Goal: Task Accomplishment & Management: Use online tool/utility

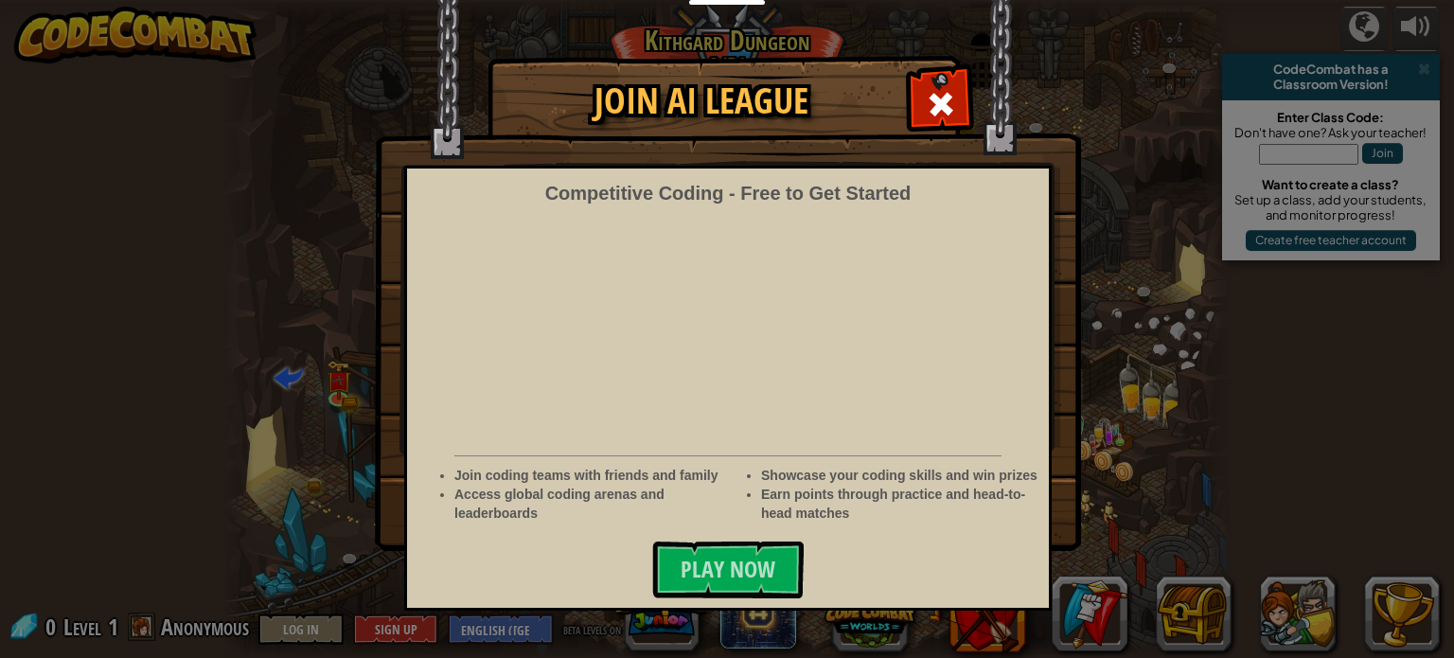
click at [954, 101] on span at bounding box center [941, 104] width 30 height 30
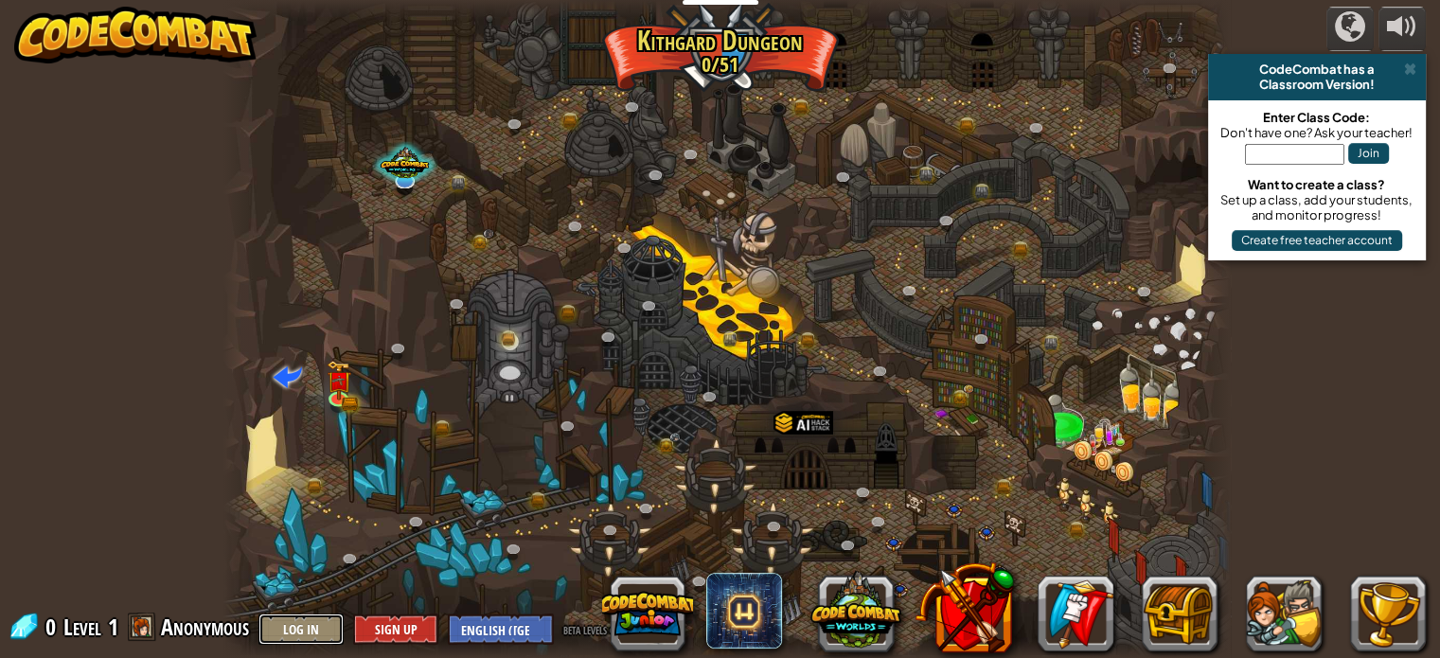
click at [327, 635] on button "Log In" at bounding box center [300, 629] width 85 height 31
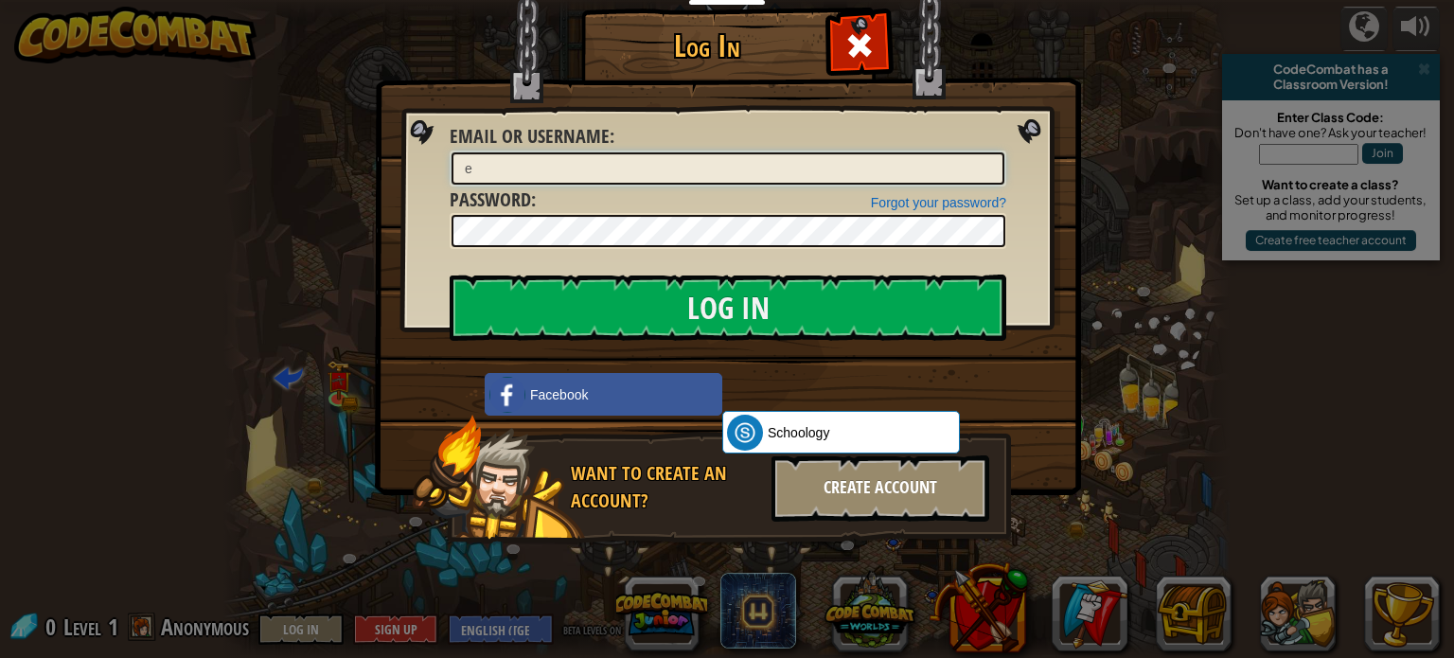
type input "e"
click at [886, 497] on div "Create Account" at bounding box center [881, 488] width 218 height 66
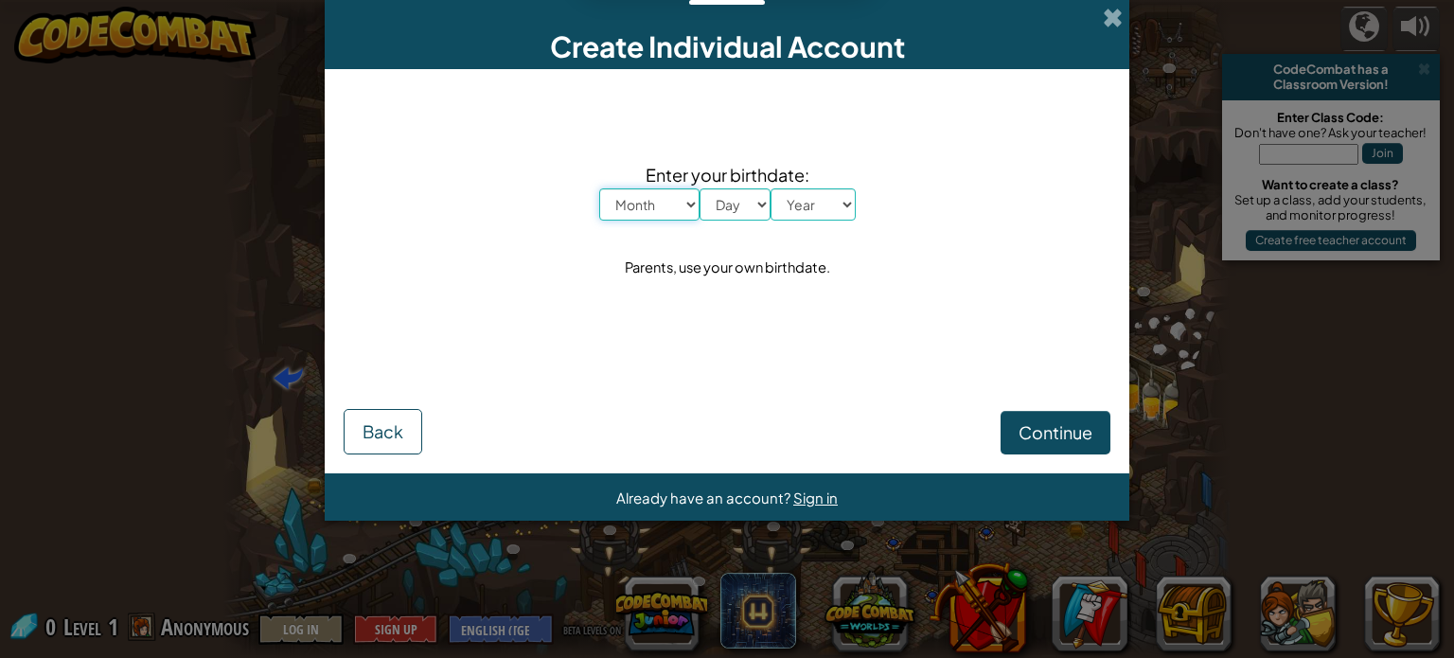
click at [658, 213] on select "Month January February March April May June July August September October Novem…" at bounding box center [649, 204] width 100 height 32
select select "1"
click at [599, 188] on select "Month January February March April May June July August September October Novem…" at bounding box center [649, 204] width 100 height 32
click at [722, 201] on select "Day 1 2 3 4 5 6 7 8 9 10 11 12 13 14 15 16 17 18 19 20 21 22 23 24 25 26 27 28 …" at bounding box center [735, 204] width 71 height 32
select select "1"
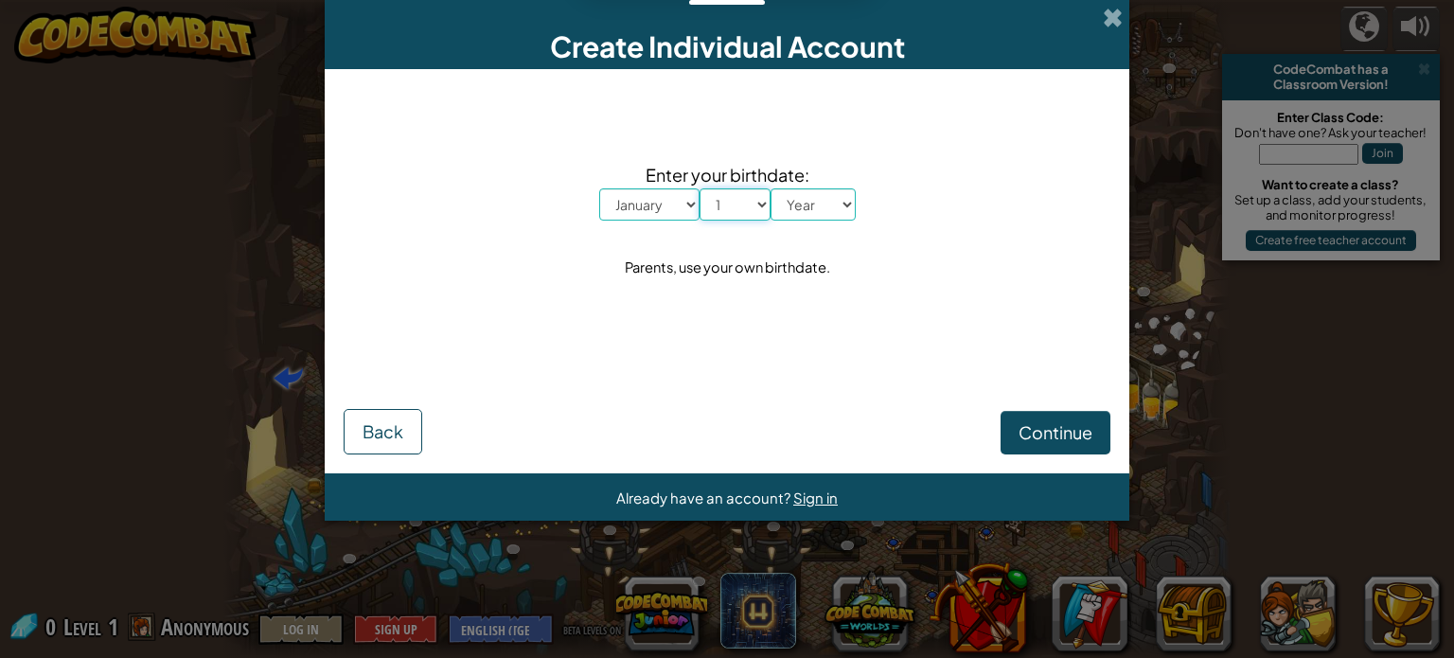
click at [700, 188] on select "Day 1 2 3 4 5 6 7 8 9 10 11 12 13 14 15 16 17 18 19 20 21 22 23 24 25 26 27 28 …" at bounding box center [735, 204] width 71 height 32
click at [783, 195] on select "Year 2025 2024 2023 2022 2021 2020 2019 2018 2017 2016 2015 2014 2013 2012 2011…" at bounding box center [813, 204] width 85 height 32
click at [819, 216] on select "Year 2025 2024 2023 2022 2021 2020 2019 2018 2017 2016 2015 2014 2013 2012 2011…" at bounding box center [813, 204] width 85 height 32
select select "1939"
click at [771, 188] on select "Year 2025 2024 2023 2022 2021 2020 2019 2018 2017 2016 2015 2014 2013 2012 2011…" at bounding box center [813, 204] width 85 height 32
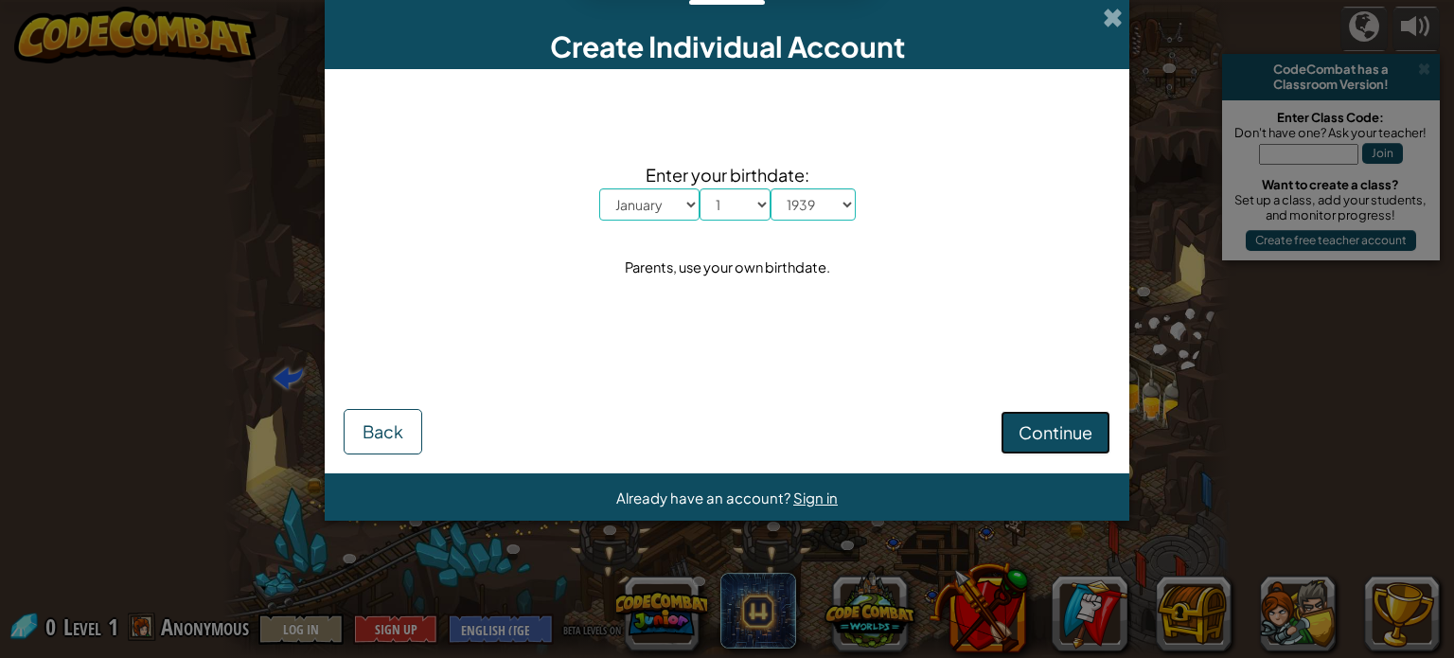
click at [1033, 431] on span "Continue" at bounding box center [1056, 432] width 74 height 22
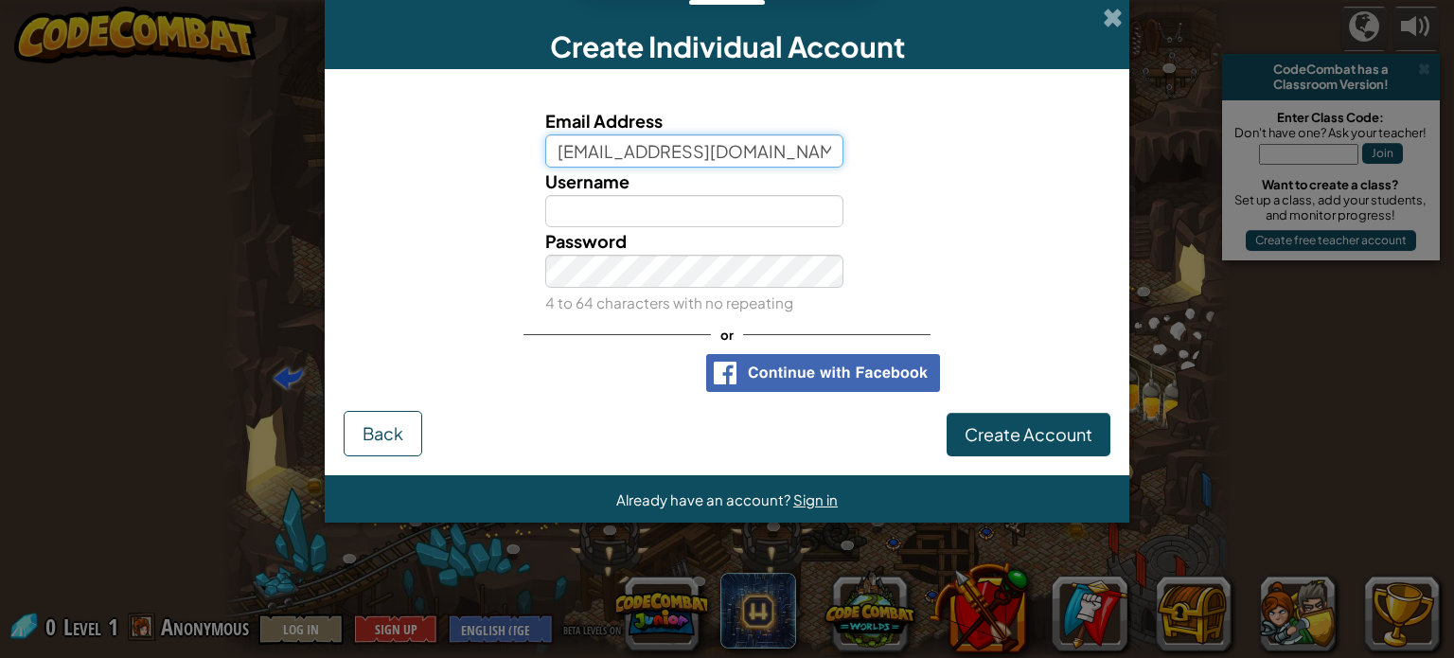
type input "gfd1wiy@gmail.com"
click at [754, 234] on div "Password 4 to 64 characters with no repeating" at bounding box center [695, 271] width 328 height 89
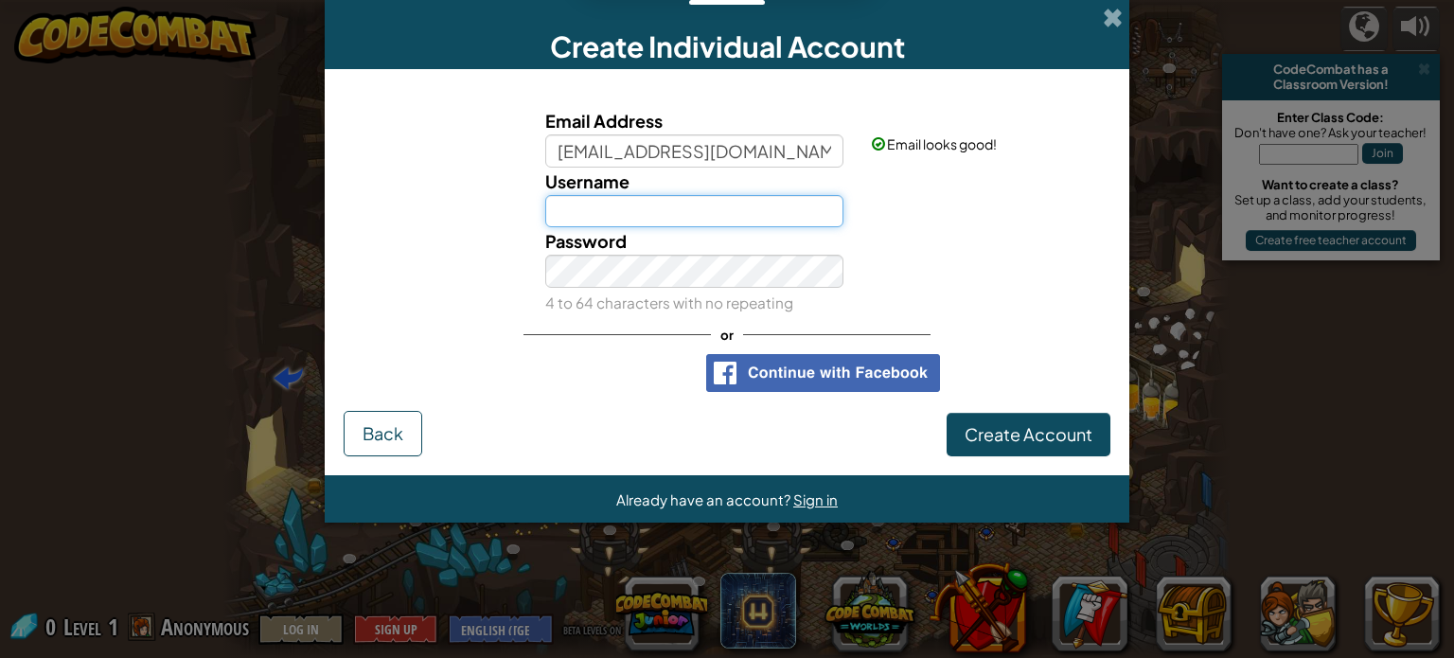
click at [760, 207] on input "Username" at bounding box center [694, 211] width 299 height 33
type input "dgrhg"
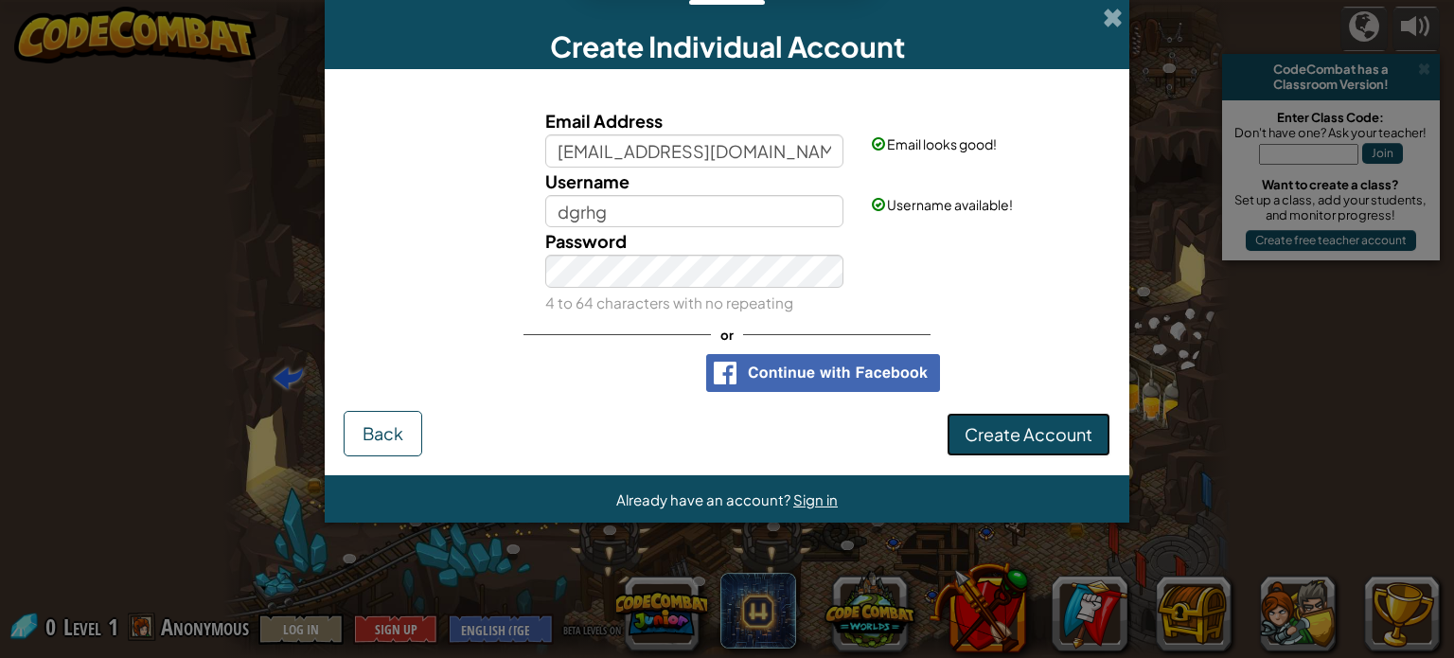
click at [964, 419] on button "Create Account" at bounding box center [1029, 435] width 164 height 44
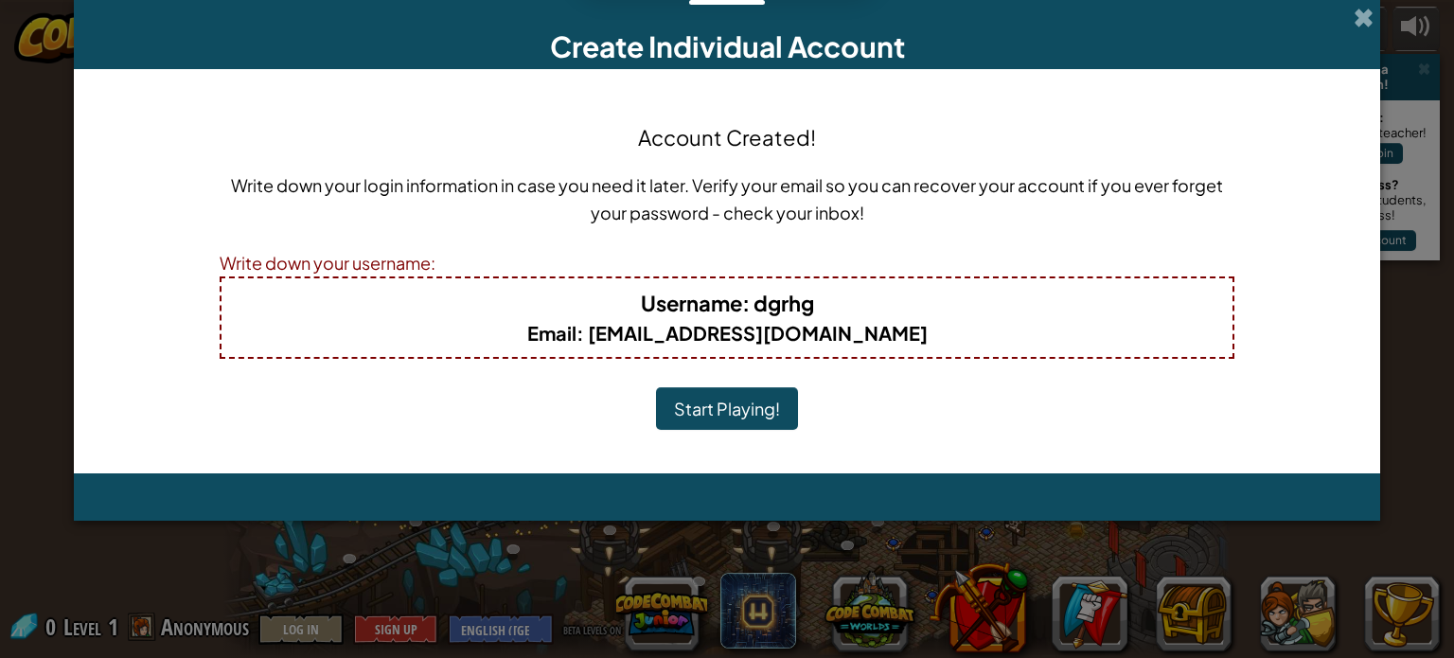
click at [728, 401] on button "Start Playing!" at bounding box center [727, 409] width 142 height 44
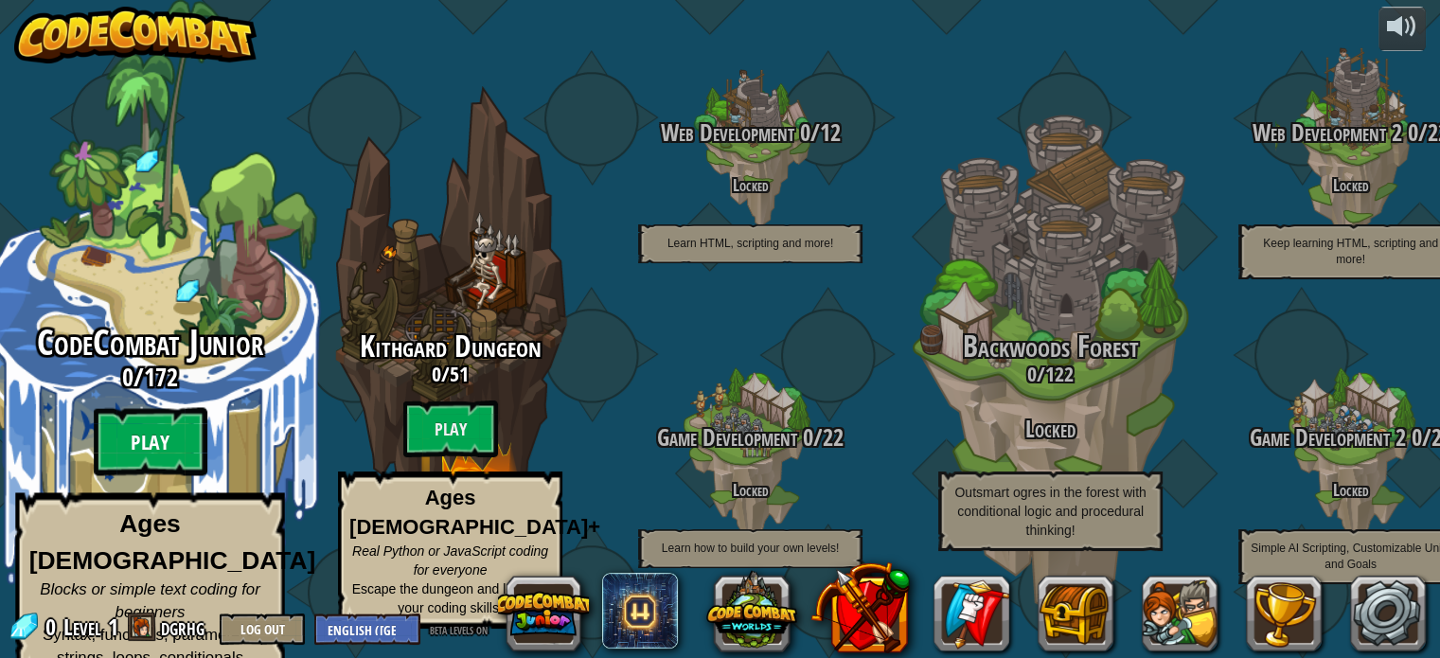
click at [144, 437] on btn "Play" at bounding box center [151, 442] width 114 height 68
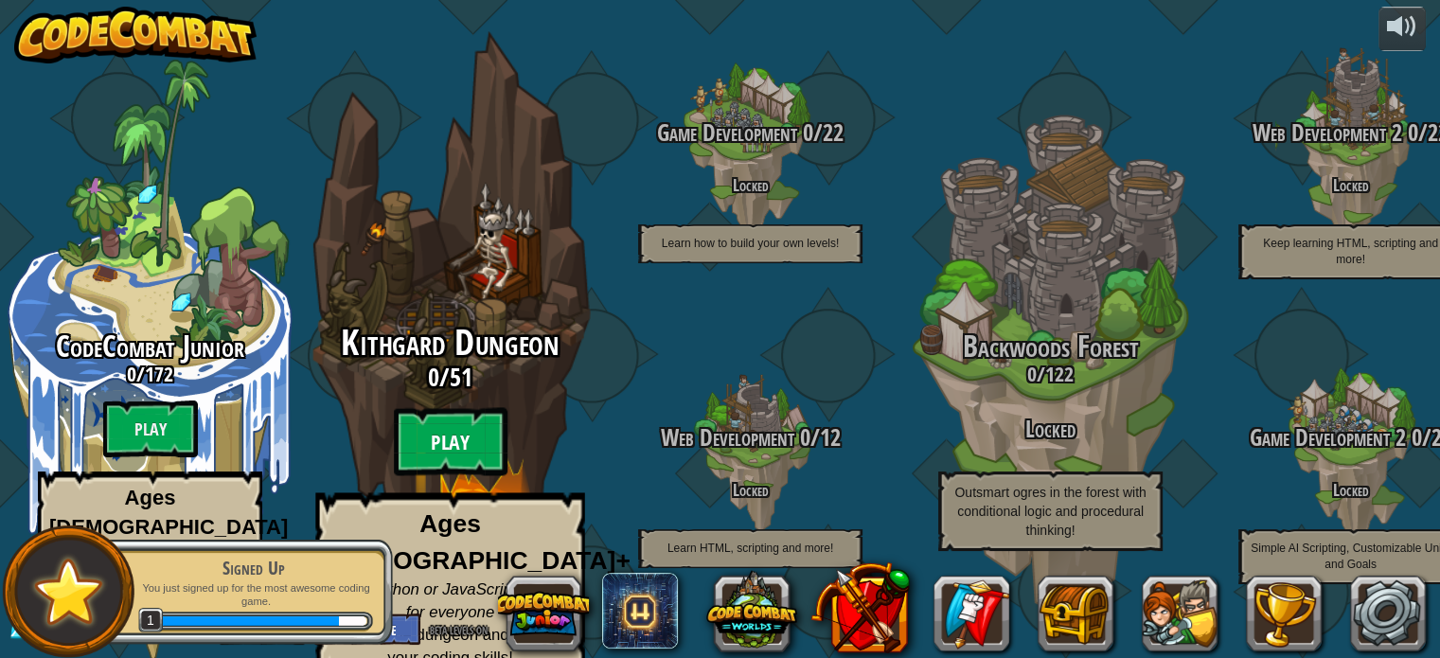
click at [475, 434] on btn "Play" at bounding box center [451, 442] width 114 height 68
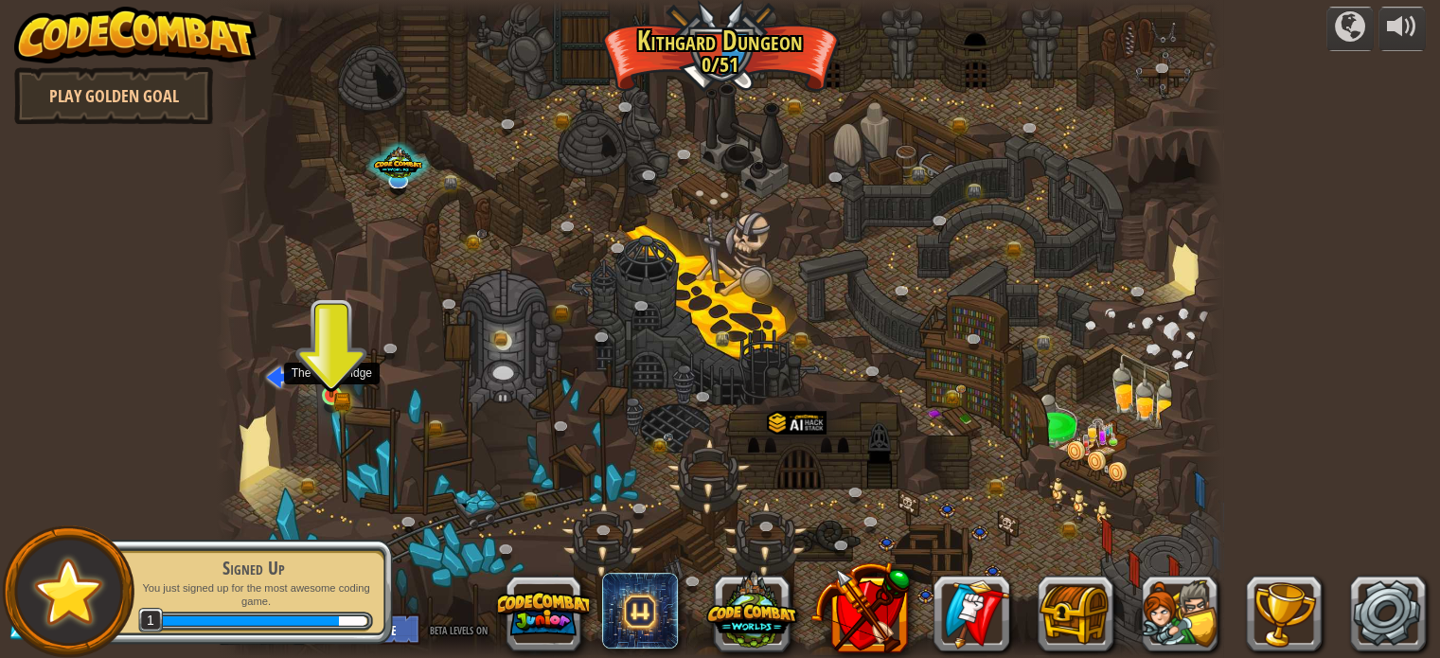
click at [329, 391] on img at bounding box center [331, 371] width 25 height 54
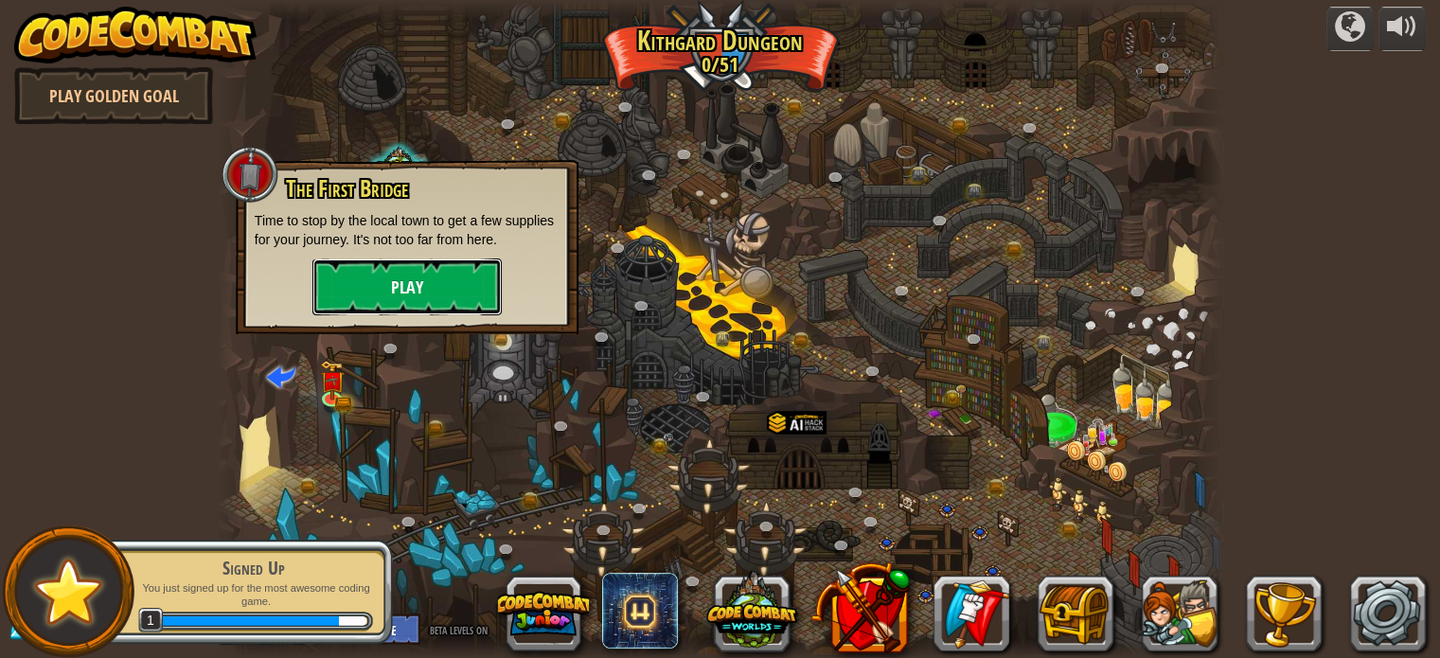
click at [428, 288] on button "Play" at bounding box center [406, 286] width 189 height 57
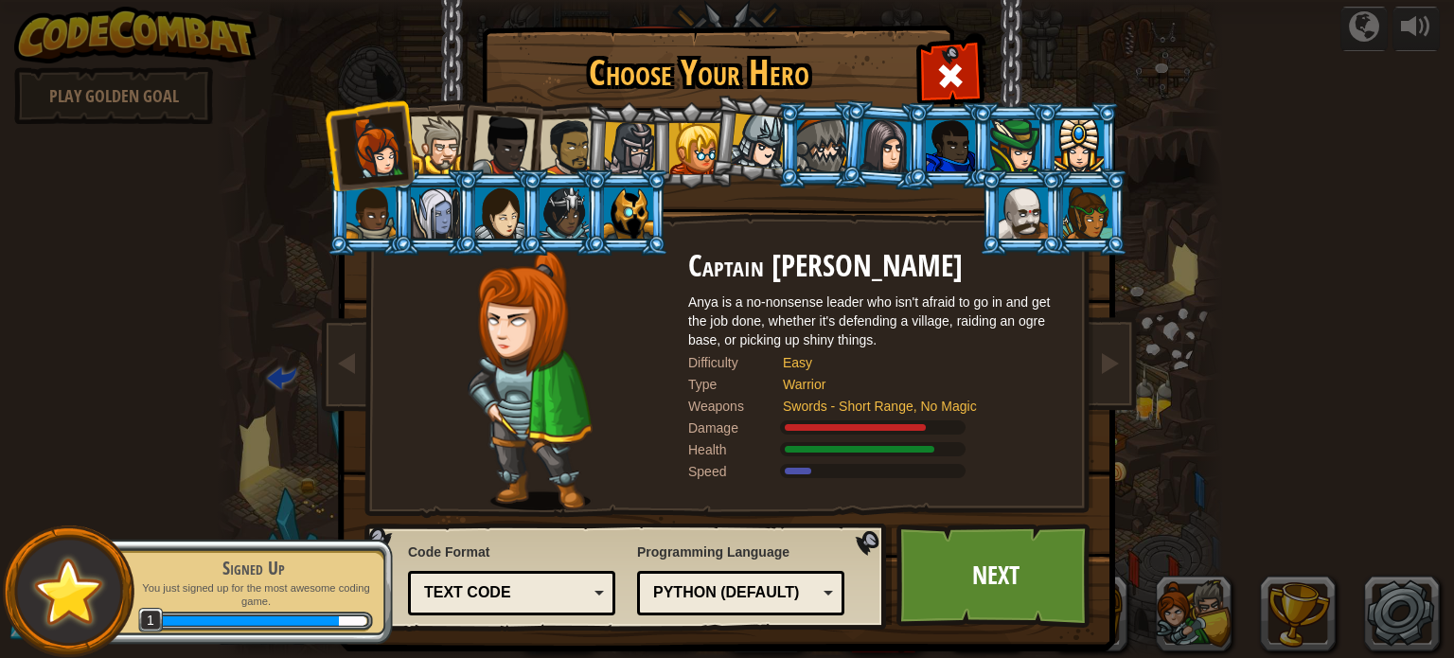
click at [441, 151] on div at bounding box center [440, 145] width 58 height 58
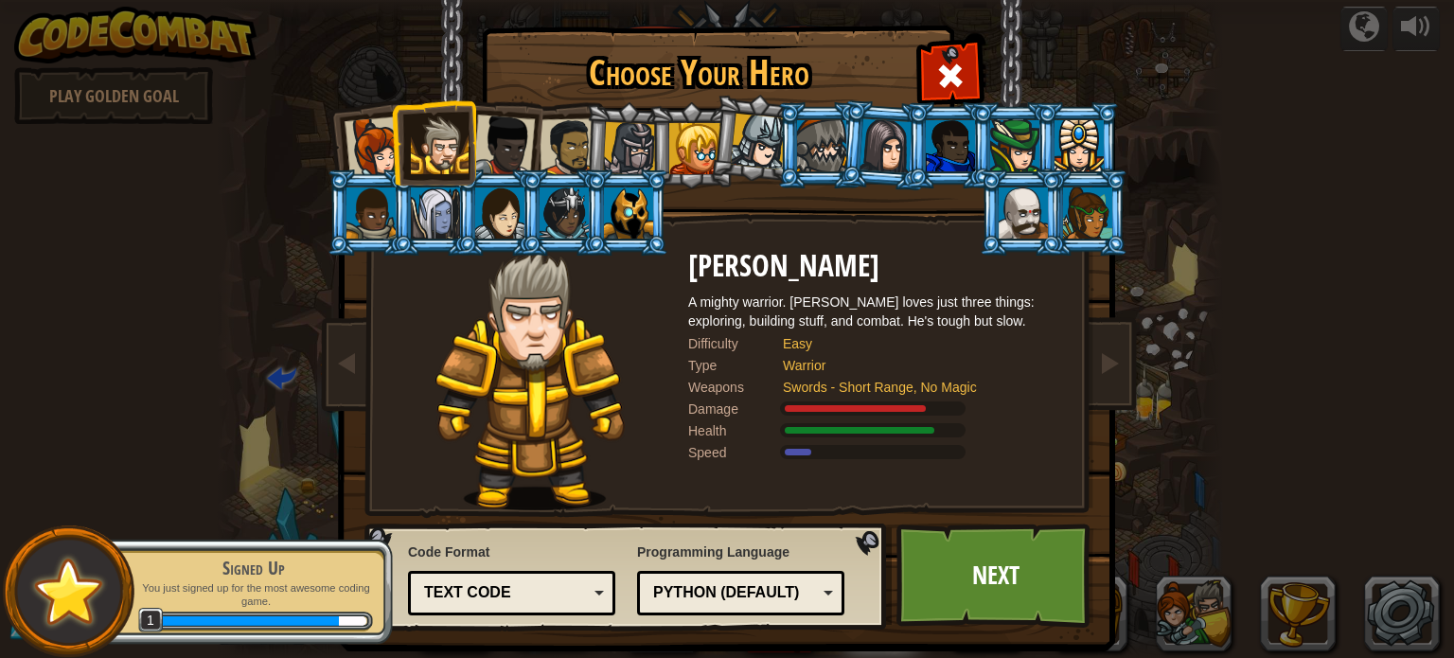
click at [357, 161] on div at bounding box center [376, 147] width 62 height 62
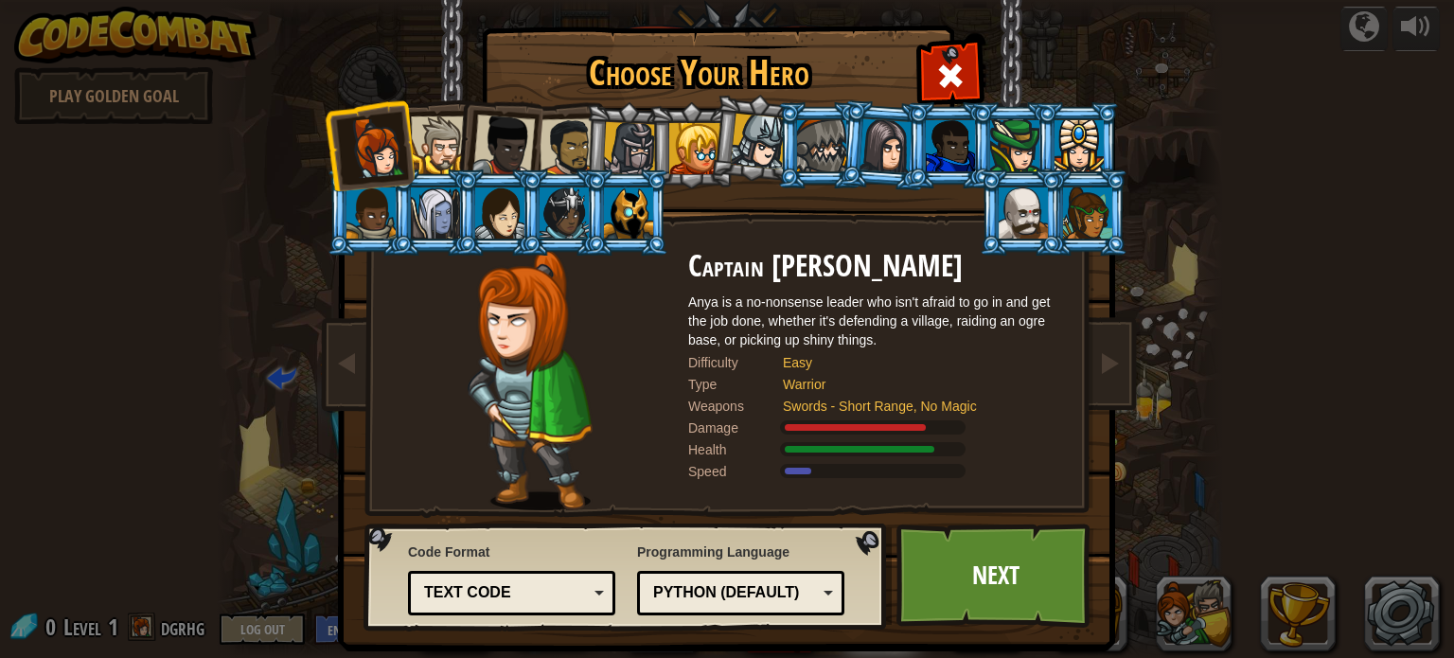
click at [405, 158] on li at bounding box center [369, 144] width 93 height 93
click at [431, 157] on div at bounding box center [440, 145] width 58 height 58
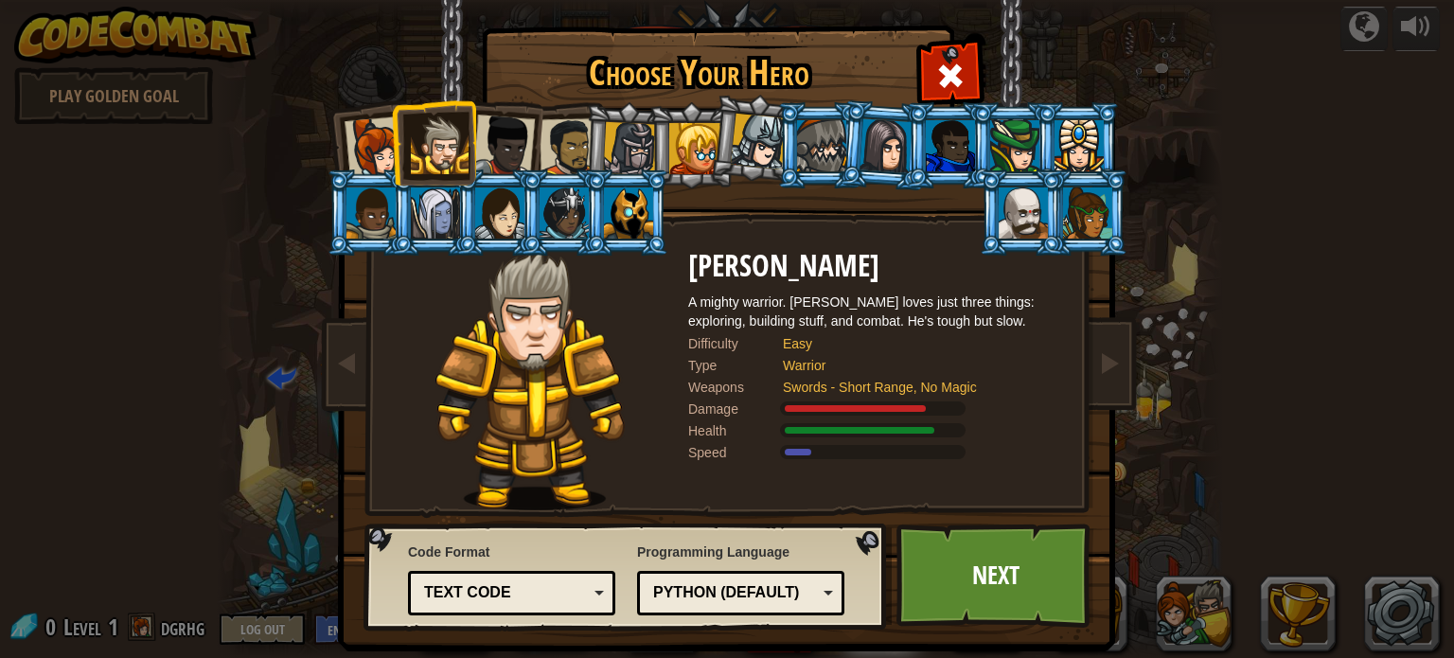
click at [476, 153] on div at bounding box center [503, 146] width 62 height 62
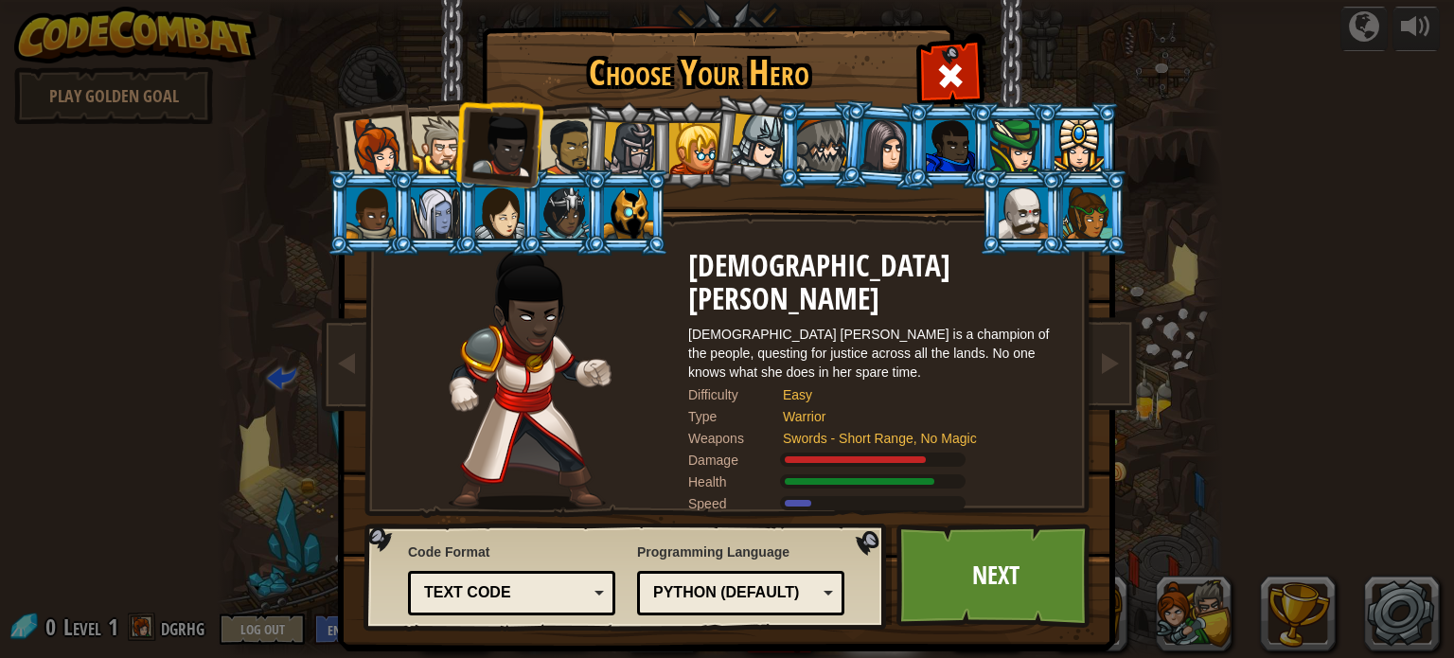
click at [562, 155] on div at bounding box center [569, 147] width 59 height 59
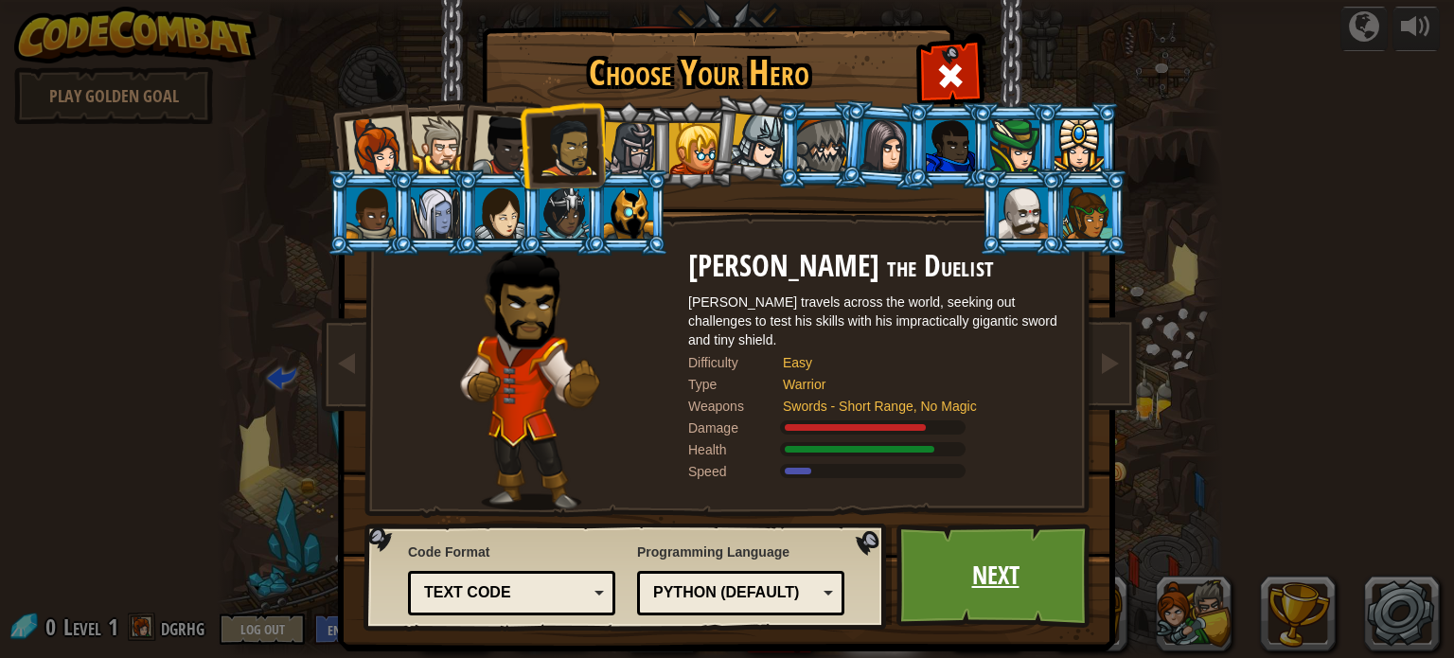
click at [995, 575] on link "Next" at bounding box center [996, 576] width 198 height 104
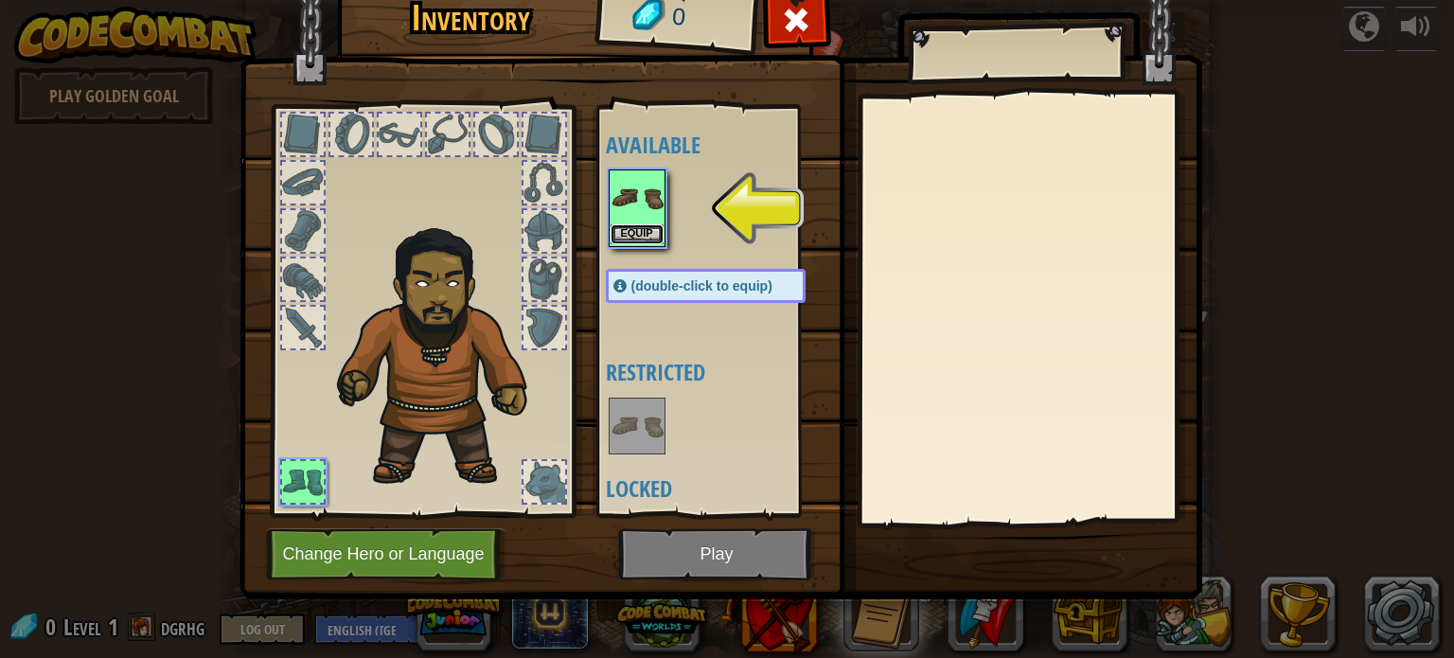
click at [629, 228] on button "Equip" at bounding box center [637, 234] width 53 height 20
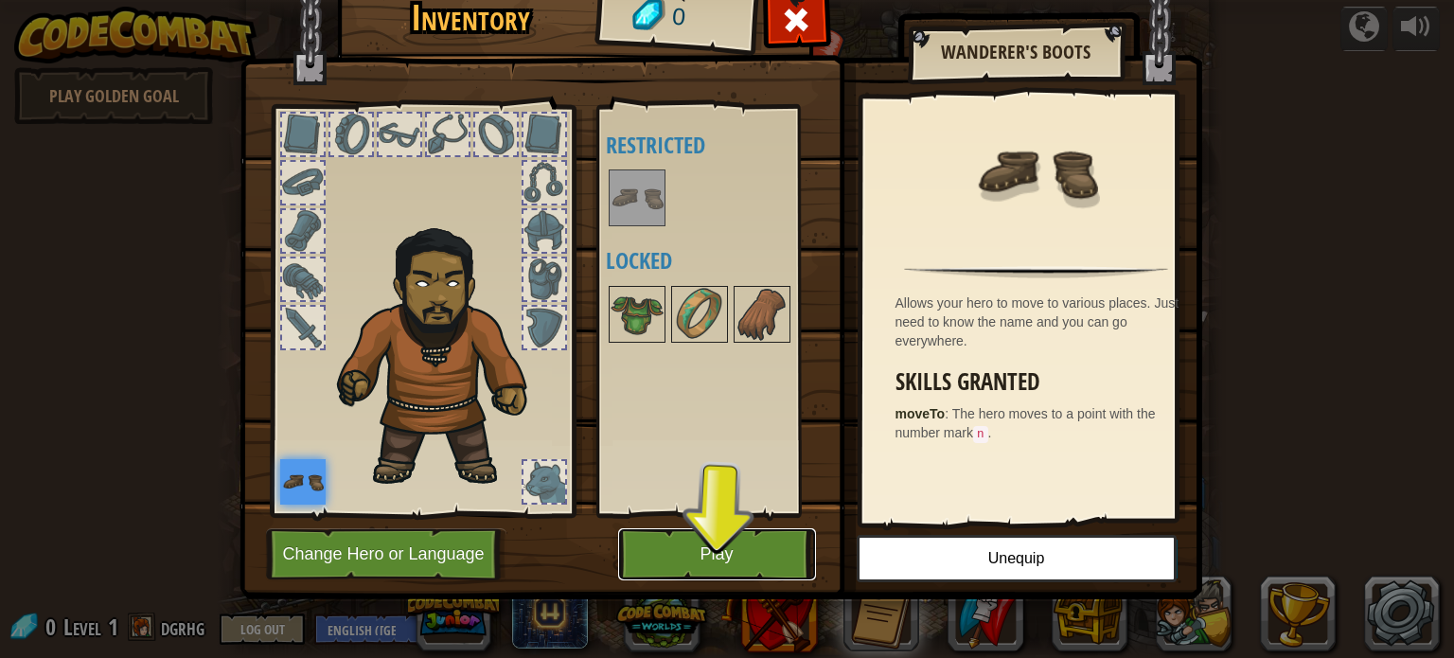
click at [702, 544] on button "Play" at bounding box center [717, 554] width 198 height 52
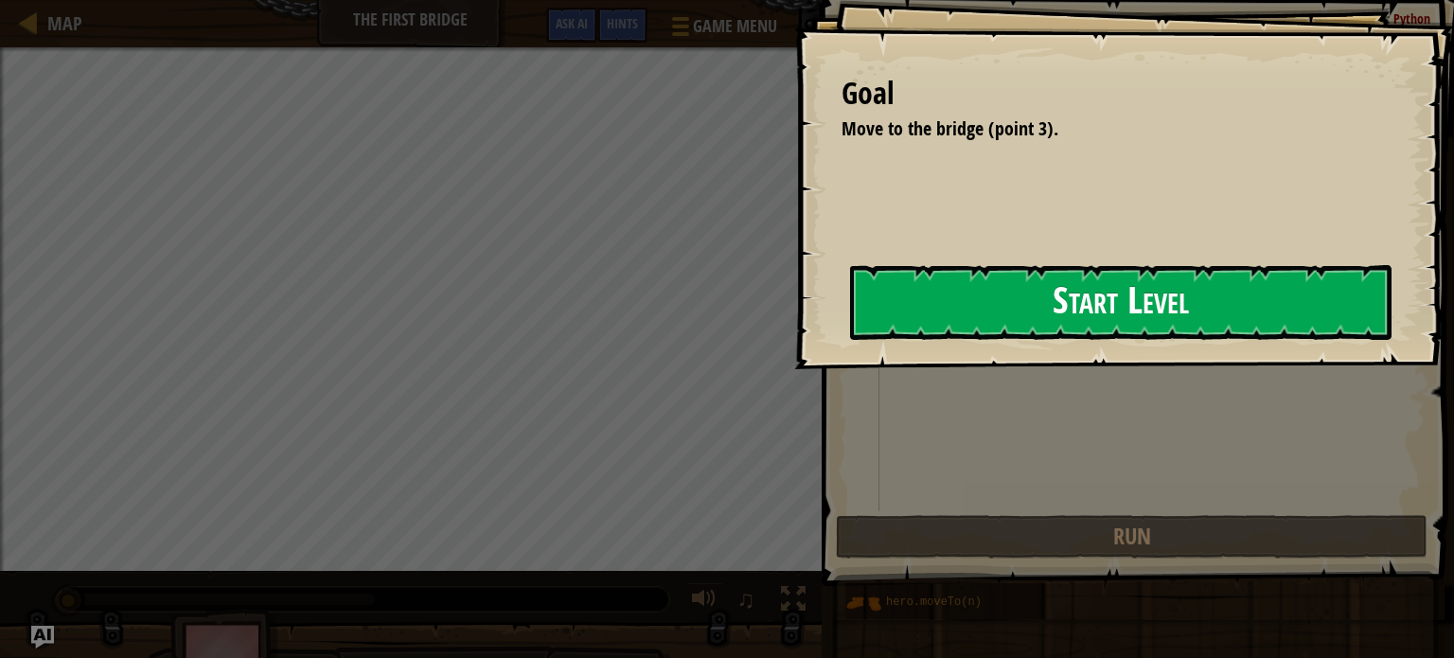
click at [939, 309] on button "Start Level" at bounding box center [1121, 302] width 542 height 75
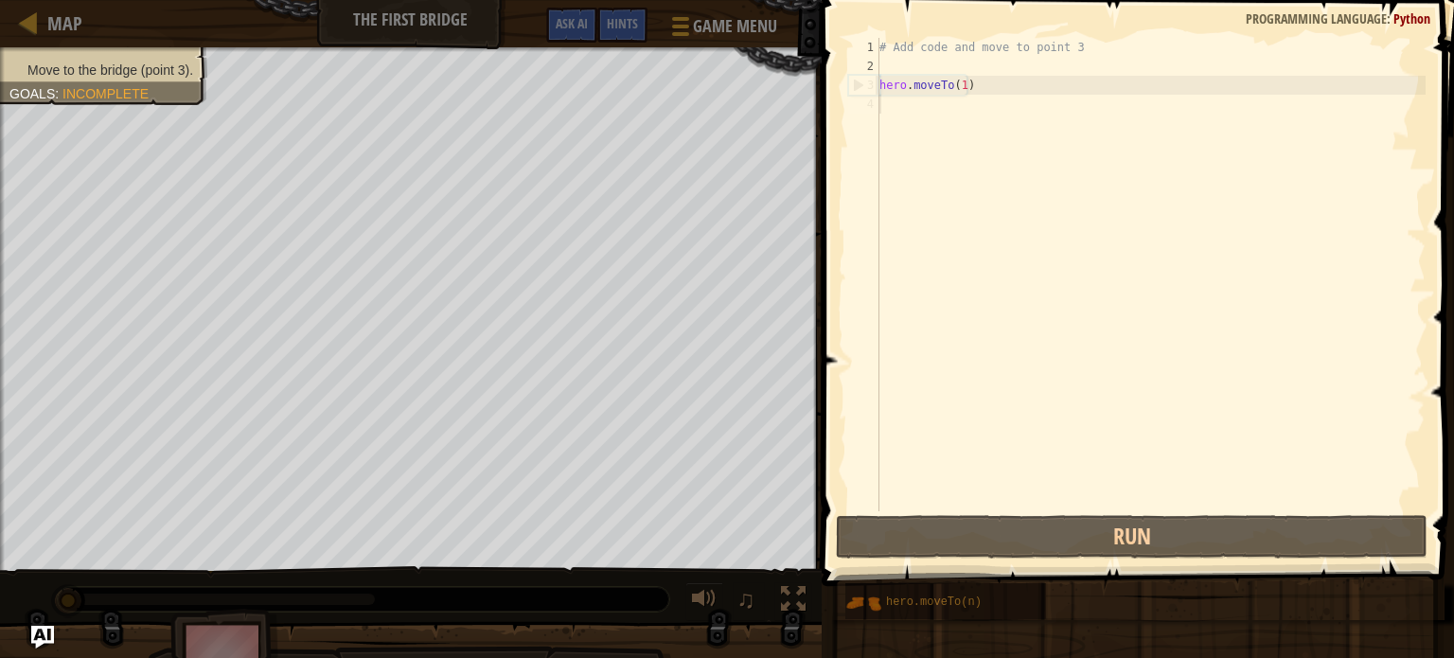
drag, startPoint x: 1042, startPoint y: 254, endPoint x: 1086, endPoint y: 324, distance: 83.0
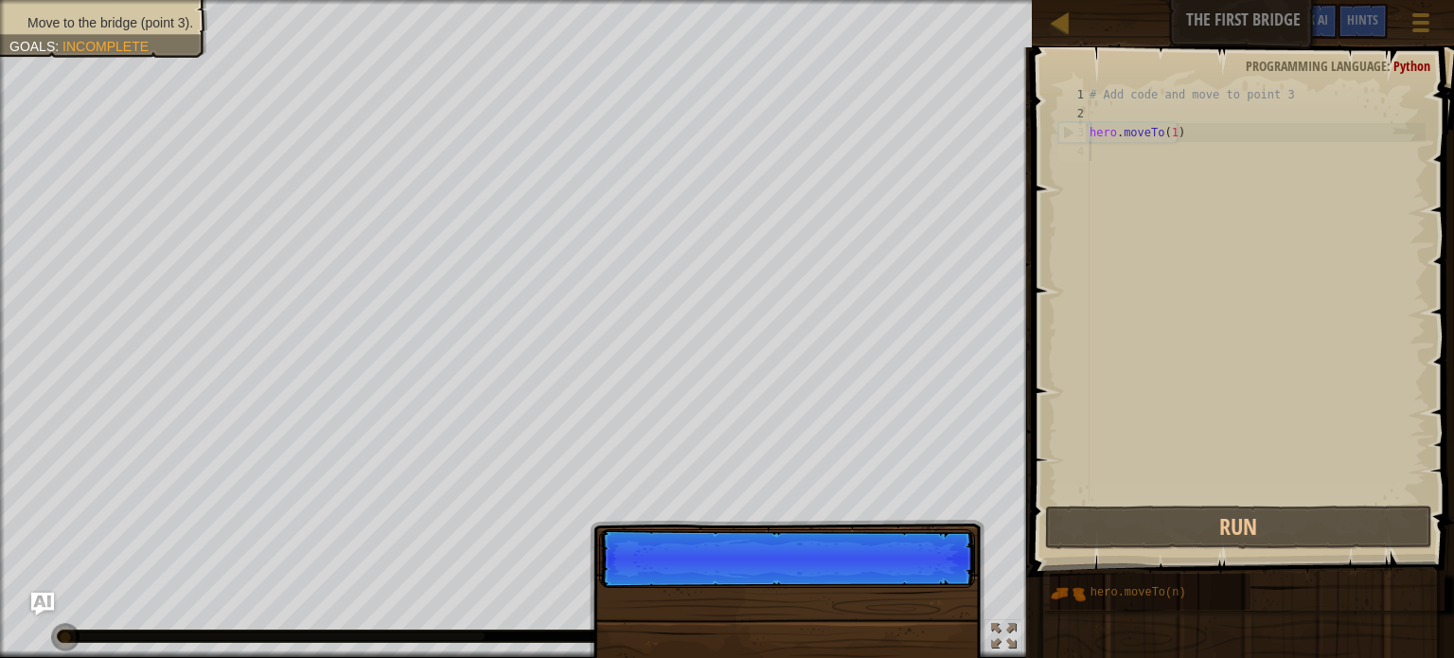
scroll to position [9, 0]
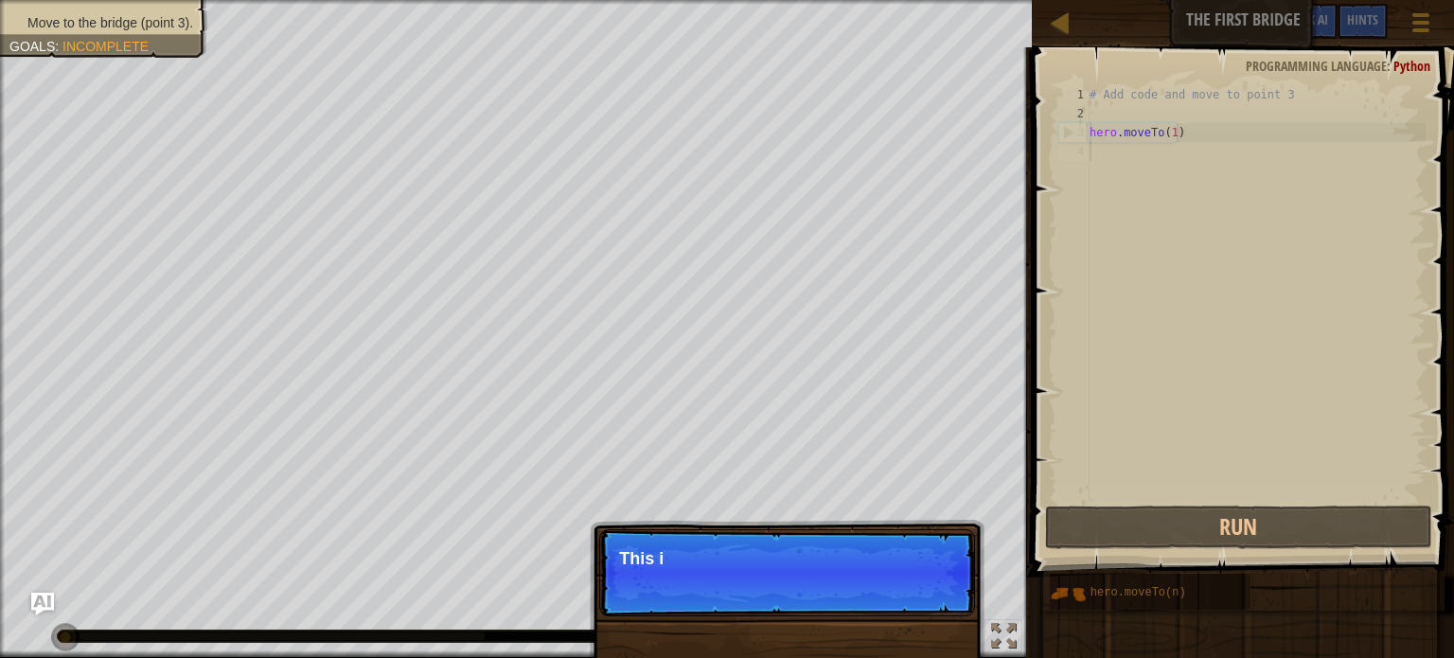
click at [1150, 154] on div "# Add code and move to point 3 hero . moveTo ( 1 )" at bounding box center [1256, 312] width 340 height 455
click at [1138, 159] on div "# Add code and move to point 3 hero . moveTo ( 1 )" at bounding box center [1256, 312] width 340 height 455
click at [899, 583] on p "Skip (esc) Continue This is the hero that you control with c" at bounding box center [787, 572] width 376 height 87
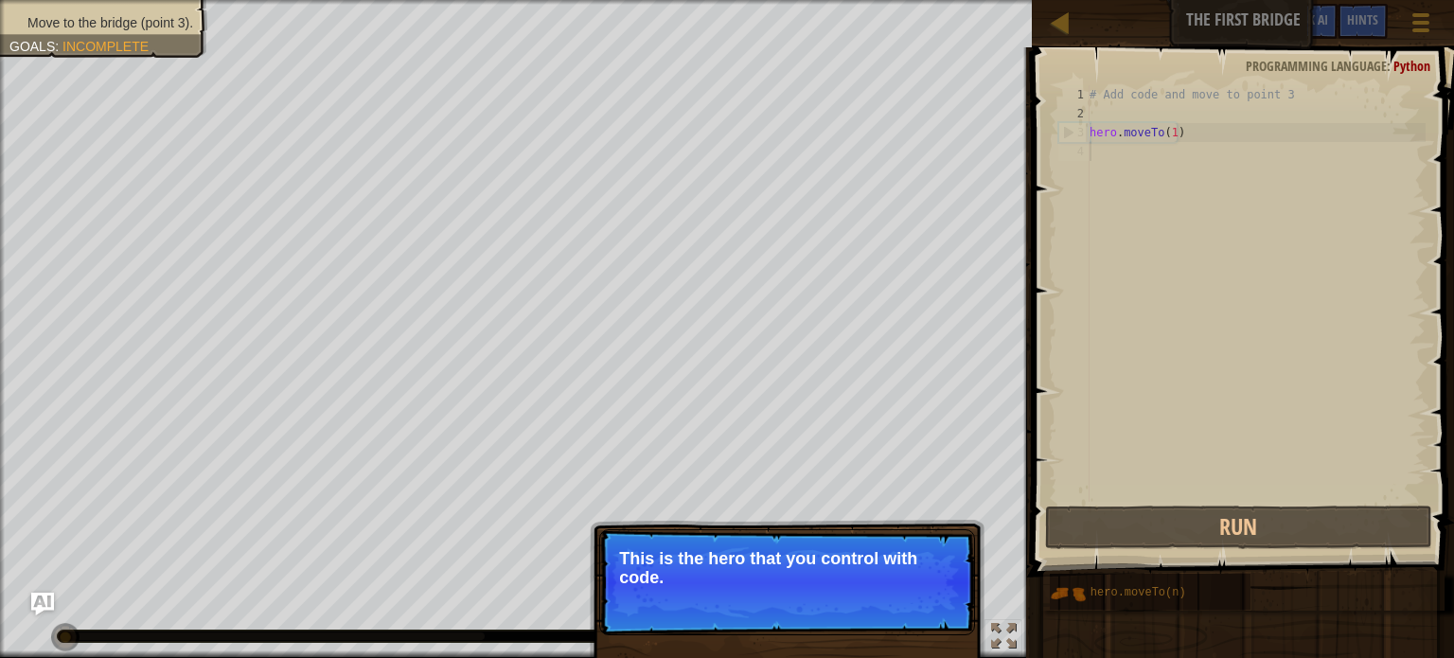
click at [900, 582] on p "This is the hero that you control with code." at bounding box center [787, 568] width 336 height 38
click at [939, 608] on button "Continue" at bounding box center [921, 603] width 79 height 25
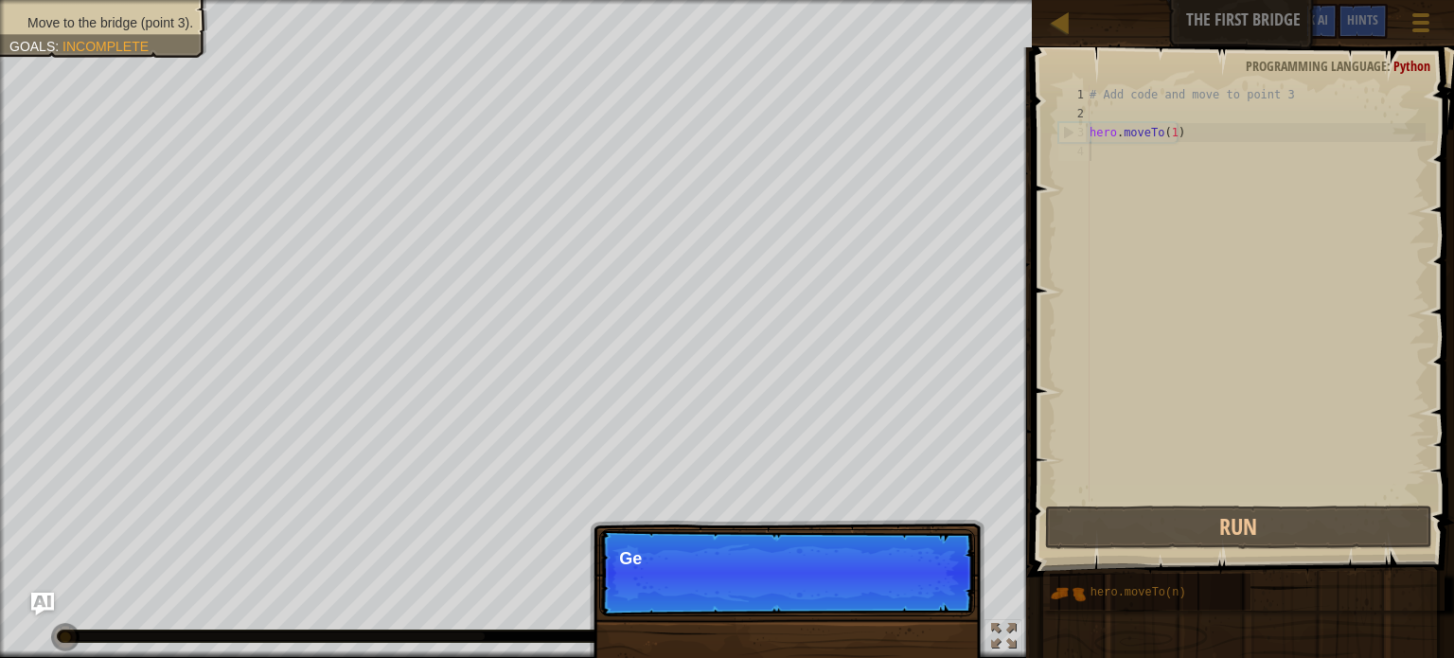
click at [939, 609] on p "Skip (esc) Continue Ge" at bounding box center [787, 572] width 376 height 87
click at [939, 609] on p "Skip (esc) Continue Get to th" at bounding box center [787, 572] width 376 height 87
click at [939, 609] on p "Skip (esc) Continue Get to the brid" at bounding box center [787, 572] width 376 height 87
click at [938, 598] on p "Skip (esc) Continue Get to the brid" at bounding box center [787, 572] width 376 height 87
click at [937, 596] on p "Skip (esc) Continue Get to the bridge by go" at bounding box center [787, 572] width 376 height 87
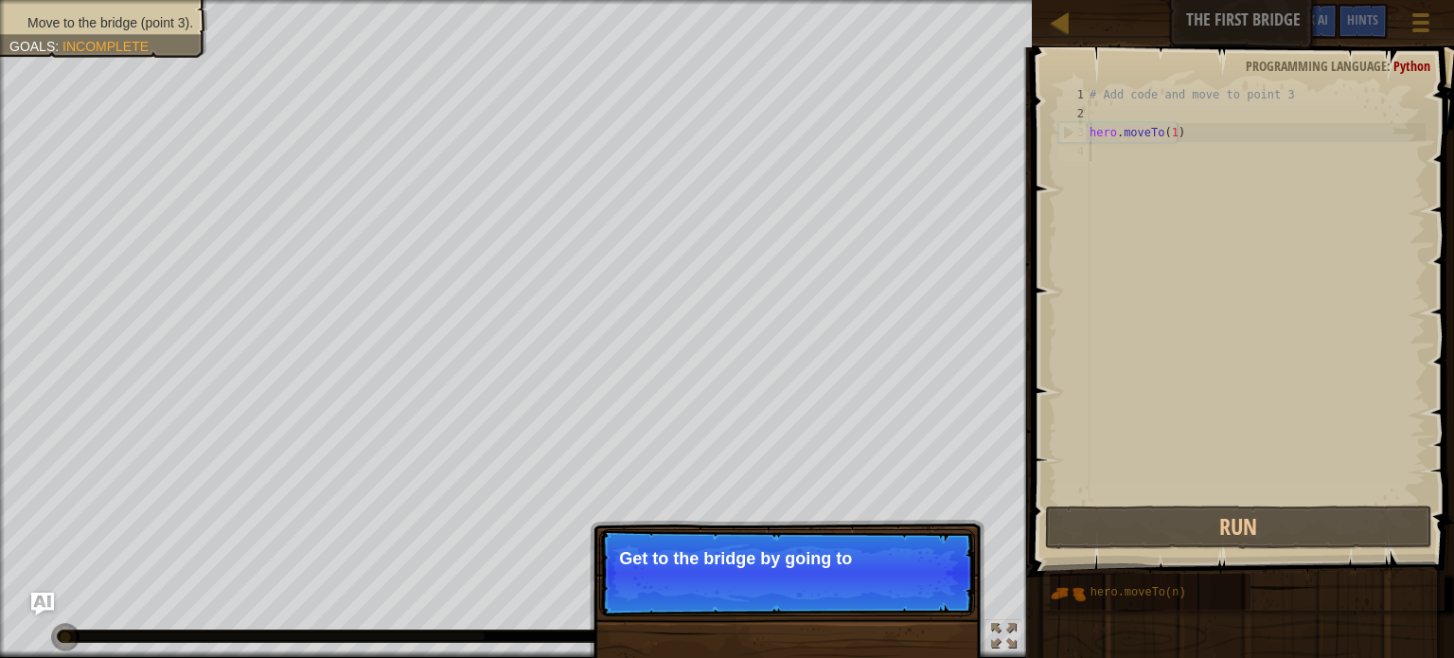
click at [936, 596] on p "Skip (esc) Continue Get to the bridge by going to" at bounding box center [787, 572] width 376 height 87
click at [935, 596] on p "Skip (esc) Continue Get to the bridge by going to point" at bounding box center [787, 572] width 376 height 87
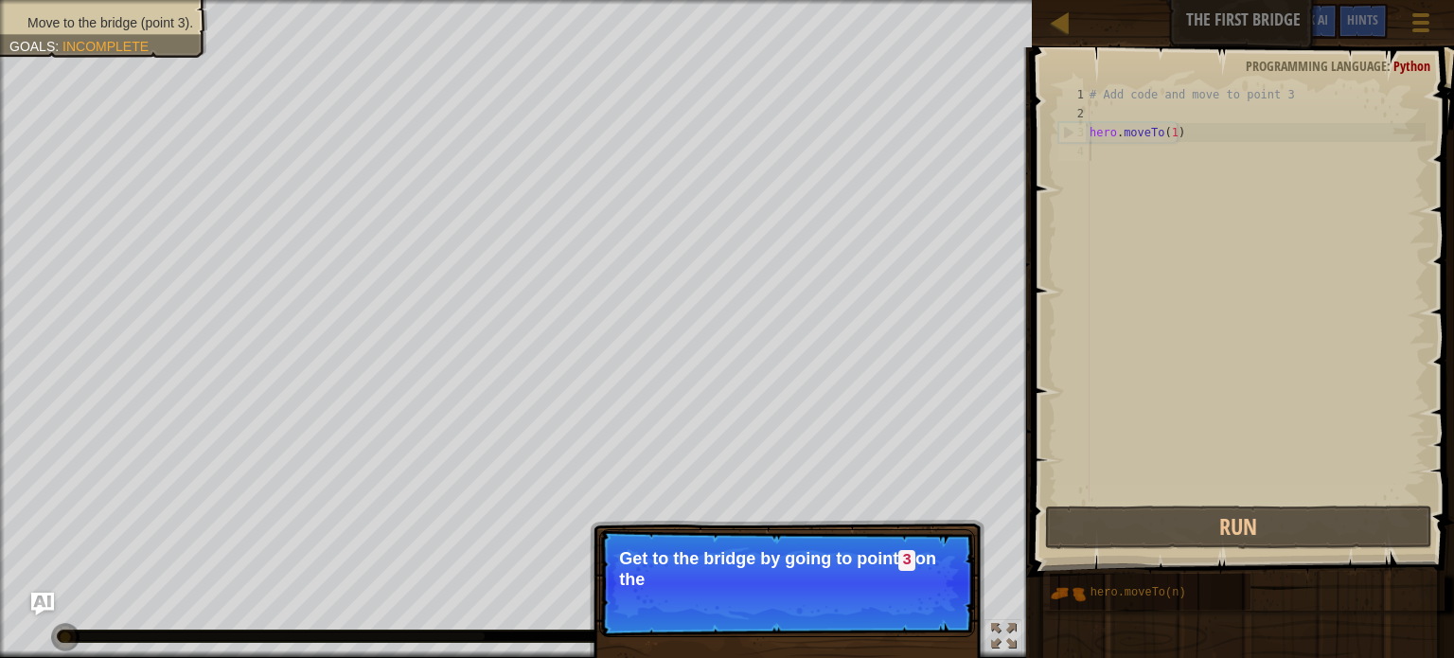
click at [928, 596] on p "Skip (esc) Continue Get to the bridge by going to point 3 on the" at bounding box center [787, 583] width 376 height 108
click at [925, 596] on p "Skip (esc) Continue Get to the bridge by going to point 3 on the" at bounding box center [787, 583] width 376 height 108
click at [924, 599] on button "Continue" at bounding box center [921, 605] width 79 height 25
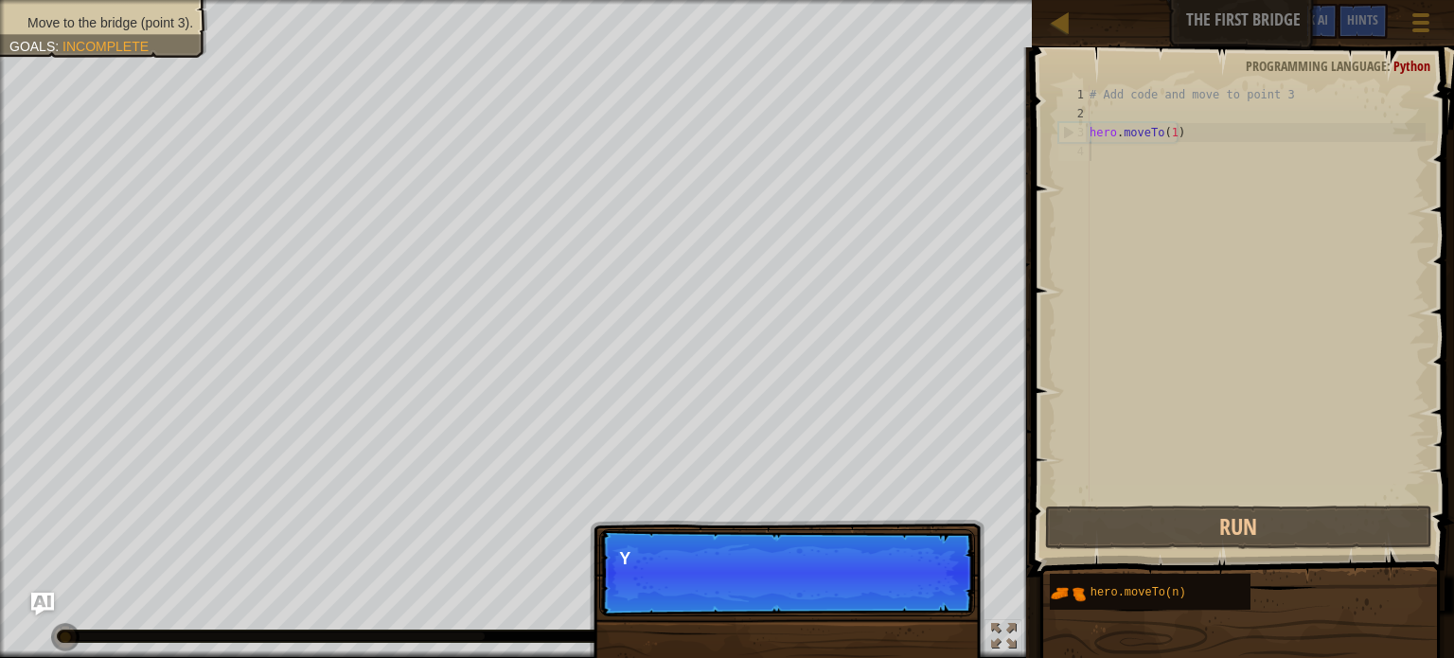
click at [924, 600] on p "Skip (esc) Continue Y" at bounding box center [787, 572] width 376 height 87
click at [924, 600] on p "Skip (esc) Continue You can" at bounding box center [787, 572] width 376 height 87
click at [924, 600] on p "Skip (esc) Continue You can use th" at bounding box center [787, 572] width 376 height 87
click at [924, 590] on p "Skip (esc) Continue You can use these met" at bounding box center [787, 572] width 376 height 87
click at [921, 582] on p "Skip (esc) Continue You can use these methods." at bounding box center [787, 572] width 376 height 87
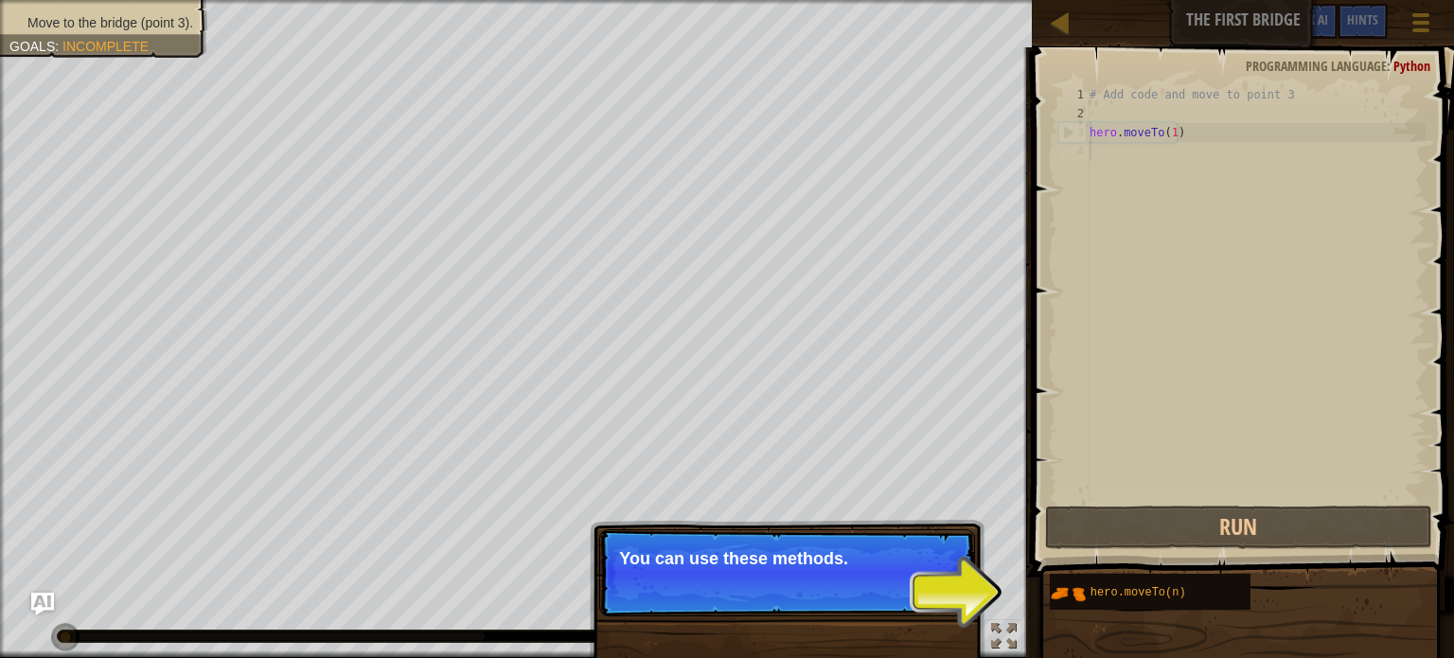
click at [924, 582] on p "Skip (esc) Continue You can use these methods." at bounding box center [787, 572] width 376 height 87
click at [985, 580] on div "Skip (esc) Continue You can use these methods. Right no" at bounding box center [787, 669] width 395 height 280
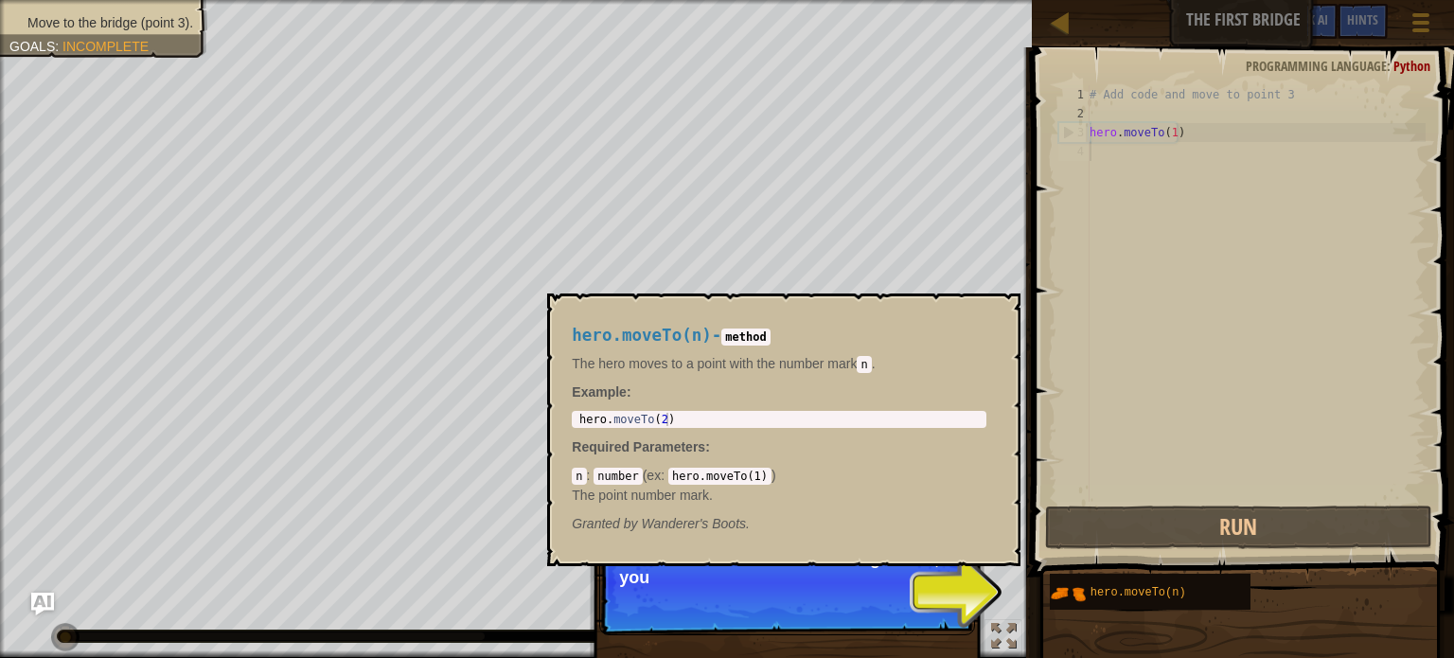
click at [1265, 601] on div "hero.moveTo(n)" at bounding box center [1245, 592] width 392 height 38
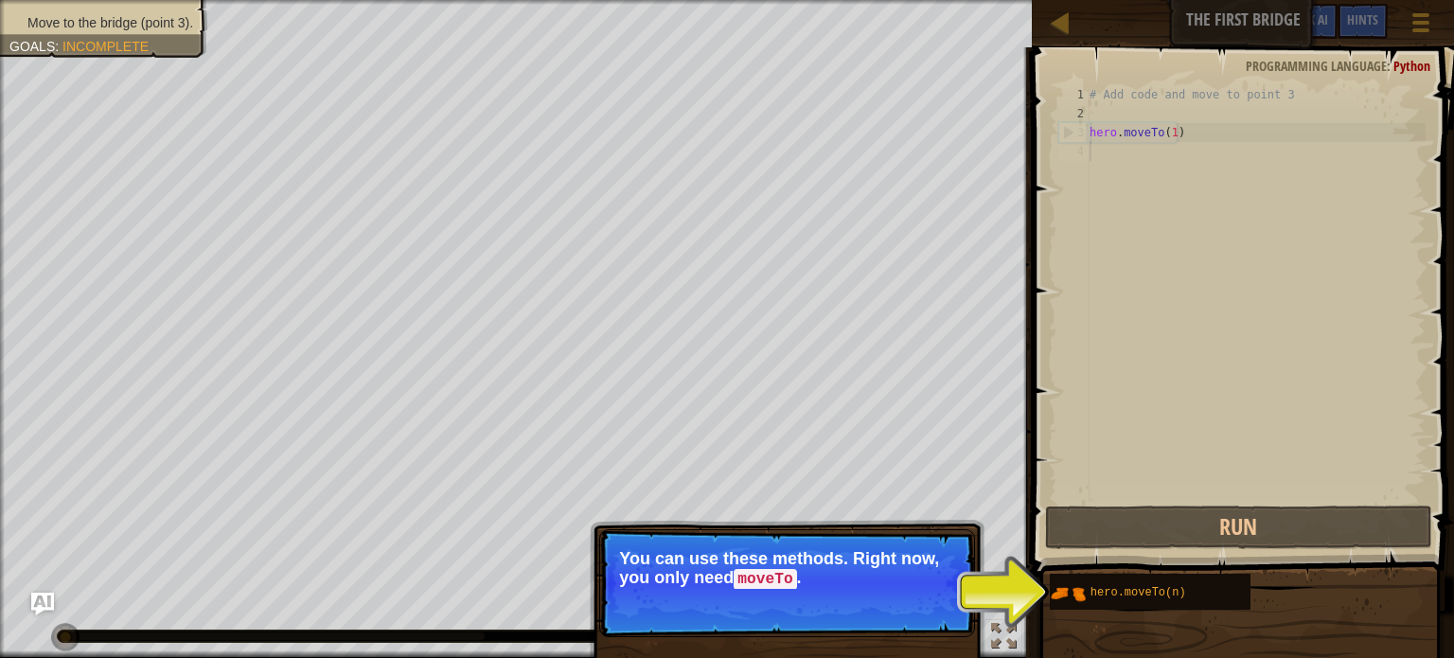
drag, startPoint x: 922, startPoint y: 613, endPoint x: 934, endPoint y: 600, distance: 16.8
click at [924, 609] on button "Continue" at bounding box center [921, 605] width 79 height 25
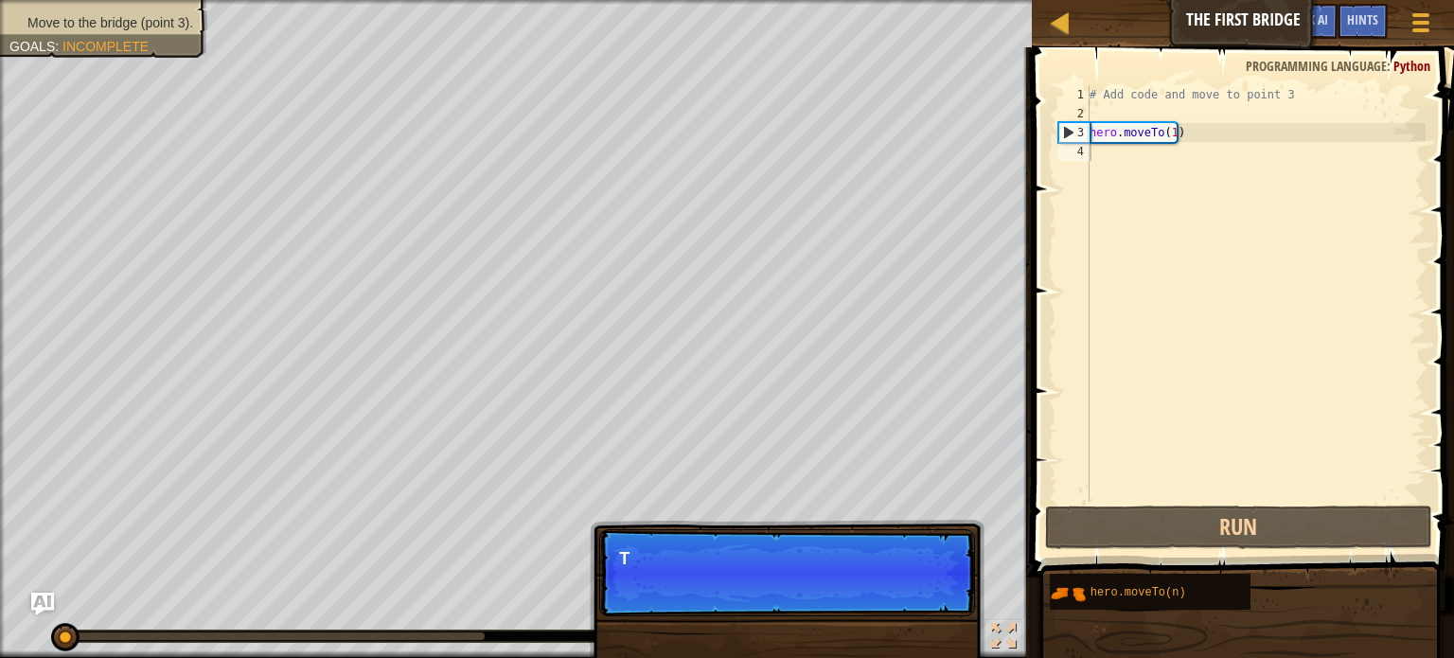
click at [934, 600] on p "Skip (esc) Continue T" at bounding box center [787, 572] width 376 height 87
click at [939, 592] on p "Skip (esc) Continue Type your code o" at bounding box center [787, 572] width 376 height 87
click at [933, 587] on p "Skip (esc) Continue Type your code on the right." at bounding box center [787, 572] width 376 height 87
click at [932, 587] on p "Skip (esc) Continue Type your code on the right." at bounding box center [787, 572] width 376 height 87
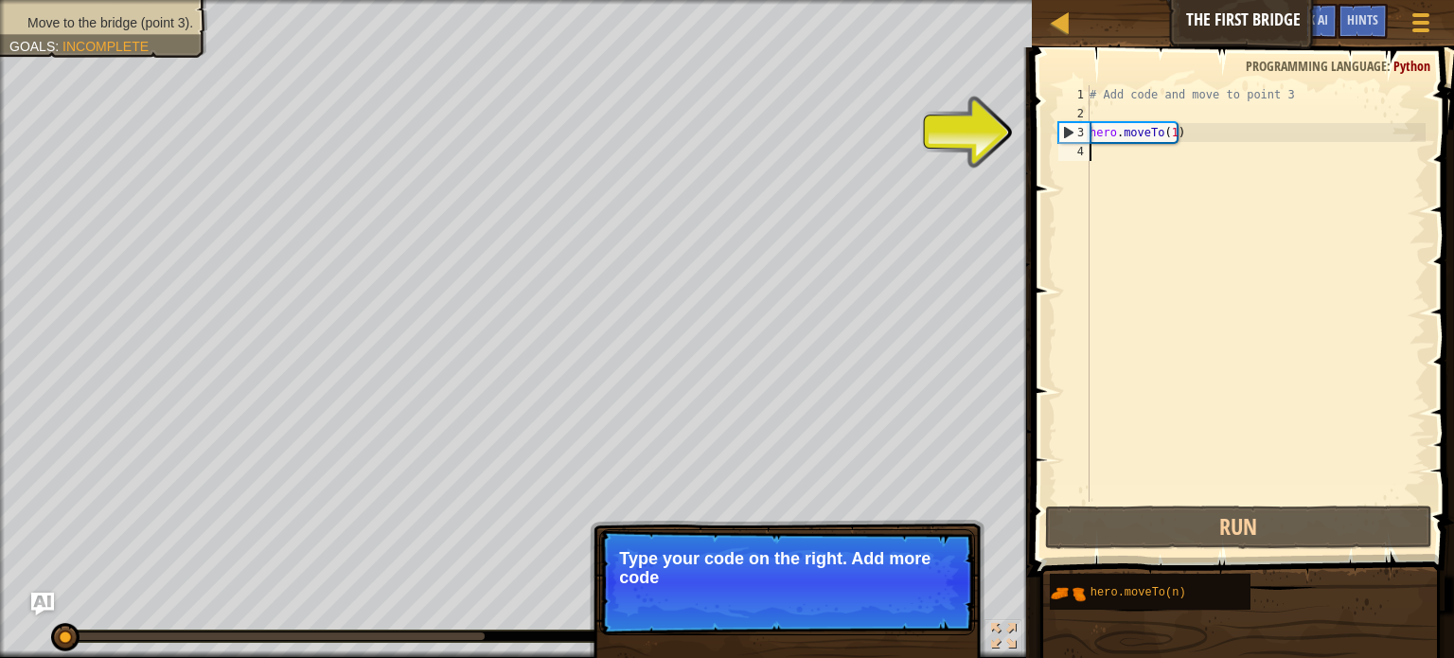
click at [928, 583] on p "Type your code on the right. Add more code" at bounding box center [787, 568] width 336 height 38
click at [928, 583] on p "Type your code on the right. Add more code to get" at bounding box center [787, 568] width 336 height 38
click at [928, 583] on p "Type your code on the right. Add more code to get to poi" at bounding box center [787, 568] width 336 height 38
click at [928, 585] on p "Type your code on the right. Add more code to get to poi" at bounding box center [787, 568] width 336 height 38
click at [922, 602] on p "Skip (esc) Continue Type your code on the right. Add more code to get to point …" at bounding box center [787, 582] width 376 height 106
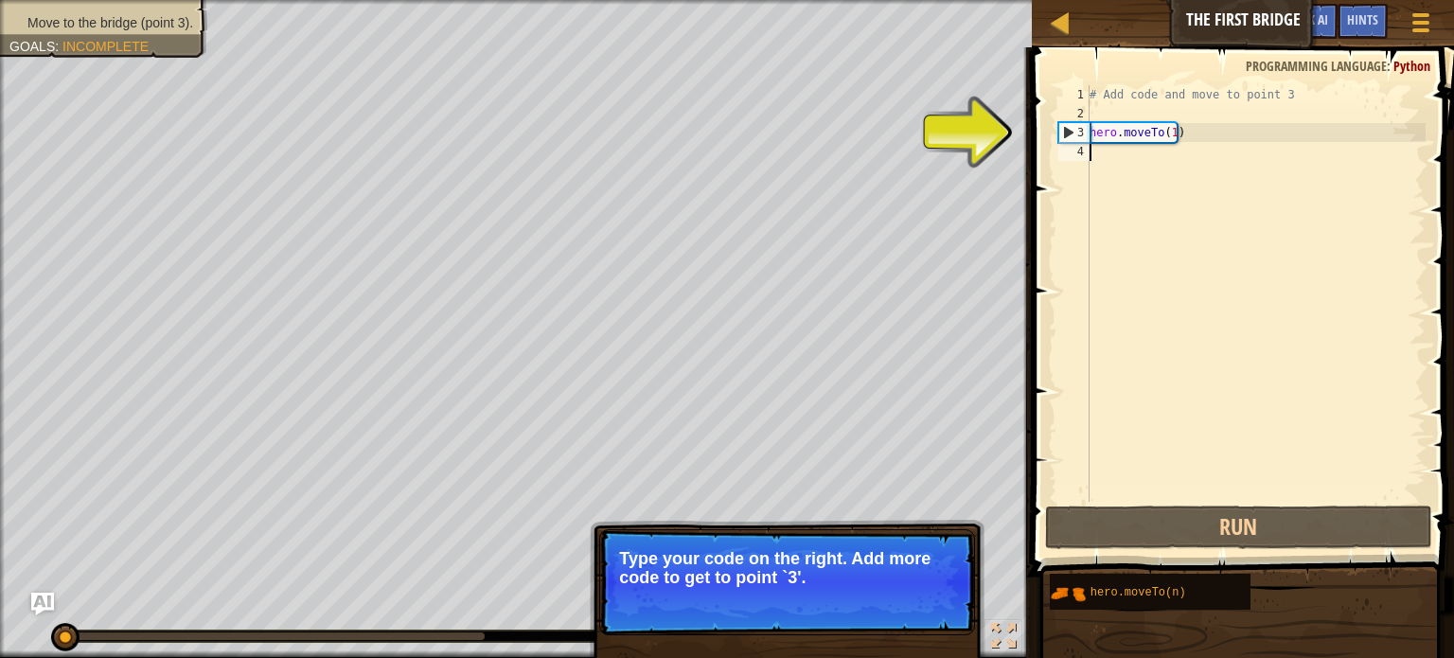
click at [924, 601] on button "Continue" at bounding box center [921, 603] width 79 height 25
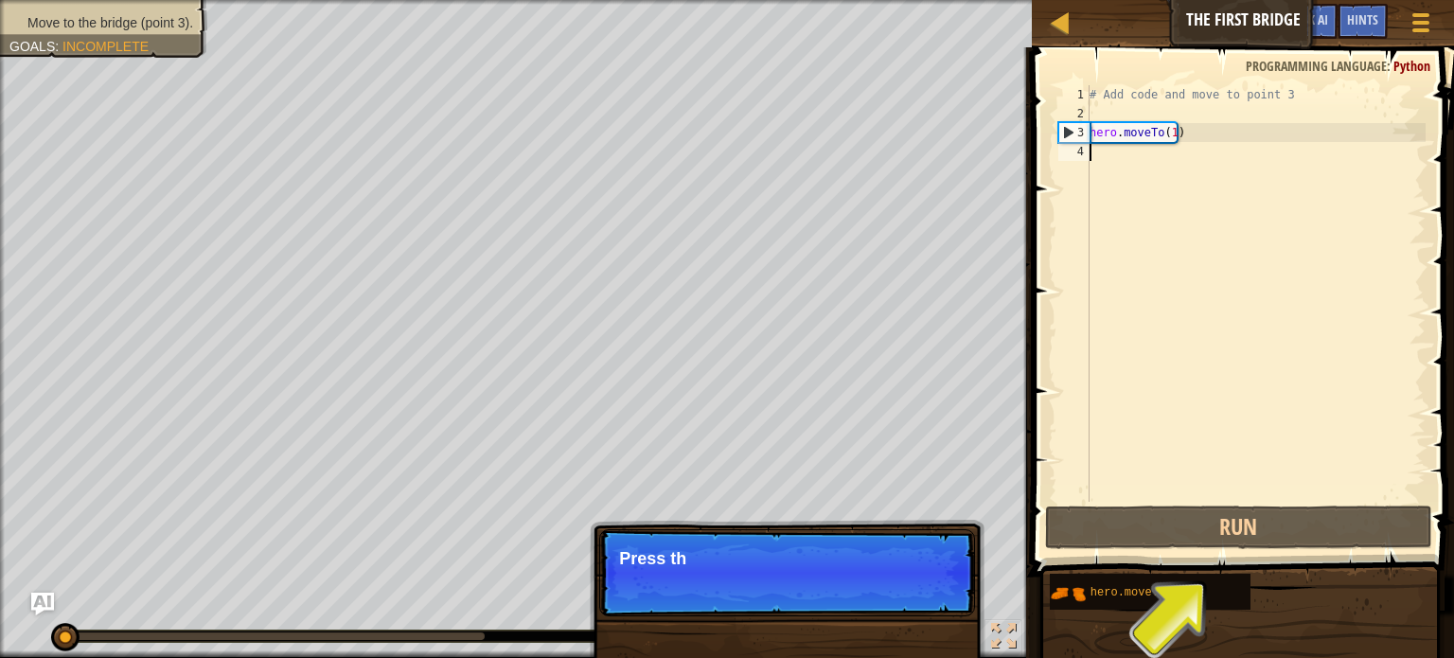
click at [899, 603] on p "Skip (esc) Continue Press th" at bounding box center [787, 572] width 376 height 87
click at [898, 599] on p "Skip (esc) Continue Press the “RUN”" at bounding box center [787, 572] width 376 height 87
click at [903, 594] on p "Skip (esc) Continue Press the “RUN” button" at bounding box center [787, 572] width 376 height 87
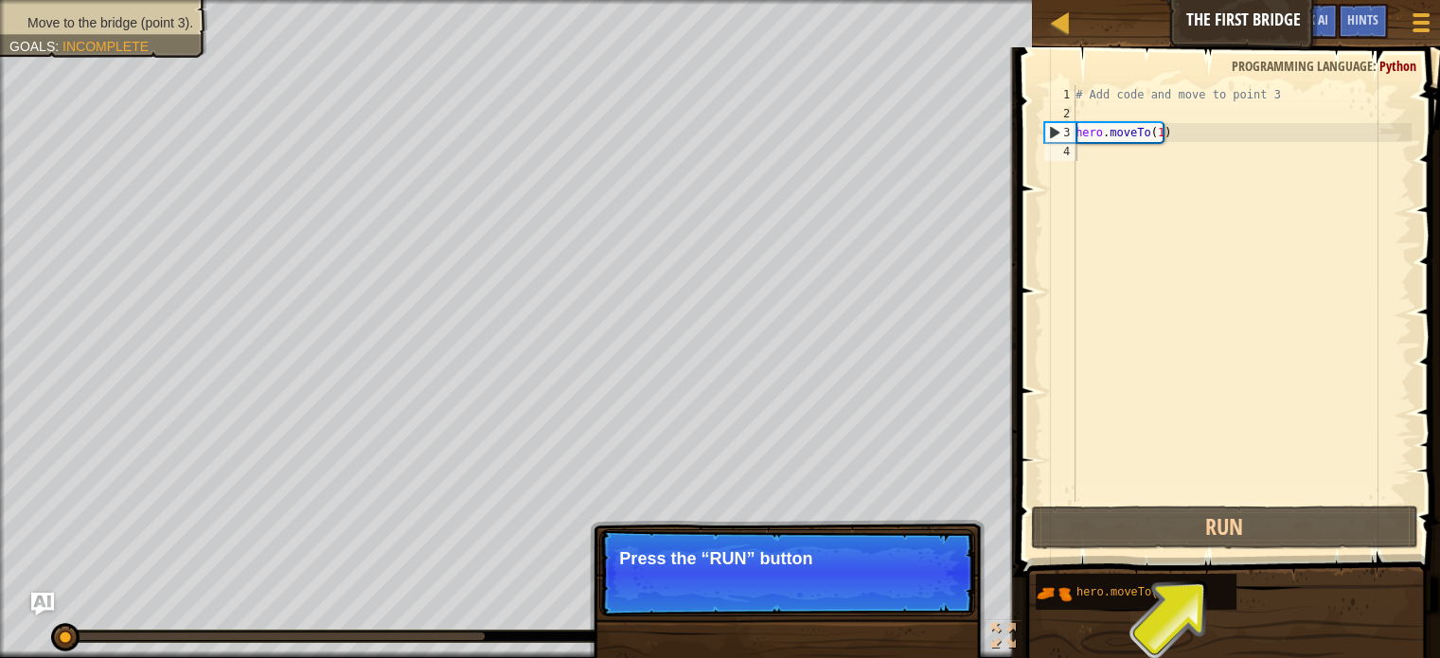
click at [904, 594] on p "Skip (esc) Continue Press the “RUN” button" at bounding box center [787, 572] width 376 height 87
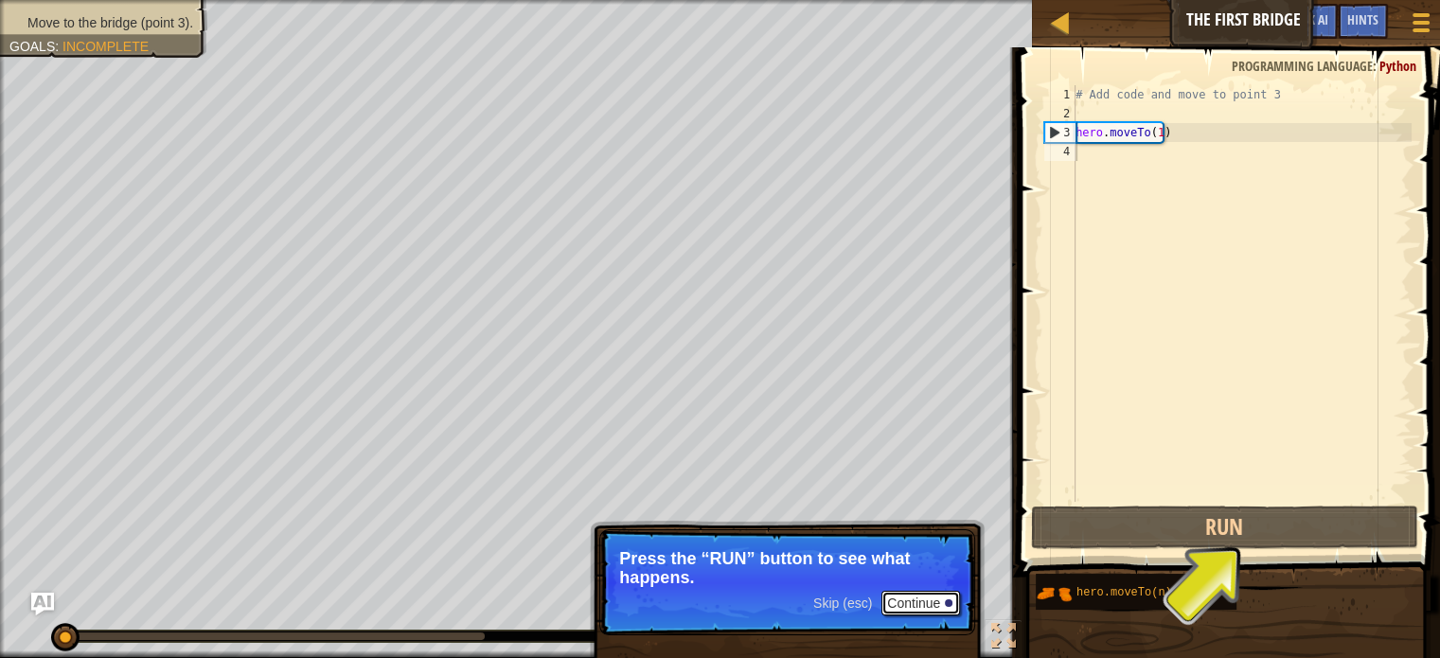
click at [921, 605] on button "Continue" at bounding box center [921, 603] width 79 height 25
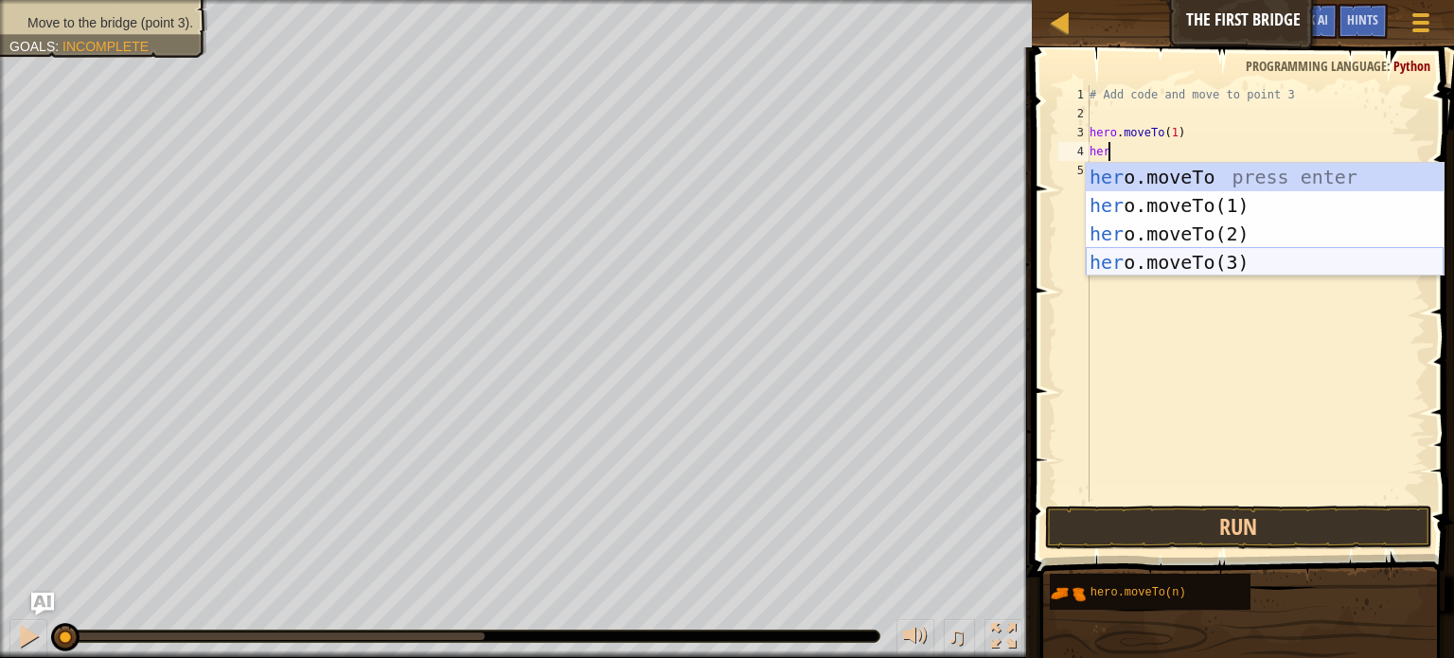
click at [1185, 257] on div "her o.moveTo press enter her o.moveTo(1) press enter her o.moveTo(2) press ente…" at bounding box center [1265, 248] width 358 height 170
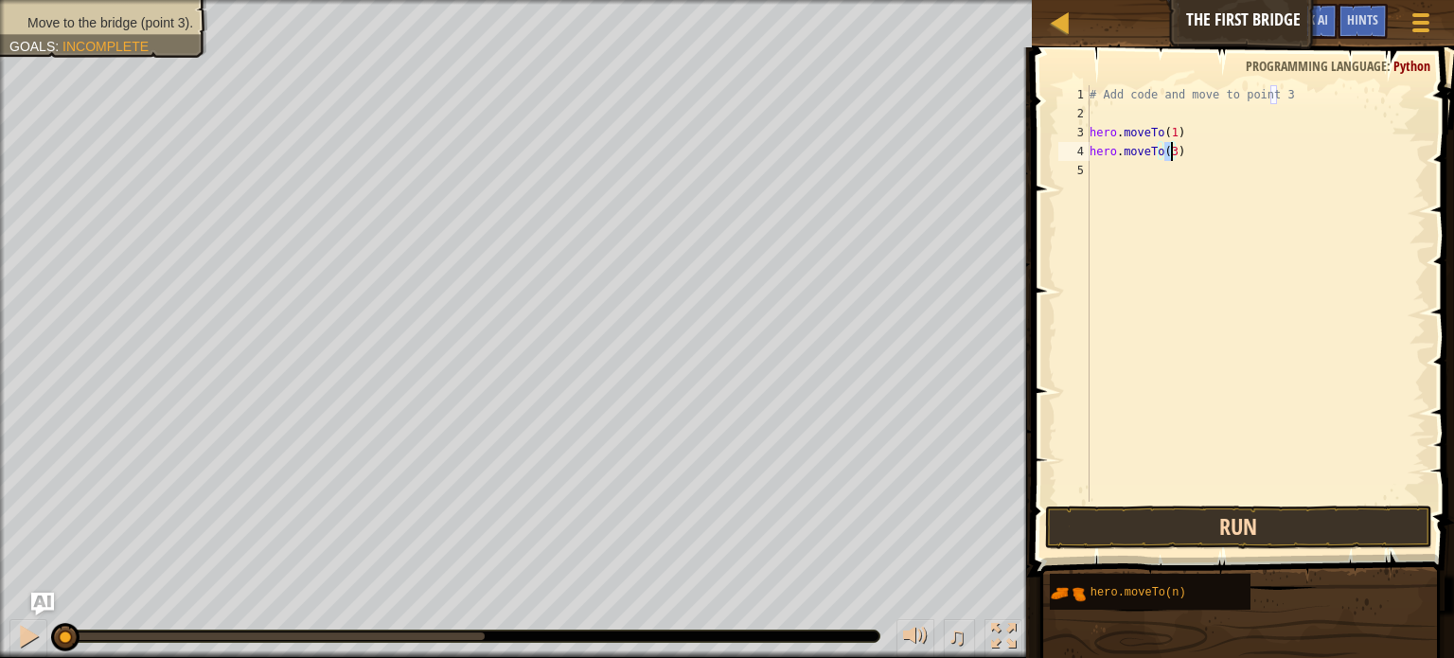
type textarea "hero.moveTo(3)"
click at [1181, 526] on button "Run" at bounding box center [1238, 528] width 387 height 44
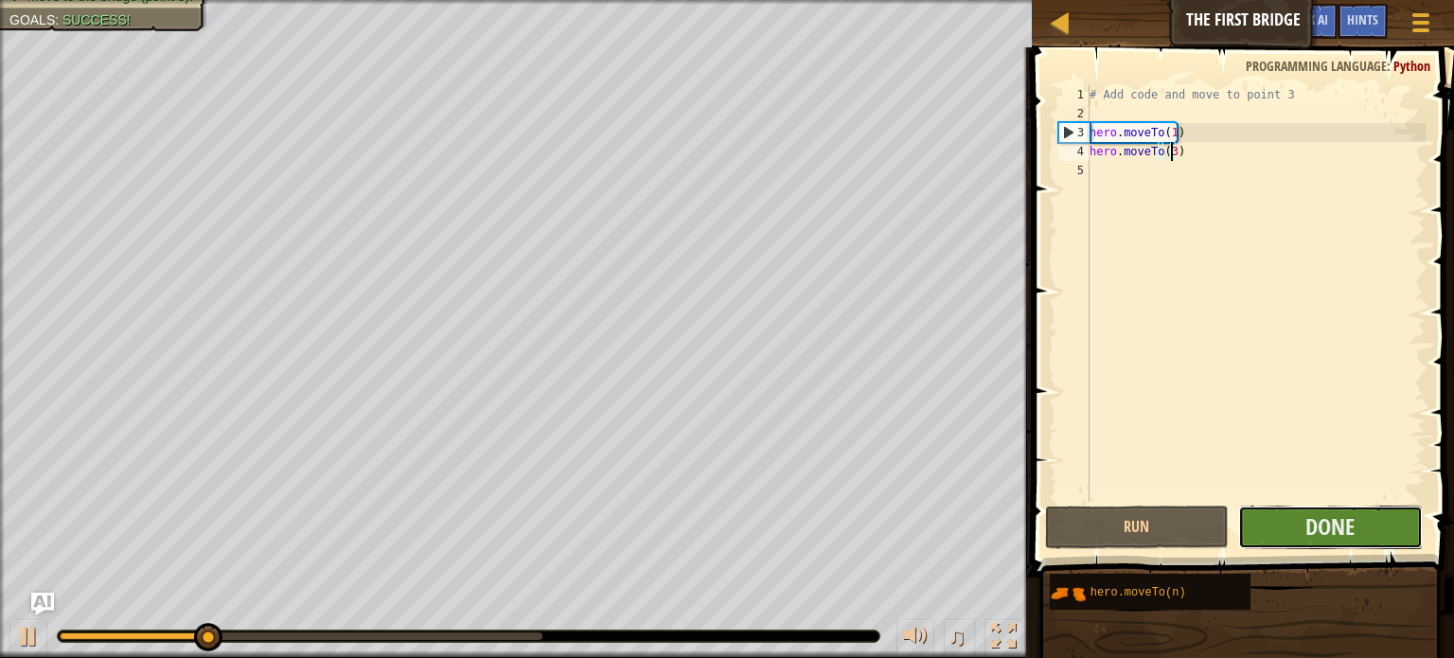
click at [1301, 517] on button "Done" at bounding box center [1331, 528] width 185 height 44
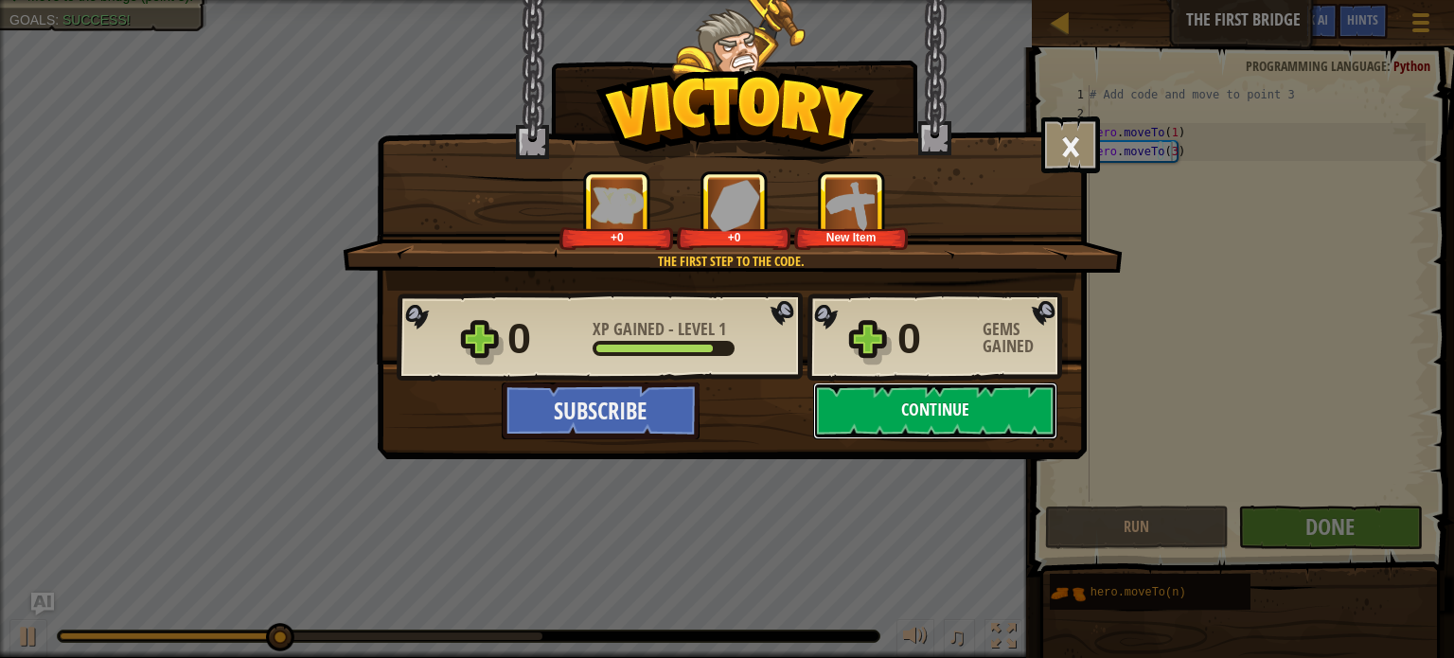
click at [926, 419] on button "Continue" at bounding box center [935, 411] width 244 height 57
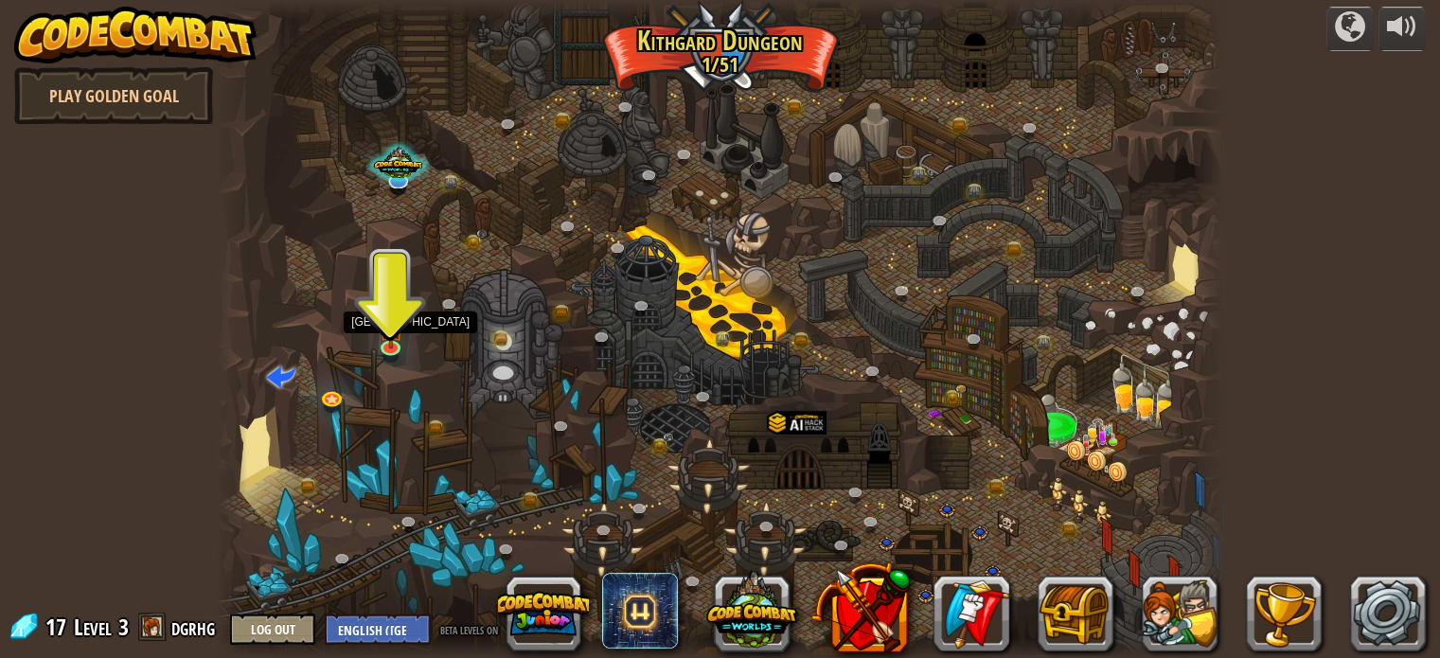
drag, startPoint x: 386, startPoint y: 346, endPoint x: 419, endPoint y: 352, distance: 33.8
click at [386, 346] on img at bounding box center [390, 329] width 25 height 43
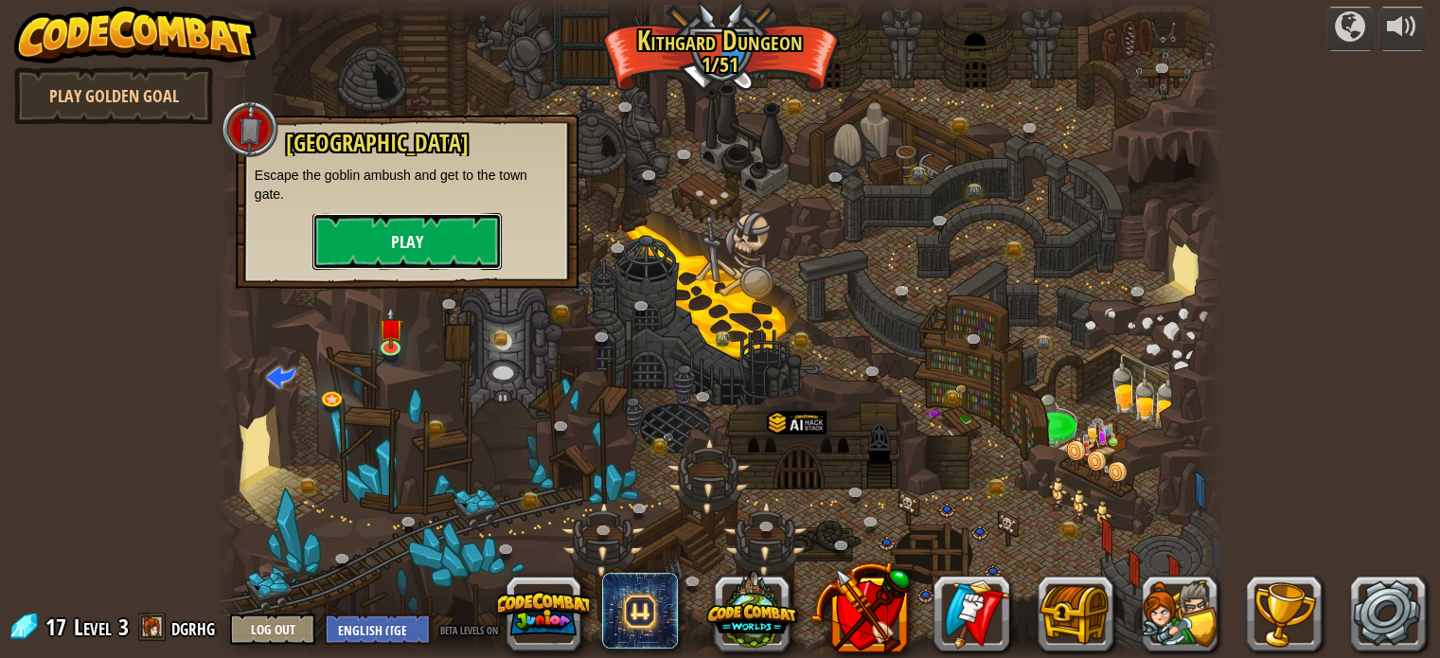
click at [458, 249] on button "Play" at bounding box center [406, 241] width 189 height 57
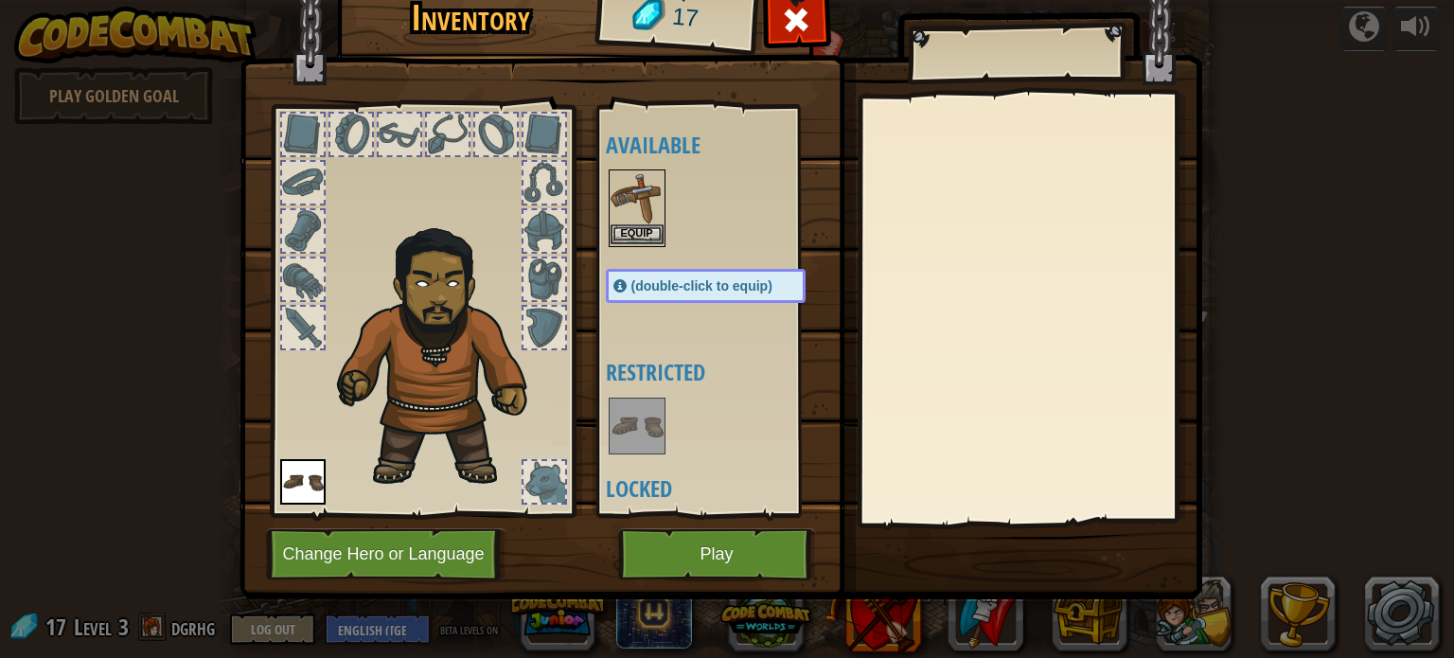
click at [640, 223] on img at bounding box center [637, 197] width 53 height 53
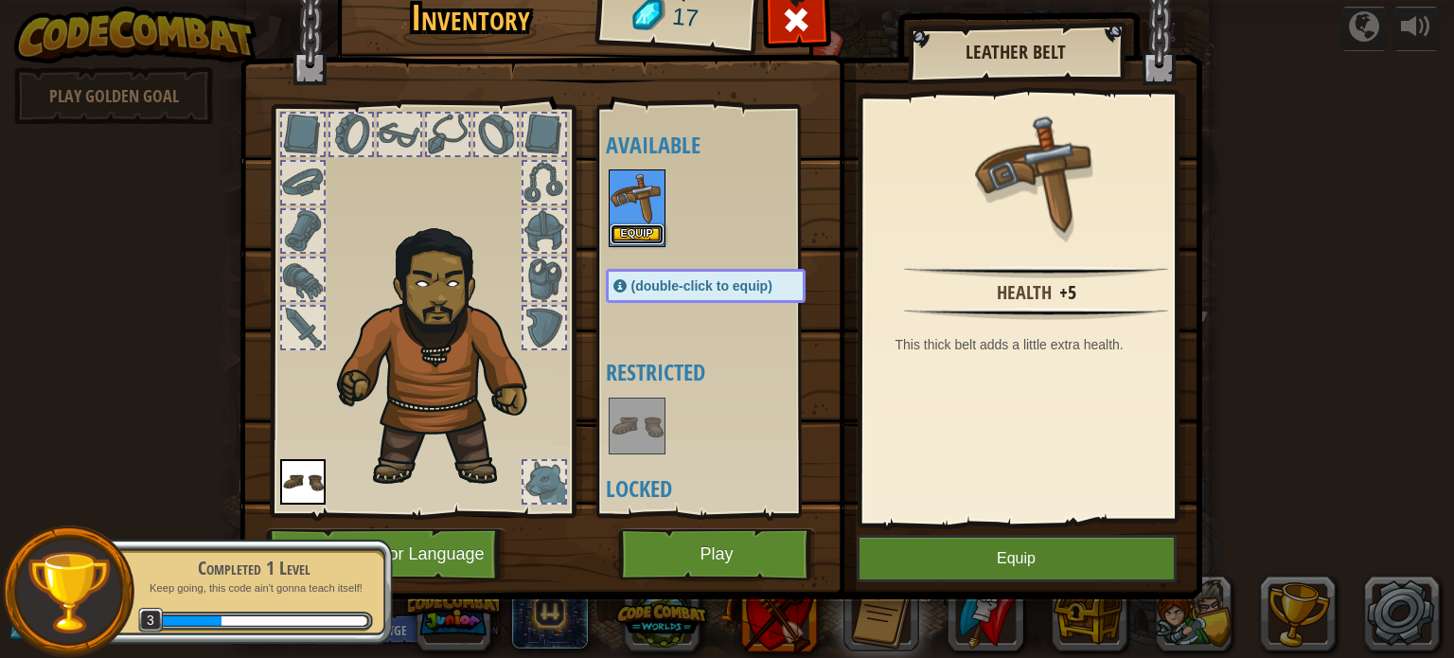
click at [633, 227] on button "Equip" at bounding box center [637, 234] width 53 height 20
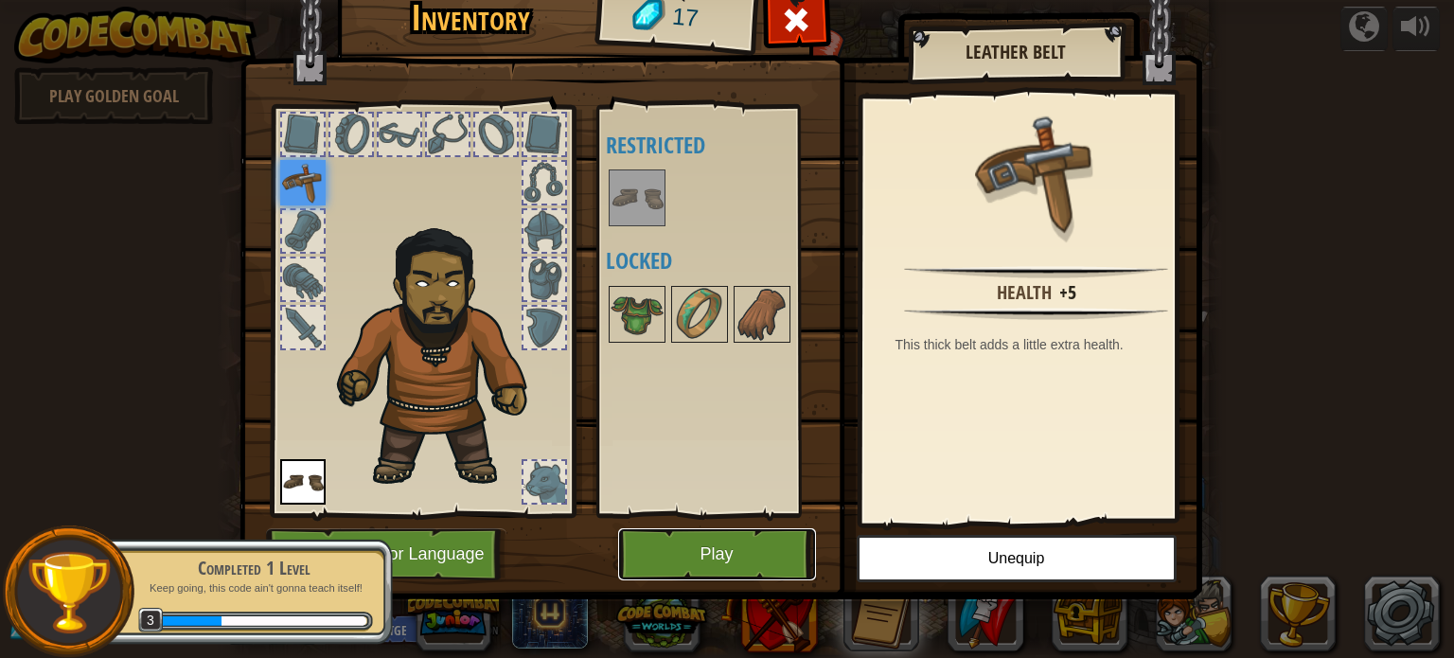
click at [716, 567] on button "Play" at bounding box center [717, 554] width 198 height 52
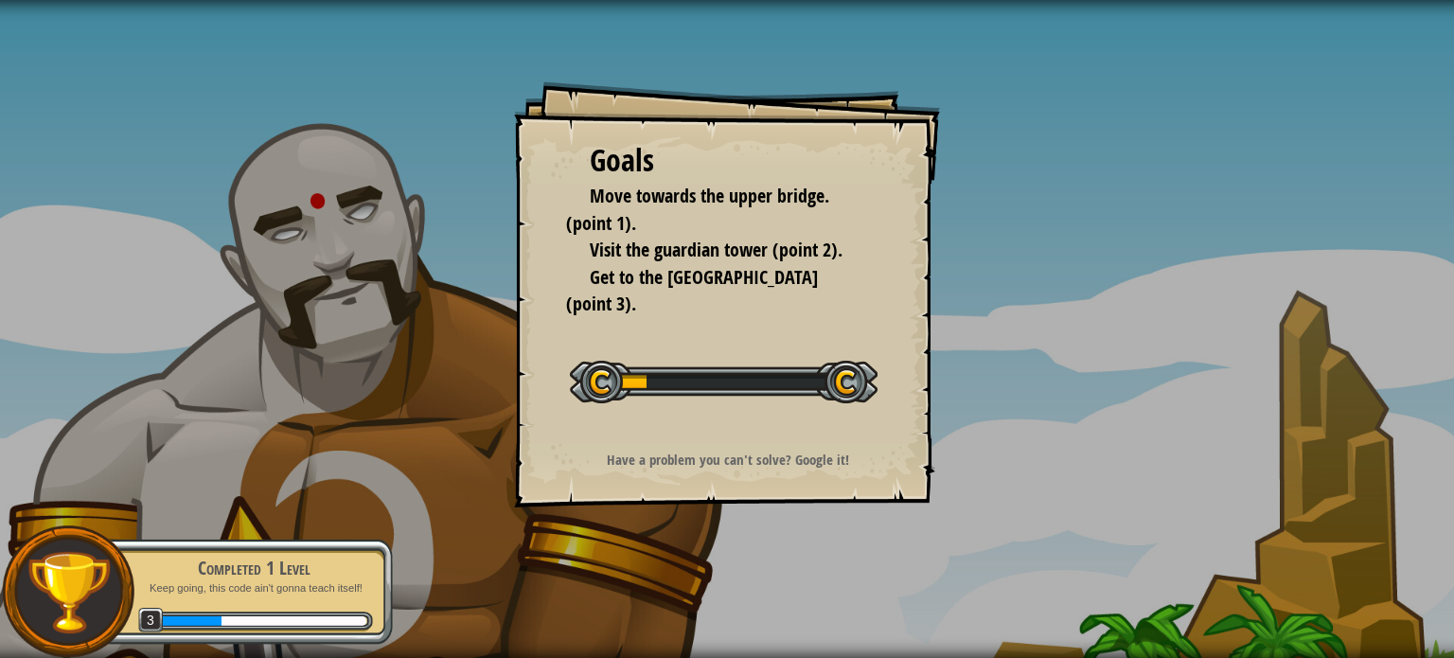
click at [719, 556] on div "Goals Move towards the upper bridge. (point 1). Visit the [GEOGRAPHIC_DATA] (po…" at bounding box center [727, 329] width 1454 height 658
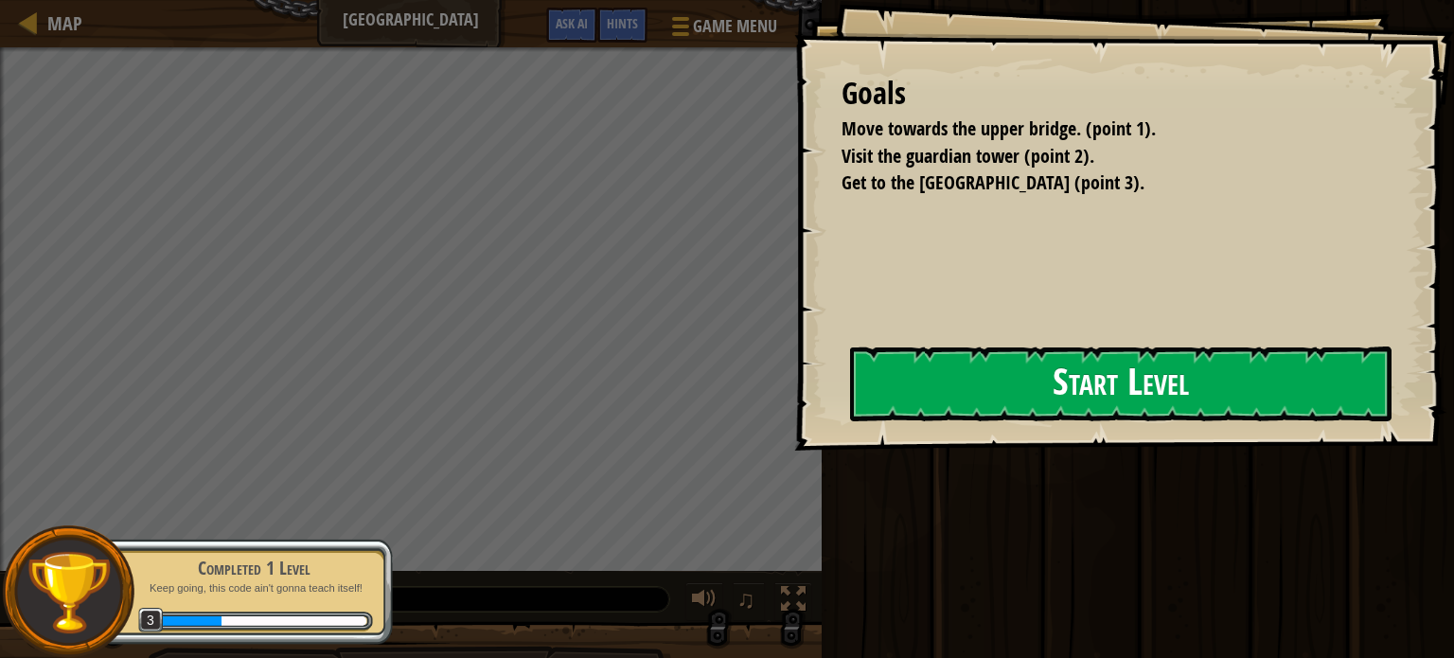
drag, startPoint x: 946, startPoint y: 389, endPoint x: 959, endPoint y: 384, distance: 14.1
click at [947, 389] on button "Start Level" at bounding box center [1121, 384] width 542 height 75
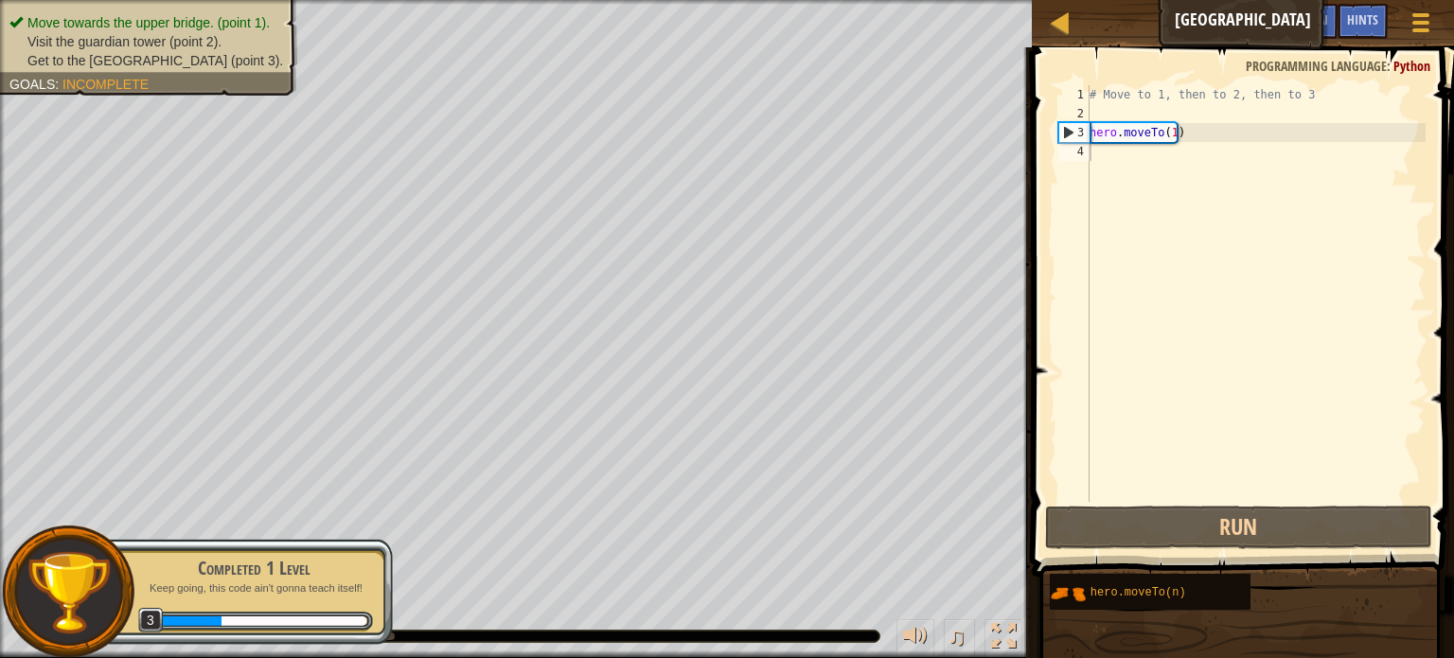
click at [1113, 164] on div "# Move to 1, then to 2, then to 3 hero . moveTo ( 1 )" at bounding box center [1256, 312] width 340 height 455
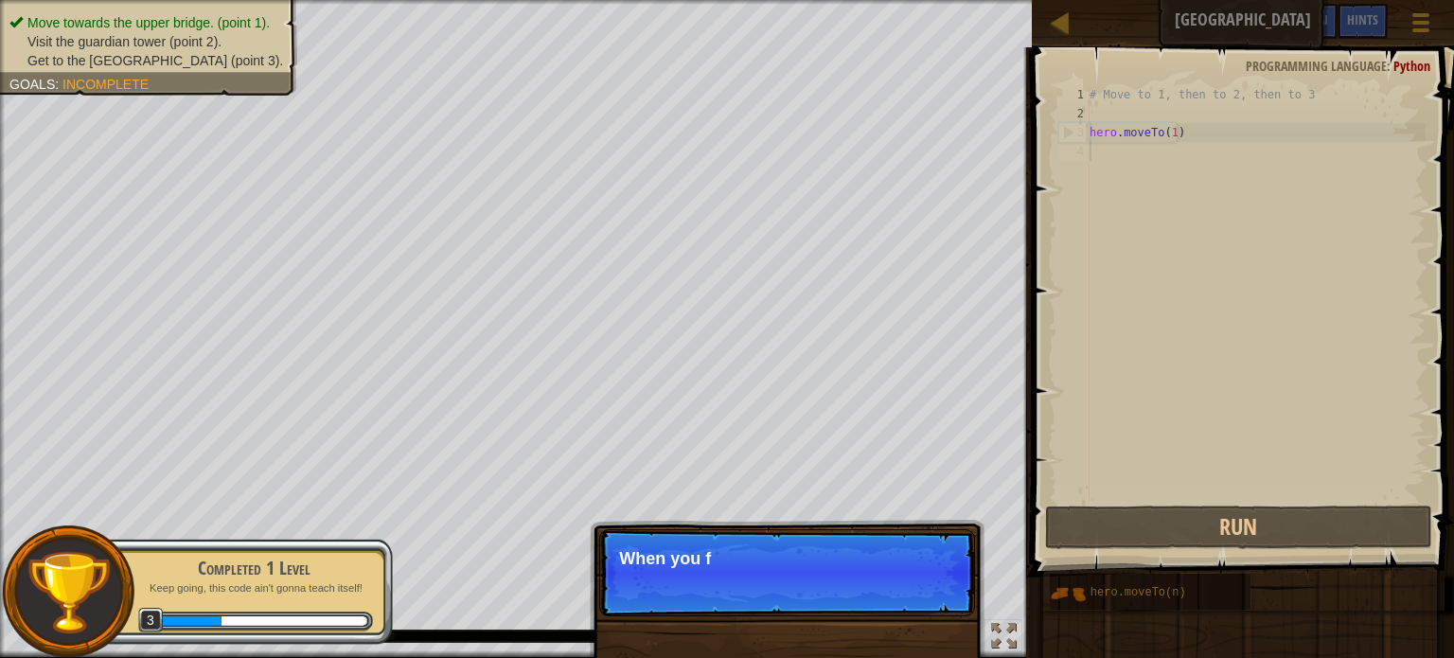
click at [1114, 164] on div "# Move to 1, then to 2, then to 3 hero . moveTo ( 1 )" at bounding box center [1256, 312] width 340 height 455
drag, startPoint x: 800, startPoint y: 613, endPoint x: 799, endPoint y: 583, distance: 29.4
click at [799, 591] on div "Skip (esc) Continue When you first start a" at bounding box center [787, 669] width 395 height 280
click at [799, 583] on p "Skip (esc) Continue When you first start a level, c" at bounding box center [787, 572] width 376 height 87
click at [799, 583] on p "Skip (esc) Continue When you first start a level, check t" at bounding box center [787, 572] width 376 height 87
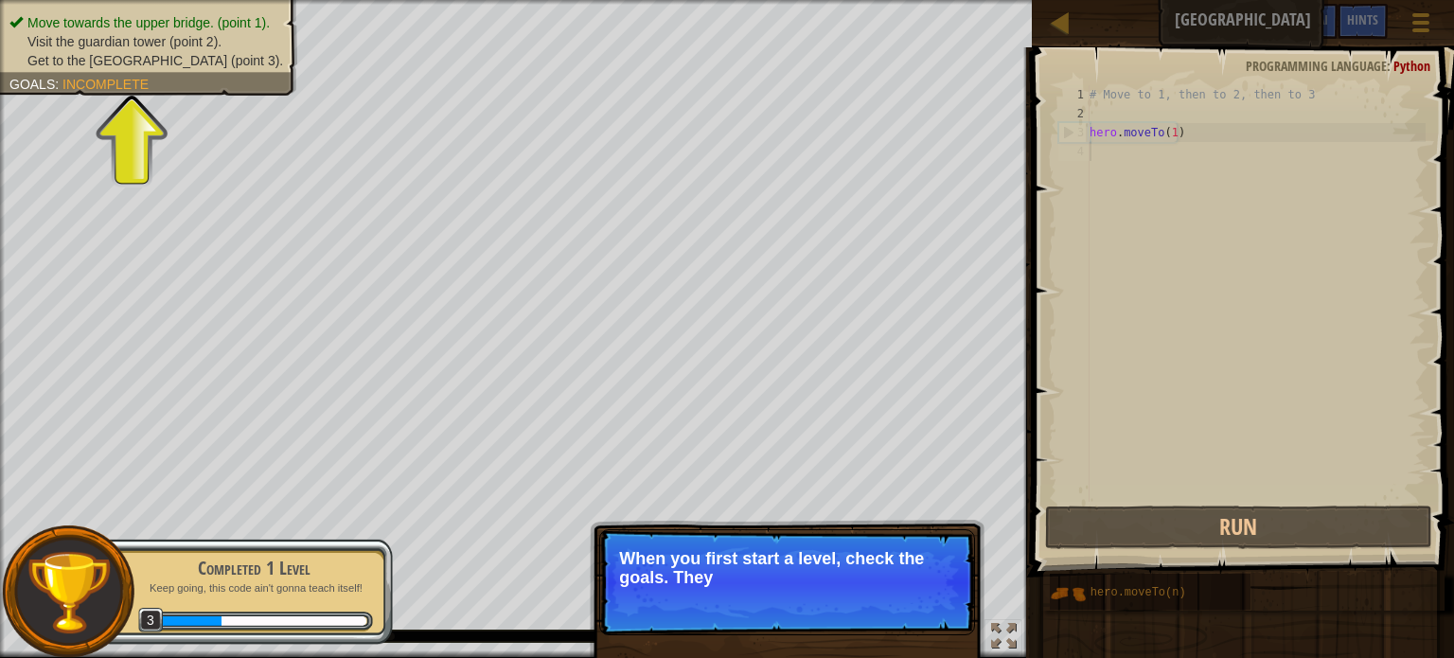
click at [799, 582] on p "When you first start a level, check the goals. They" at bounding box center [787, 568] width 336 height 38
click at [799, 582] on p "When you first start a level, check the goals. They tell you wha" at bounding box center [787, 568] width 336 height 38
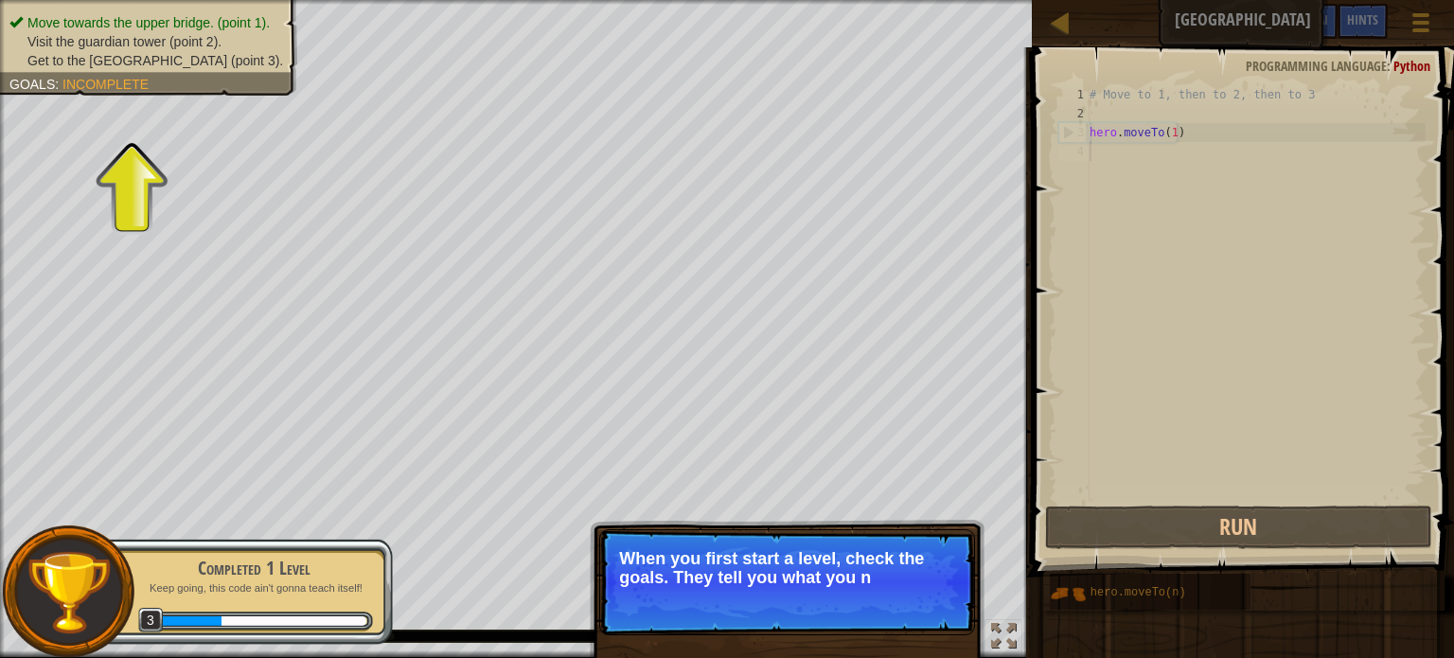
click at [816, 579] on p "When you first start a level, check the goals. They tell you what you n" at bounding box center [787, 568] width 336 height 38
drag, startPoint x: 834, startPoint y: 581, endPoint x: 868, endPoint y: 582, distance: 34.1
click at [845, 581] on p "When you first start a level, check the goals. They tell you what you need to" at bounding box center [787, 568] width 336 height 38
click at [908, 589] on p "Skip (esc) Continue When you first start a level, check the goals. They tell yo…" at bounding box center [787, 582] width 376 height 106
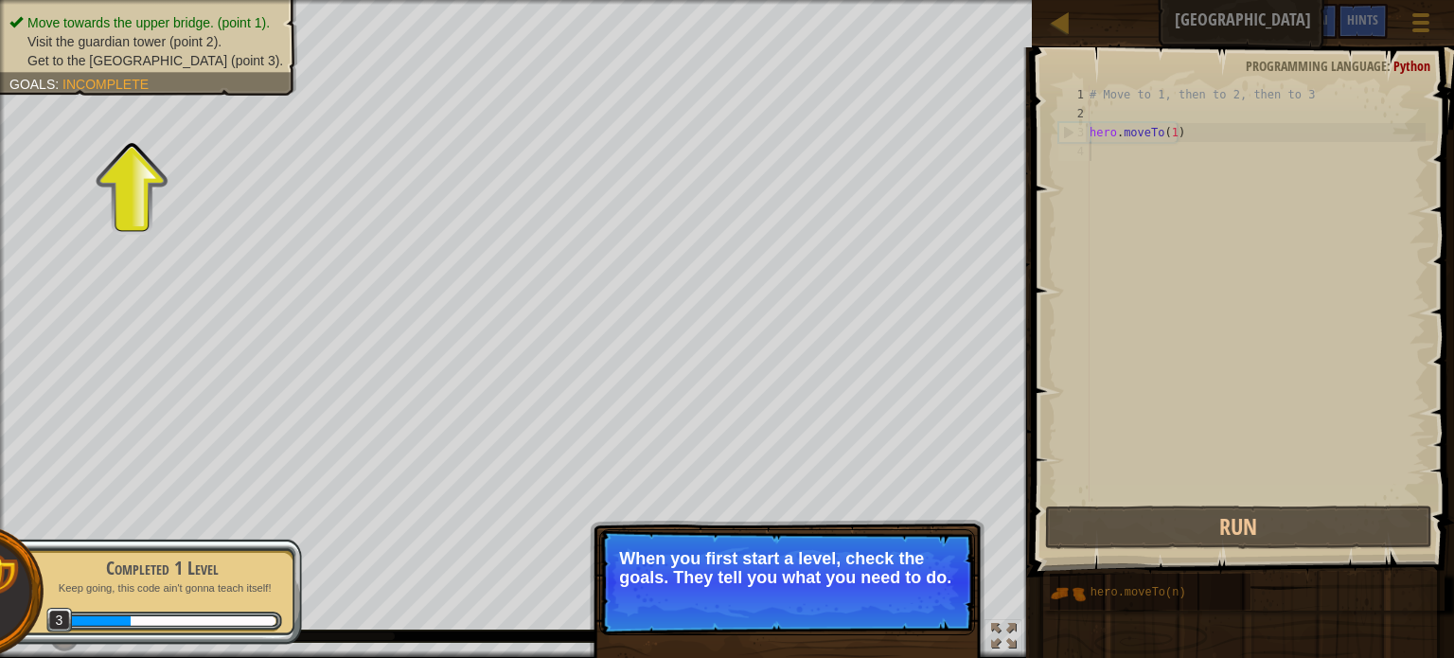
click at [908, 589] on p "Skip (esc) Continue When you first start a level, check the goals. They tell yo…" at bounding box center [787, 582] width 376 height 106
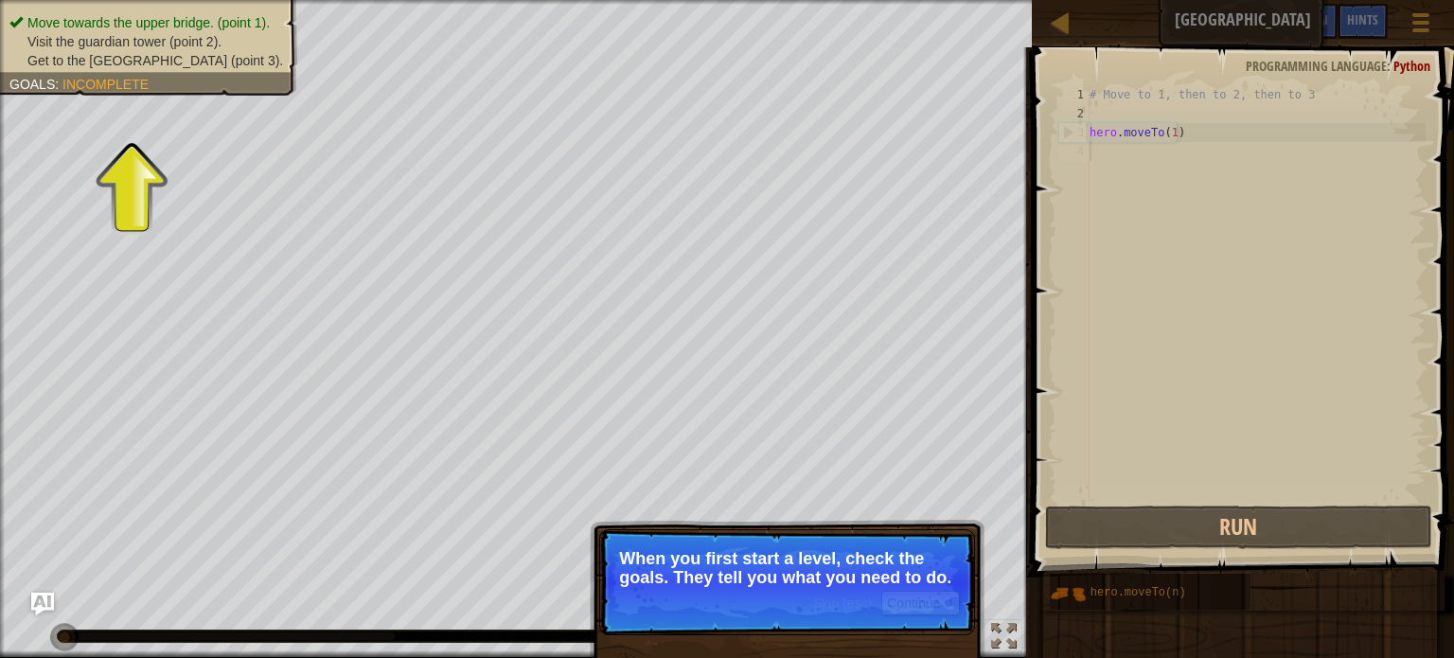
click at [908, 589] on p "Skip (esc) Continue When you first start a level, check the goals. They tell yo…" at bounding box center [787, 582] width 376 height 106
click at [912, 590] on p "Skip (esc) Continue When you first start a level, check the goals. They tell yo…" at bounding box center [787, 582] width 376 height 106
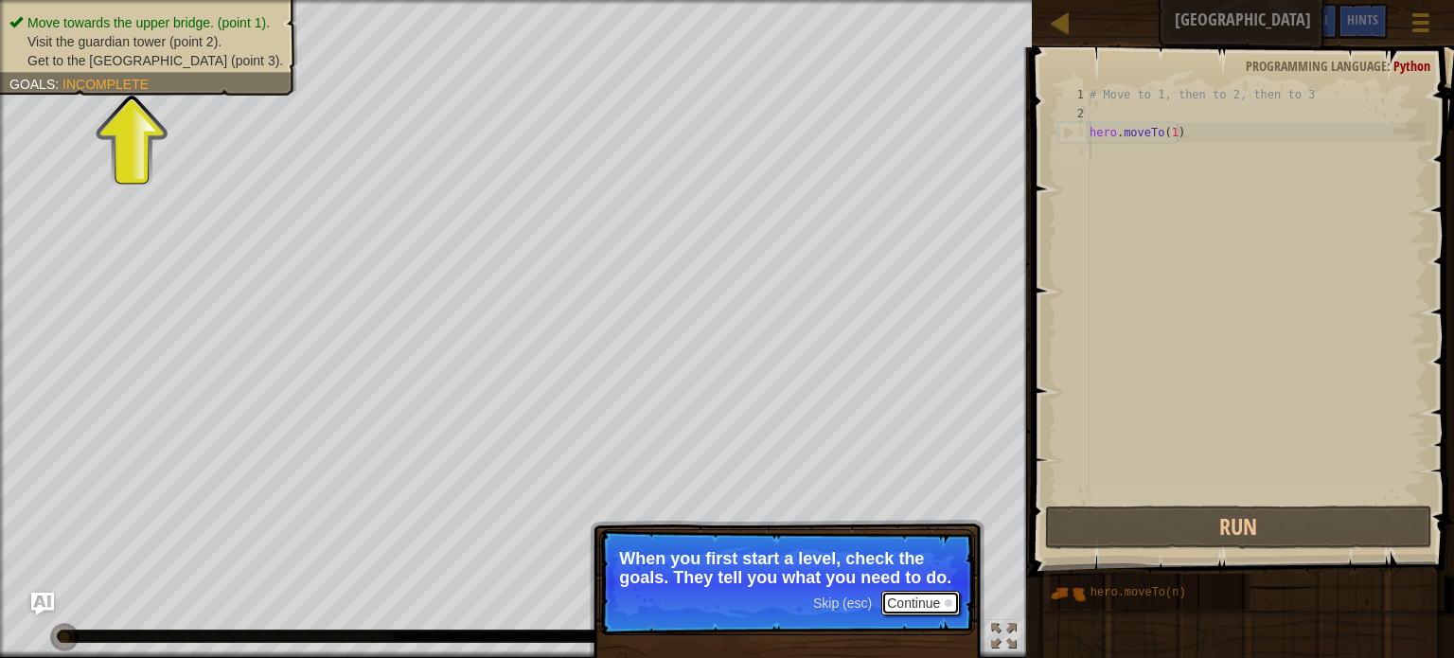
click at [919, 602] on button "Continue" at bounding box center [921, 603] width 79 height 25
click at [920, 602] on p "Skip (esc) Continue When you first start a level, check the goals. They tell yo…" at bounding box center [787, 582] width 376 height 106
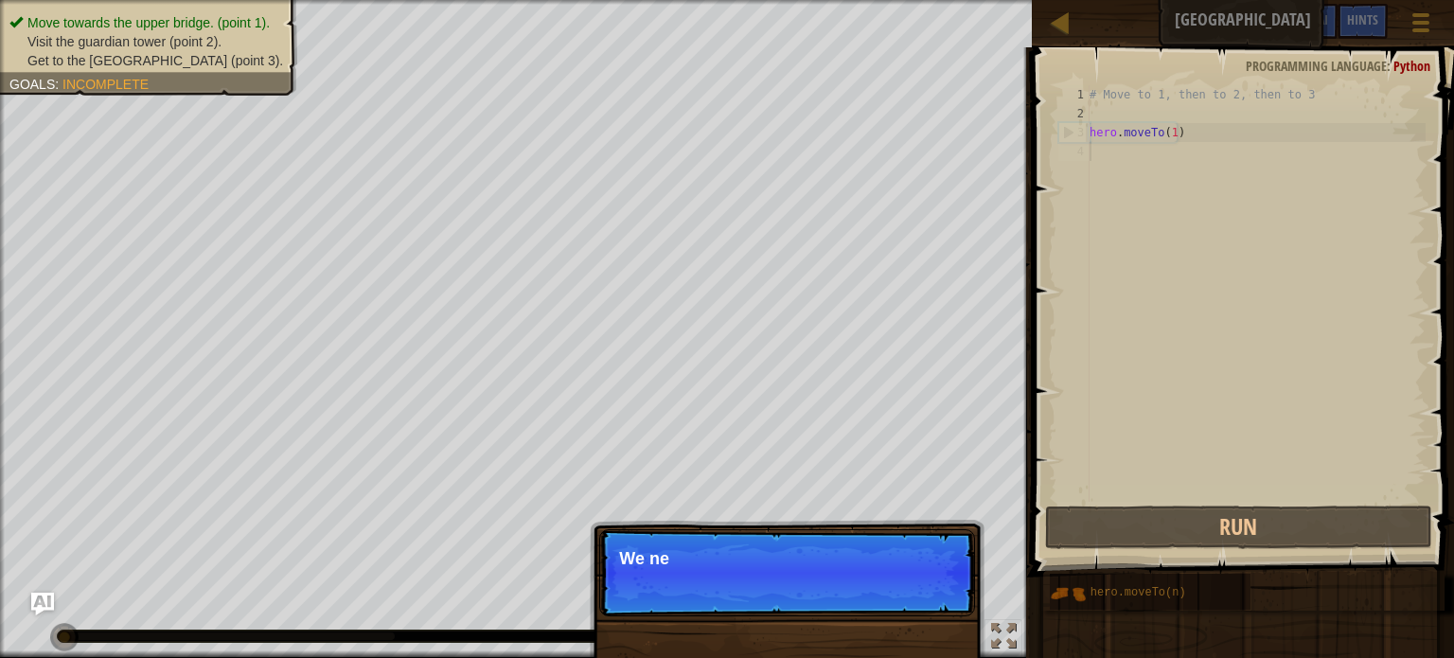
click at [920, 602] on p "Skip (esc) Continue We ne" at bounding box center [787, 572] width 376 height 87
click at [920, 602] on p "Skip (esc) Continue We need to a" at bounding box center [787, 572] width 376 height 87
click at [920, 602] on p "Skip (esc) Continue We need to avoid th" at bounding box center [787, 572] width 376 height 87
click at [920, 602] on p "Skip (esc) Continue We need to avoid the gobl" at bounding box center [787, 572] width 376 height 87
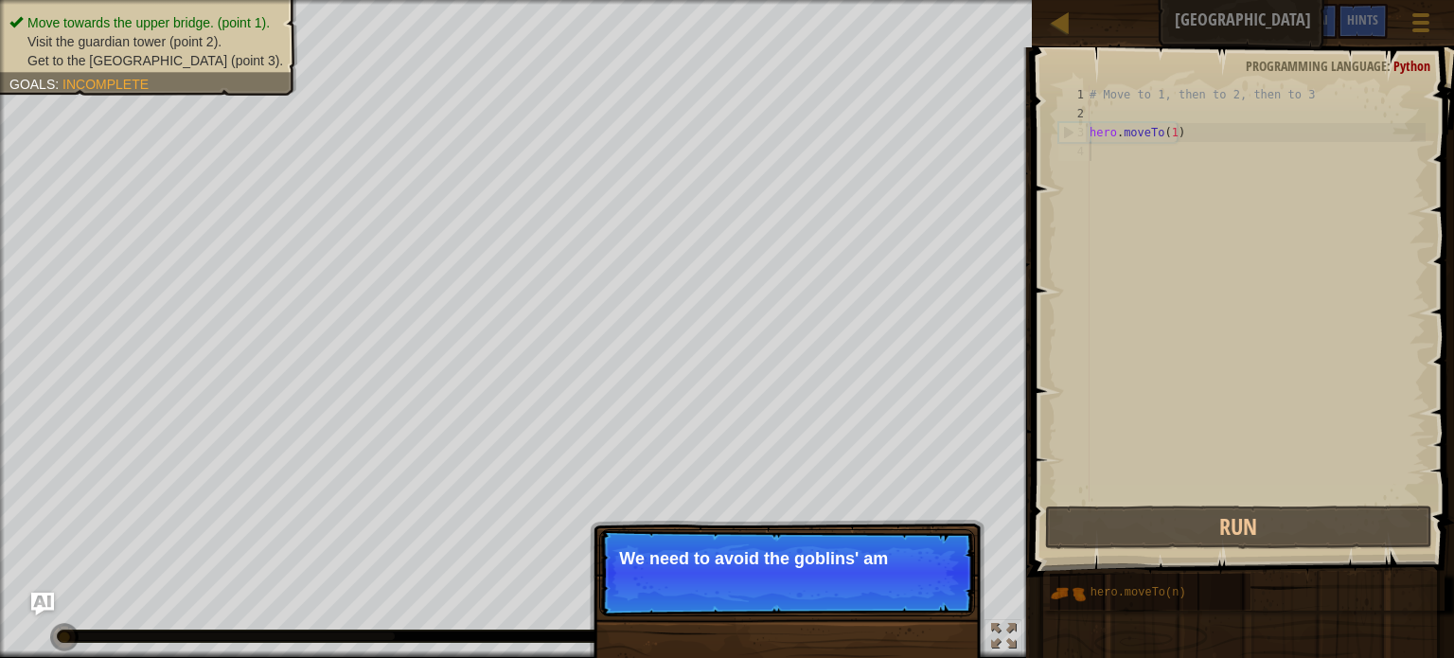
click at [922, 602] on p "Skip (esc) Continue We need to avoid the goblins' am" at bounding box center [787, 572] width 376 height 87
click at [922, 602] on p "Skip (esc) Continue We need to avoid the goblins' ambush." at bounding box center [787, 572] width 376 height 87
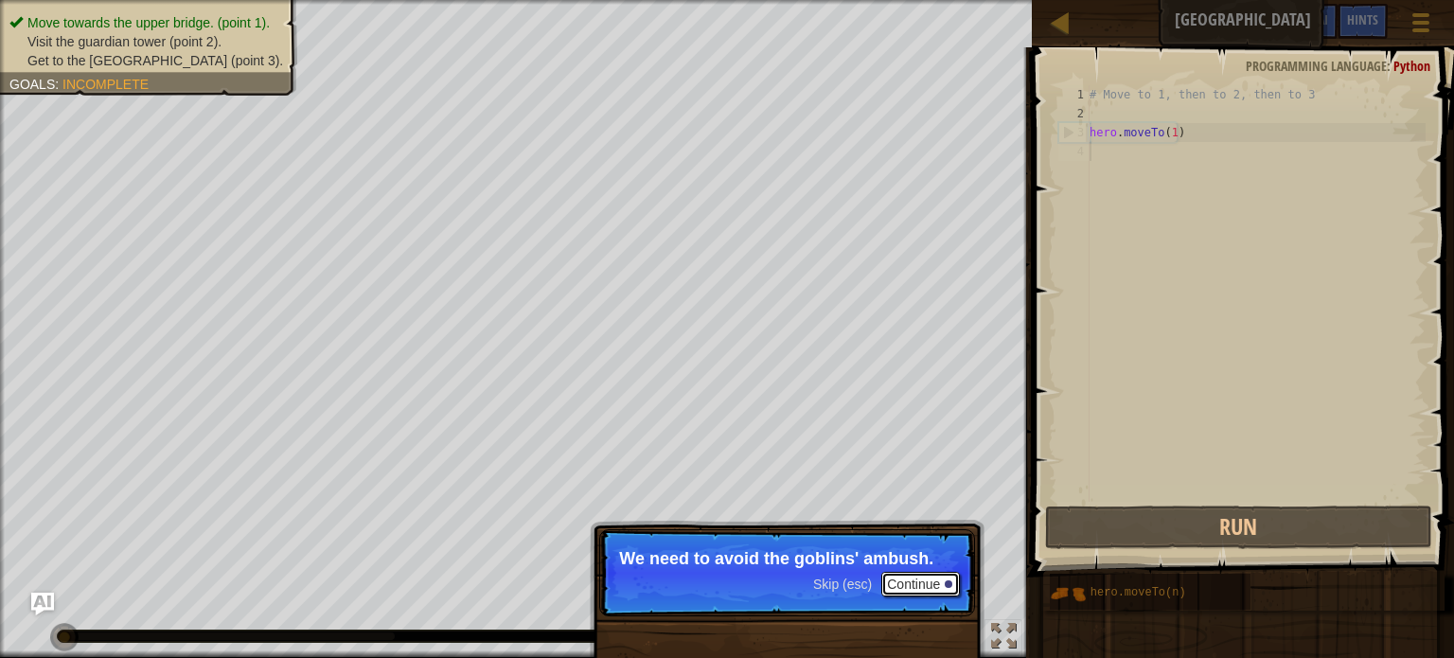
click at [922, 590] on button "Continue" at bounding box center [921, 584] width 79 height 25
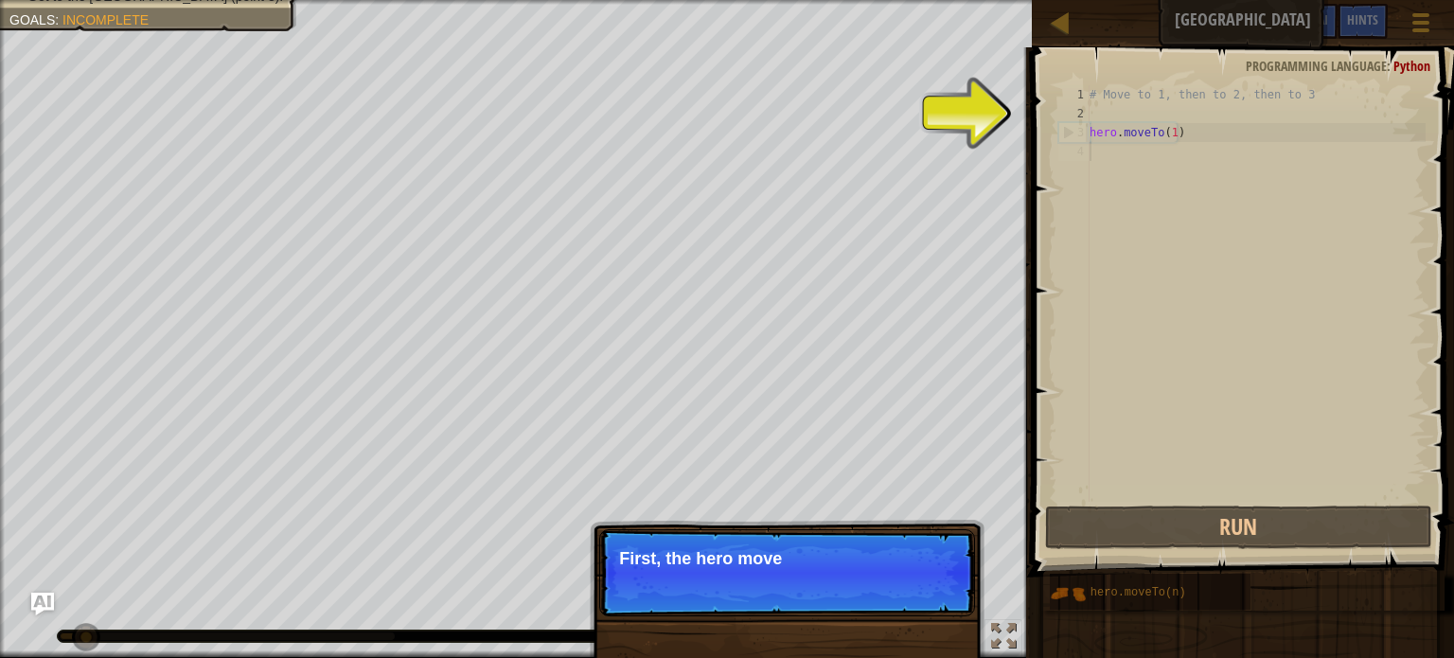
click at [922, 590] on p "Skip (esc) Continue First, the hero move" at bounding box center [787, 572] width 376 height 87
click at [922, 590] on p "Skip (esc) Continue First, the hero moves to po" at bounding box center [787, 572] width 376 height 87
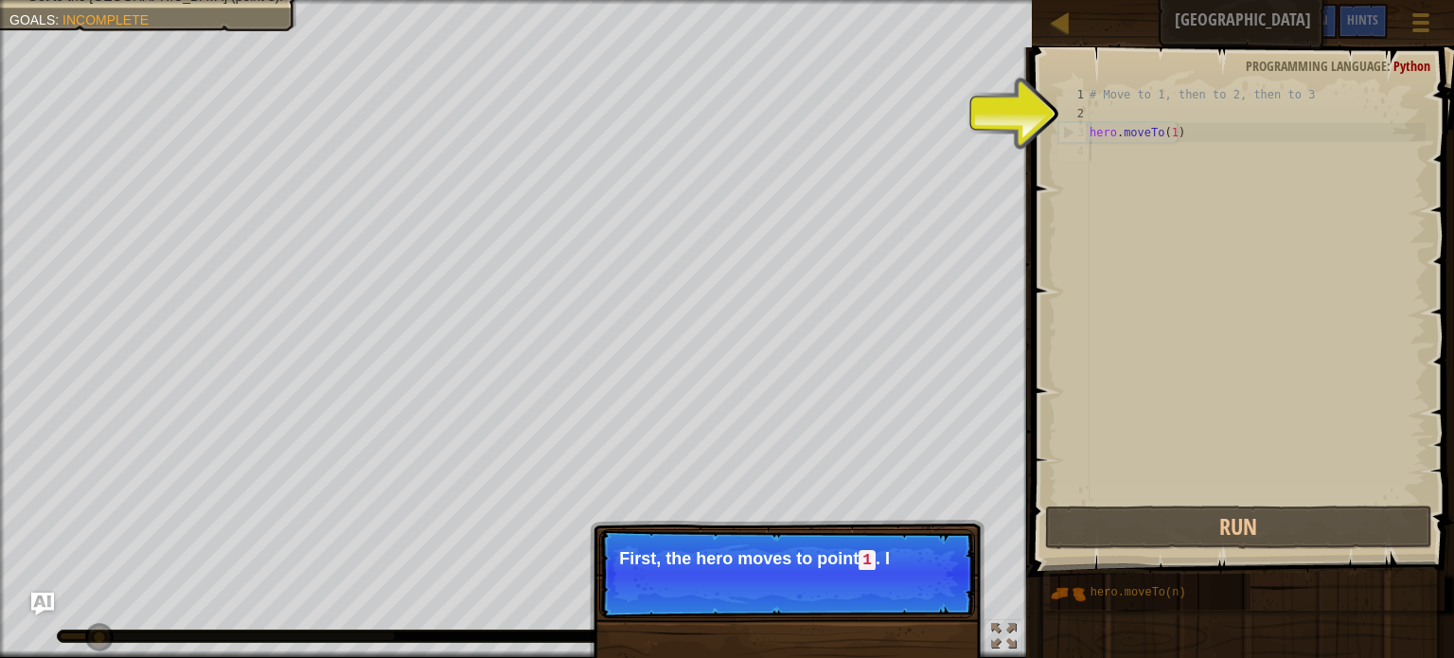
click at [922, 590] on p "Skip (esc) Continue First, the hero moves to point 1 . I" at bounding box center [787, 573] width 376 height 89
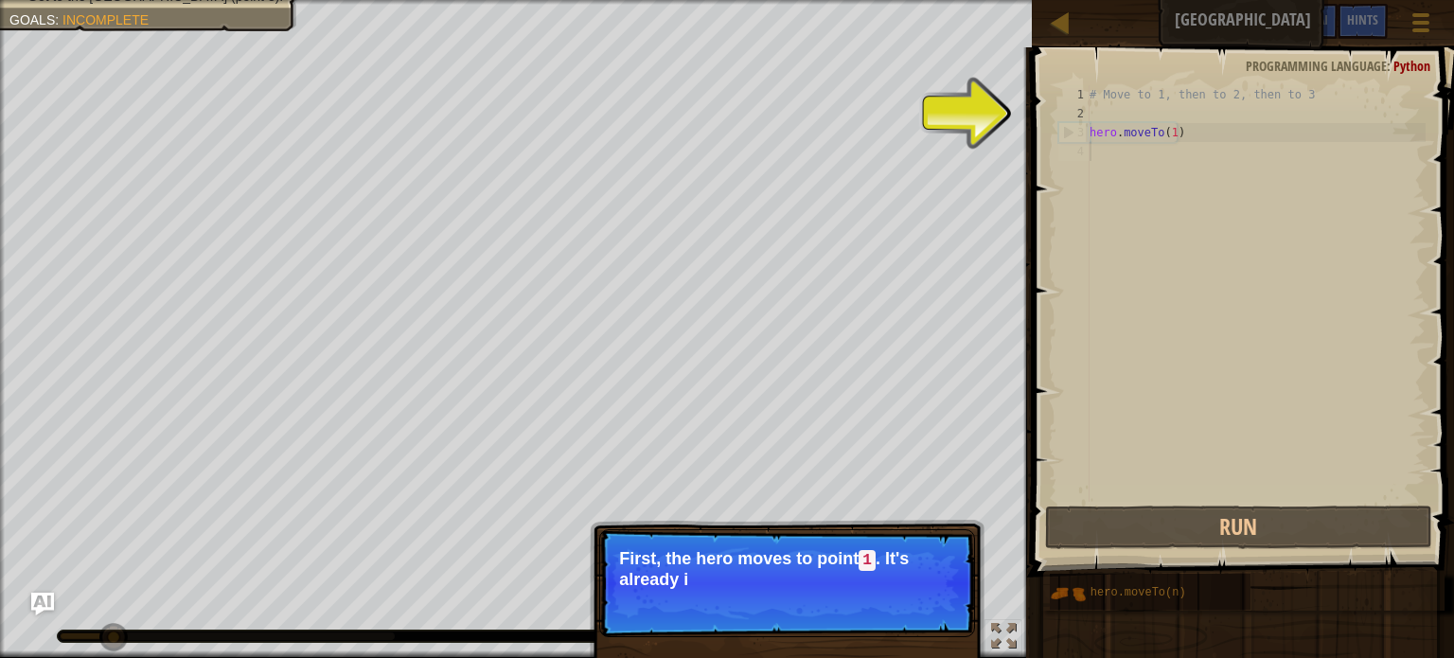
click at [926, 590] on p "Skip (esc) Continue First, the hero moves to point 1 . It's already i" at bounding box center [787, 583] width 376 height 108
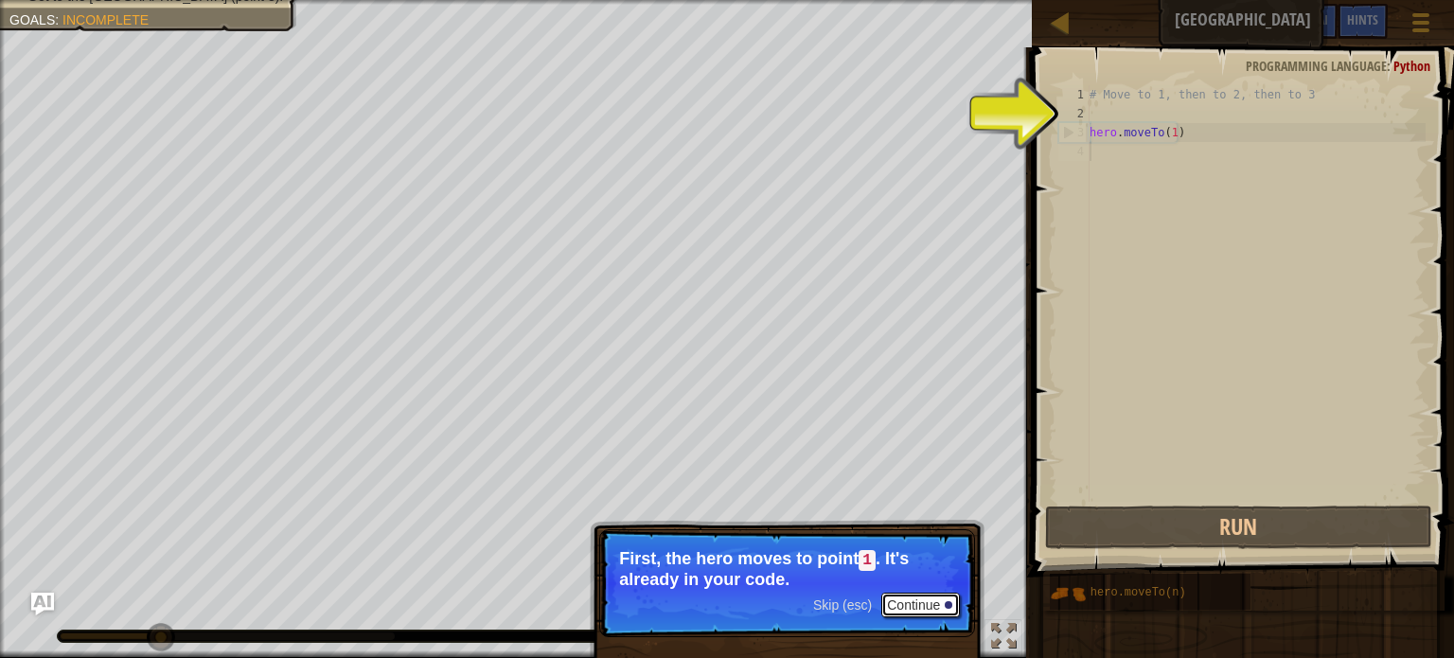
click at [933, 599] on button "Continue" at bounding box center [921, 605] width 79 height 25
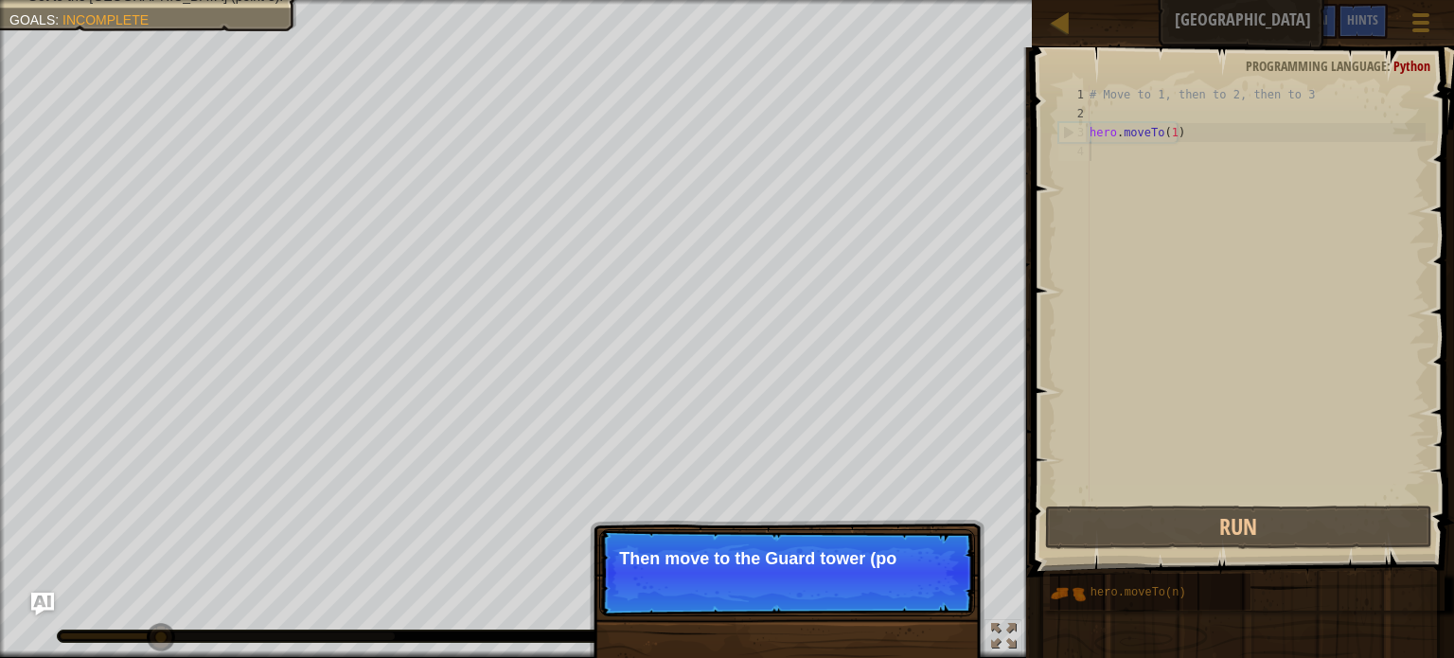
click at [906, 600] on p "Skip (esc) Continue Then move to the [GEOGRAPHIC_DATA] (po" at bounding box center [787, 572] width 376 height 87
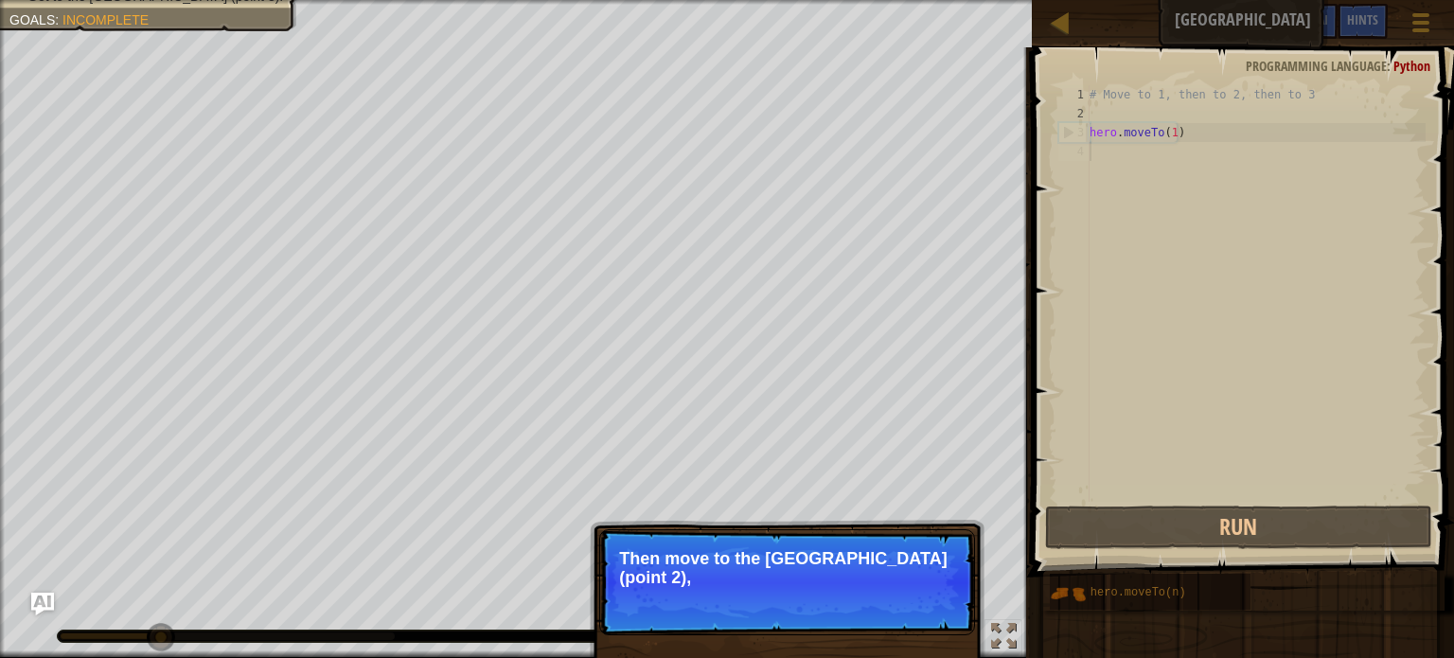
click at [911, 595] on p "Skip (esc) Continue Then move to the [GEOGRAPHIC_DATA] (point 2)," at bounding box center [787, 582] width 376 height 106
click at [913, 594] on p "Skip (esc) Continue Then move to the [GEOGRAPHIC_DATA] (point 2)," at bounding box center [787, 582] width 376 height 106
click at [913, 594] on p "Skip (esc) Continue Then move to the [GEOGRAPHIC_DATA] (point 2), and f" at bounding box center [787, 582] width 376 height 106
click at [913, 594] on p "Skip (esc) Continue Then move to the [GEOGRAPHIC_DATA] (point 2), and finally" at bounding box center [787, 582] width 376 height 106
click at [914, 596] on p "Skip (esc) Continue Then move to the [GEOGRAPHIC_DATA] (point 2), and finally t…" at bounding box center [787, 582] width 376 height 106
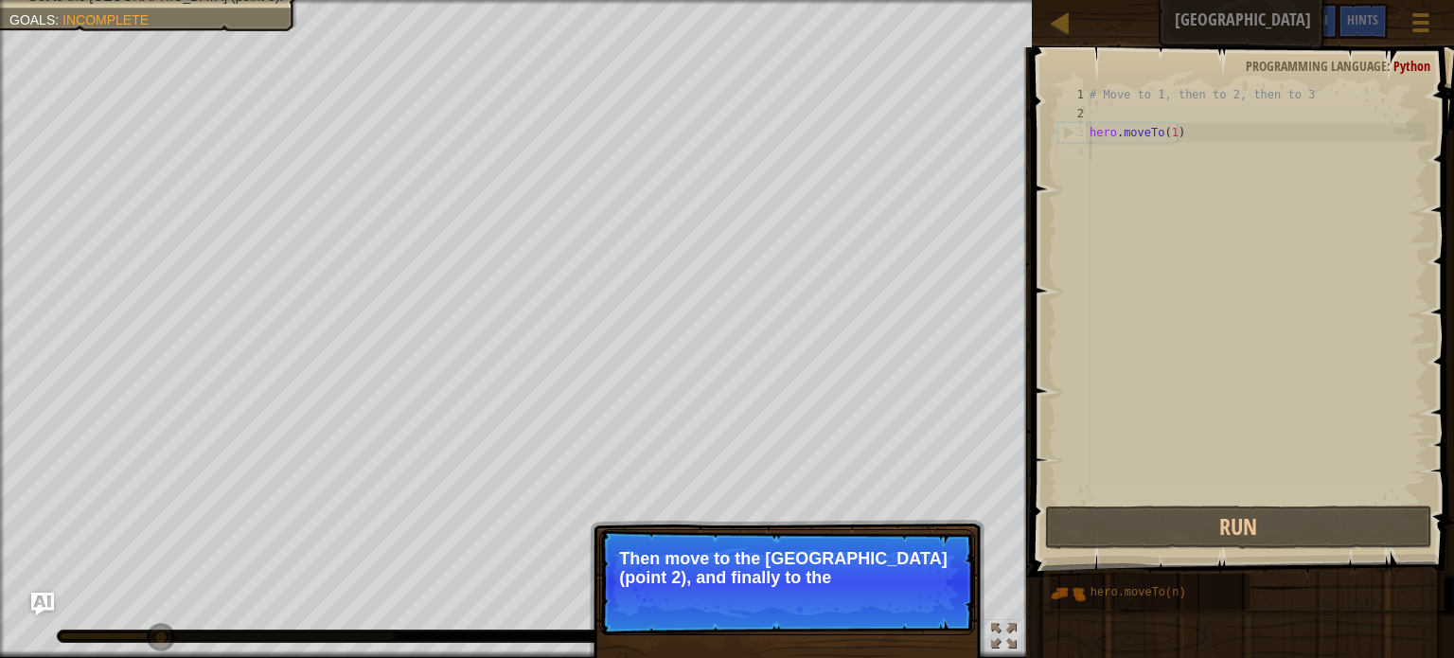
click at [916, 597] on p "Skip (esc) Continue Then move to the [GEOGRAPHIC_DATA] (point 2), and finally t…" at bounding box center [787, 582] width 376 height 106
click at [916, 605] on p "Skip (esc) Continue Then move to the [GEOGRAPHIC_DATA] (point 2), and finally t…" at bounding box center [787, 582] width 376 height 106
click at [920, 605] on p "Skip (esc) Continue Then move to the [GEOGRAPHIC_DATA] (point 2), and finally t…" at bounding box center [787, 582] width 376 height 106
click at [922, 604] on button "Continue" at bounding box center [921, 603] width 79 height 25
click at [931, 594] on p "Skip (esc) Continue Then move to the [GEOGRAPHIC_DATA] (point 2), and finally t…" at bounding box center [787, 582] width 376 height 106
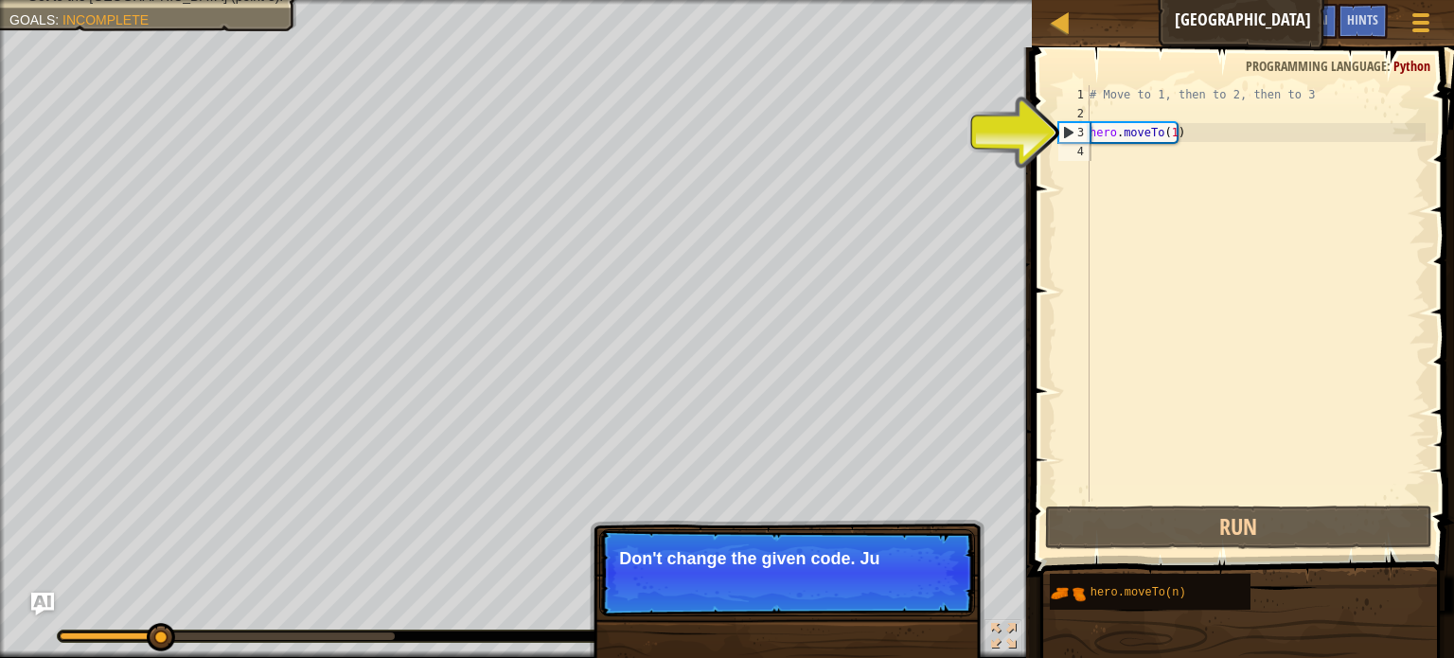
click at [900, 600] on p "Skip (esc) Continue Don't change the given code. Ju" at bounding box center [787, 572] width 376 height 87
click at [905, 597] on p "Skip (esc) Continue Don't change the given code. Ju" at bounding box center [787, 572] width 376 height 87
click at [928, 590] on p "Skip (esc) Continue Don't change the given code. Just typ" at bounding box center [787, 572] width 376 height 87
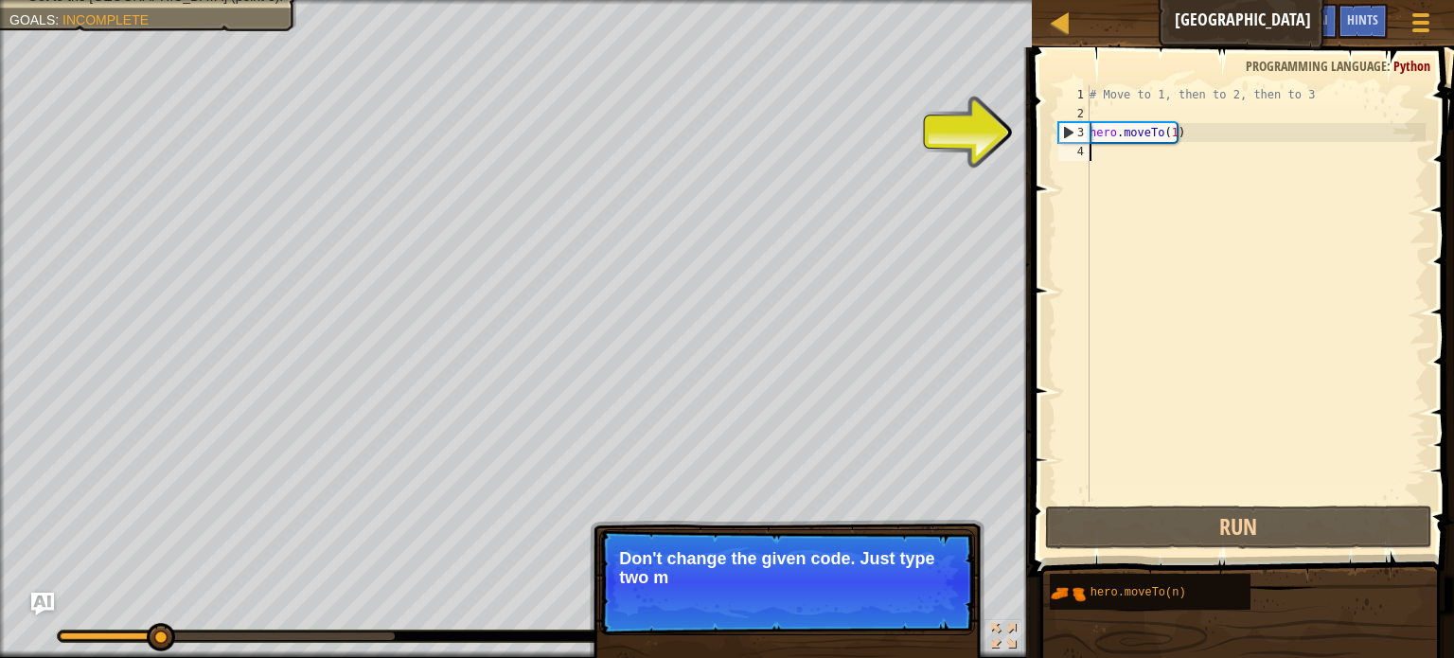
click at [928, 590] on p "Skip (esc) Continue Don't change the given code. Just type two m" at bounding box center [787, 582] width 376 height 106
click at [928, 592] on p "Skip (esc) Continue Don't change the given code. Just type two more met" at bounding box center [787, 582] width 376 height 106
click at [926, 593] on p "Skip (esc) Continue Don't change the given code. Just type two more methods he" at bounding box center [787, 582] width 376 height 106
click at [926, 594] on p "Skip (esc) Continue Don't change the given code. Just type two more methods he" at bounding box center [787, 582] width 376 height 106
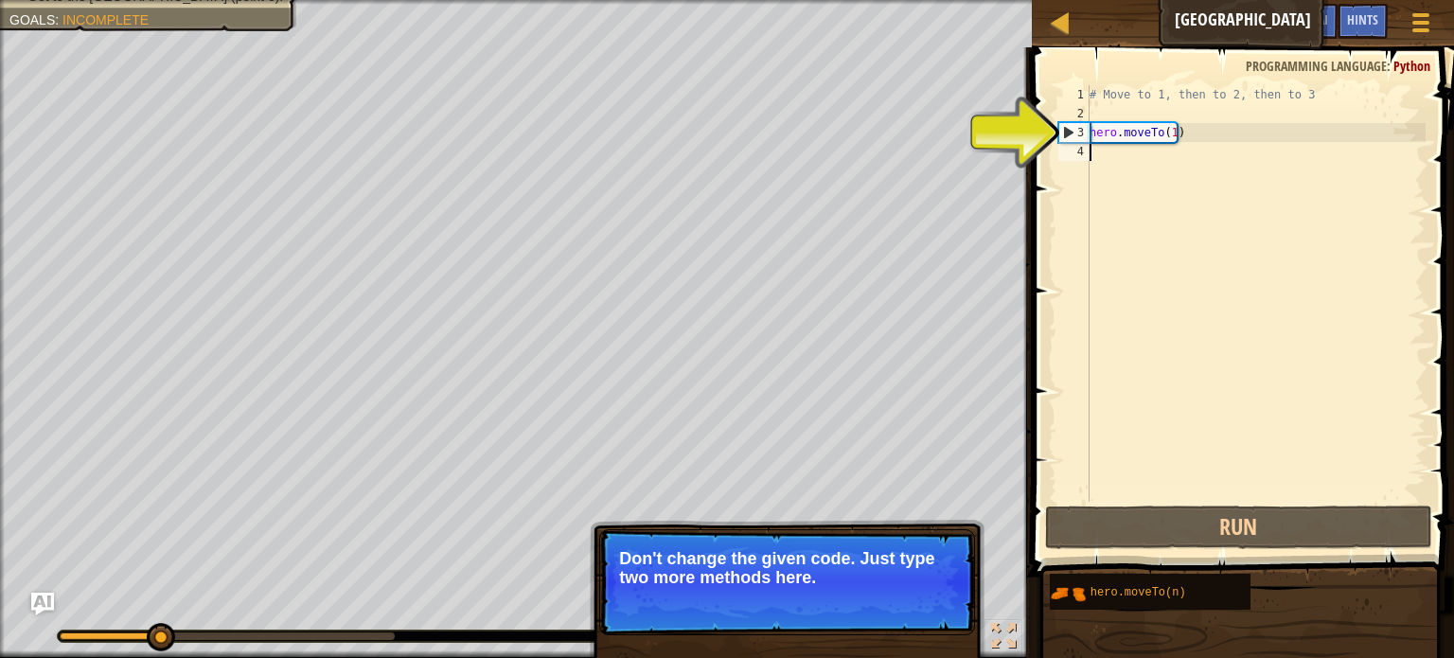
click at [923, 595] on button "Continue" at bounding box center [921, 603] width 79 height 25
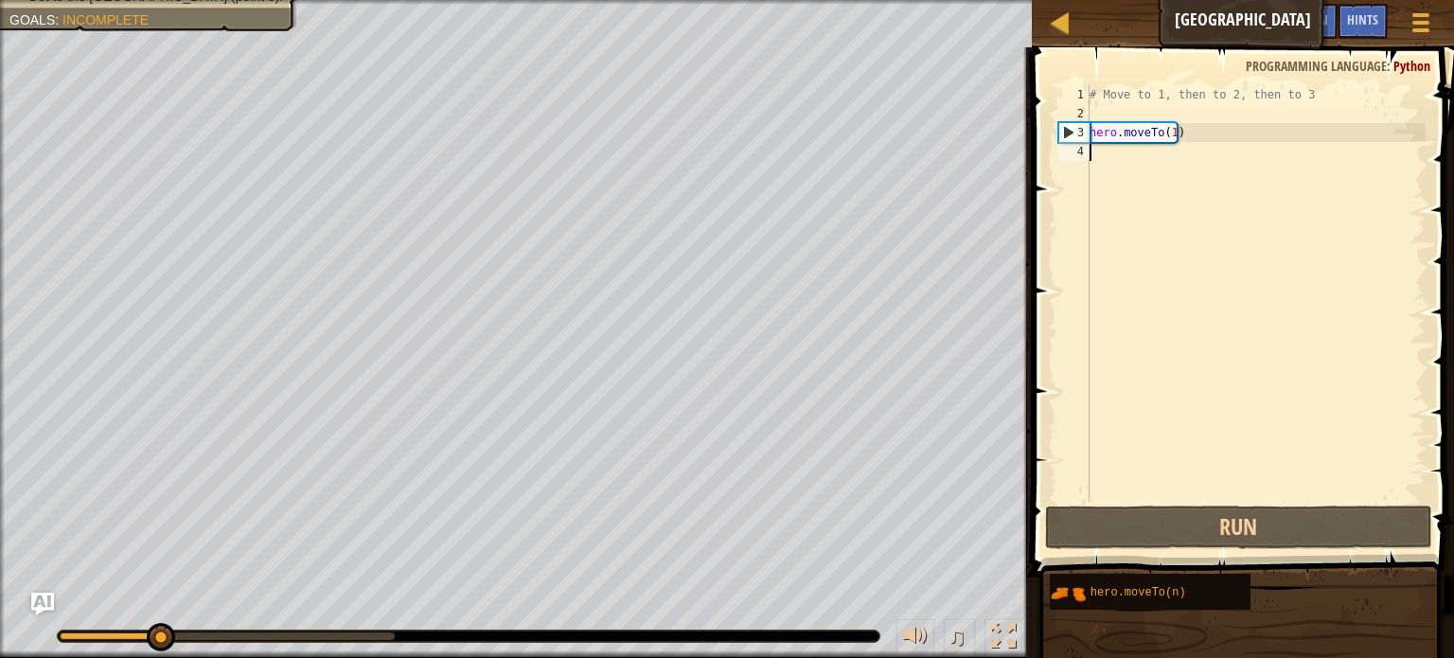
click at [923, 595] on div "Move towards the upper bridge. (point 1). Visit the [GEOGRAPHIC_DATA] (point 2)…" at bounding box center [727, 329] width 1454 height 658
click at [1137, 176] on div "# Move to 1, then to 2, then to 3 hero . moveTo ( 1 )" at bounding box center [1256, 312] width 340 height 455
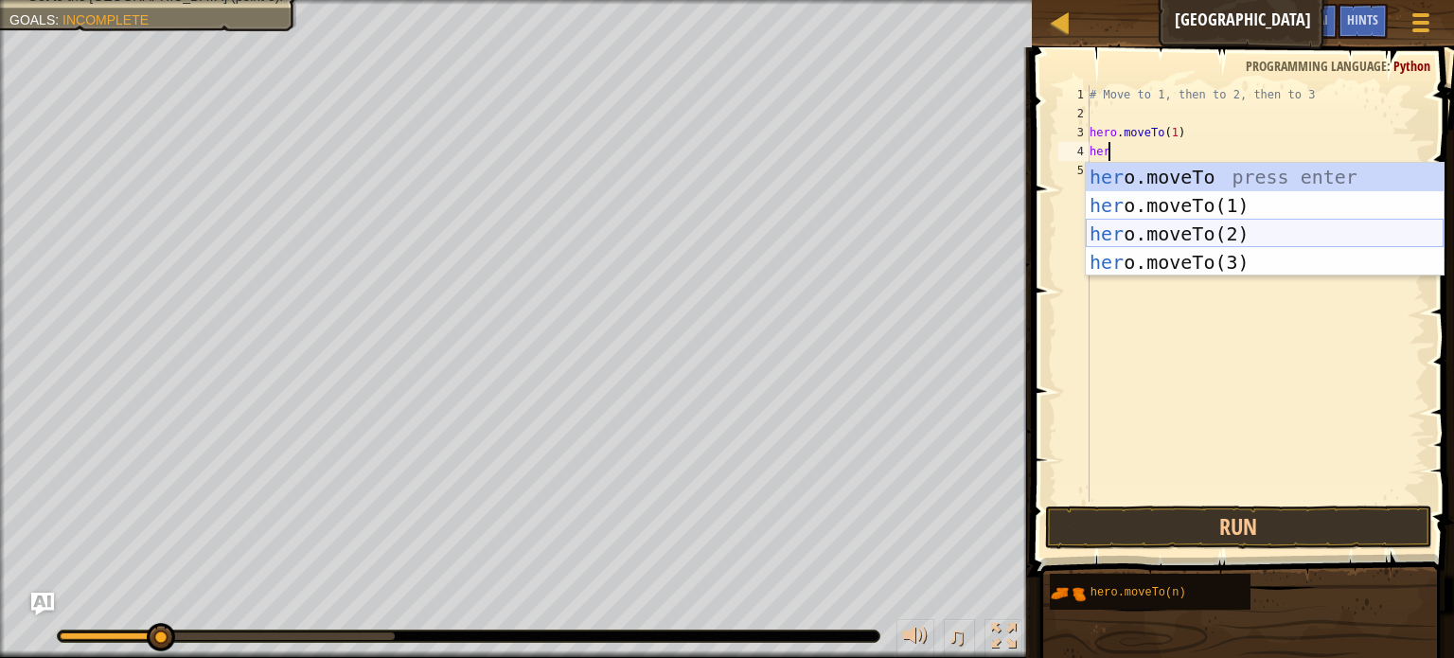
click at [1189, 238] on div "her o.moveTo press enter her o.moveTo(1) press enter her o.moveTo(2) press ente…" at bounding box center [1265, 248] width 358 height 170
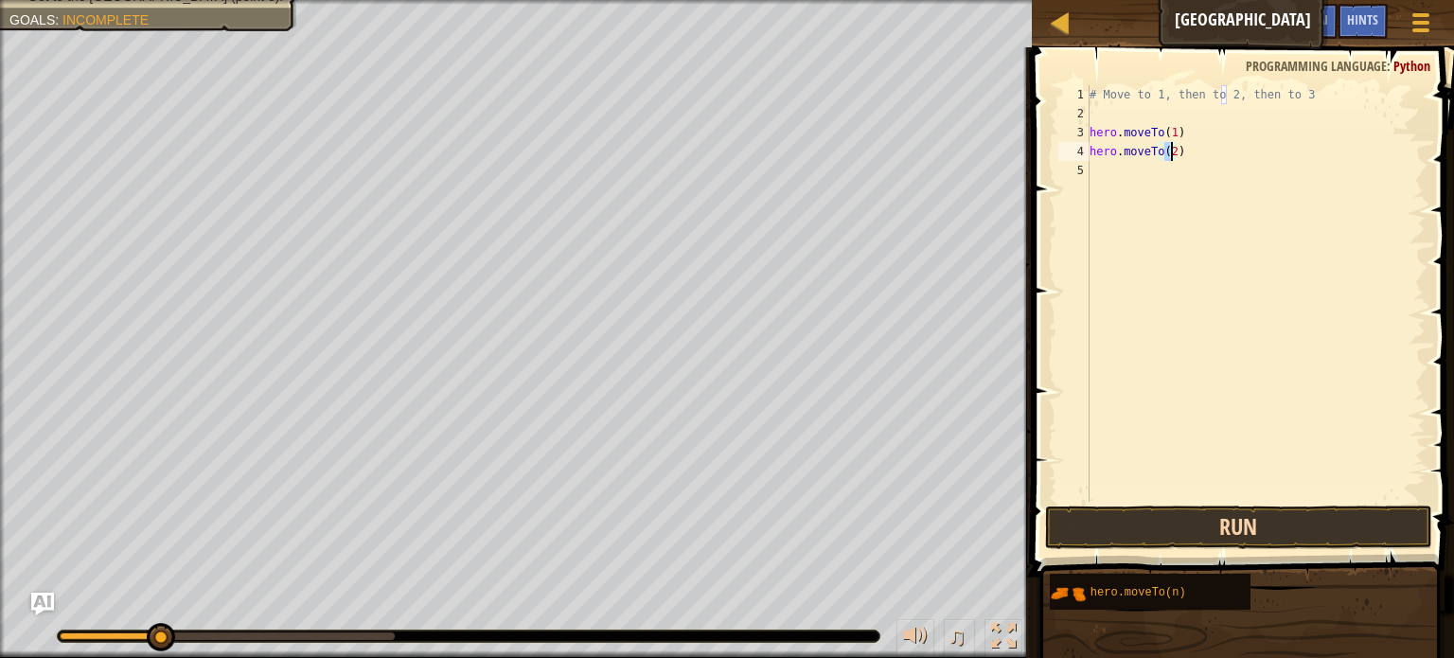
type textarea "hero.moveTo(2)"
click at [1179, 528] on button "Run" at bounding box center [1238, 528] width 387 height 44
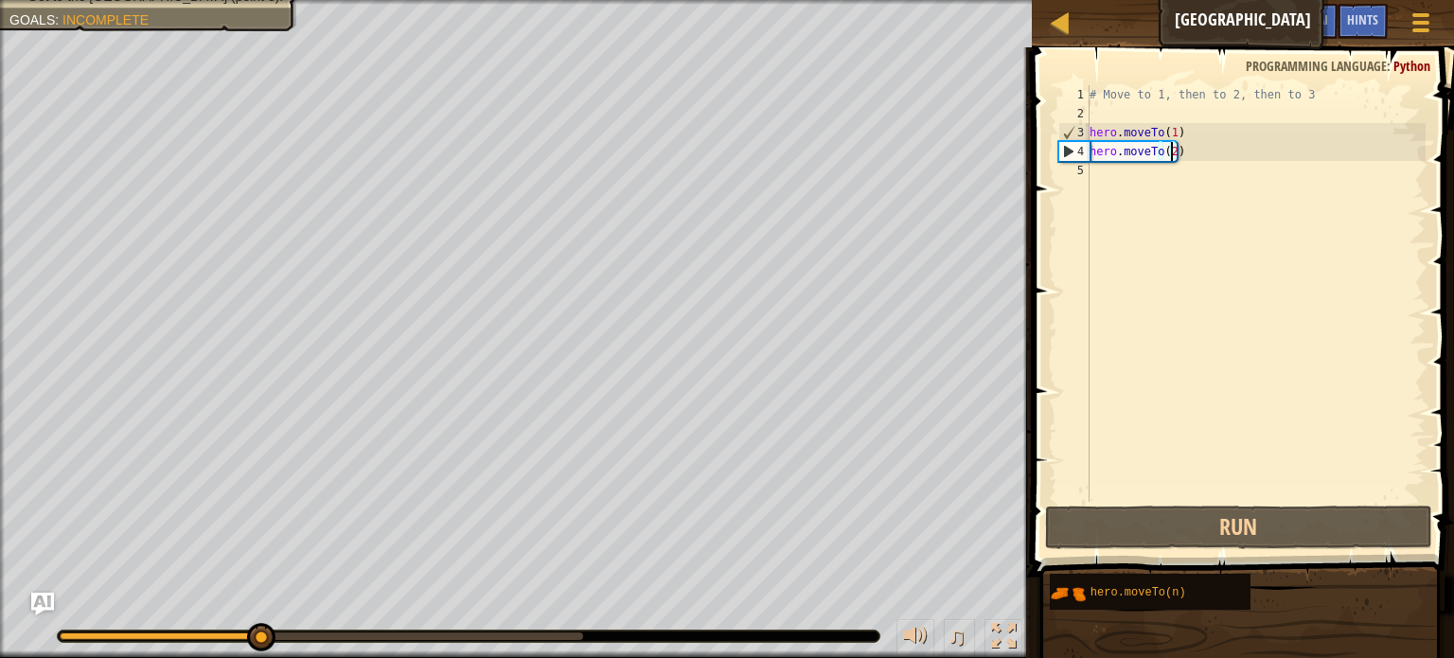
click at [1190, 187] on div "# Move to 1, then to 2, then to 3 hero . moveTo ( 1 ) hero . moveTo ( 2 )" at bounding box center [1256, 312] width 340 height 455
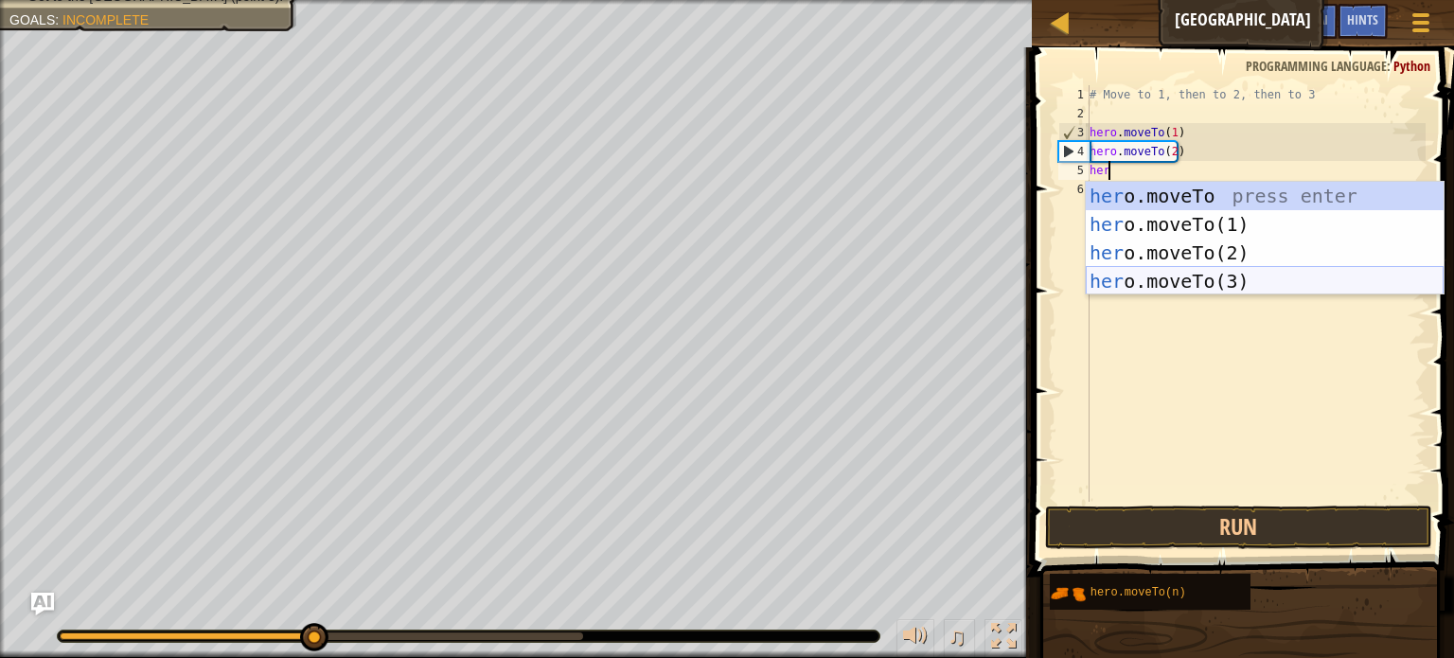
click at [1233, 275] on div "her o.moveTo press enter her o.moveTo(1) press enter her o.moveTo(2) press ente…" at bounding box center [1265, 267] width 358 height 170
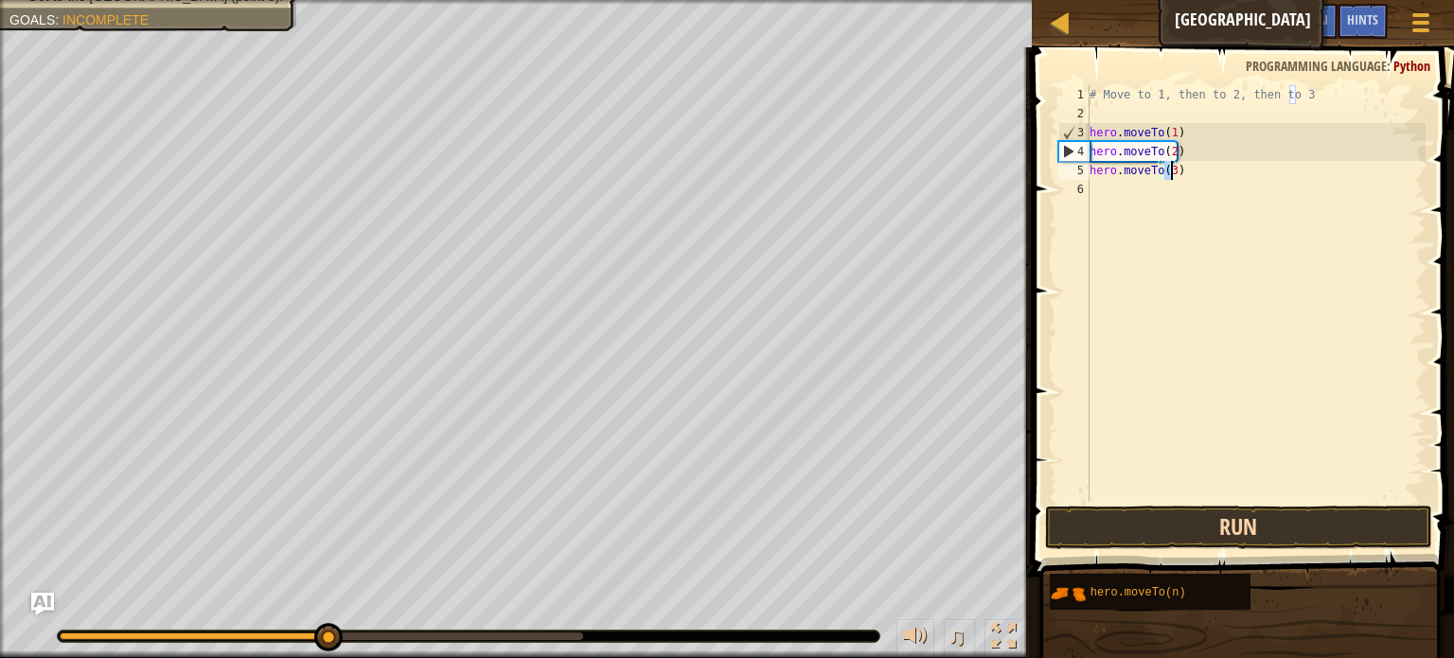
type textarea "hero.moveTo(3)"
click at [1220, 514] on button "Run" at bounding box center [1238, 528] width 387 height 44
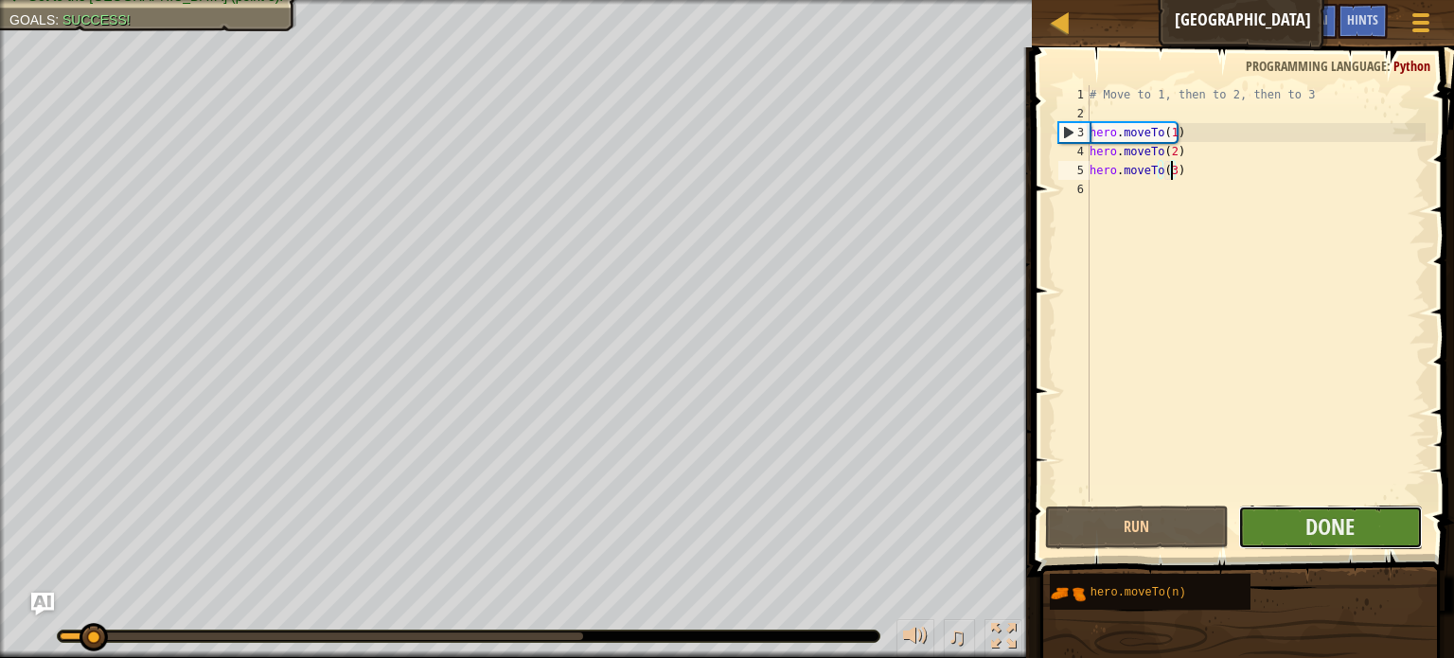
click at [1298, 515] on button "Done" at bounding box center [1331, 528] width 185 height 44
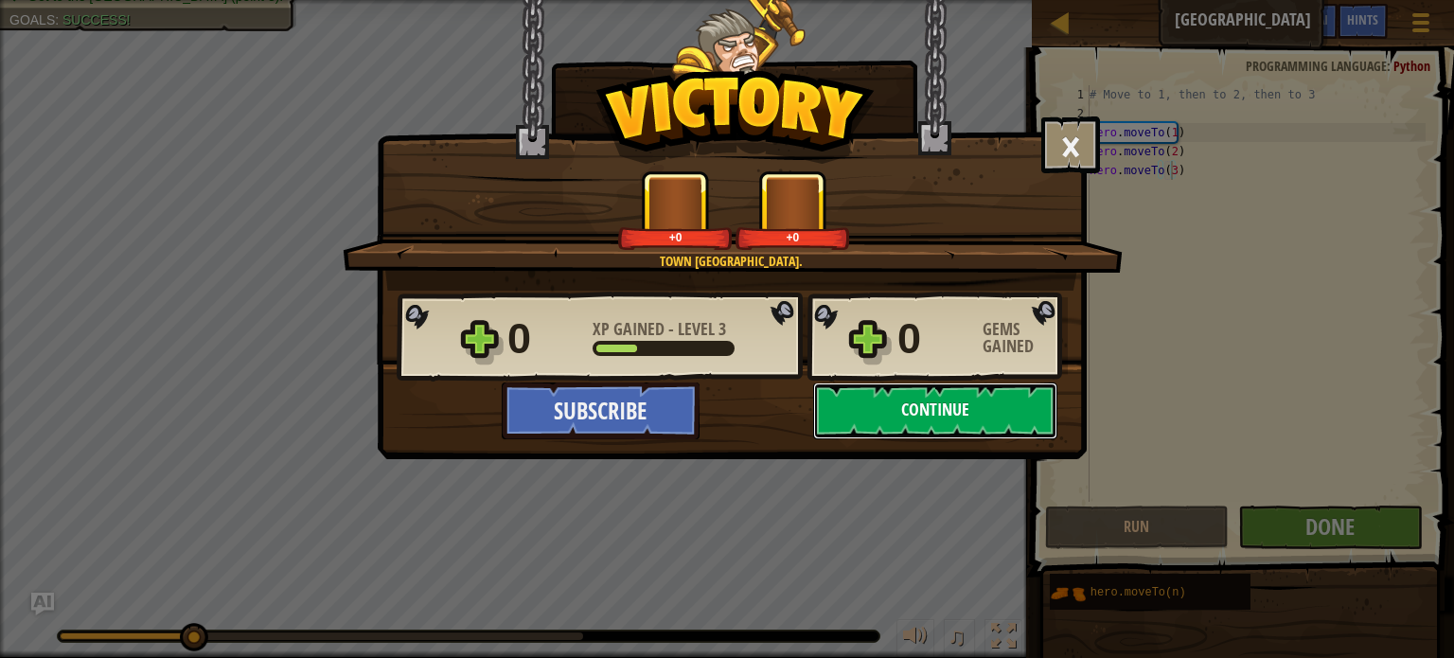
click at [905, 417] on button "Continue" at bounding box center [935, 411] width 244 height 57
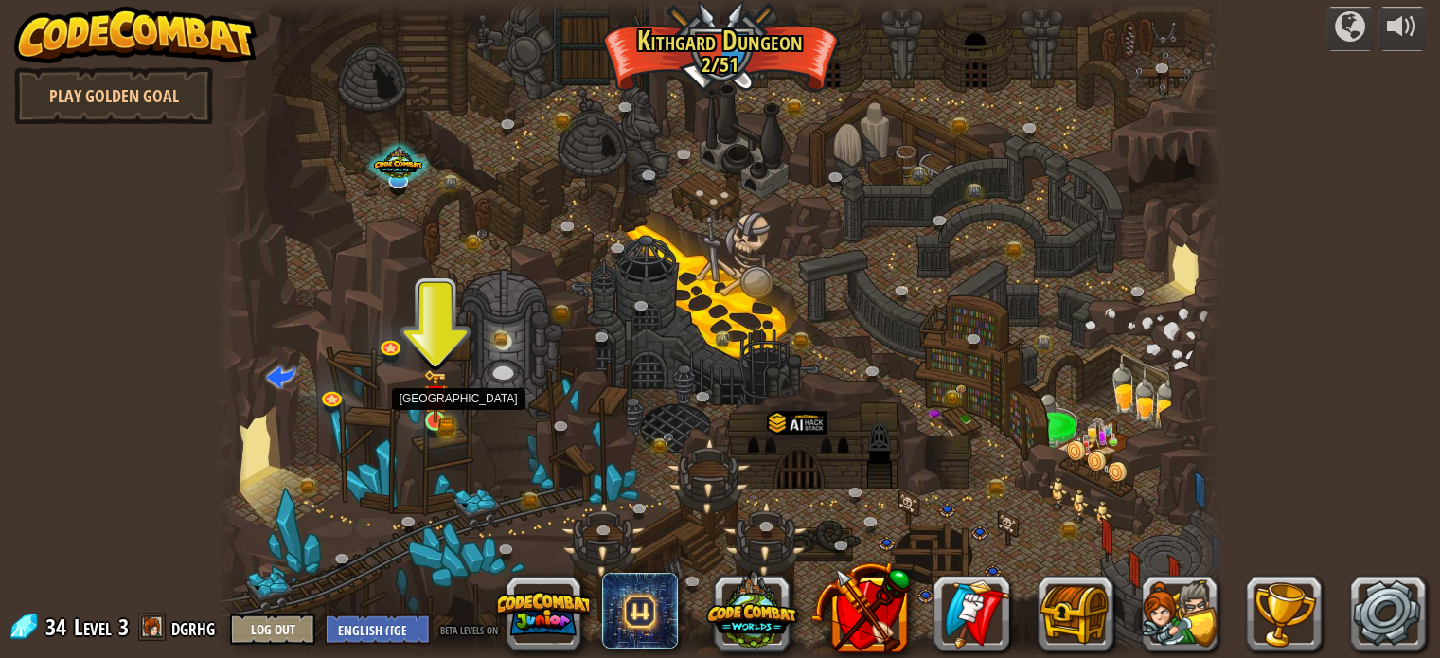
click at [437, 418] on img at bounding box center [435, 396] width 25 height 54
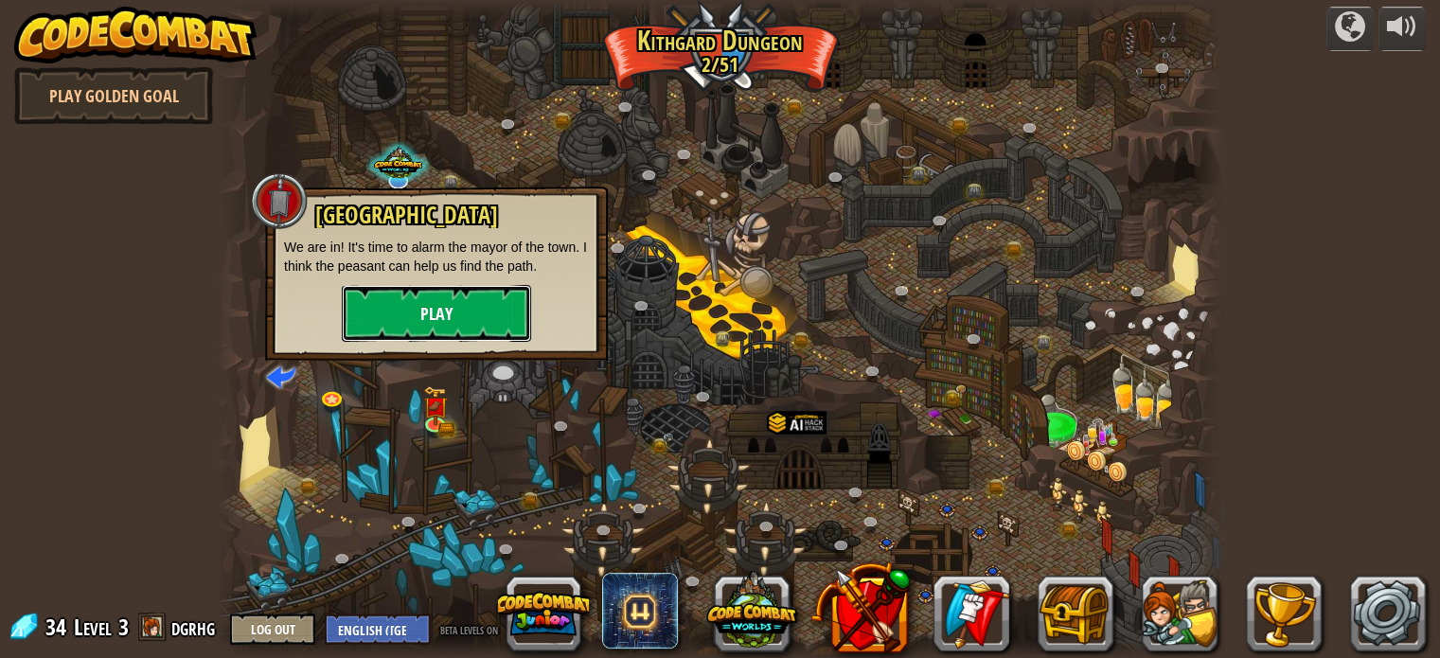
click at [497, 306] on button "Play" at bounding box center [436, 313] width 189 height 57
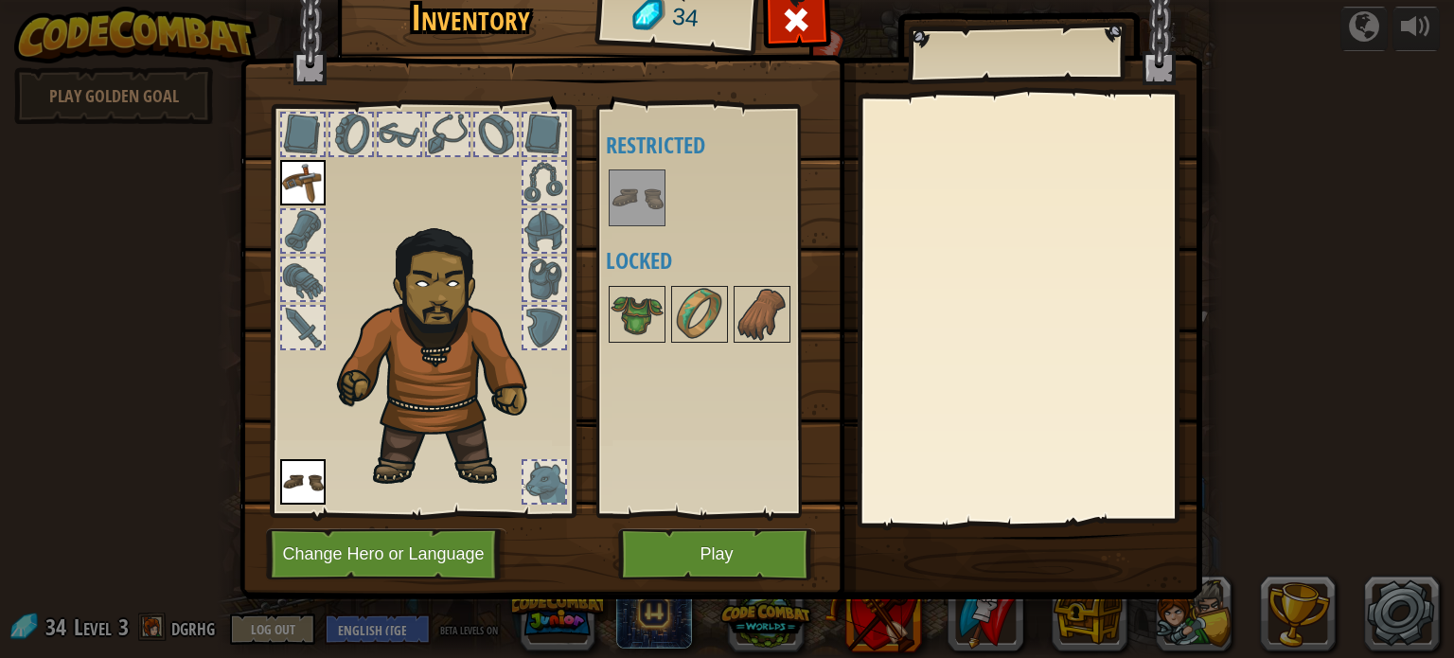
click at [630, 211] on img at bounding box center [637, 197] width 53 height 53
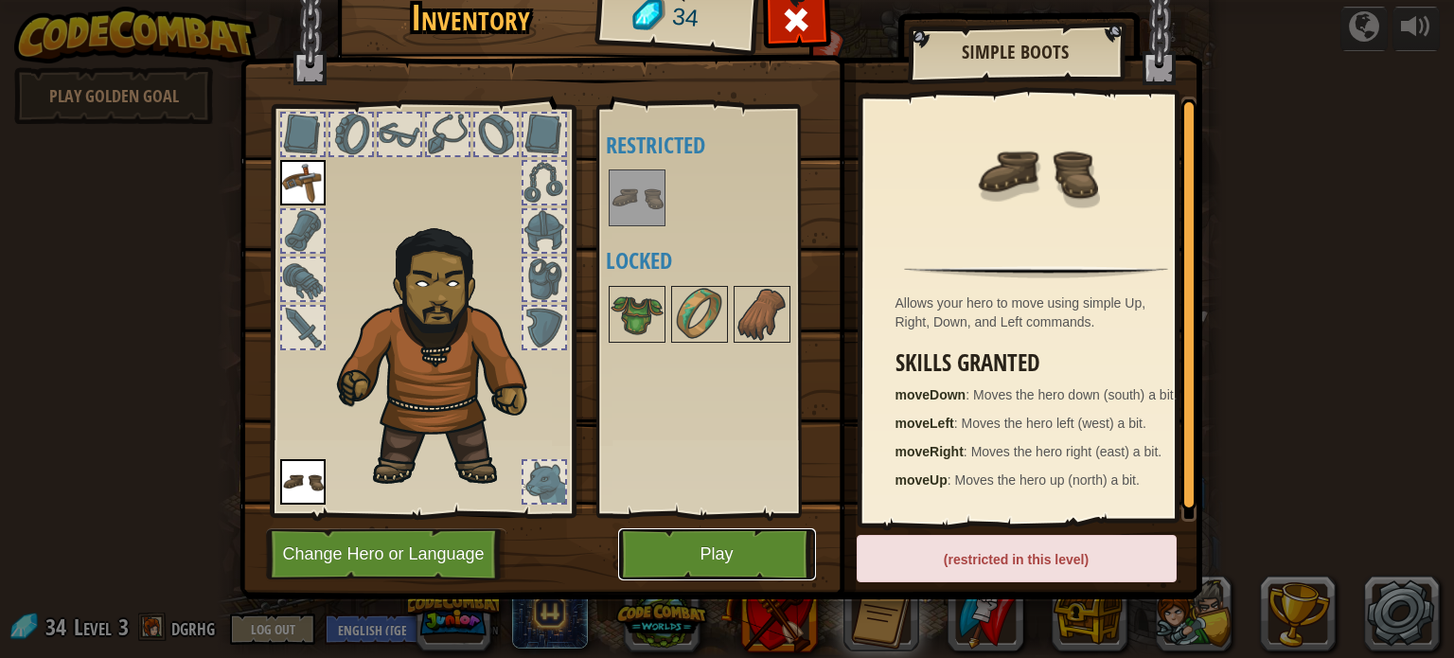
click at [758, 533] on button "Play" at bounding box center [717, 554] width 198 height 52
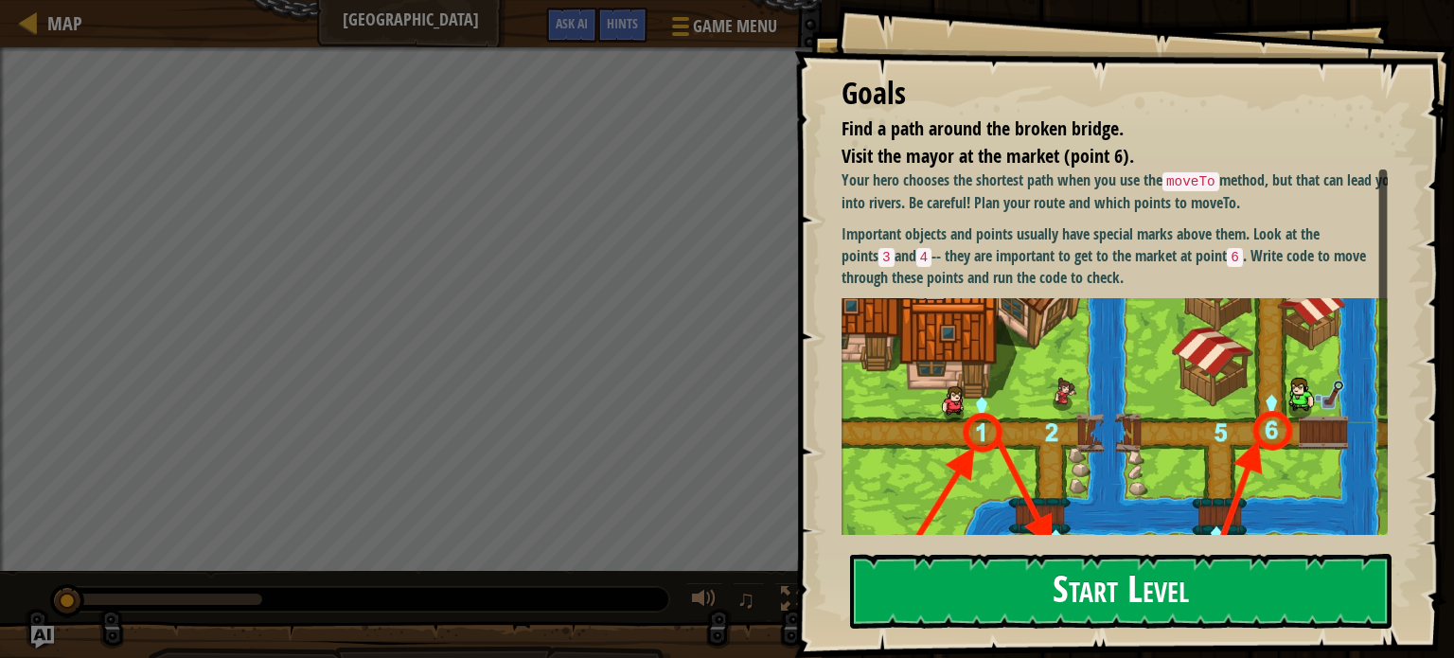
click at [1124, 601] on button "Start Level" at bounding box center [1121, 591] width 542 height 75
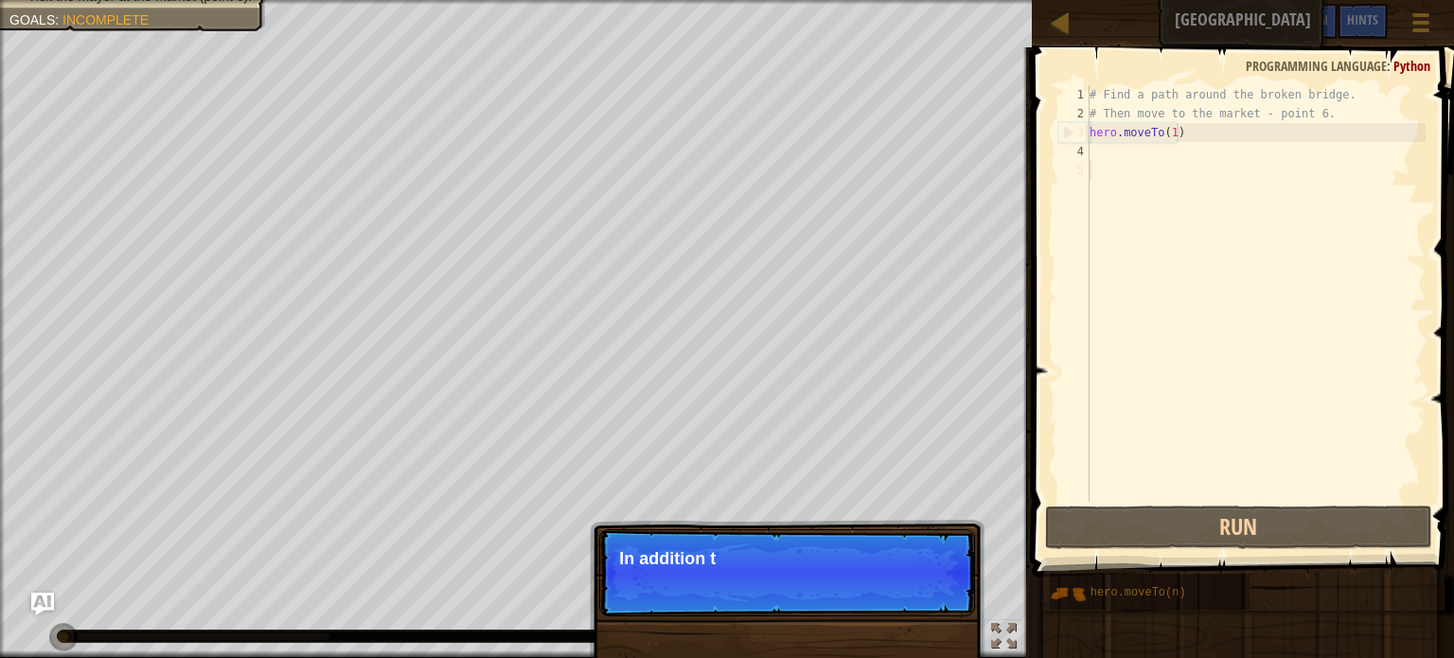
click at [1146, 145] on div "# Find a path around the broken bridge. # Then move to the market - point 6. he…" at bounding box center [1256, 312] width 340 height 455
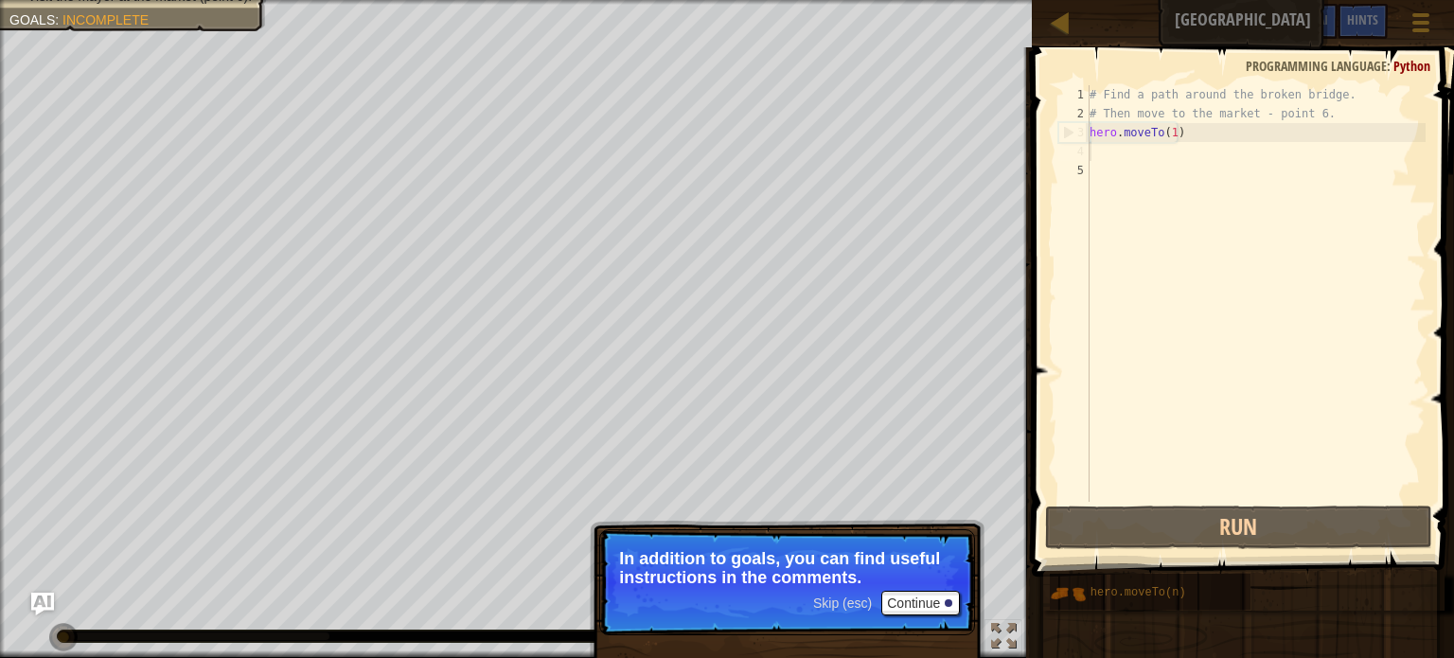
drag, startPoint x: 1453, startPoint y: 143, endPoint x: 1355, endPoint y: 82, distance: 115.6
click at [1451, 178] on span at bounding box center [1244, 284] width 437 height 585
click at [938, 608] on button "Continue" at bounding box center [921, 603] width 79 height 25
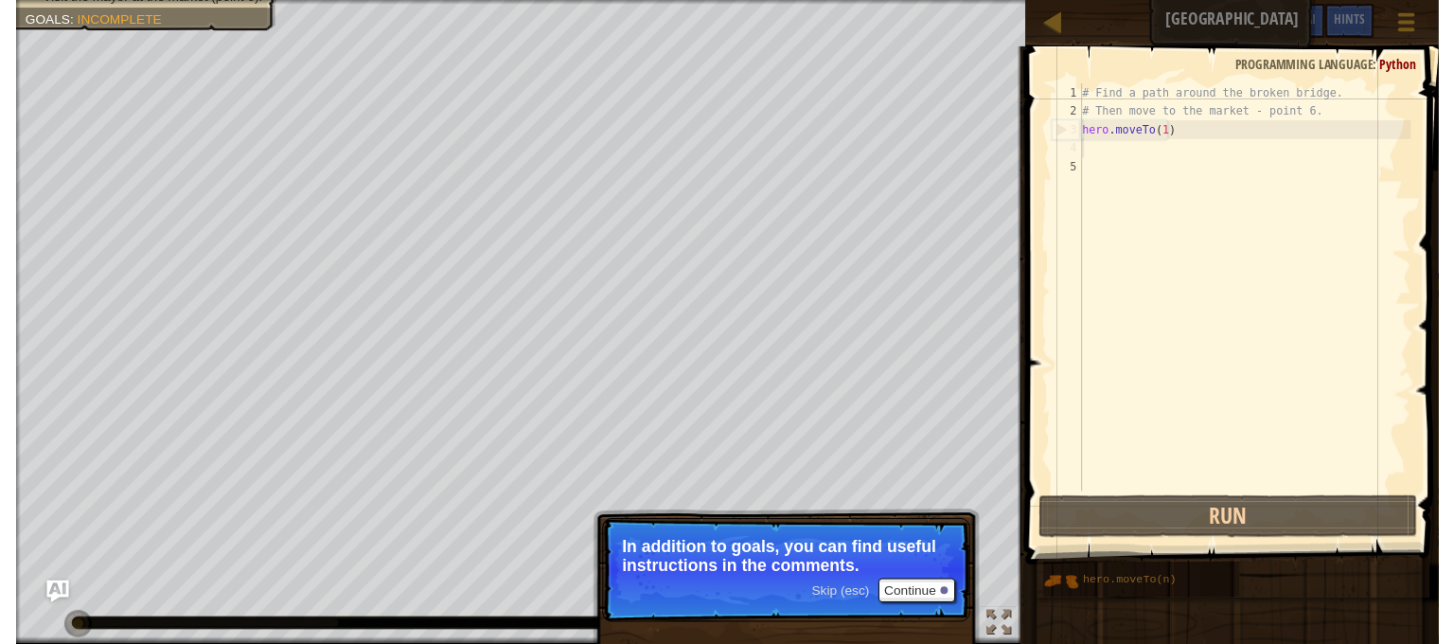
scroll to position [9, 0]
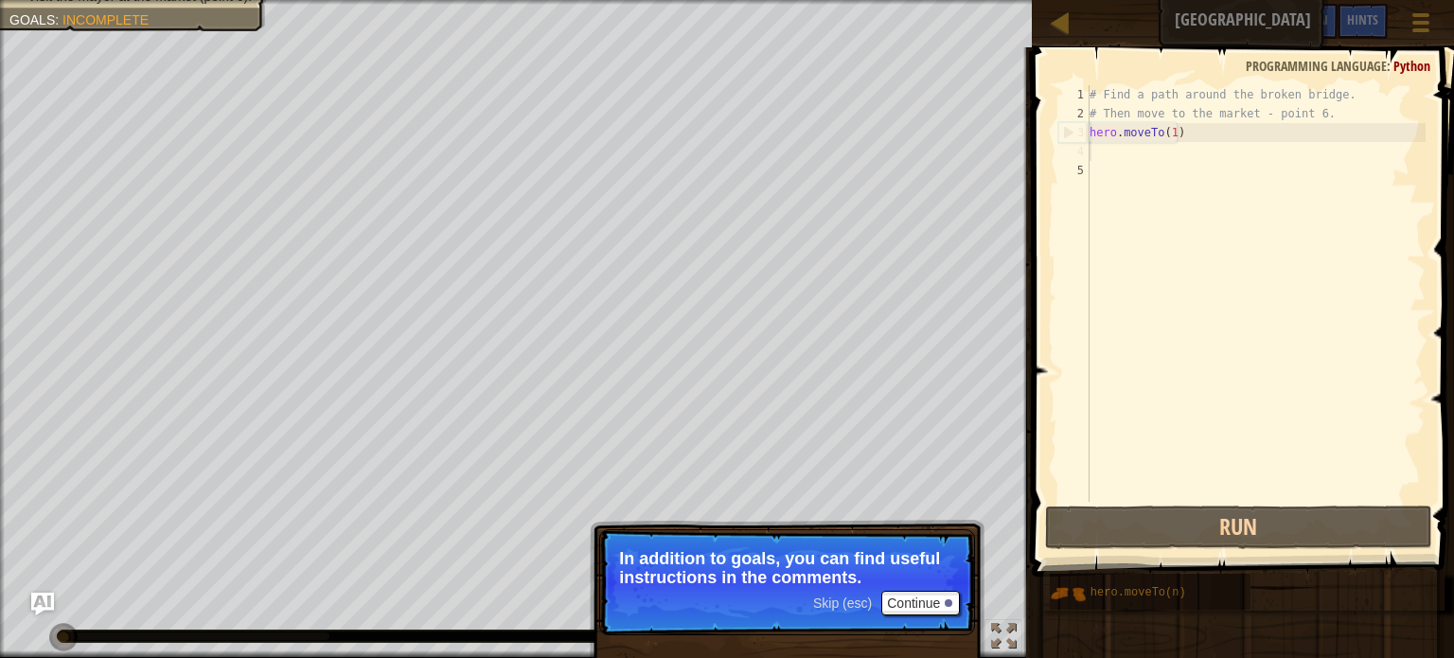
click at [936, 607] on p "Skip (esc) Continue In addition to goals, you can find useful instructions in t…" at bounding box center [787, 582] width 376 height 106
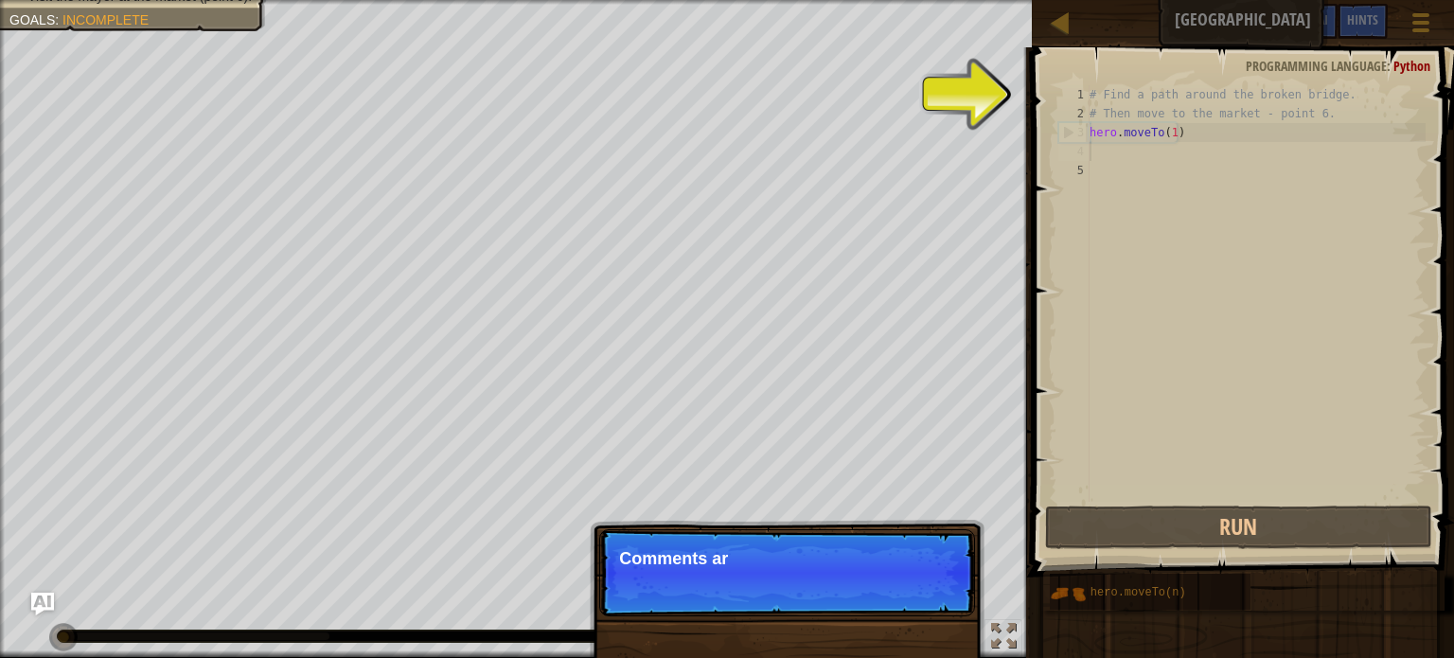
click at [928, 598] on p "Skip (esc) Continue Comments ar" at bounding box center [787, 572] width 376 height 87
click at [924, 597] on p "Skip (esc) Continue Comments ar" at bounding box center [787, 572] width 376 height 87
click at [923, 594] on p "Skip (esc) Continue Comments are notes" at bounding box center [787, 572] width 376 height 87
click at [923, 594] on p "Skip (esc) Continue Comments are notes and t" at bounding box center [787, 572] width 376 height 87
click at [923, 594] on p "Skip (esc) Continue Comments are notes and tips. Th" at bounding box center [787, 572] width 376 height 87
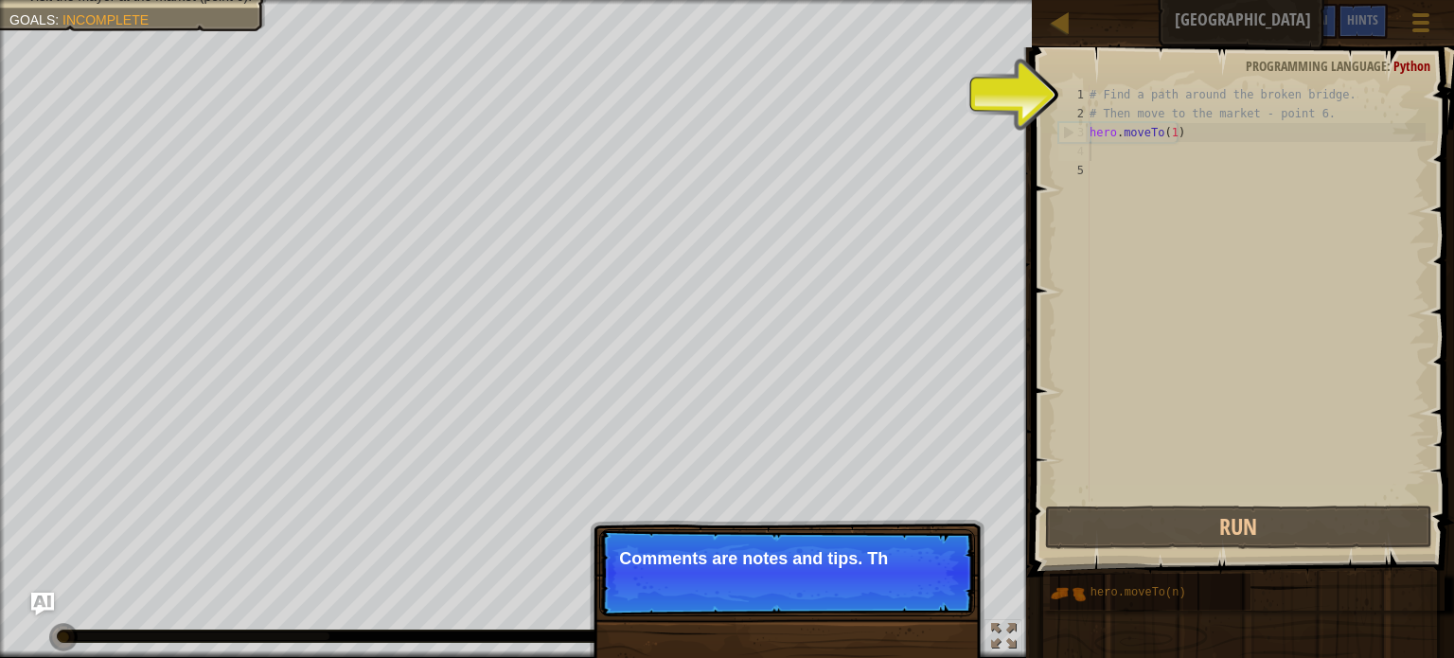
click at [923, 594] on p "Skip (esc) Continue Comments are notes and tips. Th" at bounding box center [787, 572] width 376 height 87
click at [923, 594] on p "Skip (esc) Continue Comments are notes and tips. They don'" at bounding box center [787, 572] width 376 height 87
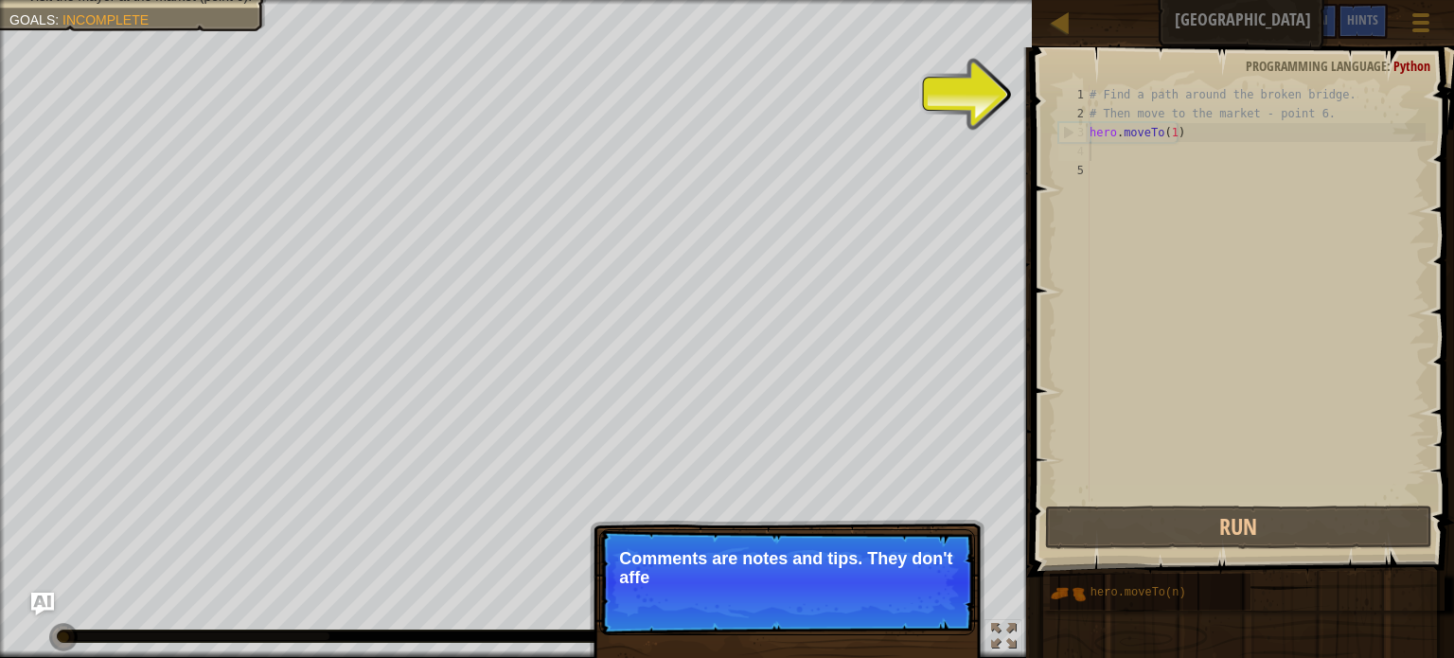
click at [923, 594] on p "Skip (esc) Continue Comments are notes and tips. They don't affe" at bounding box center [787, 582] width 376 height 106
click at [920, 593] on p "Skip (esc) Continue Comments are notes and tips. They don't affect your" at bounding box center [787, 582] width 376 height 106
click at [919, 588] on p "Skip (esc) Continue Comments are notes and tips. They don't affect your hero b" at bounding box center [787, 582] width 376 height 106
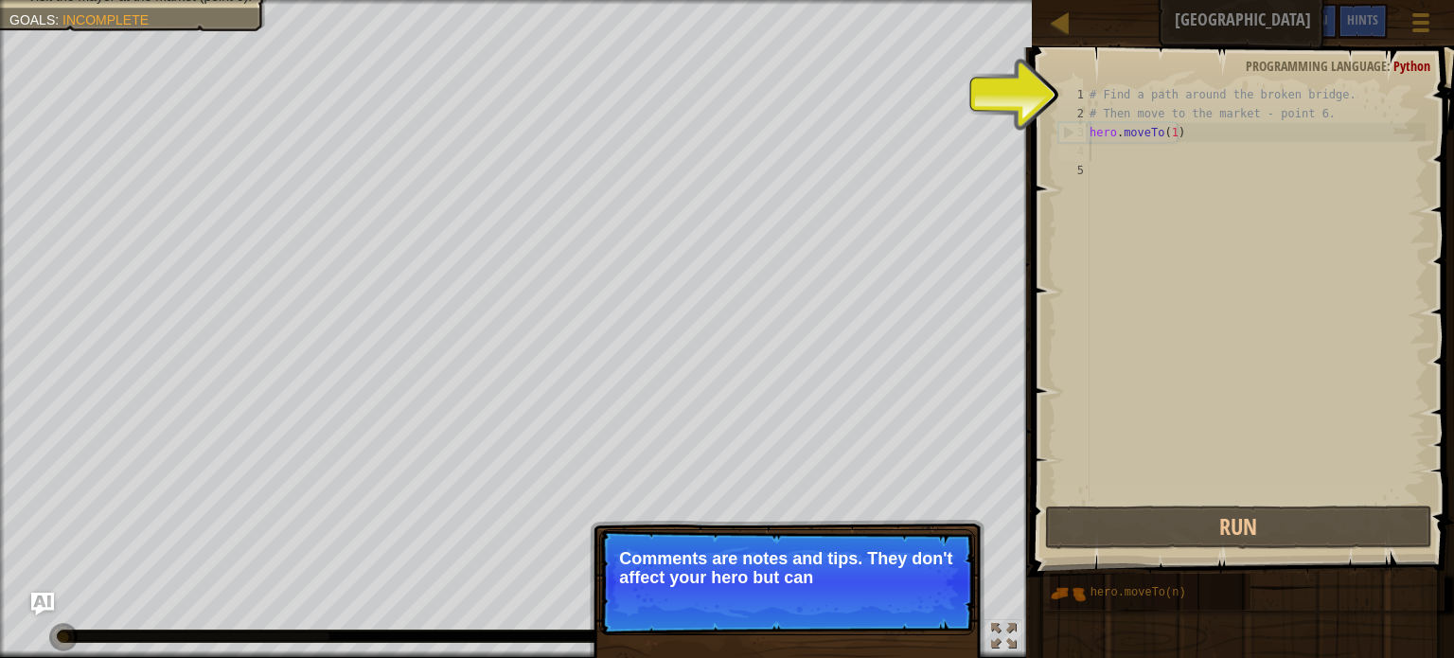
click at [919, 587] on p "Skip (esc) Continue Comments are notes and tips. They don't affect your hero bu…" at bounding box center [787, 582] width 376 height 106
click at [919, 586] on p "Skip (esc) Continue Comments are notes and tips. They don't affect your hero bu…" at bounding box center [787, 582] width 376 height 106
click at [919, 586] on p "Comments are notes and tips. They don't affect your hero but can help y" at bounding box center [787, 568] width 336 height 38
click at [919, 586] on p "Skip (esc) Continue Comments are notes and tips. They don't affect your hero bu…" at bounding box center [787, 582] width 376 height 106
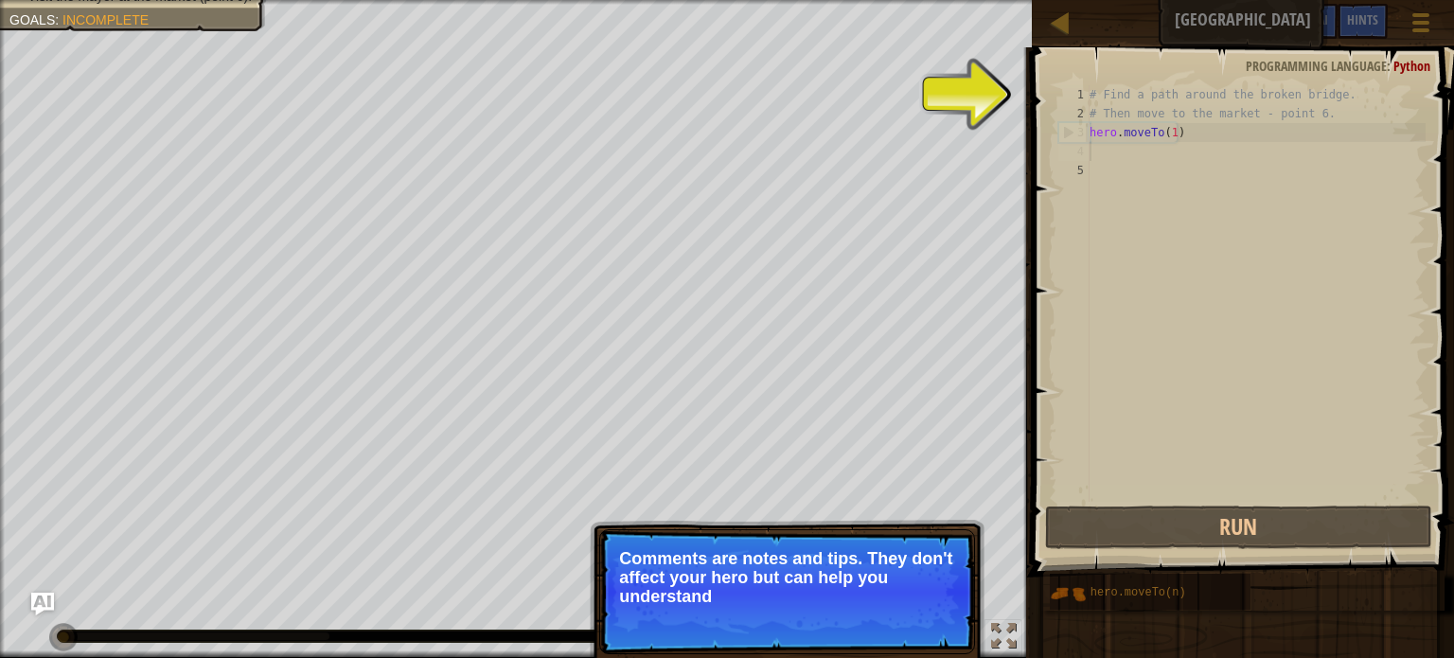
click at [919, 586] on p "Comments are notes and tips. They don't affect your hero but can help you under…" at bounding box center [787, 577] width 336 height 57
click at [918, 595] on p "Comments are notes and tips. They don't affect your hero but can help you under…" at bounding box center [787, 577] width 336 height 57
click at [921, 626] on button "Continue" at bounding box center [921, 622] width 79 height 25
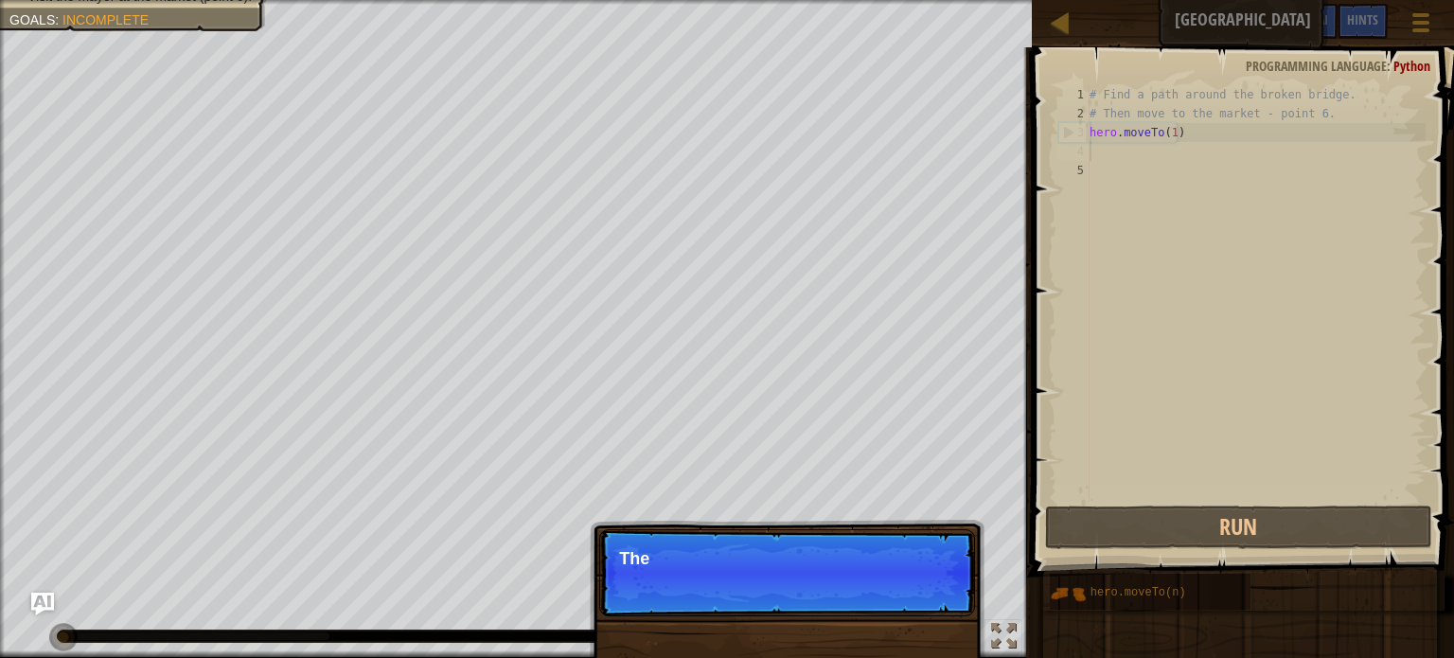
click at [930, 624] on div "Skip (esc) Continue The" at bounding box center [787, 669] width 395 height 280
click at [930, 622] on div "Skip (esc) Continue The import" at bounding box center [787, 669] width 395 height 280
drag, startPoint x: 930, startPoint y: 620, endPoint x: 932, endPoint y: 606, distance: 14.3
click at [932, 620] on div "Skip (esc) Continue The import" at bounding box center [787, 669] width 395 height 280
click at [923, 579] on p "Skip (esc) Continue The important ob" at bounding box center [787, 572] width 376 height 87
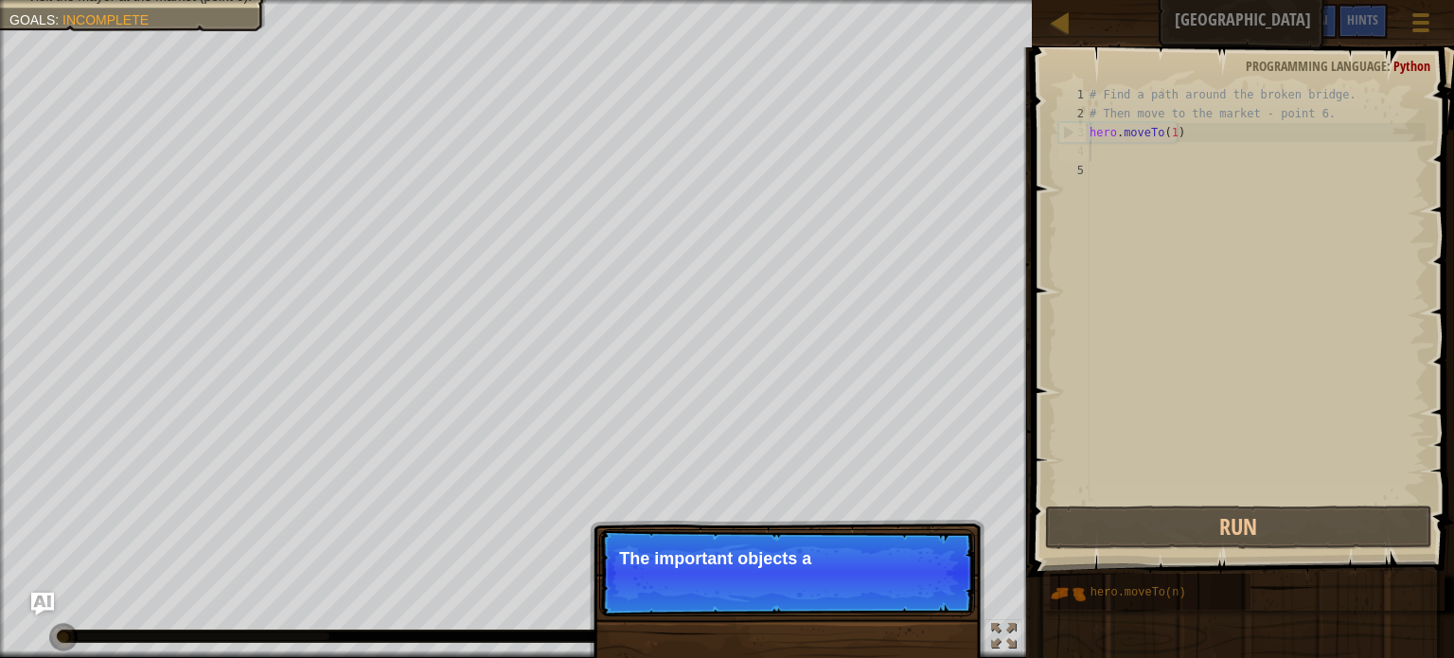
click at [901, 552] on p "The important objects a" at bounding box center [787, 558] width 336 height 19
click at [901, 552] on p "The important objects and poin" at bounding box center [787, 558] width 336 height 19
click at [900, 547] on p "Skip (esc) Continue The important objects and points usua" at bounding box center [787, 572] width 376 height 87
click at [897, 540] on p "Skip (esc) Continue The important objects and points usua" at bounding box center [787, 572] width 376 height 87
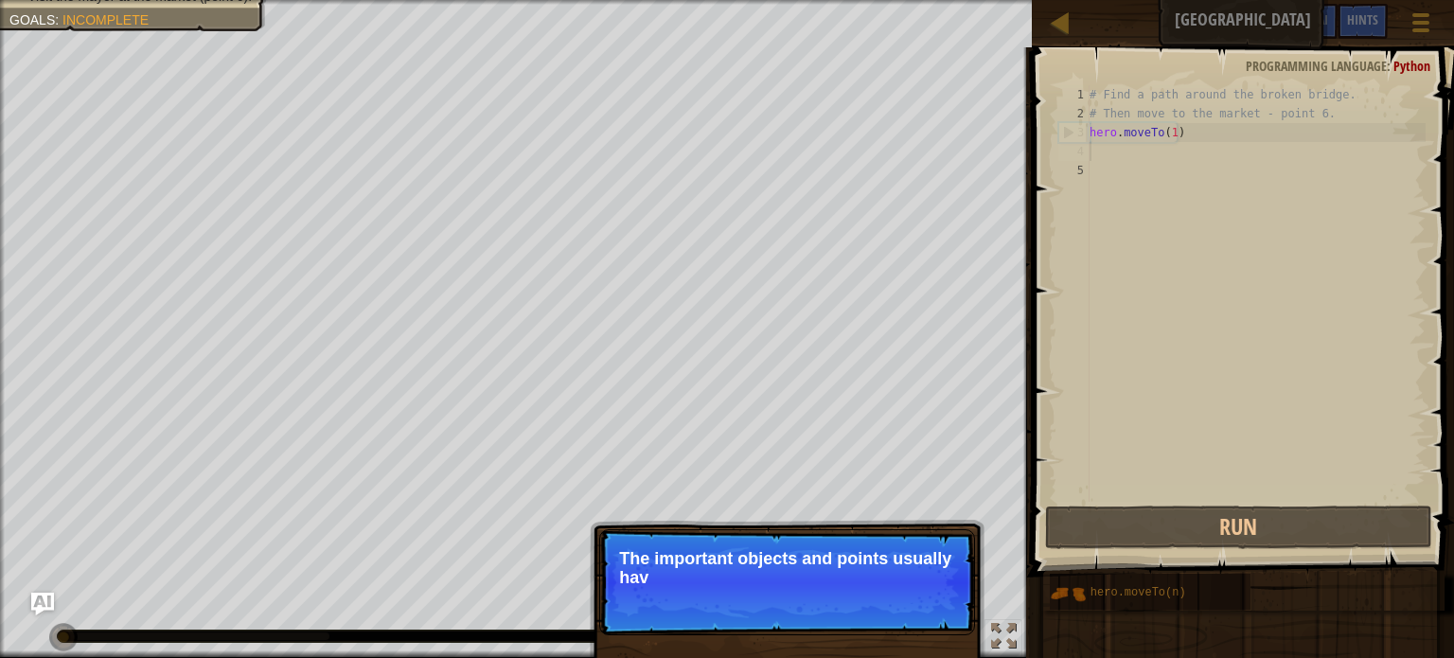
click at [890, 548] on p "Skip (esc) Continue The important objects and points usually hav" at bounding box center [787, 582] width 376 height 106
click at [890, 550] on p "The important objects and points usually have spec" at bounding box center [787, 568] width 336 height 38
click at [887, 603] on p "Skip (esc) Continue The important objects and points usually have special mar" at bounding box center [787, 582] width 376 height 106
drag, startPoint x: 888, startPoint y: 603, endPoint x: 909, endPoint y: 607, distance: 21.2
click at [891, 603] on p "Skip (esc) Continue The important objects and points usually have special marks…" at bounding box center [787, 582] width 376 height 106
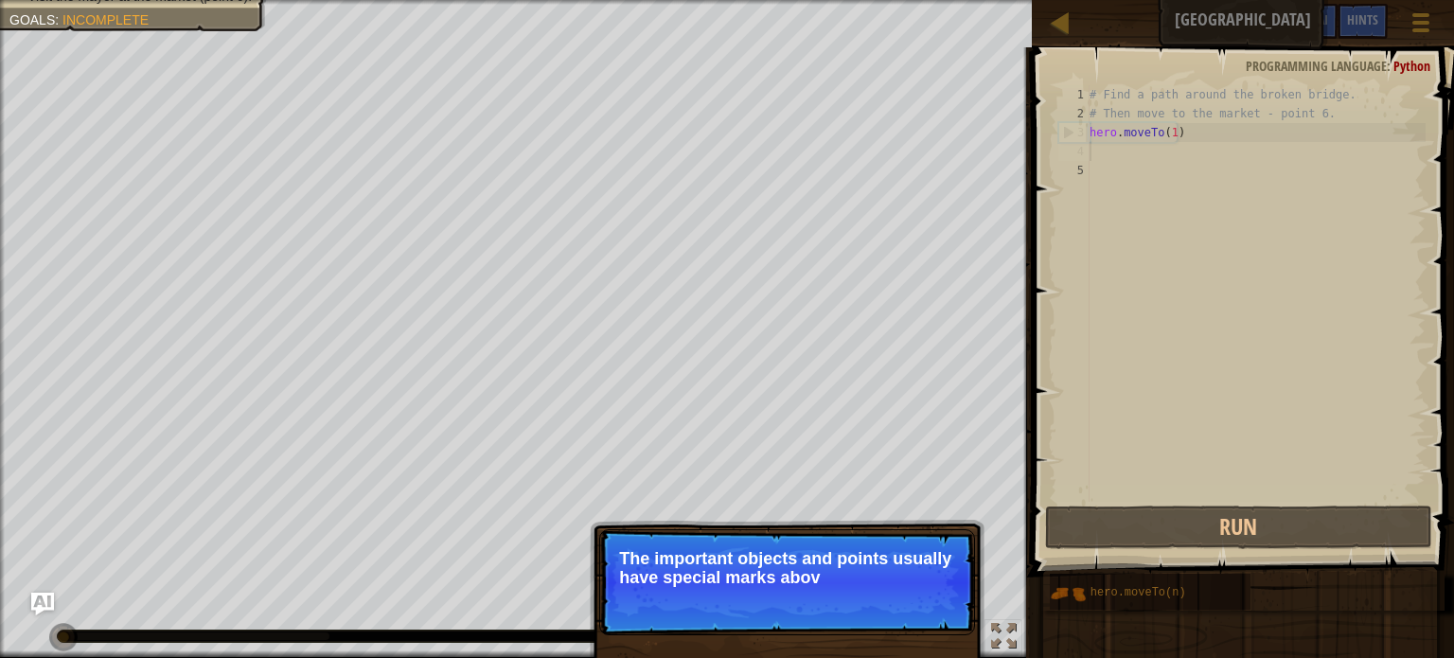
click at [909, 607] on p "Skip (esc) Continue The important objects and points usually have special marks…" at bounding box center [787, 582] width 376 height 106
click at [919, 605] on p "Skip (esc) Continue The important objects and points usually have special marks…" at bounding box center [787, 582] width 376 height 106
drag, startPoint x: 918, startPoint y: 605, endPoint x: 929, endPoint y: 603, distance: 10.6
click at [924, 605] on button "Continue" at bounding box center [921, 603] width 79 height 25
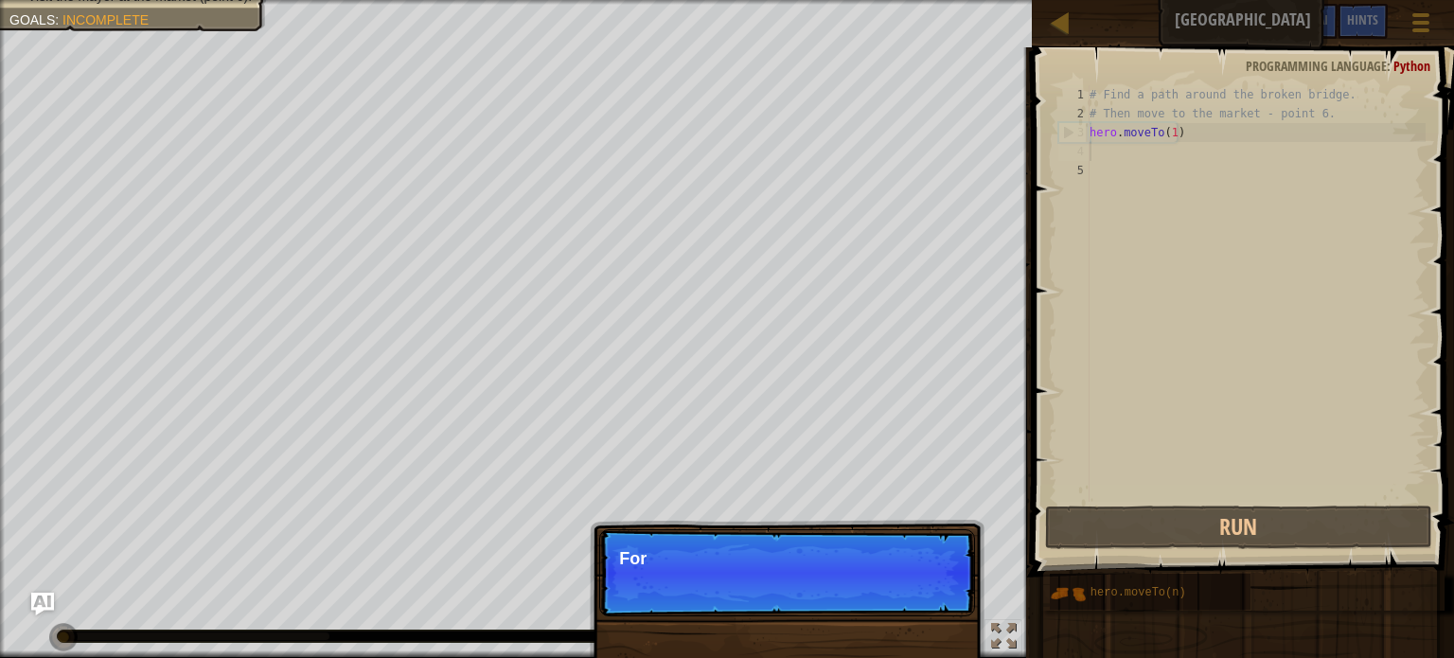
click at [934, 601] on p "Skip (esc) Continue For" at bounding box center [787, 572] width 376 height 87
click at [934, 601] on p "Skip (esc) Continue For more" at bounding box center [787, 572] width 376 height 87
click at [934, 601] on p "Skip (esc) Continue For more informa" at bounding box center [787, 572] width 376 height 87
click at [934, 601] on p "Skip (esc) Continue For more information," at bounding box center [787, 572] width 376 height 87
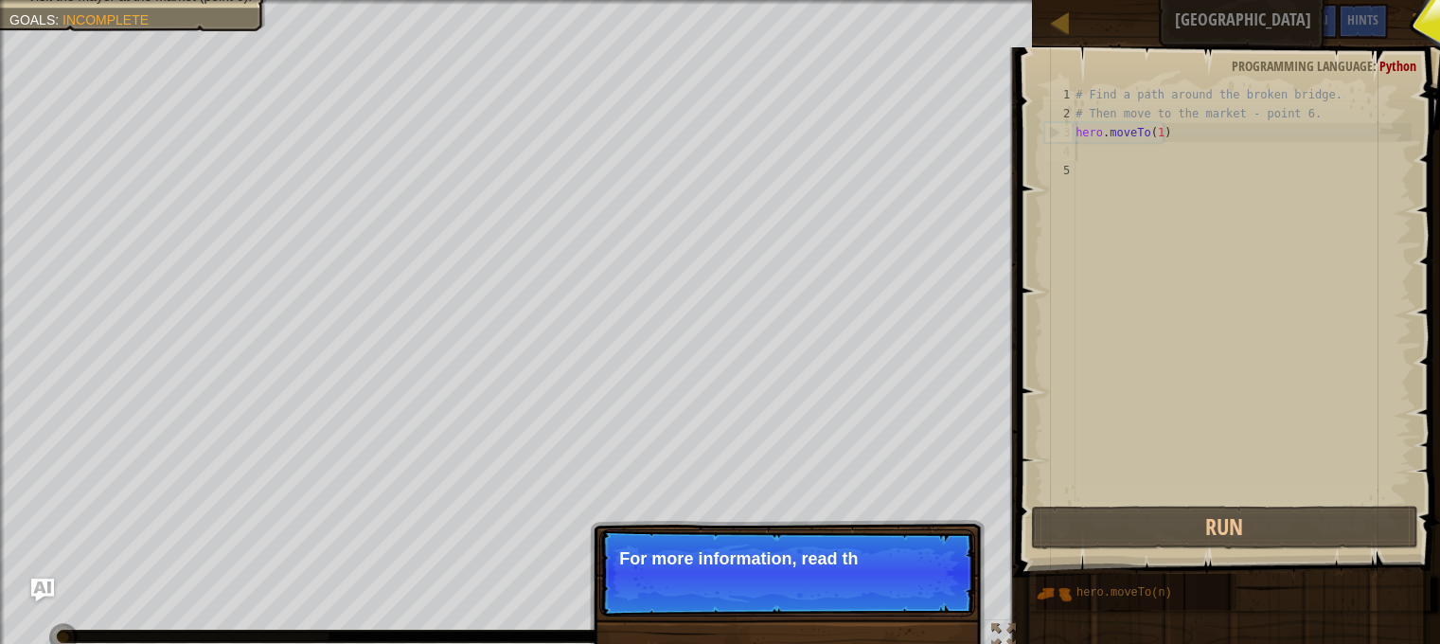
click at [934, 601] on p "Skip (esc) Continue For more information, read th" at bounding box center [787, 572] width 376 height 87
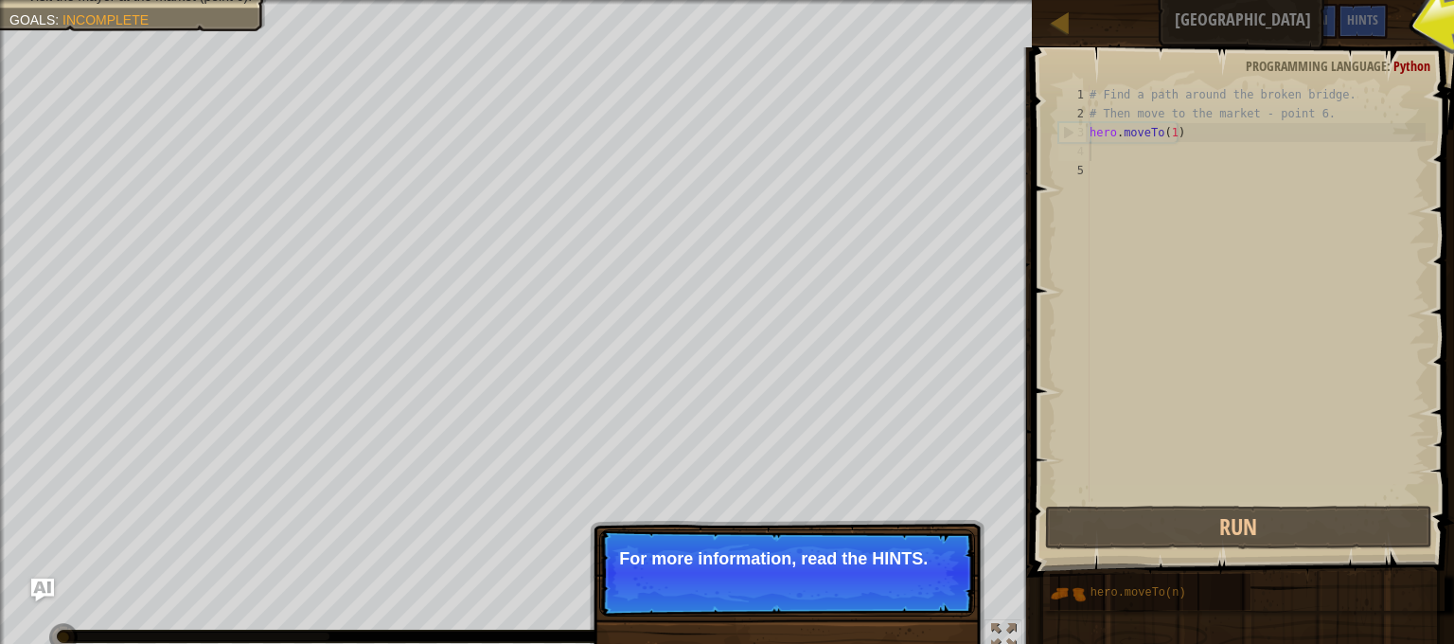
click at [935, 599] on p "Skip (esc) Continue For more information, read the HINTS." at bounding box center [787, 572] width 376 height 87
click at [934, 599] on p "Skip (esc) Continue For more information, read the HINTS." at bounding box center [787, 572] width 376 height 87
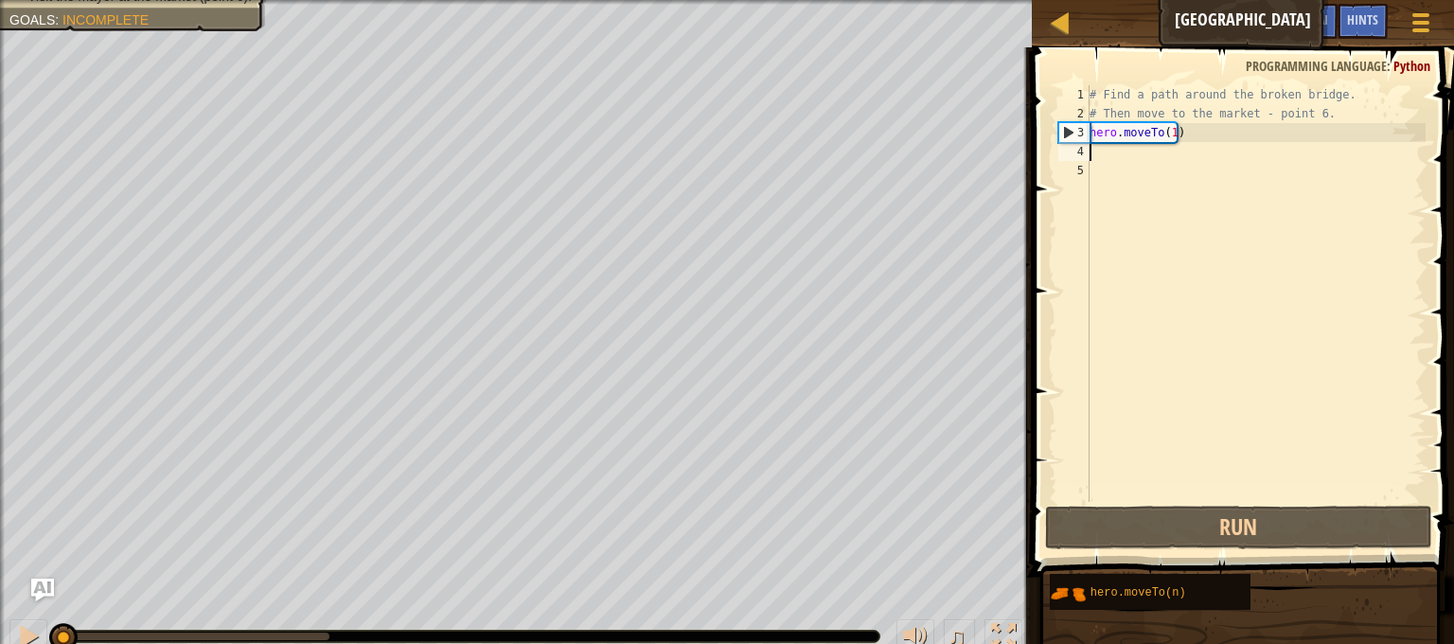
click at [1139, 162] on div "# Find a path around the broken bridge. # Then move to the market - point 6. he…" at bounding box center [1256, 312] width 340 height 455
drag, startPoint x: 1144, startPoint y: 116, endPoint x: 1114, endPoint y: 166, distance: 57.3
click at [1136, 129] on div "# Find a path around the broken bridge. # Then move to the market - point 6. he…" at bounding box center [1256, 312] width 340 height 455
type textarea "# Then move to the market - point 6. hero.moveTo(1)"
click at [1114, 166] on div "# Find a path around the broken bridge. # Then move to the market - point 6. he…" at bounding box center [1256, 312] width 340 height 455
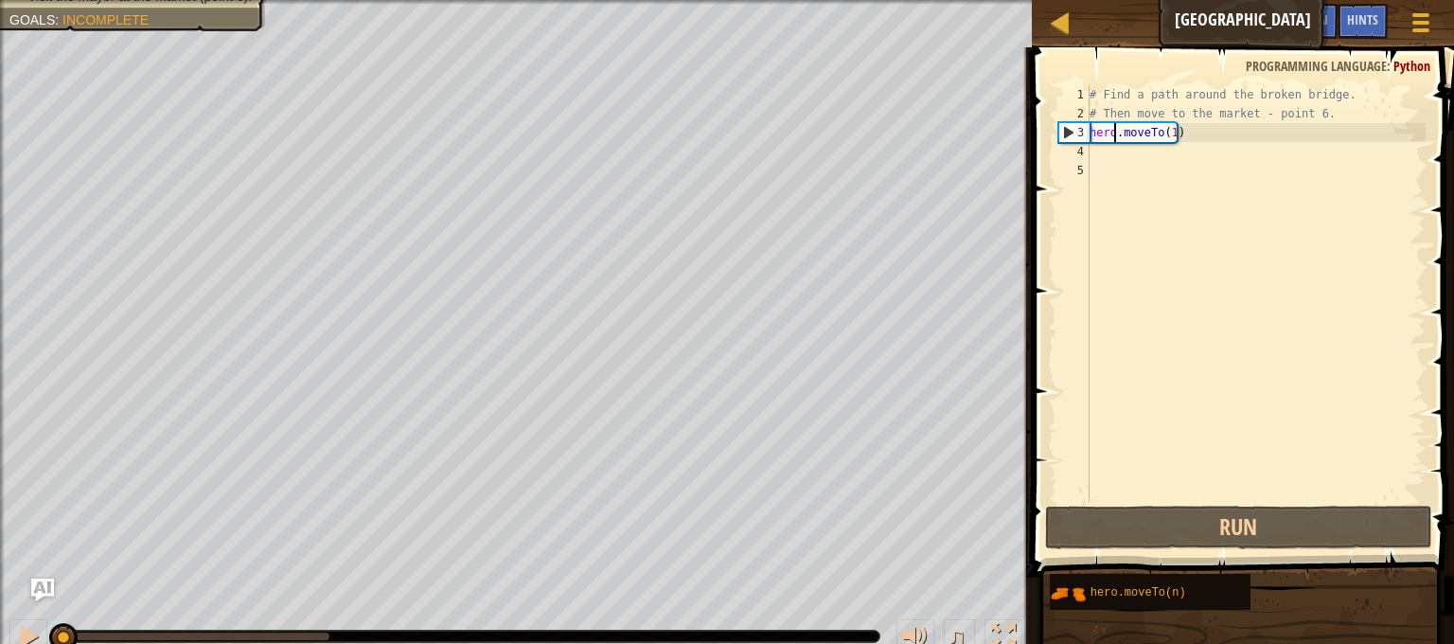
click at [1114, 140] on div "# Find a path around the broken bridge. # Then move to the market - point 6. he…" at bounding box center [1256, 312] width 340 height 455
click at [1112, 146] on div "# Find a path around the broken bridge. # Then move to the market - point 6. he…" at bounding box center [1256, 312] width 340 height 455
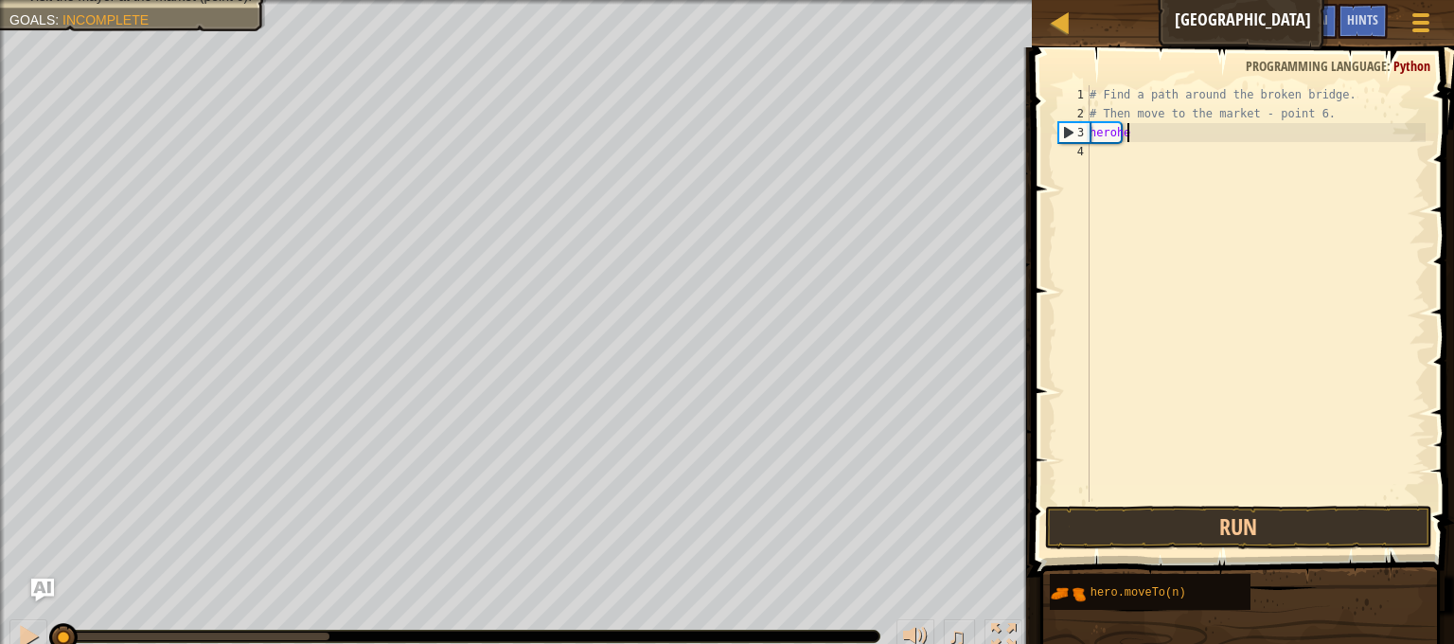
type textarea "heroher"
click at [1110, 149] on div "# Find a path around the broken bridge. # Then move to the market - point 6. he…" at bounding box center [1256, 312] width 340 height 455
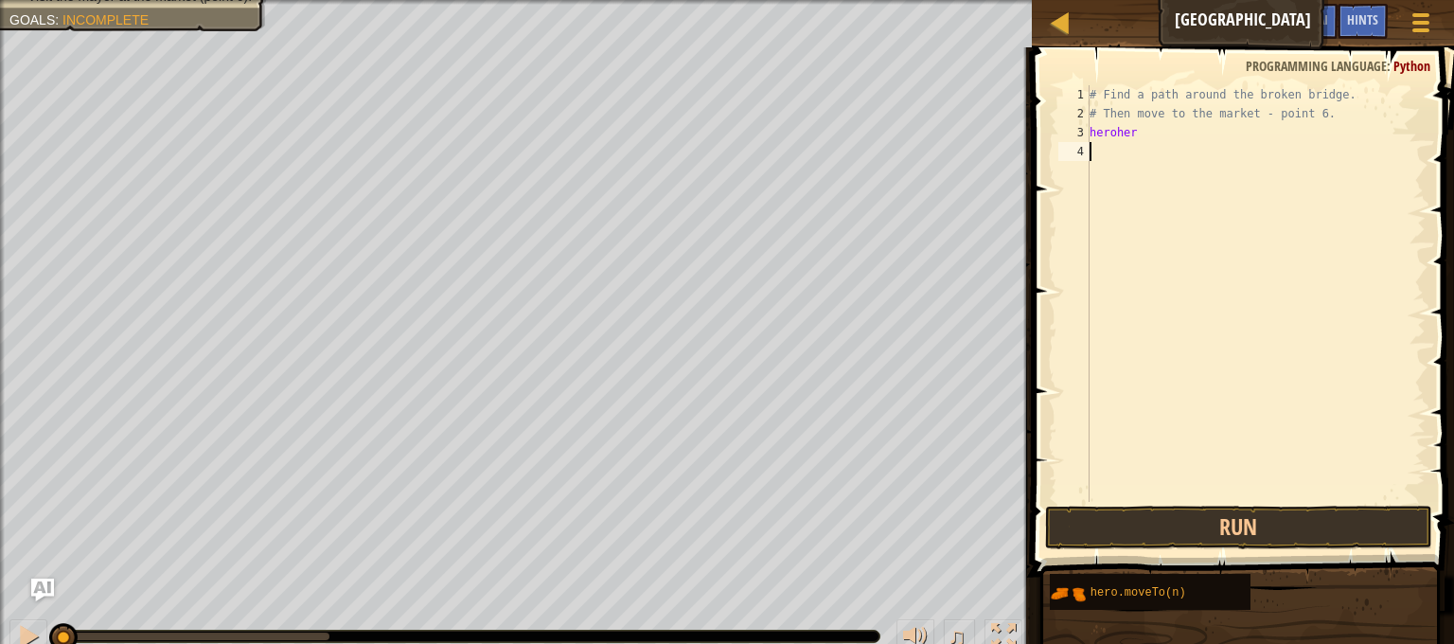
click at [1112, 137] on div "# Find a path around the broken bridge. # Then move to the market - point 6. he…" at bounding box center [1256, 312] width 340 height 455
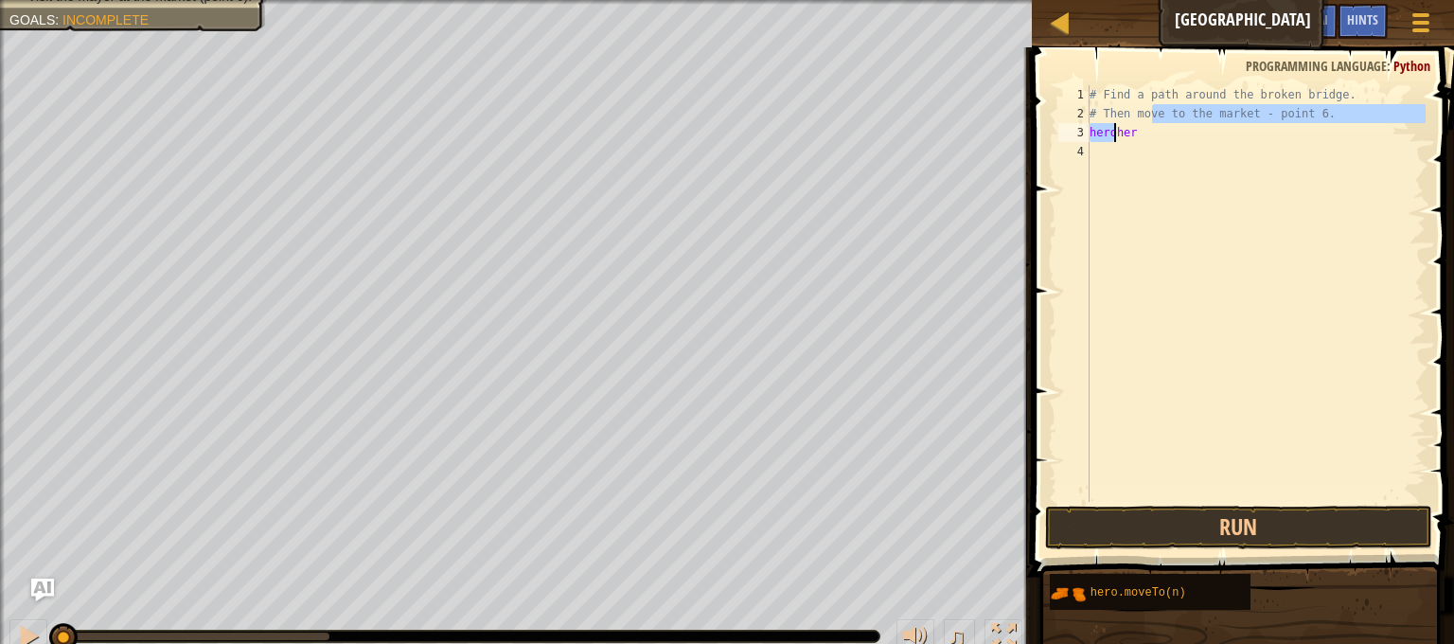
drag, startPoint x: 1150, startPoint y: 121, endPoint x: 1114, endPoint y: 139, distance: 41.1
click at [1114, 139] on div "# Find a path around the broken bridge. # Then move to the market - point 6. he…" at bounding box center [1256, 312] width 340 height 455
type textarea "# Then movher"
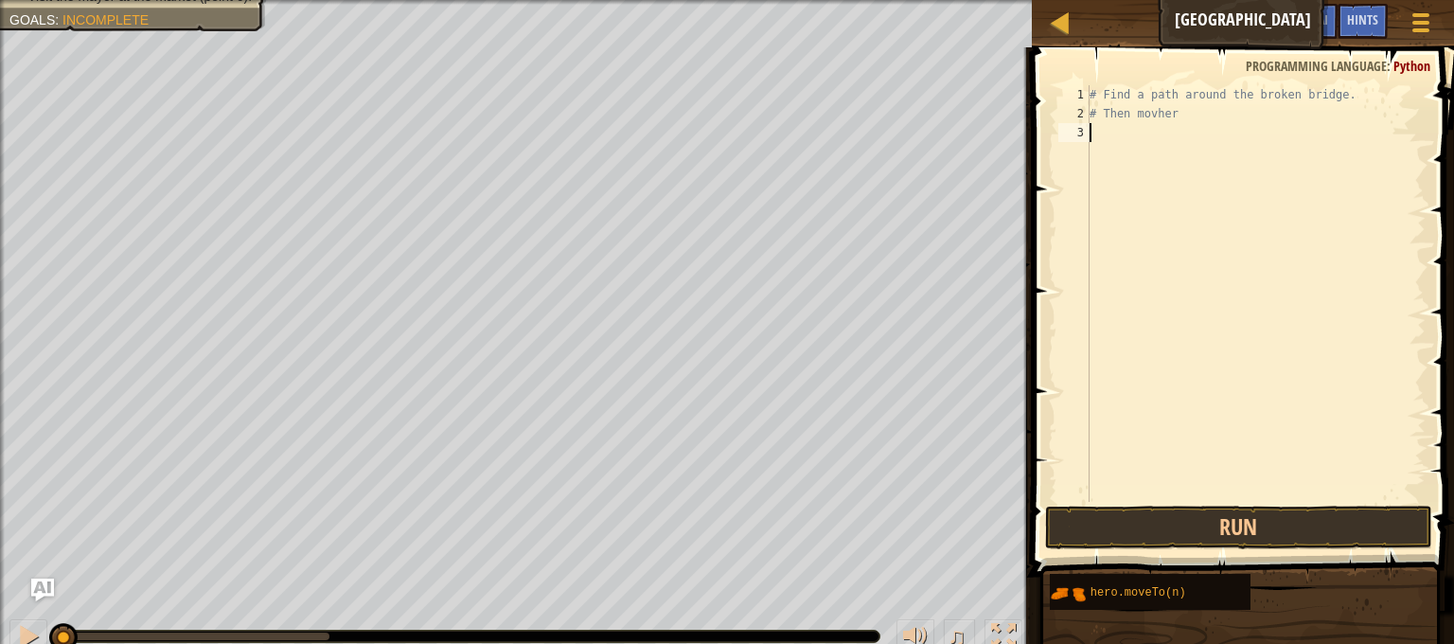
click at [1114, 142] on div "# Find a path around the broken bridge. # Then movher" at bounding box center [1256, 312] width 340 height 455
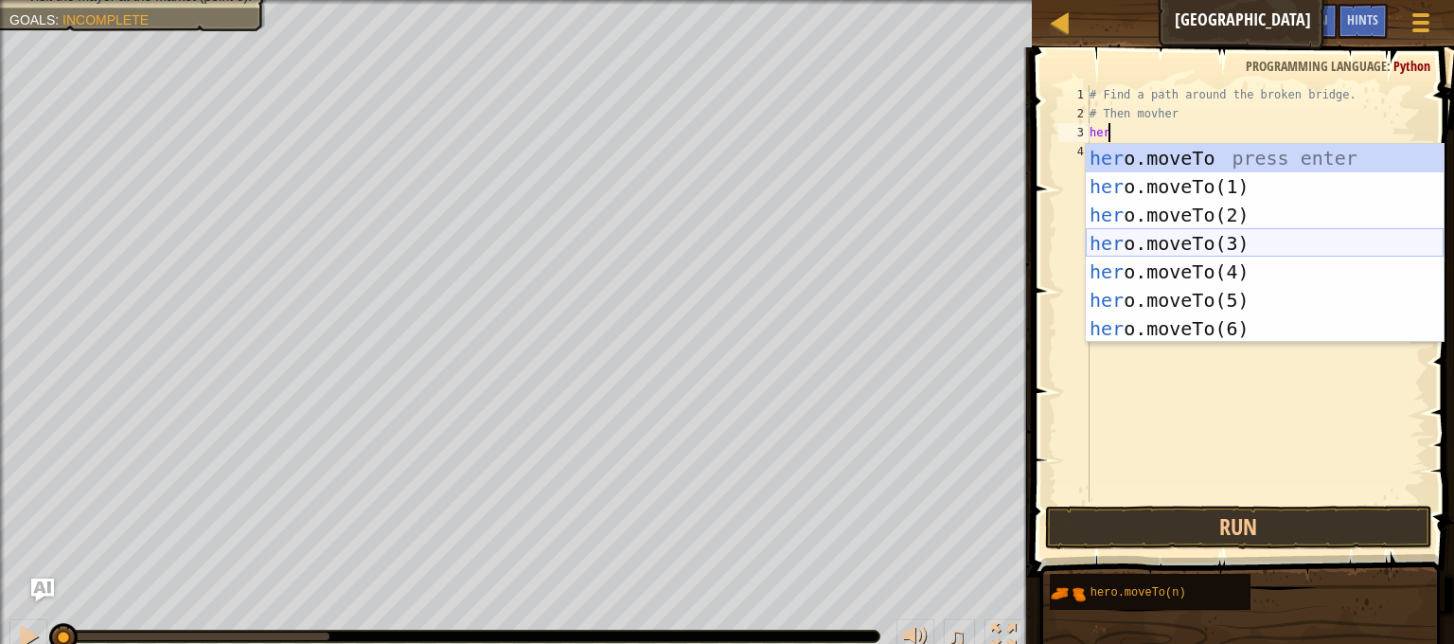
click at [1261, 245] on div "her o.moveTo press enter her o.moveTo(1) press enter her o.moveTo(2) press ente…" at bounding box center [1265, 272] width 358 height 256
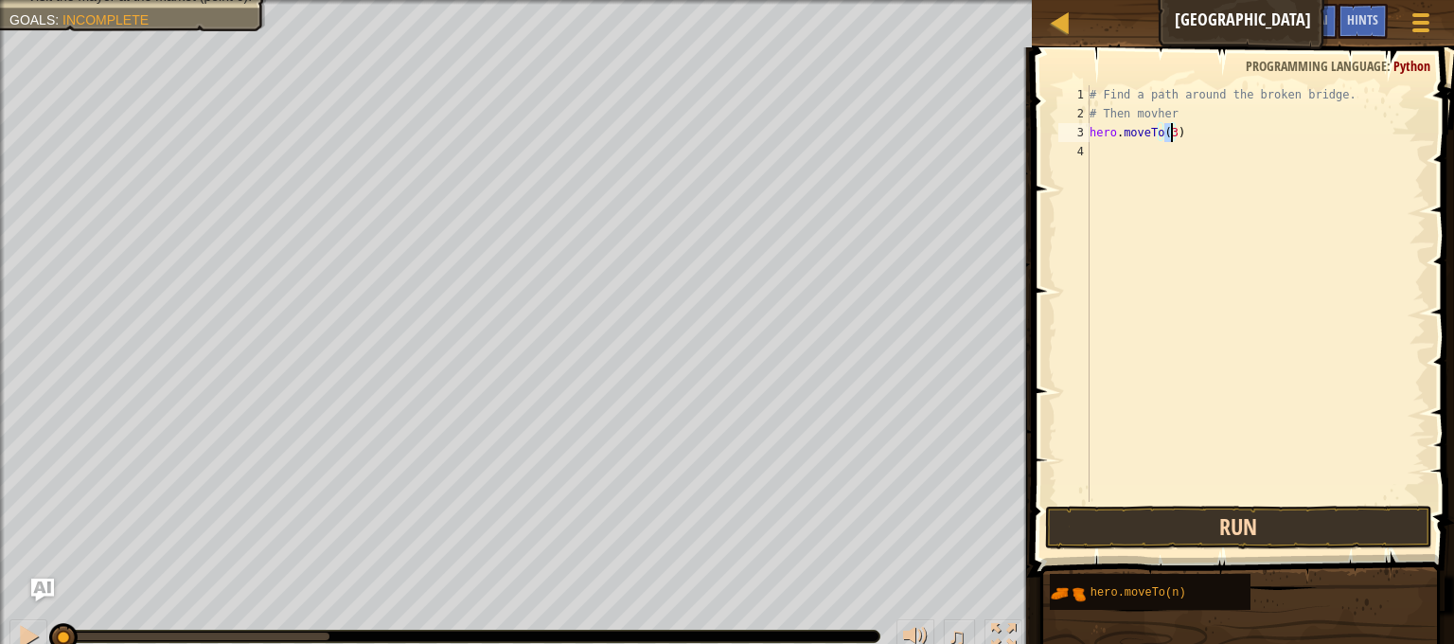
type textarea "hero.moveTo(3)"
click at [1246, 520] on button "Run" at bounding box center [1238, 528] width 387 height 44
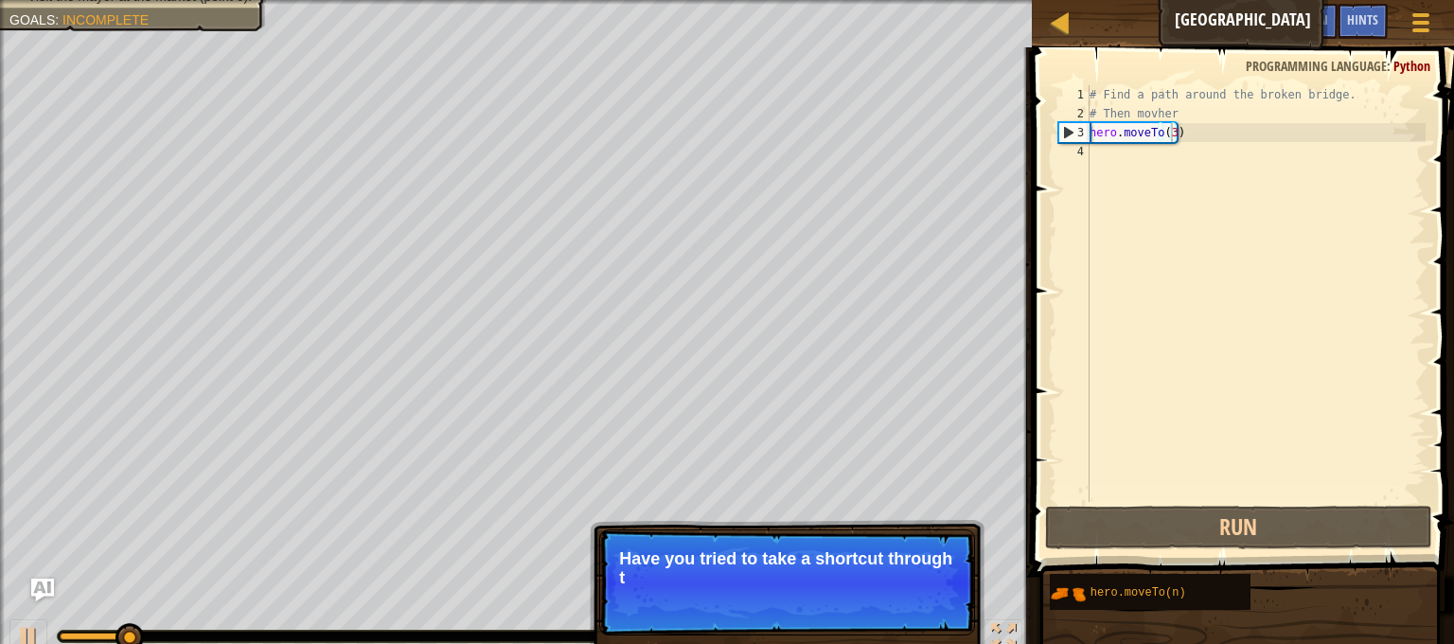
click at [707, 574] on p "Continue Have you tried to take a shortcut through t" at bounding box center [787, 582] width 376 height 106
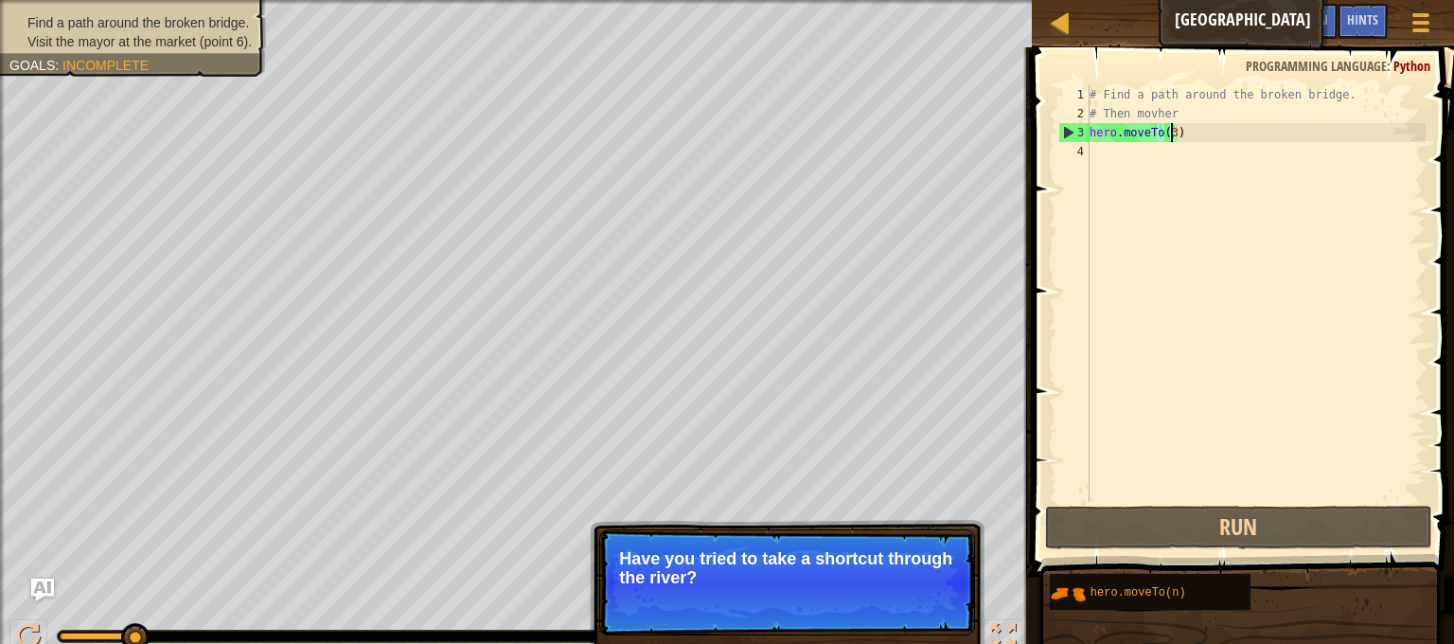
click at [1167, 157] on div "# Find a path around the broken bridge. # Then movher hero . moveTo ( 3 )" at bounding box center [1256, 312] width 340 height 455
click at [953, 602] on button "Continue" at bounding box center [921, 603] width 79 height 25
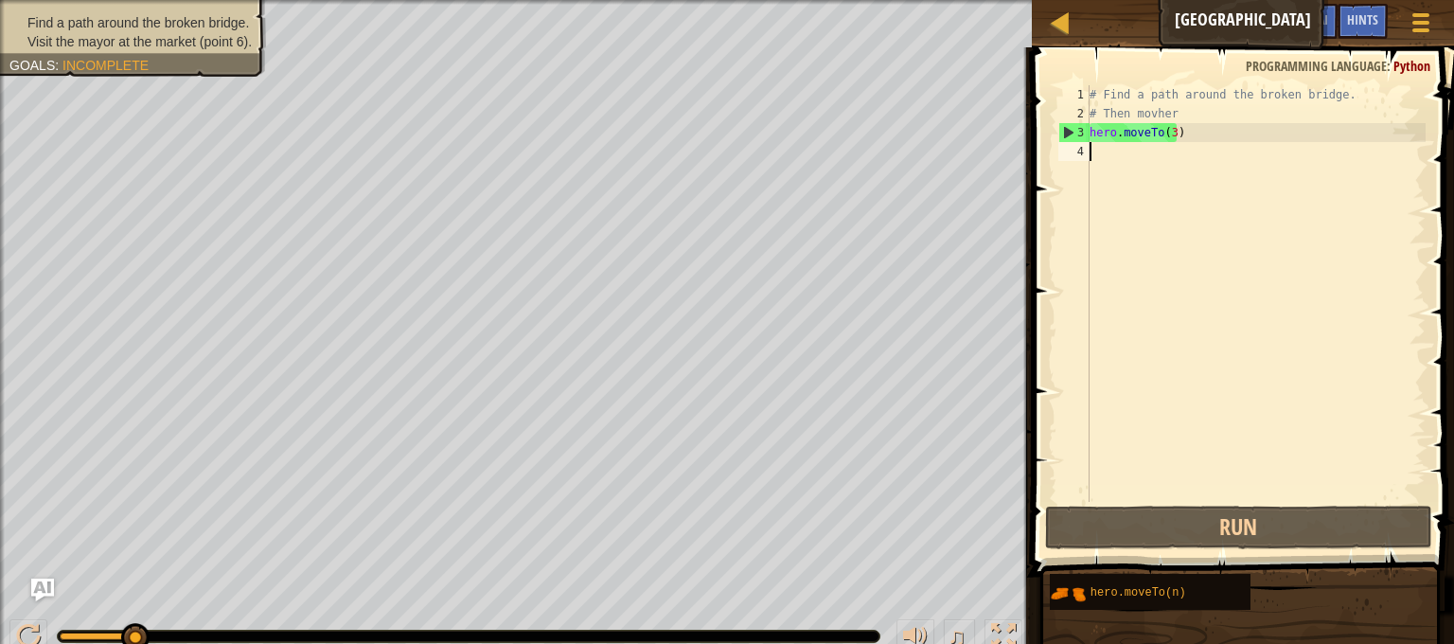
click at [1100, 167] on div "# Find a path around the broken bridge. # Then movher hero . moveTo ( 3 )" at bounding box center [1256, 312] width 340 height 455
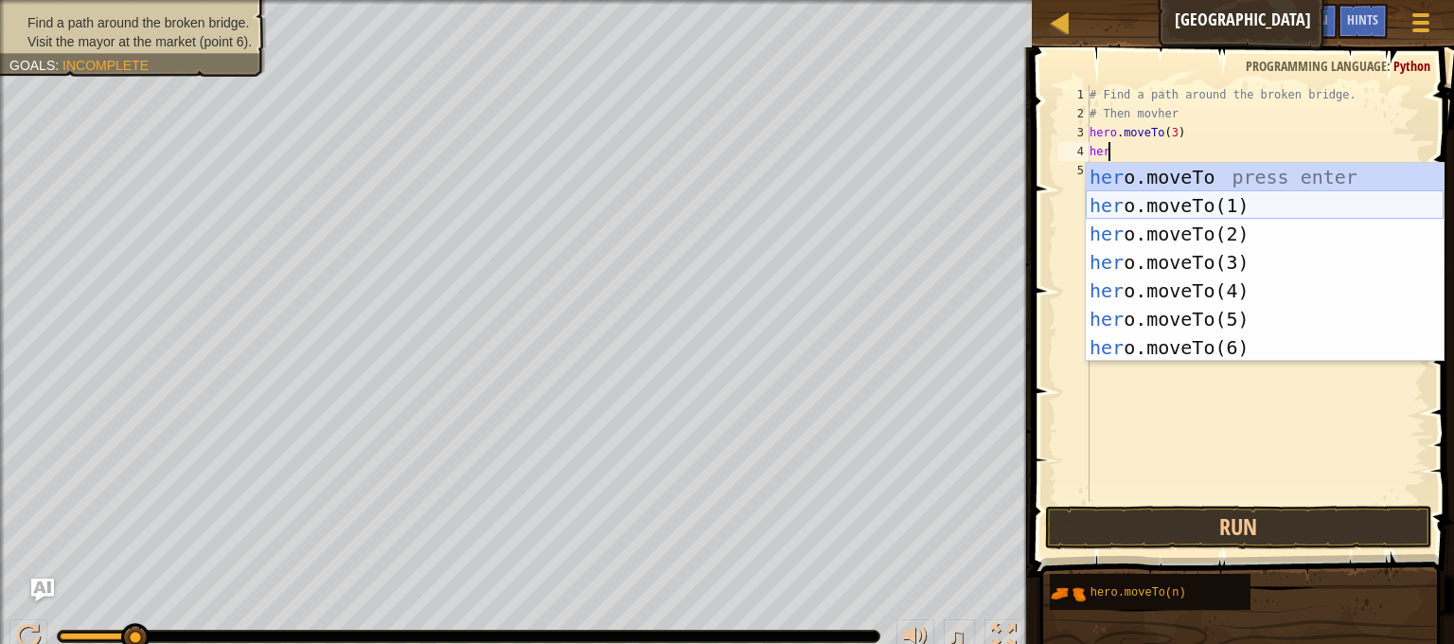
click at [1170, 215] on div "her o.moveTo press enter her o.moveTo(1) press enter her o.moveTo(2) press ente…" at bounding box center [1265, 291] width 358 height 256
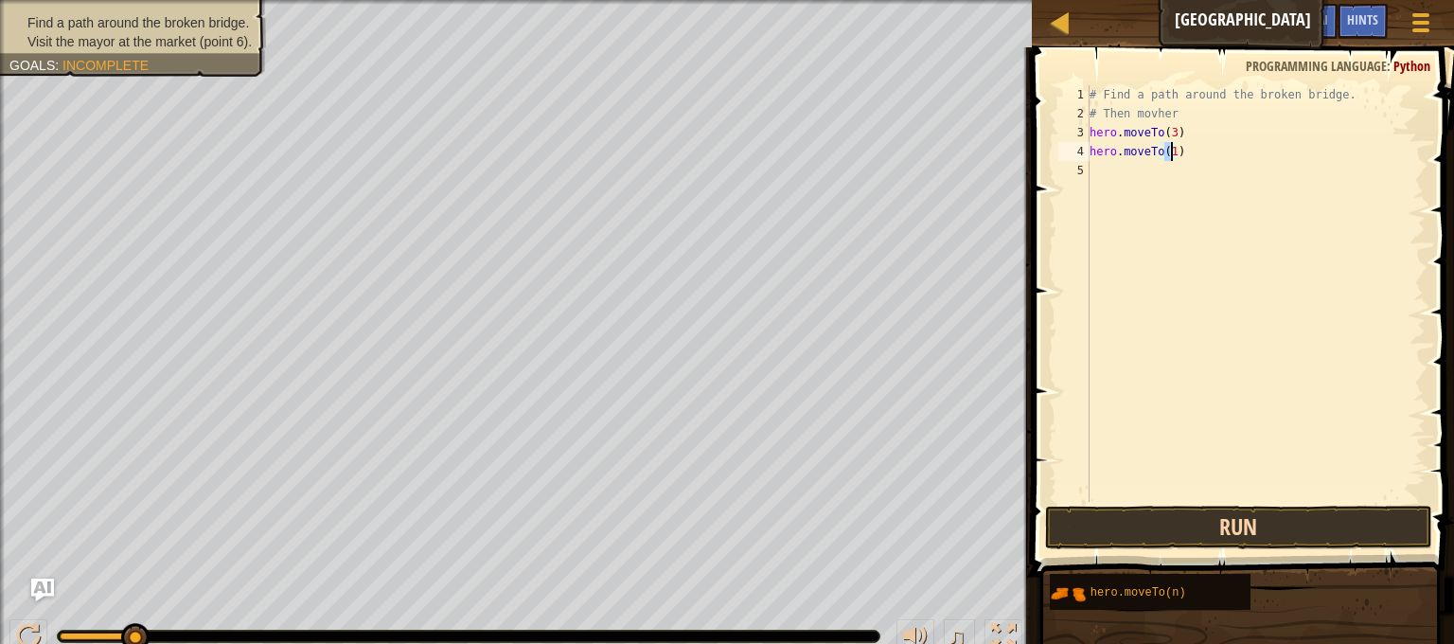
type textarea "hero.moveTo(1)"
click at [1163, 525] on button "Run" at bounding box center [1238, 528] width 387 height 44
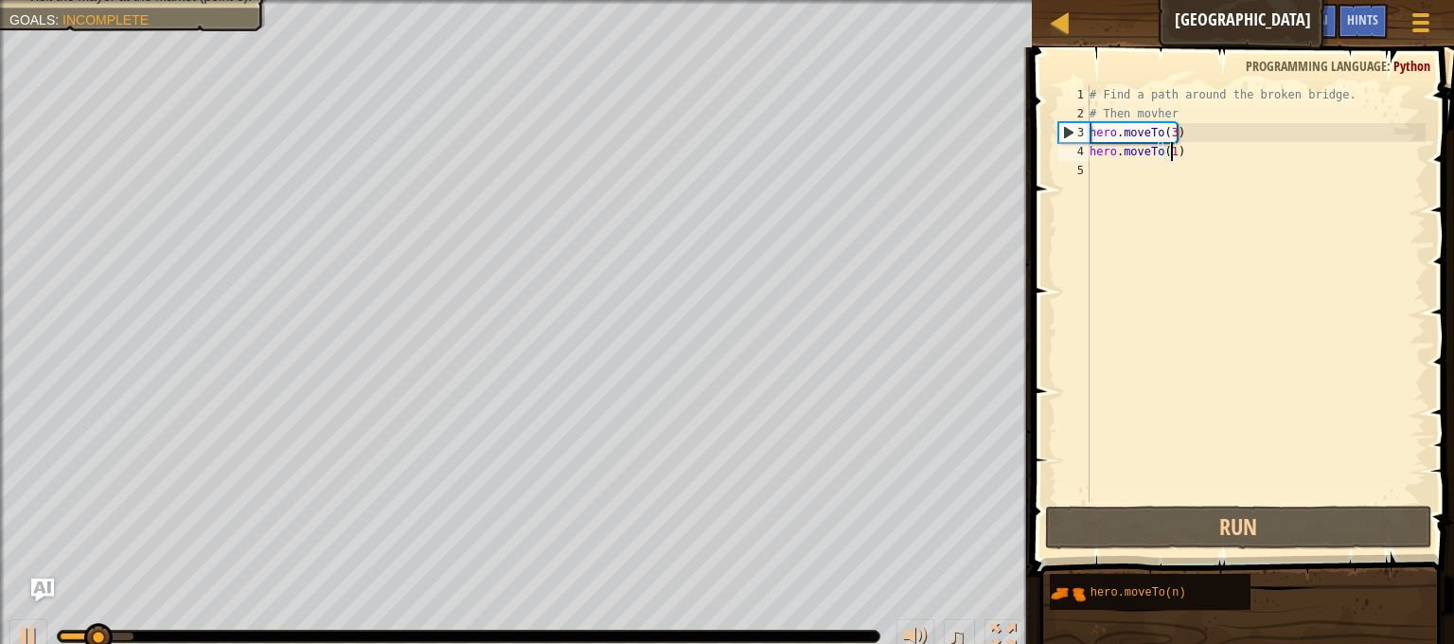
click at [1110, 188] on div "# Find a path around the broken bridge. # Then movher hero . moveTo ( 3 ) hero …" at bounding box center [1256, 312] width 340 height 455
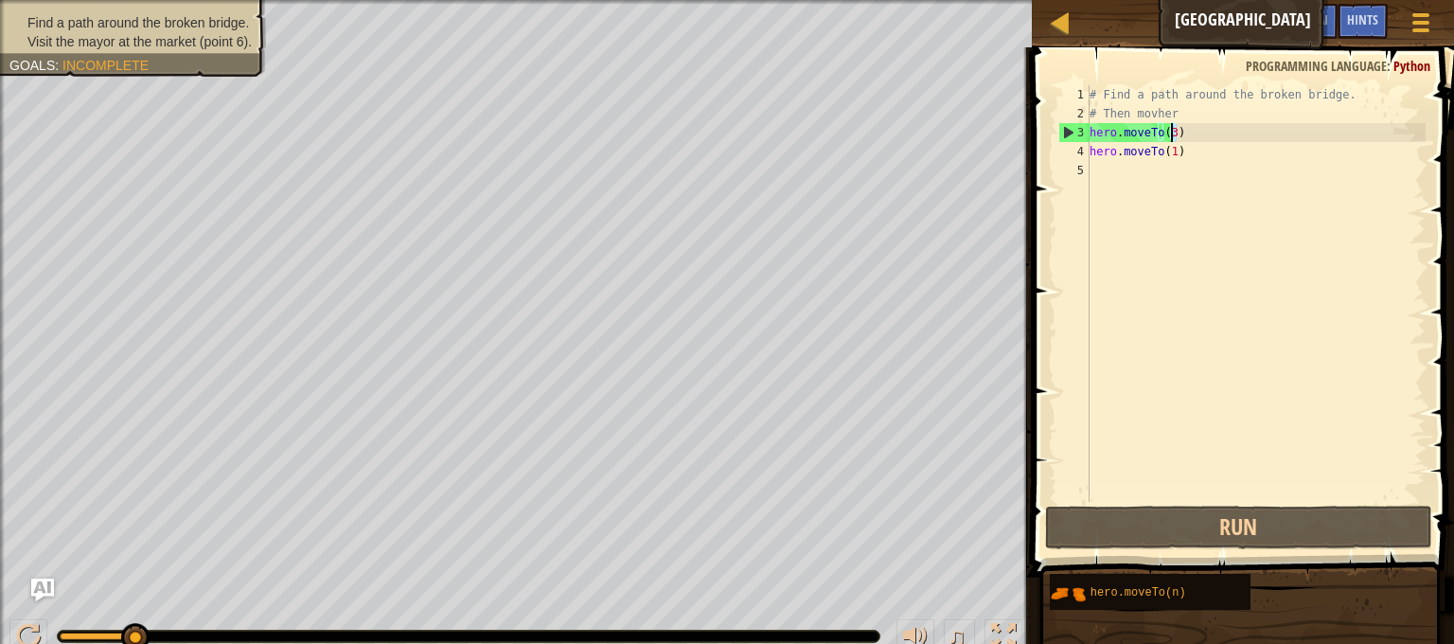
drag, startPoint x: 1181, startPoint y: 135, endPoint x: 1169, endPoint y: 134, distance: 11.5
click at [1169, 134] on div "# Find a path around the broken bridge. # Then movher hero . moveTo ( 3 ) hero …" at bounding box center [1256, 312] width 340 height 455
click at [1169, 134] on div "# Find a path around the broken bridge. # Then movher hero . moveTo ( 3 ) hero …" at bounding box center [1256, 293] width 340 height 417
click at [1167, 134] on div "# Find a path around the broken bridge. # Then movher hero . moveTo ( 3 ) hero …" at bounding box center [1256, 312] width 340 height 455
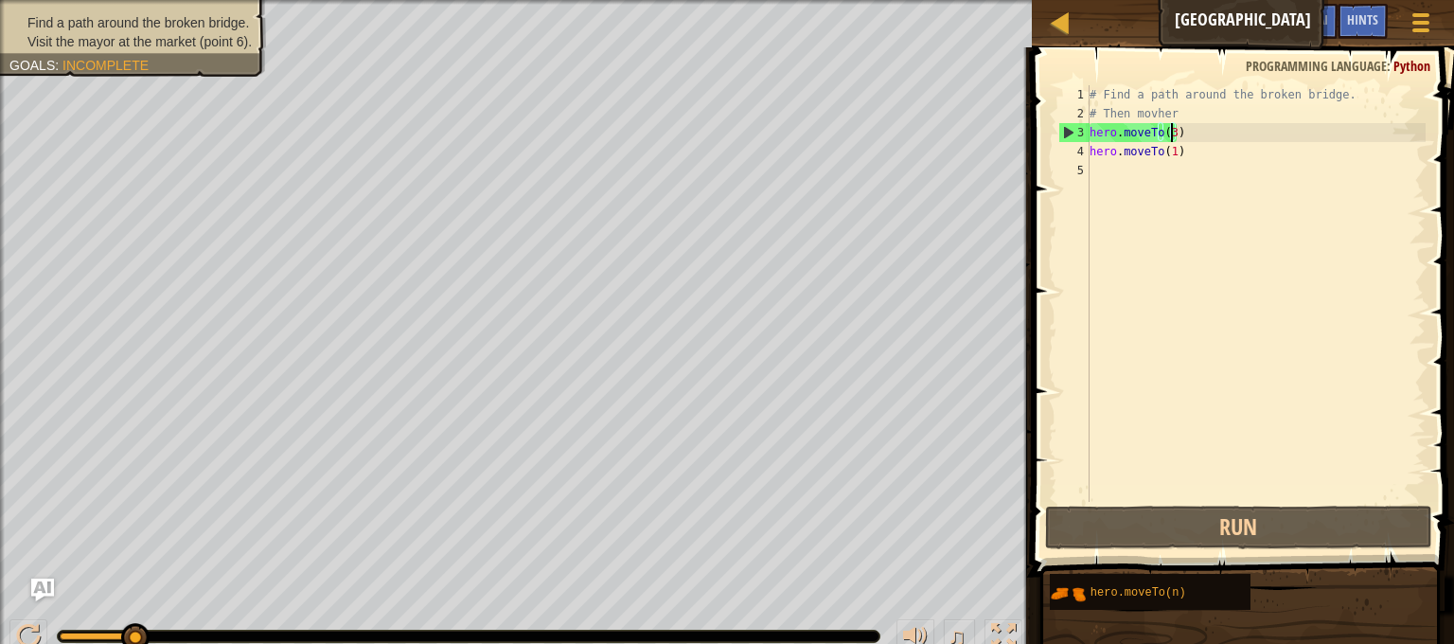
click at [1169, 130] on div "# Find a path around the broken bridge. # Then movher hero . moveTo ( 3 ) hero …" at bounding box center [1256, 312] width 340 height 455
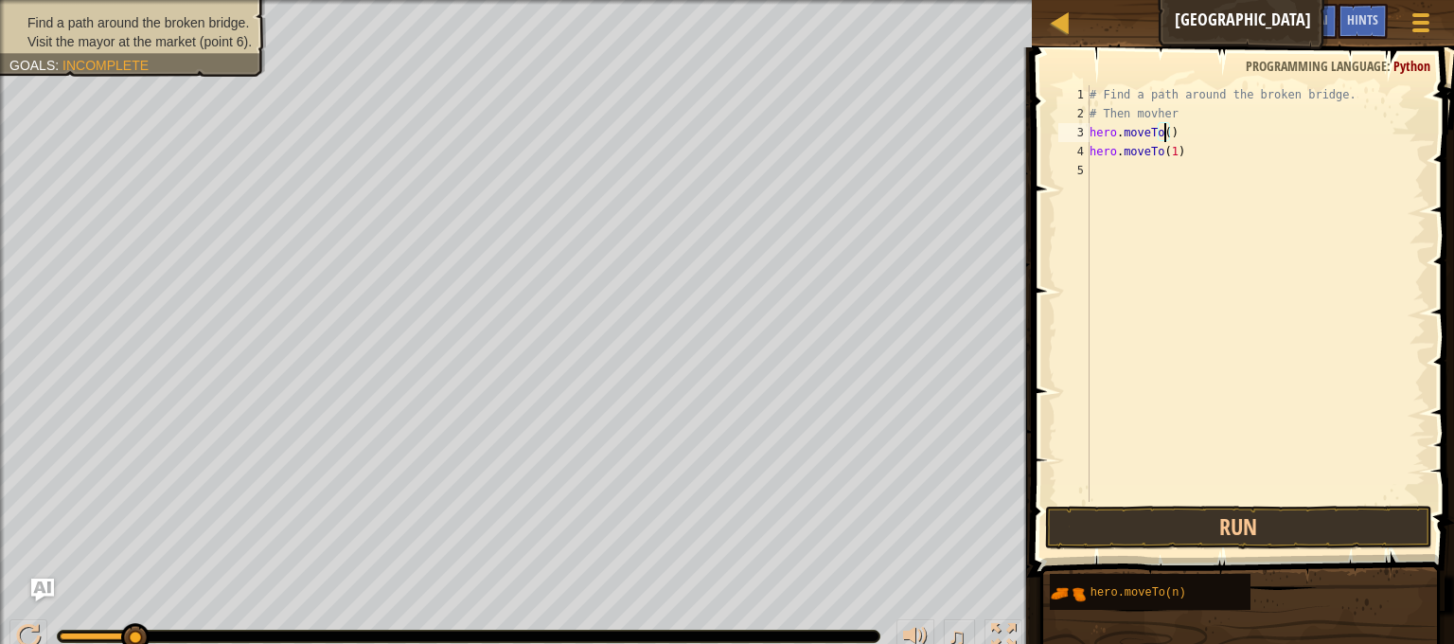
scroll to position [9, 6]
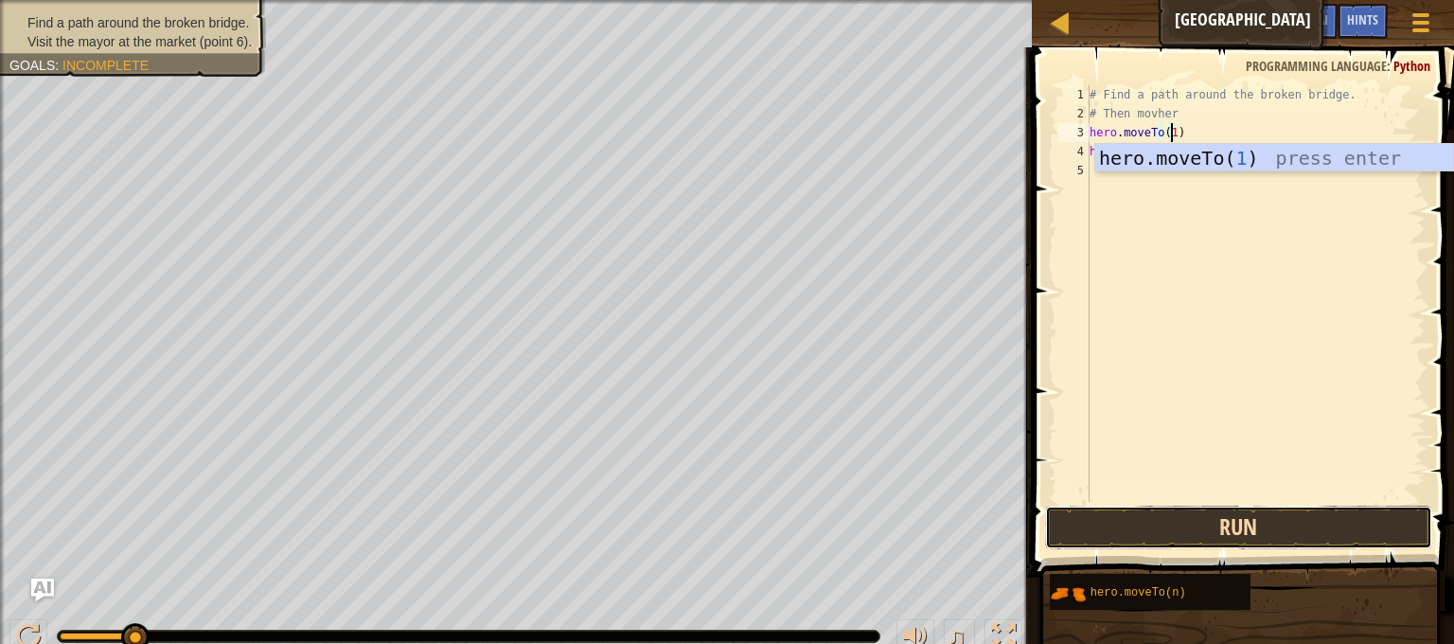
click at [1222, 520] on button "Run" at bounding box center [1238, 528] width 387 height 44
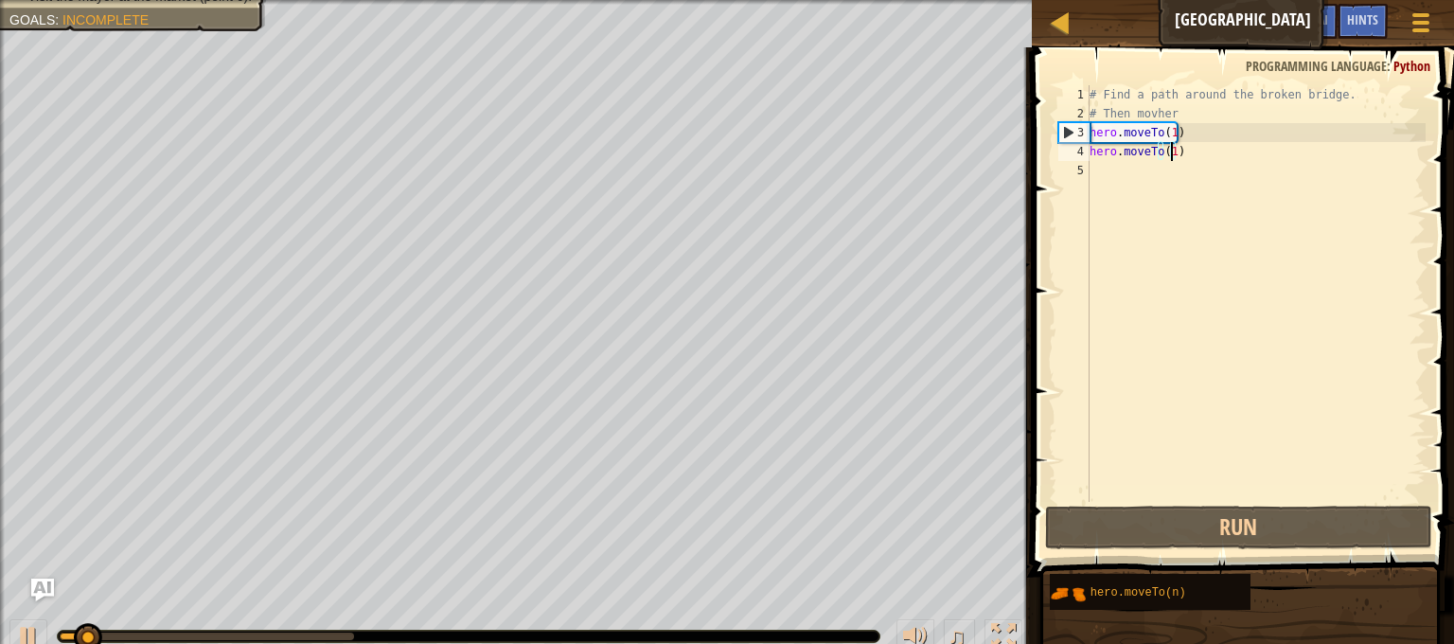
click at [1170, 146] on div "# Find a path around the broken bridge. # Then movher hero . moveTo ( 1 ) hero …" at bounding box center [1256, 312] width 340 height 455
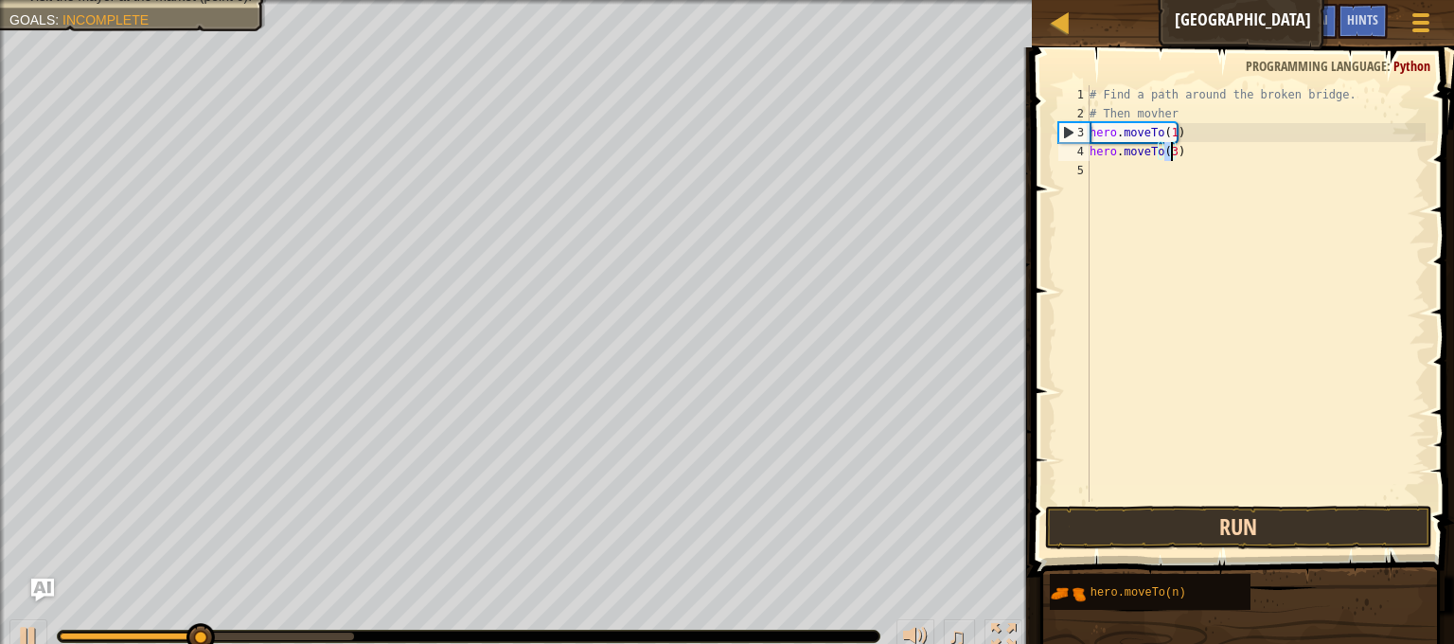
type textarea "hero.moveTo(3)"
click at [1172, 532] on button "Run" at bounding box center [1238, 528] width 387 height 44
click at [1168, 527] on button "Run" at bounding box center [1238, 528] width 387 height 44
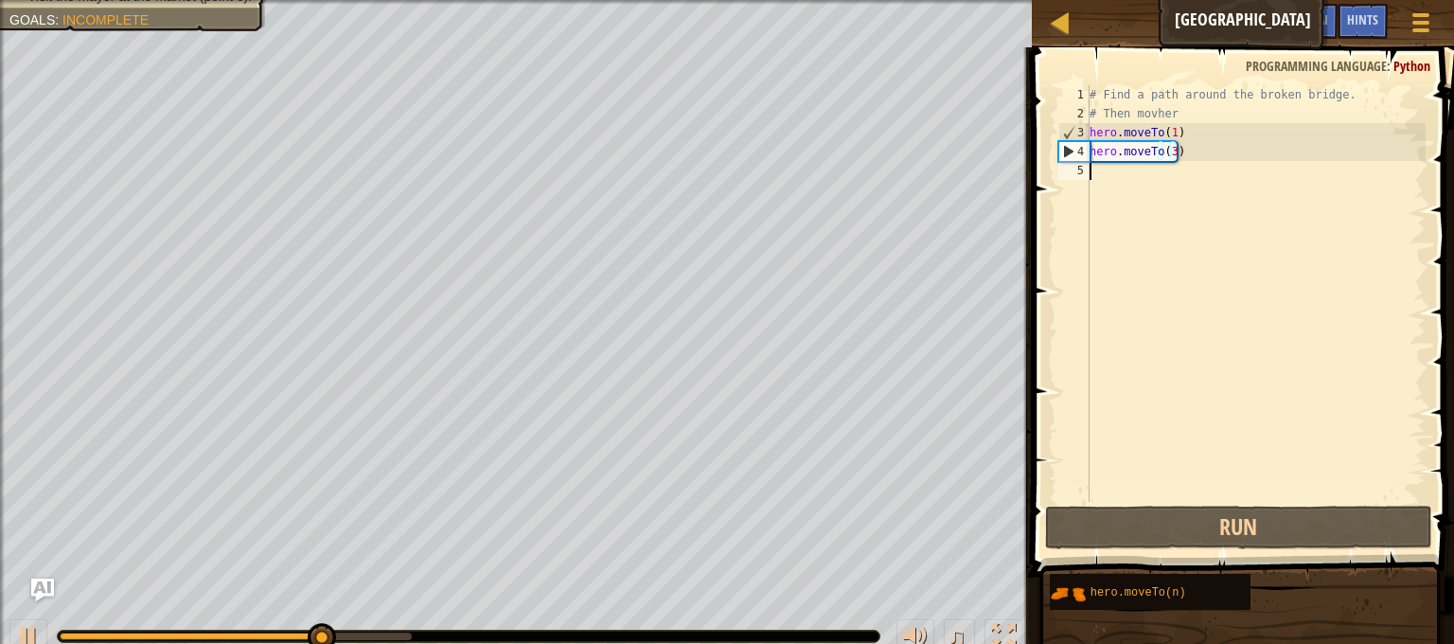
click at [1215, 174] on div "# Find a path around the broken bridge. # Then movher hero . moveTo ( 1 ) hero …" at bounding box center [1256, 312] width 340 height 455
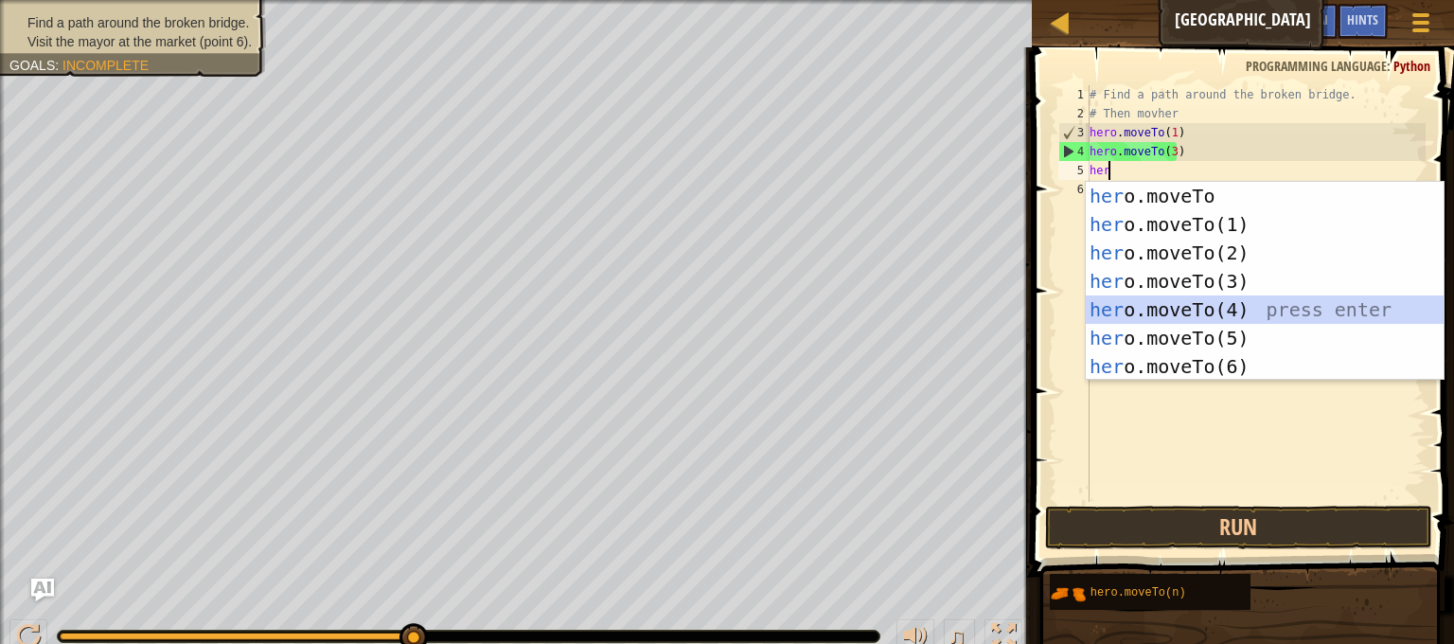
click at [1201, 321] on div "her o.moveTo press enter her o.moveTo(1) press enter her o.moveTo(2) press ente…" at bounding box center [1265, 310] width 358 height 256
type textarea "hero.moveTo(4)"
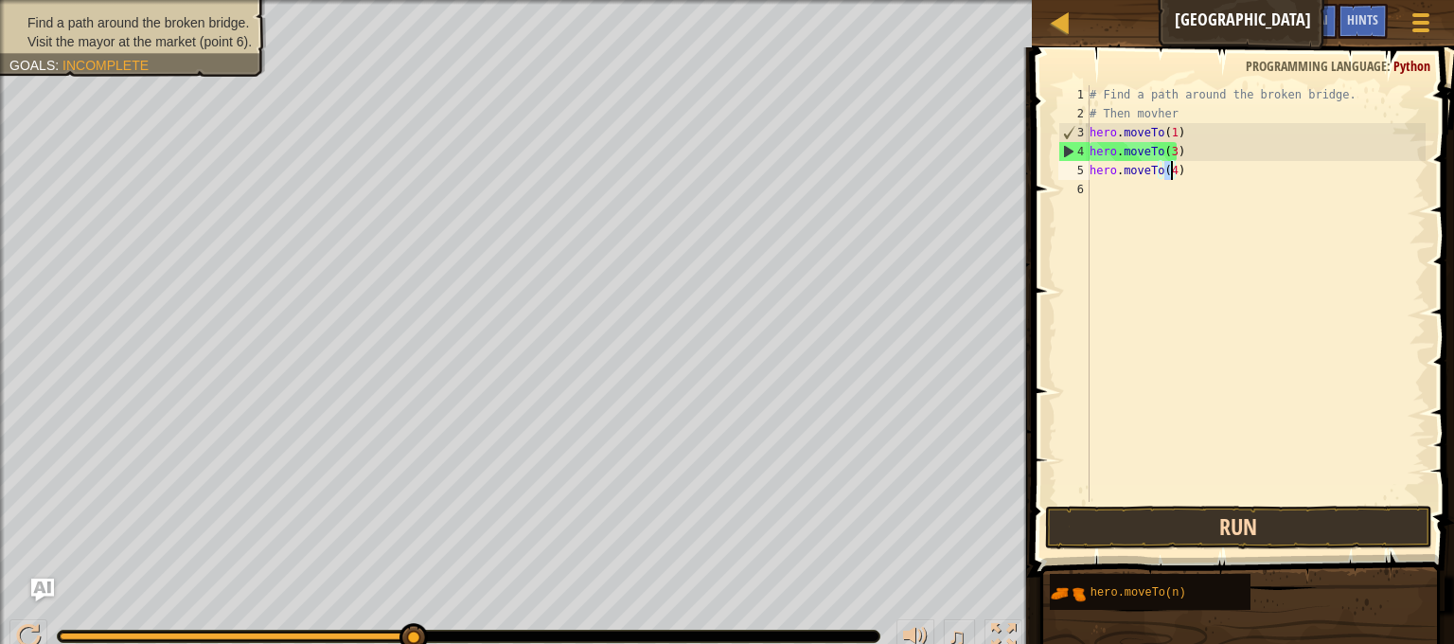
drag, startPoint x: 1209, startPoint y: 472, endPoint x: 1214, endPoint y: 528, distance: 57.0
click at [1213, 525] on div "hero.moveTo(4) 1 2 3 4 5 6 # Find a path around the broken bridge. # Then movhe…" at bounding box center [1240, 349] width 428 height 585
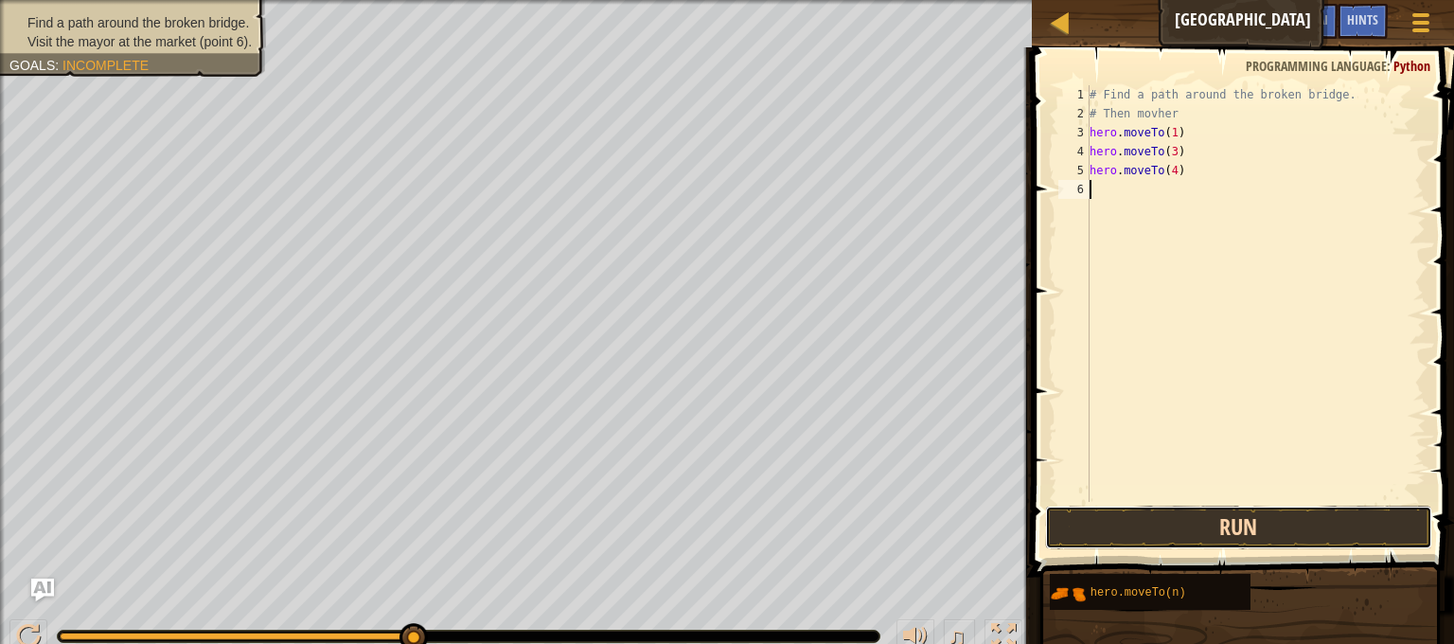
click at [1215, 528] on button "Run" at bounding box center [1238, 528] width 387 height 44
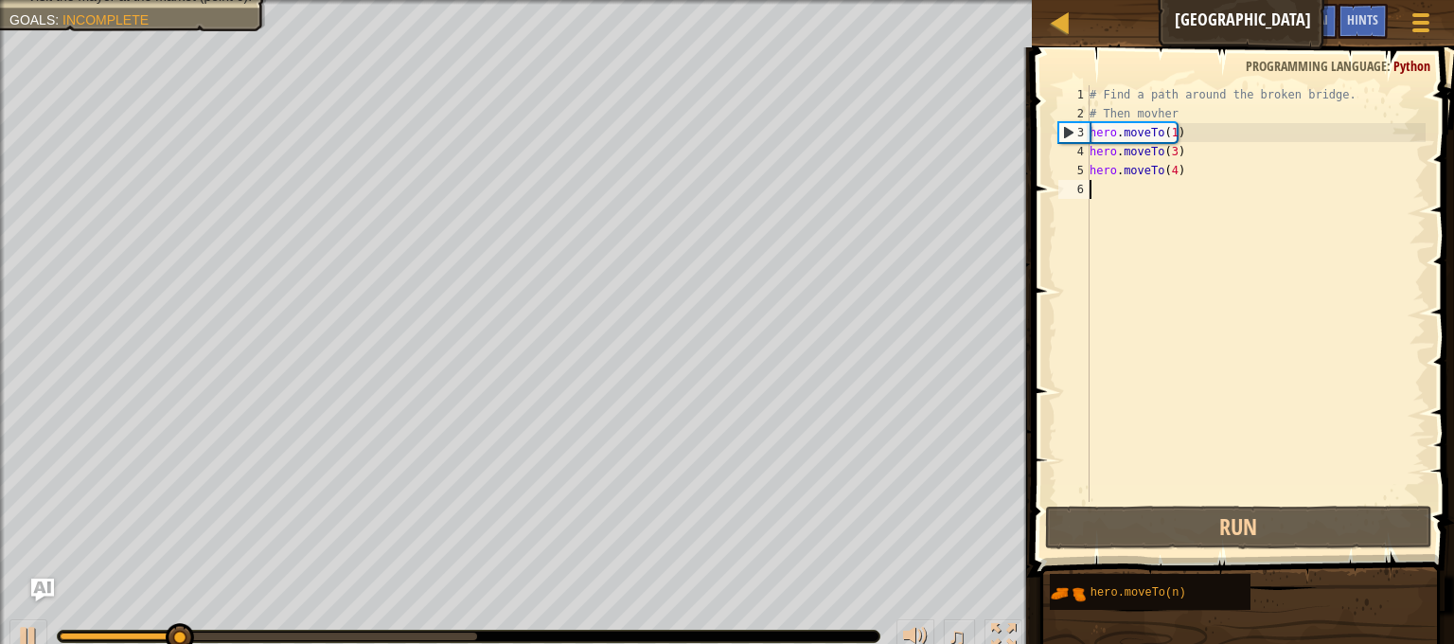
click at [1160, 220] on div "# Find a path around the broken bridge. # Then movher hero . moveTo ( 1 ) hero …" at bounding box center [1256, 312] width 340 height 455
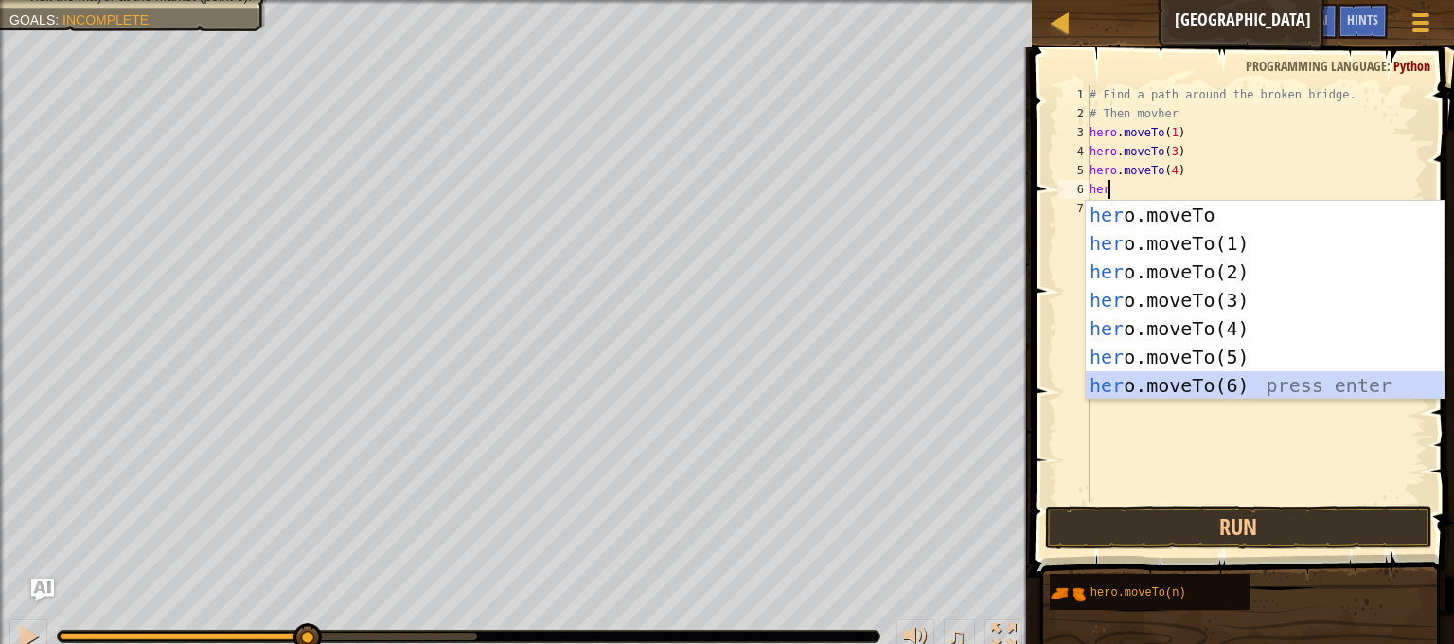
click at [1233, 379] on div "her o.moveTo press enter her o.moveTo(1) press enter her o.moveTo(2) press ente…" at bounding box center [1265, 329] width 358 height 256
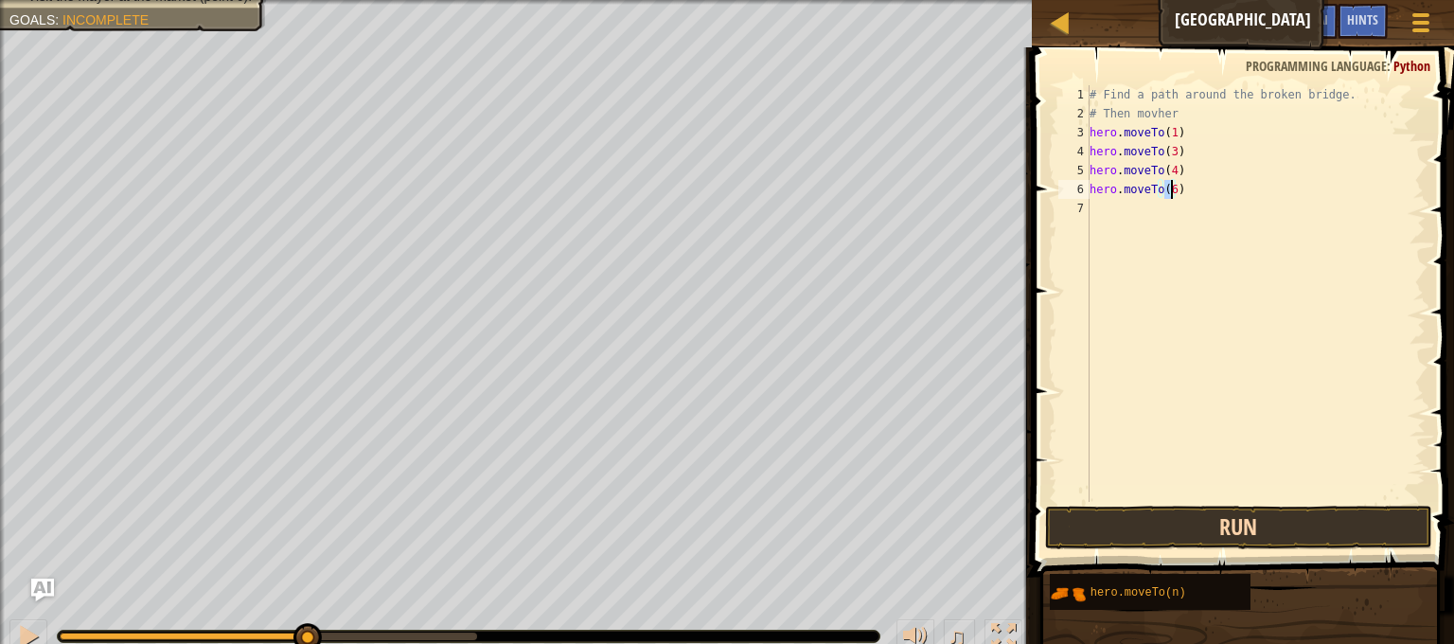
type textarea "hero.moveTo(6)"
click at [1246, 535] on button "Run" at bounding box center [1238, 528] width 387 height 44
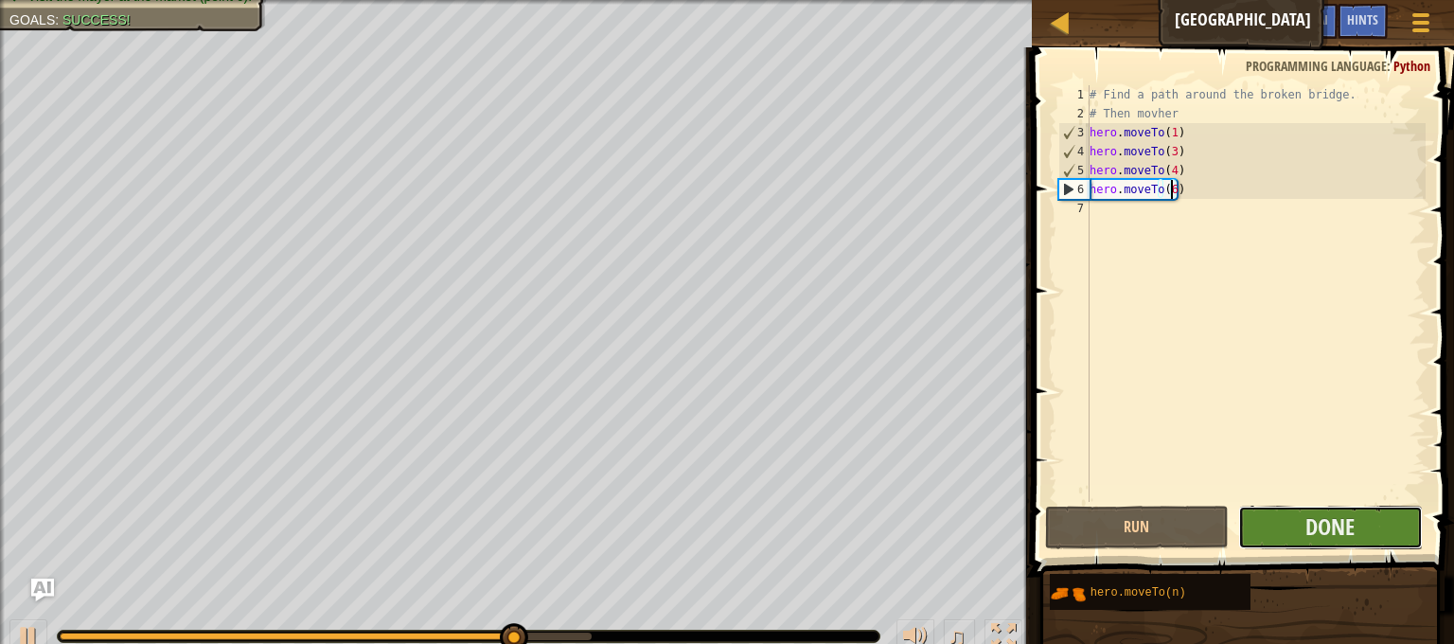
click at [1292, 510] on button "Done" at bounding box center [1331, 528] width 185 height 44
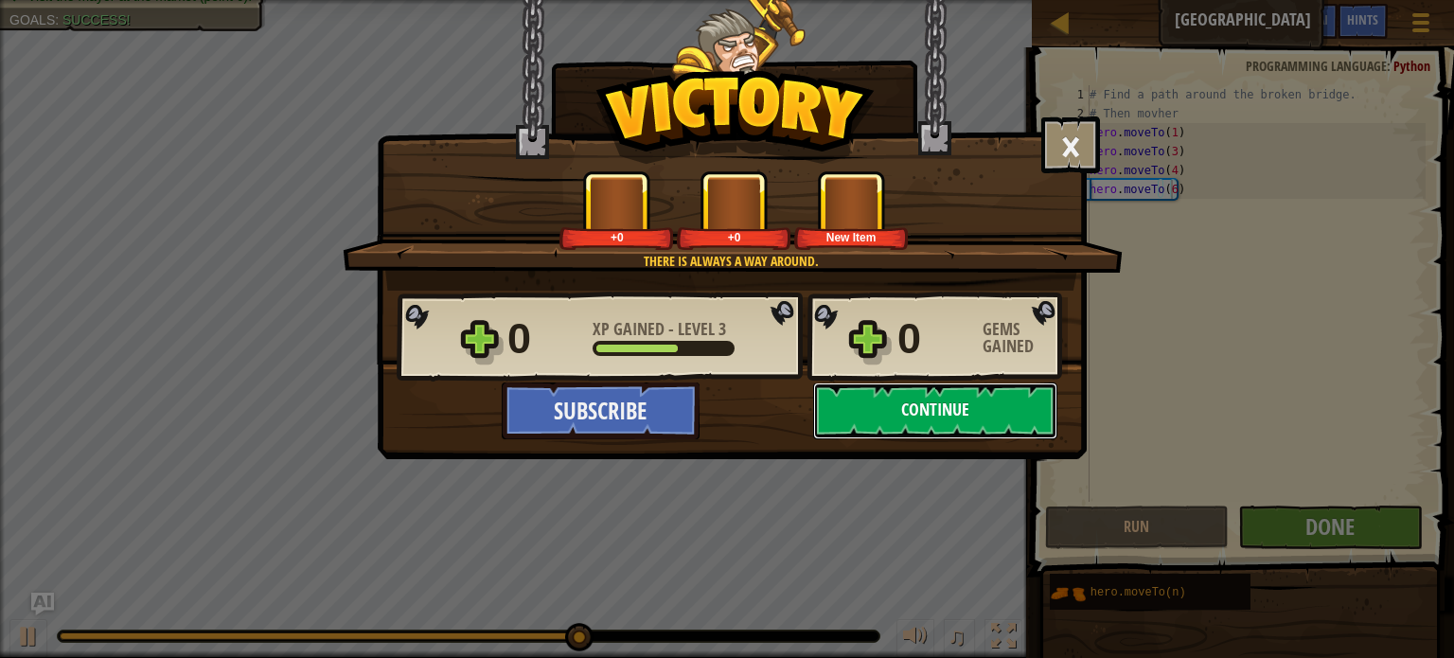
click at [999, 421] on button "Continue" at bounding box center [935, 411] width 244 height 57
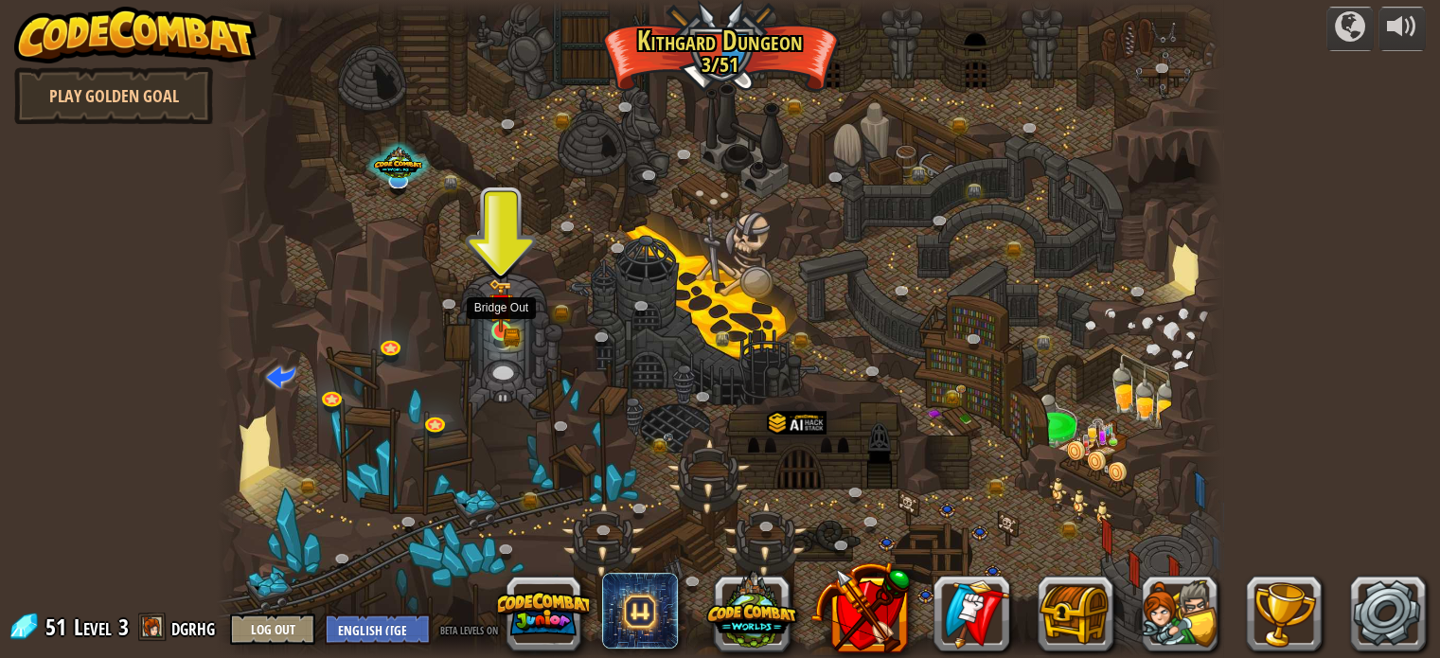
click at [504, 319] on img at bounding box center [501, 305] width 25 height 54
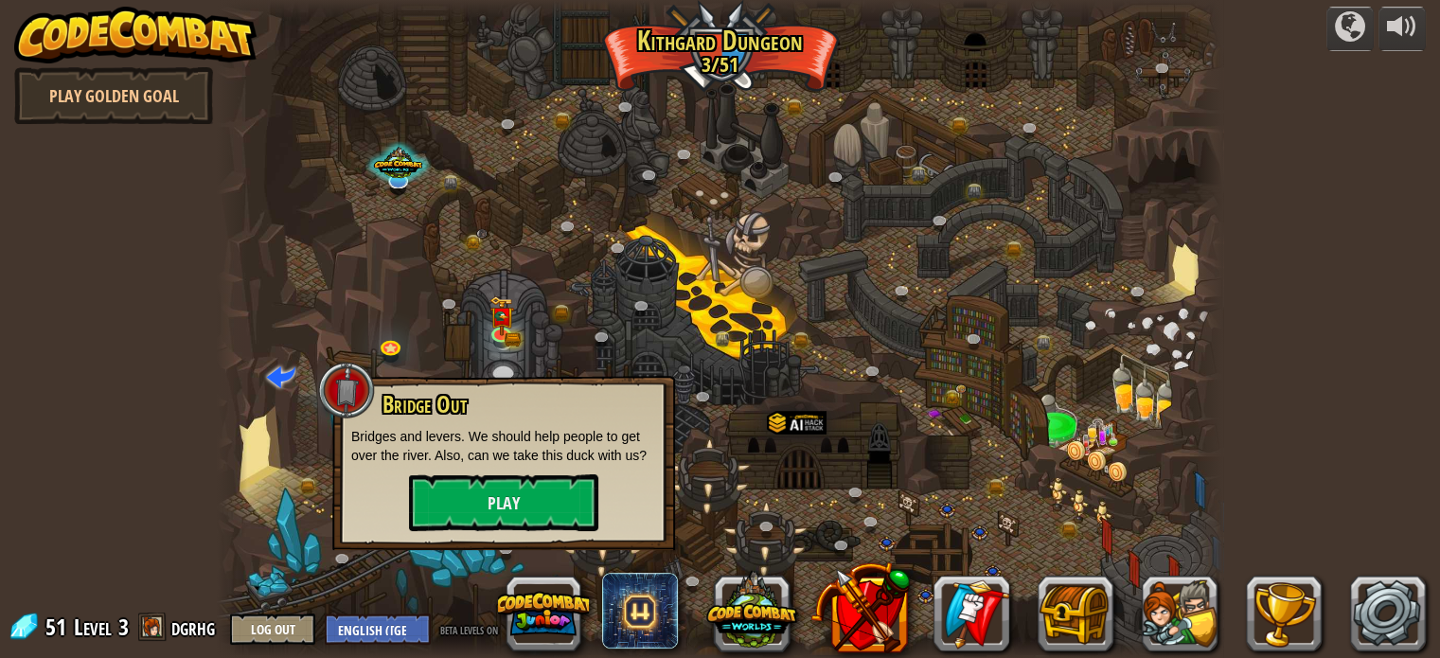
click at [510, 472] on div "Bridge Out Bridges and levers. We should help people to get over the river. Als…" at bounding box center [503, 461] width 305 height 139
click at [508, 480] on button "Play" at bounding box center [503, 502] width 189 height 57
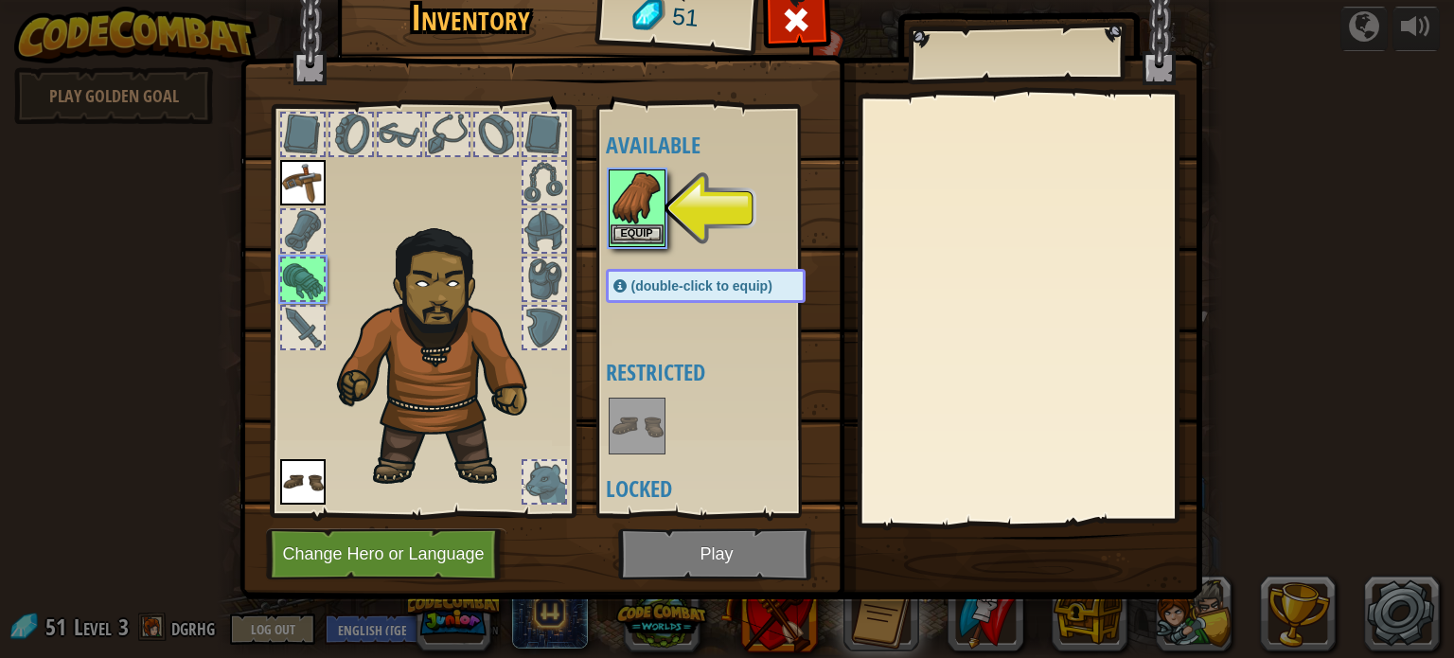
click at [633, 173] on img at bounding box center [637, 197] width 53 height 53
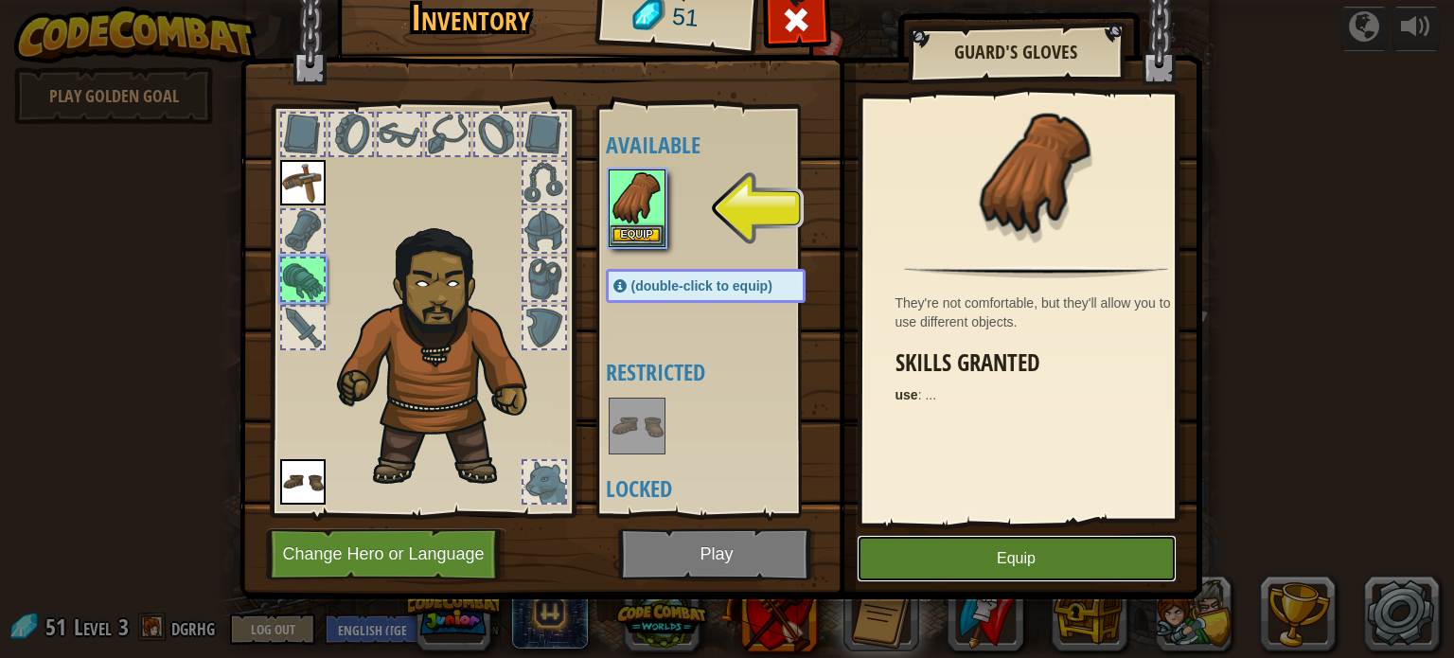
drag, startPoint x: 992, startPoint y: 562, endPoint x: 938, endPoint y: 555, distance: 54.4
click at [990, 562] on button "Equip" at bounding box center [1017, 558] width 320 height 47
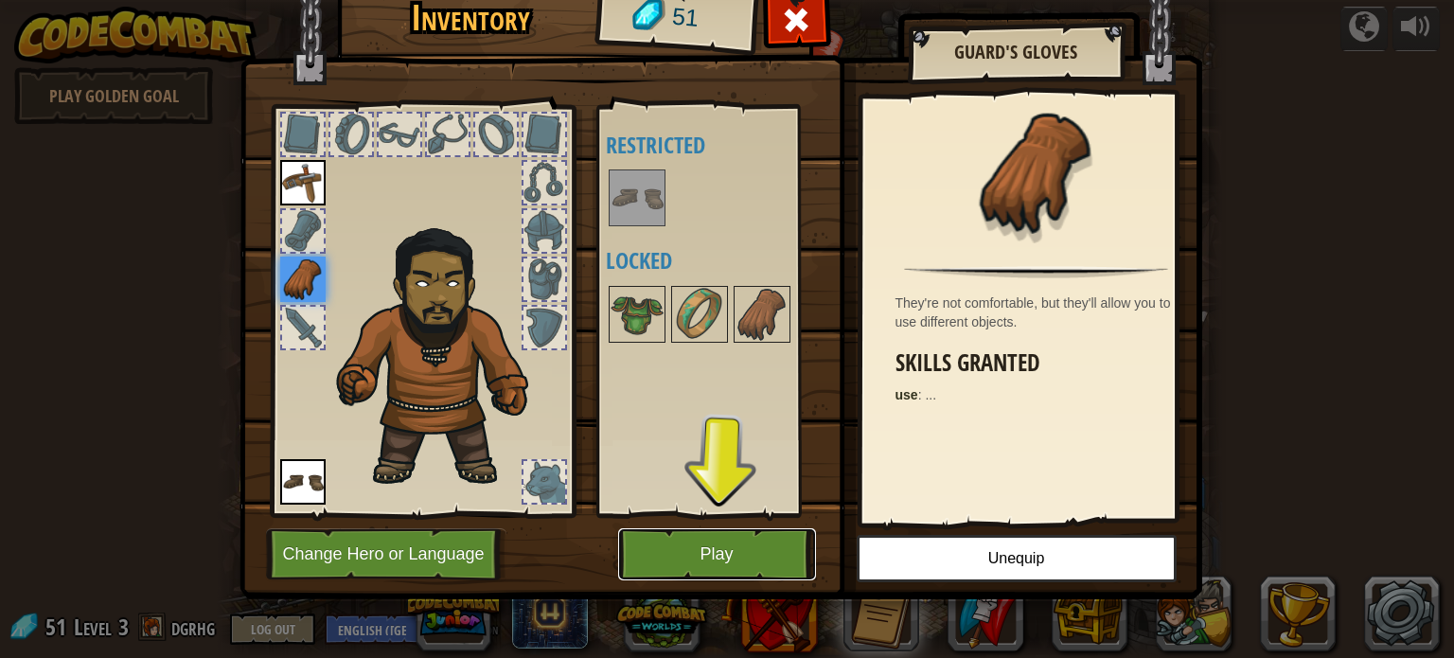
click at [689, 563] on button "Play" at bounding box center [717, 554] width 198 height 52
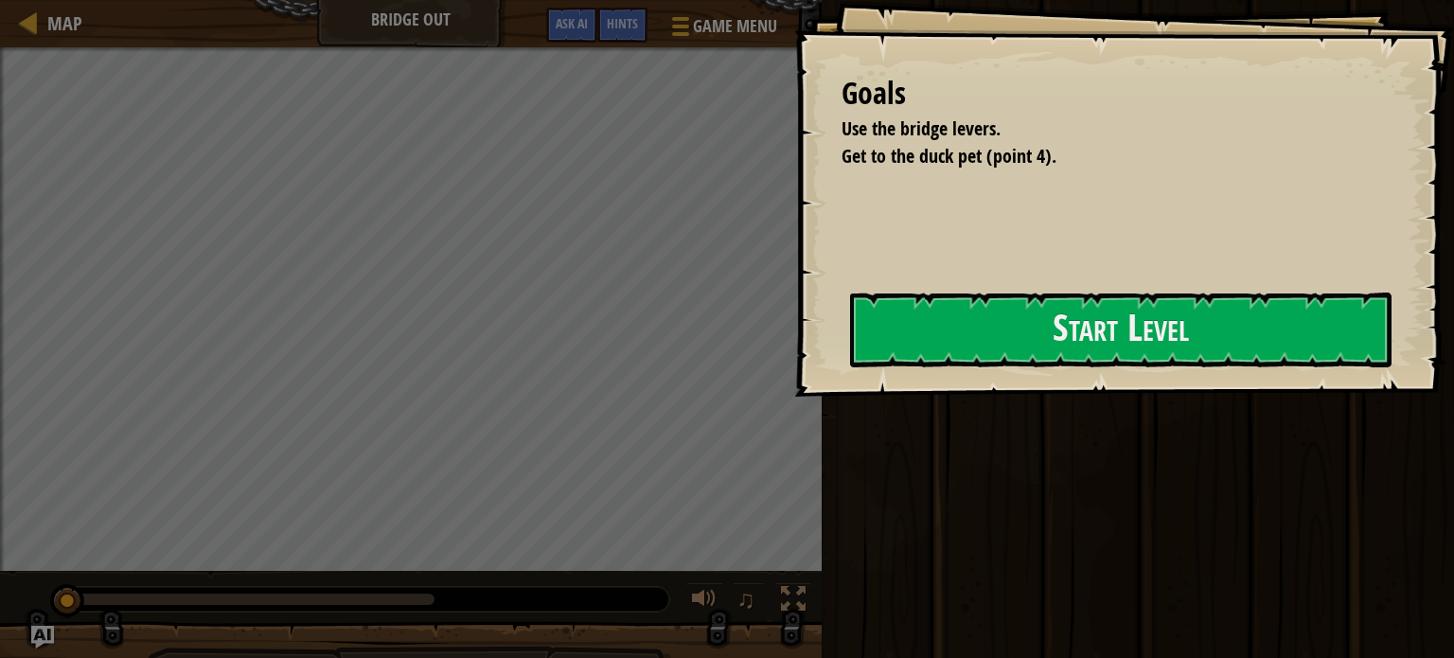
drag, startPoint x: 626, startPoint y: 202, endPoint x: 700, endPoint y: 234, distance: 80.6
click at [794, 225] on div "Goals Use the bridge levers. Get to the duck pet (point 4). Start Level Error l…" at bounding box center [1124, 198] width 660 height 397
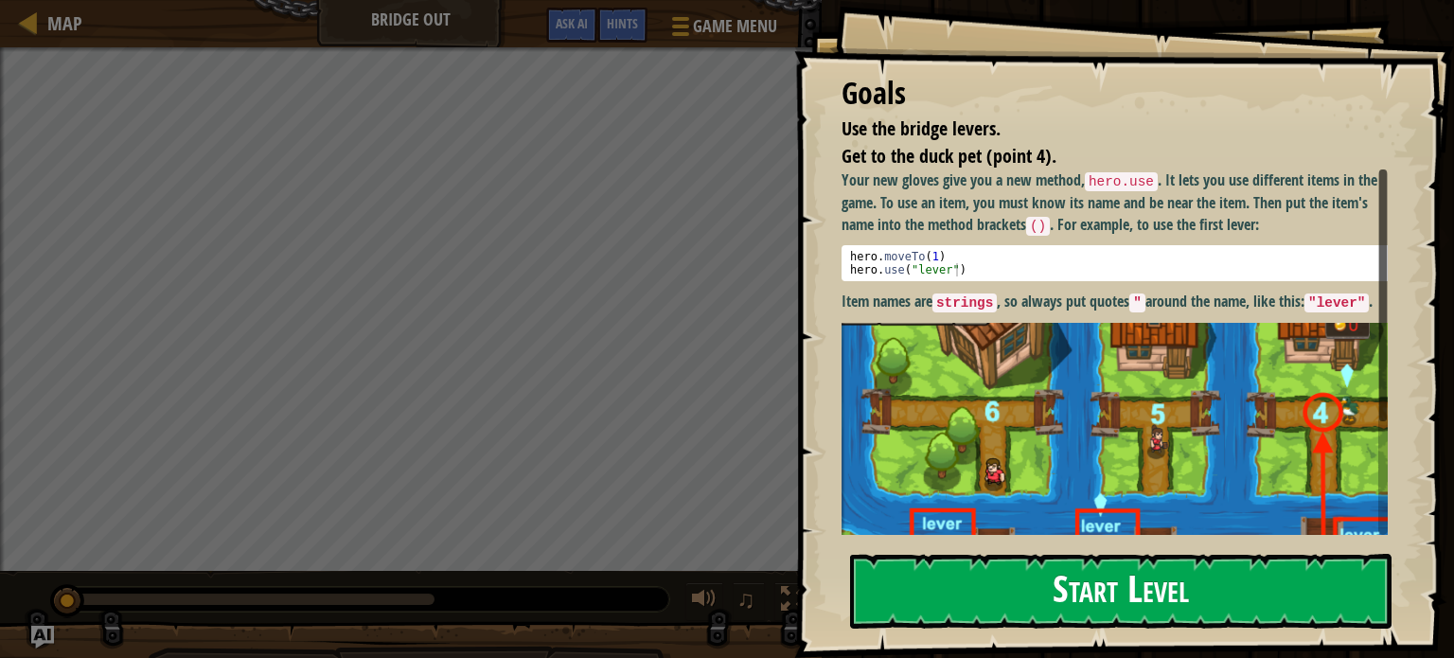
click at [1140, 321] on div "Goals Use the bridge levers. Get to the duck pet (point 4). Your new gloves giv…" at bounding box center [1124, 329] width 660 height 658
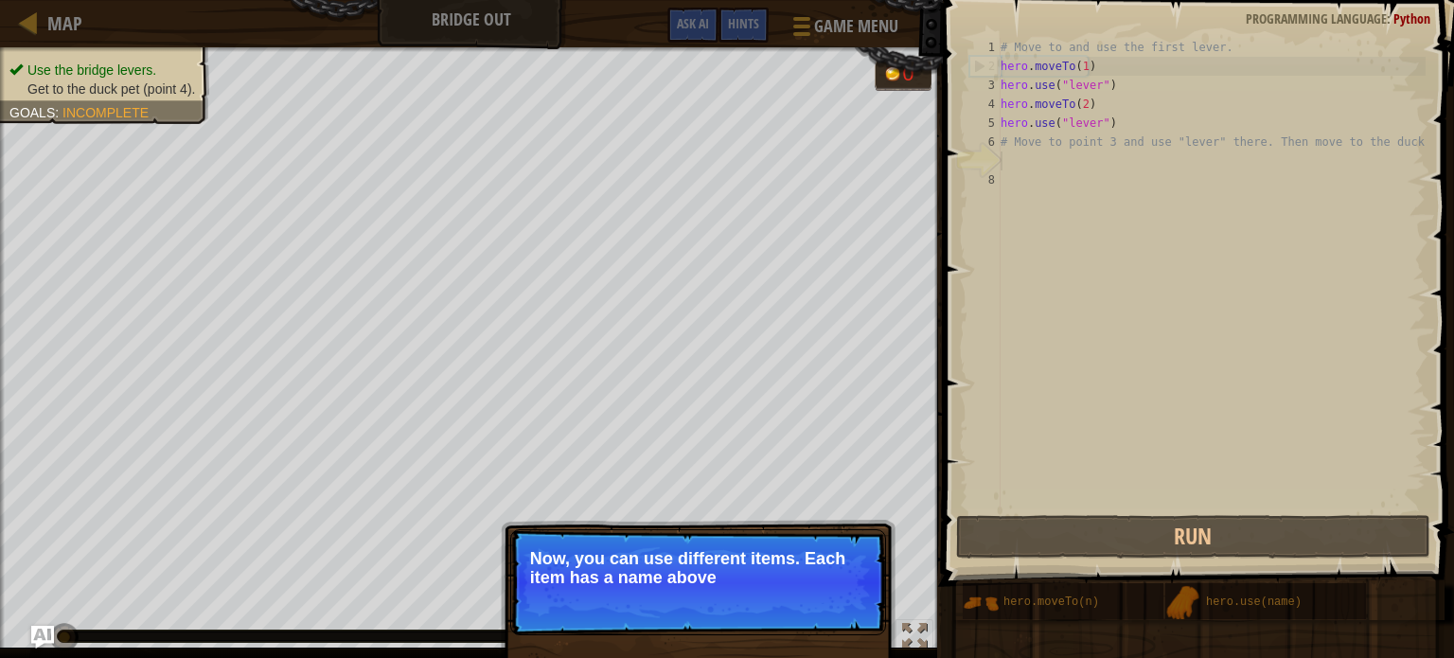
click at [1081, 164] on div "# Move to and use the first lever. hero . moveTo ( 1 ) hero . use ( "lever" ) h…" at bounding box center [1211, 293] width 429 height 511
drag, startPoint x: 1070, startPoint y: 189, endPoint x: 1060, endPoint y: 206, distance: 20.0
click at [1067, 195] on div "# Move to and use the first lever. hero . moveTo ( 1 ) hero . use ( "lever" ) h…" at bounding box center [1211, 293] width 429 height 511
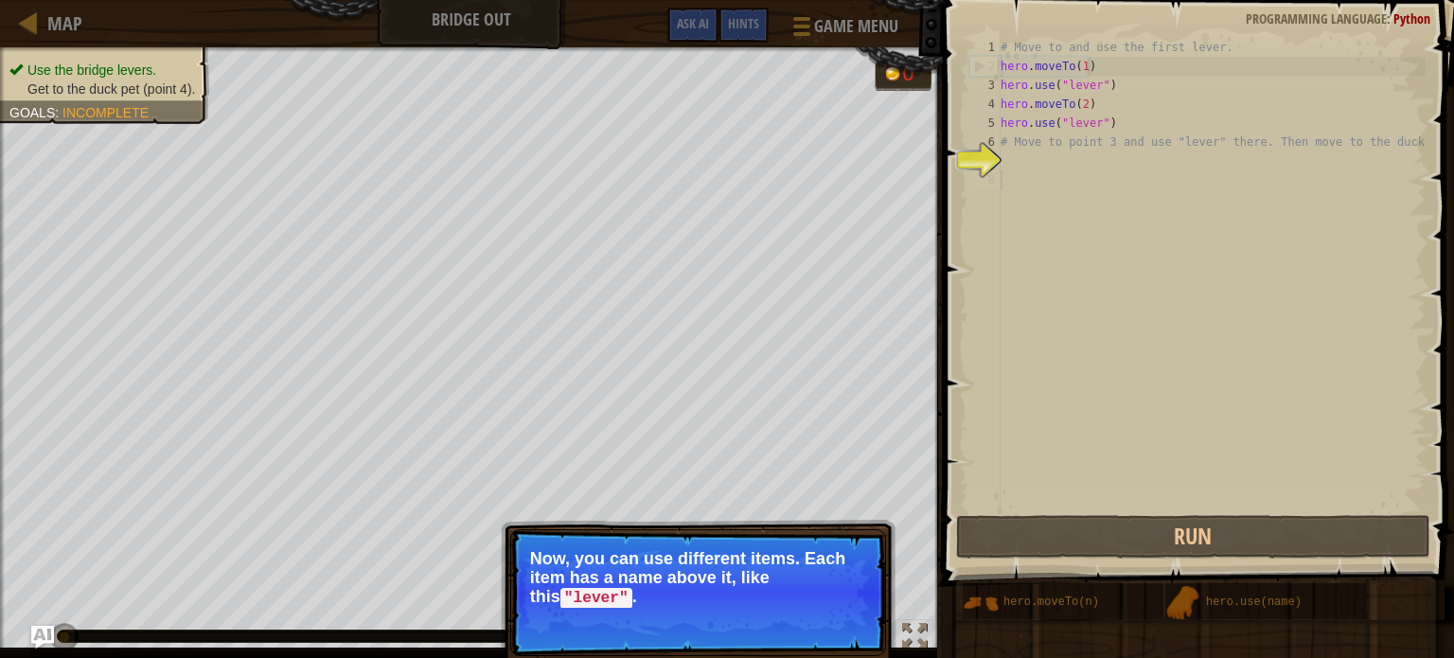
click at [1031, 187] on div "# Move to and use the first lever. hero . moveTo ( 1 ) hero . use ( "lever" ) h…" at bounding box center [1211, 293] width 429 height 511
click at [1028, 177] on div "# Move to and use the first lever. hero . moveTo ( 1 ) hero . use ( "lever" ) h…" at bounding box center [1211, 293] width 429 height 511
click at [1027, 174] on div "# Move to and use the first lever. hero . moveTo ( 1 ) hero . use ( "lever" ) h…" at bounding box center [1211, 293] width 429 height 511
click at [1027, 171] on div "# Move to and use the first lever. hero . moveTo ( 1 ) hero . use ( "lever" ) h…" at bounding box center [1211, 293] width 429 height 511
click at [857, 627] on button "Continue" at bounding box center [832, 624] width 79 height 25
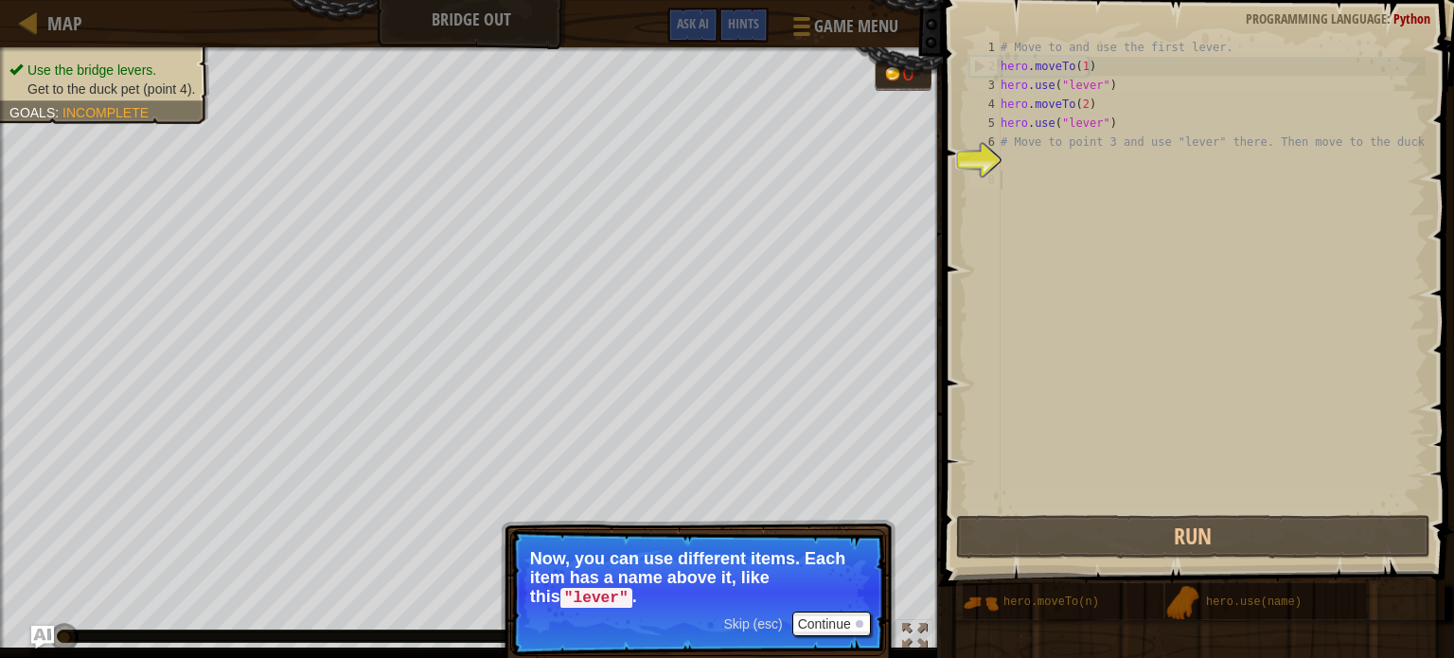
scroll to position [9, 0]
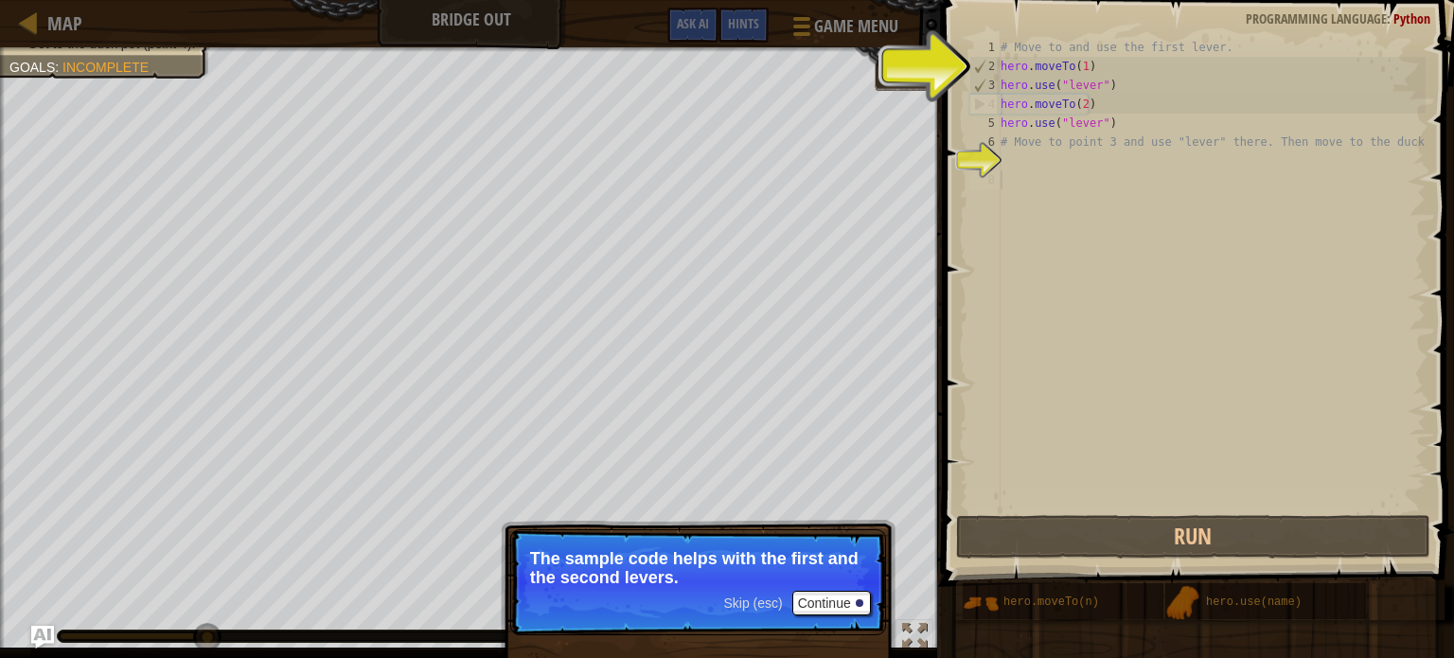
click at [740, 578] on p "The sample code helps with the first and the second levers." at bounding box center [698, 568] width 336 height 38
click at [747, 614] on div "Skip (esc) Continue" at bounding box center [796, 603] width 147 height 25
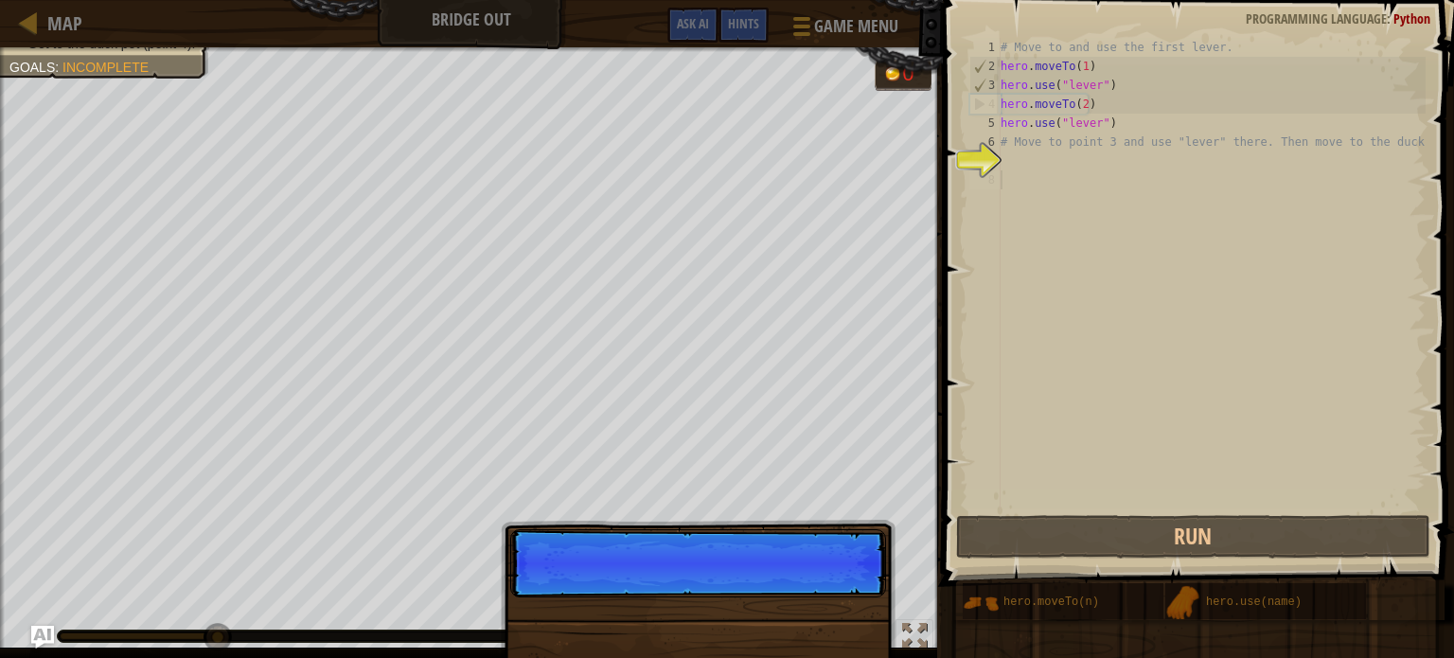
click at [768, 586] on p "Skip (esc) Continue" at bounding box center [698, 563] width 376 height 68
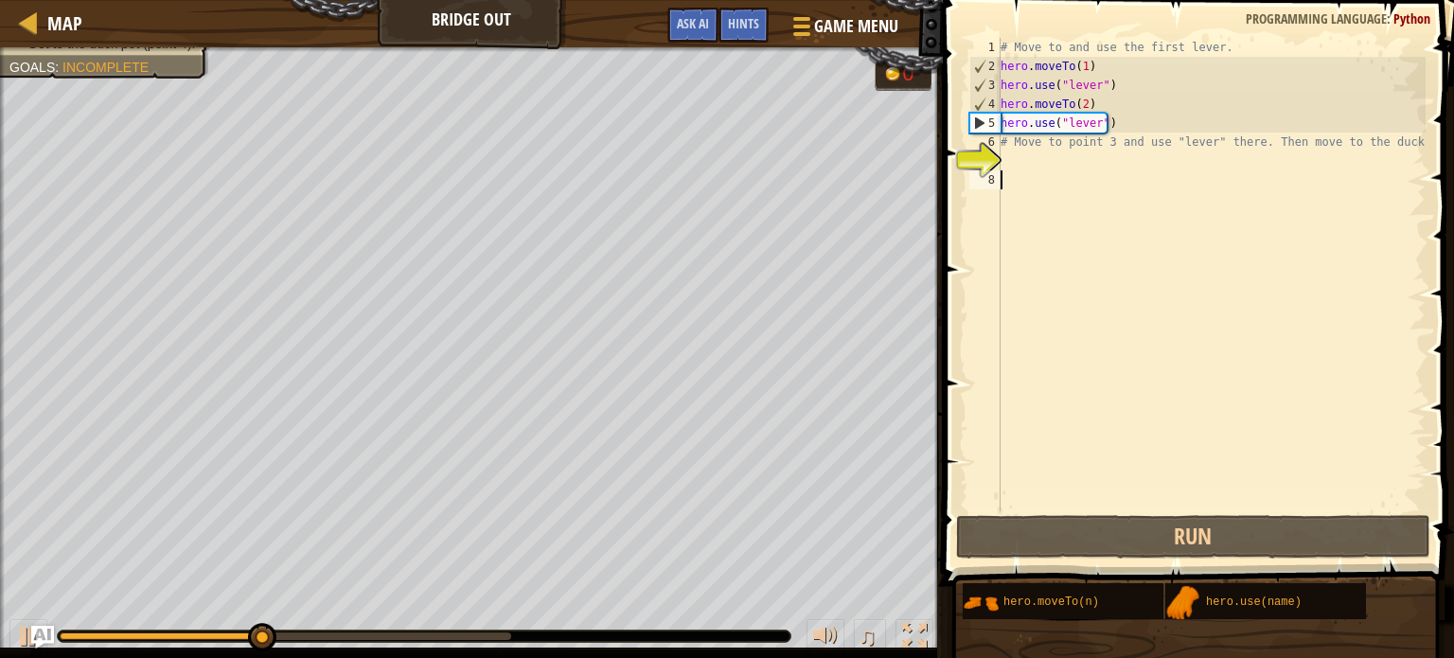
click at [1019, 166] on div "# Move to and use the first lever. hero . moveTo ( 1 ) hero . use ( "lever" ) h…" at bounding box center [1211, 293] width 429 height 511
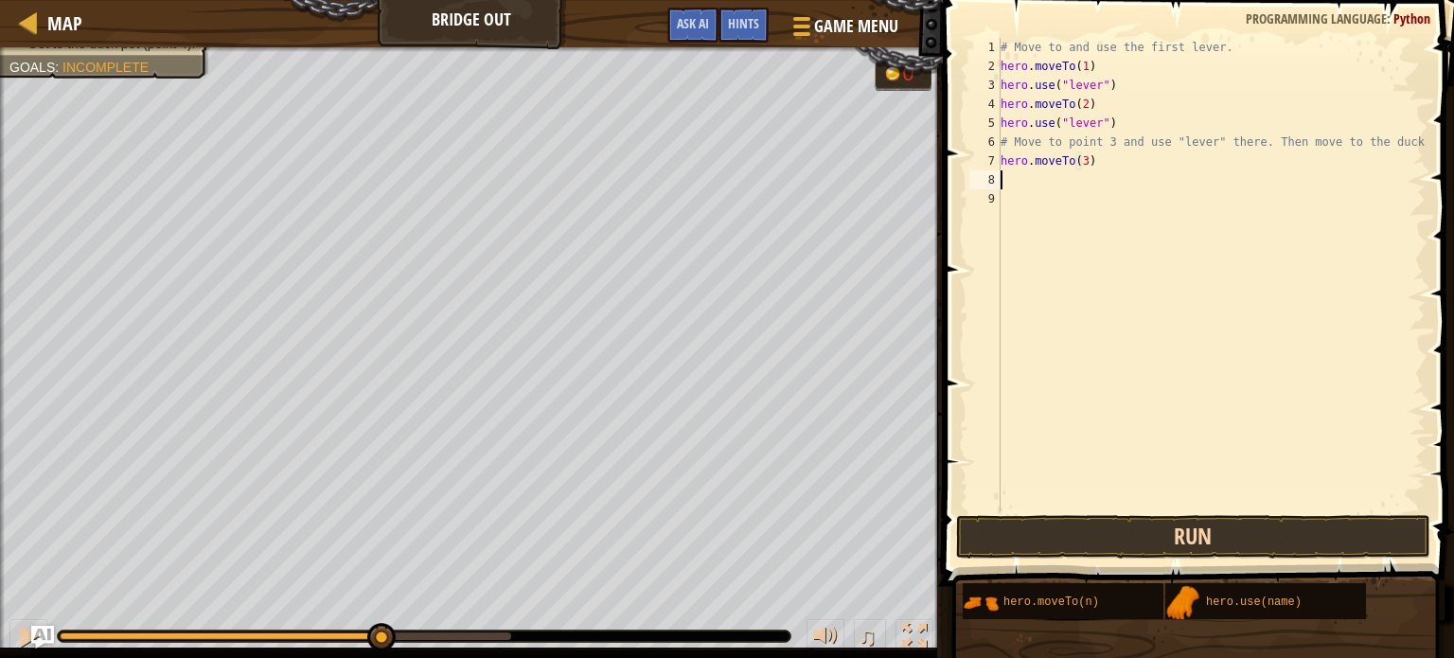
type textarea "hero.moveTo(3)"
click at [1226, 525] on button "Run" at bounding box center [1193, 537] width 474 height 44
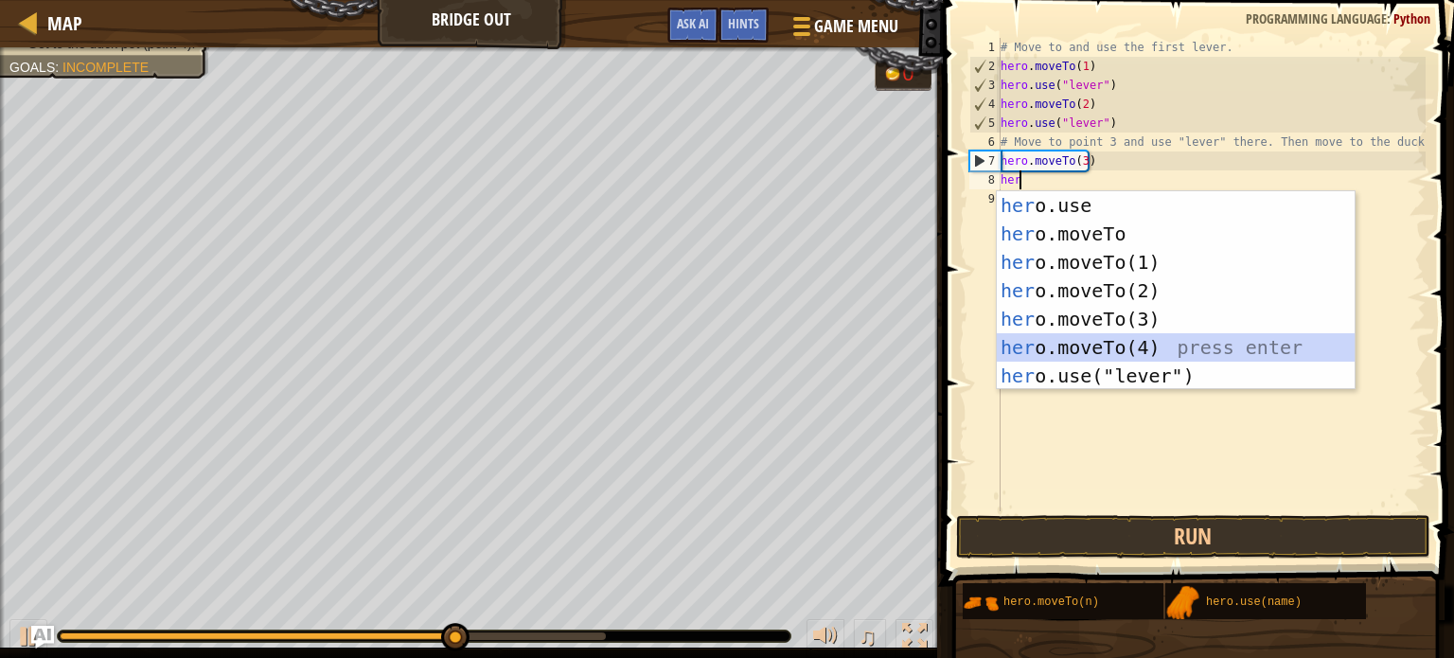
click at [1125, 348] on div "her o.use press enter her o.moveTo press enter her o.moveTo(1) press enter her …" at bounding box center [1176, 319] width 358 height 256
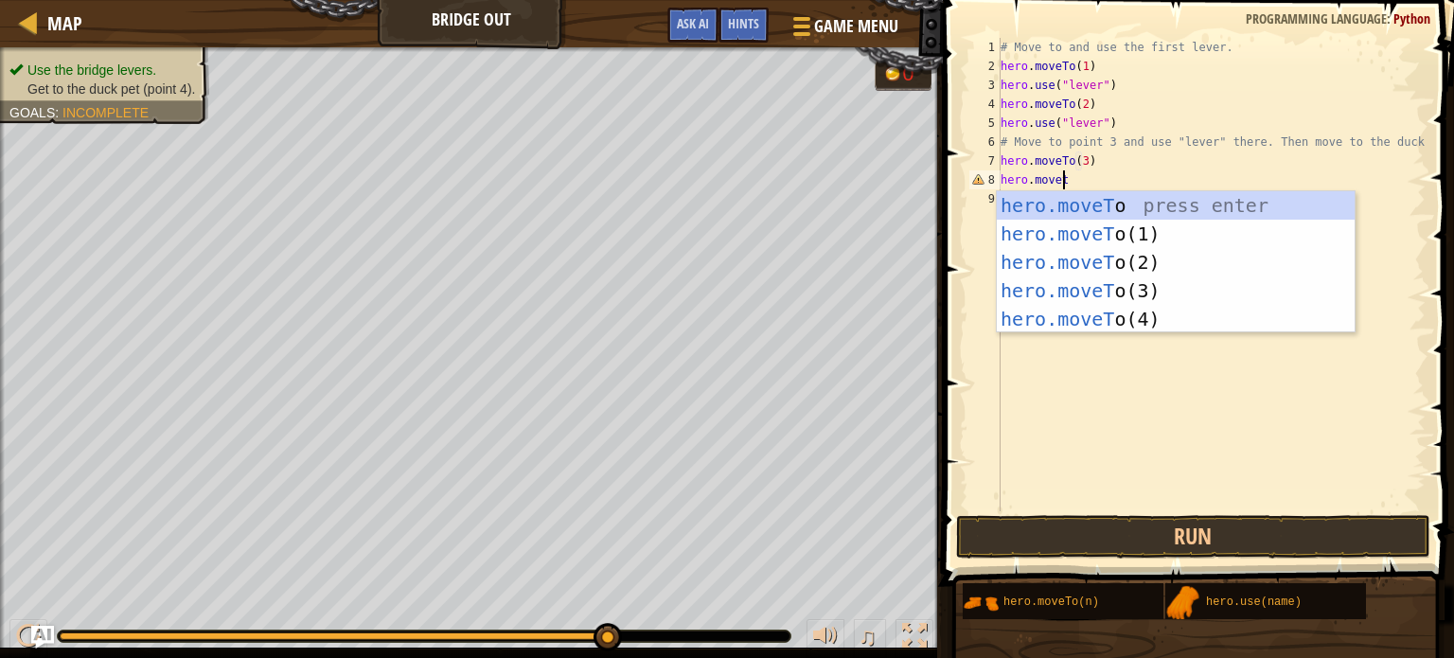
scroll to position [9, 4]
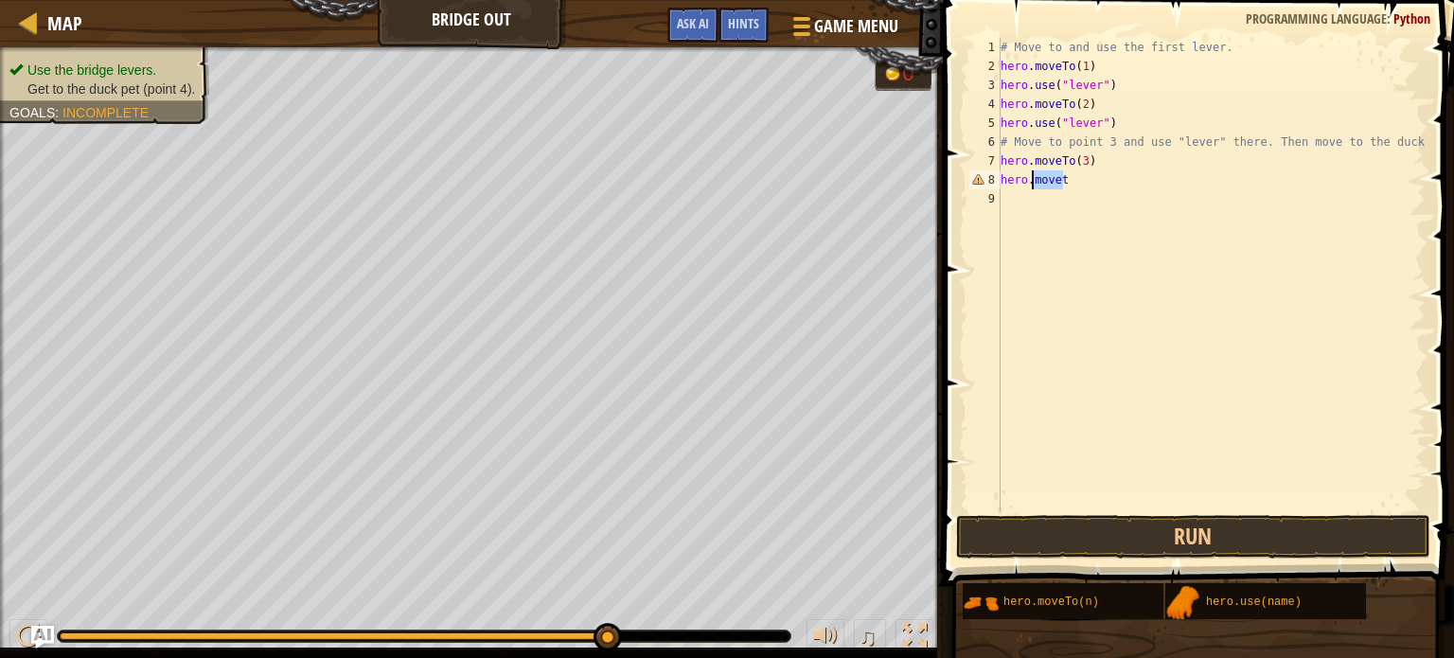
drag, startPoint x: 1064, startPoint y: 183, endPoint x: 1034, endPoint y: 183, distance: 30.3
click at [1034, 183] on div "# Move to and use the first lever. hero . moveTo ( 1 ) hero . use ( "lever" ) h…" at bounding box center [1211, 293] width 429 height 511
type textarea "hero.u"
click at [1149, 219] on div "# Move to and use the first lever. hero . moveTo ( 1 ) hero . use ( "lever" ) h…" at bounding box center [1211, 293] width 429 height 511
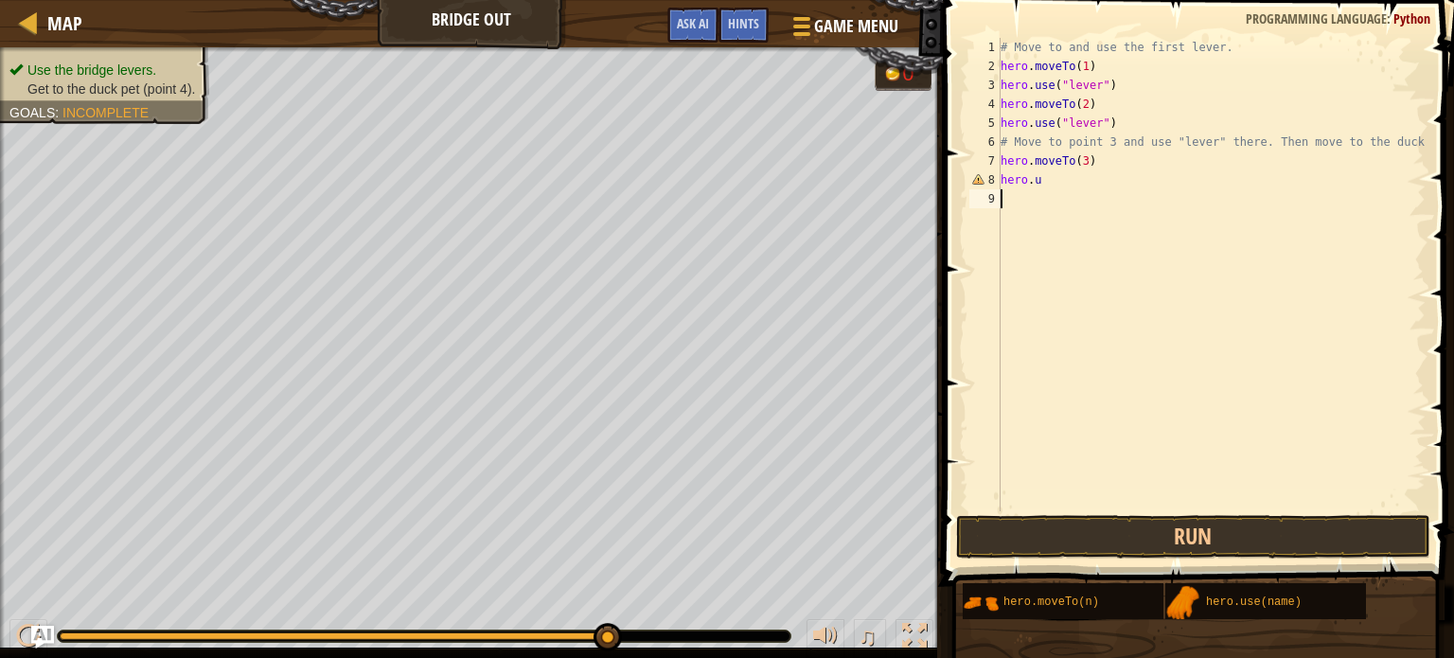
scroll to position [9, 0]
click at [1044, 178] on div "# Move to and use the first lever. hero . moveTo ( 1 ) hero . use ( "lever" ) h…" at bounding box center [1211, 293] width 429 height 511
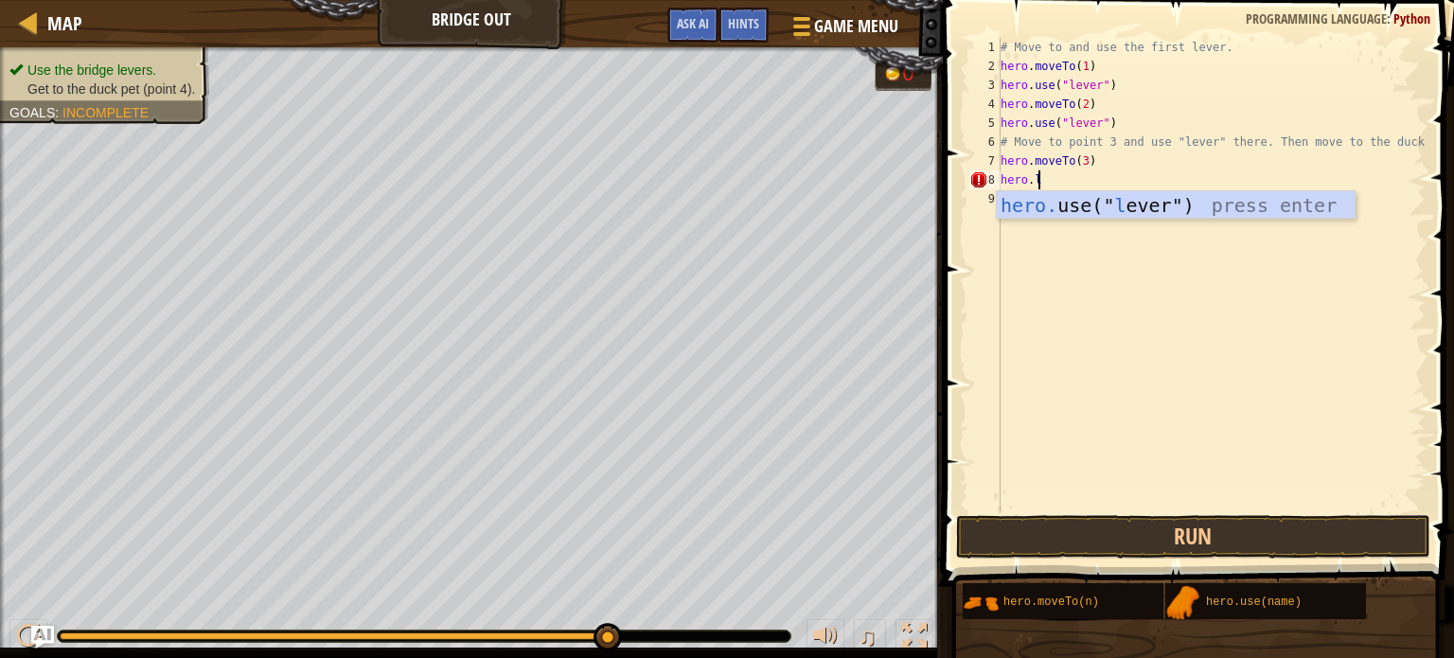
scroll to position [9, 1]
click at [1091, 0] on body "Map Bridge Out Game Menu Done Hints Ask AI 1 הההההההההההההההההההההההההההההההההה…" at bounding box center [727, 0] width 1454 height 0
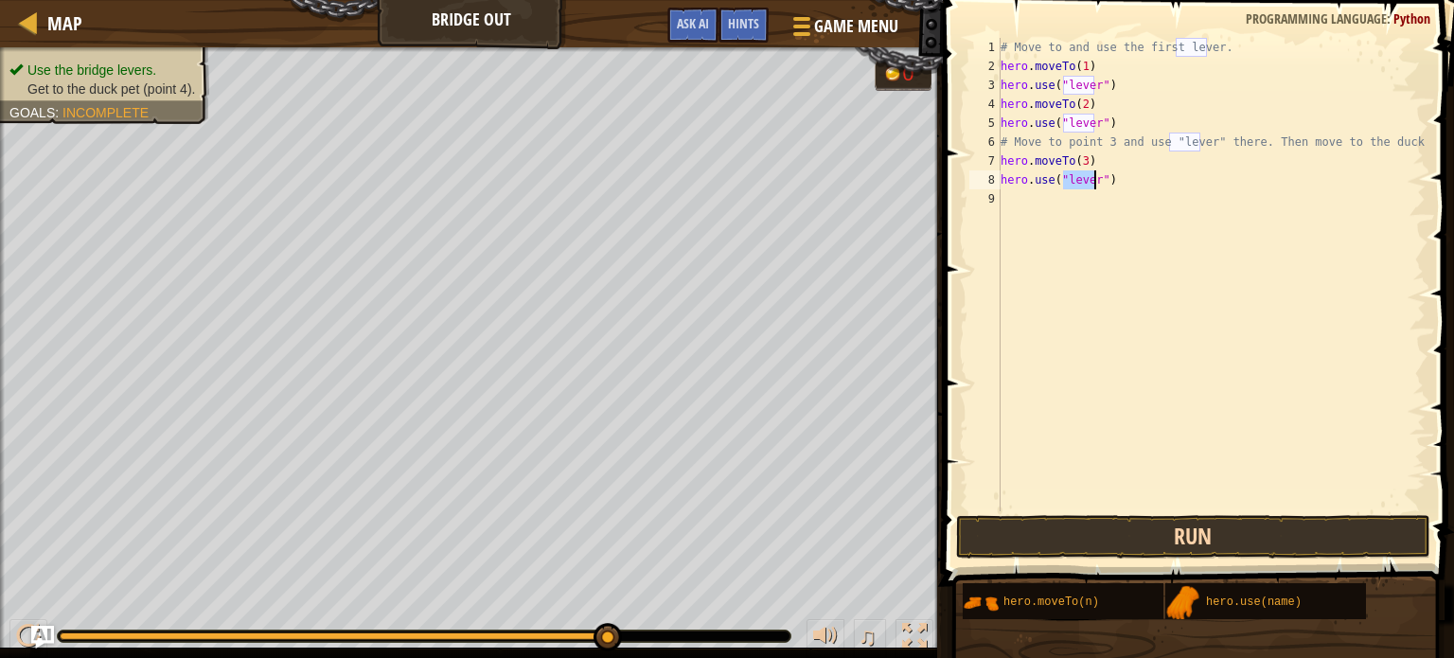
type textarea "hero.use("lever")"
click at [1178, 520] on button "Run" at bounding box center [1193, 537] width 474 height 44
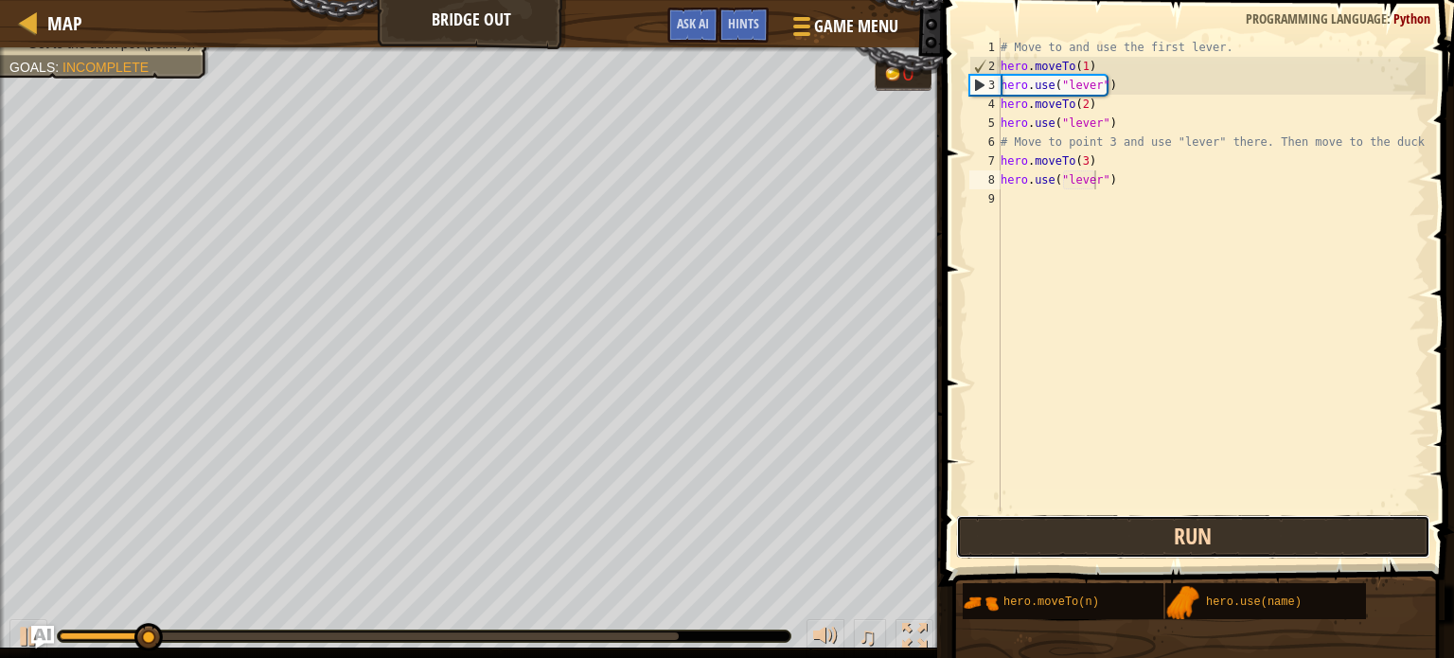
click at [1163, 537] on button "Run" at bounding box center [1193, 537] width 474 height 44
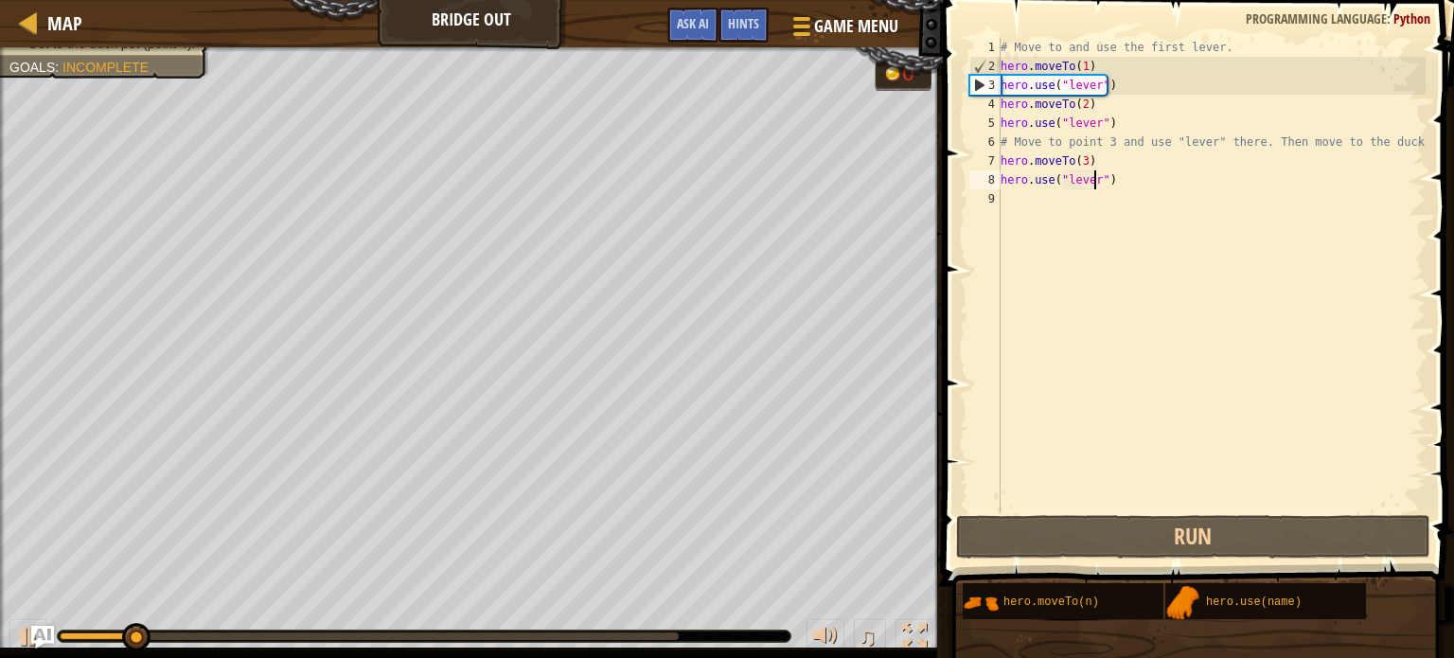
click at [1078, 209] on div "# Move to and use the first lever. hero . moveTo ( 1 ) hero . use ( "lever" ) h…" at bounding box center [1211, 293] width 429 height 511
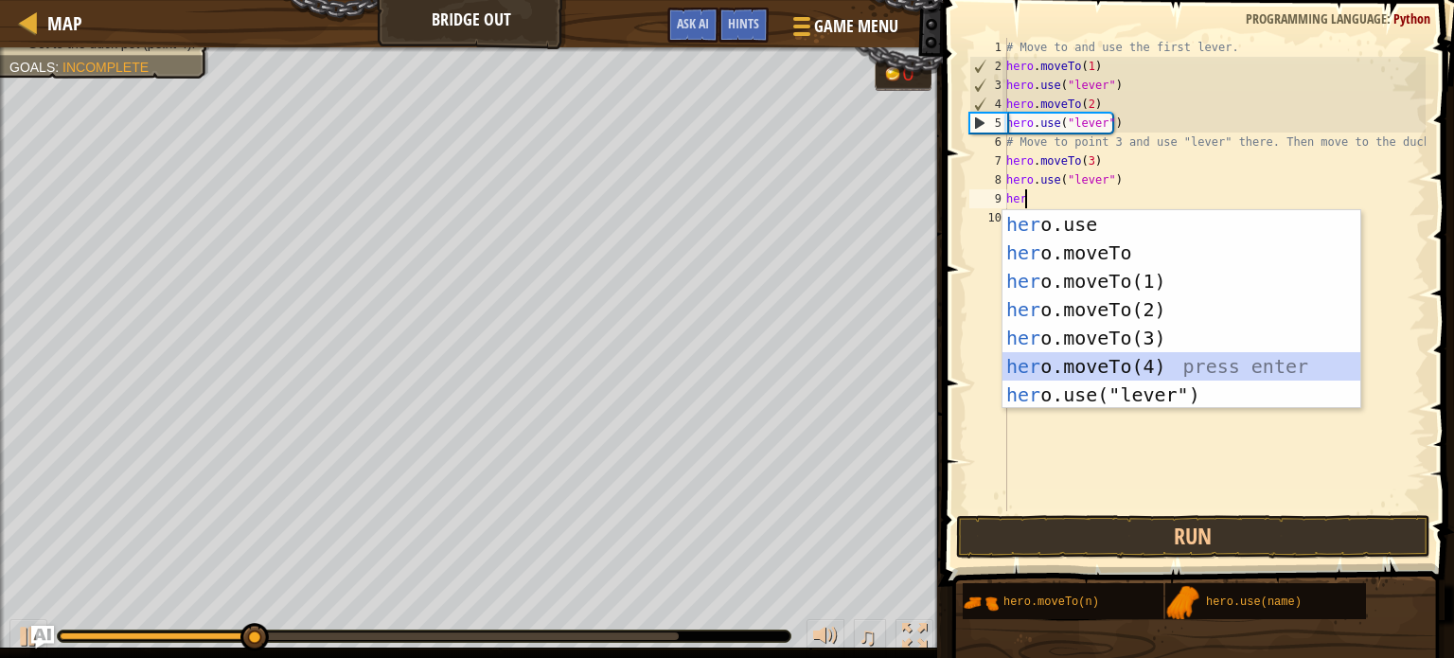
click at [1136, 357] on div "her o.use press enter her o.moveTo press enter her o.moveTo(1) press enter her …" at bounding box center [1182, 338] width 358 height 256
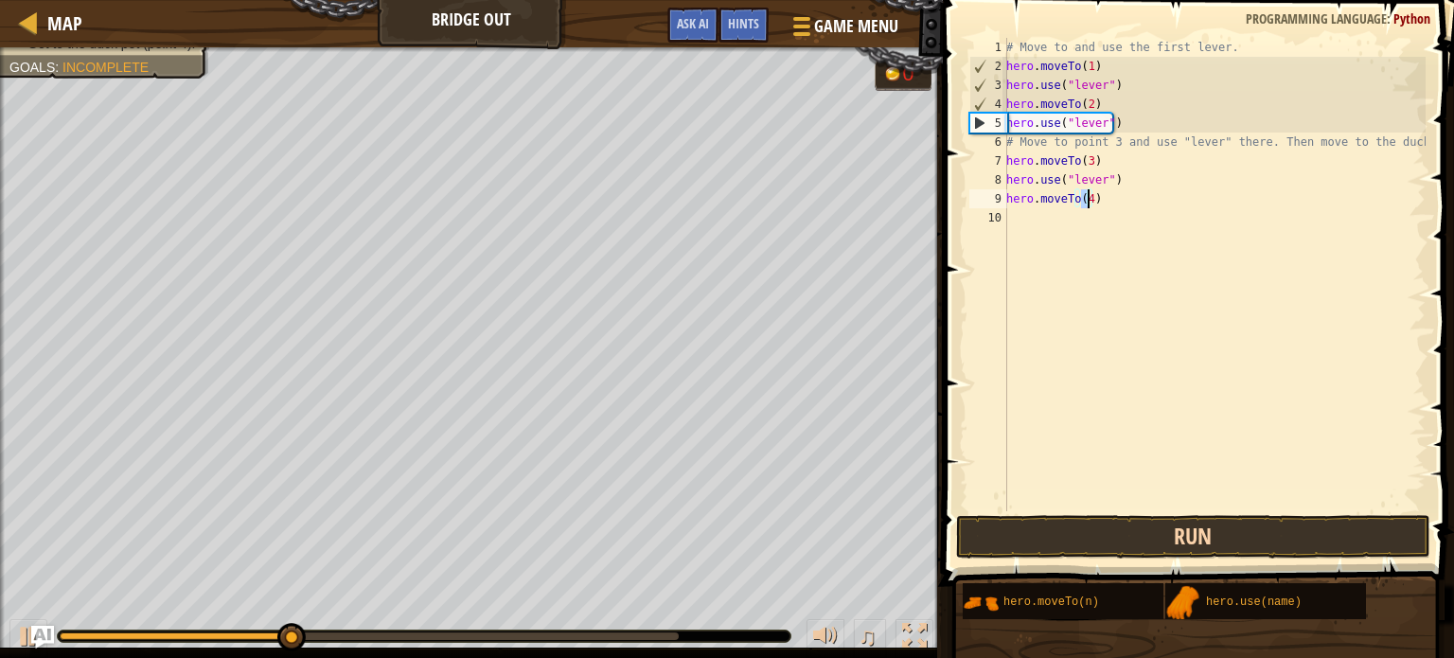
type textarea "hero.moveTo(4)"
drag, startPoint x: 1145, startPoint y: 537, endPoint x: 1247, endPoint y: 562, distance: 105.4
click at [1145, 538] on button "Run" at bounding box center [1193, 537] width 474 height 44
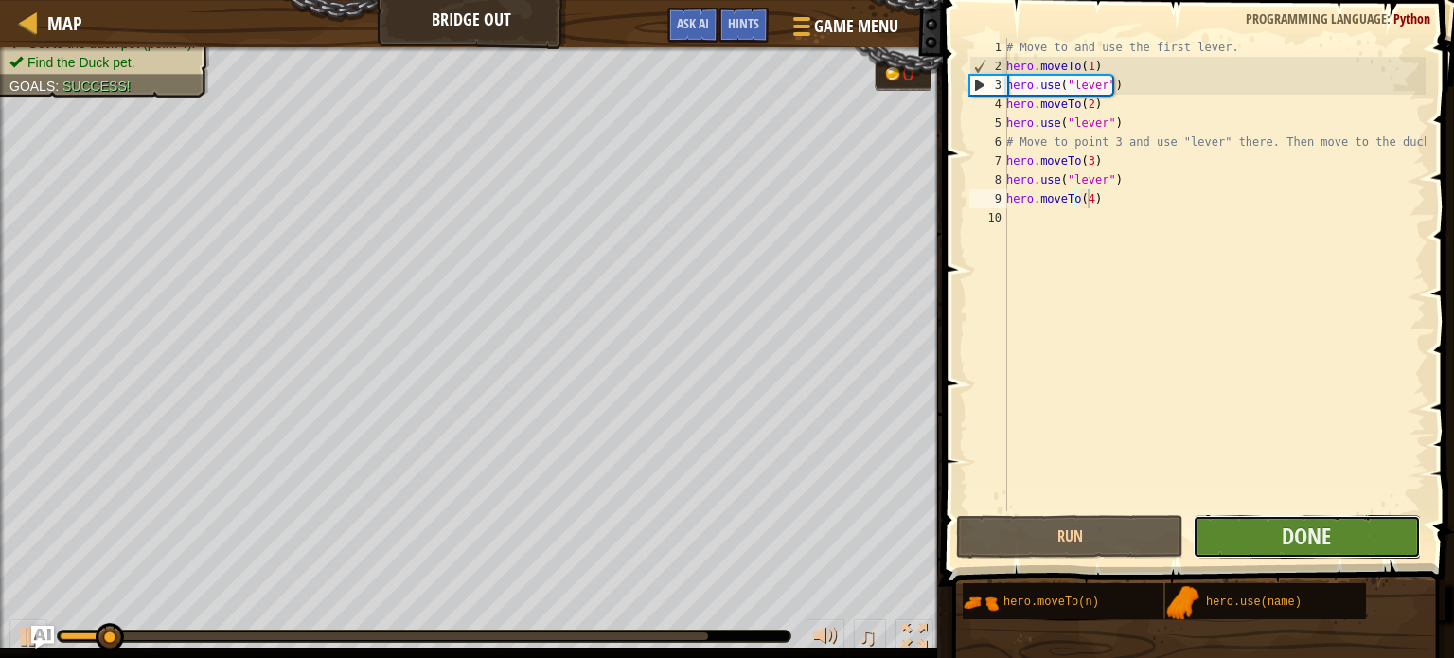
click at [1336, 537] on button "Done" at bounding box center [1306, 537] width 227 height 44
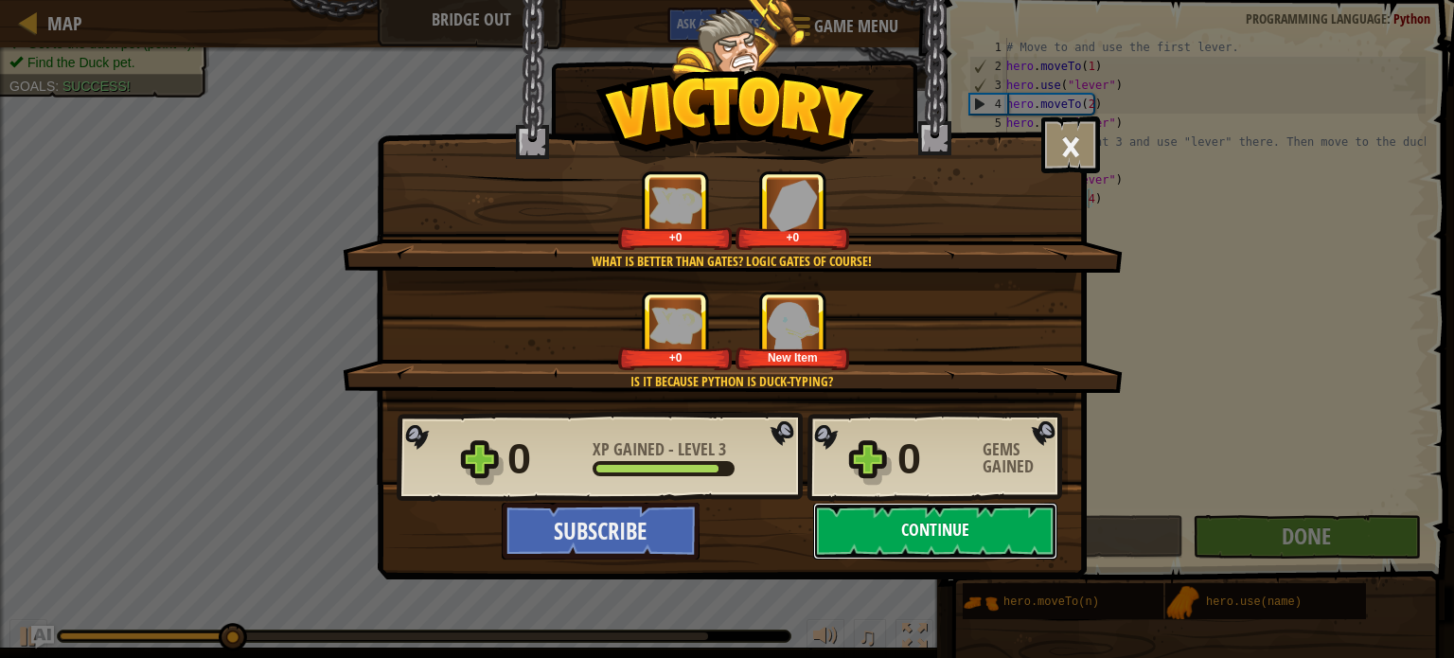
click at [931, 545] on button "Continue" at bounding box center [935, 531] width 244 height 57
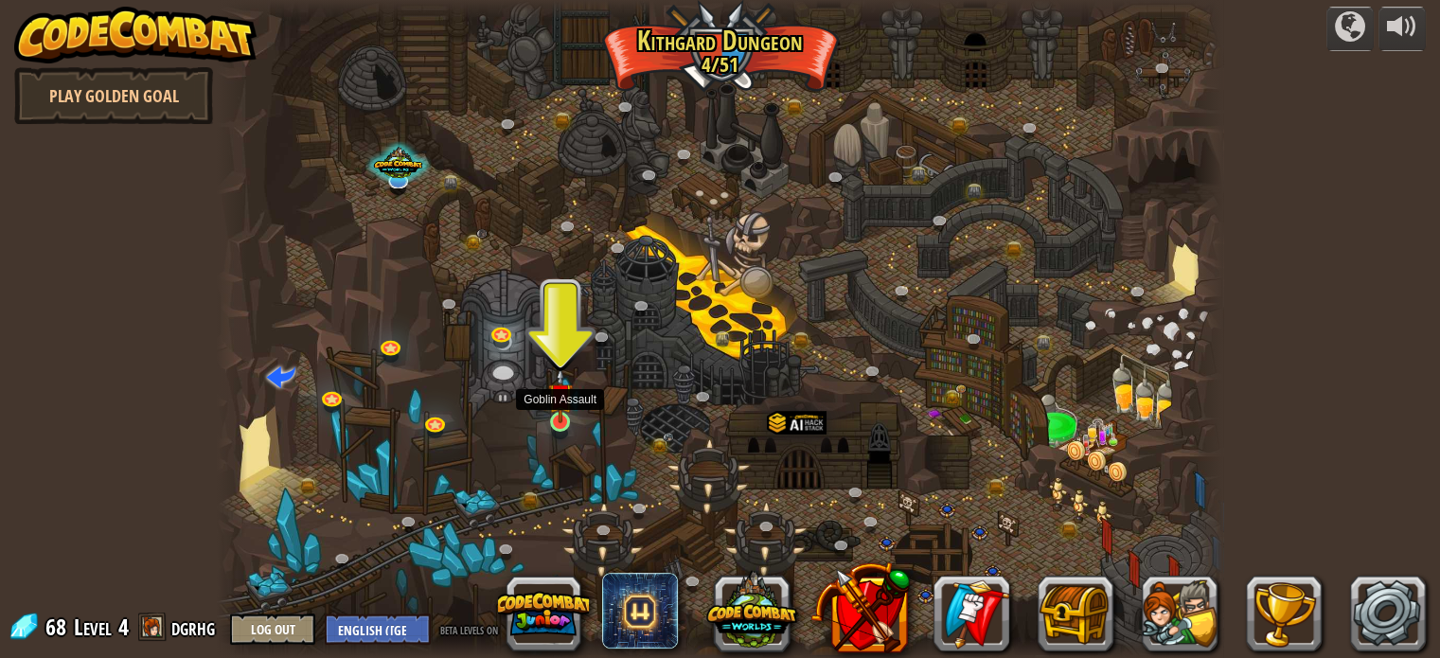
click at [564, 418] on img at bounding box center [560, 395] width 25 height 57
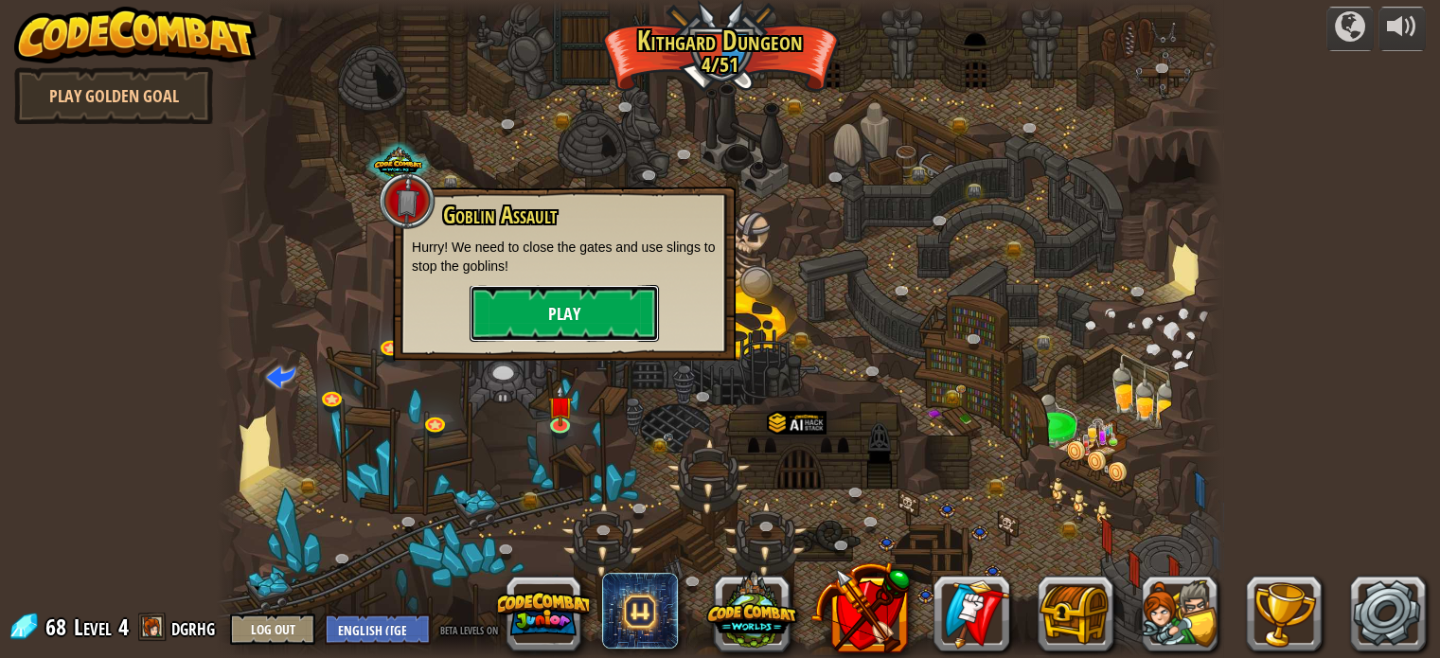
click at [568, 313] on button "Play" at bounding box center [564, 313] width 189 height 57
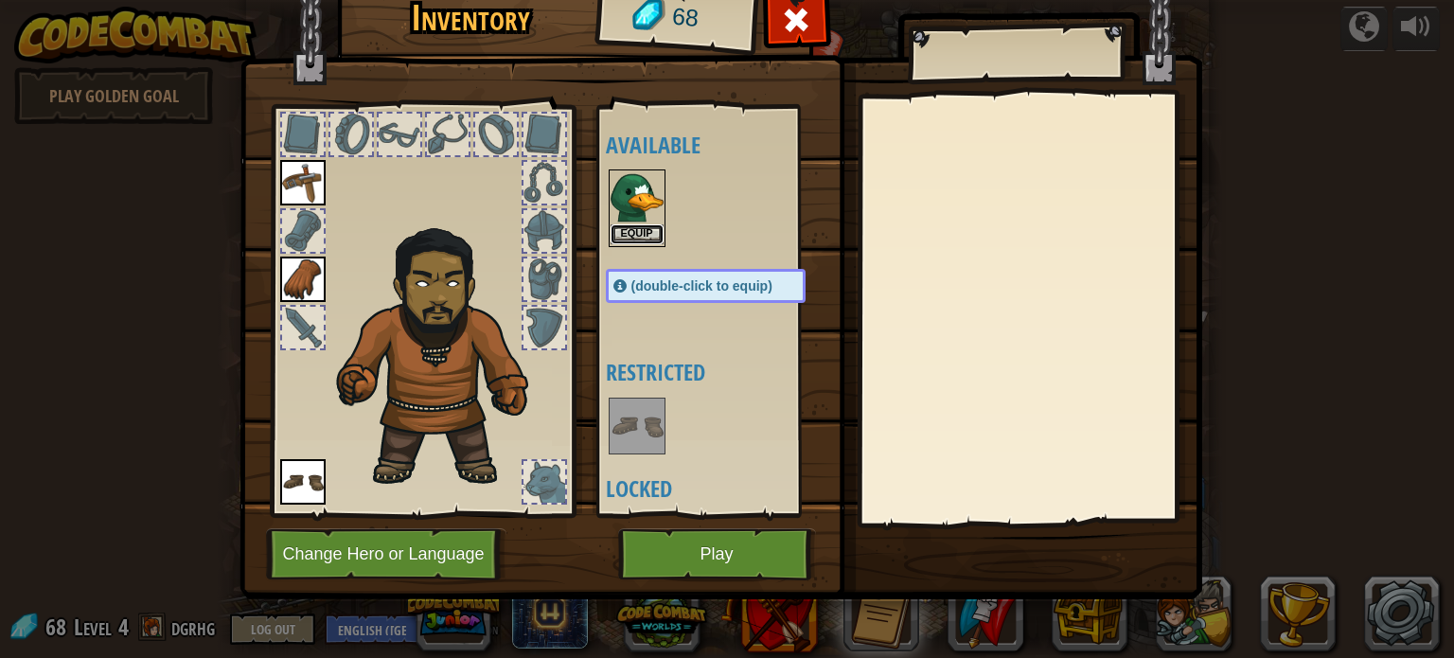
click at [640, 230] on button "Equip" at bounding box center [637, 234] width 53 height 20
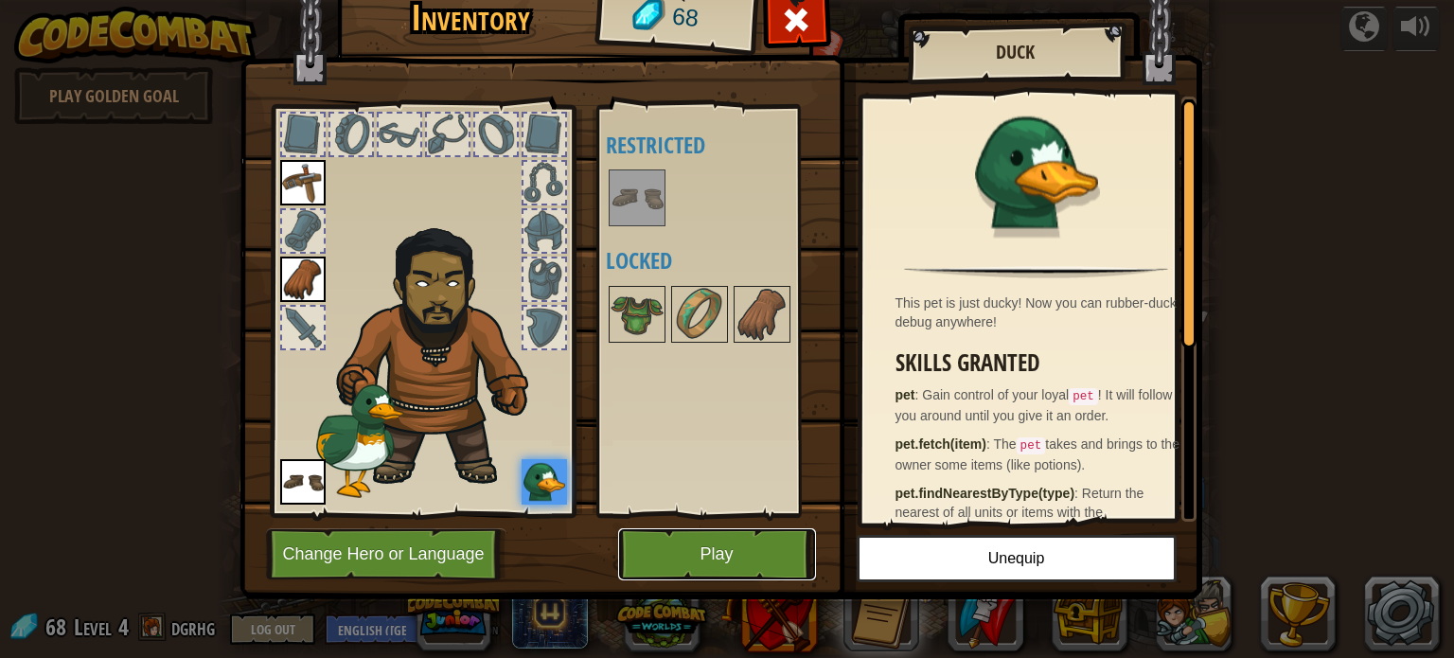
click at [725, 546] on button "Play" at bounding box center [717, 554] width 198 height 52
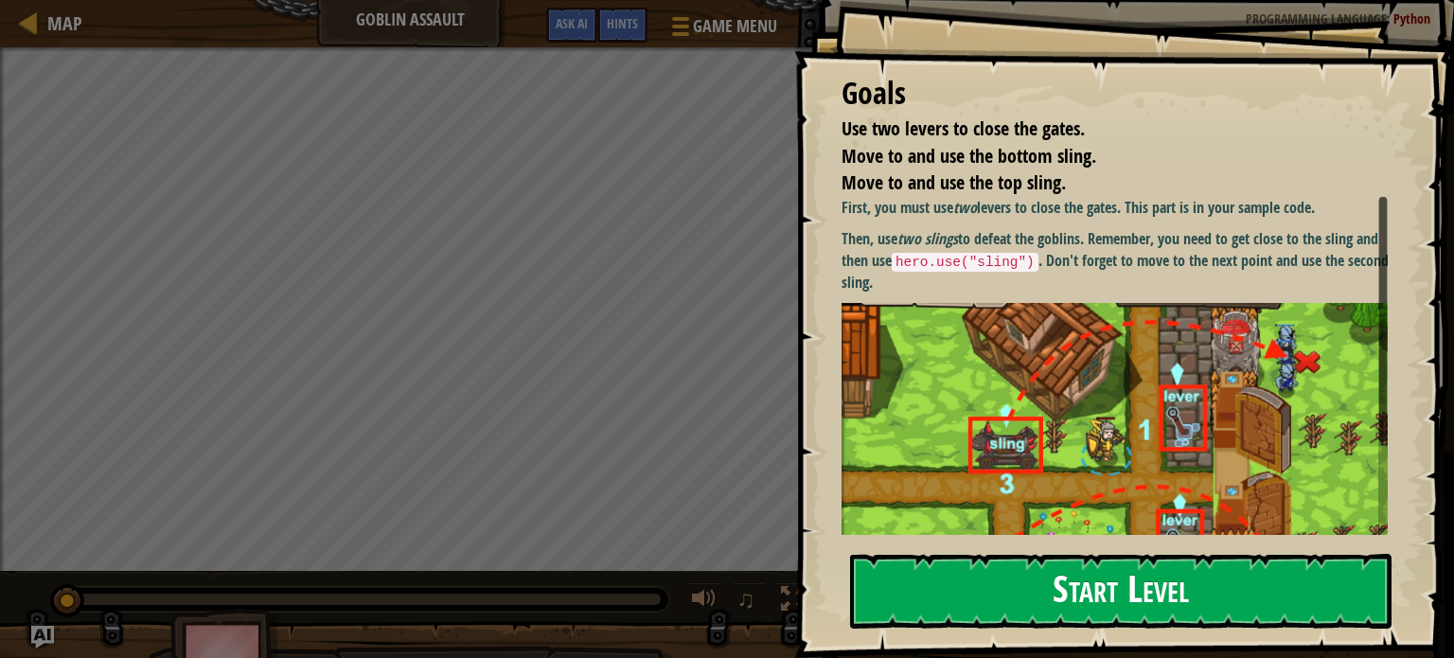
click at [1227, 585] on button "Start Level" at bounding box center [1121, 591] width 542 height 75
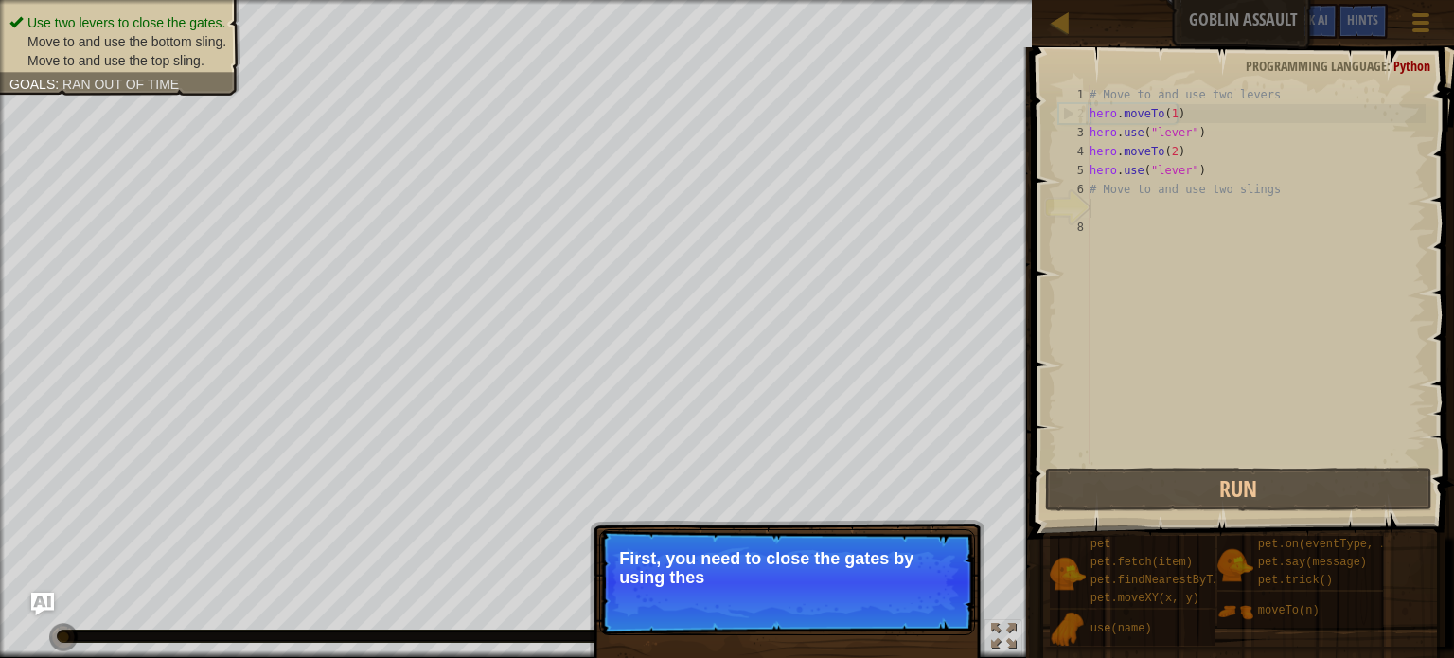
click at [782, 543] on p "Skip (esc) Continue First, you need to close the gates by using thes" at bounding box center [787, 582] width 376 height 106
click at [836, 589] on p "Skip (esc) Continue First, you need to close the gates by using these two "leve…" at bounding box center [787, 583] width 376 height 108
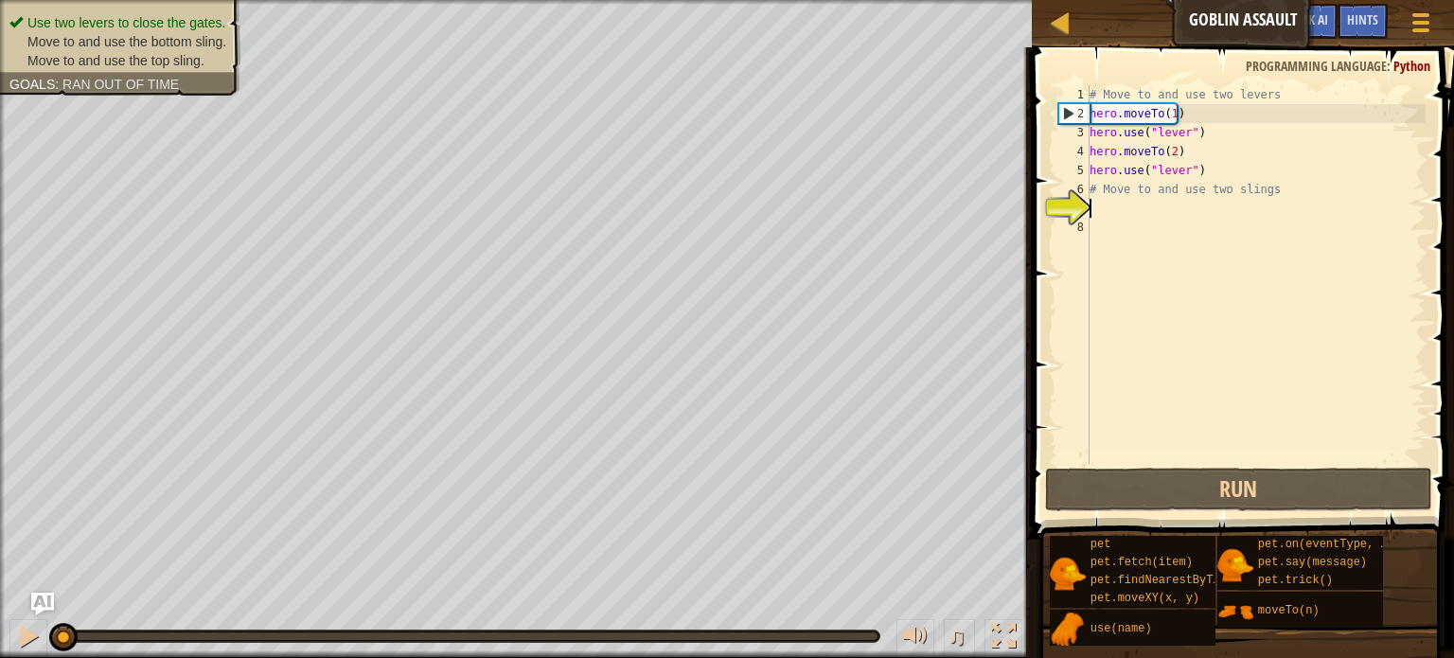
scroll to position [9, 0]
click at [1108, 214] on div "# Move to and use two levers hero . moveTo ( 1 ) hero . use ( "lever" ) hero . …" at bounding box center [1256, 293] width 340 height 417
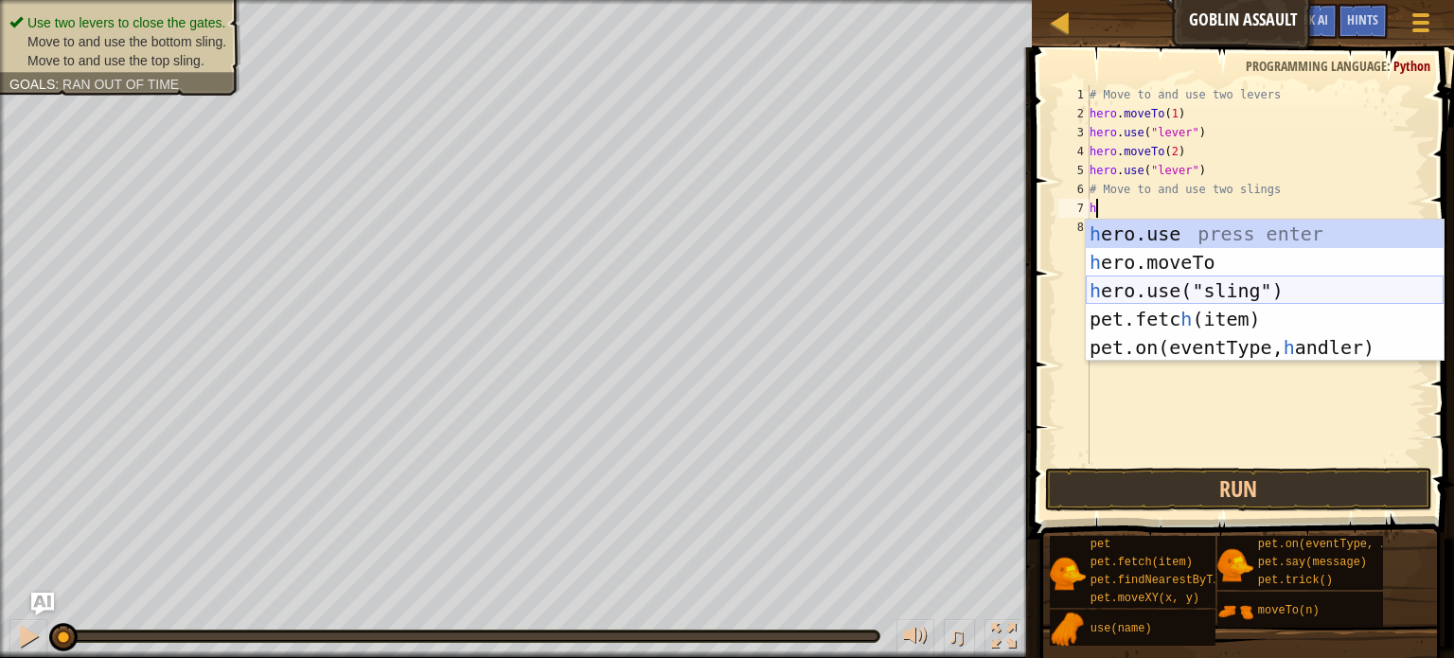
click at [1242, 279] on div "h ero.use press enter h ero.moveTo press enter h ero.use("sling") press enter p…" at bounding box center [1265, 319] width 358 height 199
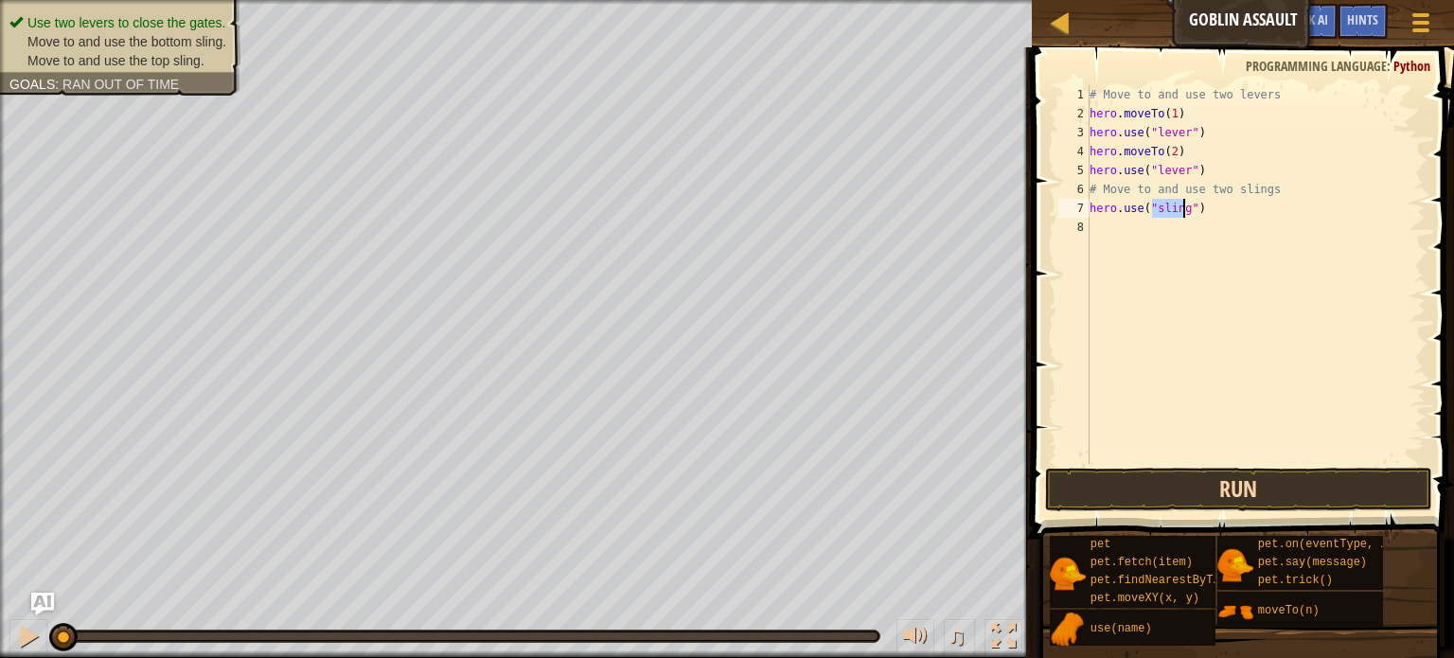
type textarea "hero.use("sling")"
click at [1140, 483] on button "Run" at bounding box center [1238, 490] width 387 height 44
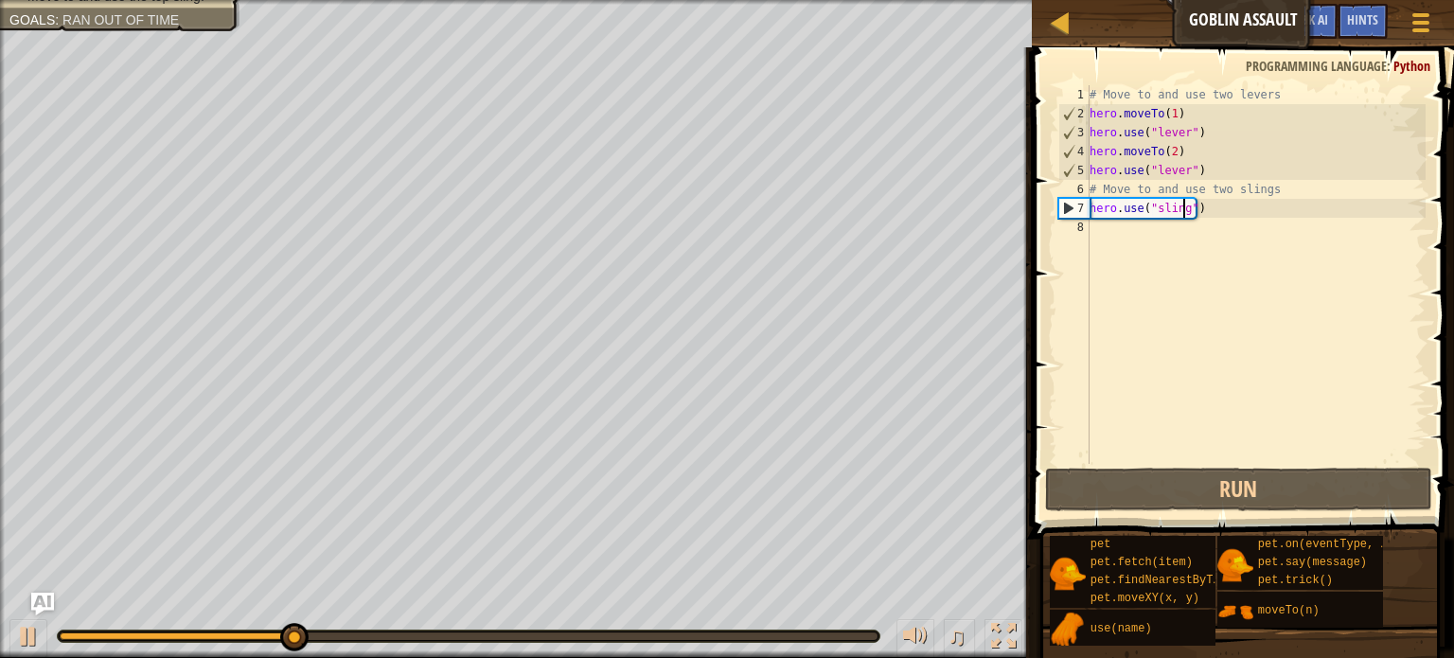
click at [1155, 240] on div "# Move to and use two levers hero . moveTo ( 1 ) hero . use ( "lever" ) hero . …" at bounding box center [1256, 293] width 340 height 417
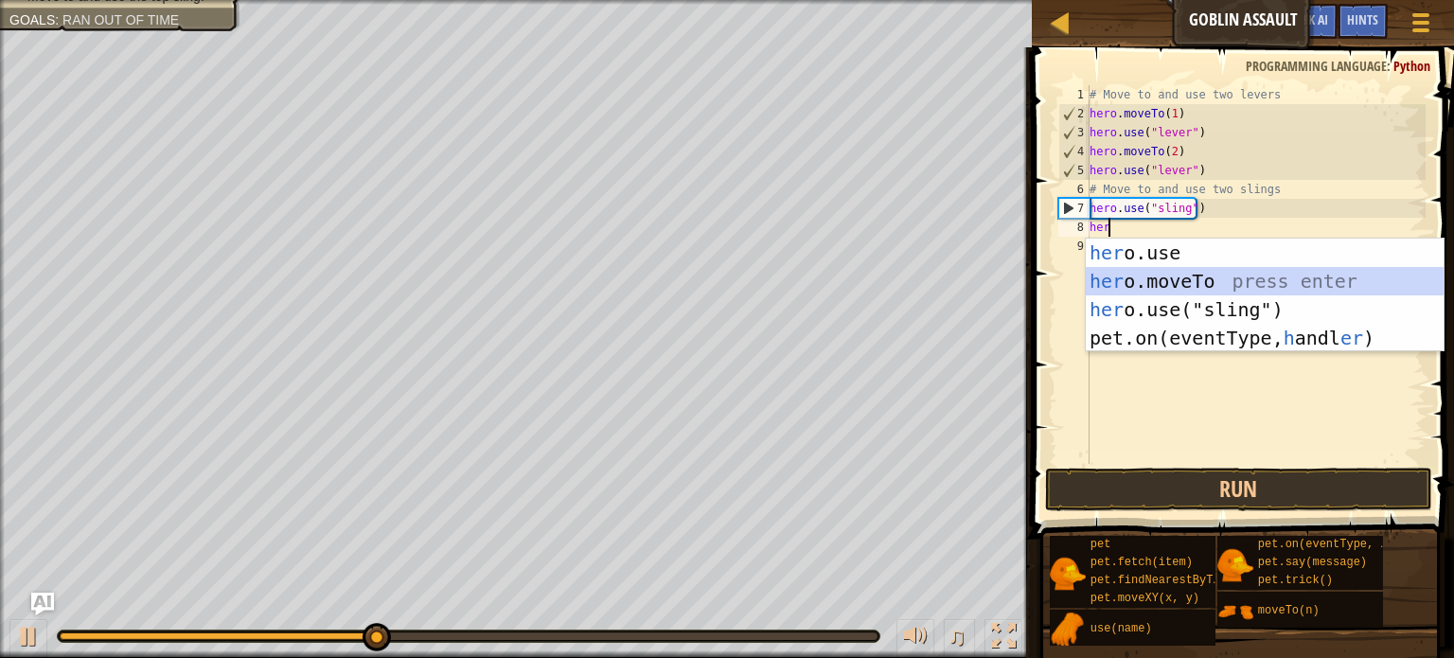
click at [1178, 283] on div "her o.use press enter her o.moveTo press enter her o.use("sling") press enter p…" at bounding box center [1265, 324] width 358 height 170
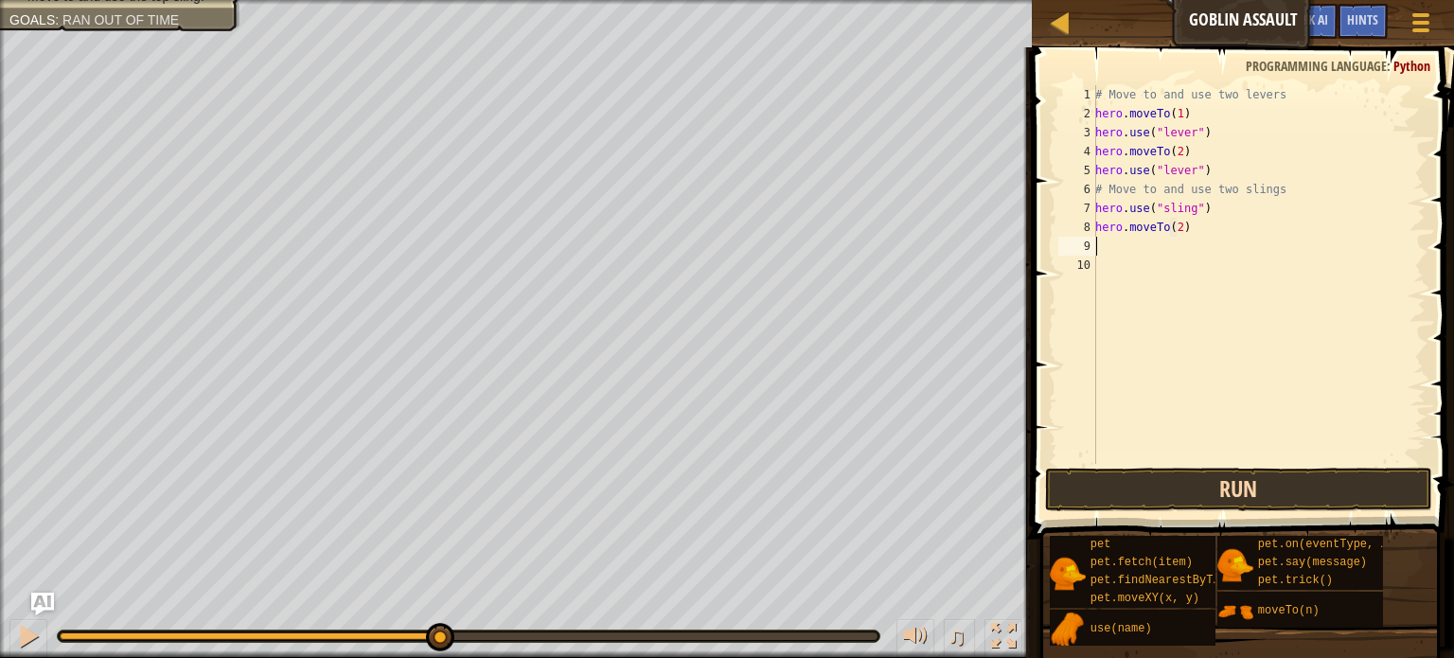
type textarea "hero.moveTo(2)"
click at [1307, 493] on button "Run" at bounding box center [1238, 490] width 387 height 44
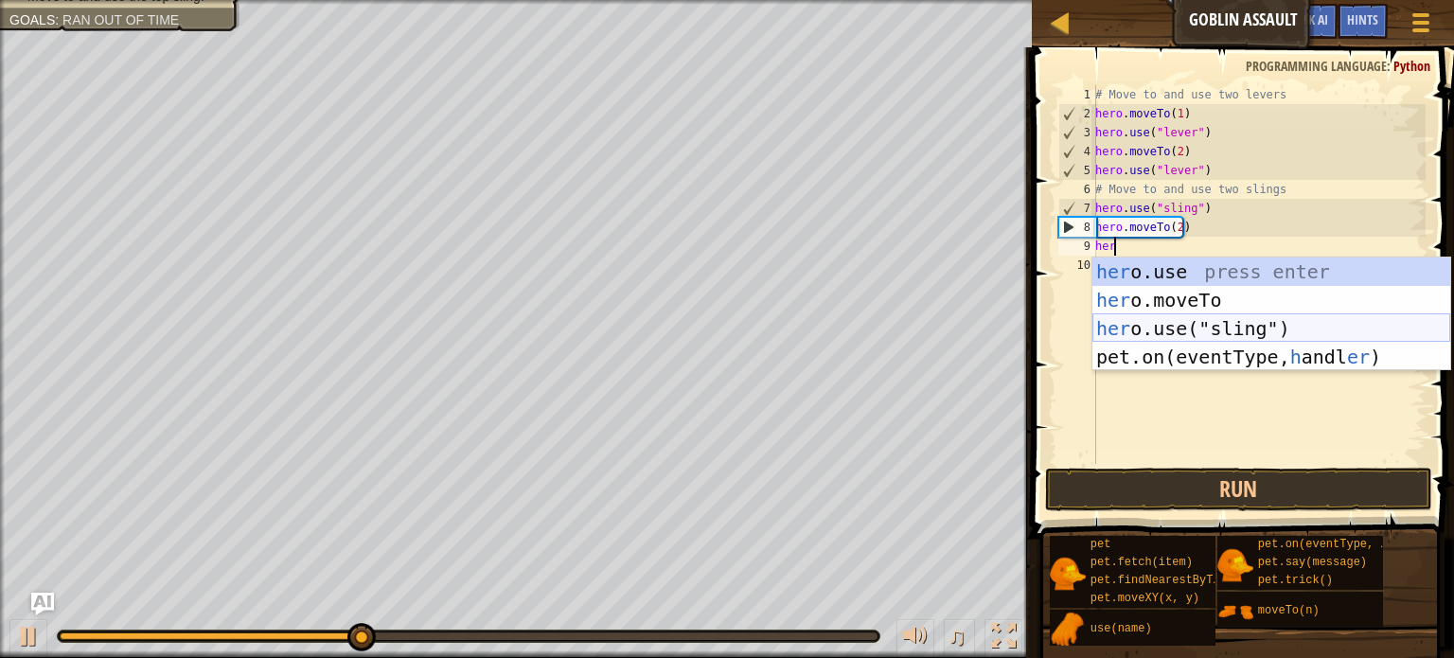
click at [1261, 331] on div "her o.use press enter her o.moveTo press enter her o.use("sling") press enter p…" at bounding box center [1272, 343] width 358 height 170
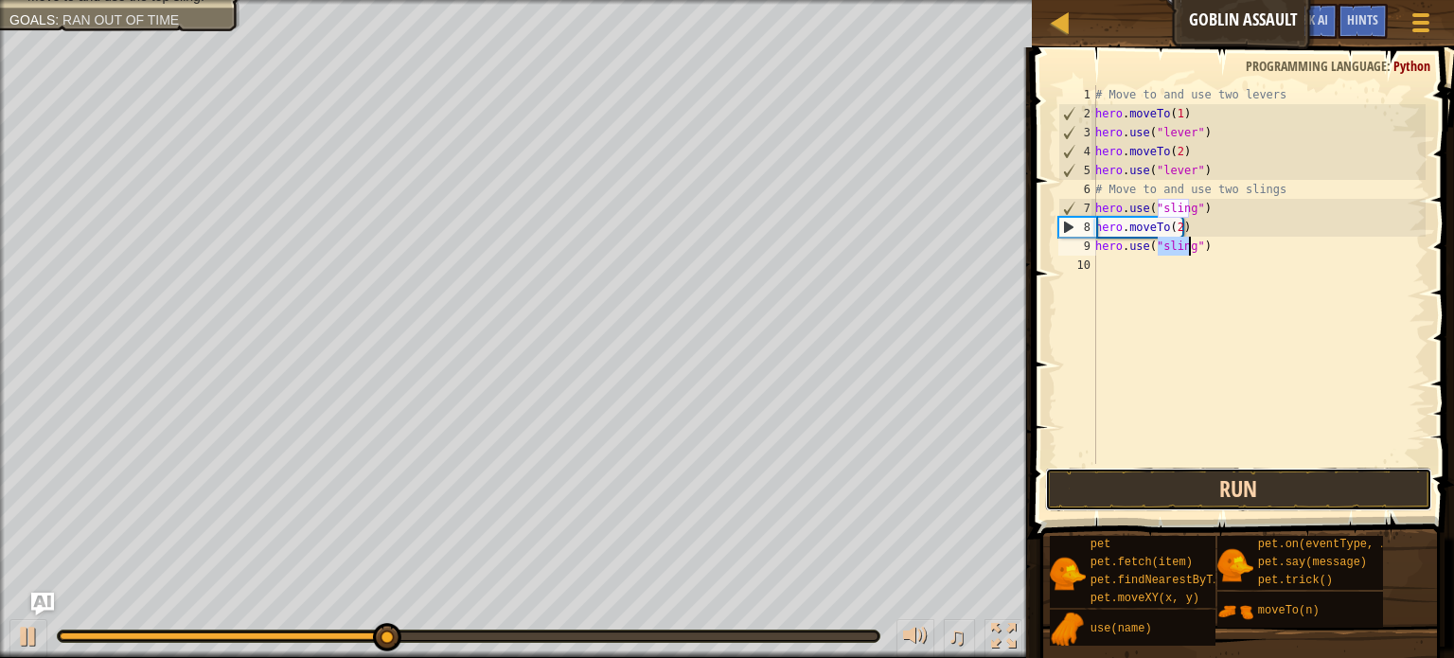
click at [1247, 491] on button "Run" at bounding box center [1238, 490] width 387 height 44
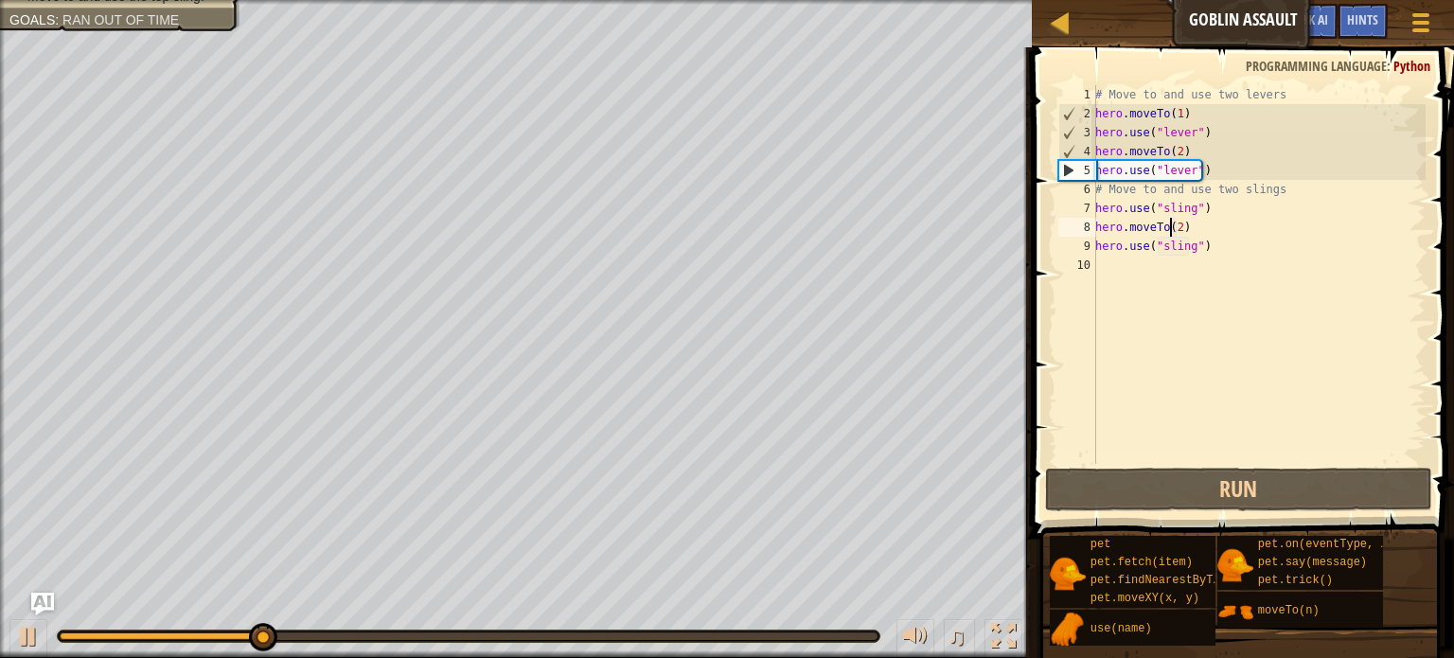
click at [1173, 228] on div "# Move to and use two levers hero . moveTo ( 1 ) hero . use ( "lever" ) hero . …" at bounding box center [1259, 293] width 334 height 417
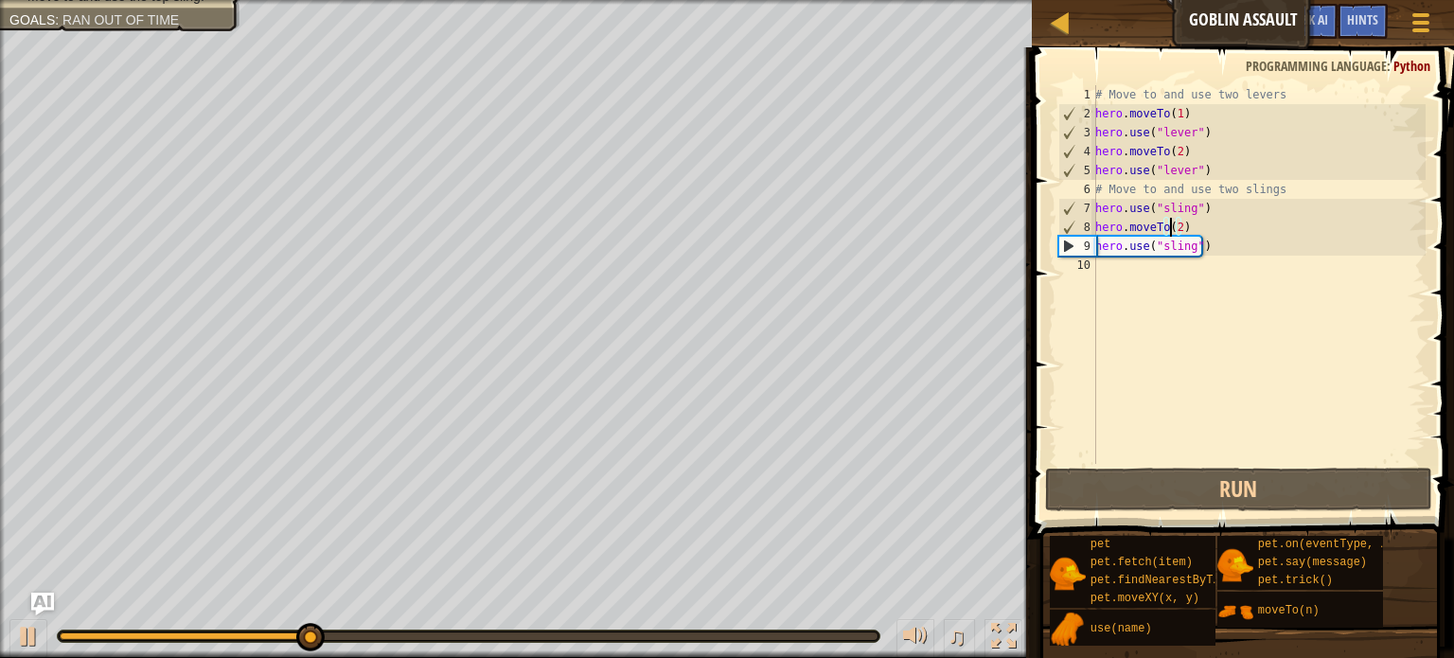
click at [1175, 227] on div "# Move to and use two levers hero . moveTo ( 1 ) hero . use ( "lever" ) hero . …" at bounding box center [1259, 293] width 334 height 417
drag, startPoint x: 1189, startPoint y: 242, endPoint x: 1152, endPoint y: 245, distance: 37.0
click at [1152, 245] on div "# Move to and use two levers hero . moveTo ( 1 ) hero . use ( "lever" ) hero . …" at bounding box center [1259, 293] width 334 height 417
type textarea "hero.use(")"
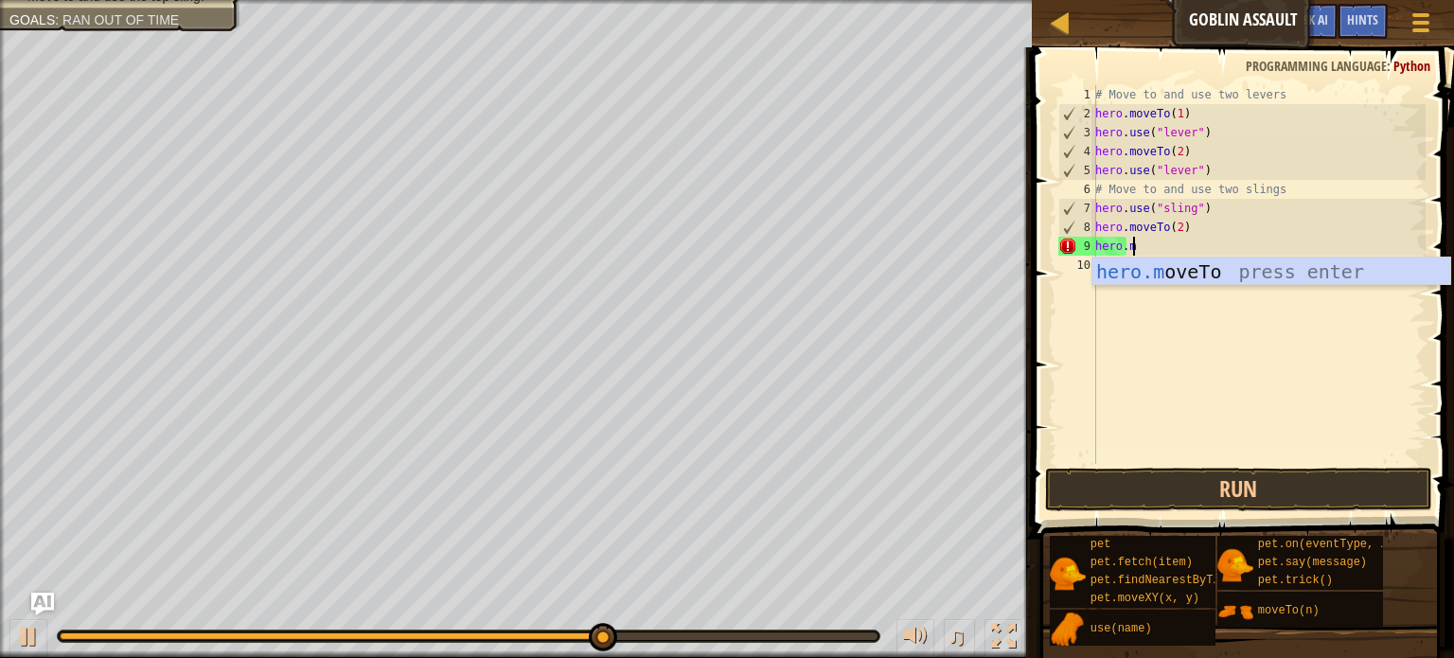
scroll to position [9, 1]
click at [1208, 280] on div "hero.m oveTo press enter" at bounding box center [1272, 300] width 358 height 85
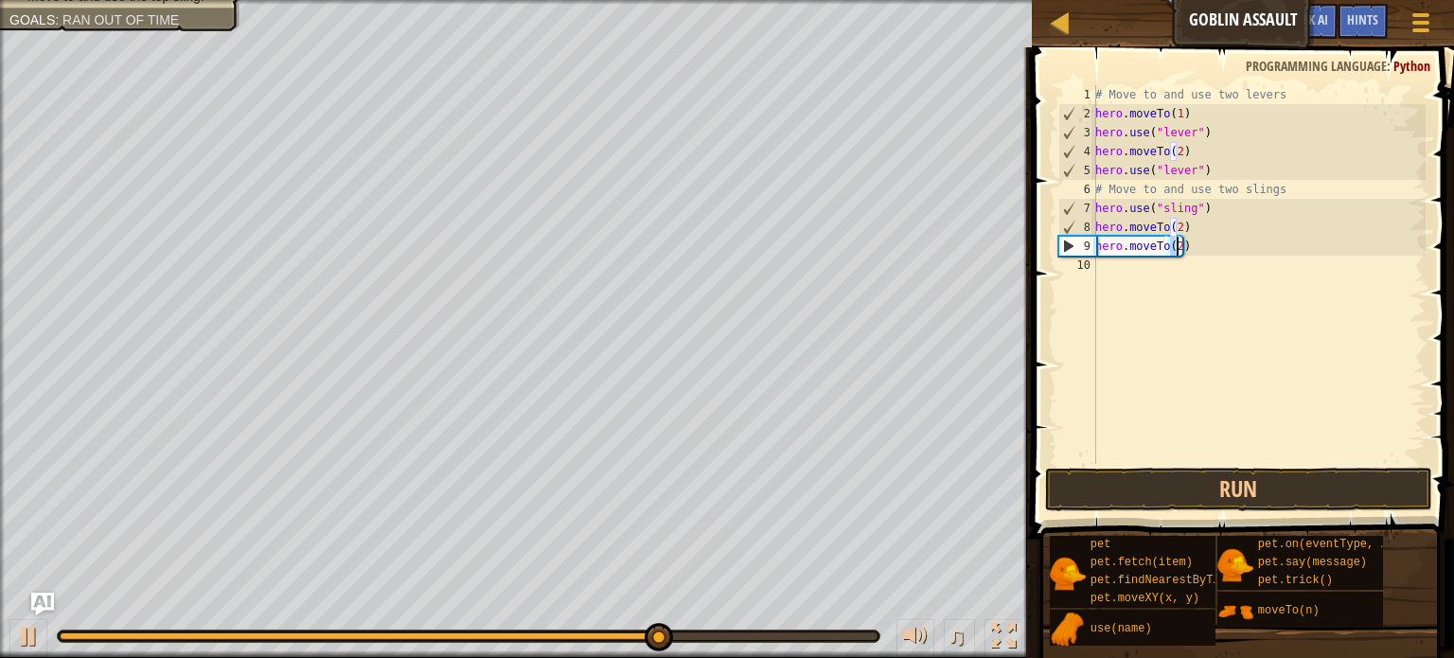
click at [1174, 241] on div "# Move to and use two levers hero . moveTo ( 1 ) hero . use ( "lever" ) hero . …" at bounding box center [1259, 274] width 334 height 379
type textarea "hero.moveTo(4)"
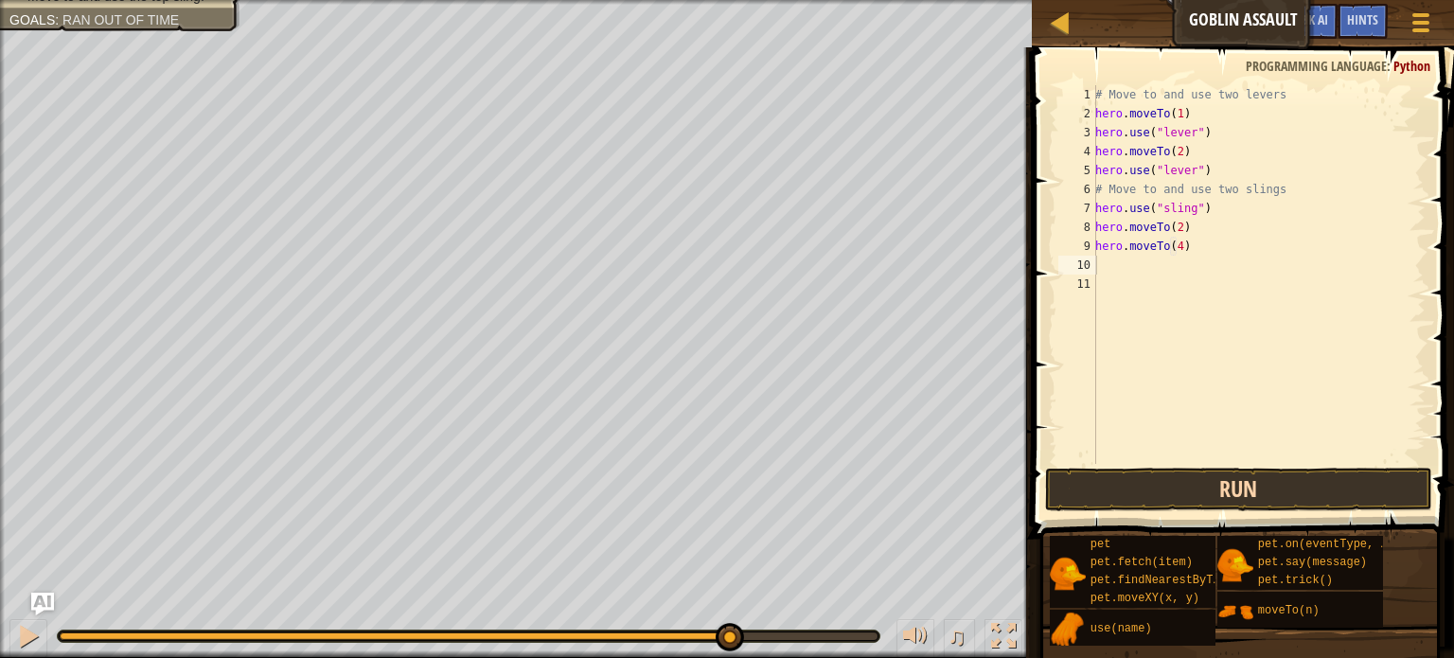
drag, startPoint x: 1307, startPoint y: 524, endPoint x: 1318, endPoint y: 478, distance: 46.8
click at [1311, 514] on div "Hints 1 2 3 4 5 6 7 8 9 10 11 # Move to and use two levers hero . moveTo ( 1 ) …" at bounding box center [1240, 347] width 428 height 601
click at [1318, 477] on button "Run" at bounding box center [1238, 490] width 387 height 44
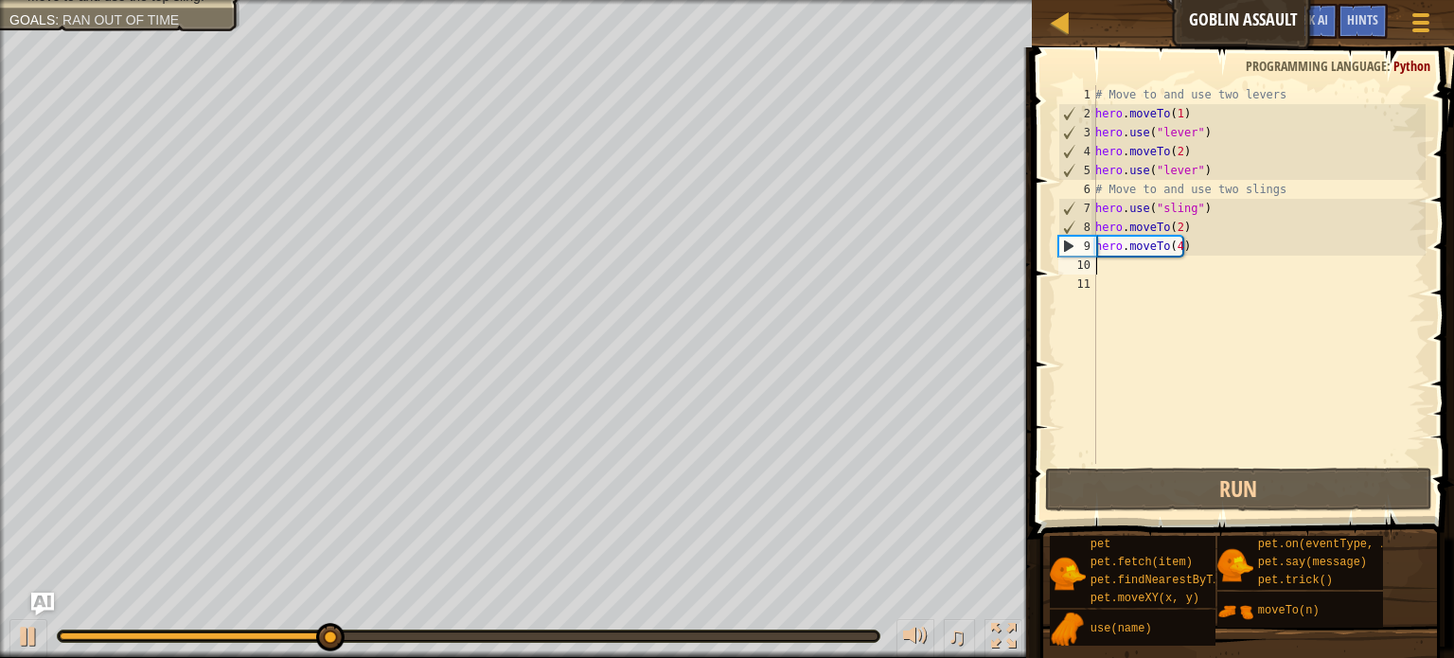
click at [1140, 260] on div "# Move to and use two levers hero . moveTo ( 1 ) hero . use ( "lever" ) hero . …" at bounding box center [1259, 293] width 334 height 417
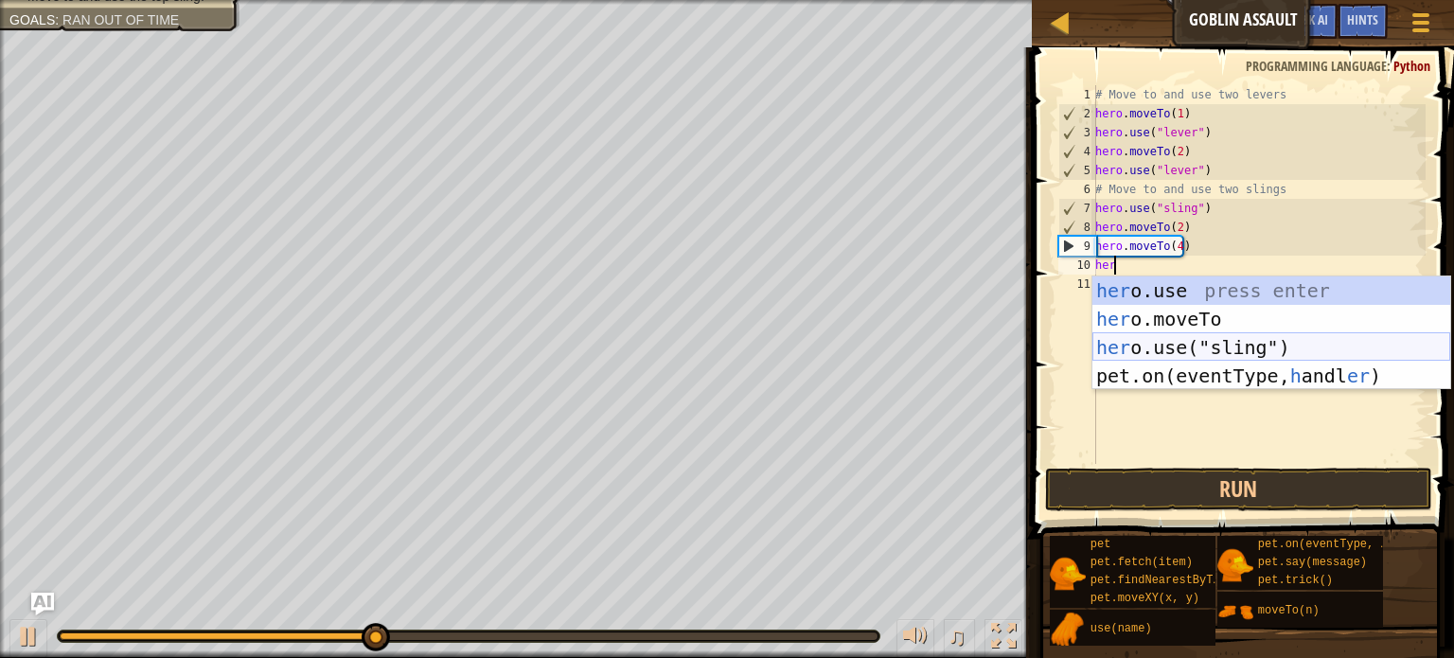
click at [1194, 357] on div "her o.use press enter her o.moveTo press enter her o.use("sling") press enter p…" at bounding box center [1272, 361] width 358 height 170
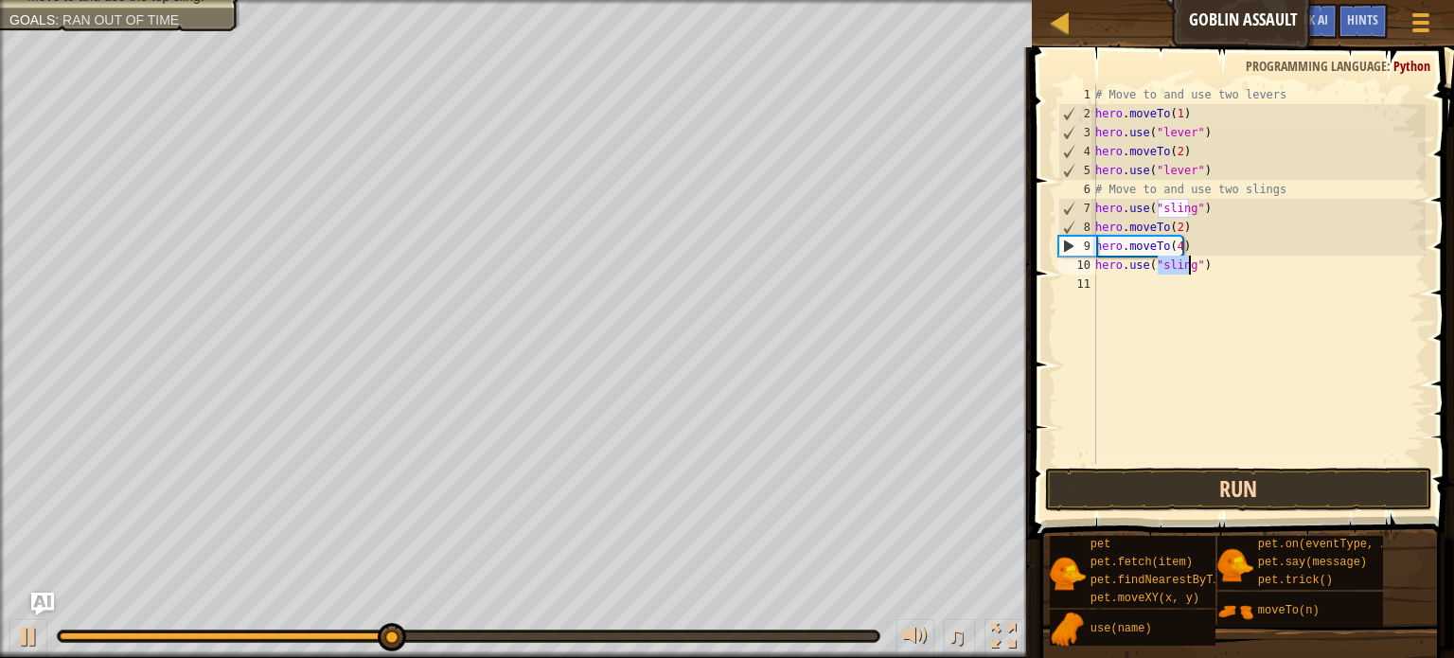
type textarea "hero.use("sling")"
click at [1220, 489] on button "Run" at bounding box center [1238, 490] width 387 height 44
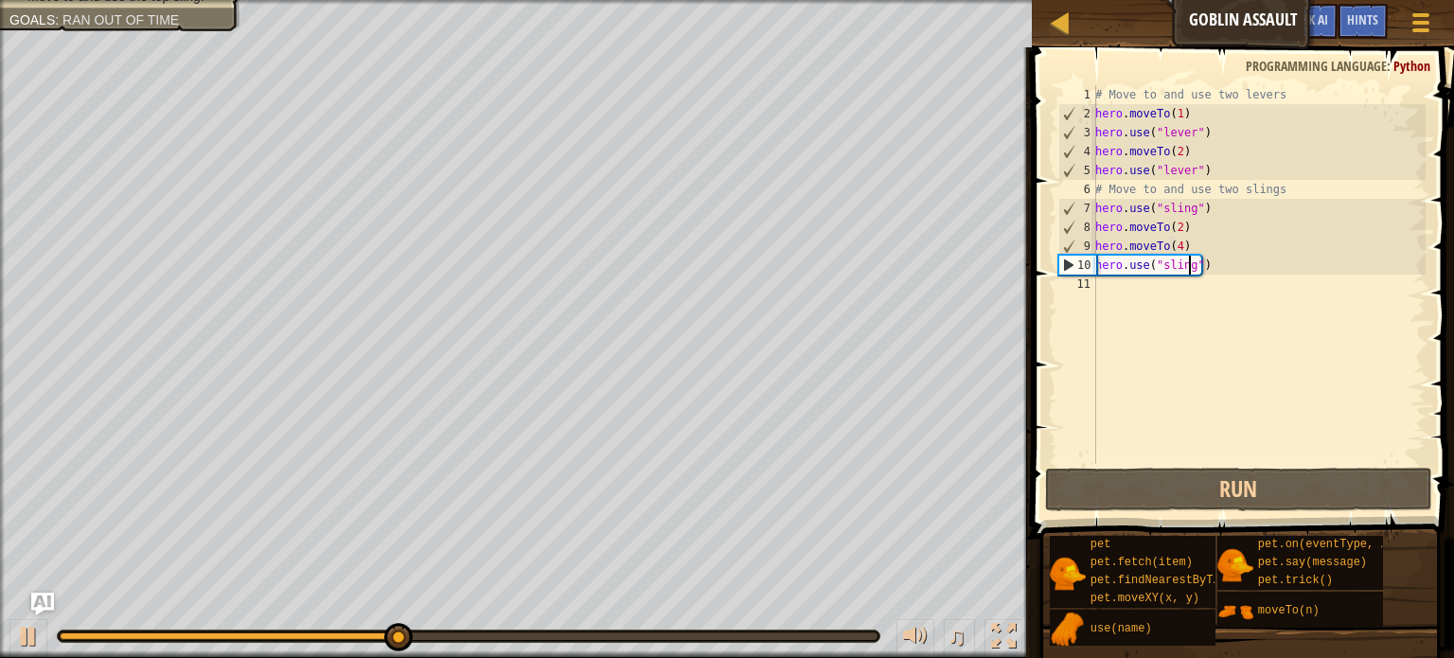
click at [1169, 292] on div "# Move to and use two levers hero . moveTo ( 1 ) hero . use ( "lever" ) hero . …" at bounding box center [1259, 293] width 334 height 417
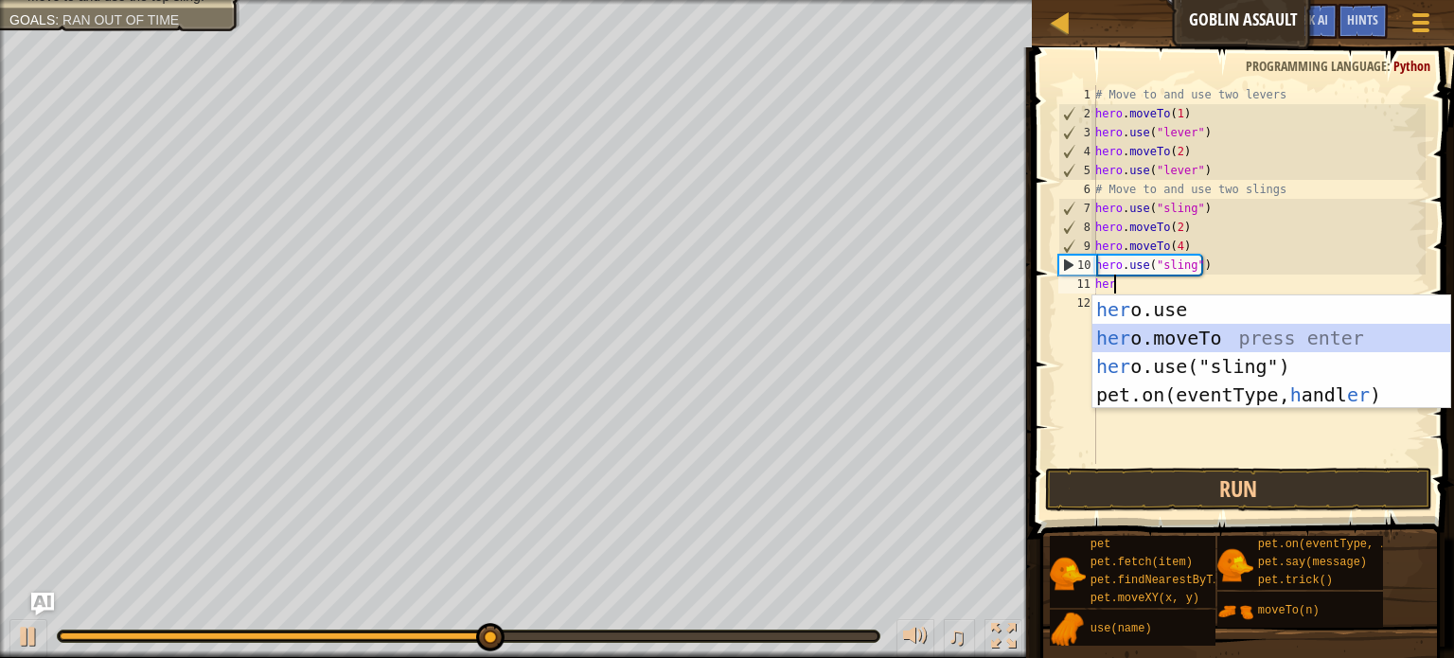
click at [1181, 340] on div "her o.use press enter her o.moveTo press enter her o.use("sling") press enter p…" at bounding box center [1272, 380] width 358 height 170
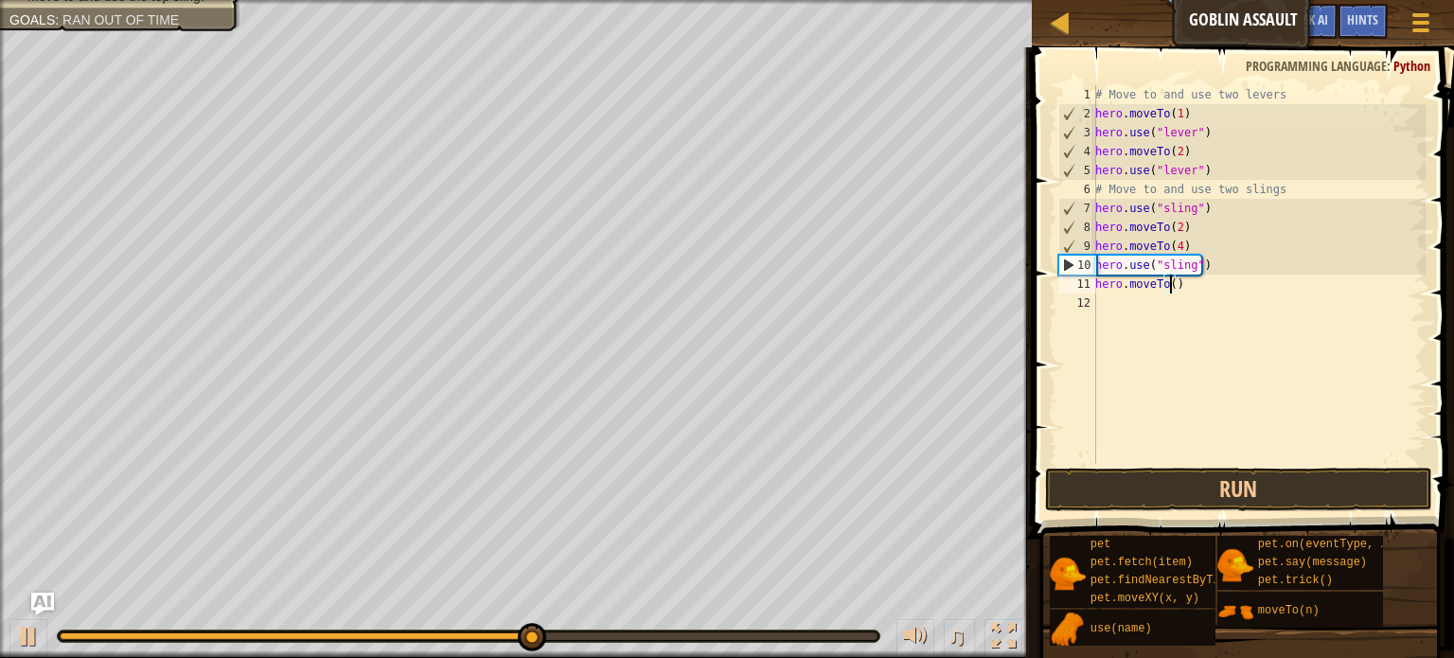
type textarea "hero.moveTo(3)"
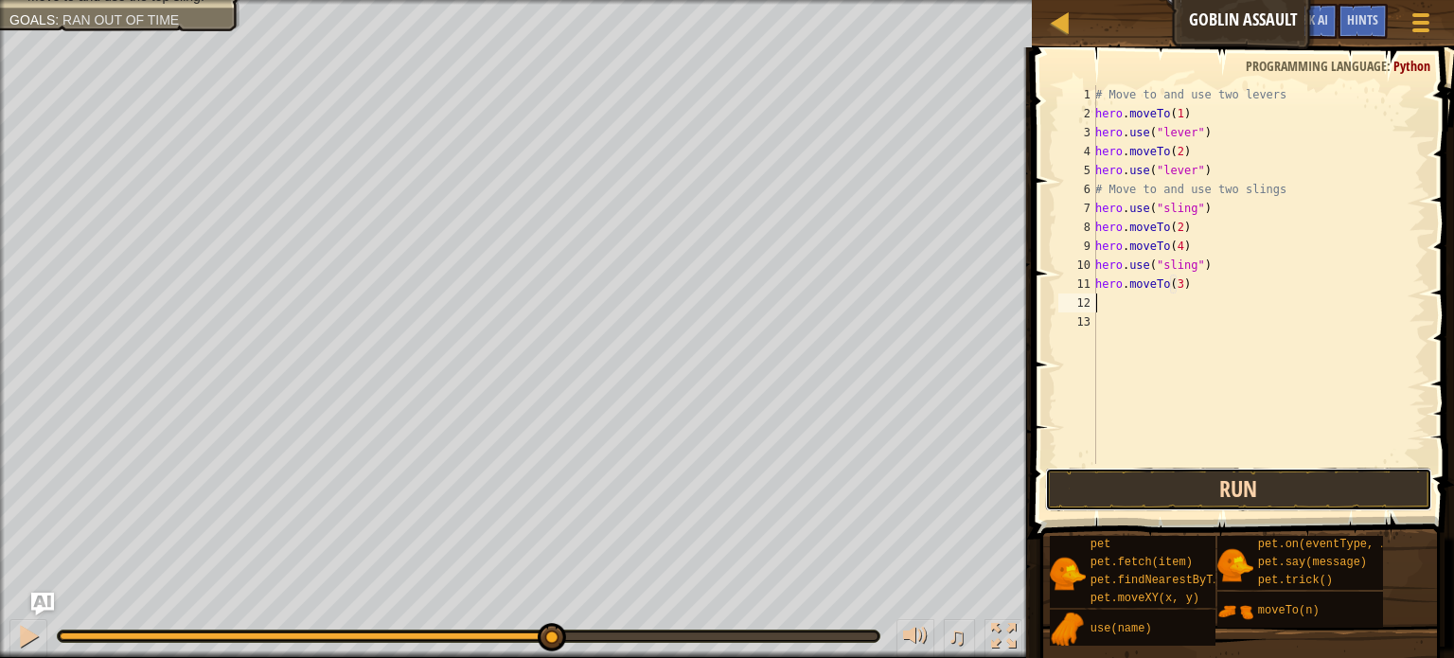
click at [1346, 472] on button "Run" at bounding box center [1238, 490] width 387 height 44
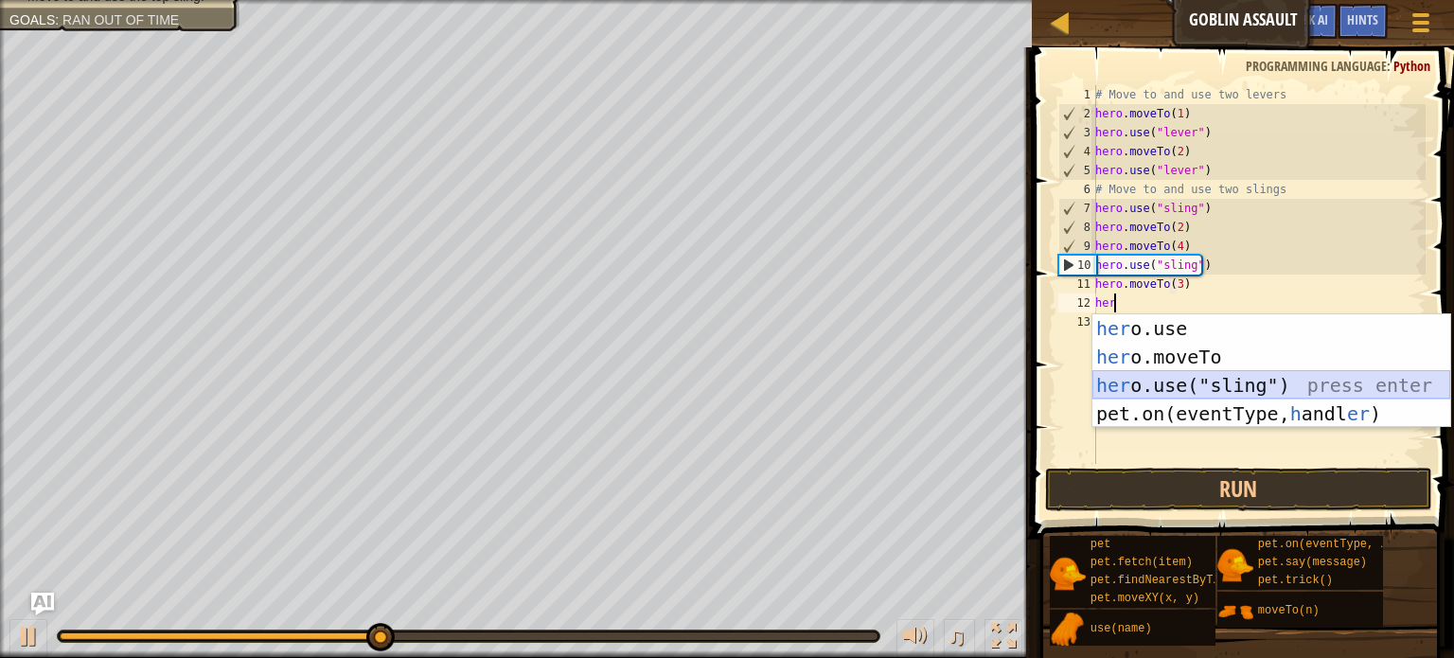
click at [1220, 376] on div "her o.use press enter her o.moveTo press enter her o.use("sling") press enter p…" at bounding box center [1272, 399] width 358 height 170
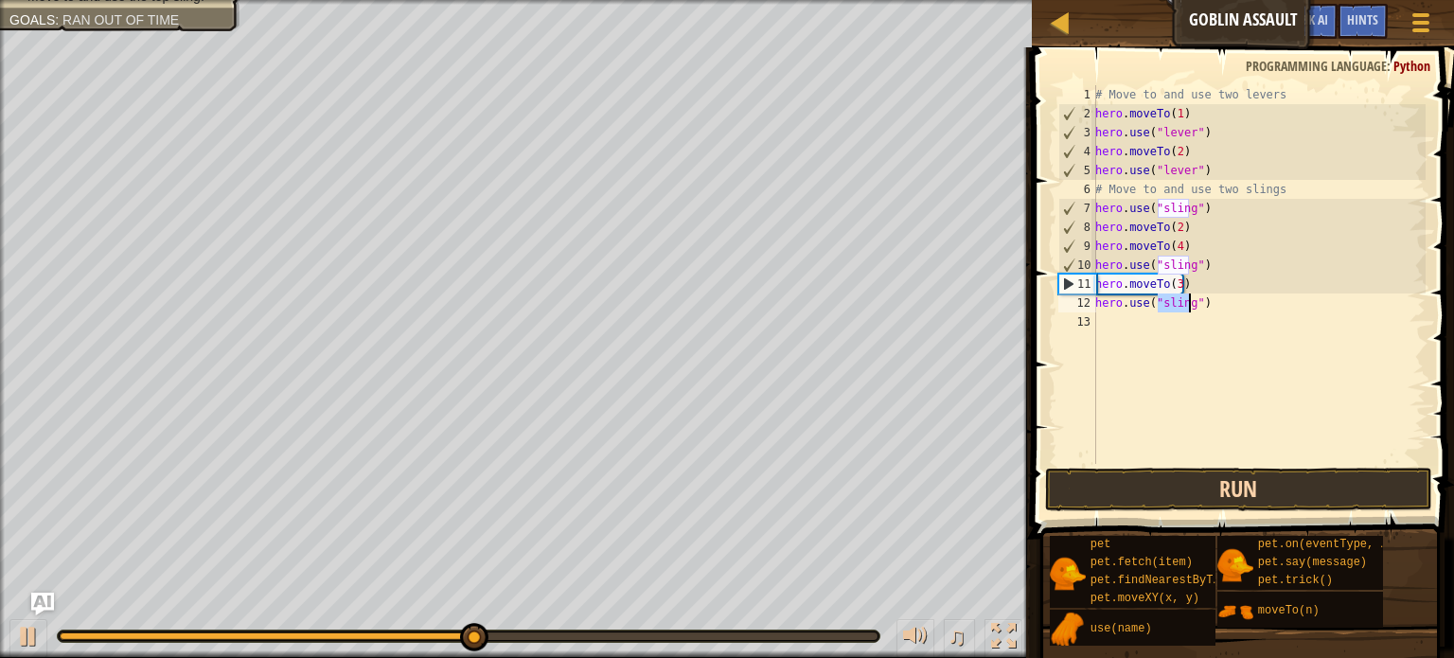
type textarea "hero.use("sling")"
click at [1284, 480] on button "Run" at bounding box center [1238, 490] width 387 height 44
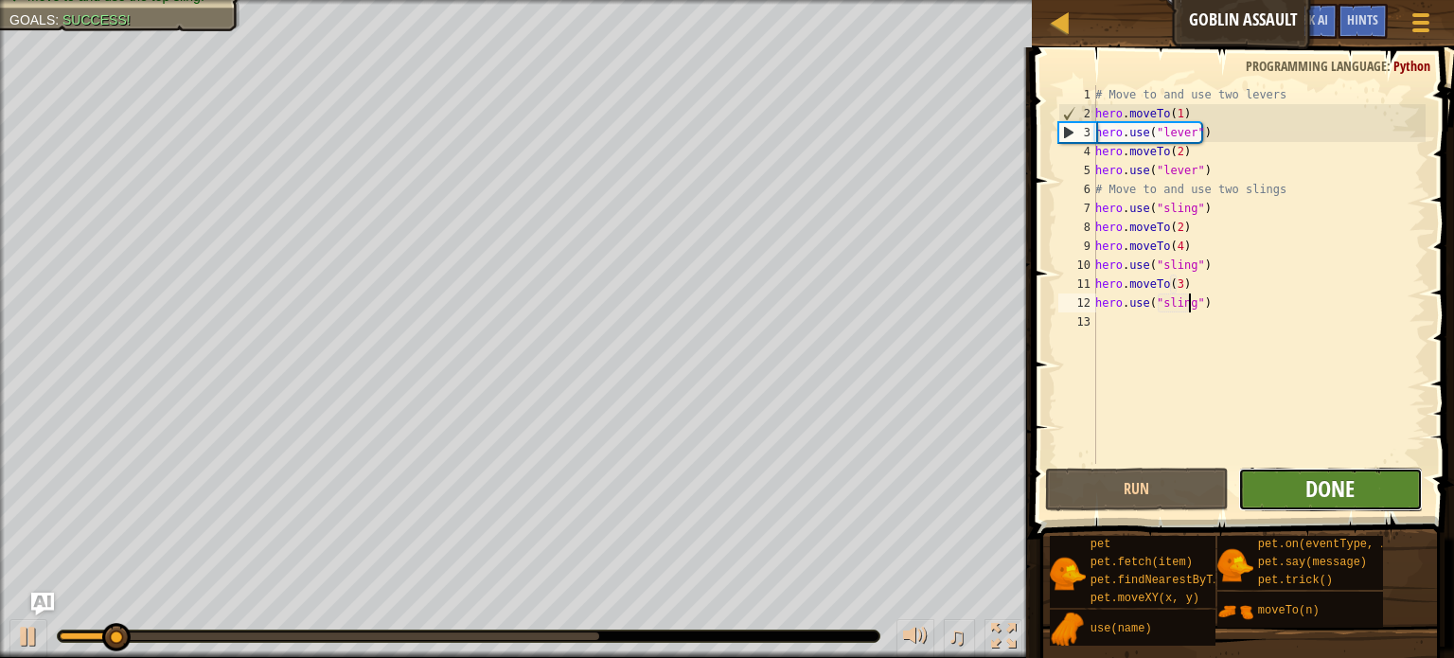
click at [1328, 491] on span "Done" at bounding box center [1330, 488] width 49 height 30
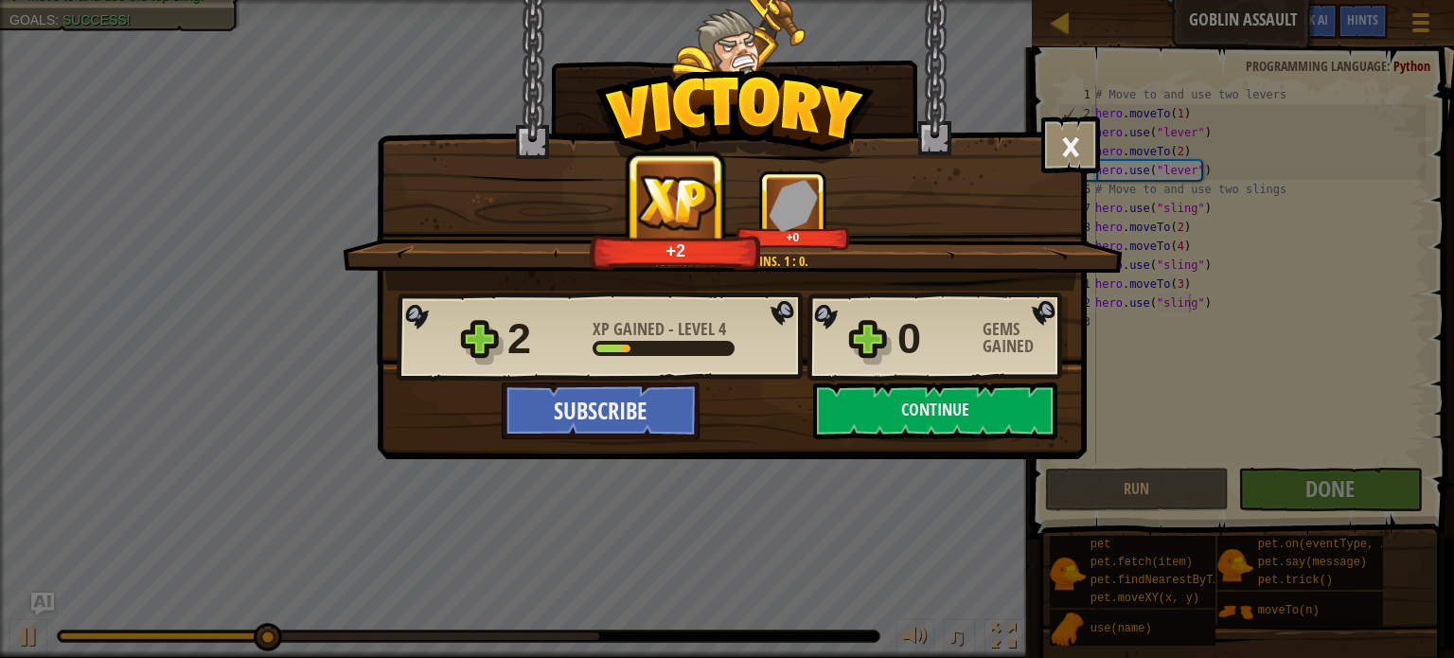
click at [950, 371] on div "2 XP Gained - Level 4 0 Gems Gained" at bounding box center [732, 337] width 671 height 91
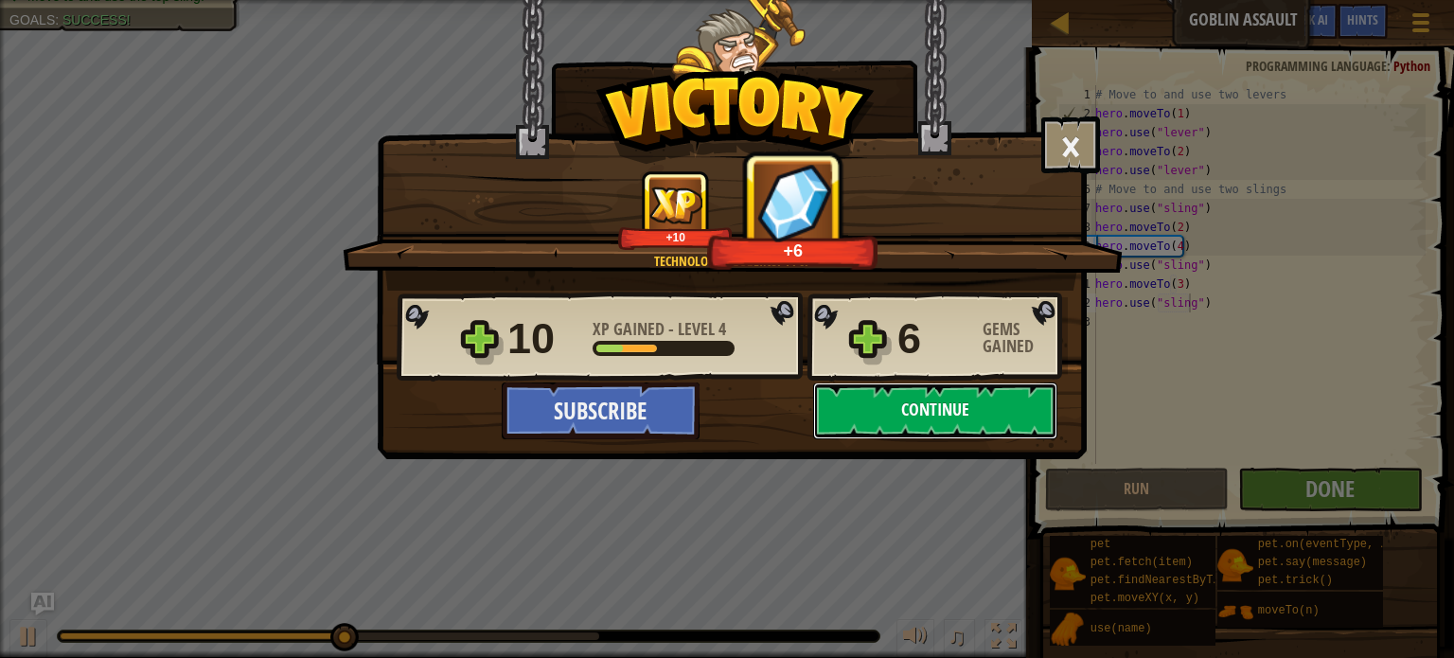
click at [955, 396] on button "Continue" at bounding box center [935, 411] width 244 height 57
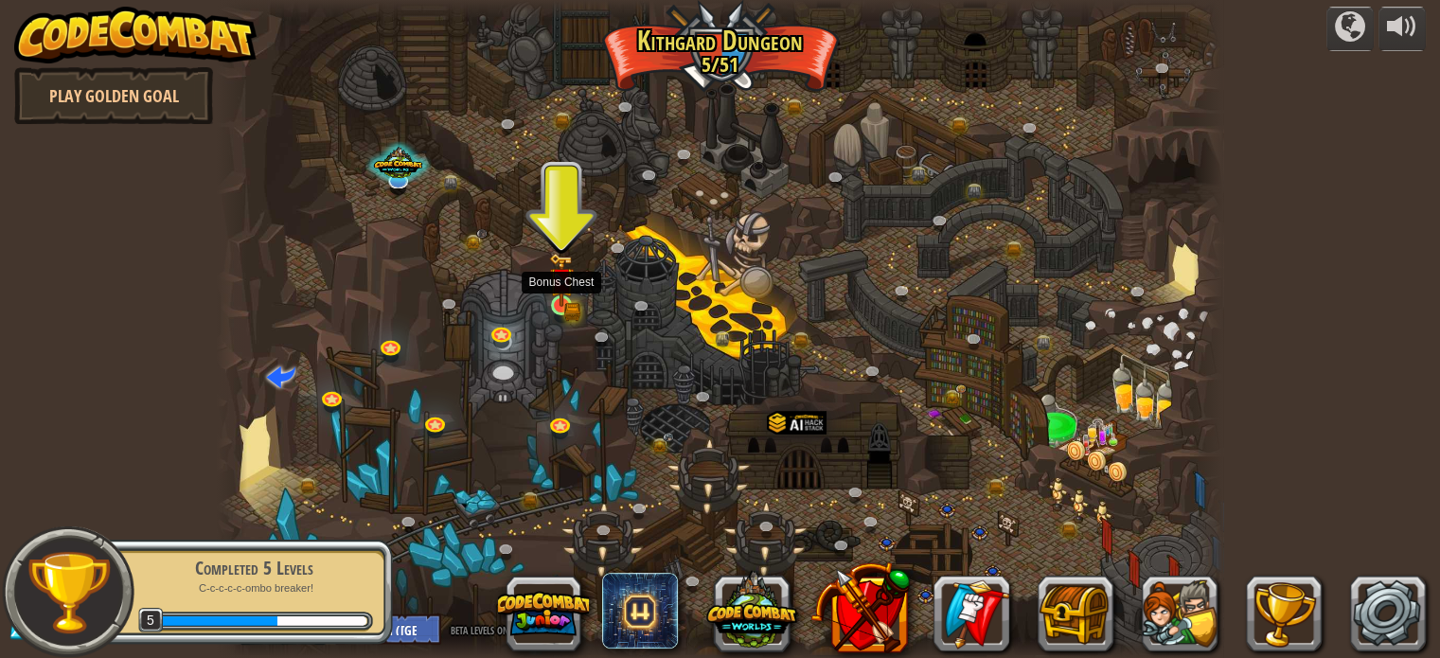
click at [561, 308] on div at bounding box center [561, 305] width 20 height 20
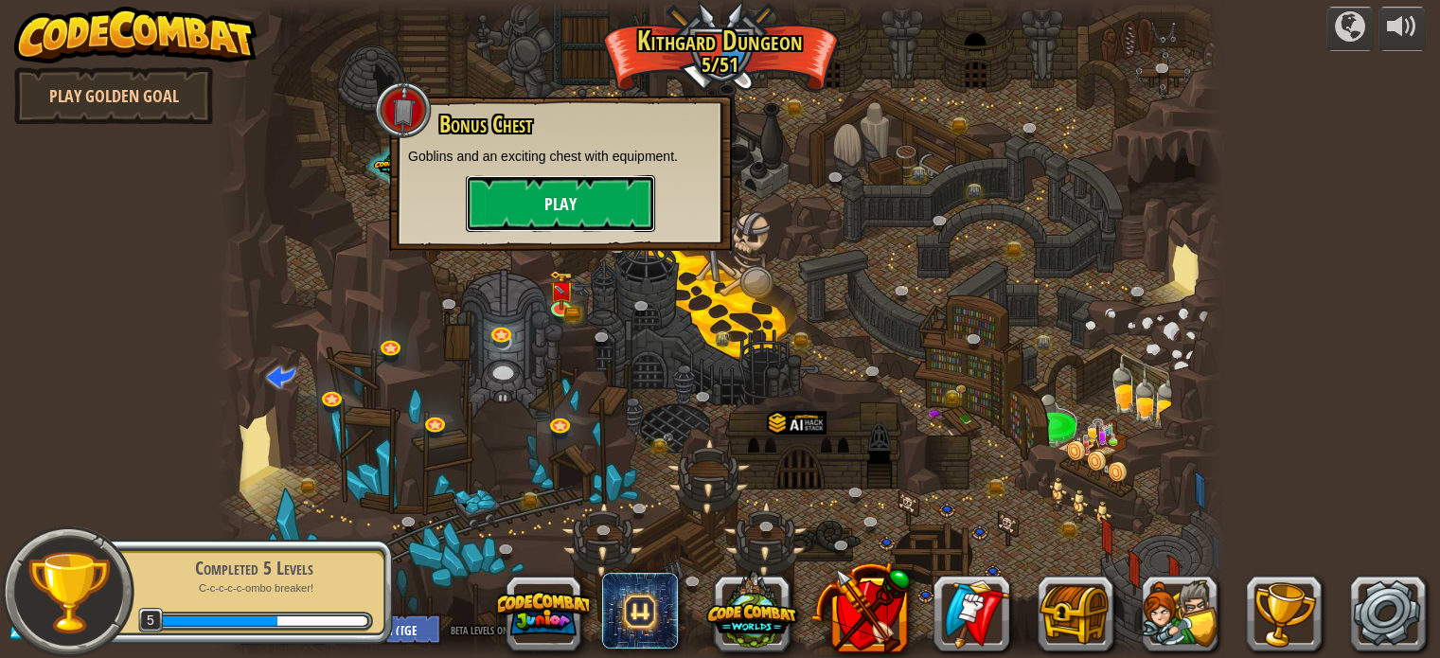
click at [575, 213] on button "Play" at bounding box center [560, 203] width 189 height 57
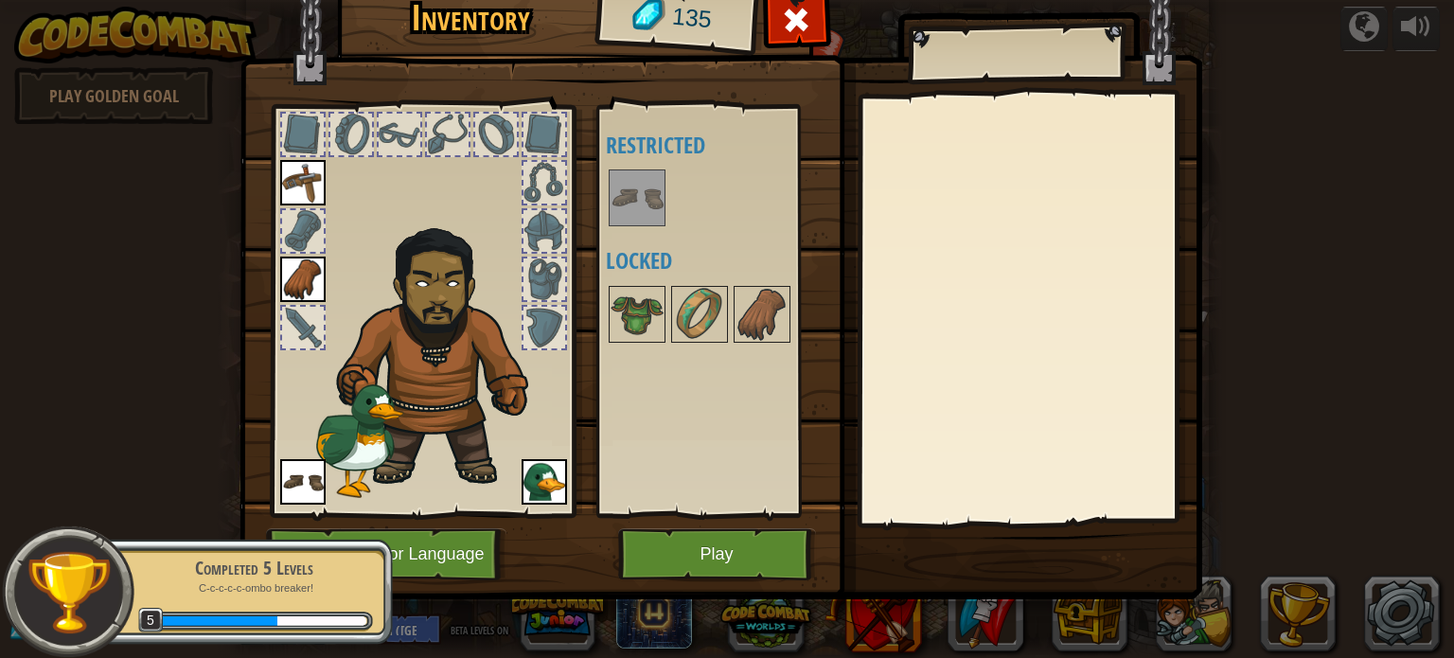
click at [631, 211] on img at bounding box center [637, 197] width 53 height 53
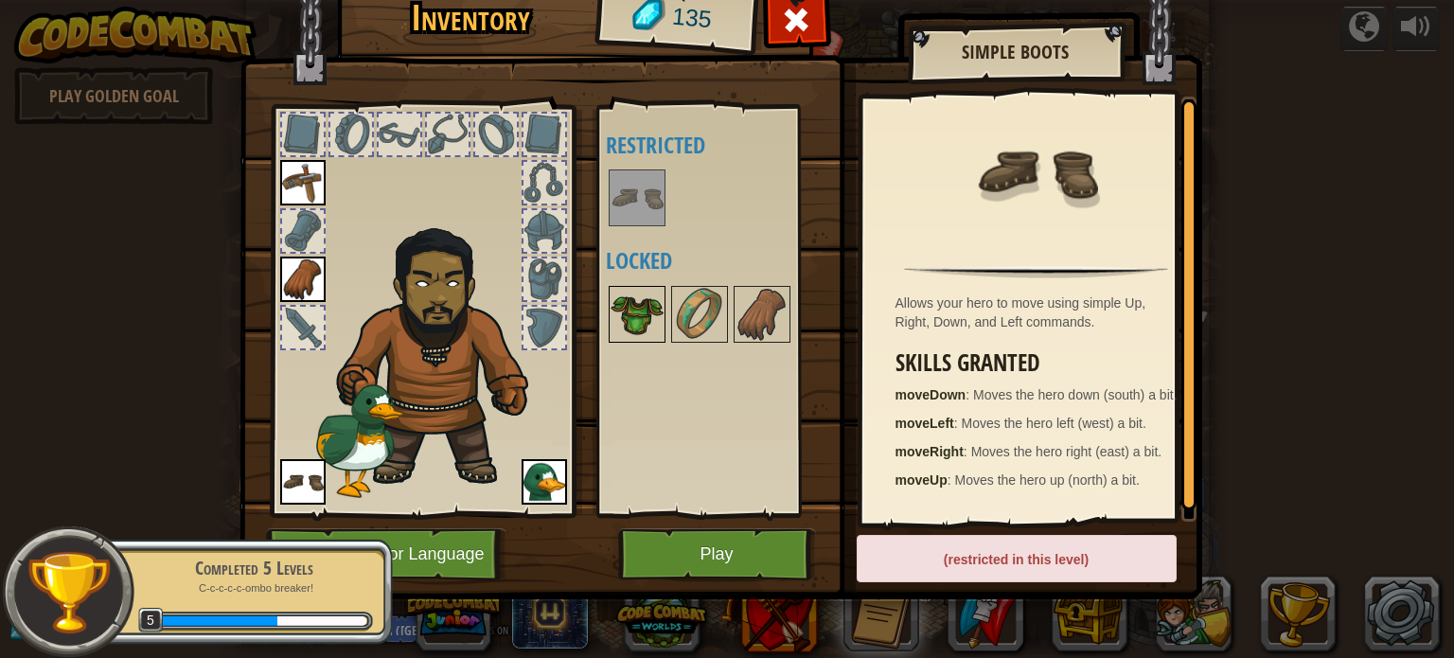
click at [653, 312] on img at bounding box center [637, 314] width 53 height 53
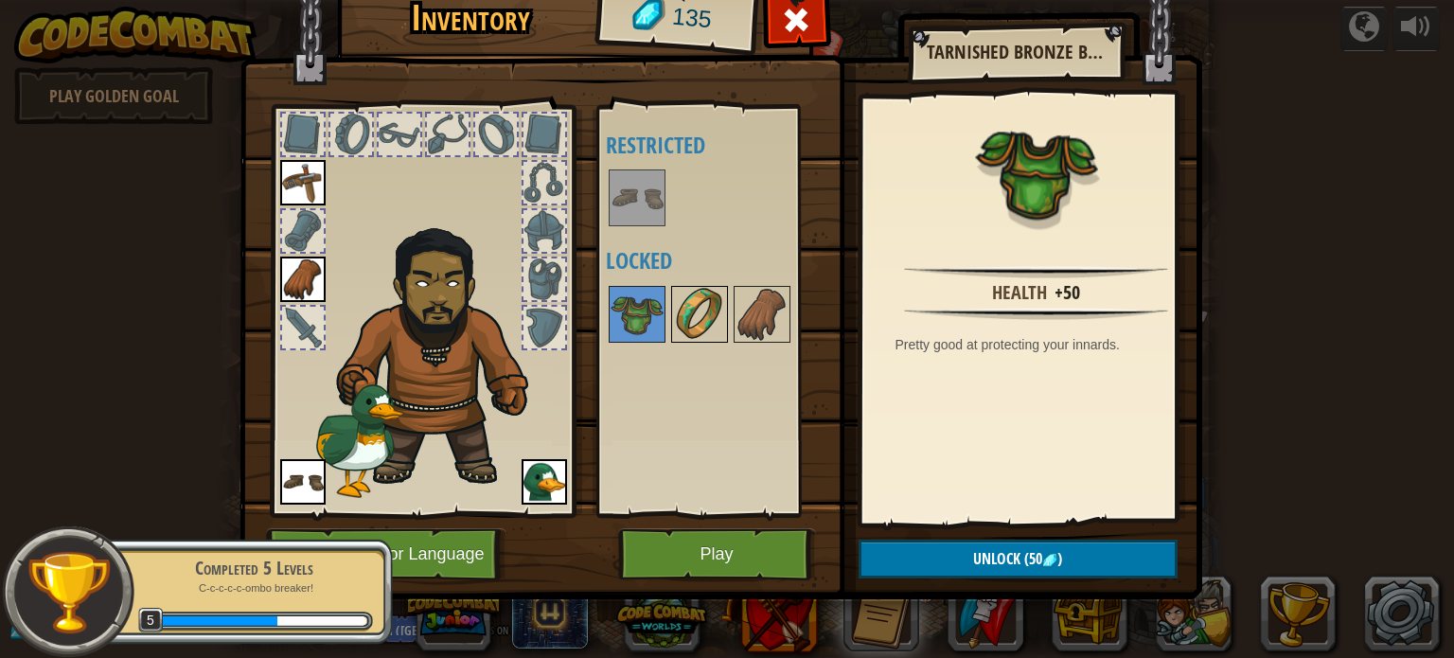
click at [708, 310] on img at bounding box center [699, 314] width 53 height 53
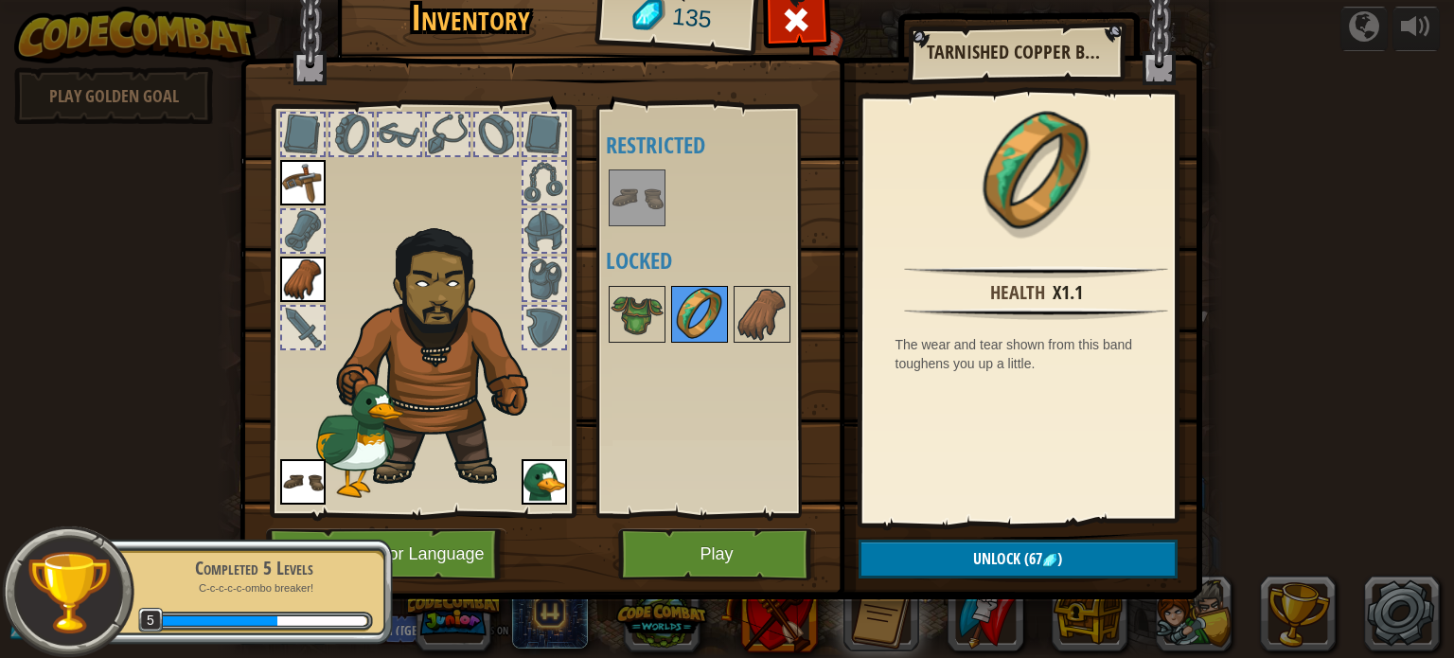
click at [673, 310] on img at bounding box center [699, 314] width 53 height 53
click at [763, 317] on img at bounding box center [762, 314] width 53 height 53
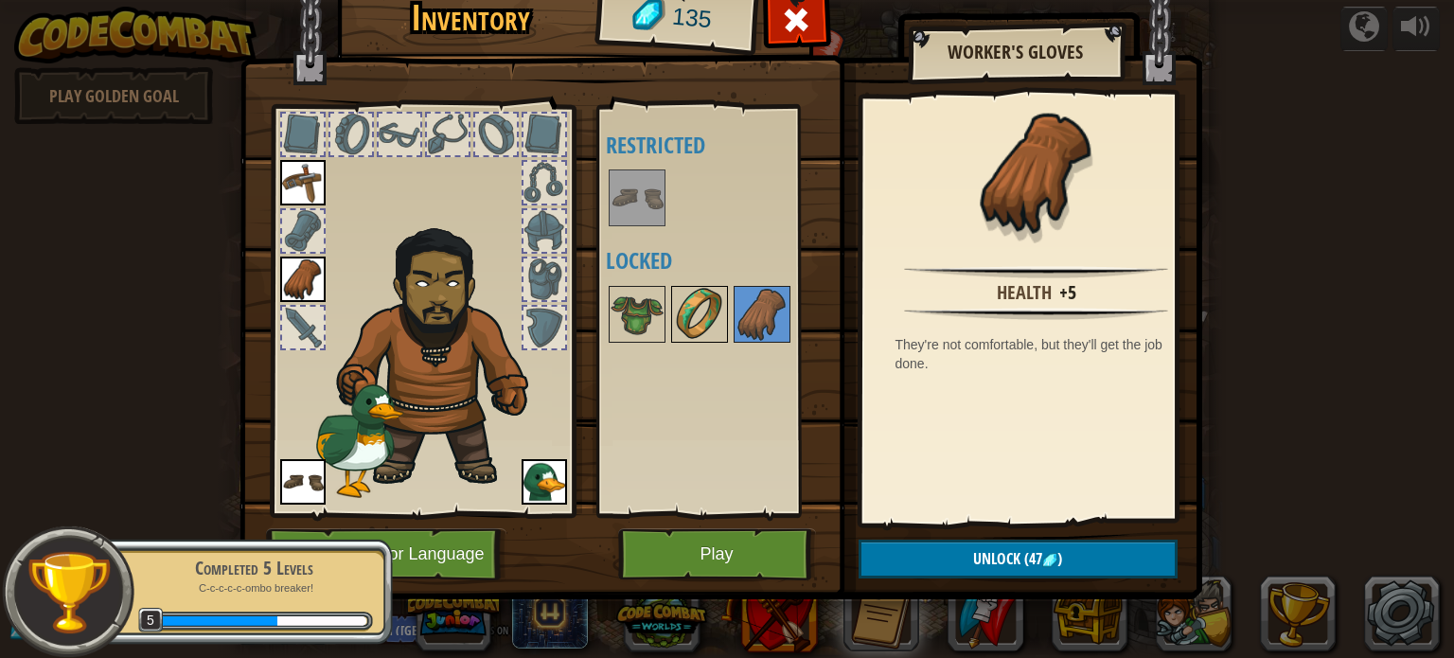
click at [686, 313] on img at bounding box center [699, 314] width 53 height 53
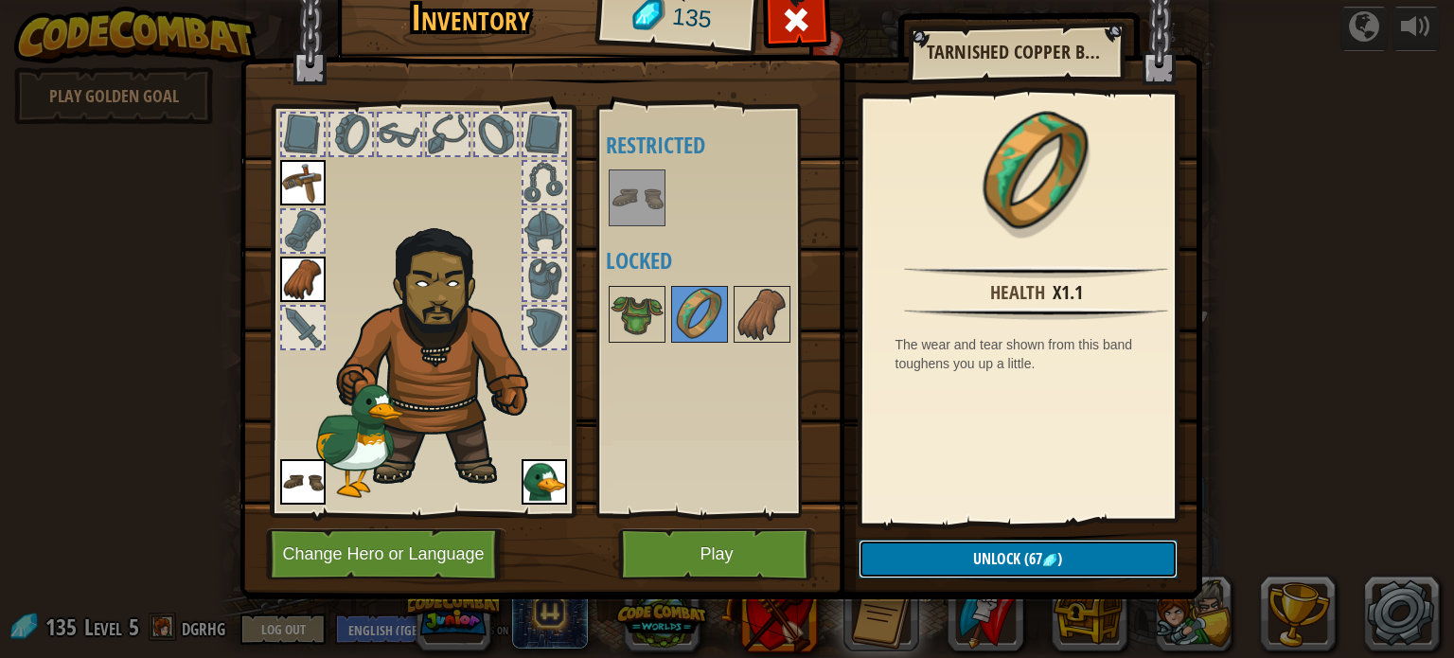
click at [932, 551] on button "Unlock (67 )" at bounding box center [1018, 559] width 319 height 39
click at [994, 564] on button "Confirm" at bounding box center [1018, 559] width 319 height 39
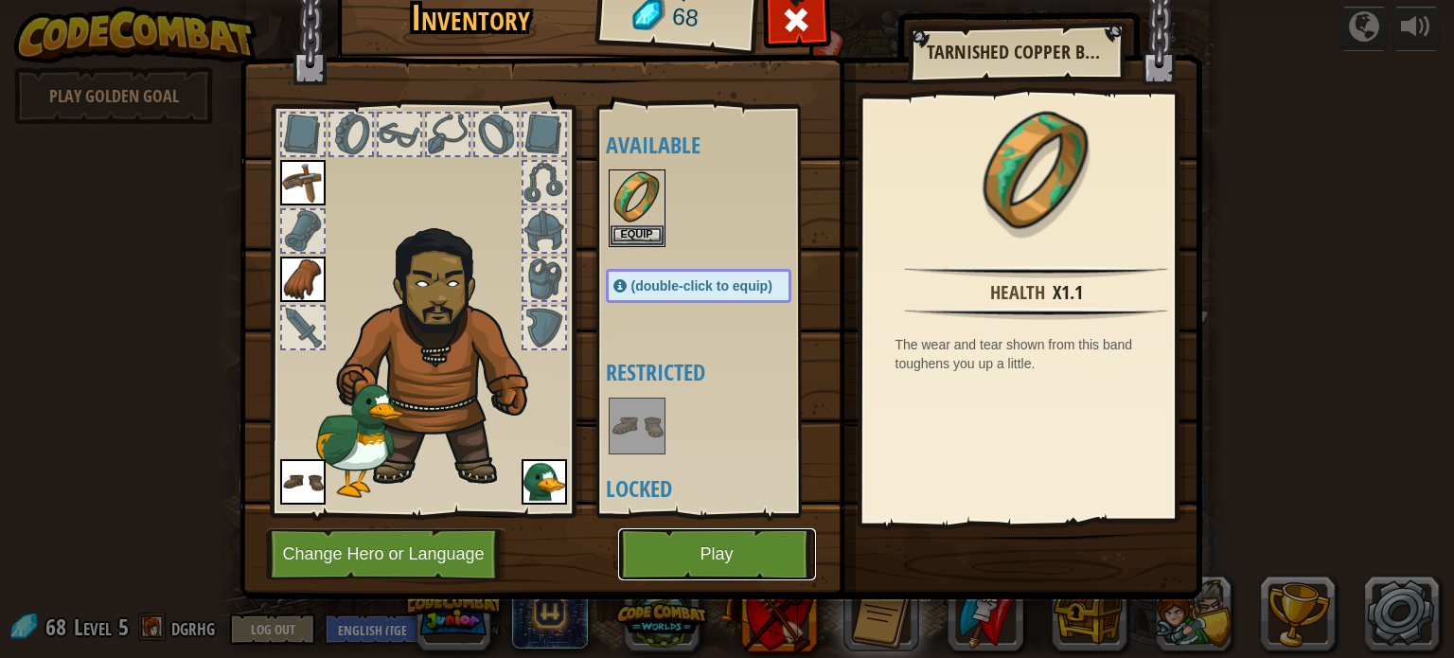
click at [740, 551] on button "Play" at bounding box center [717, 554] width 198 height 52
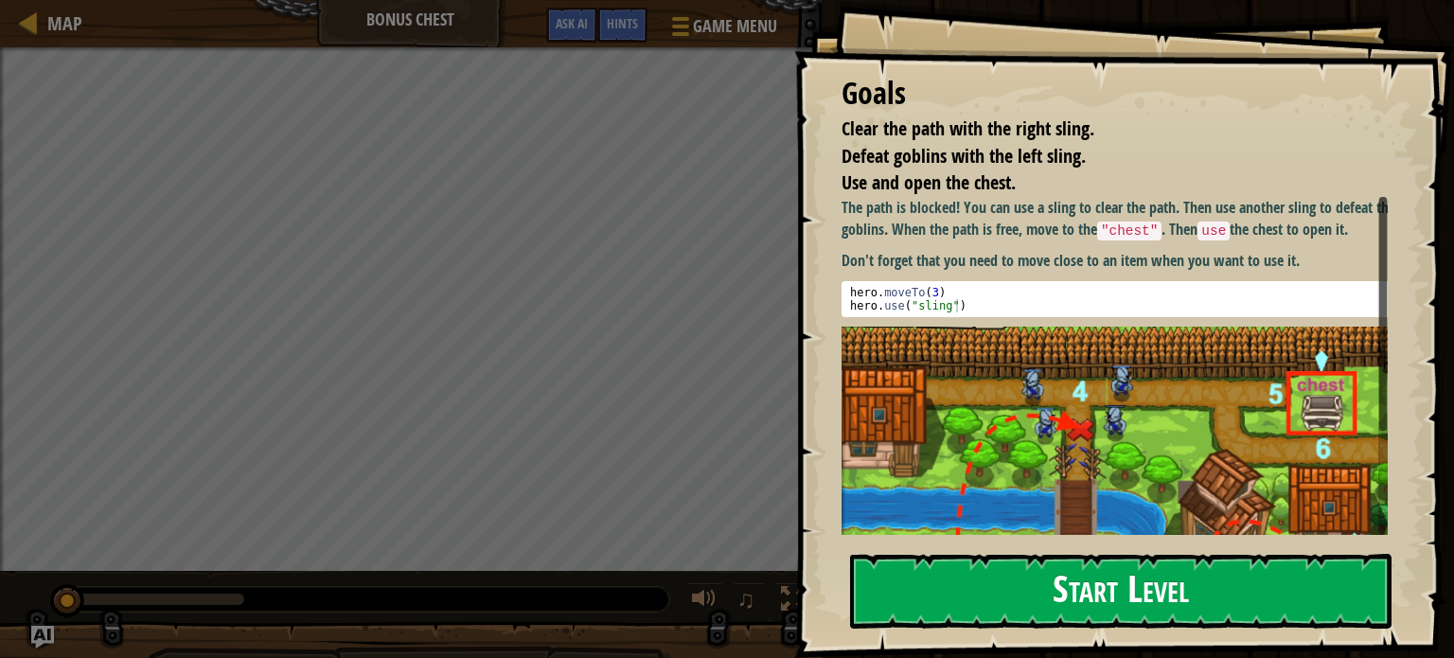
click at [1037, 554] on button "Start Level" at bounding box center [1121, 591] width 542 height 75
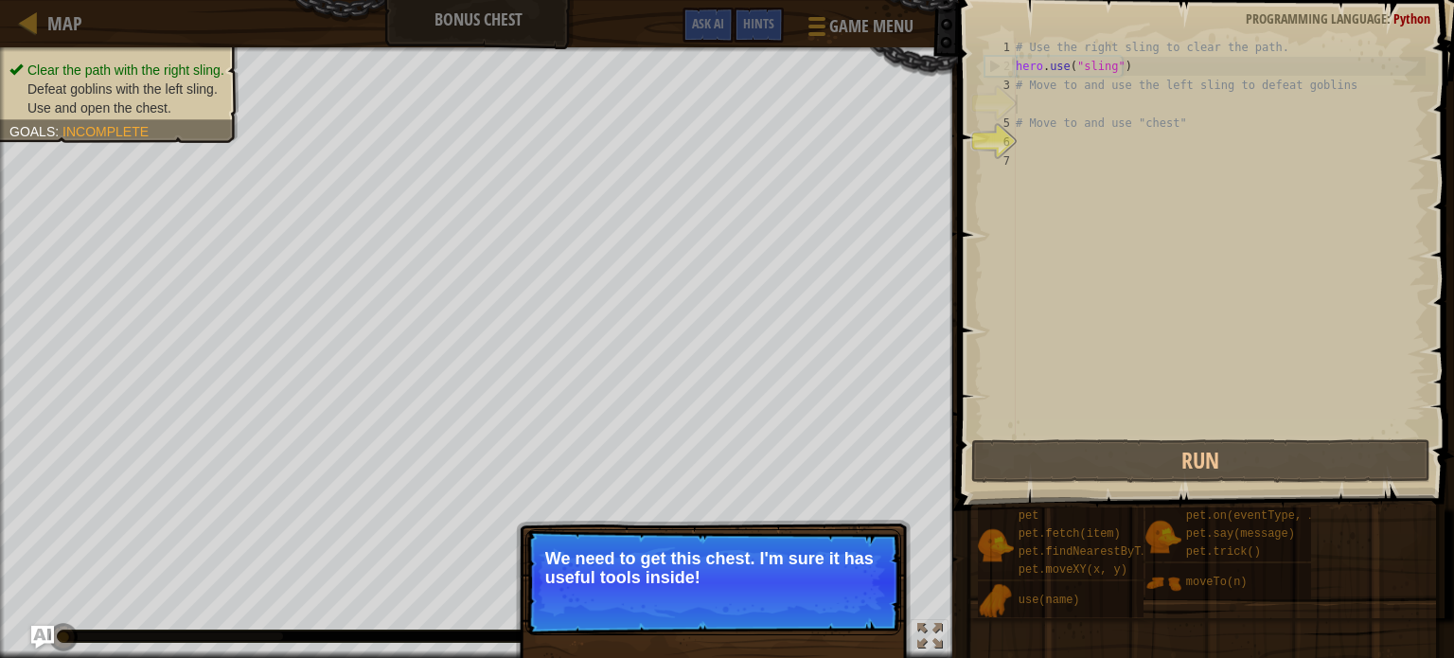
click at [826, 569] on p "We need to get this chest. I'm sure it has useful tools inside!" at bounding box center [713, 568] width 336 height 38
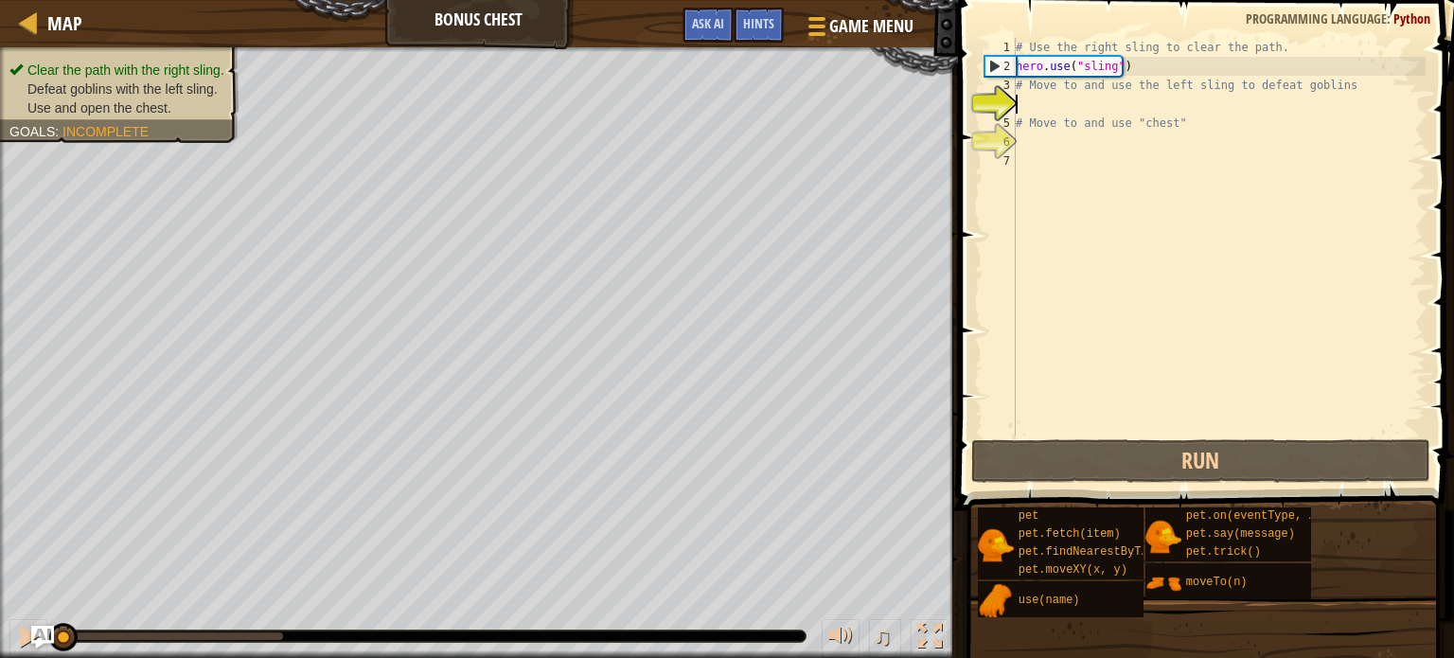
click at [1027, 109] on div "# Use the right sling to clear the path. hero . use ( "sling" ) # Move to and u…" at bounding box center [1219, 256] width 414 height 436
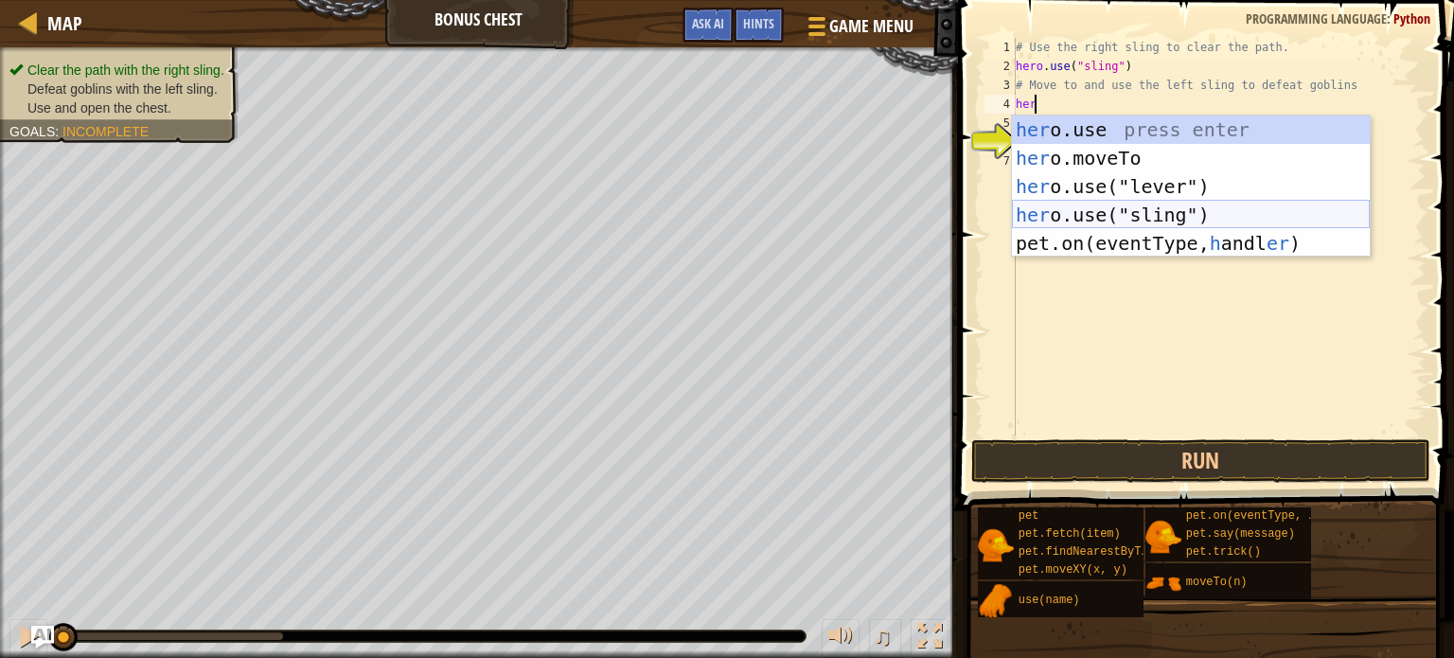
click at [1162, 219] on div "her o.use press enter her o.moveTo press enter her o.use("lever") press enter h…" at bounding box center [1191, 215] width 358 height 199
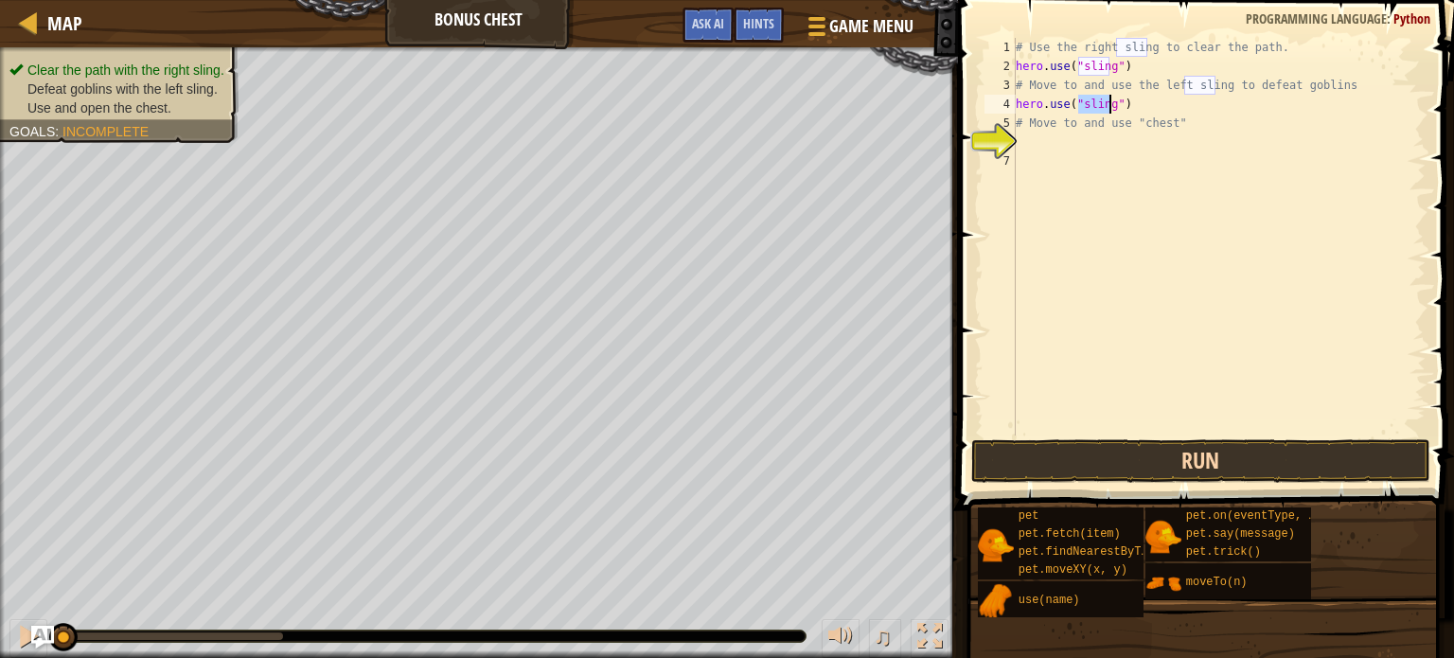
type textarea "hero.use("sling")"
click at [1143, 462] on button "Run" at bounding box center [1201, 461] width 459 height 44
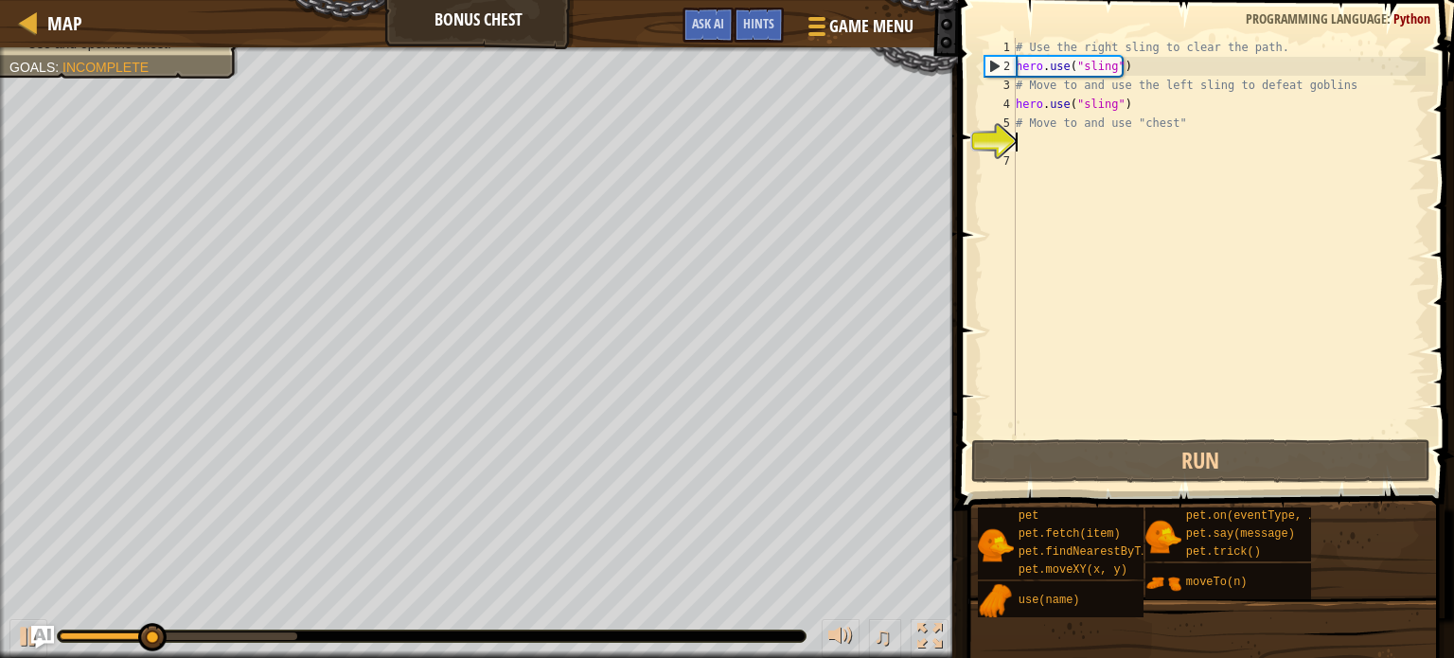
click at [1064, 146] on div "# Use the right sling to clear the path. hero . use ( "sling" ) # Move to and u…" at bounding box center [1219, 256] width 414 height 436
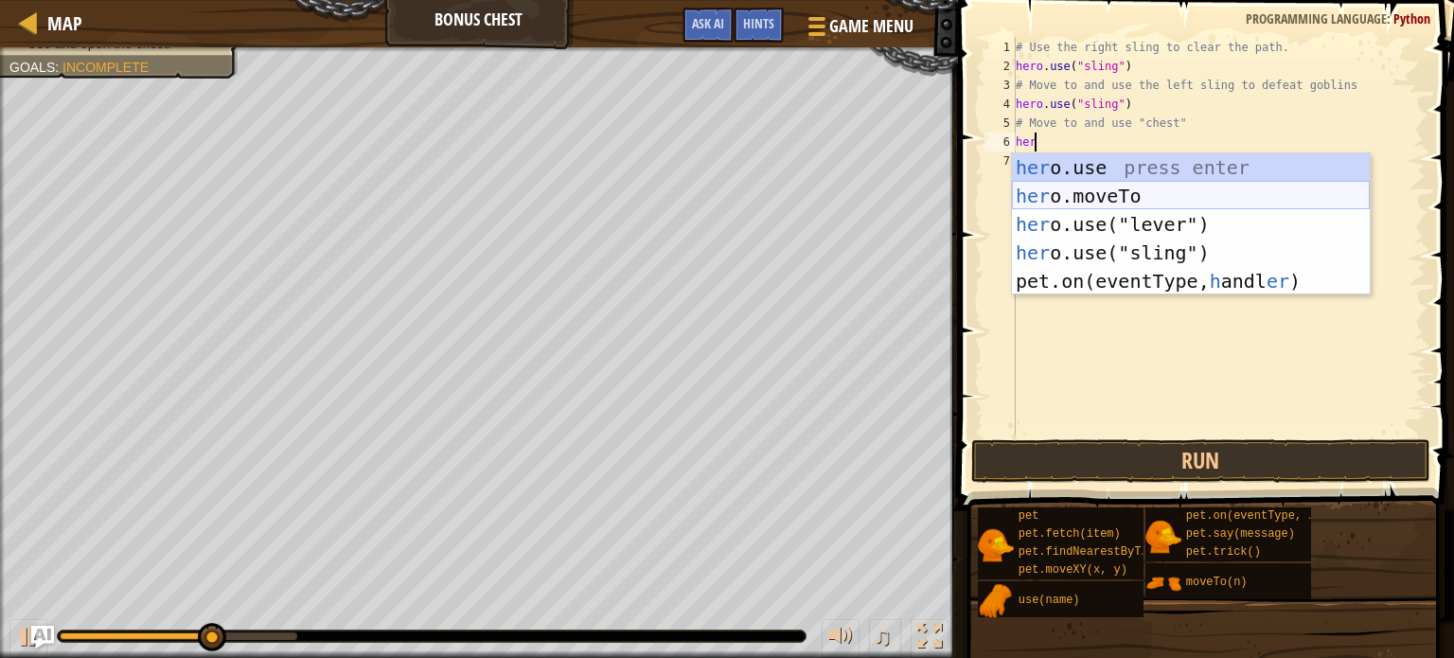
click at [1129, 194] on div "her o.use press enter her o.moveTo press enter her o.use("lever") press enter h…" at bounding box center [1191, 252] width 358 height 199
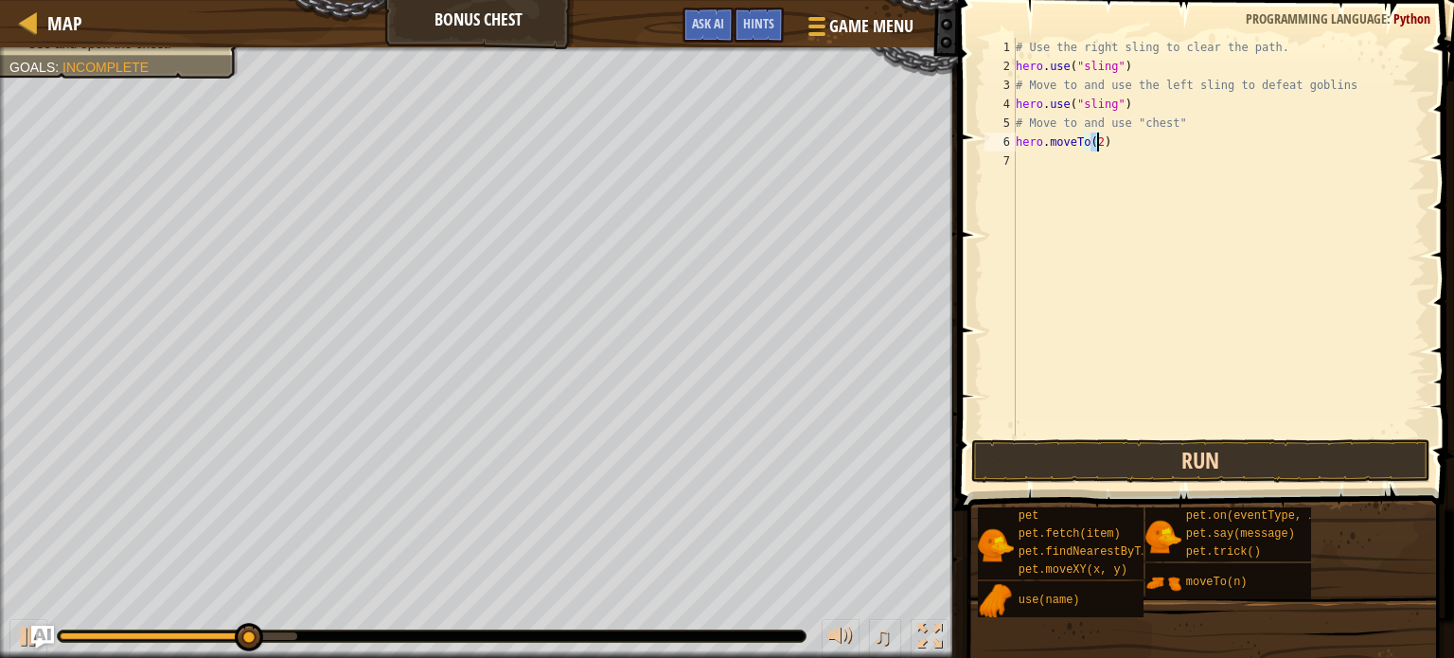
type textarea "hero.moveTo(2)"
click at [1206, 458] on button "Run" at bounding box center [1201, 461] width 459 height 44
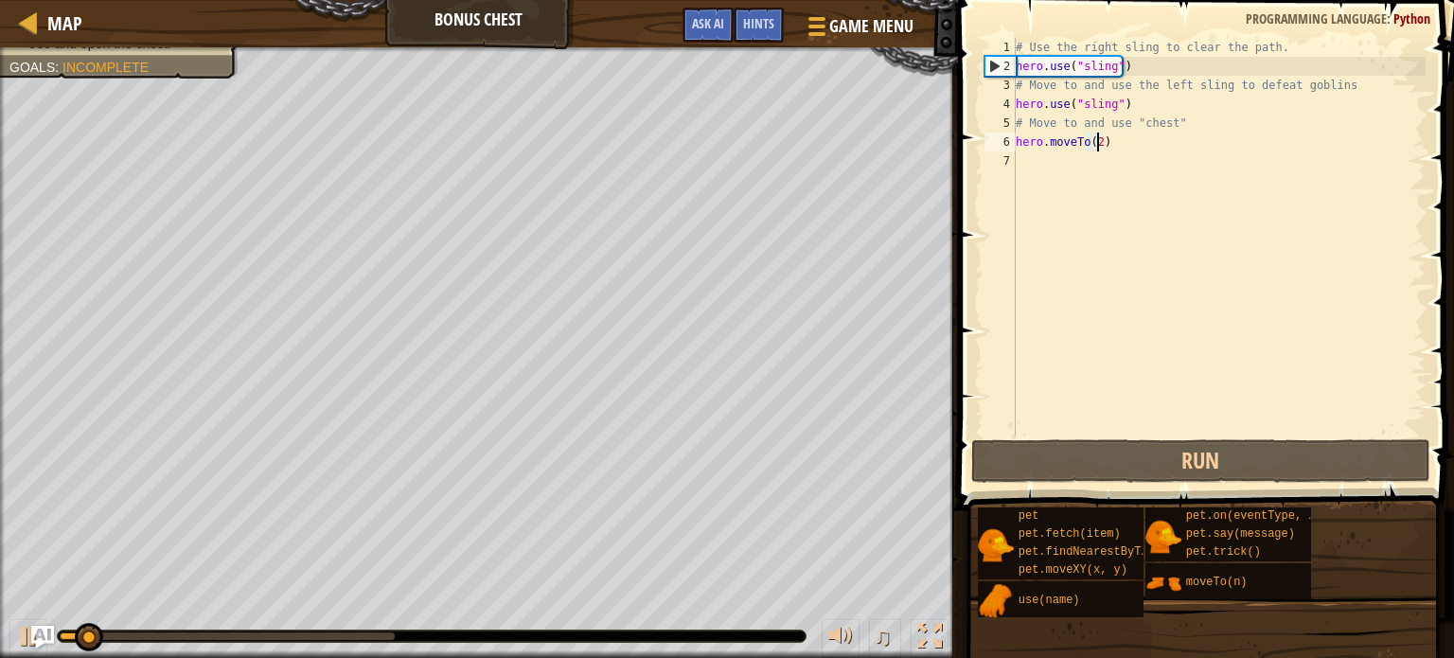
click at [1087, 236] on div "# Use the right sling to clear the path. hero . use ( "sling" ) # Move to and u…" at bounding box center [1219, 256] width 414 height 436
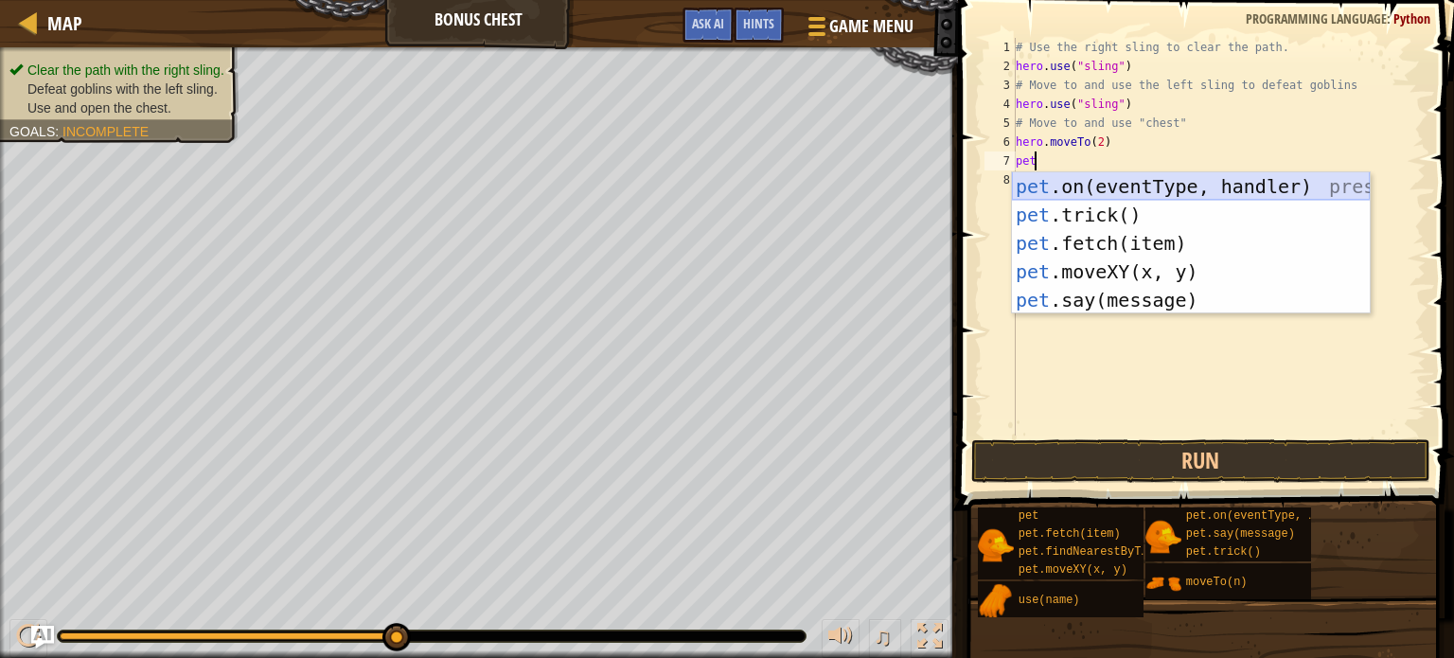
click at [1155, 186] on div "pet .on(eventType, handler) press enter pet .trick() press enter pet .fetch(ite…" at bounding box center [1191, 271] width 358 height 199
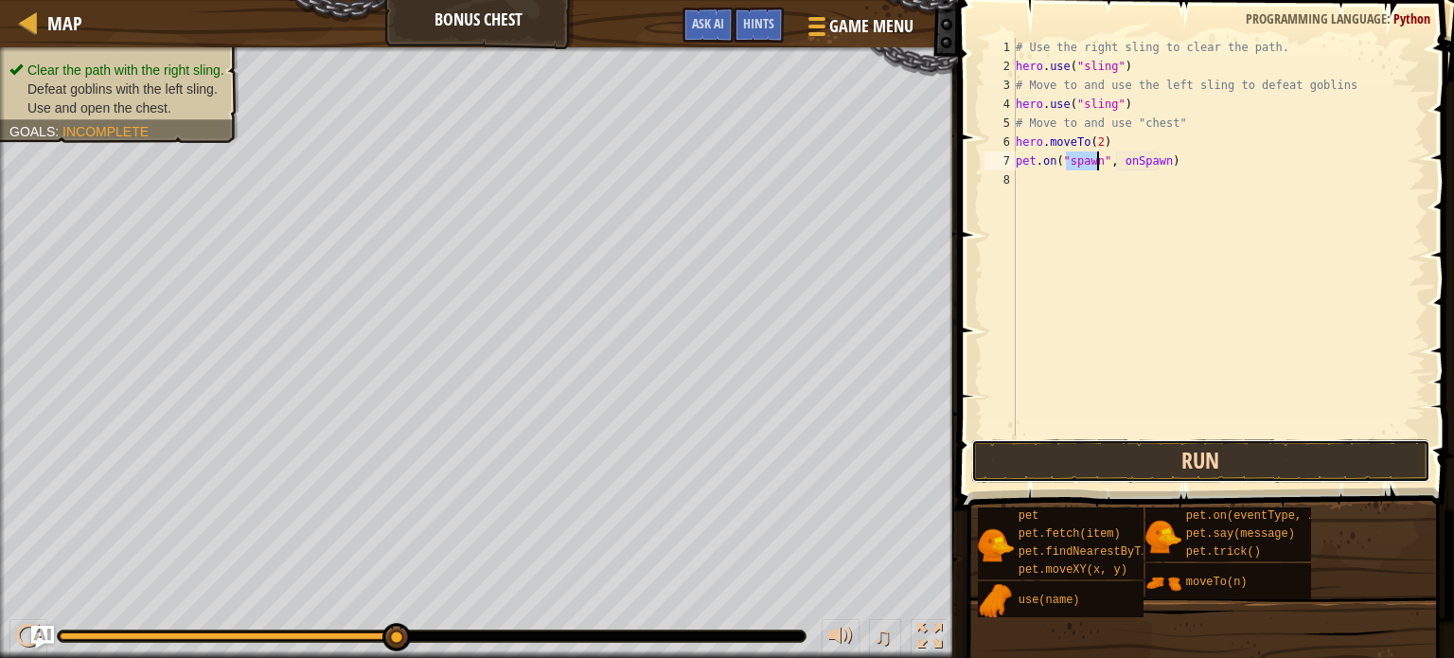
click at [1099, 449] on button "Run" at bounding box center [1201, 461] width 459 height 44
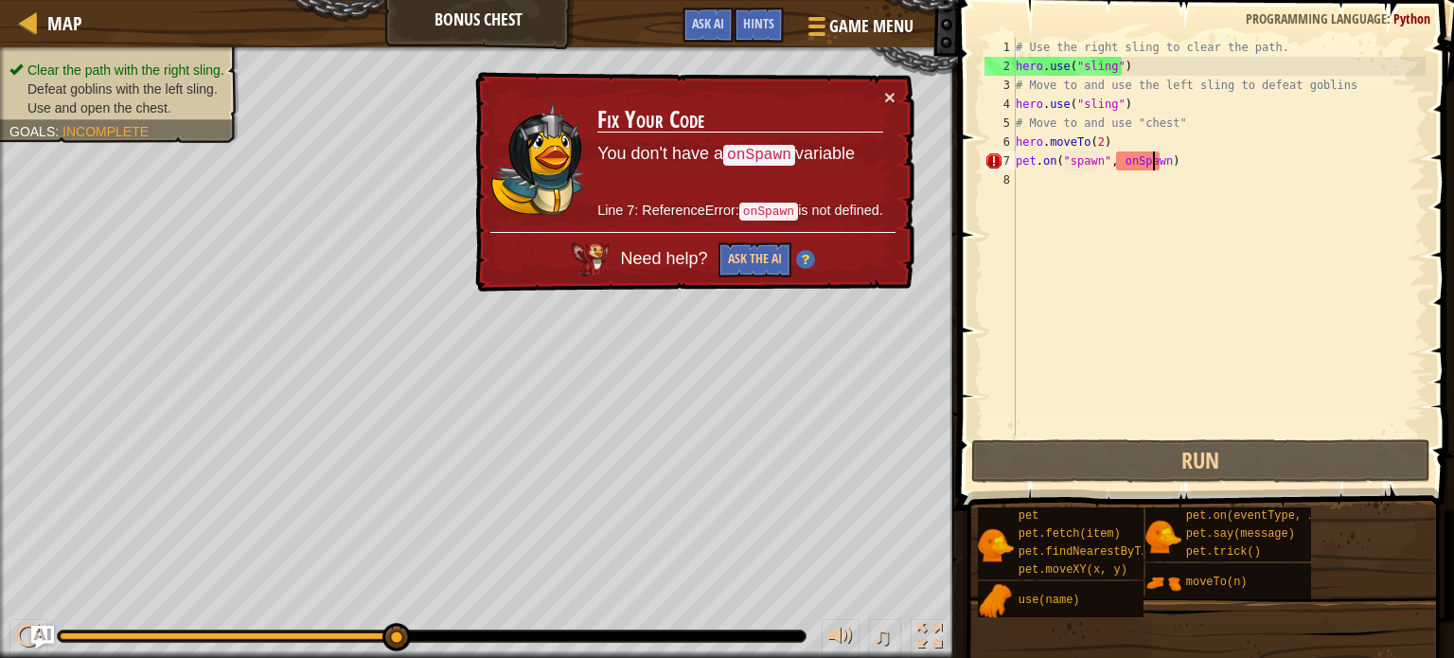
click at [1155, 166] on div "# Use the right sling to clear the path. hero . use ( "sling" ) # Move to and u…" at bounding box center [1219, 256] width 414 height 436
click at [1162, 166] on div "# Use the right sling to clear the path. hero . use ( "sling" ) # Move to and u…" at bounding box center [1219, 256] width 414 height 436
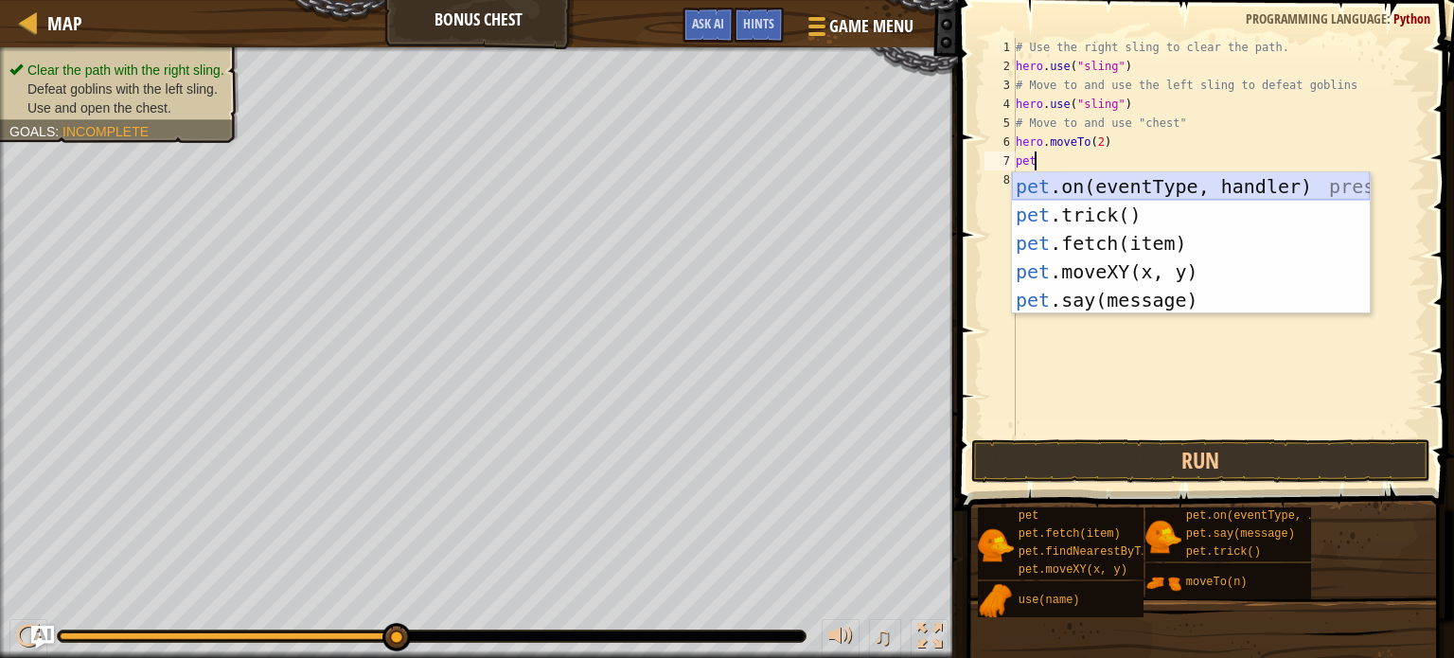
click at [1159, 199] on div "pet .on(eventType, handler) press enter pet .trick() press enter pet .fetch(ite…" at bounding box center [1191, 271] width 358 height 199
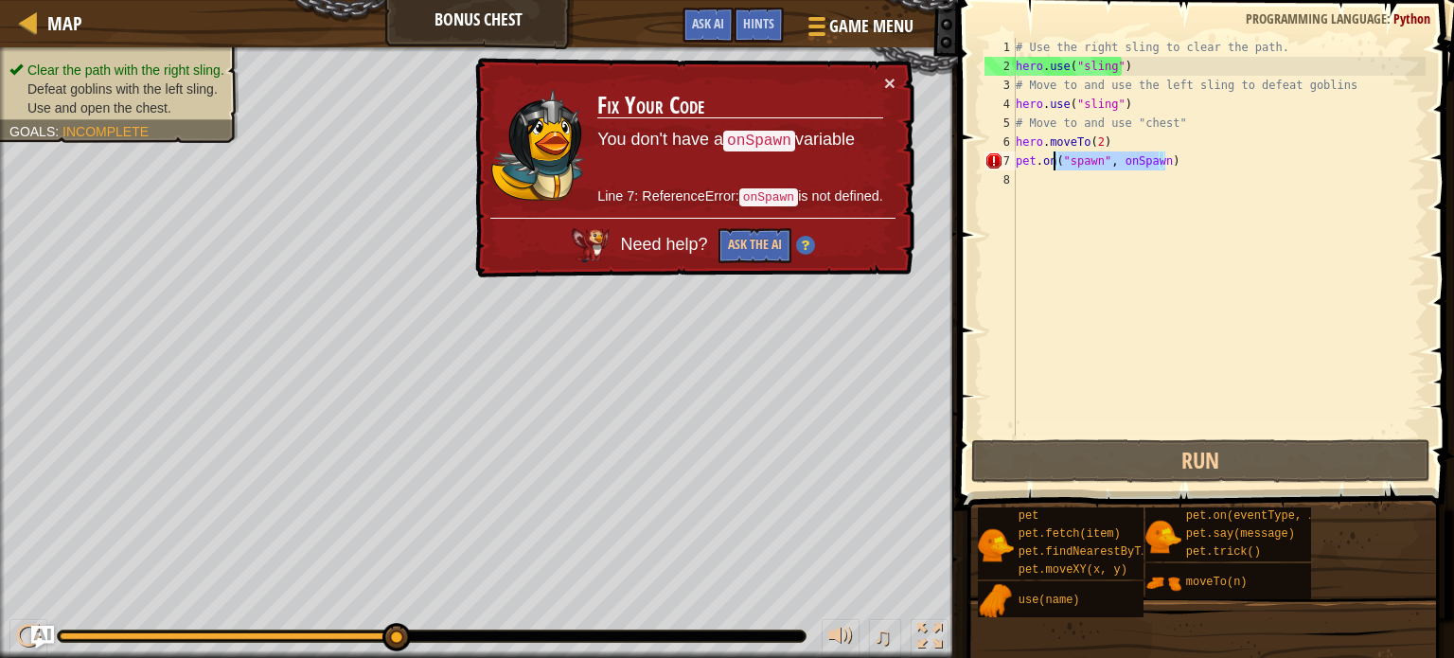
drag, startPoint x: 1194, startPoint y: 162, endPoint x: 1053, endPoint y: 153, distance: 141.3
click at [1053, 153] on div "# Use the right sling to clear the path. hero . use ( "sling" ) # Move to and u…" at bounding box center [1219, 256] width 414 height 436
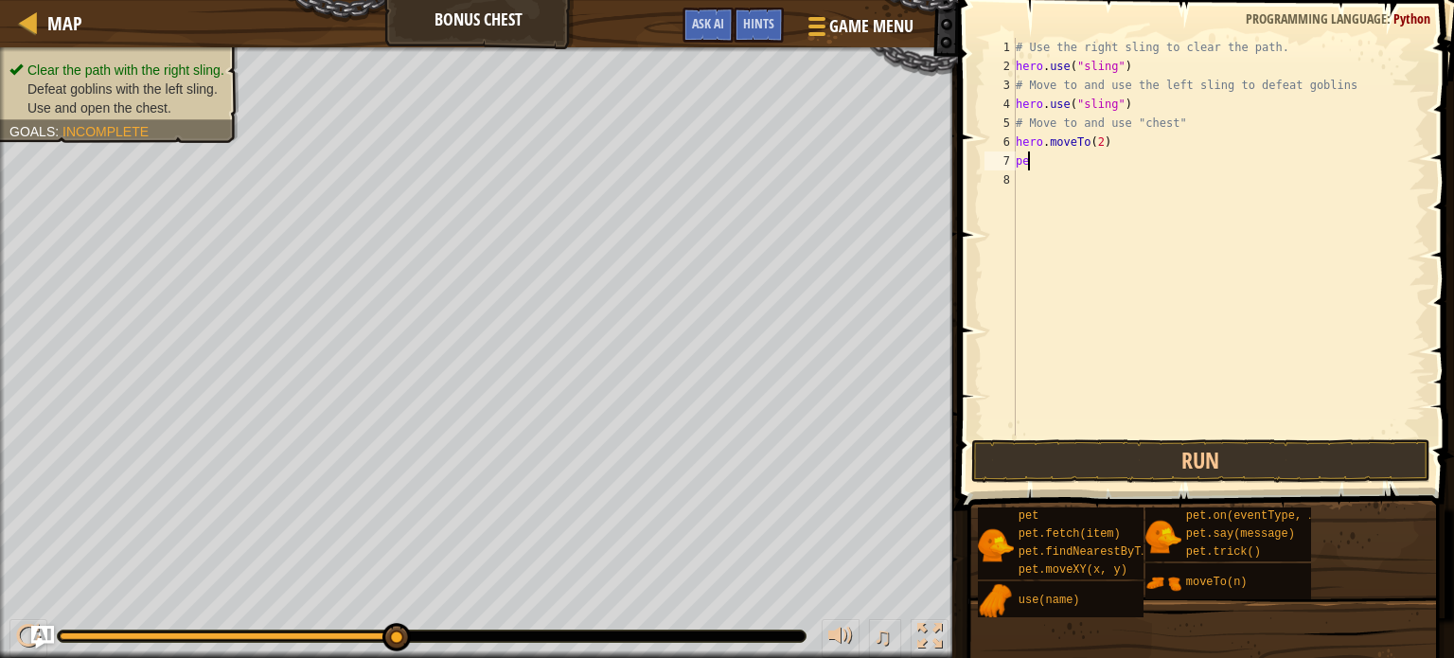
type textarea "p"
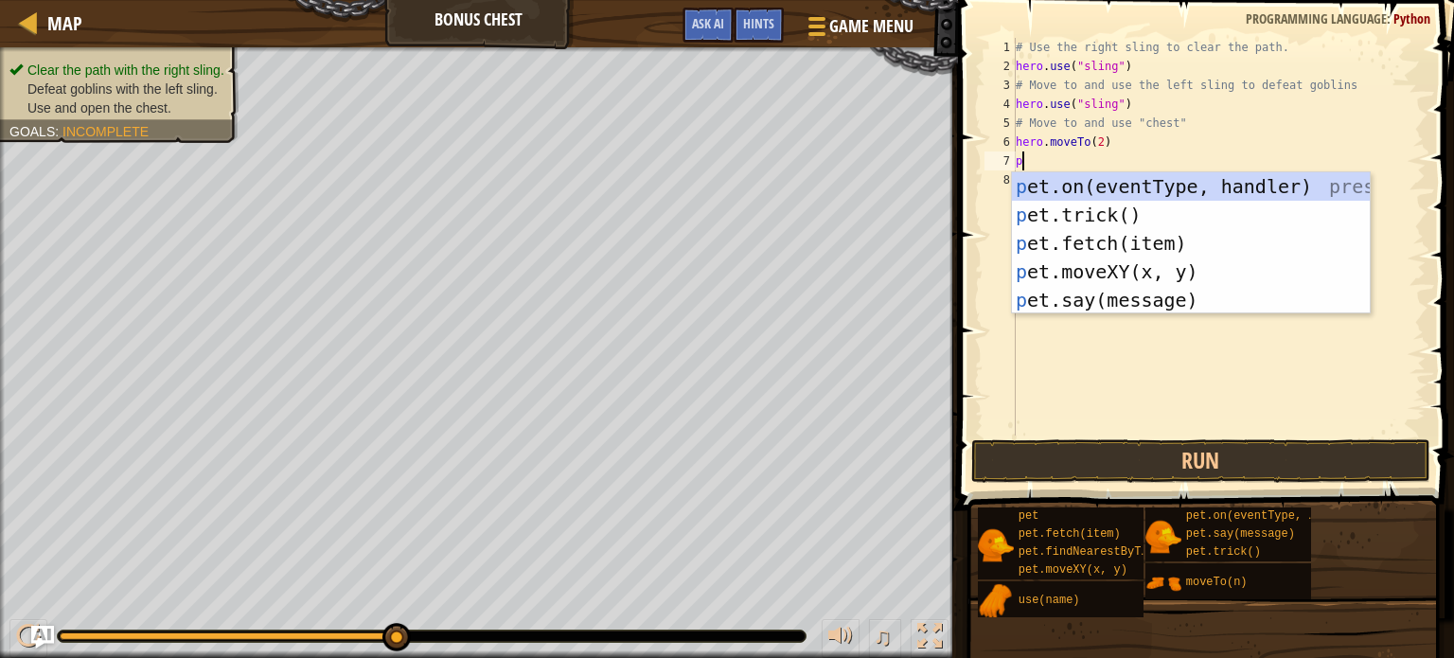
type textarea "pe"
click at [1095, 216] on div "pe t.on(eventType, handler) press enter pe t.trick() press enter pe t.fetch(ite…" at bounding box center [1191, 271] width 358 height 199
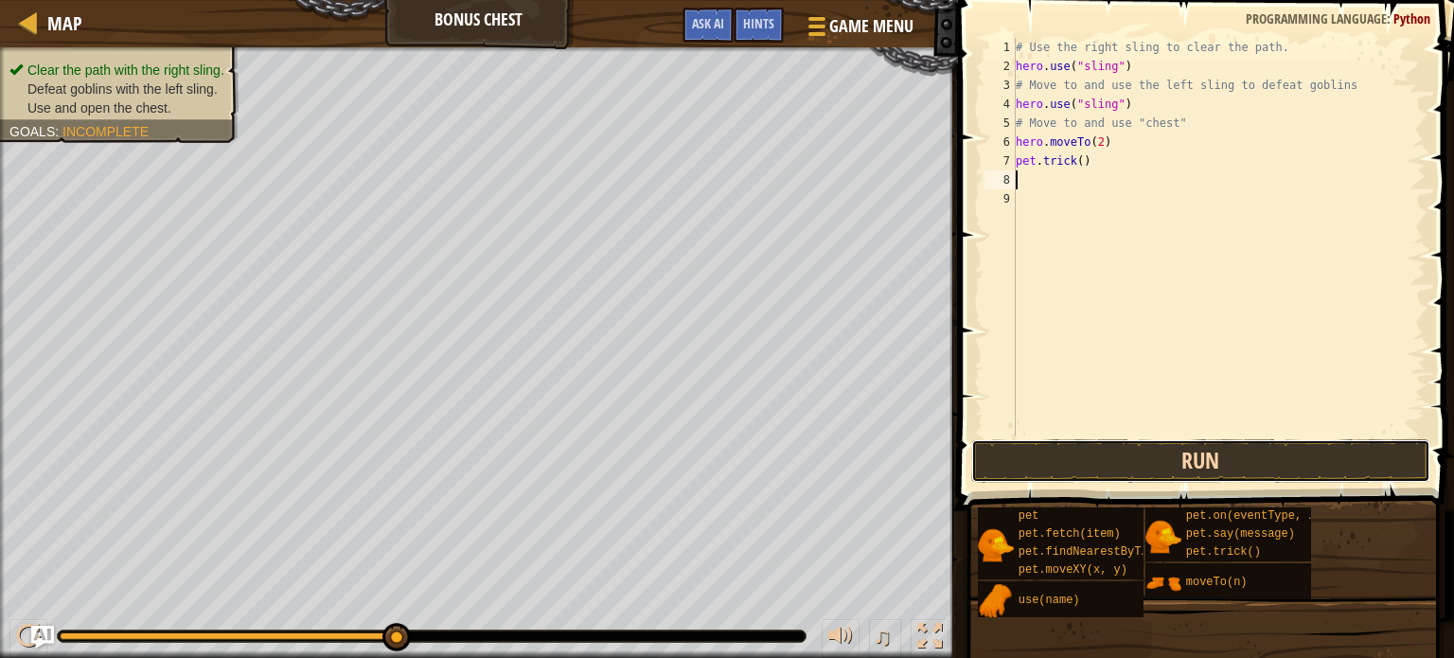
click at [1245, 453] on button "Run" at bounding box center [1201, 461] width 459 height 44
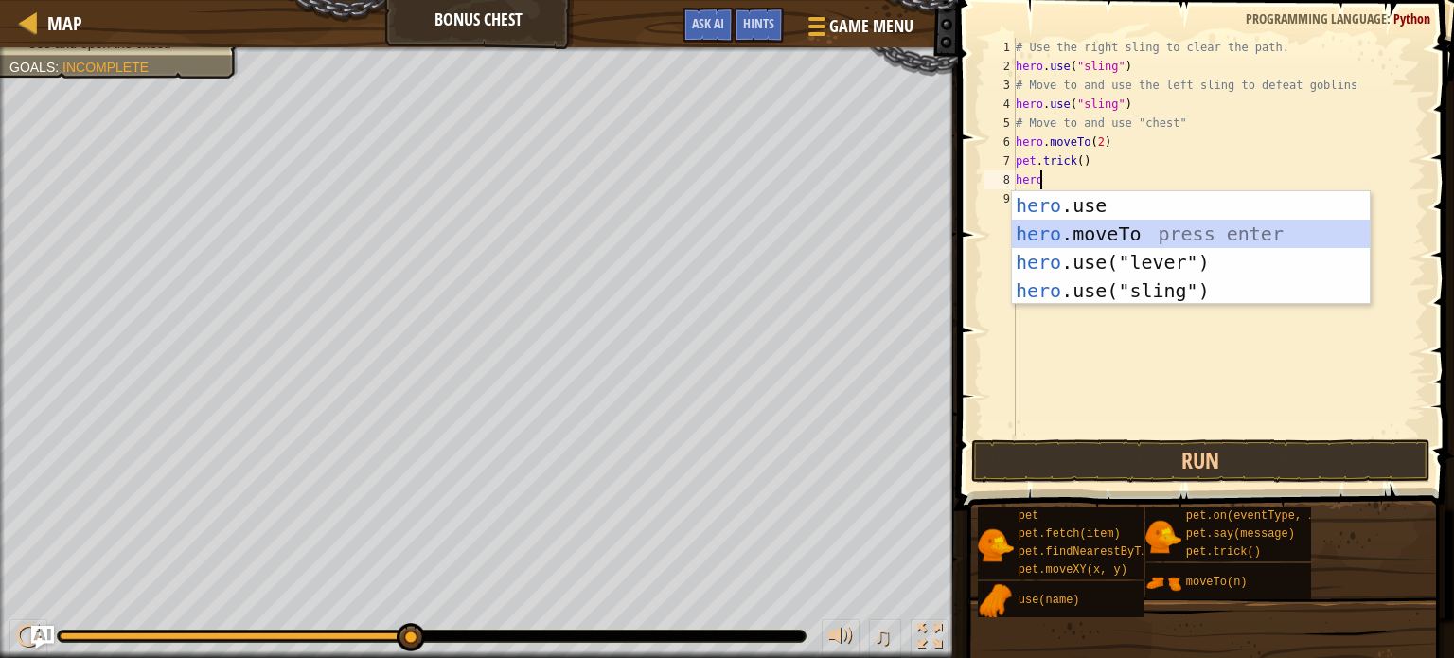
click at [1154, 223] on div "hero .use press enter hero .moveTo press enter hero .use("lever") press enter h…" at bounding box center [1191, 276] width 358 height 170
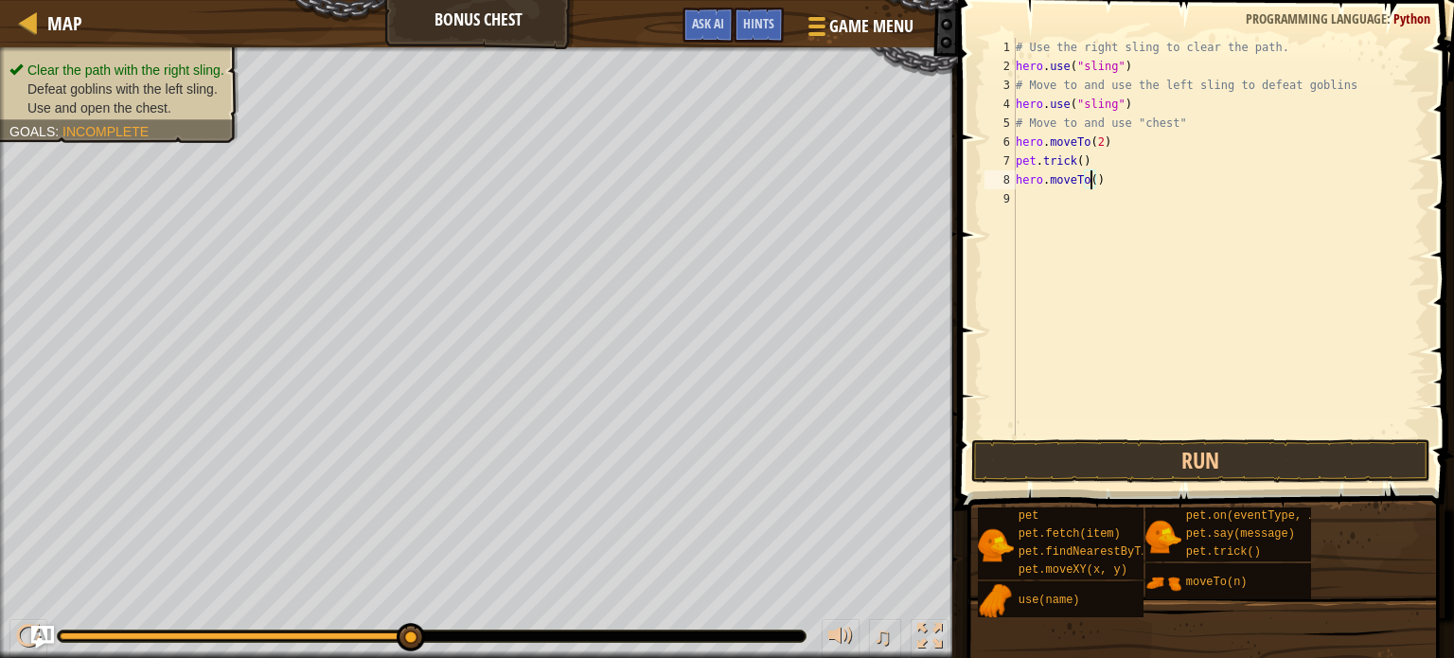
type textarea "hero.moveTo(3)"
click at [1099, 212] on div "# Use the right sling to clear the path. hero . use ( "sling" ) # Move to and u…" at bounding box center [1219, 256] width 414 height 436
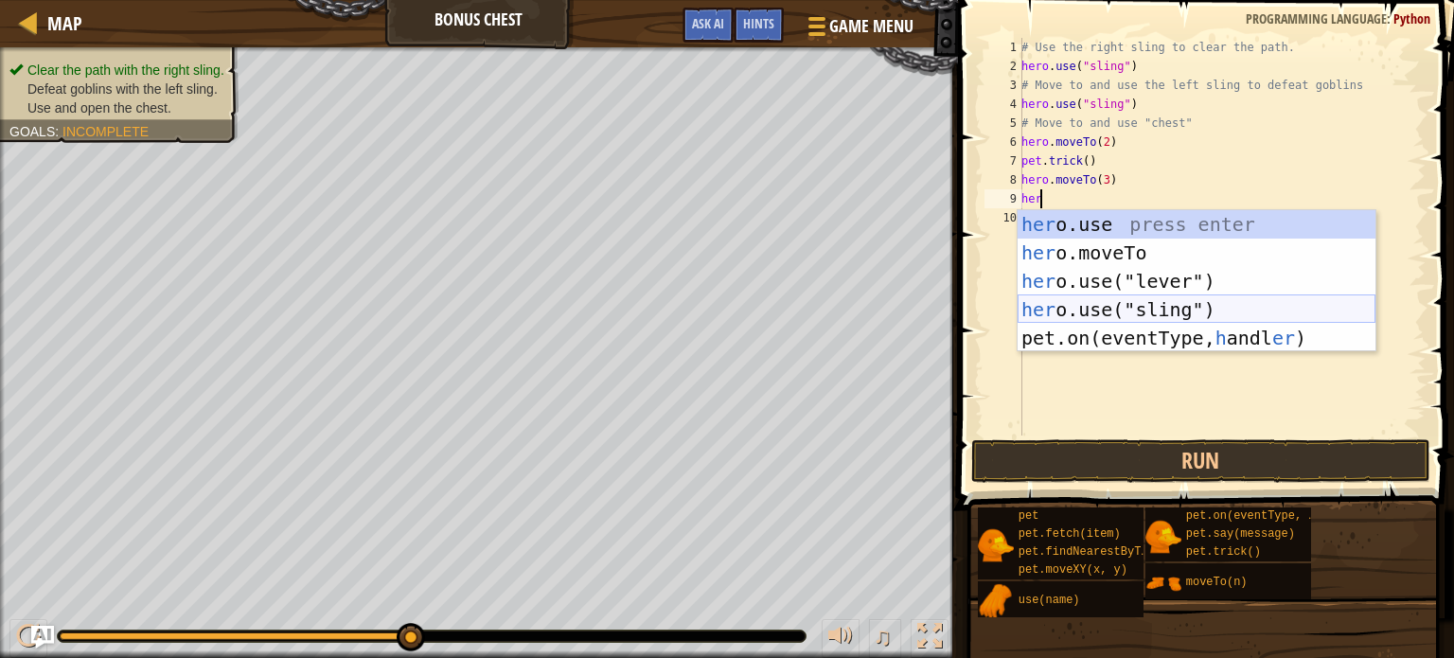
click at [1149, 311] on div "her o.use press enter her o.moveTo press enter her o.use("lever") press enter h…" at bounding box center [1197, 309] width 358 height 199
type textarea "hero.use("sling")"
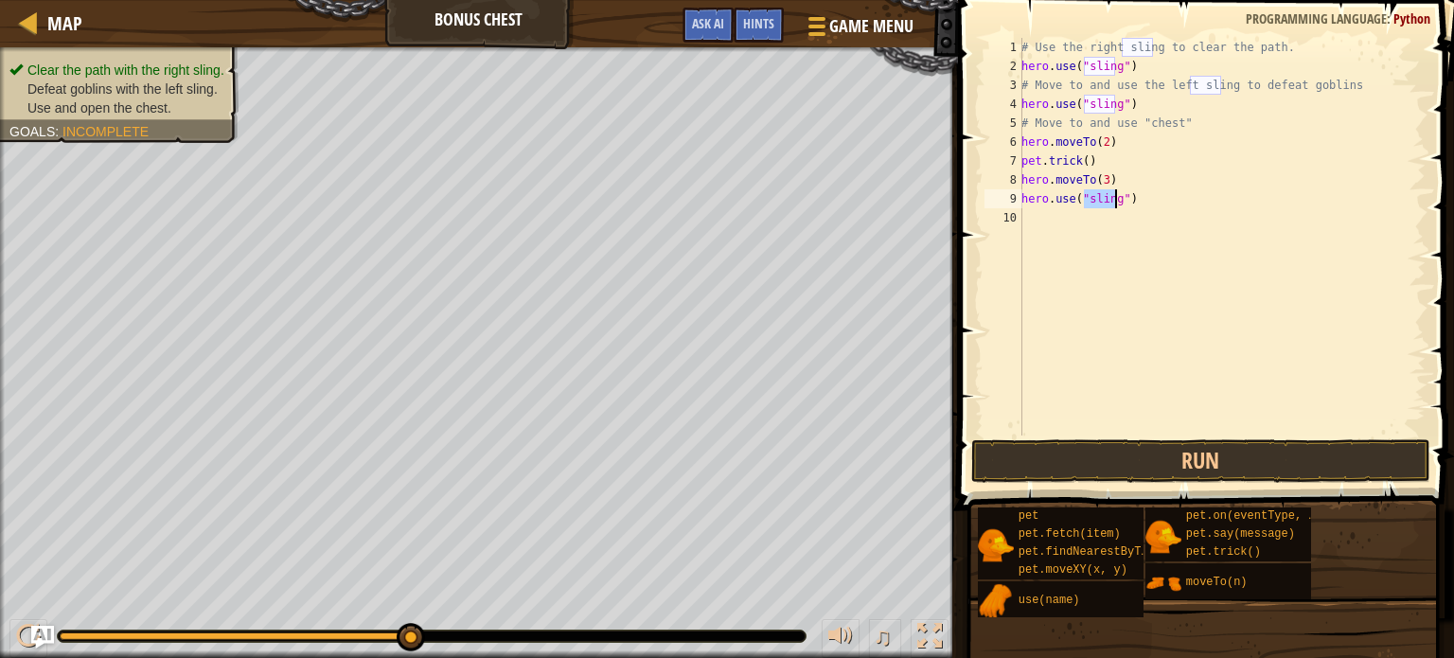
click at [1063, 224] on div "# Use the right sling to clear the path. hero . use ( "sling" ) # Move to and u…" at bounding box center [1222, 256] width 408 height 436
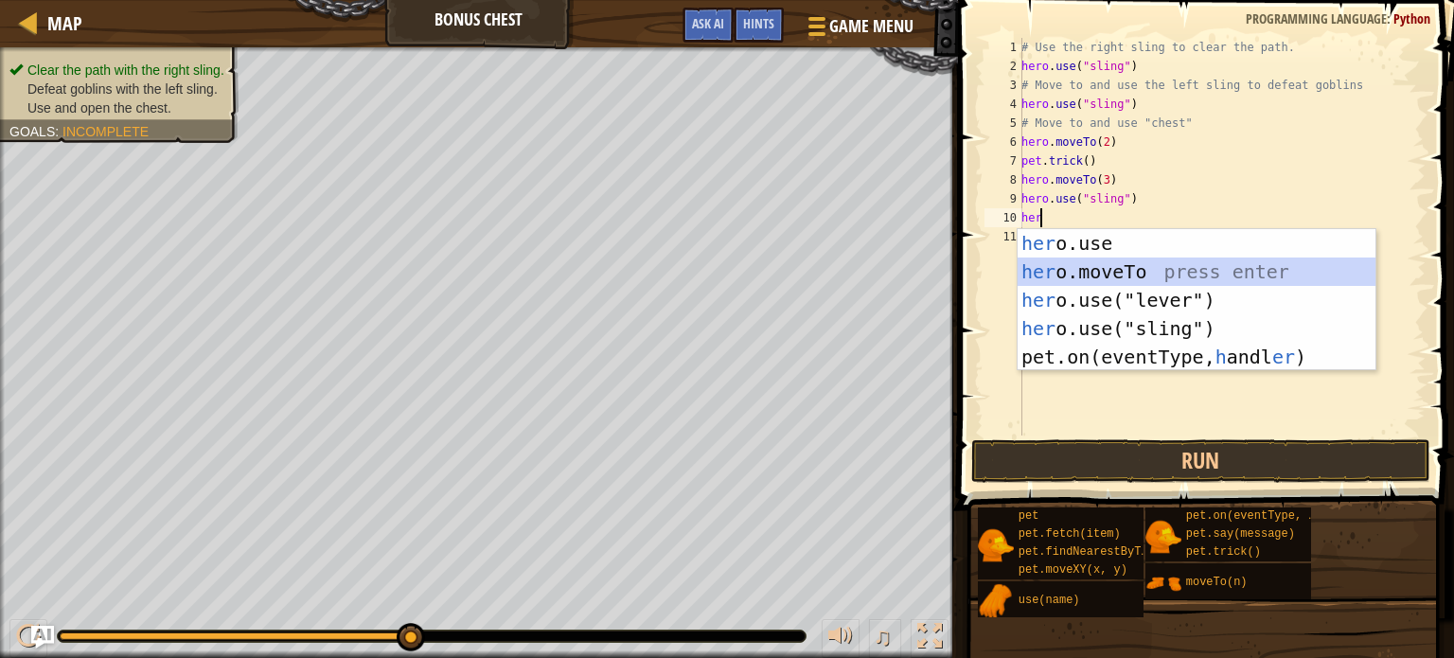
click at [1175, 261] on div "her o.use press enter her o.moveTo press enter her o.use("lever") press enter h…" at bounding box center [1197, 328] width 358 height 199
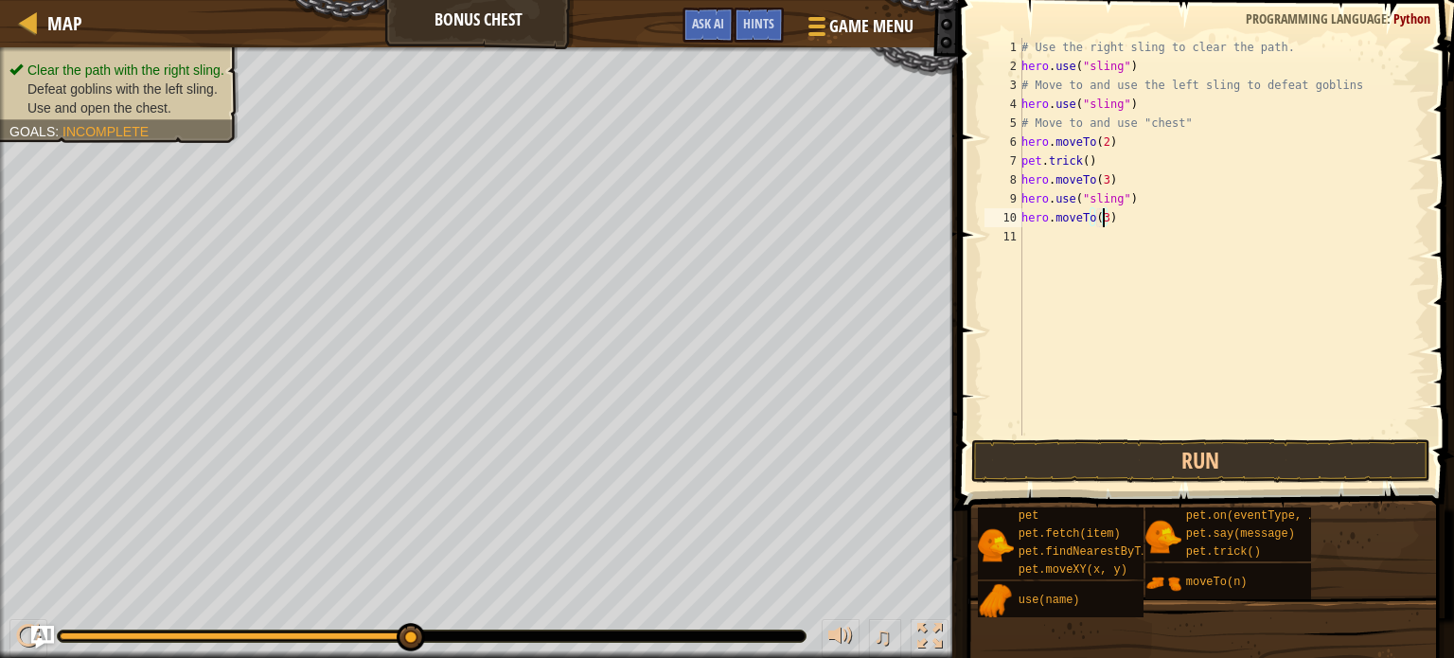
scroll to position [9, 6]
click at [1205, 464] on button "Run" at bounding box center [1201, 461] width 459 height 44
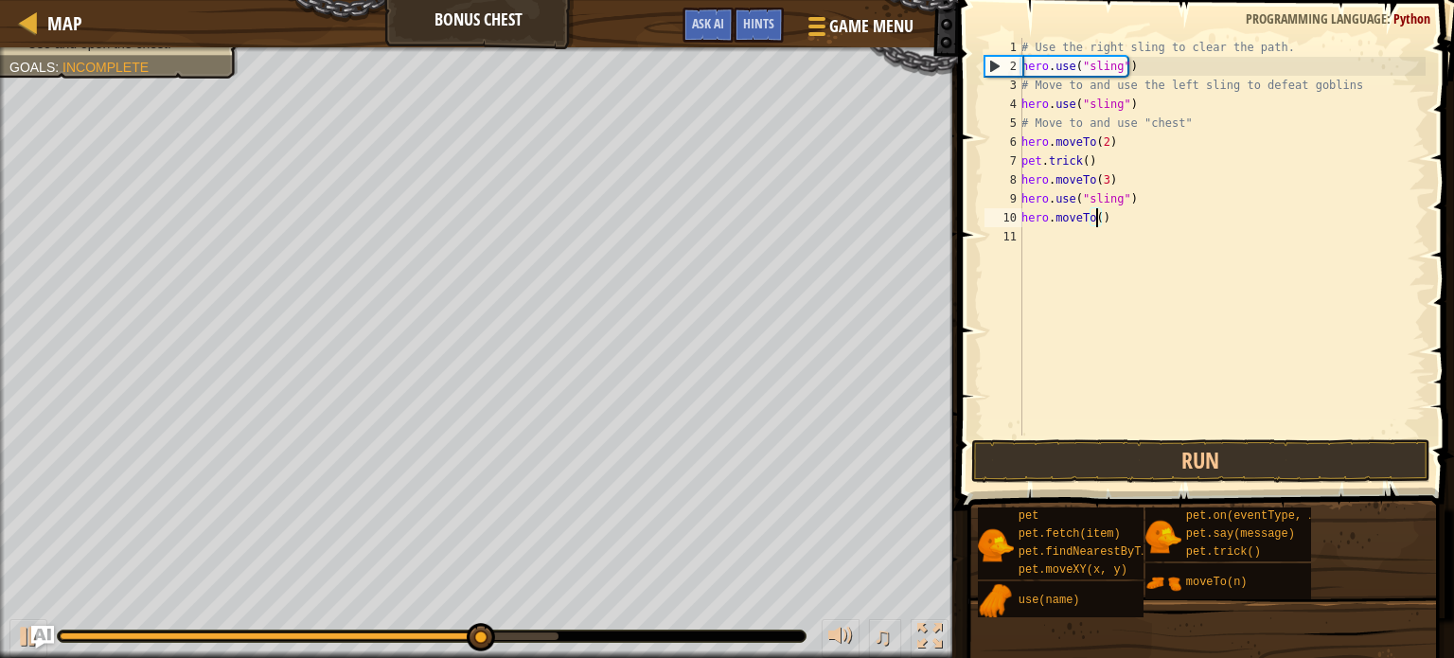
type textarea "hero.moveTo(4)"
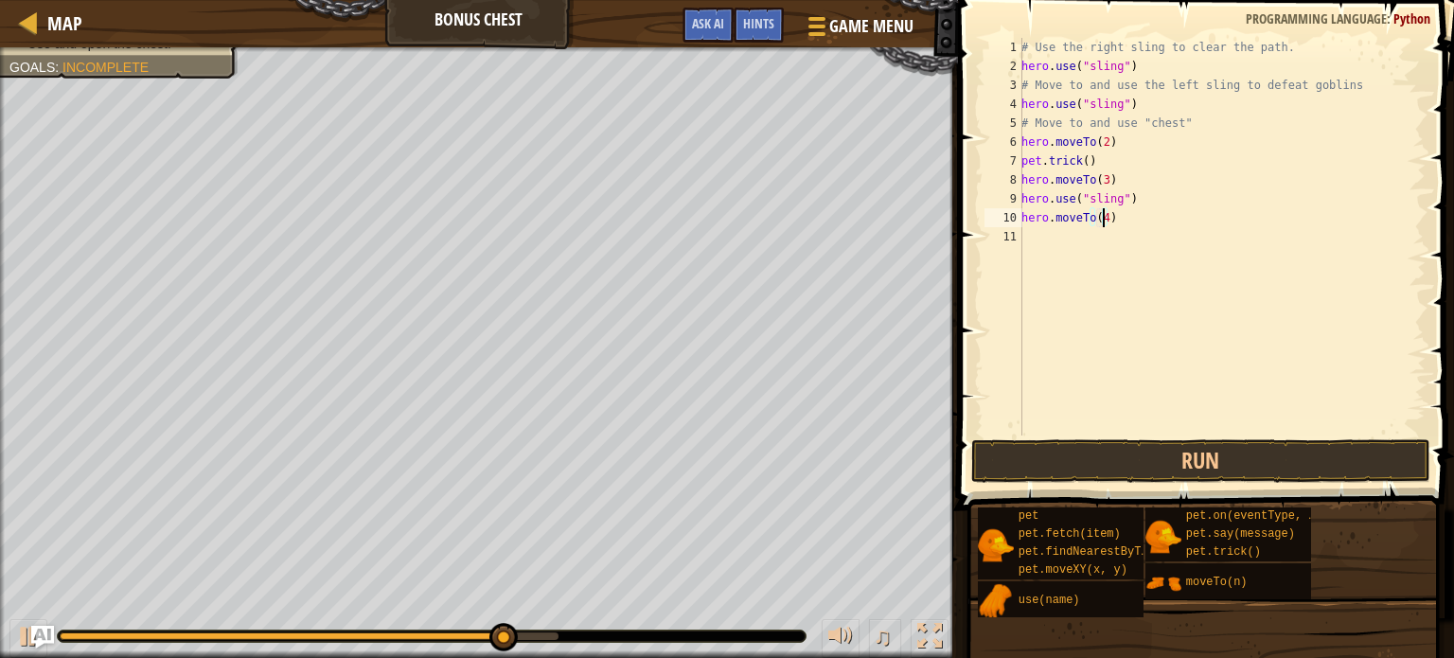
scroll to position [9, 0]
click at [1222, 462] on button "Run" at bounding box center [1201, 461] width 459 height 44
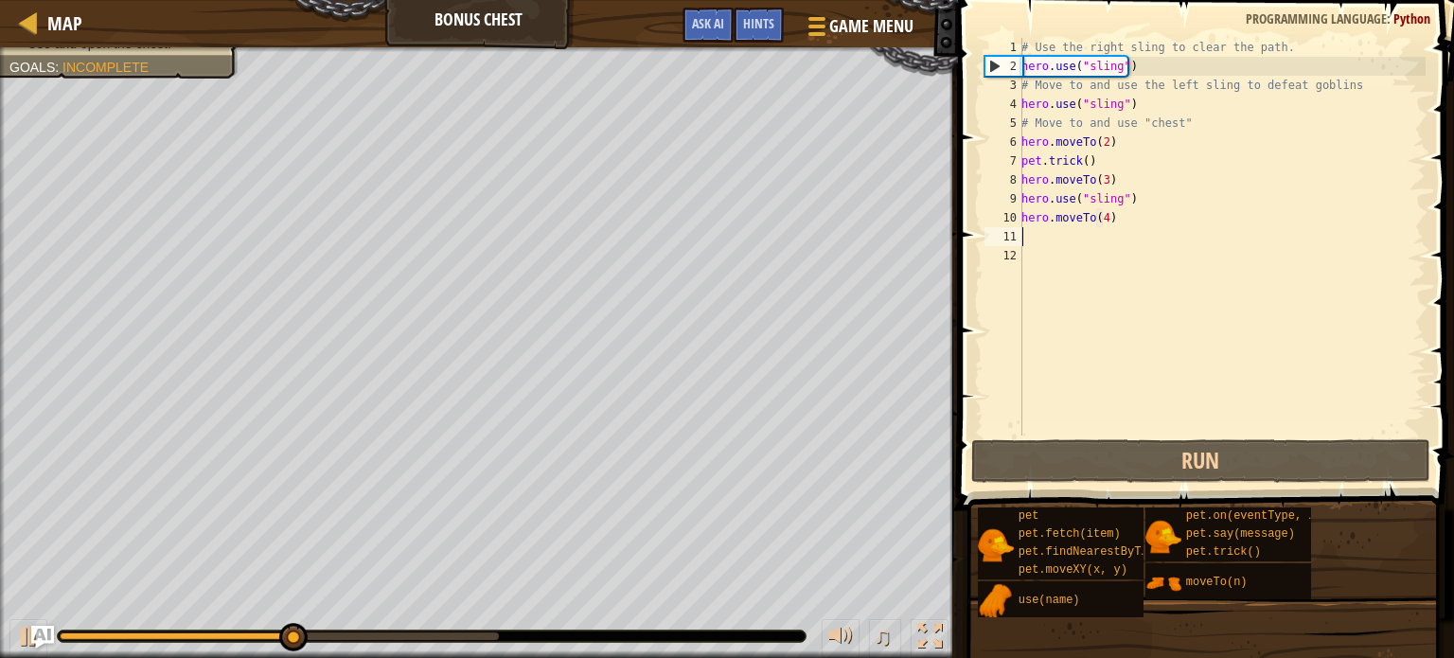
click at [1101, 179] on div "# Use the right sling to clear the path. hero . use ( "sling" ) # Move to and u…" at bounding box center [1222, 256] width 408 height 436
click at [1099, 144] on div "# Use the right sling to clear the path. hero . use ( "sling" ) # Move to and u…" at bounding box center [1222, 256] width 408 height 436
click at [1102, 144] on div "# Use the right sling to clear the path. hero . use ( "sling" ) # Move to and u…" at bounding box center [1222, 256] width 408 height 436
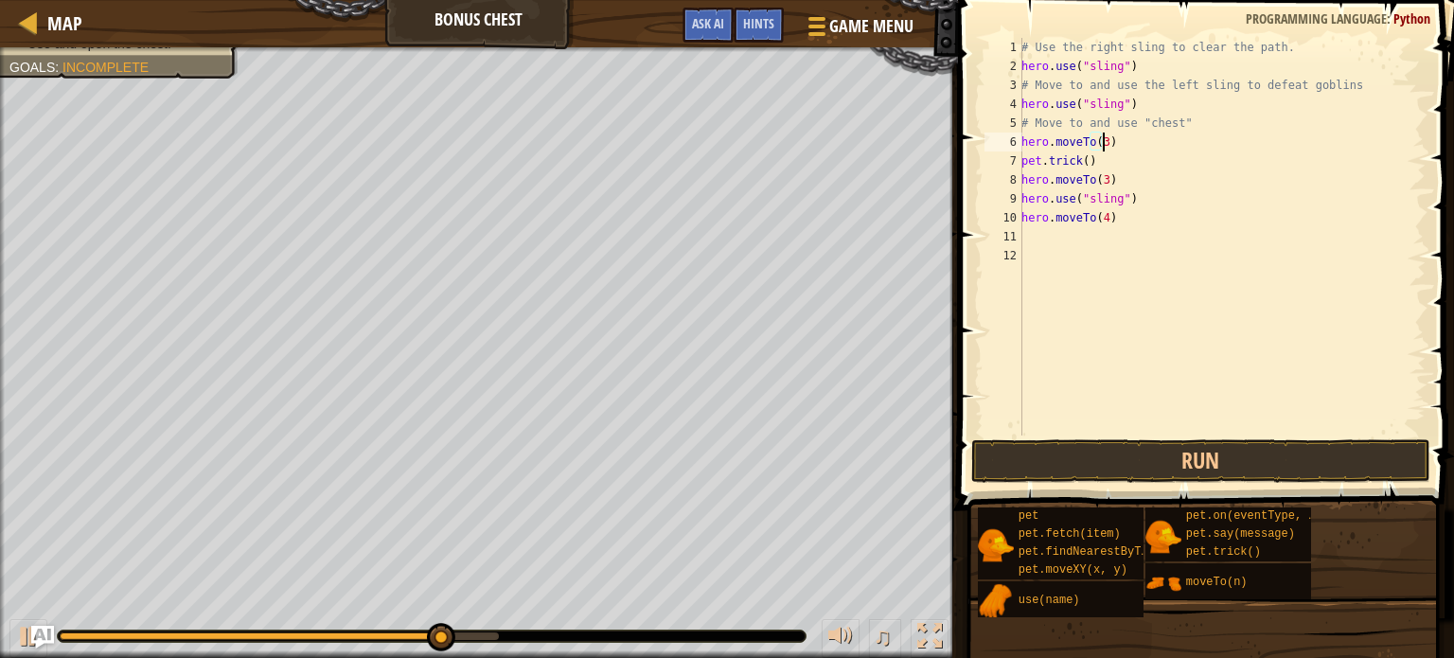
scroll to position [9, 6]
click at [1100, 176] on div "# Use the right sling to clear the path. hero . use ( "sling" ) # Move to and u…" at bounding box center [1222, 256] width 408 height 436
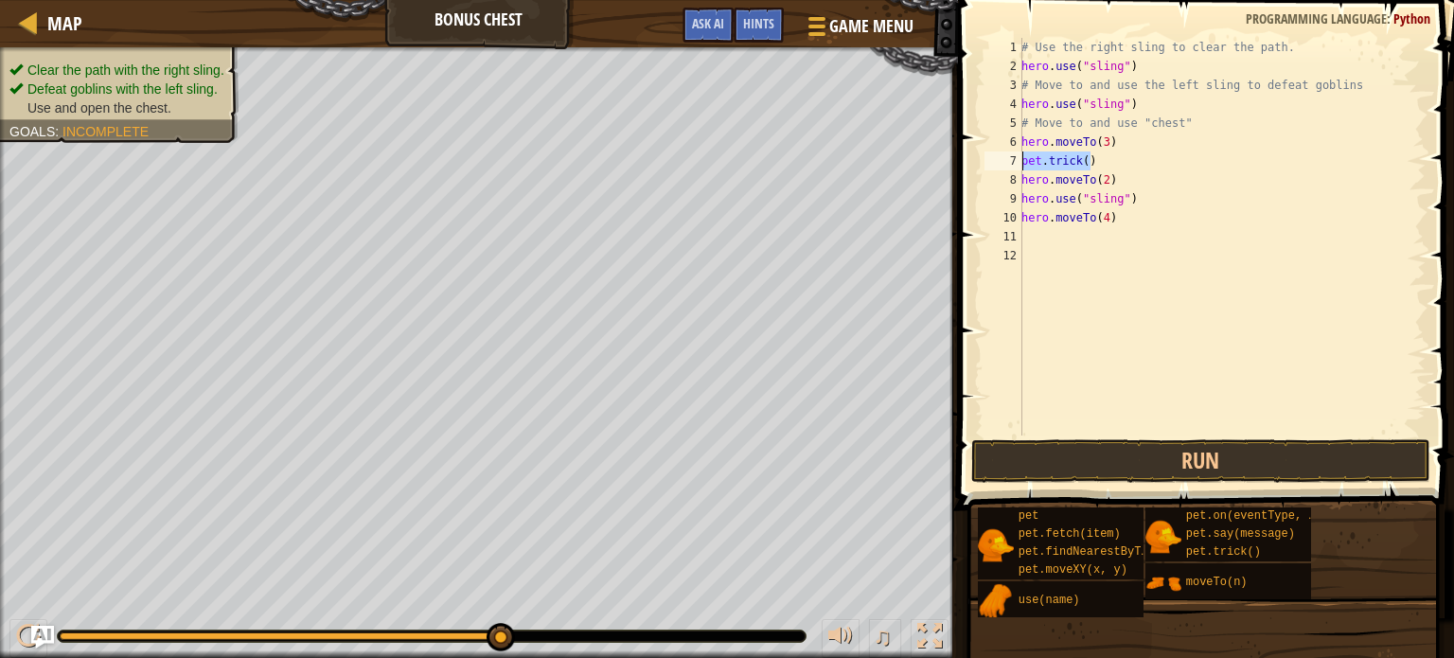
drag, startPoint x: 1095, startPoint y: 159, endPoint x: 1023, endPoint y: 158, distance: 72.0
click at [1023, 158] on div "# Use the right sling to clear the path. hero . use ( "sling" ) # Move to and u…" at bounding box center [1222, 256] width 408 height 436
type textarea "pet.trick()"
click at [1158, 448] on button "Run" at bounding box center [1201, 461] width 459 height 44
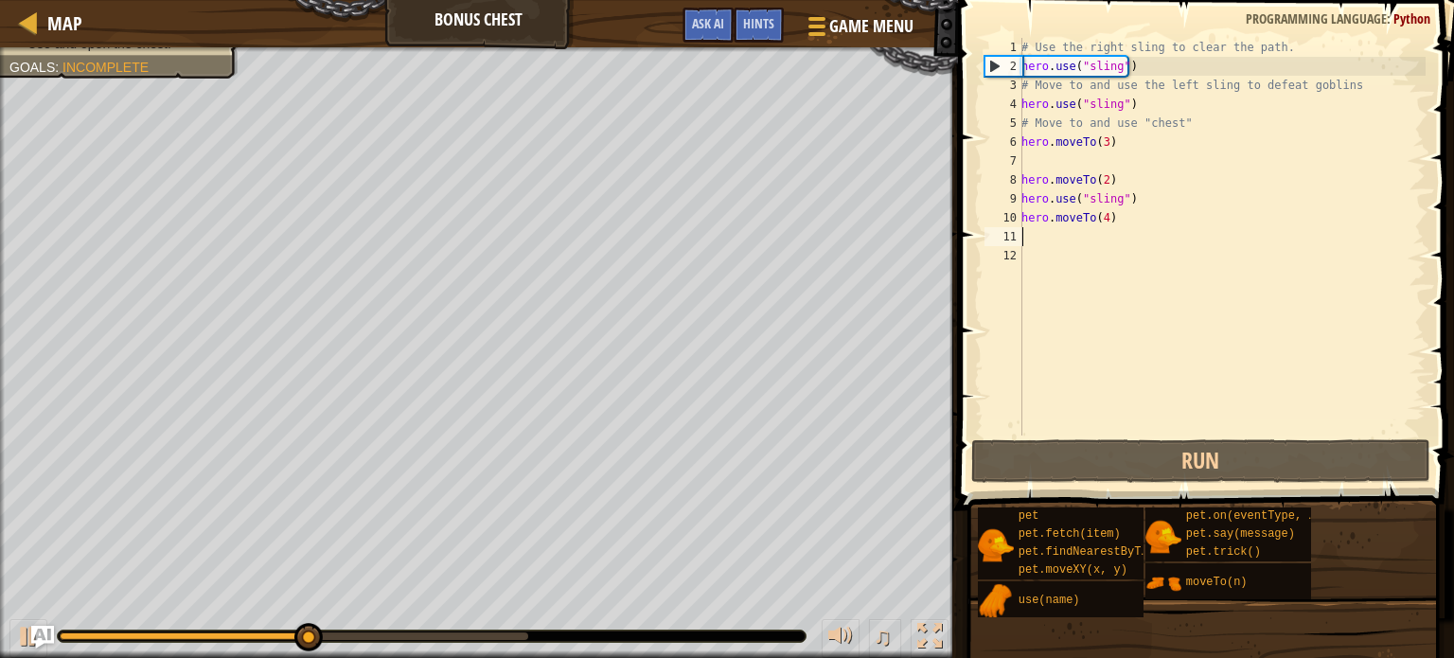
drag, startPoint x: 1051, startPoint y: 230, endPoint x: 1051, endPoint y: 241, distance: 11.4
click at [1051, 232] on div "# Use the right sling to clear the path. hero . use ( "sling" ) # Move to and u…" at bounding box center [1222, 256] width 408 height 436
click at [1061, 170] on div "# Use the right sling to clear the path. hero . use ( "sling" ) # Move to and u…" at bounding box center [1222, 256] width 408 height 436
type textarea "hero.moveTo(2)"
click at [1064, 162] on div "# Use the right sling to clear the path. hero . use ( "sling" ) # Move to and u…" at bounding box center [1222, 256] width 408 height 436
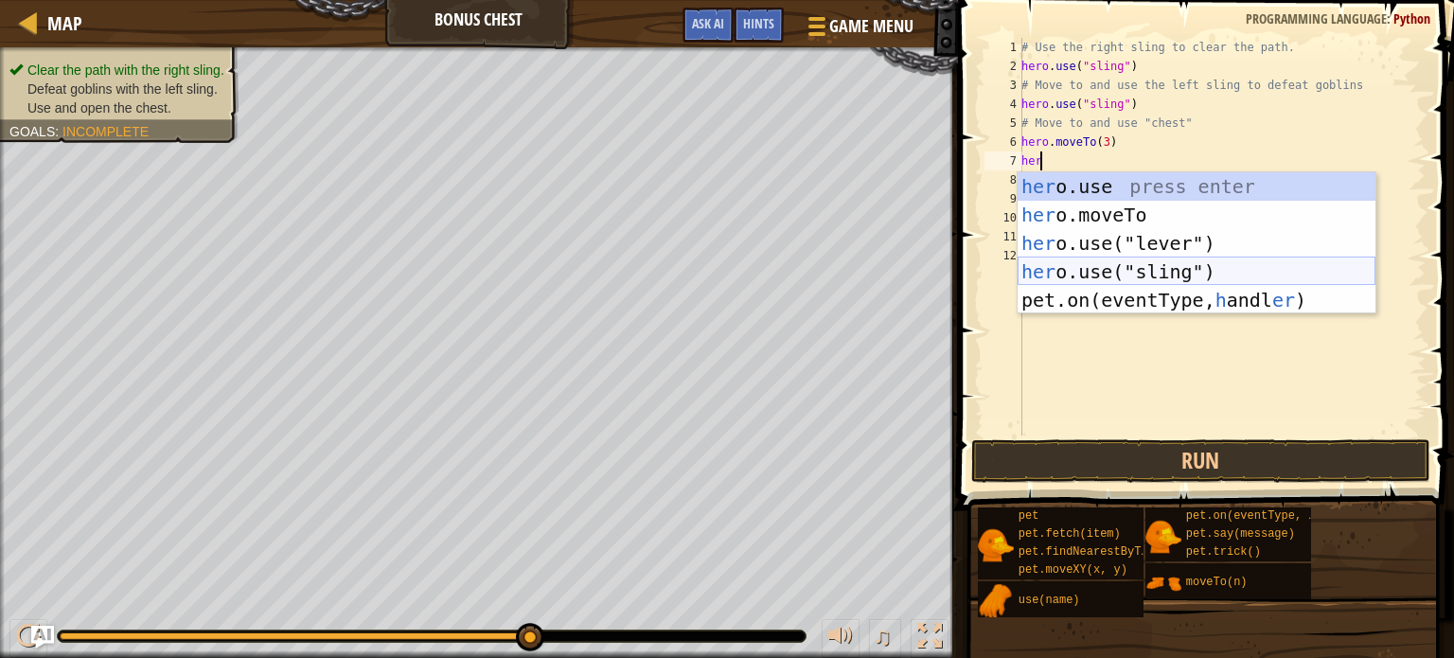
click at [1088, 276] on div "her o.use press enter her o.moveTo press enter her o.use("lever") press enter h…" at bounding box center [1197, 271] width 358 height 199
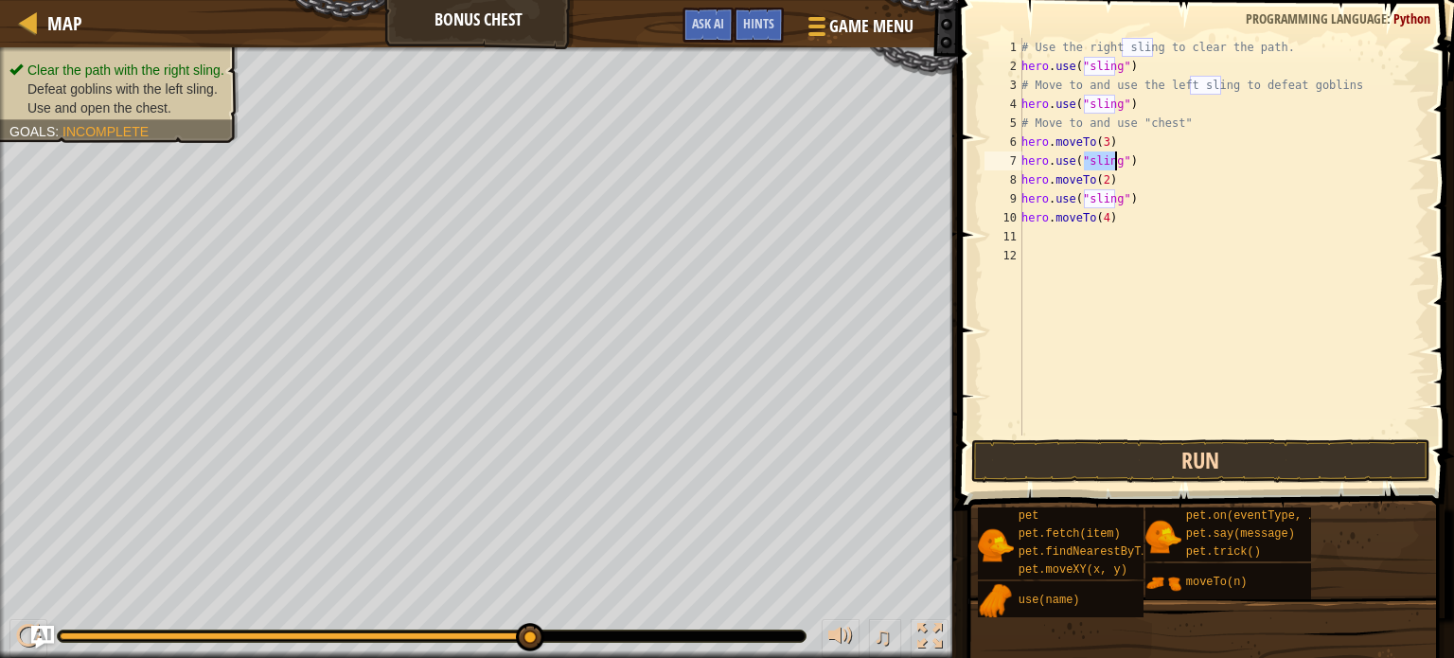
type textarea "hero.use("sling")"
click at [1225, 468] on button "Run" at bounding box center [1201, 461] width 459 height 44
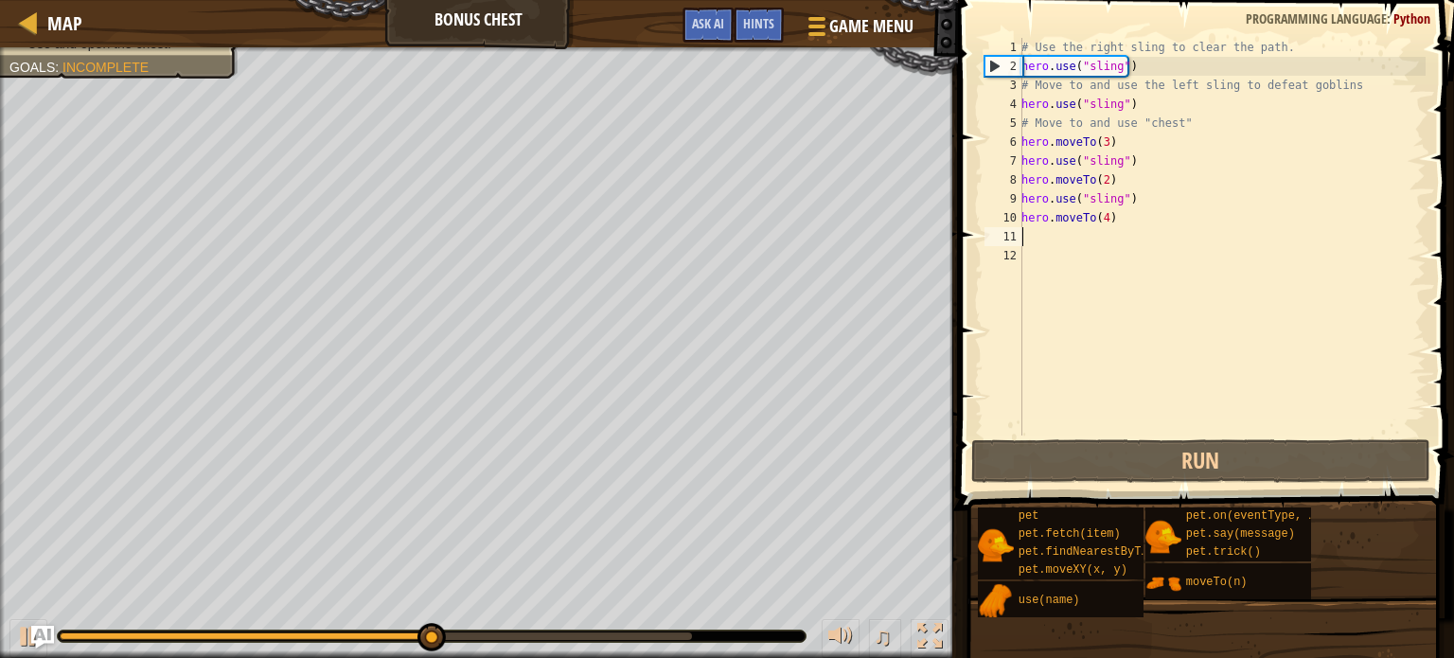
click at [1071, 245] on div "# Use the right sling to clear the path. hero . use ( "sling" ) # Move to and u…" at bounding box center [1222, 256] width 408 height 436
click at [1031, 232] on div "# Use the right sling to clear the path. hero . use ( "sling" ) # Move to and u…" at bounding box center [1222, 256] width 408 height 436
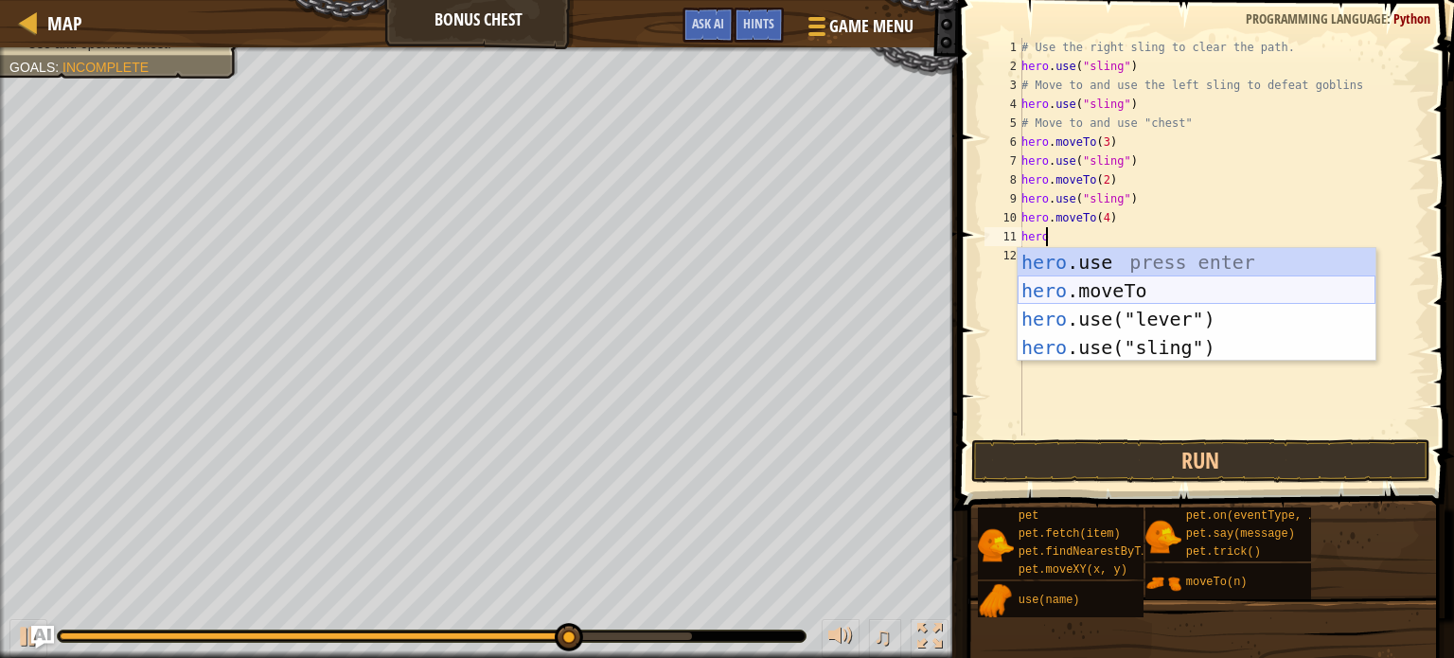
click at [1081, 292] on div "hero .use press enter hero .moveTo press enter hero .use("lever") press enter h…" at bounding box center [1197, 333] width 358 height 170
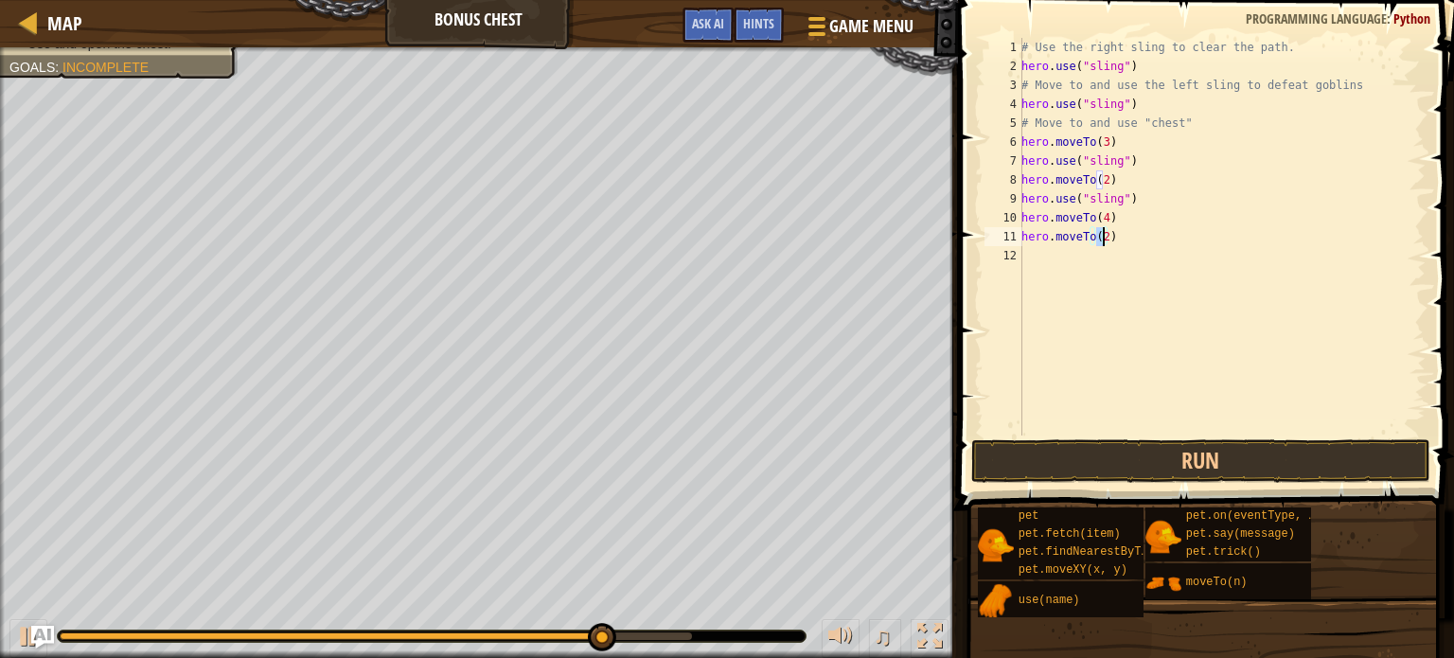
type textarea "hero.moveTo(5)"
click at [1043, 258] on div "# Use the right sling to clear the path. hero . use ( "sling" ) # Move to and u…" at bounding box center [1222, 256] width 408 height 436
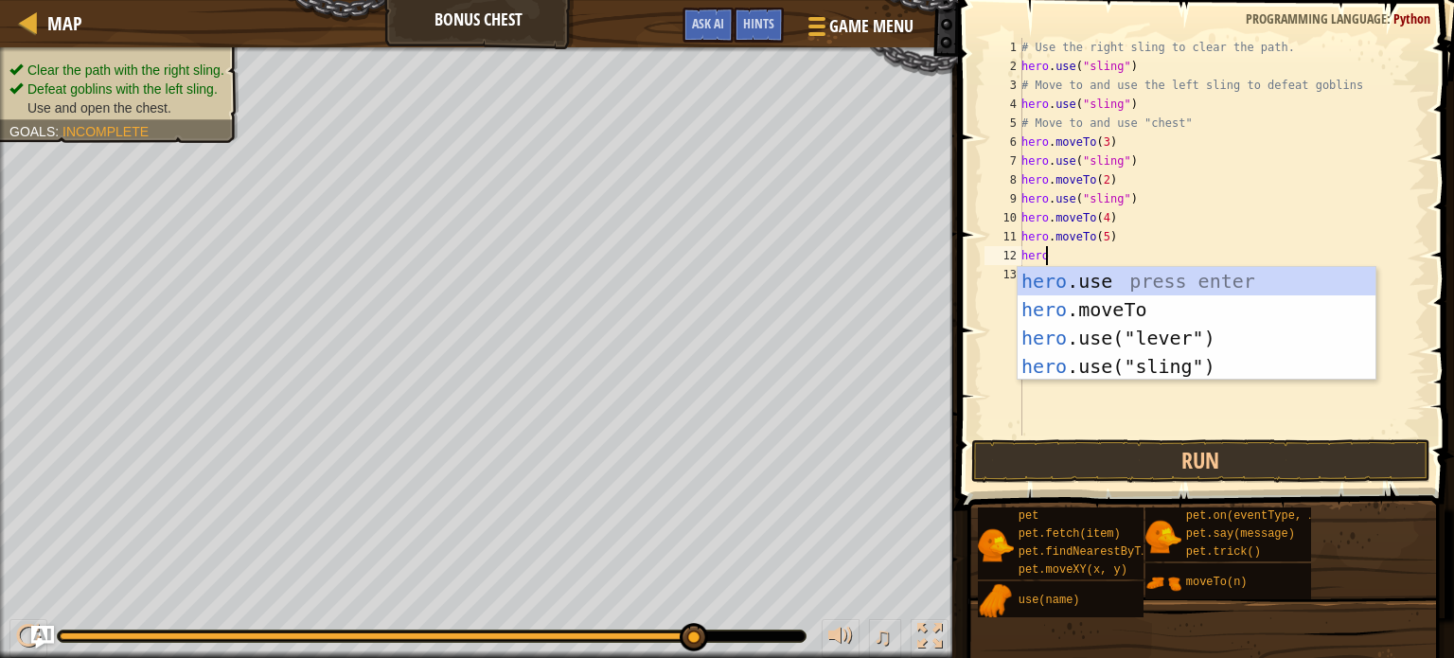
scroll to position [9, 0]
click at [1096, 303] on div "hero .use press enter hero .moveTo press enter hero .use("lever") press enter h…" at bounding box center [1197, 352] width 358 height 170
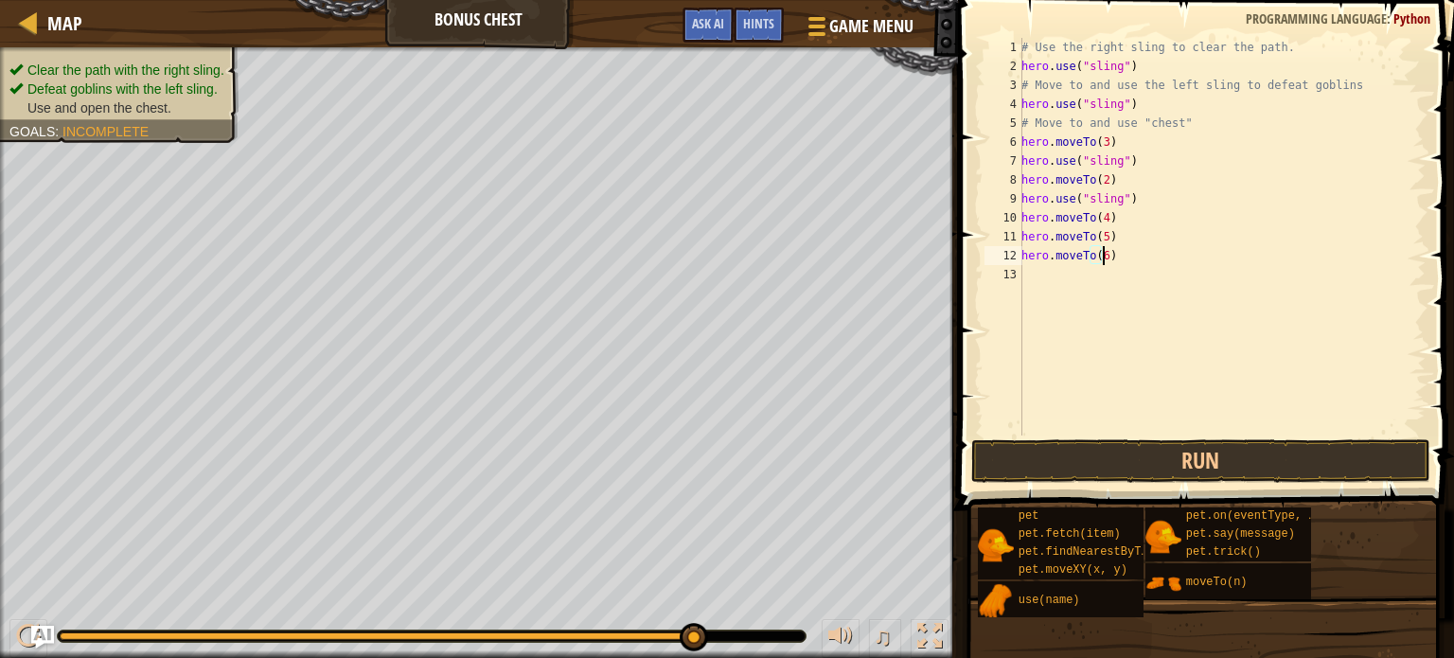
scroll to position [9, 6]
click at [1235, 464] on button "Run" at bounding box center [1201, 461] width 459 height 44
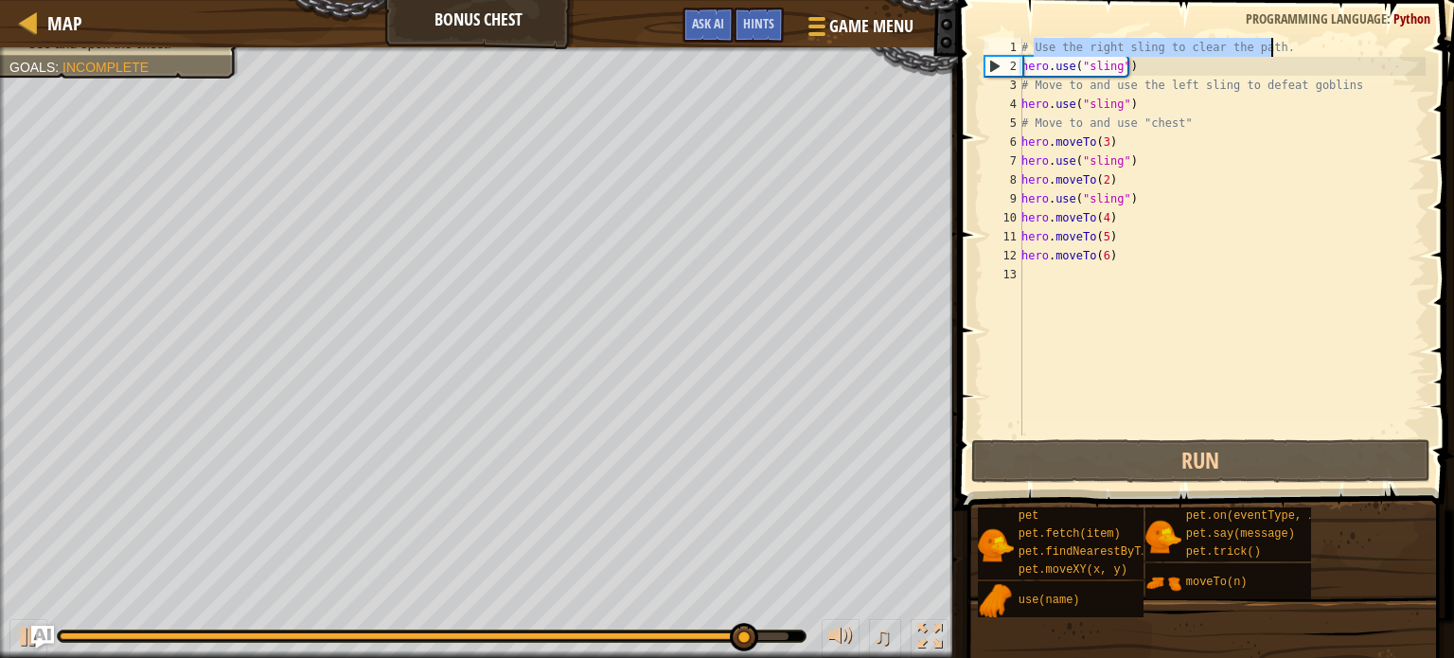
drag, startPoint x: 1145, startPoint y: 58, endPoint x: 1281, endPoint y: 52, distance: 136.5
click at [1281, 52] on div "# Use the right sling to clear the path. hero . use ( "sling" ) # Move to and u…" at bounding box center [1222, 256] width 408 height 436
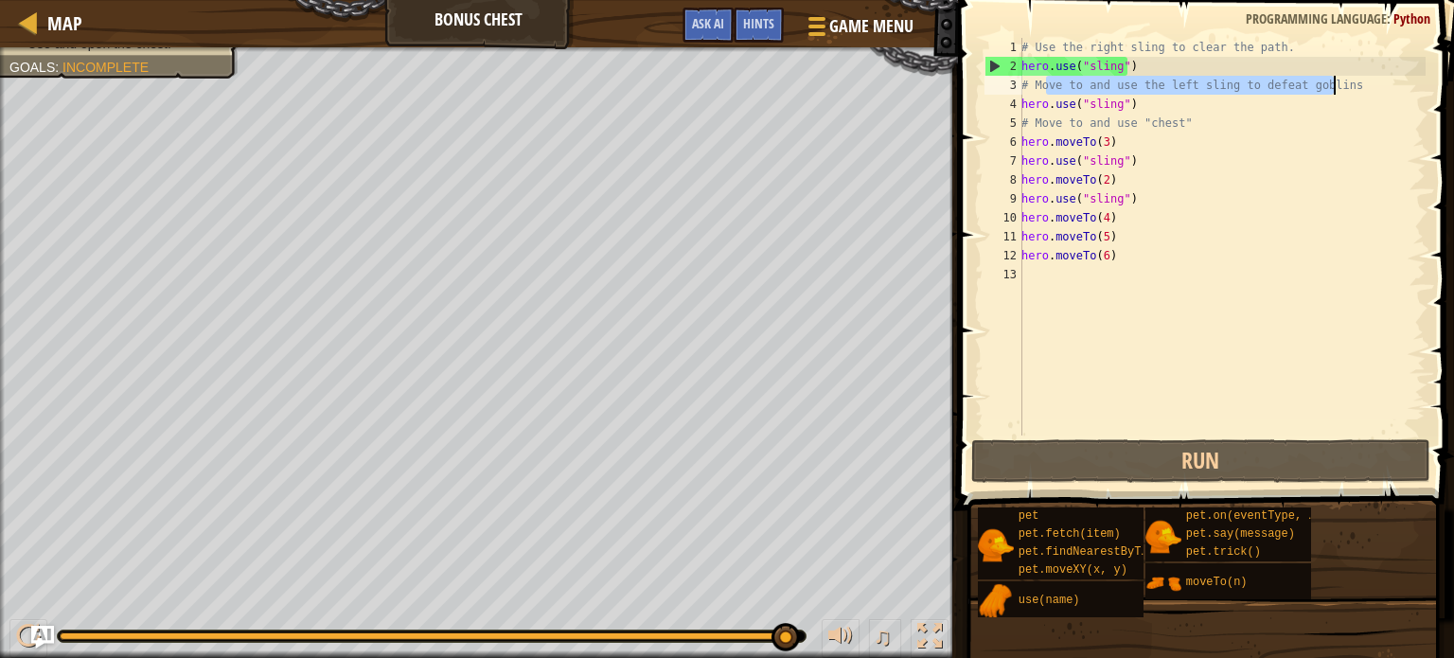
drag, startPoint x: 1048, startPoint y: 93, endPoint x: 1337, endPoint y: 86, distance: 288.9
click at [1337, 86] on div "# Use the right sling to clear the path. hero . use ( "sling" ) # Move to and u…" at bounding box center [1222, 256] width 408 height 436
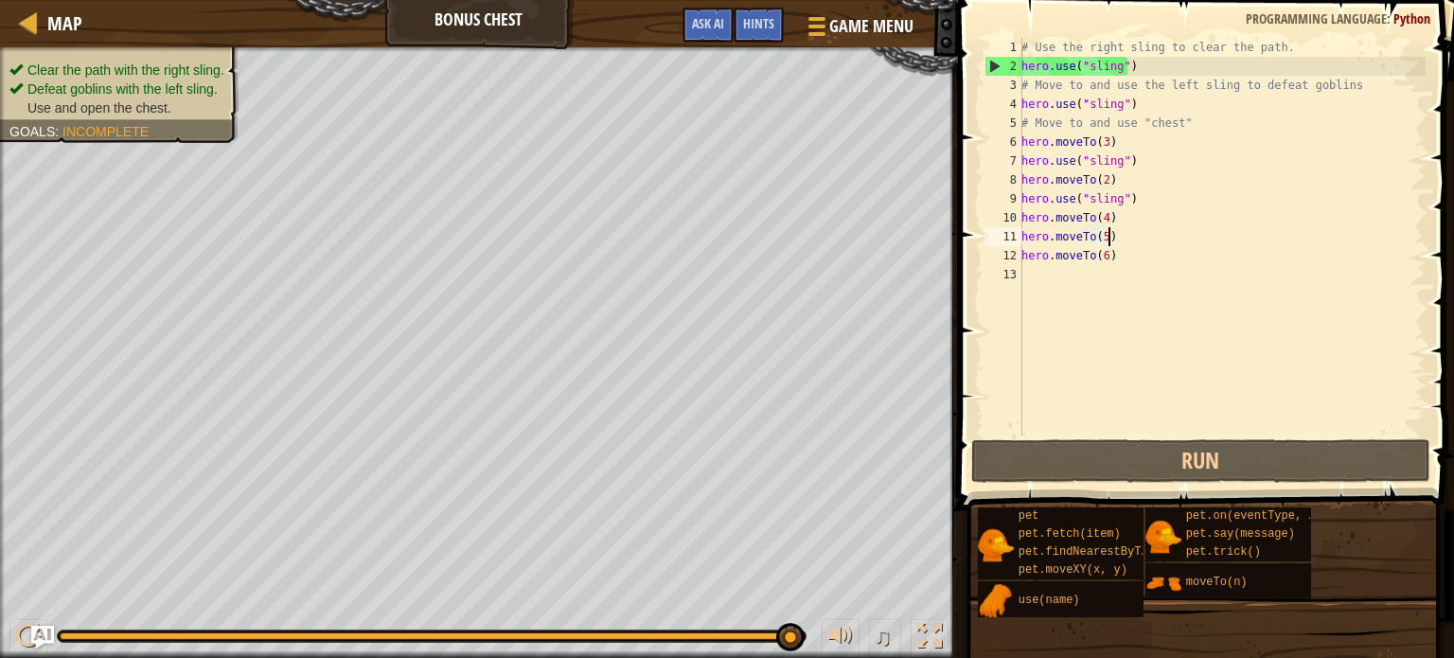
click at [1117, 238] on div "# Use the right sling to clear the path. hero . use ( "sling" ) # Move to and u…" at bounding box center [1222, 256] width 408 height 436
type textarea "hero.moveTo(5)"
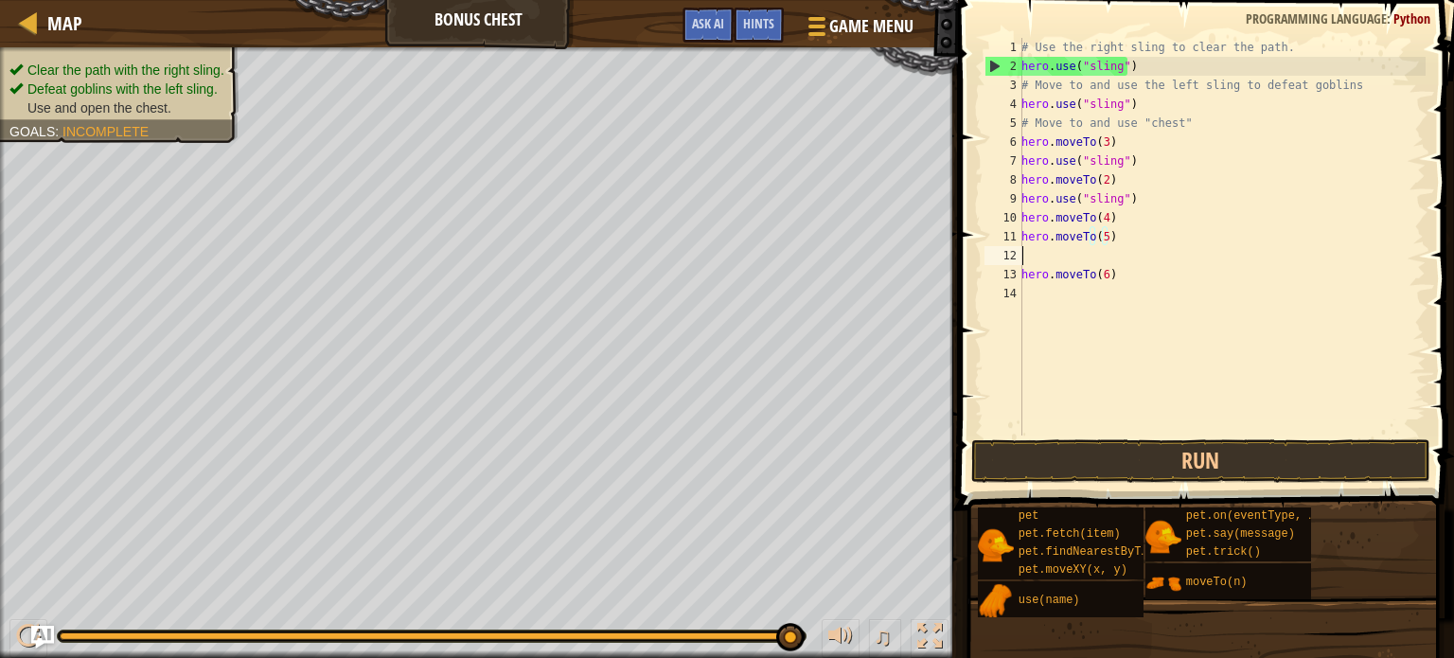
scroll to position [9, 0]
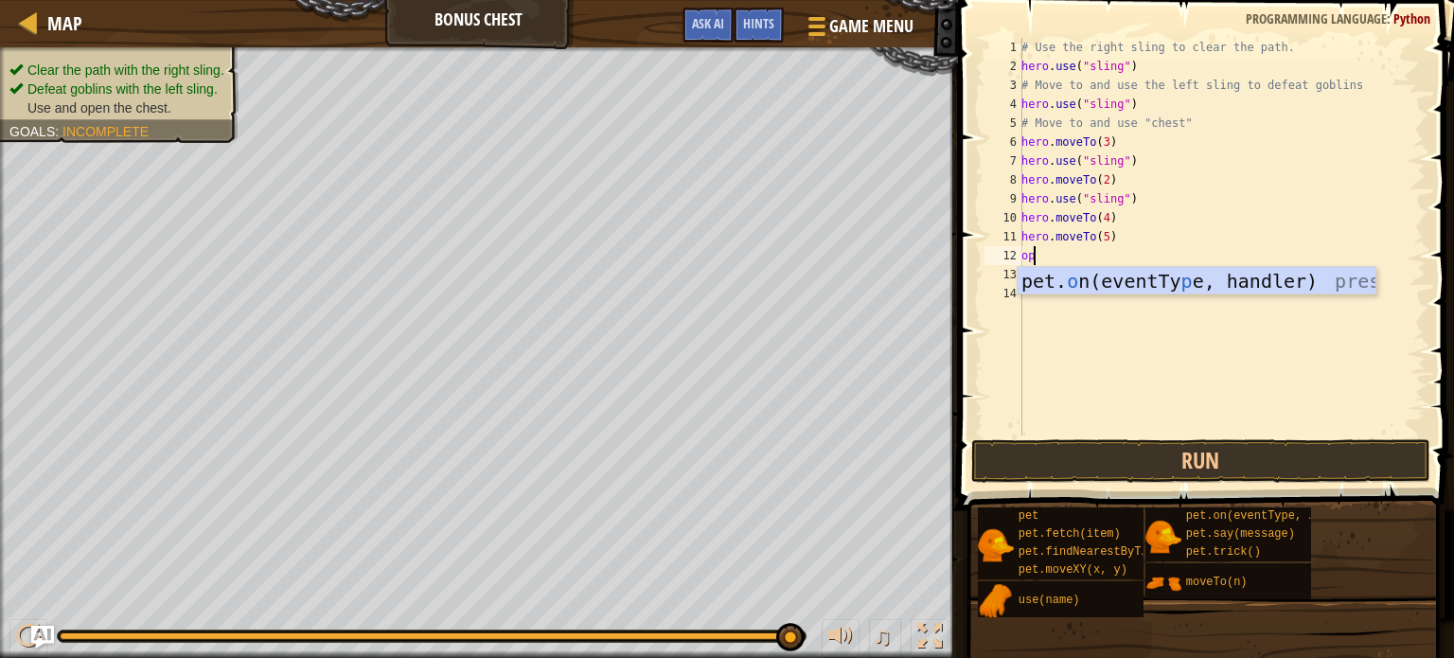
type textarea "o"
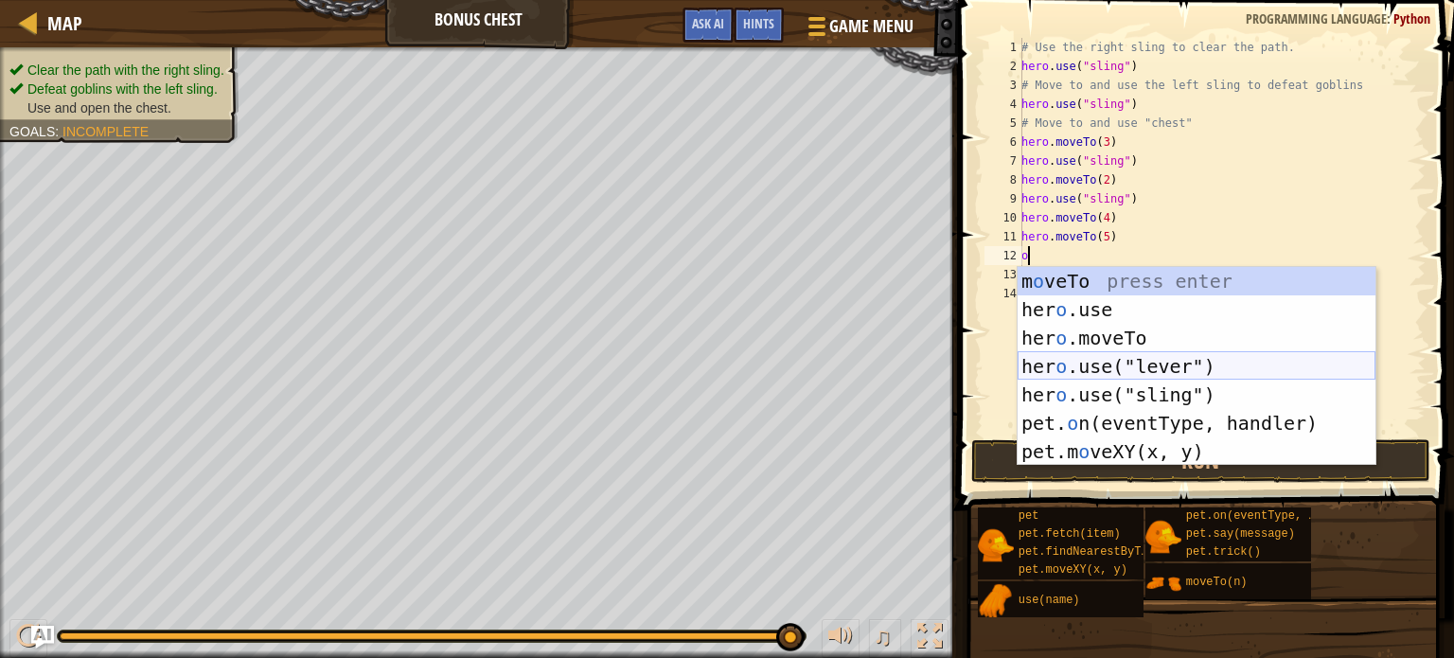
click at [1078, 366] on div "m o veTo press enter her o .use press enter her o .moveTo press enter her o .us…" at bounding box center [1197, 395] width 358 height 256
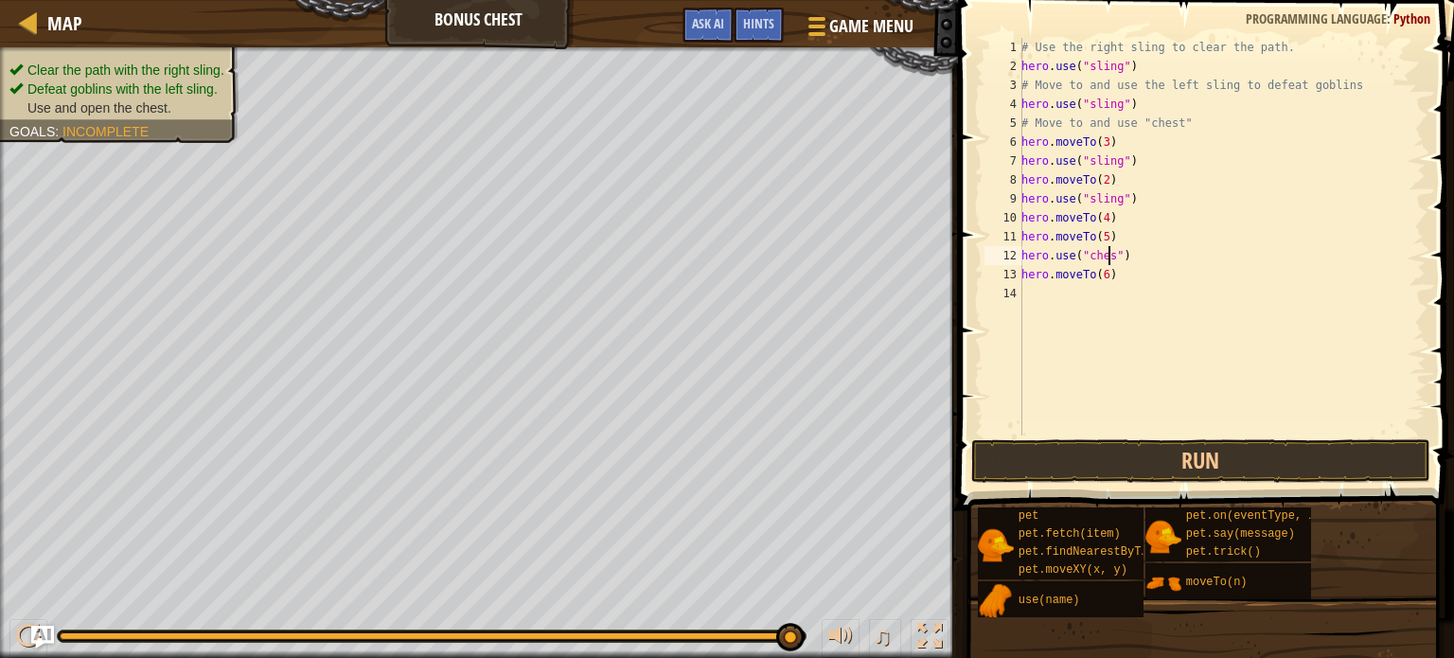
type textarea "hero.use("chest")"
click at [1179, 435] on div "# Use the right sling to clear the path. hero . use ( "sling" ) # Move to and u…" at bounding box center [1222, 256] width 408 height 436
click at [1178, 462] on button "Run" at bounding box center [1201, 461] width 459 height 44
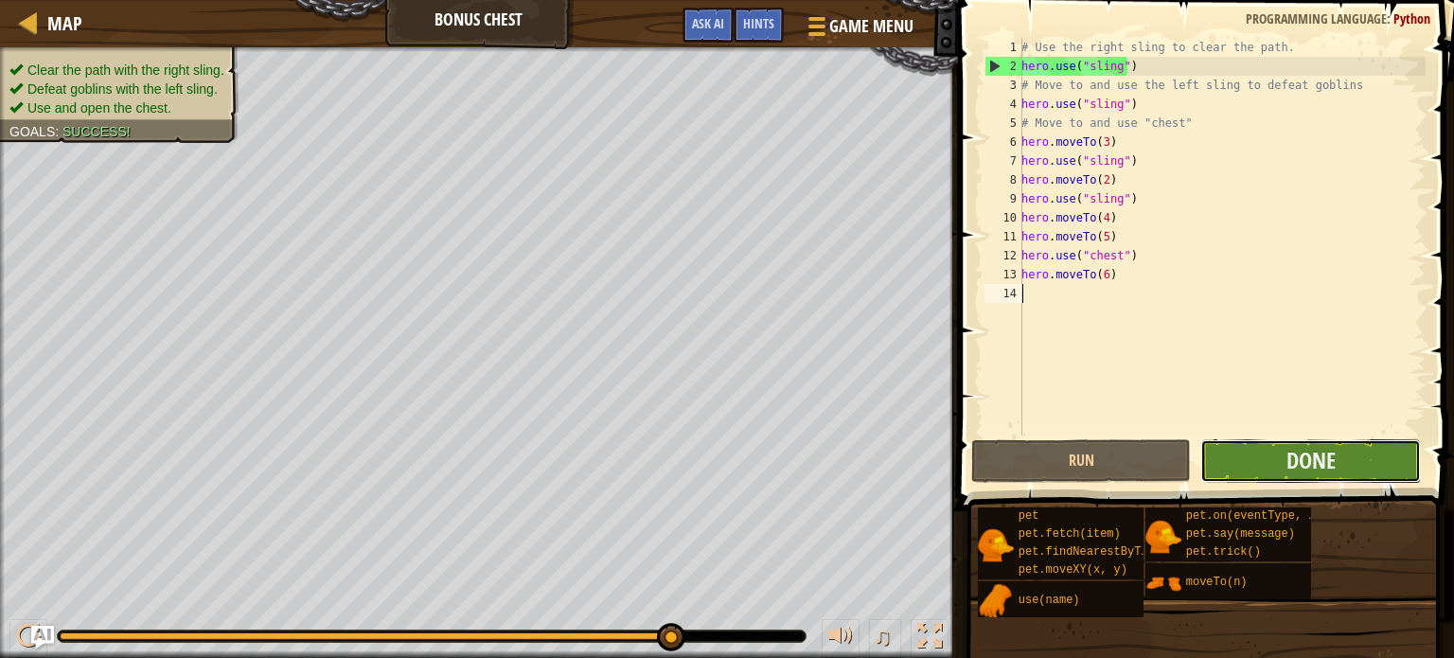
click at [1281, 463] on button "Done" at bounding box center [1311, 461] width 221 height 44
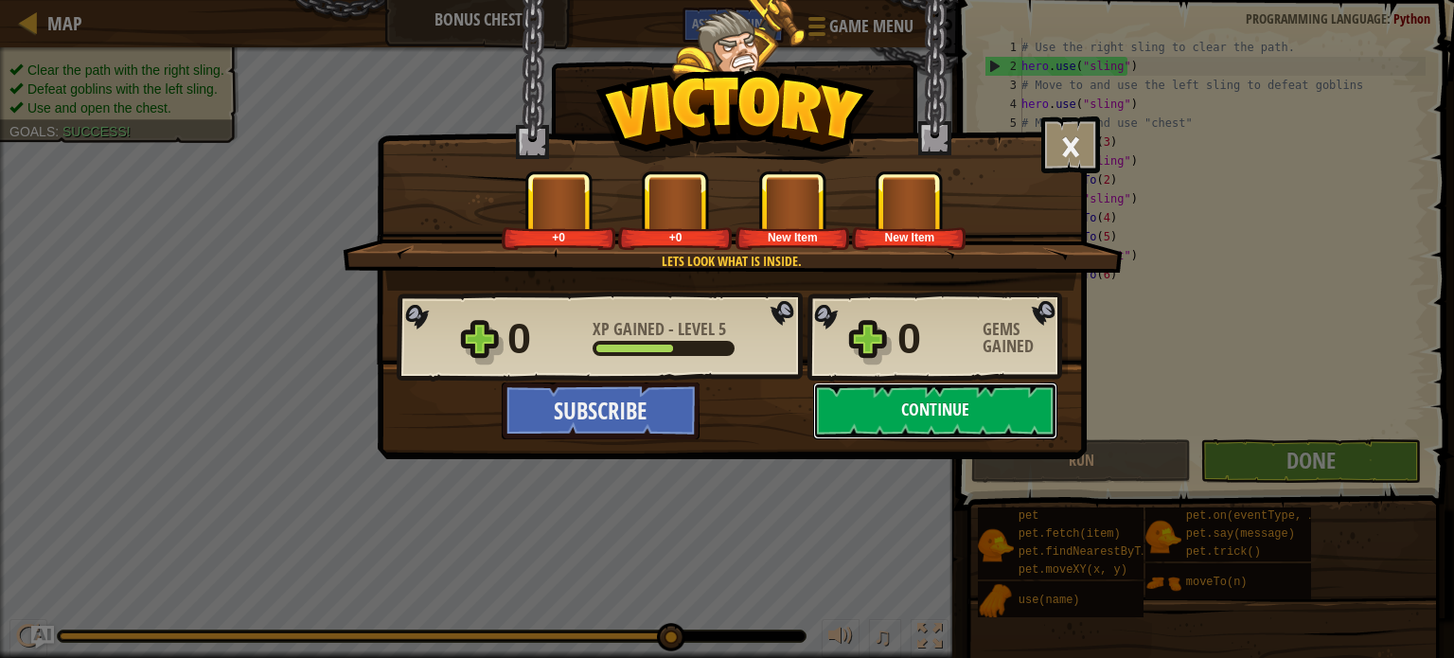
click at [993, 414] on button "Continue" at bounding box center [935, 411] width 244 height 57
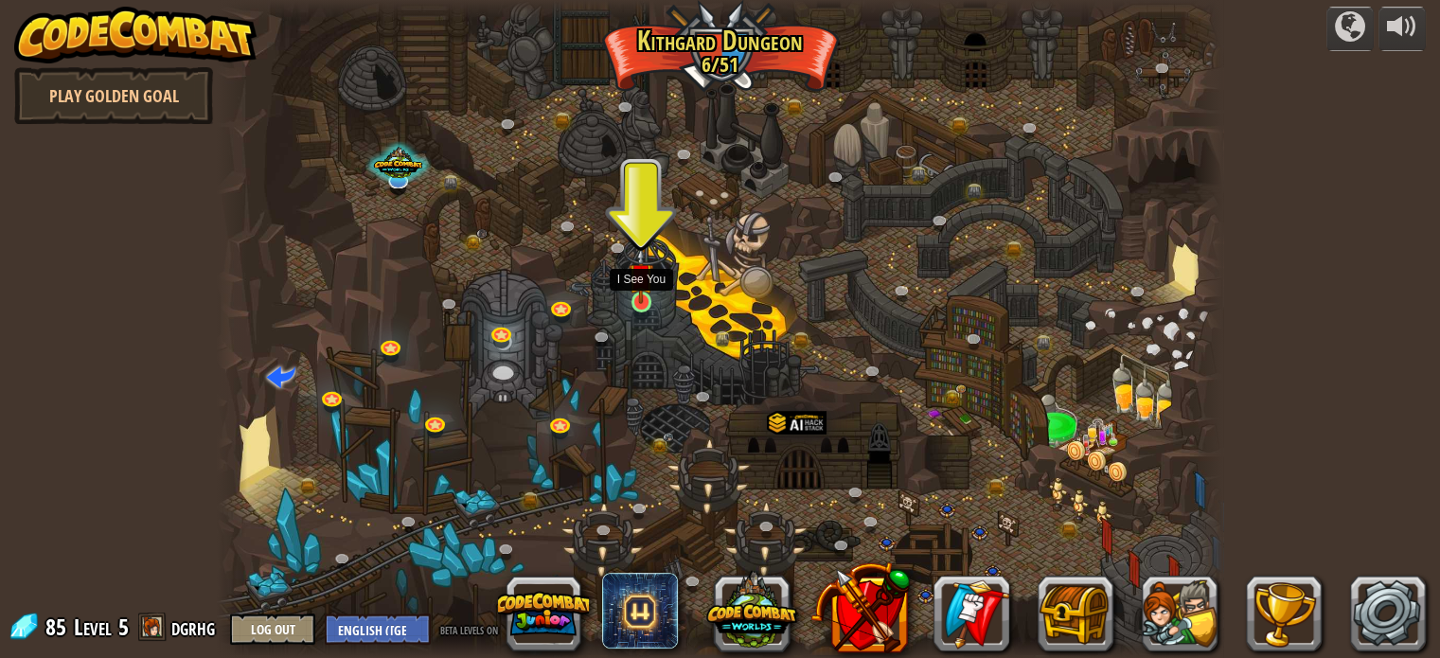
click at [651, 296] on img at bounding box center [641, 275] width 25 height 57
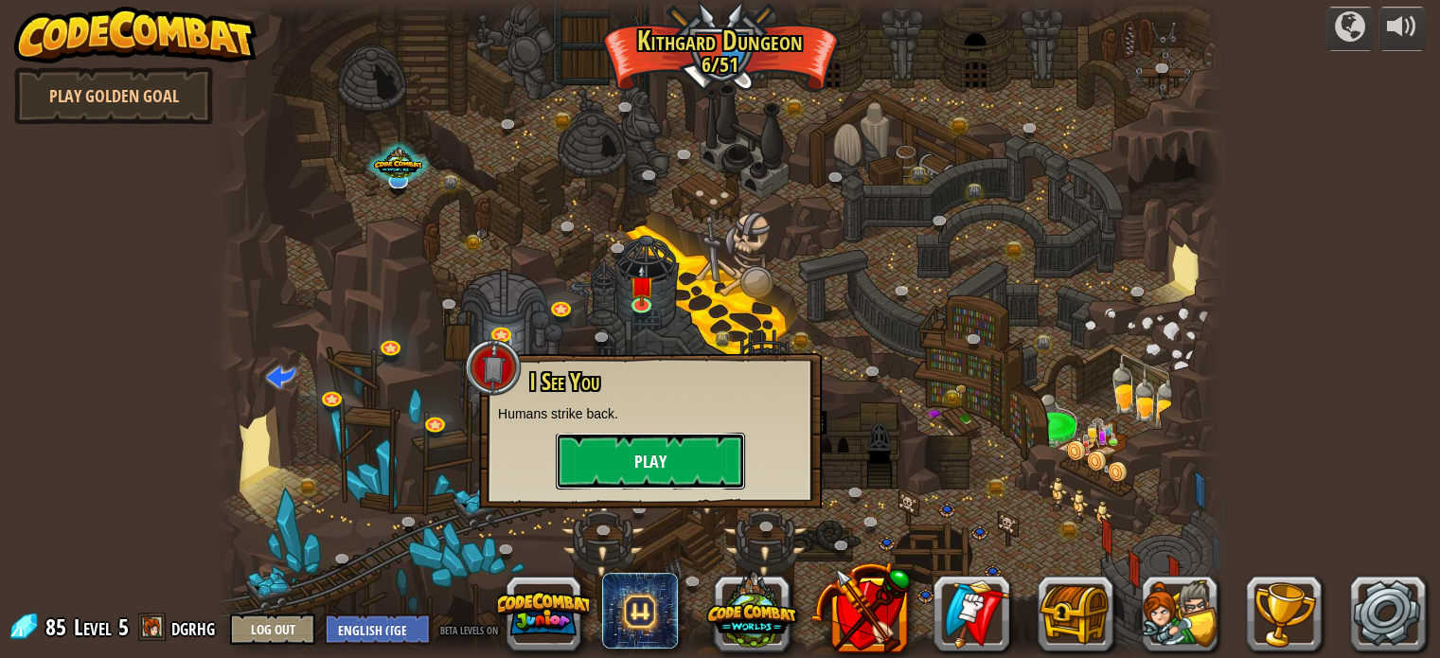
click at [715, 452] on button "Play" at bounding box center [650, 461] width 189 height 57
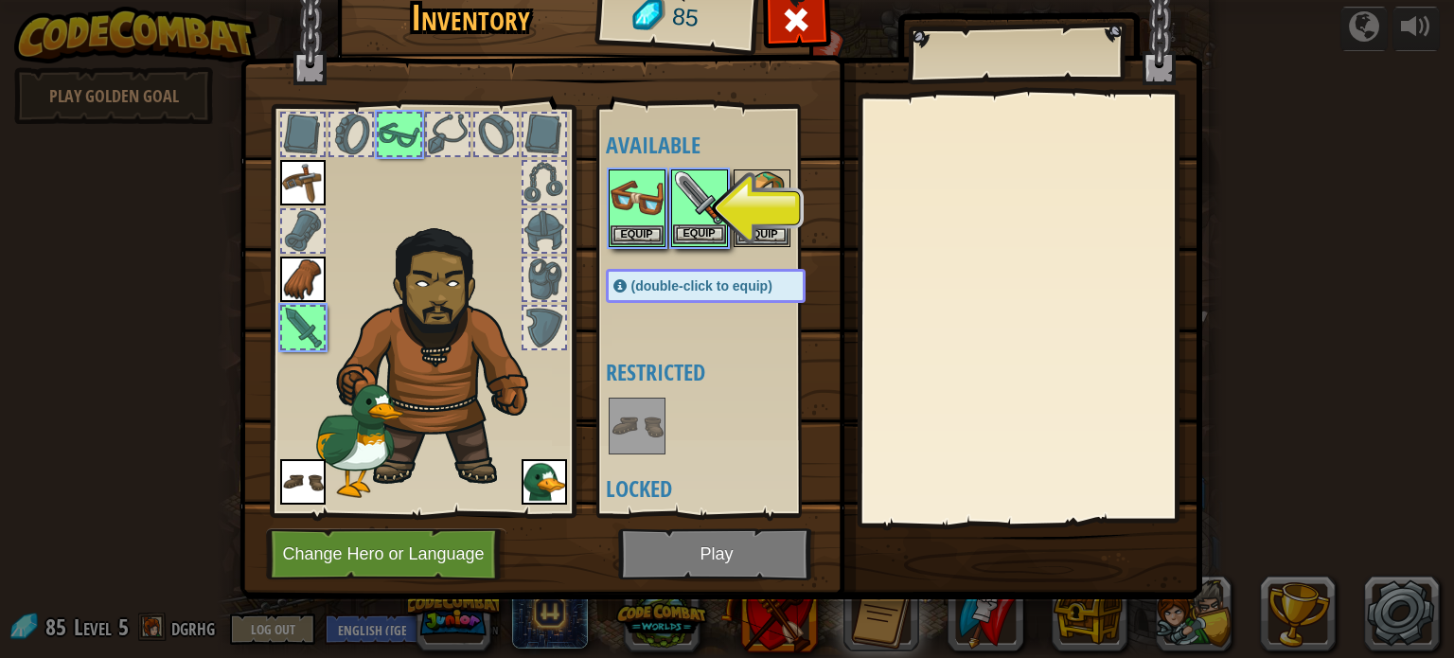
drag, startPoint x: 707, startPoint y: 210, endPoint x: 678, endPoint y: 215, distance: 29.7
click at [707, 211] on img at bounding box center [699, 197] width 53 height 53
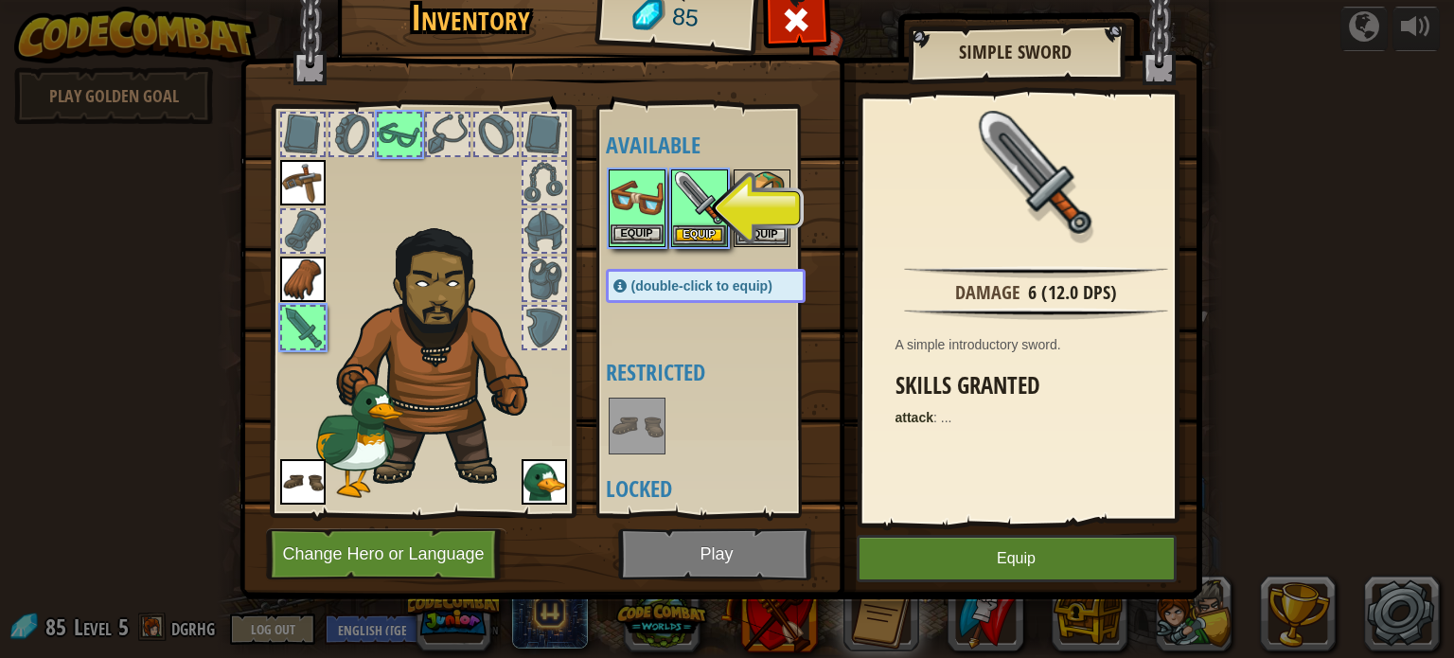
click at [636, 221] on img at bounding box center [637, 197] width 53 height 53
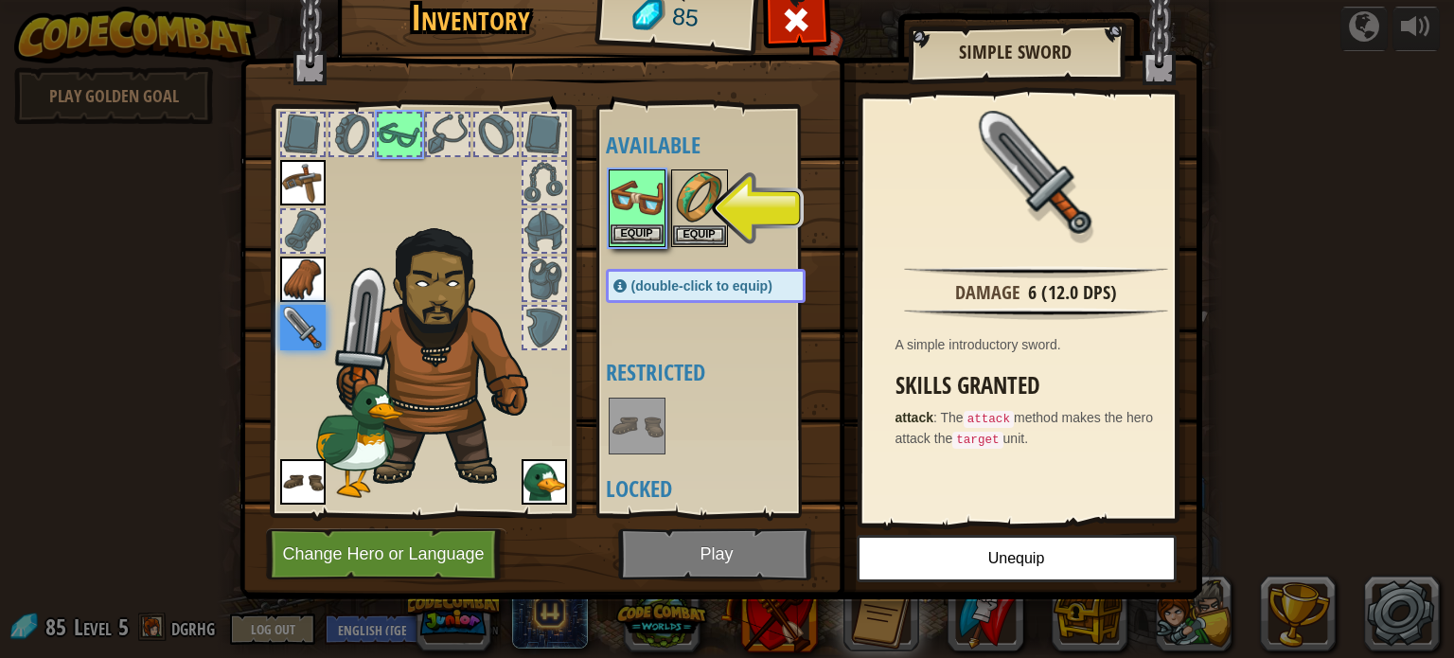
click at [647, 216] on img at bounding box center [637, 197] width 53 height 53
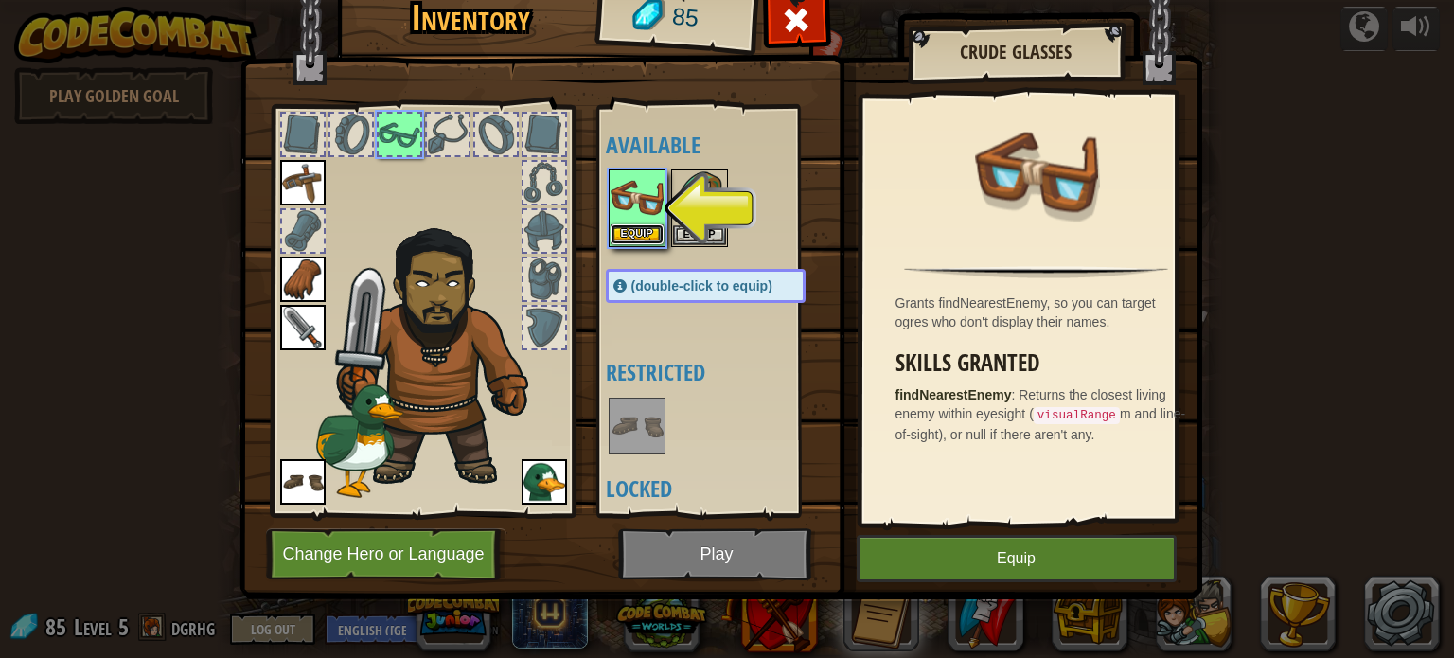
click at [651, 230] on button "Equip" at bounding box center [637, 234] width 53 height 20
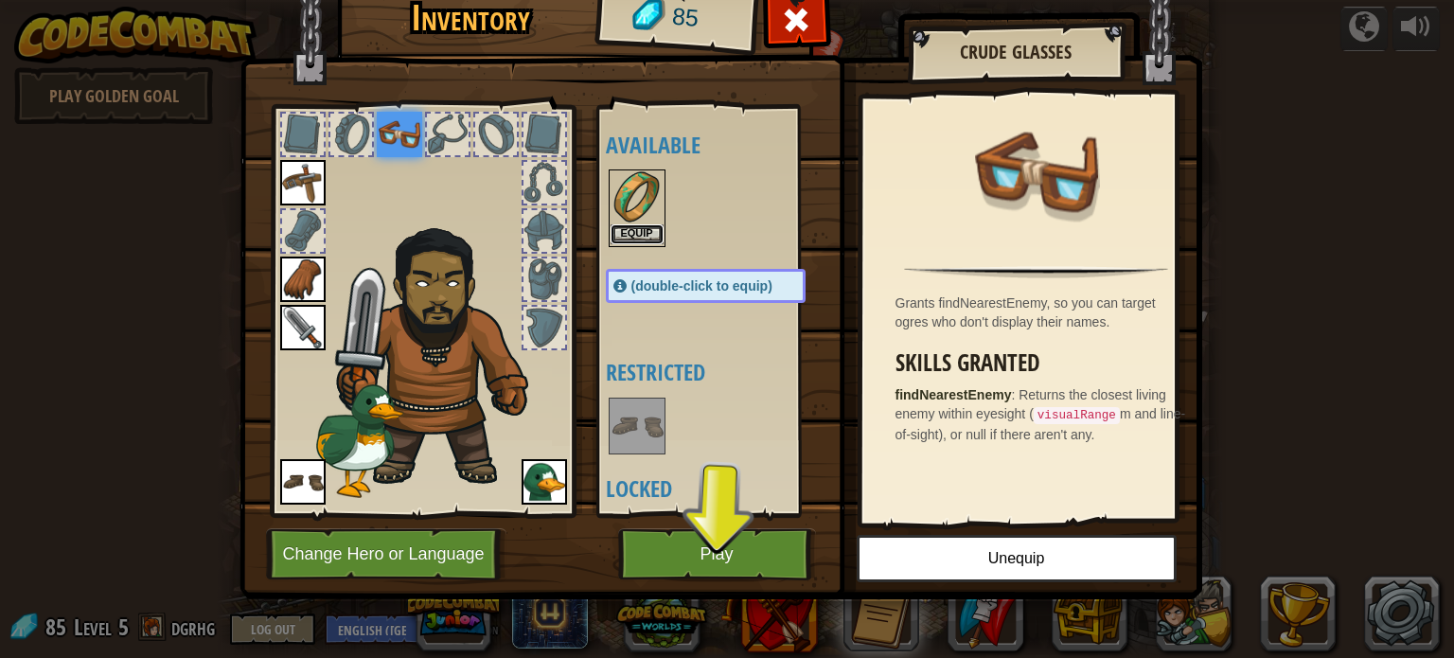
click at [650, 234] on button "Equip" at bounding box center [637, 234] width 53 height 20
click at [650, 234] on div "Available Equip Equip Equip Equip Equip Equip (double-click to equip) Restricte…" at bounding box center [725, 311] width 238 height 395
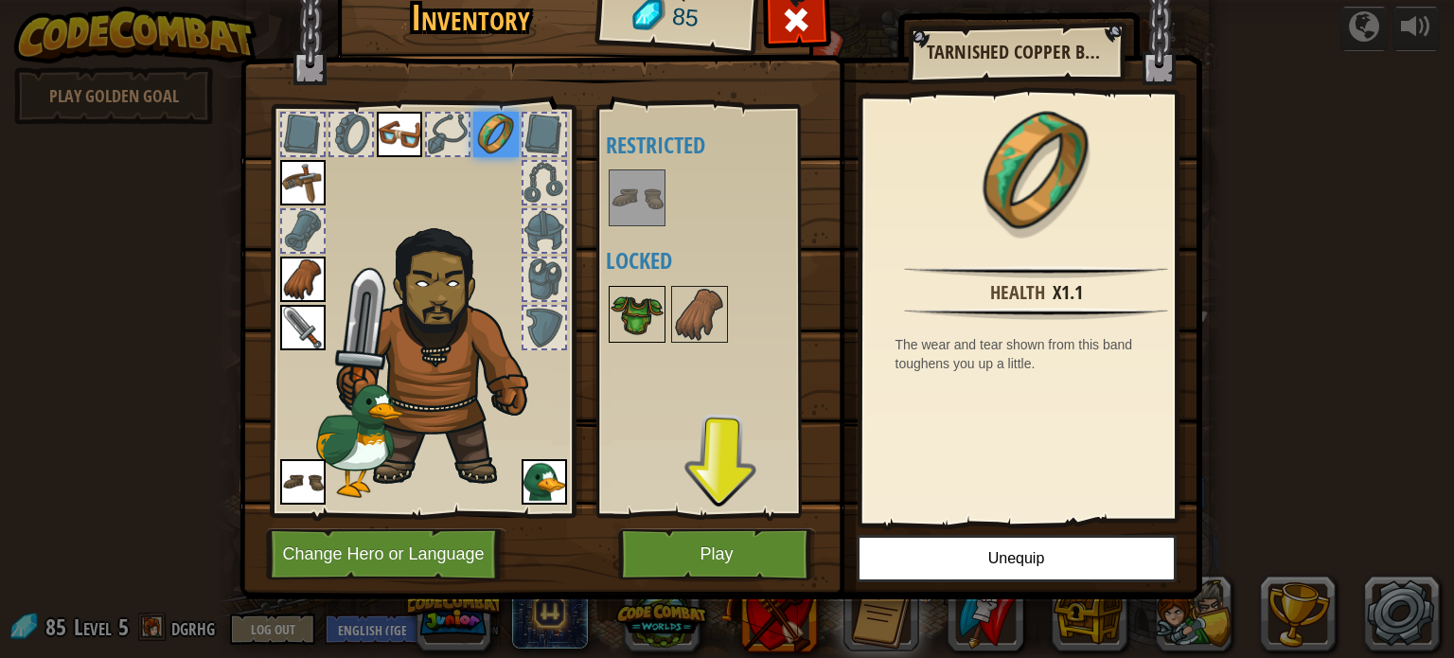
click at [640, 302] on img at bounding box center [637, 314] width 53 height 53
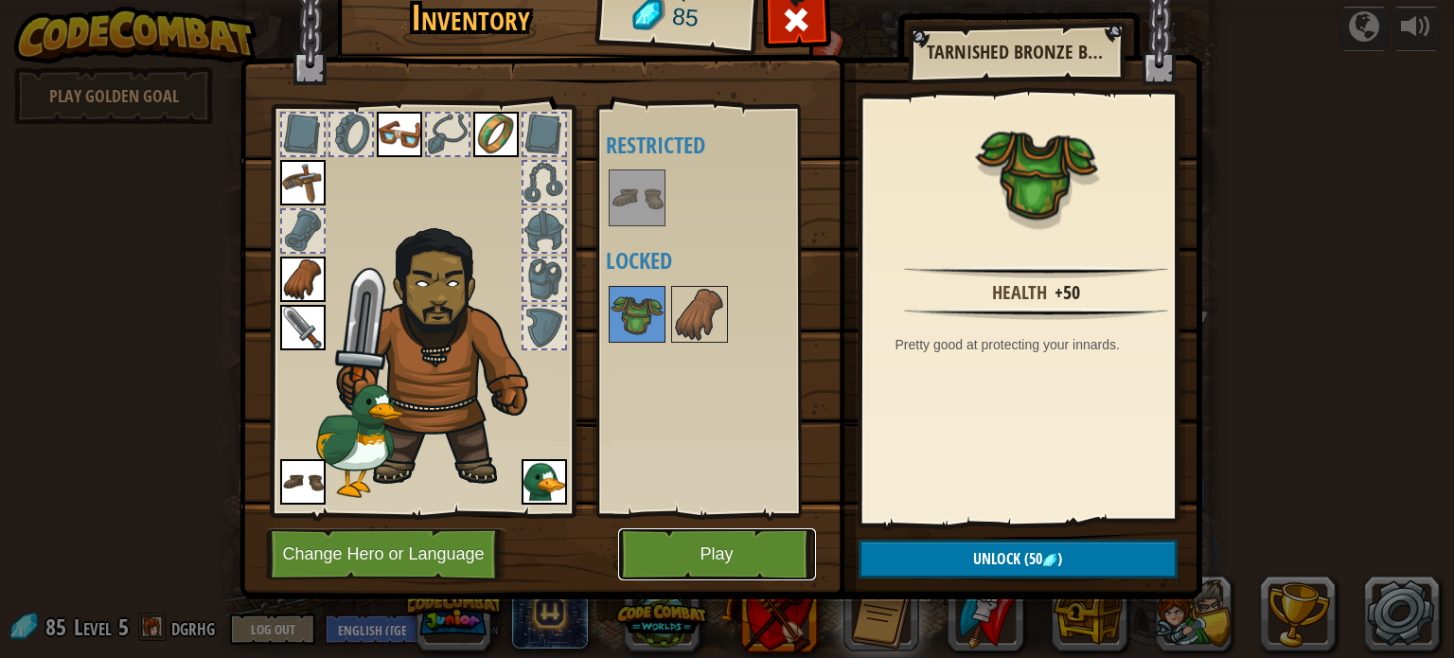
click at [756, 552] on button "Play" at bounding box center [717, 554] width 198 height 52
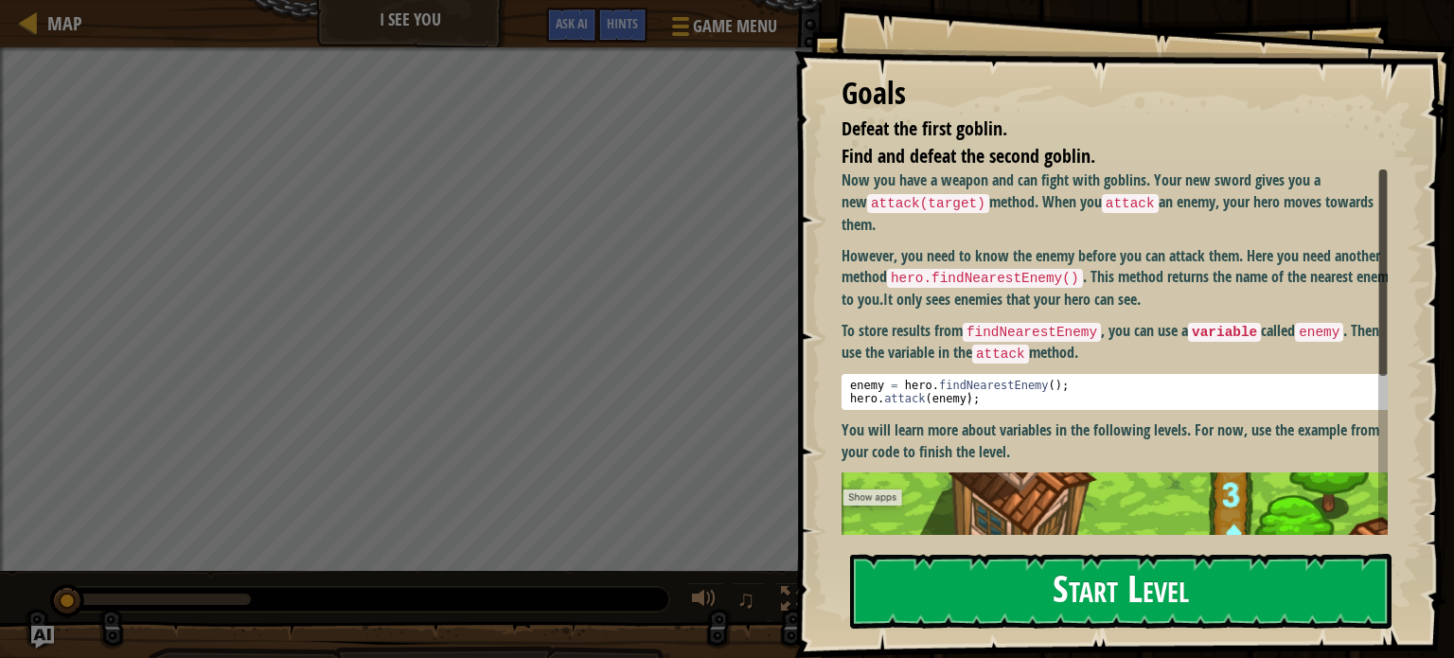
click at [1252, 554] on button "Start Level" at bounding box center [1121, 591] width 542 height 75
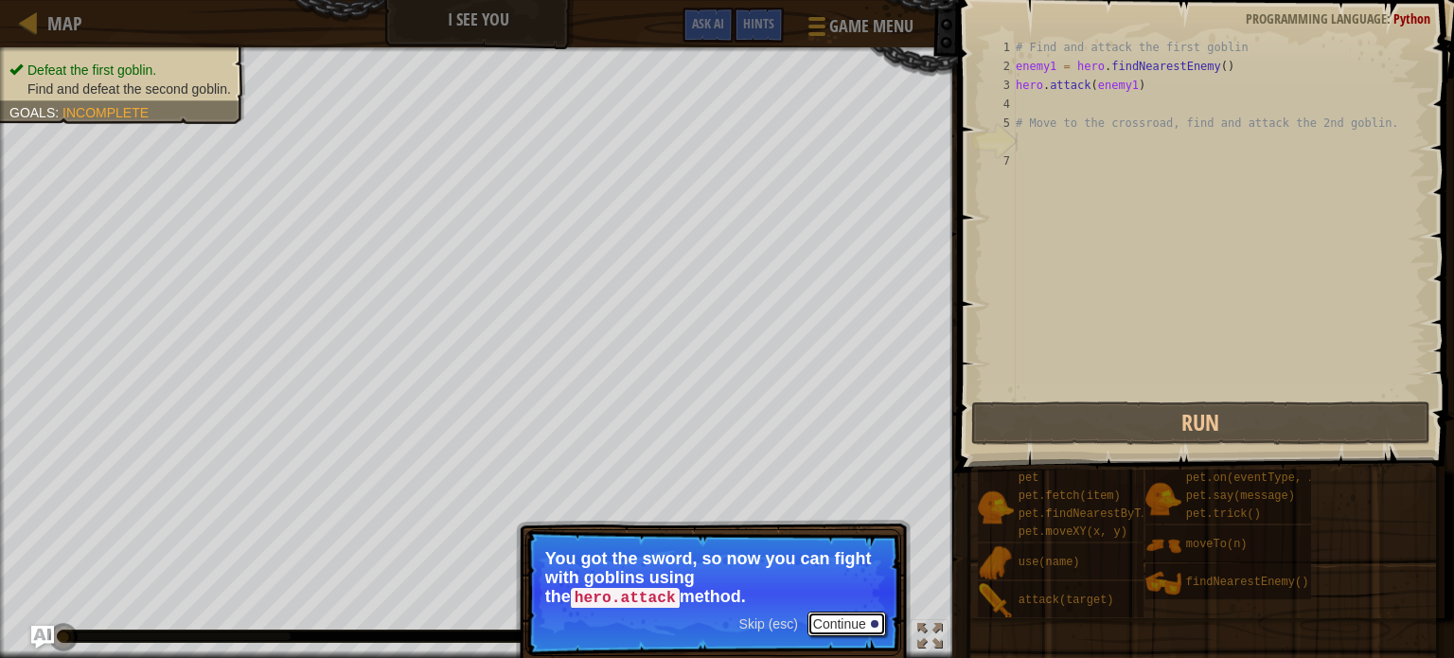
click at [844, 630] on button "Continue" at bounding box center [847, 624] width 79 height 25
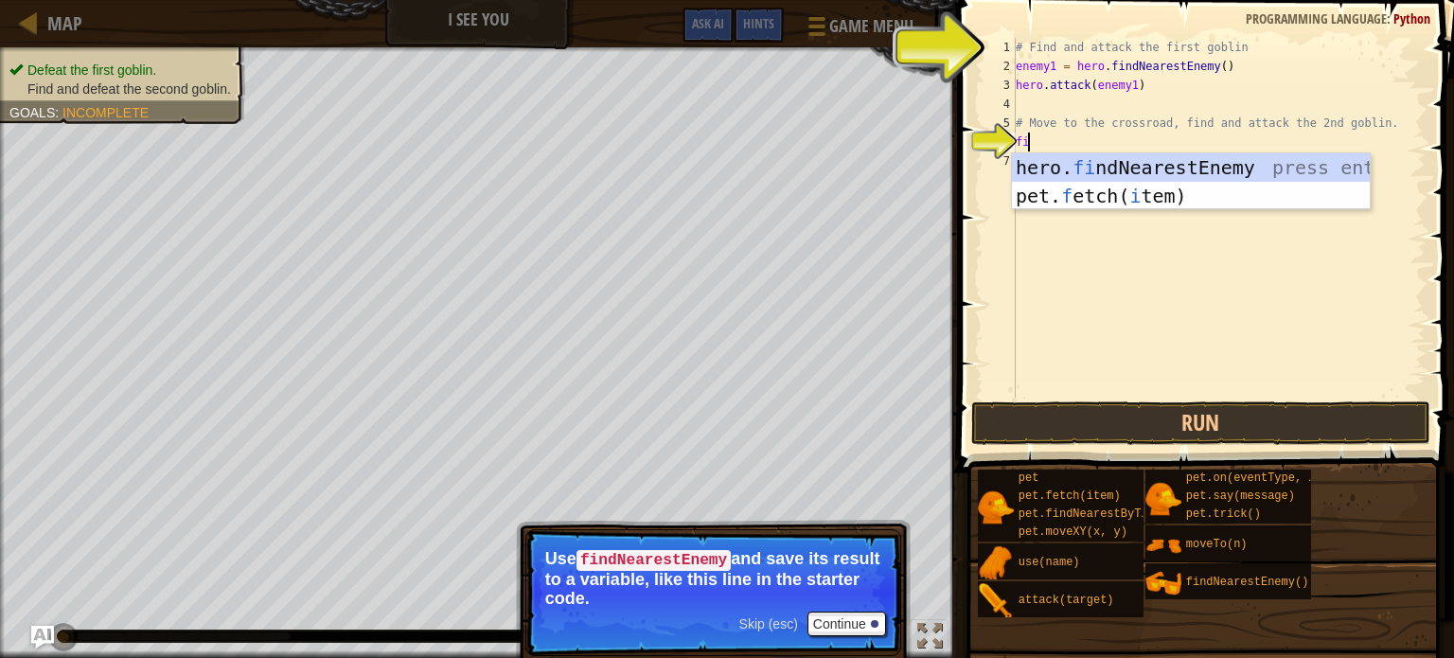
type textarea "find"
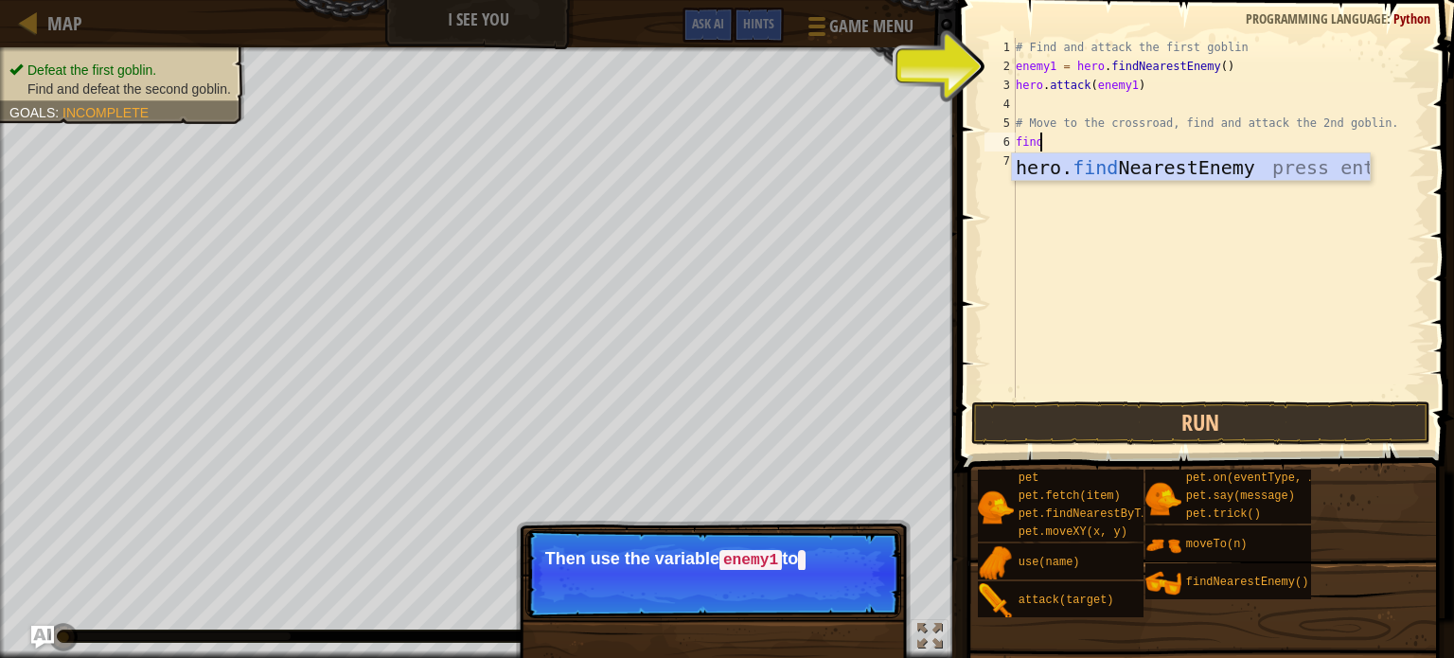
click at [1045, 166] on div "hero. find NearestEnemy press enter" at bounding box center [1191, 195] width 358 height 85
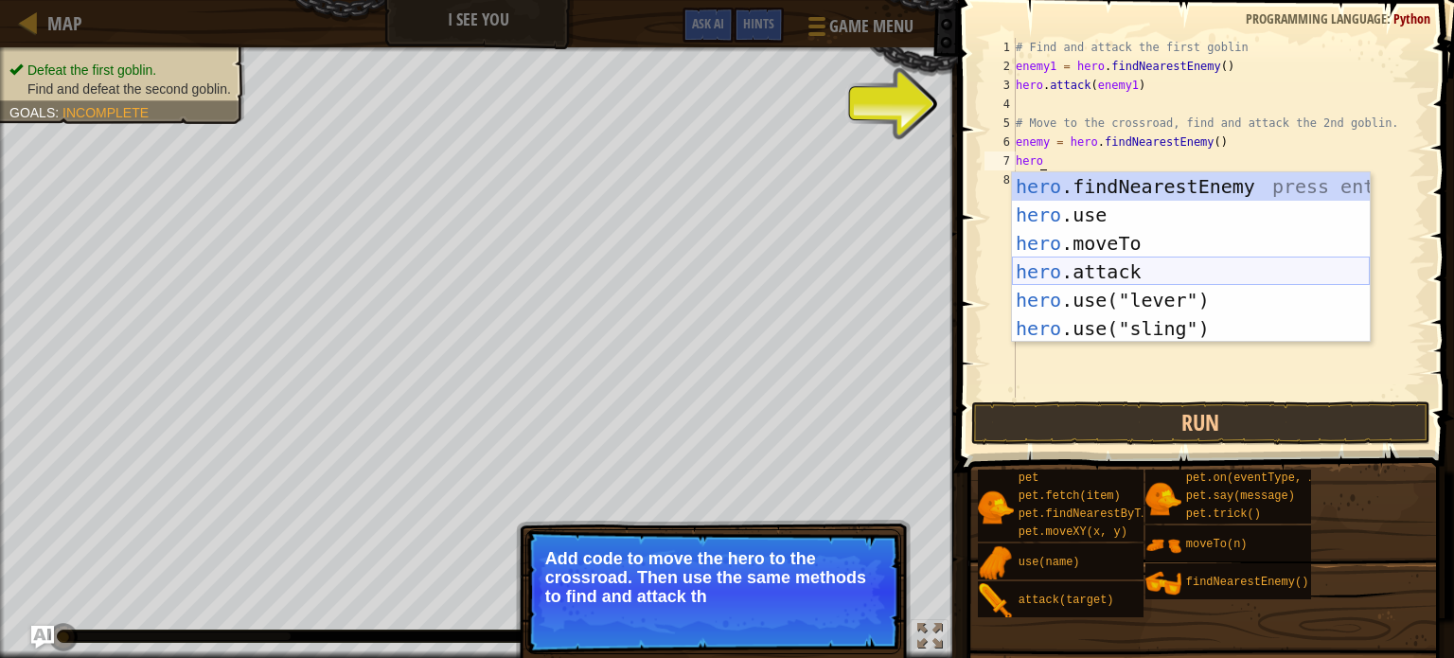
click at [1128, 277] on div "hero .findNearestEnemy press enter hero .use press enter hero .moveTo press ent…" at bounding box center [1191, 285] width 358 height 227
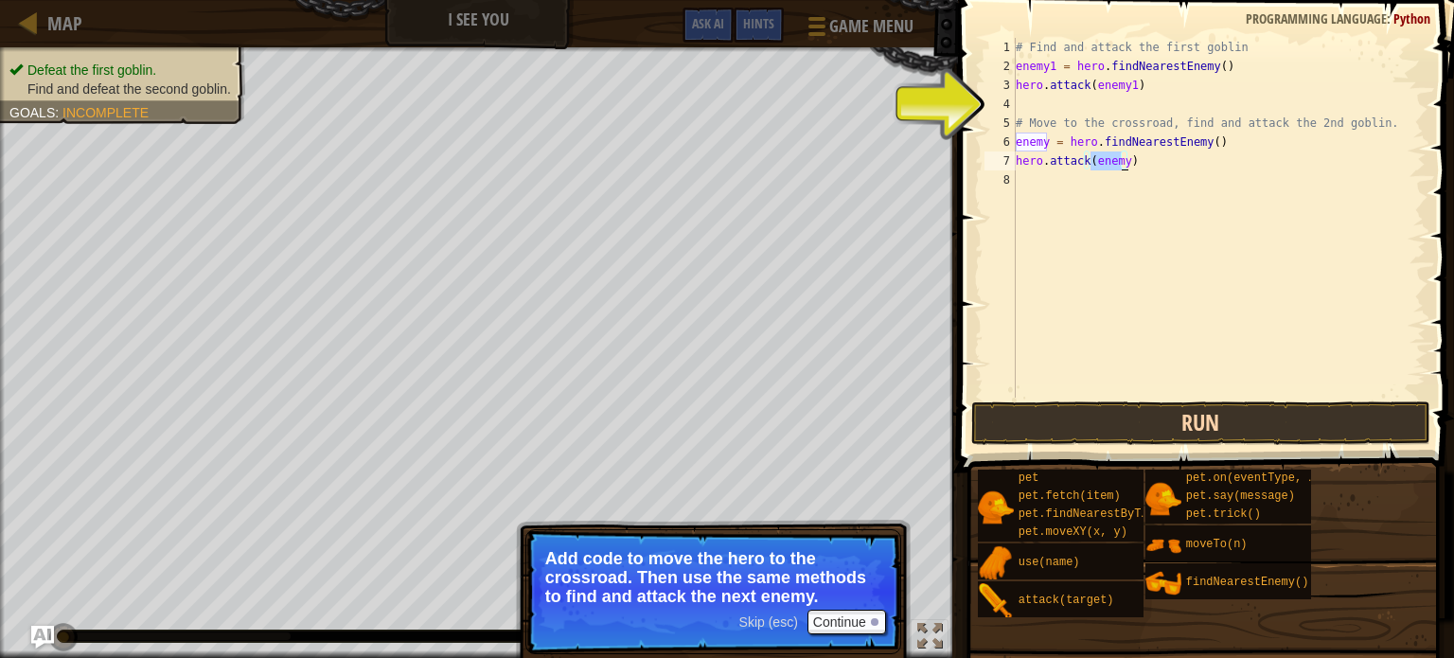
type textarea "hero.attack(enemy)"
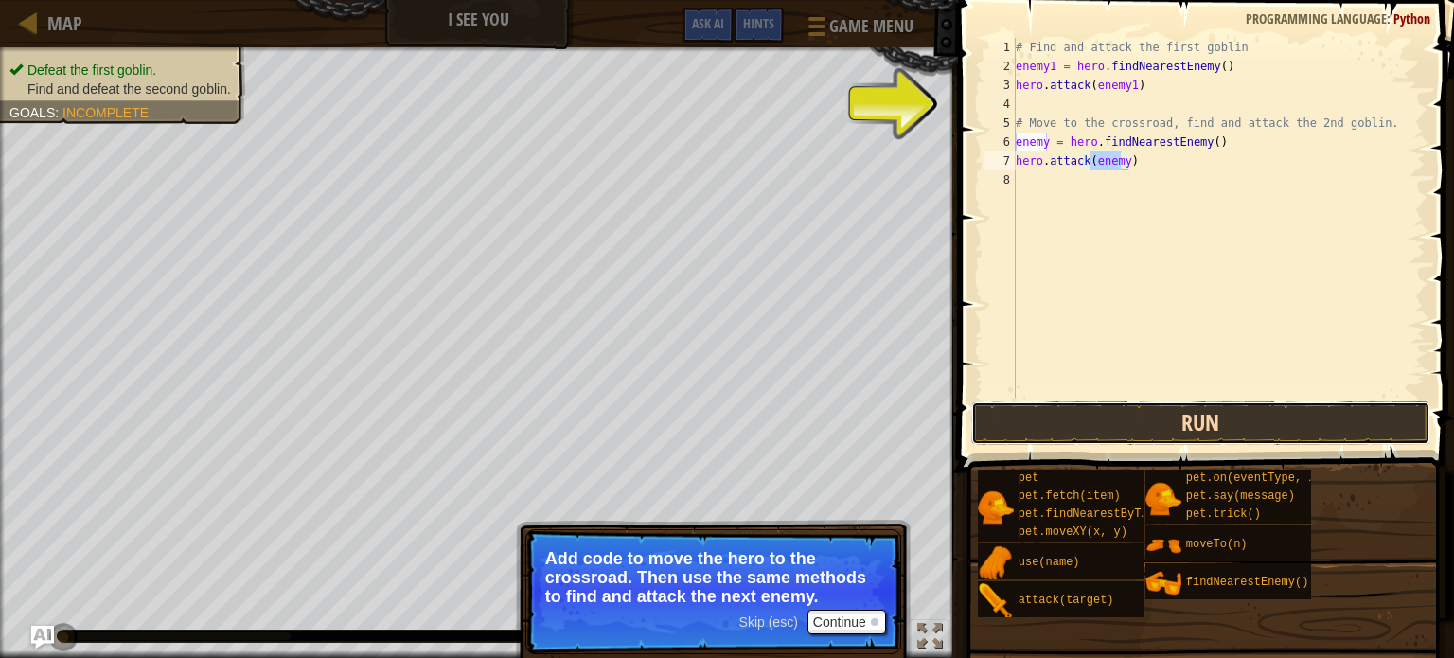
click at [1174, 416] on button "Run" at bounding box center [1201, 423] width 459 height 44
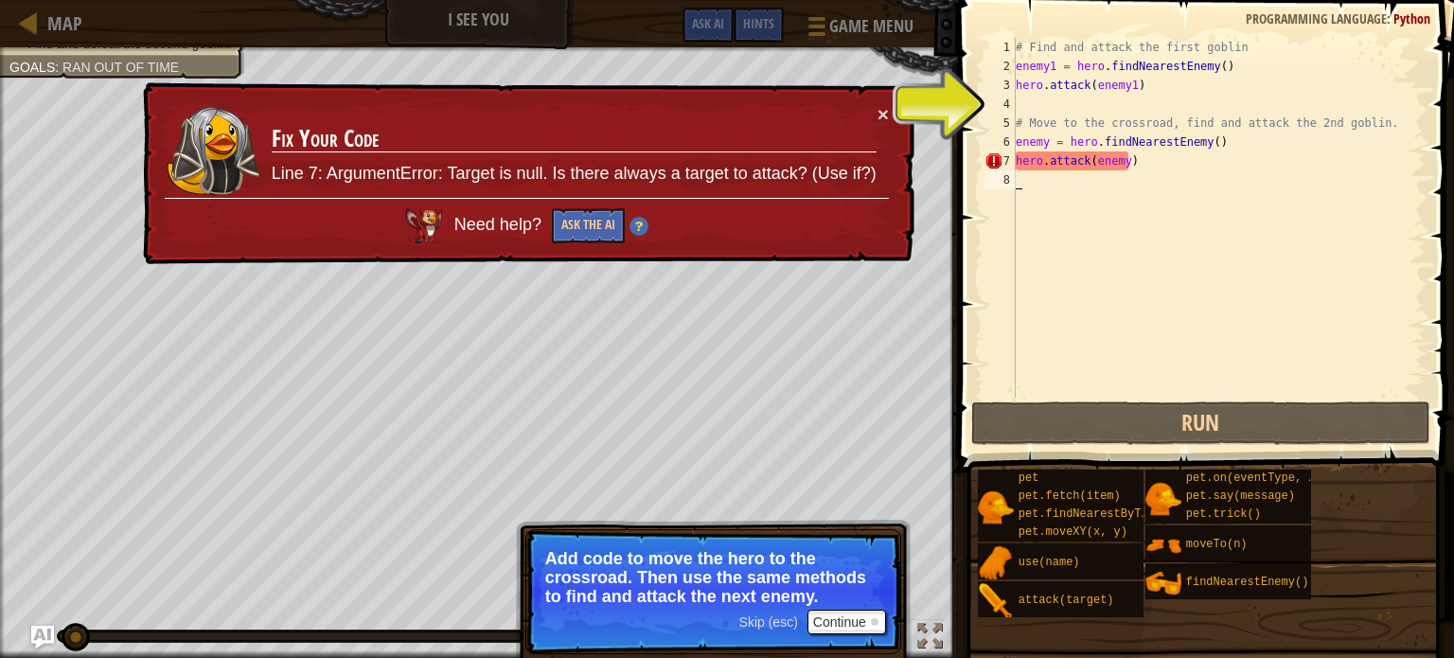
click at [1110, 366] on div "# Find and attack the first goblin enemy1 = hero . findNearestEnemy ( ) hero . …" at bounding box center [1219, 237] width 414 height 398
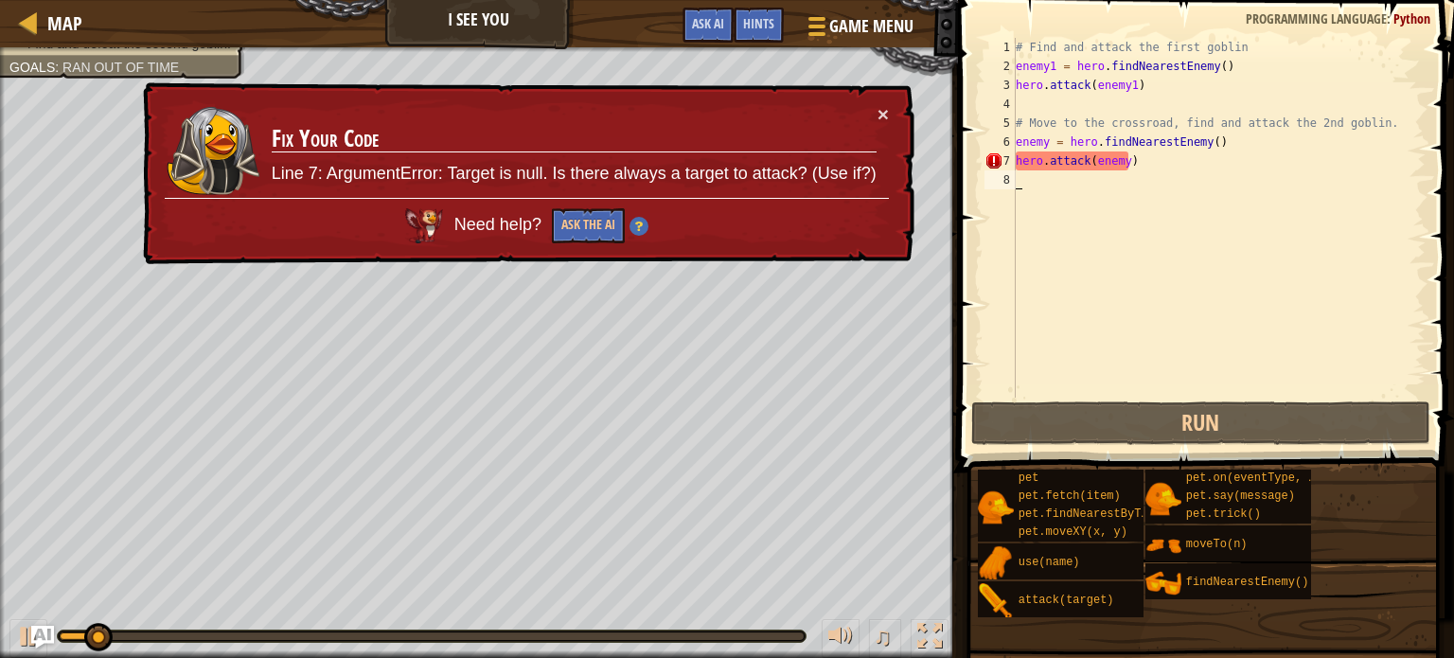
click at [1099, 165] on div "# Find and attack the first goblin enemy1 = hero . findNearestEnemy ( ) hero . …" at bounding box center [1219, 237] width 414 height 398
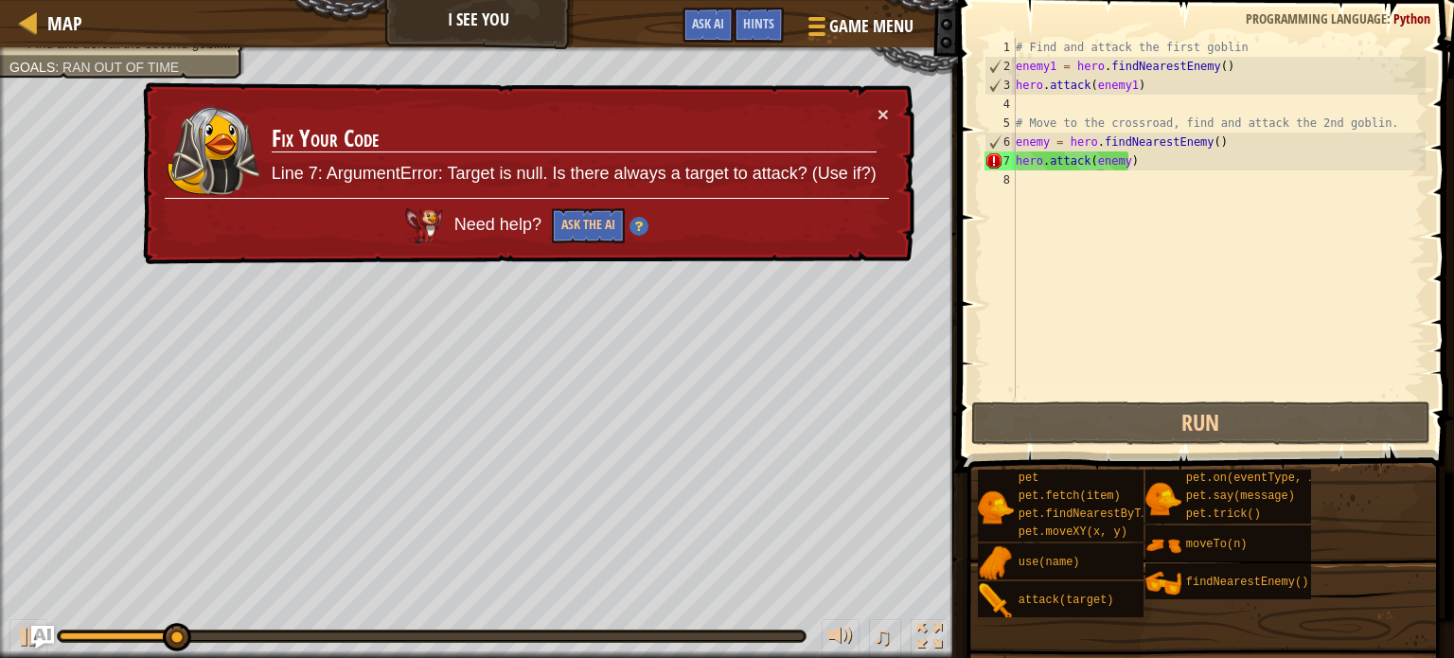
drag, startPoint x: 319, startPoint y: 170, endPoint x: 547, endPoint y: 169, distance: 228.2
click at [547, 169] on p "Line 7: ArgumentError: Target is null. Is there always a target to attack? (Use…" at bounding box center [574, 174] width 605 height 25
drag, startPoint x: 478, startPoint y: 167, endPoint x: 606, endPoint y: 166, distance: 127.8
click at [596, 167] on p "Line 7: ArgumentError: Target is null. Is there always a target to attack? (Use…" at bounding box center [574, 174] width 605 height 25
drag, startPoint x: 740, startPoint y: 164, endPoint x: 812, endPoint y: 162, distance: 72.9
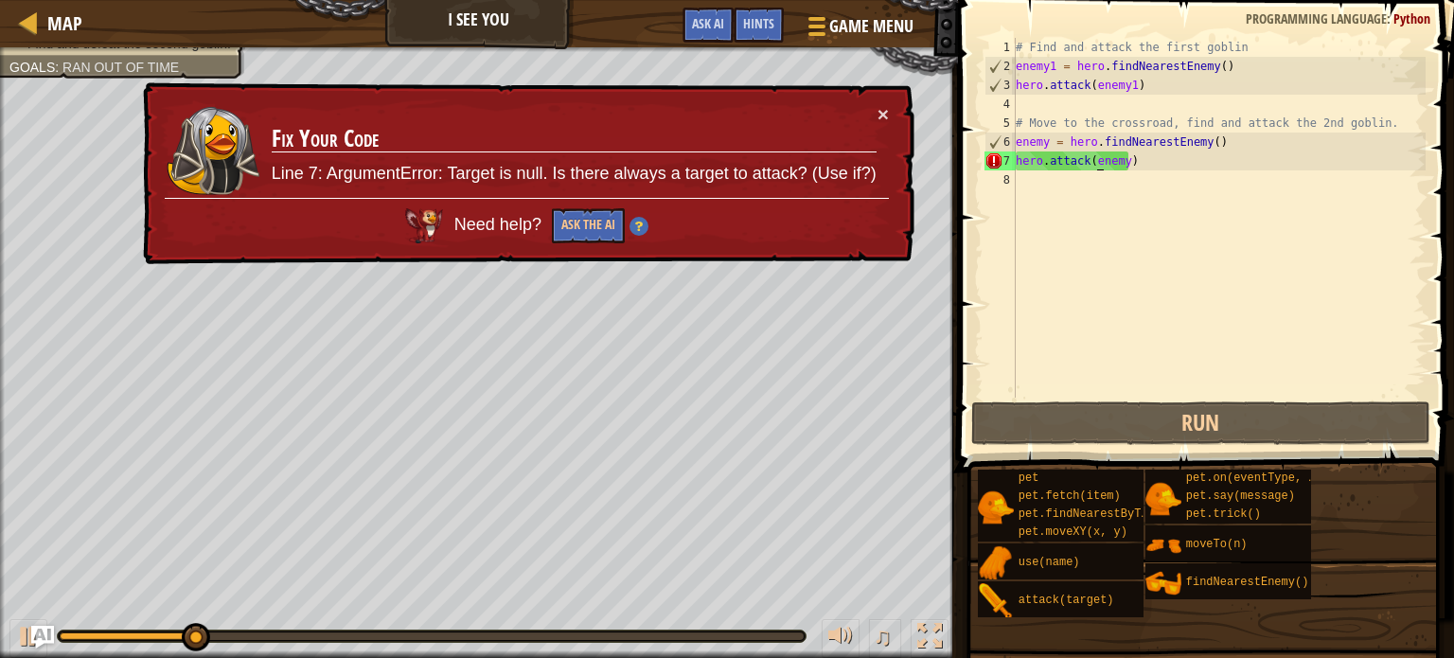
click at [795, 162] on p "Line 7: ArgumentError: Target is null. Is there always a target to attack? (Use…" at bounding box center [574, 174] width 605 height 25
click at [1114, 157] on div "# Find and attack the first goblin enemy1 = hero . findNearestEnemy ( ) hero . …" at bounding box center [1219, 237] width 414 height 398
click at [1199, 139] on div "# Find and attack the first goblin enemy1 = hero . findNearestEnemy ( ) hero . …" at bounding box center [1219, 237] width 414 height 398
click at [1202, 138] on div "# Find and attack the first goblin enemy1 = hero . findNearestEnemy ( ) hero . …" at bounding box center [1219, 237] width 414 height 398
type textarea "enemy = hero.findNearestEnemy(f)"
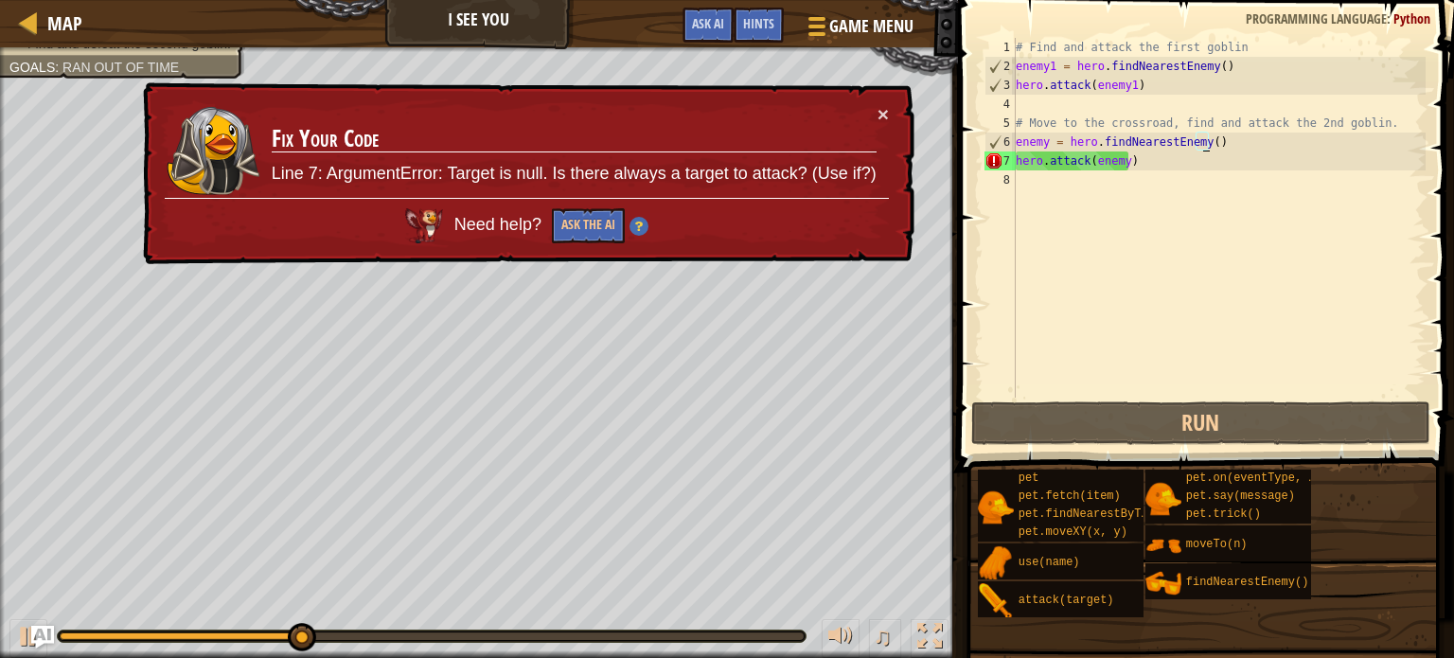
scroll to position [9, 15]
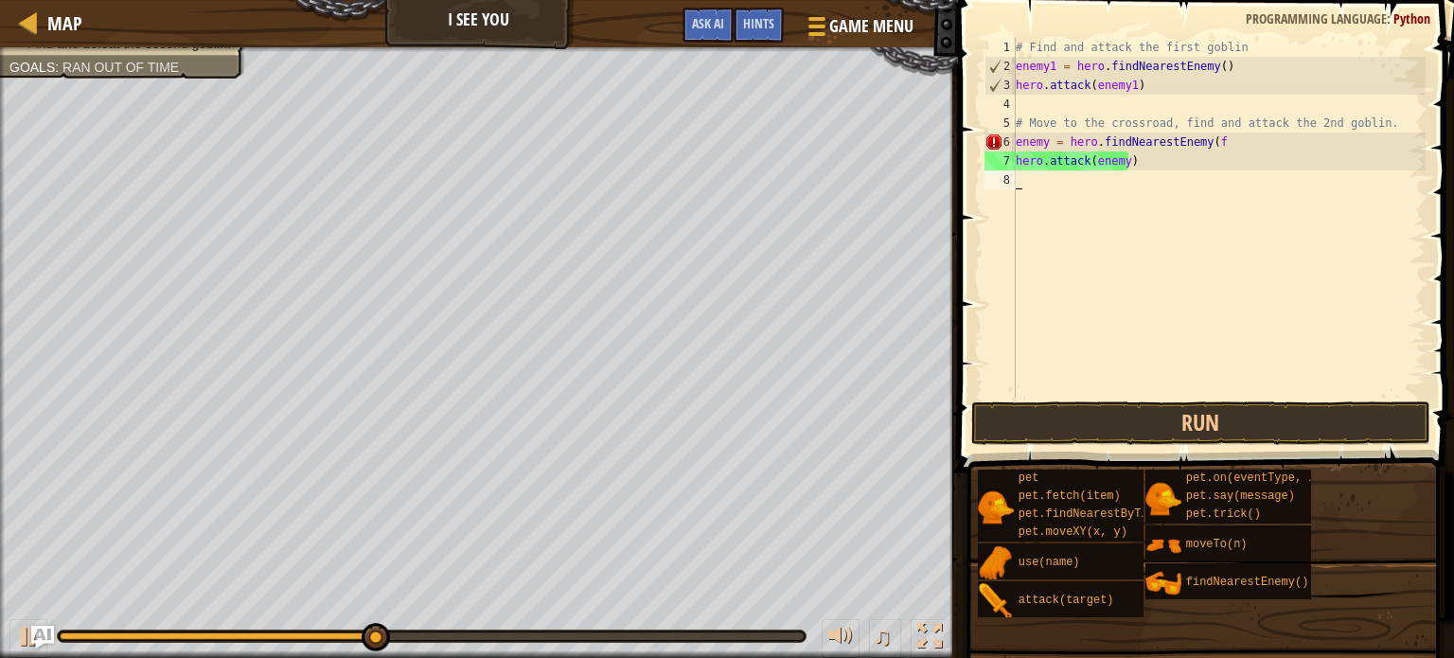
scroll to position [9, 0]
click at [1191, 173] on div "# Find and attack the first goblin enemy1 = hero . findNearestEnemy ( ) hero . …" at bounding box center [1219, 237] width 414 height 398
drag, startPoint x: 1185, startPoint y: 172, endPoint x: 932, endPoint y: 5, distance: 304.1
click at [1164, 124] on div "# Find and attack the first goblin enemy1 = hero . findNearestEnemy ( ) hero . …" at bounding box center [1219, 237] width 414 height 398
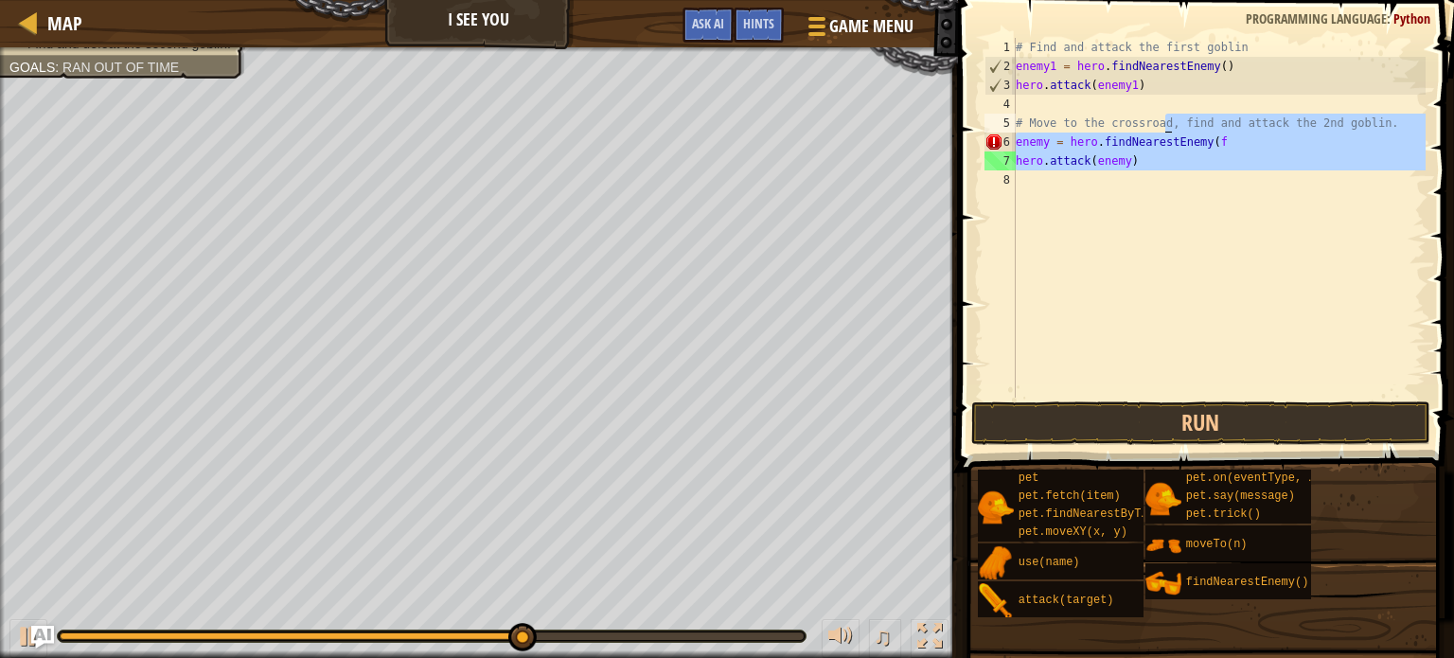
click at [1148, 158] on div "# Find and attack the first goblin enemy1 = hero . findNearestEnemy ( ) hero . …" at bounding box center [1219, 218] width 414 height 360
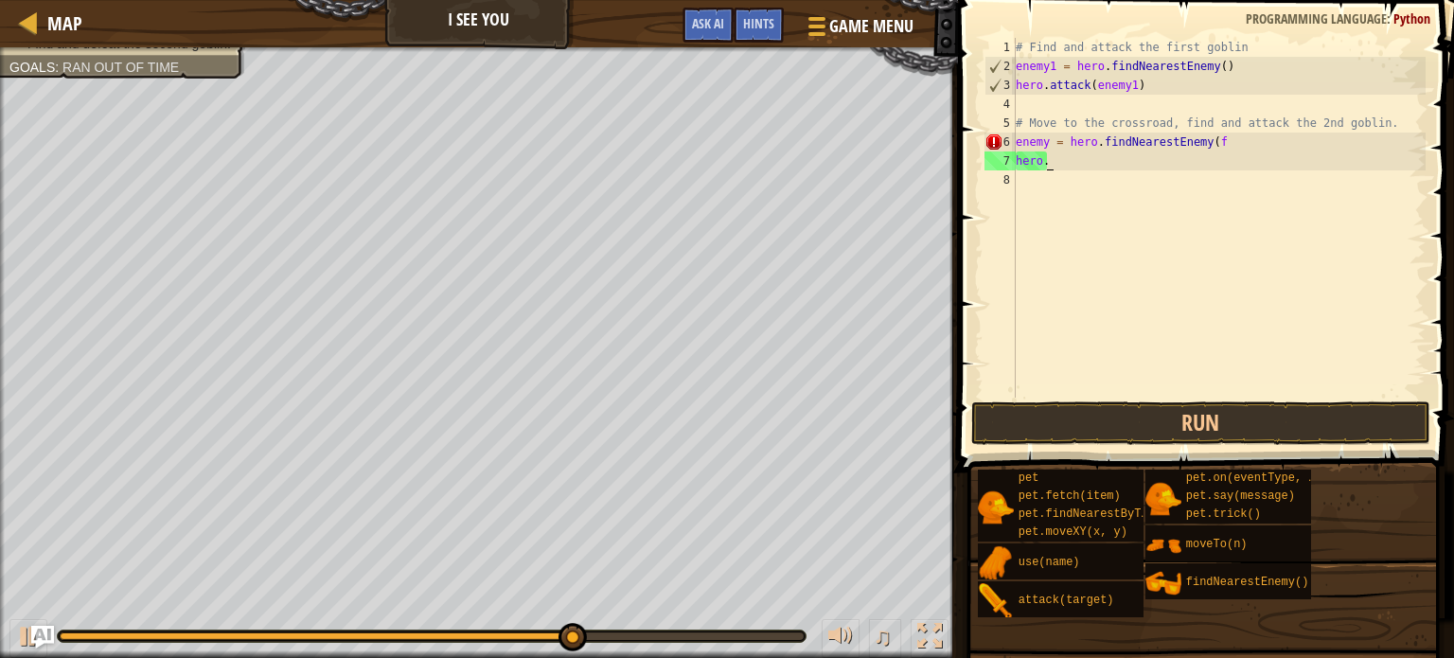
type textarea "hero"
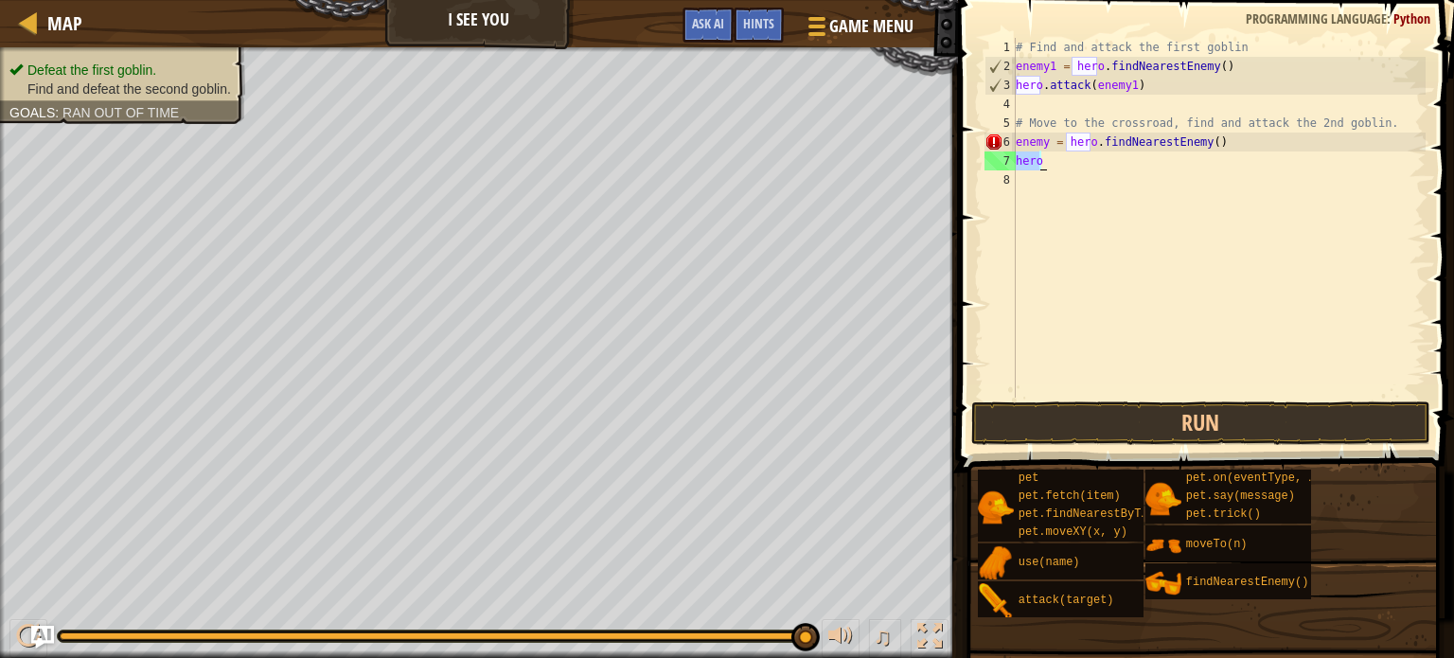
type textarea "hr"
type textarea "find"
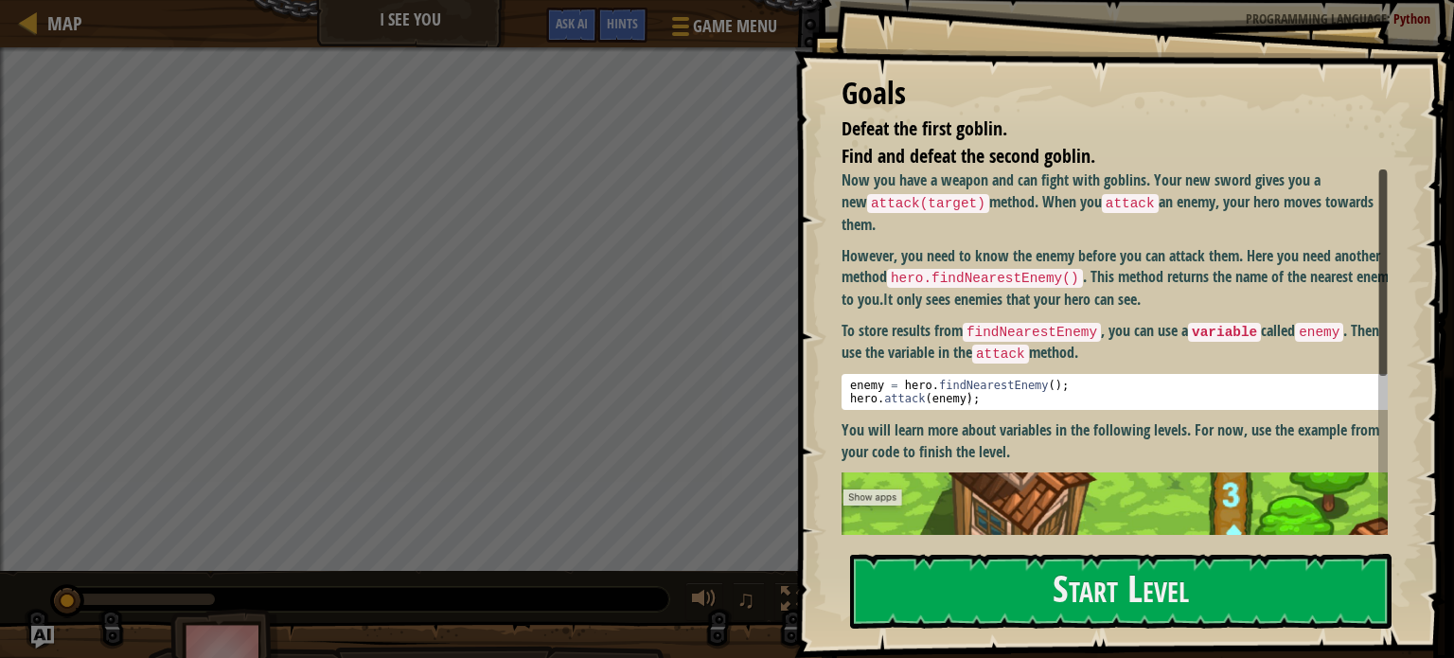
click at [1182, 316] on div "Goals Defeat the first goblin. Find and defeat the second goblin. Now you have …" at bounding box center [1124, 329] width 660 height 658
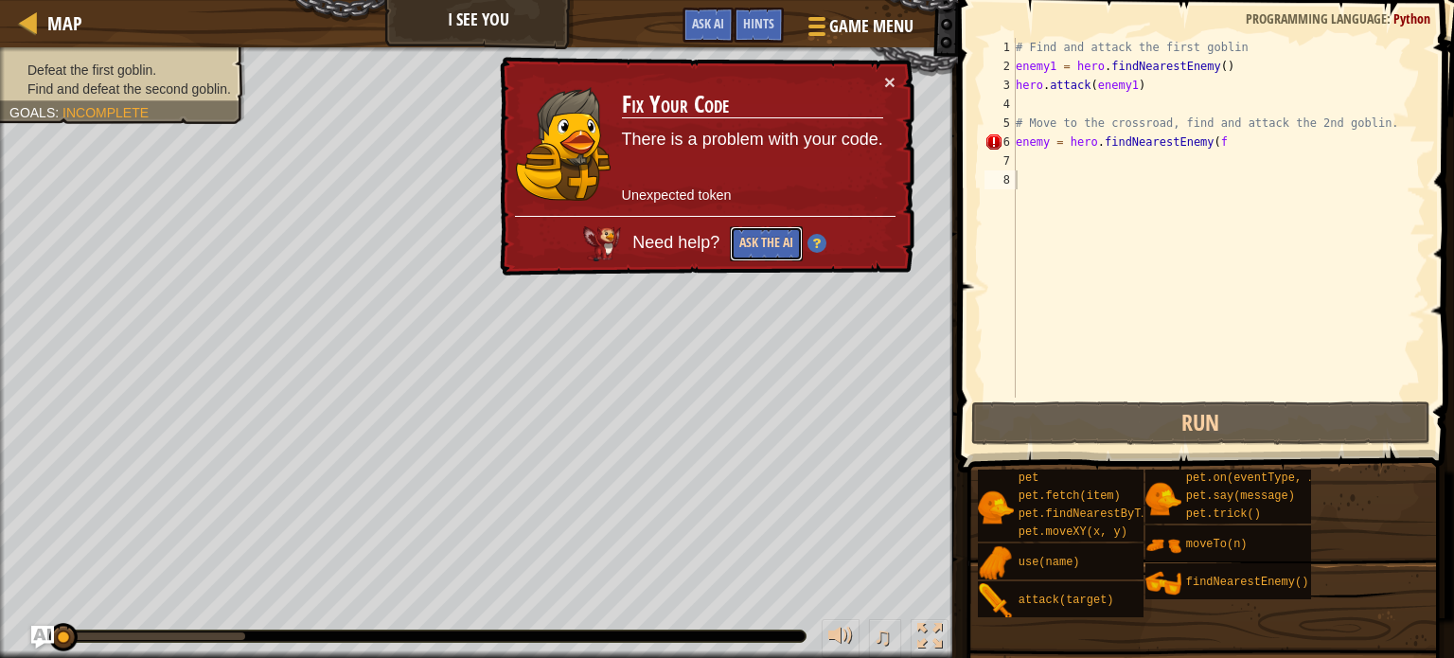
click at [776, 234] on button "Ask the AI" at bounding box center [766, 243] width 73 height 35
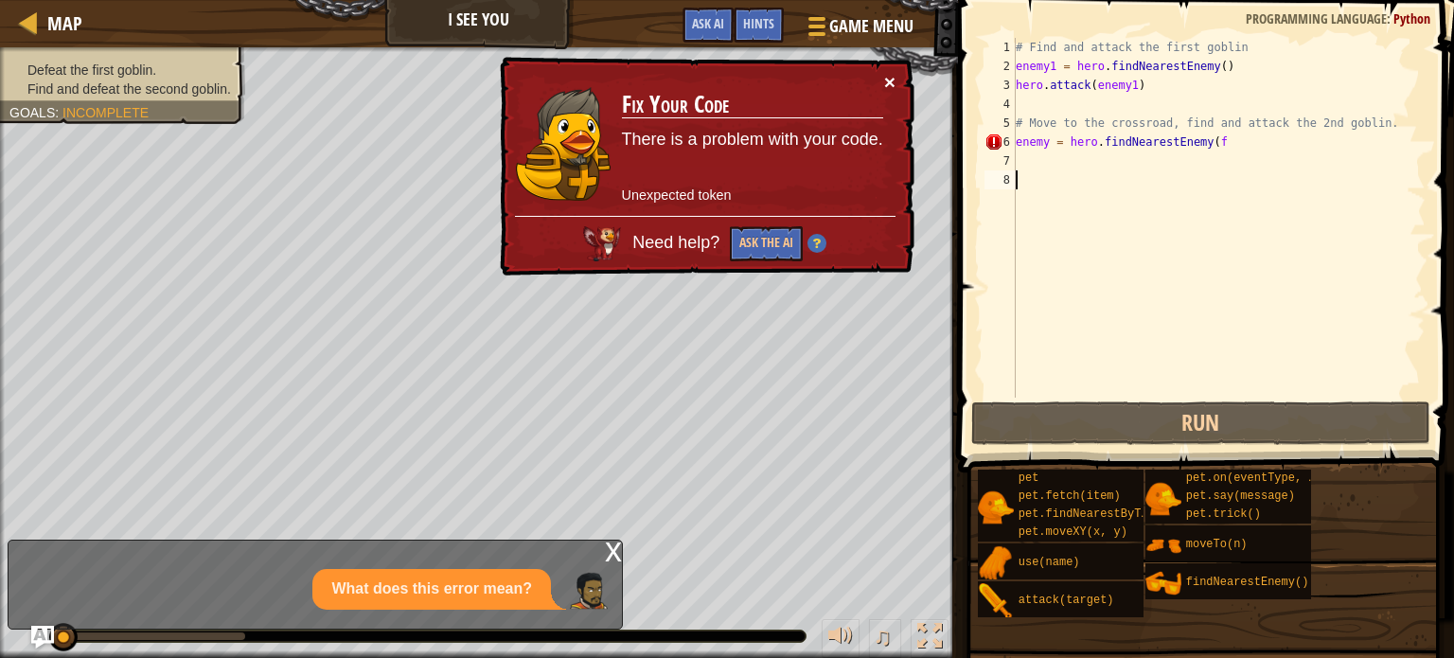
click at [887, 83] on button "×" at bounding box center [889, 83] width 11 height 20
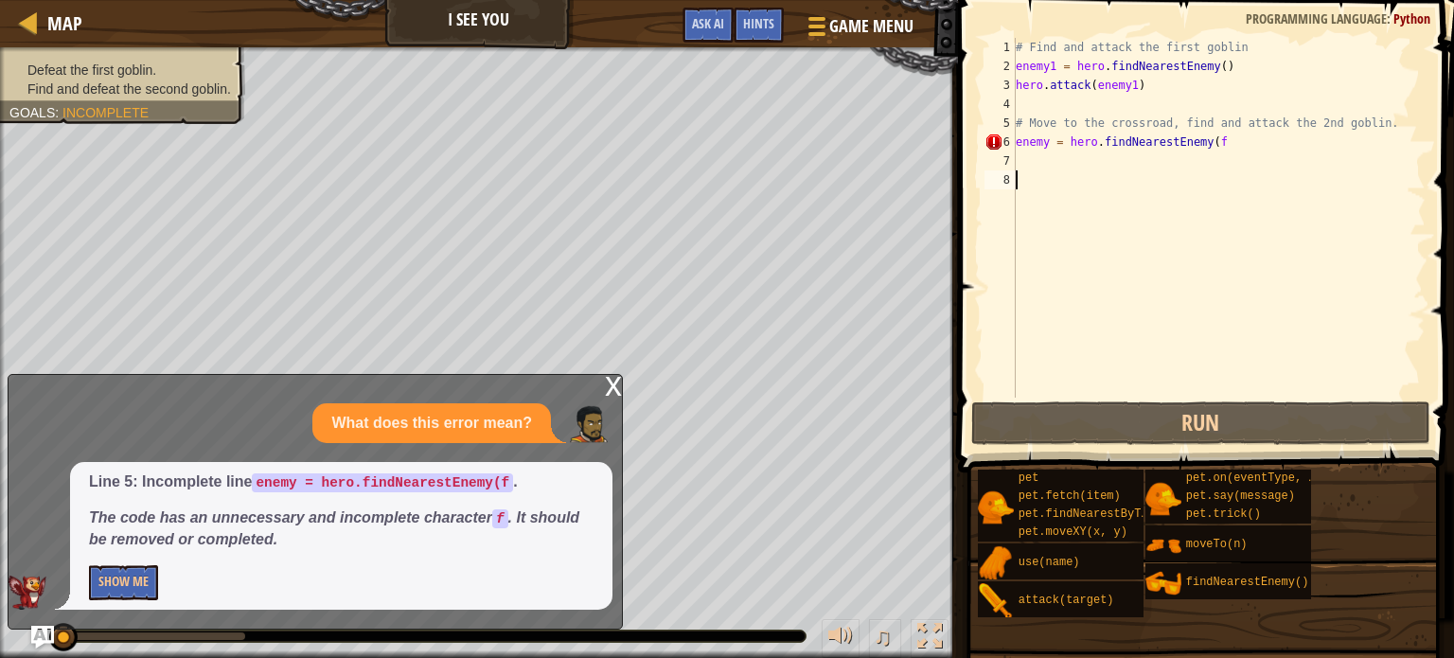
click at [615, 394] on div "x" at bounding box center [613, 384] width 17 height 19
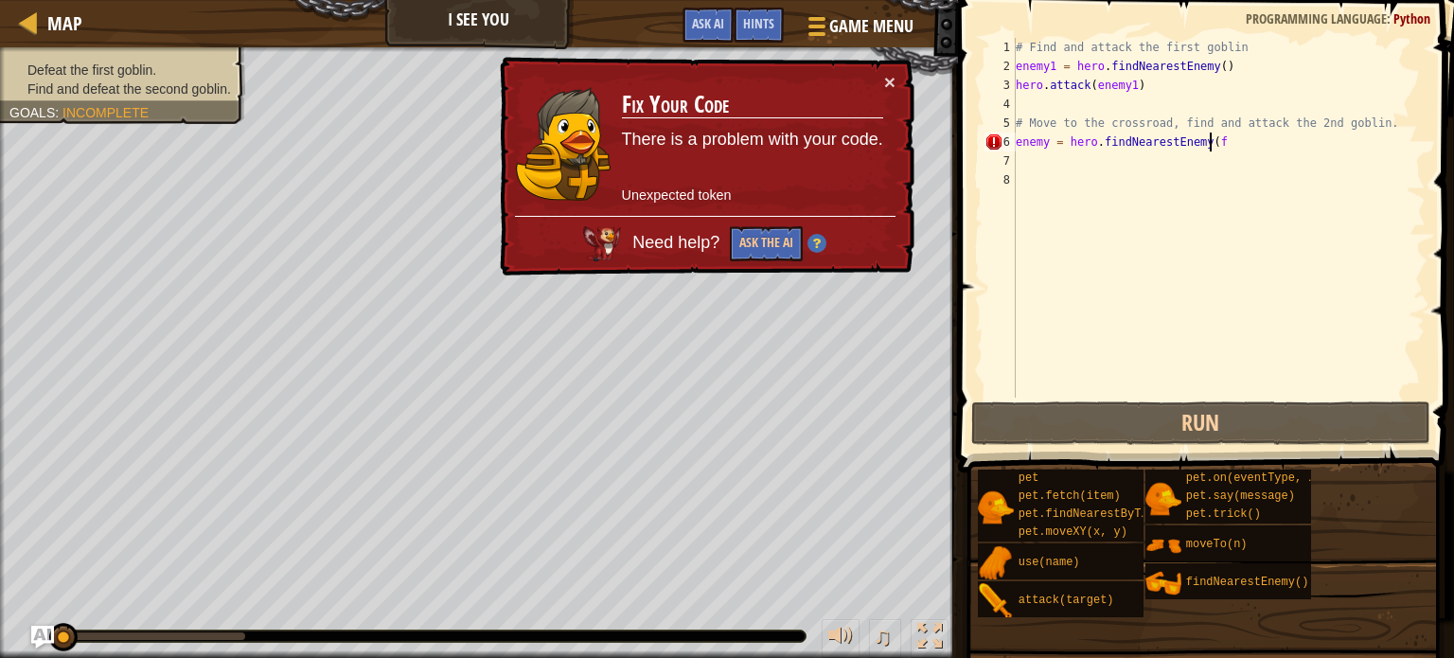
click at [1257, 145] on div "# Find and attack the first goblin enemy1 = hero . findNearestEnemy ( ) hero . …" at bounding box center [1219, 237] width 414 height 398
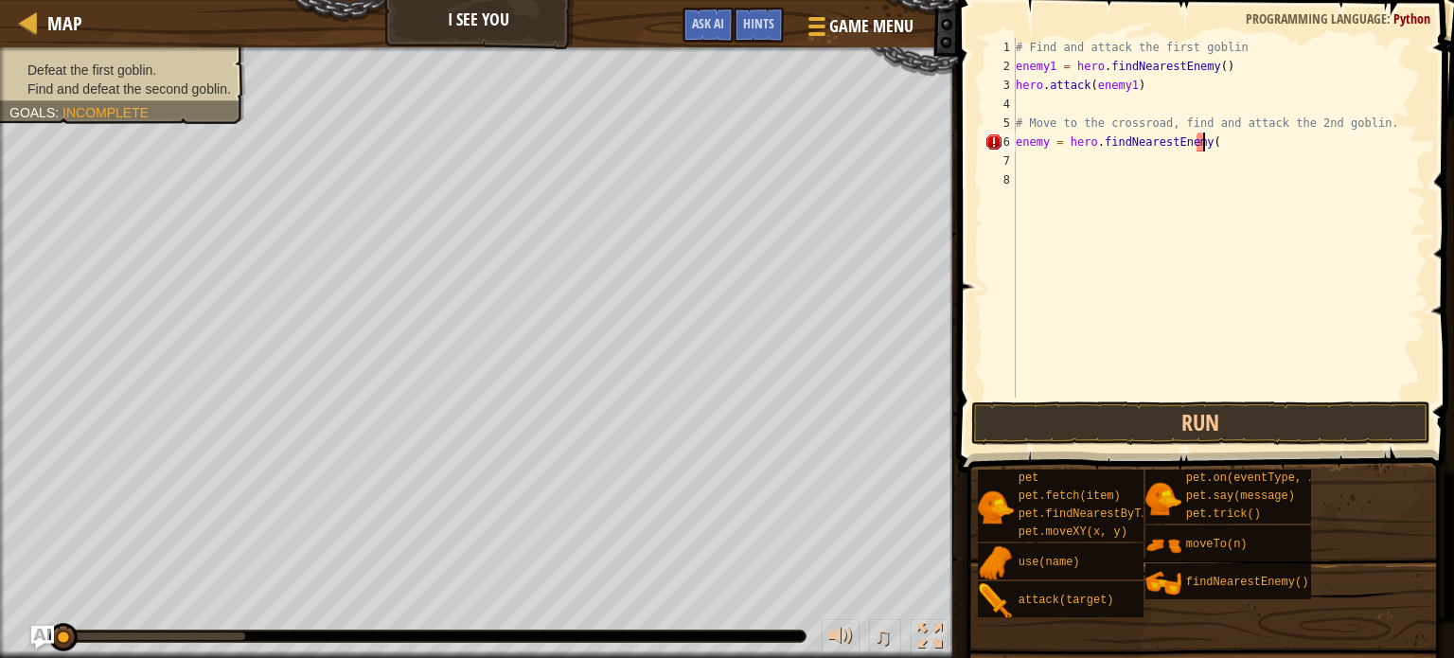
type textarea "enemy = hero.findNearestEnemy"
drag, startPoint x: 1189, startPoint y: 142, endPoint x: 1008, endPoint y: 147, distance: 180.9
click at [1008, 147] on div "1 2 3 4 5 6 7 8 9 # Find and attack the first goblin enemy1 = hero . findNeares…" at bounding box center [1203, 218] width 445 height 360
type textarea "enemy = hero.findNearestEnemy"
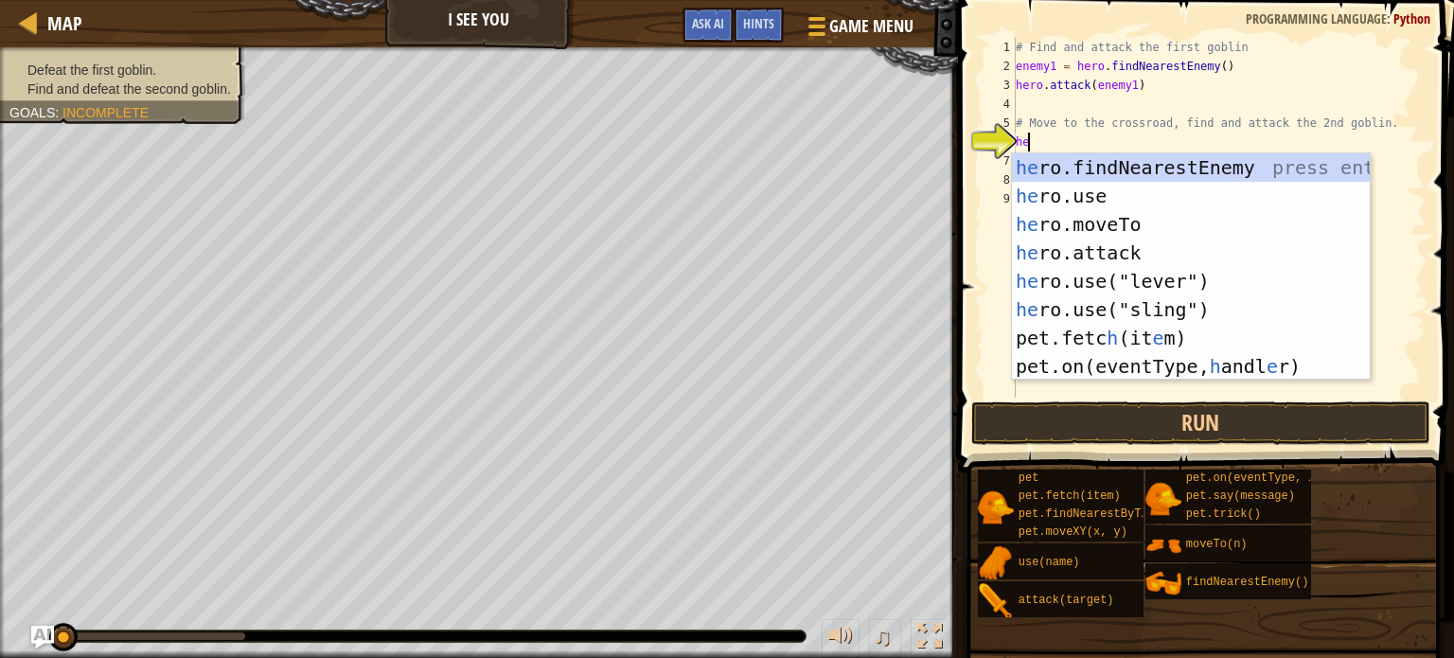
type textarea "her"
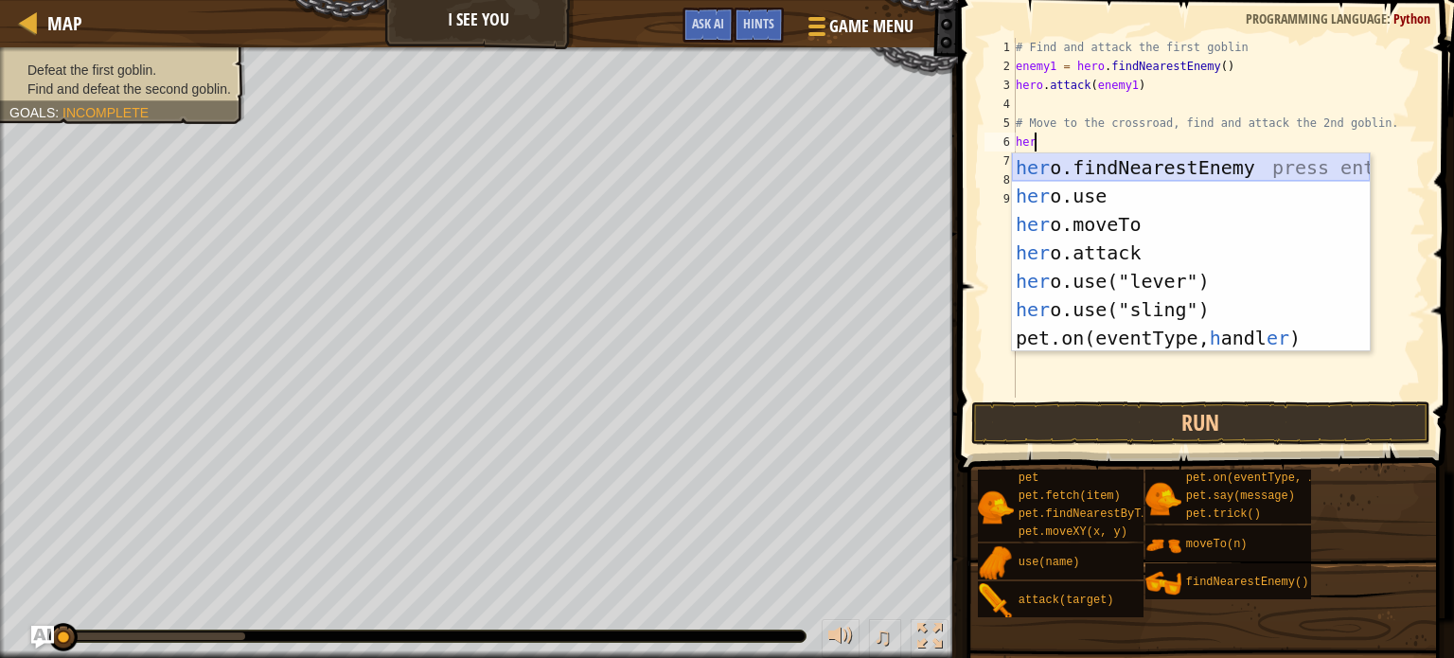
click at [1190, 164] on div "her o.findNearestEnemy press enter her o.use press enter her o.moveTo press ent…" at bounding box center [1191, 281] width 358 height 256
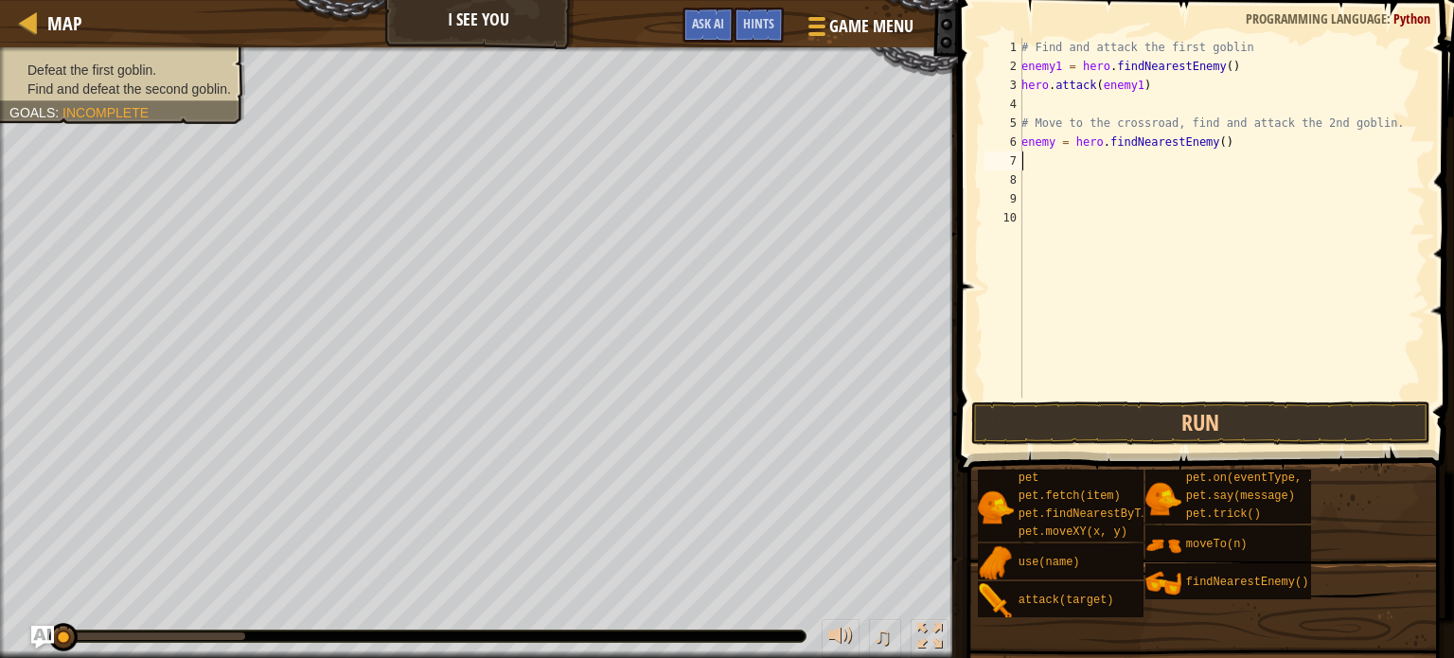
click at [1213, 140] on div "# Find and attack the first goblin enemy1 = hero . findNearestEnemy ( ) hero . …" at bounding box center [1222, 237] width 408 height 398
click at [1205, 143] on div "# Find and attack the first goblin enemy1 = hero . findNearestEnemy ( ) hero . …" at bounding box center [1222, 237] width 408 height 398
click at [1208, 143] on div "# Find and attack the first goblin enemy1 = hero . findNearestEnemy ( ) hero . …" at bounding box center [1222, 237] width 408 height 398
type textarea "enemy = hero.findNearestEnemy(goblin)"
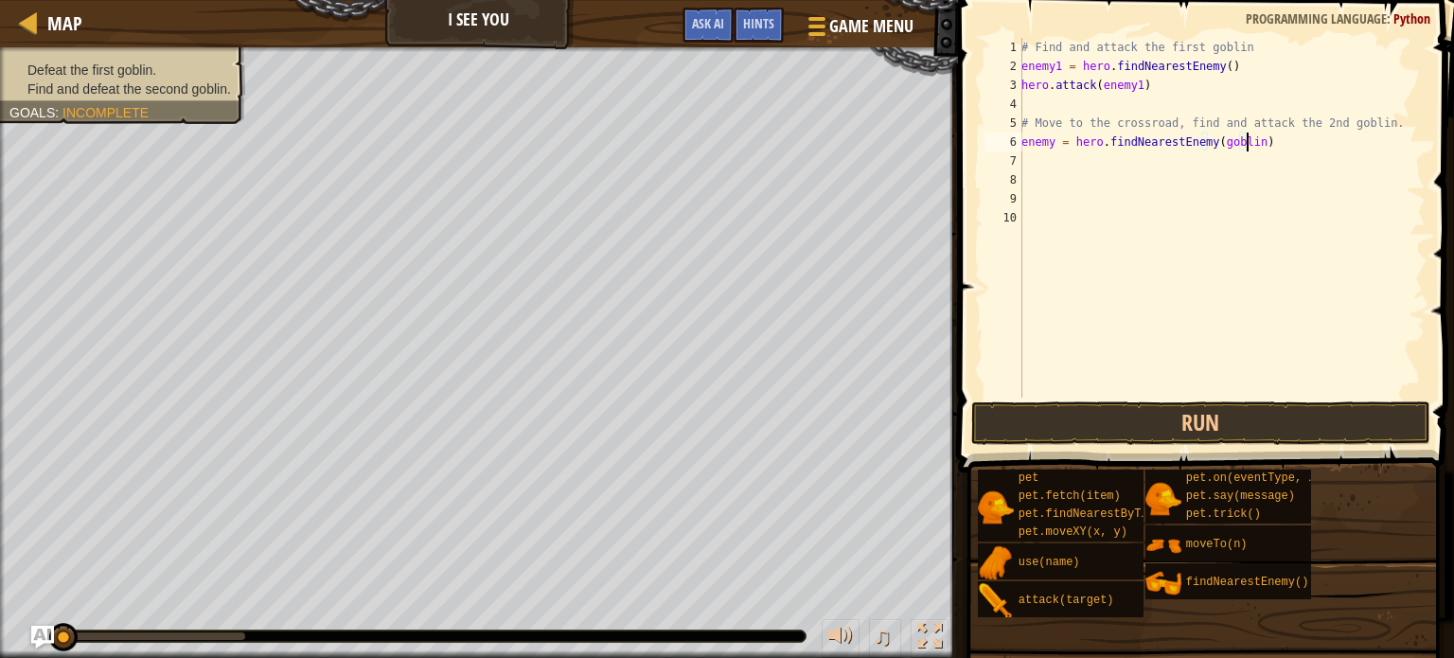
scroll to position [9, 18]
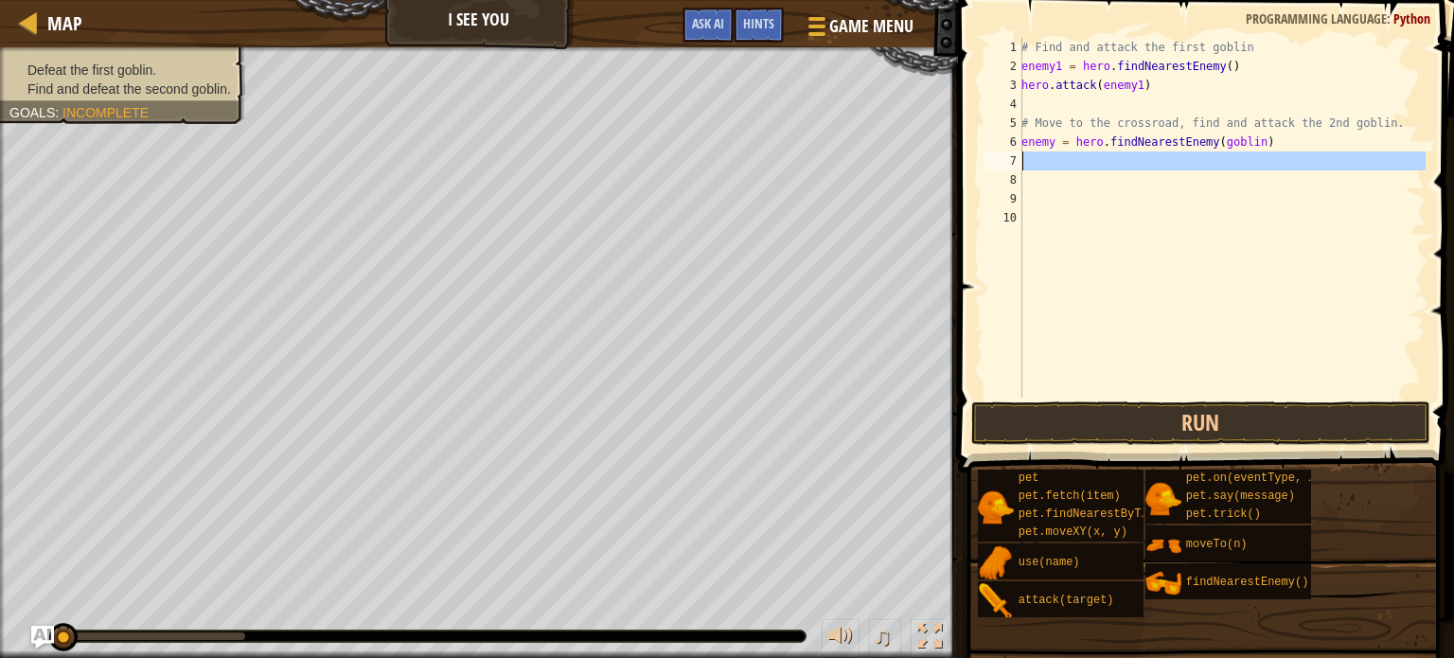
drag, startPoint x: 1143, startPoint y: 179, endPoint x: 1121, endPoint y: 169, distance: 23.7
click at [1121, 169] on div "# Find and attack the first goblin enemy1 = hero . findNearestEnemy ( ) hero . …" at bounding box center [1222, 237] width 408 height 398
click at [1121, 169] on div "# Find and attack the first goblin enemy1 = hero . findNearestEnemy ( ) hero . …" at bounding box center [1222, 218] width 408 height 360
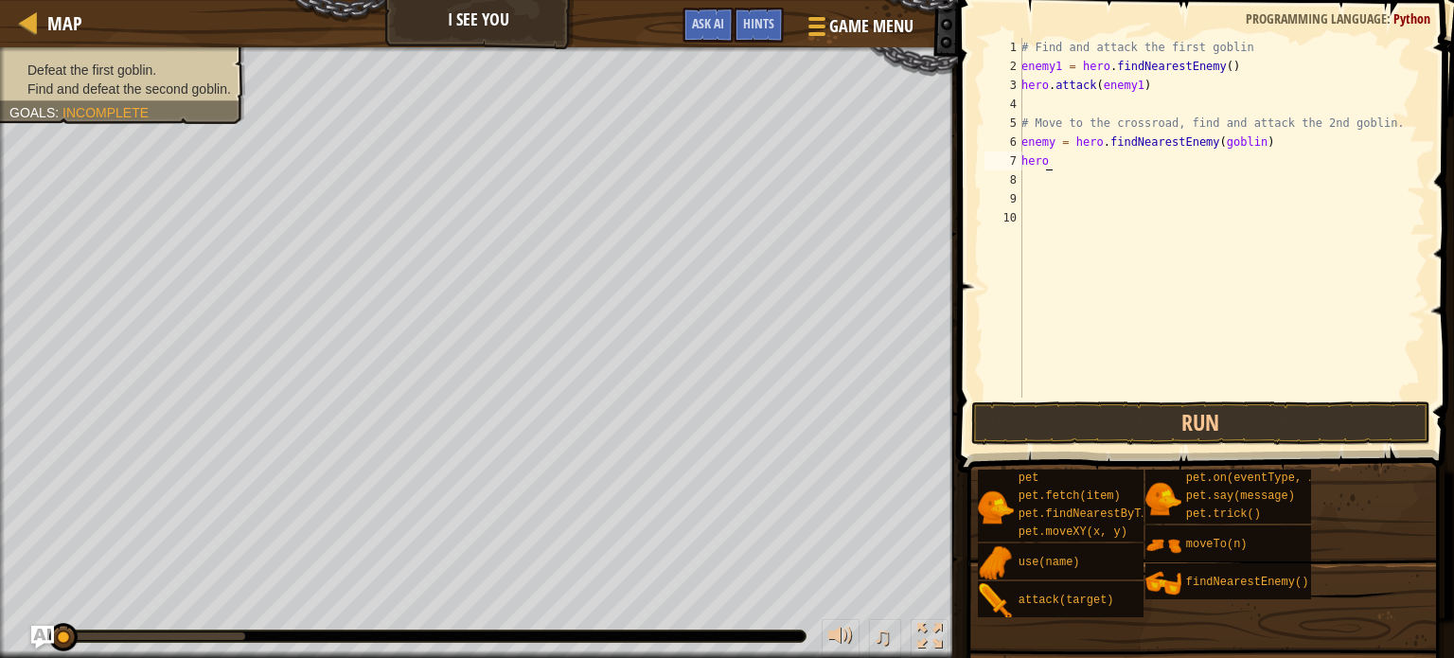
scroll to position [9, 1]
click at [1237, 148] on div "# Find and attack the first goblin enemy1 = hero . findNearestEnemy ( ) hero . …" at bounding box center [1222, 237] width 408 height 398
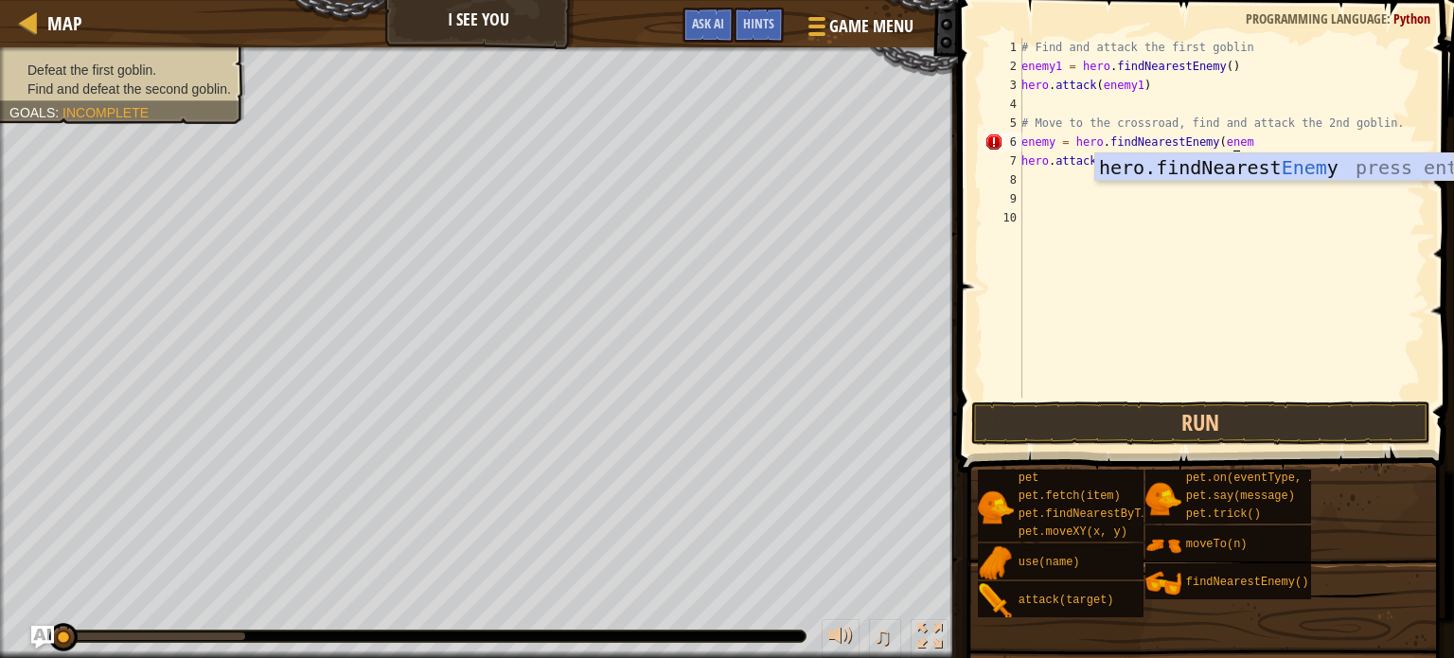
type textarea "enemy = hero.findNearestEnemy(enemy)"
click at [1244, 181] on div "# Find and attack the first goblin enemy1 = hero . findNearestEnemy ( ) hero . …" at bounding box center [1222, 237] width 408 height 398
click at [1249, 140] on div "# Find and attack the first goblin enemy1 = hero . findNearestEnemy ( ) hero . …" at bounding box center [1222, 237] width 408 height 398
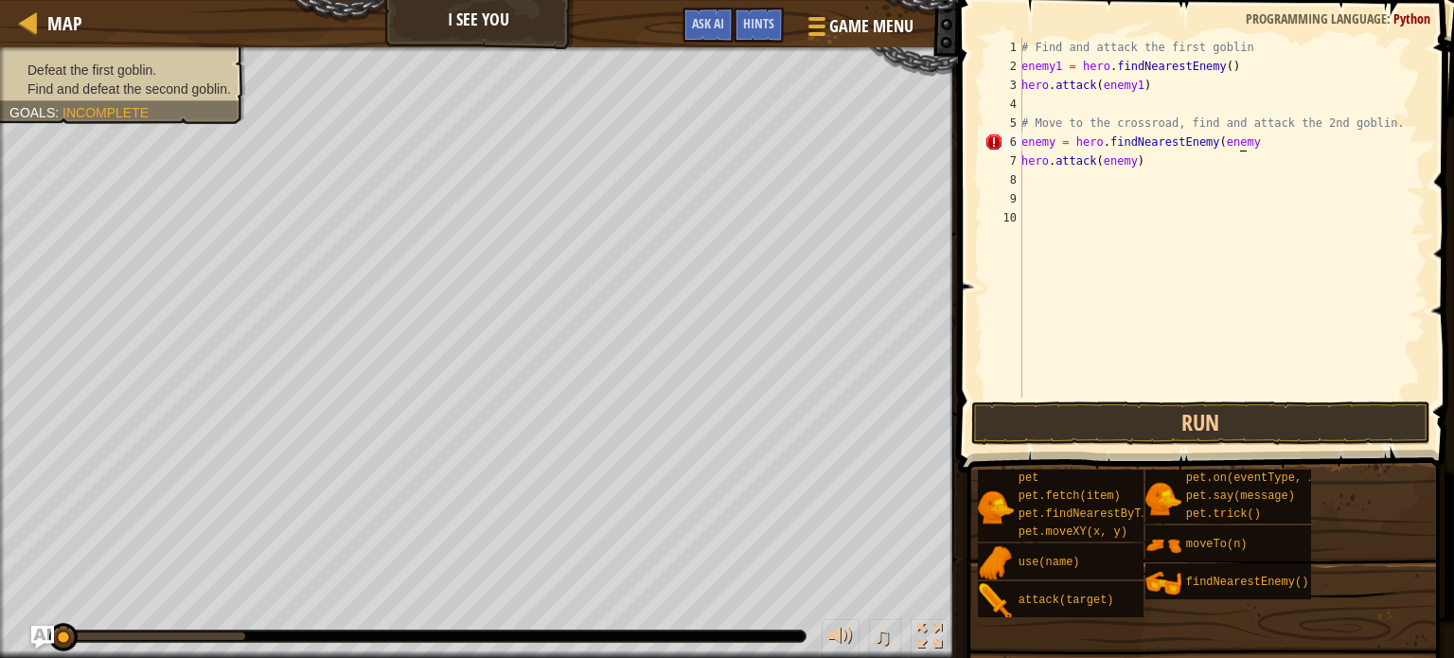
scroll to position [9, 17]
type textarea "enemy = hero.findNearestEnemy(enemy)"
click at [1064, 416] on button "Run" at bounding box center [1201, 423] width 459 height 44
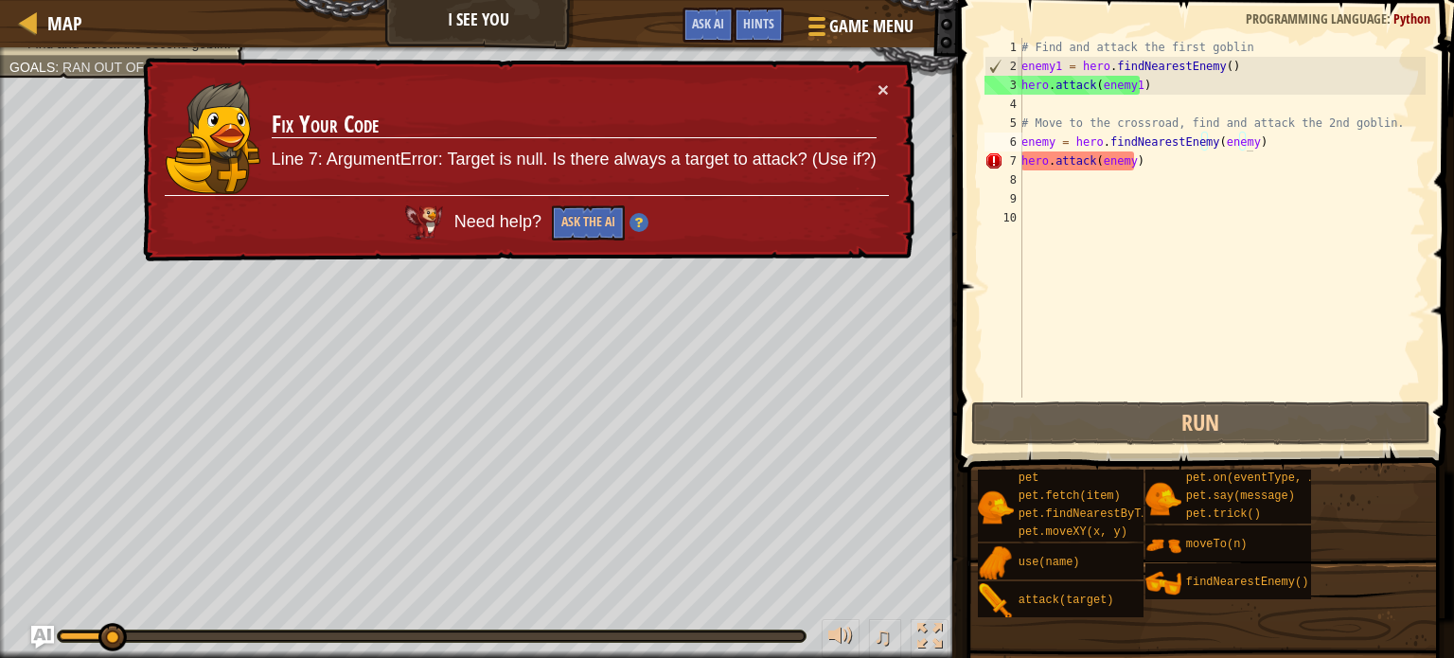
drag, startPoint x: 476, startPoint y: 157, endPoint x: 563, endPoint y: 154, distance: 87.2
click at [563, 154] on p "Line 7: ArgumentError: Target is null. Is there always a target to attack? (Use…" at bounding box center [574, 160] width 605 height 25
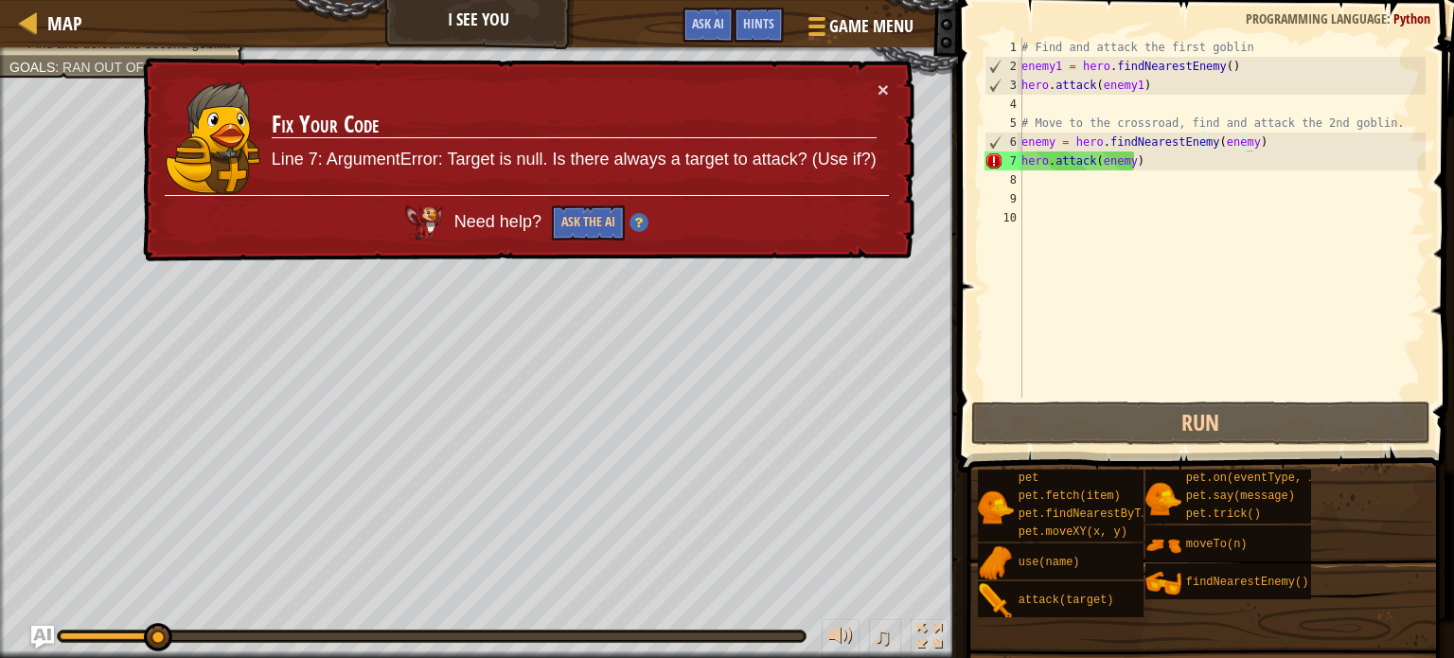
click at [592, 253] on div "× Fix Your Code Line 7: ArgumentError: Target is null. Is there always a target…" at bounding box center [526, 160] width 775 height 205
click at [582, 203] on div "Need help? Ask the AI" at bounding box center [527, 217] width 724 height 45
click at [578, 209] on button "Ask the AI" at bounding box center [588, 222] width 73 height 35
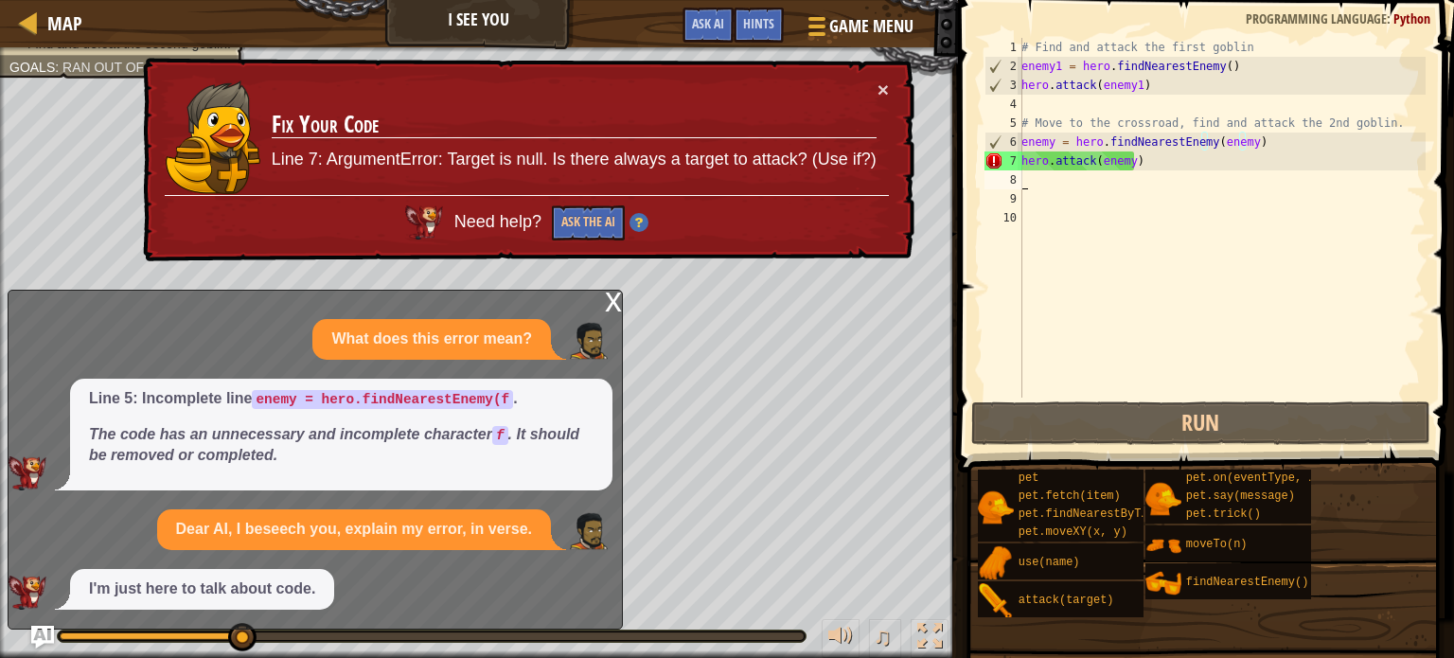
drag, startPoint x: 1301, startPoint y: 179, endPoint x: 1286, endPoint y: 178, distance: 15.2
click at [1292, 179] on div "# Find and attack the first goblin enemy1 = hero . findNearestEnemy ( ) hero . …" at bounding box center [1222, 237] width 408 height 398
drag, startPoint x: 1204, startPoint y: 169, endPoint x: 1038, endPoint y: 178, distance: 166.9
click at [1199, 169] on div "# Find and attack the first goblin enemy1 = hero . findNearestEnemy ( ) hero . …" at bounding box center [1222, 237] width 408 height 398
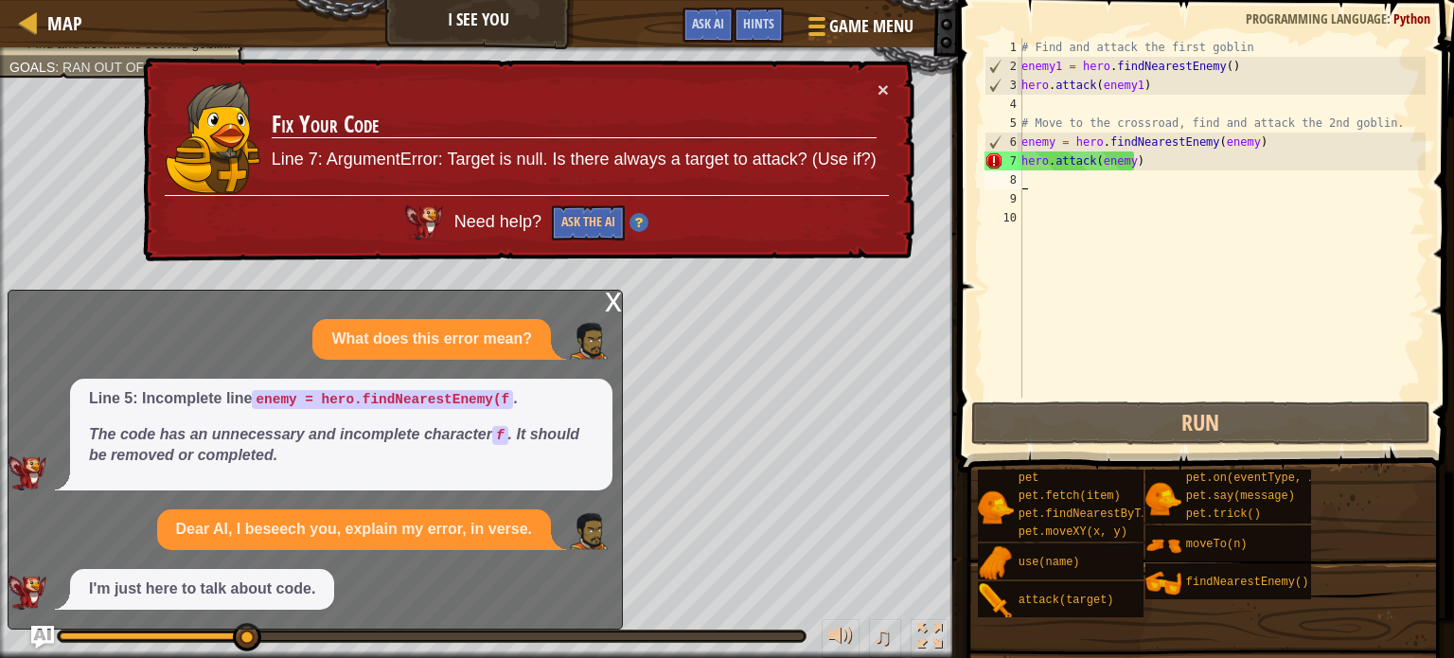
type textarea "hero.attack(enemy)"
drag, startPoint x: 259, startPoint y: 400, endPoint x: 361, endPoint y: 400, distance: 101.3
click at [360, 400] on code "enemy = hero.findNearestEnemy(f" at bounding box center [382, 399] width 261 height 19
click at [1175, 191] on div "# Find and attack the first goblin enemy1 = hero . findNearestEnemy ( ) hero . …" at bounding box center [1222, 237] width 408 height 398
click at [1156, 171] on div "# Find and attack the first goblin enemy1 = hero . findNearestEnemy ( ) hero . …" at bounding box center [1222, 237] width 408 height 398
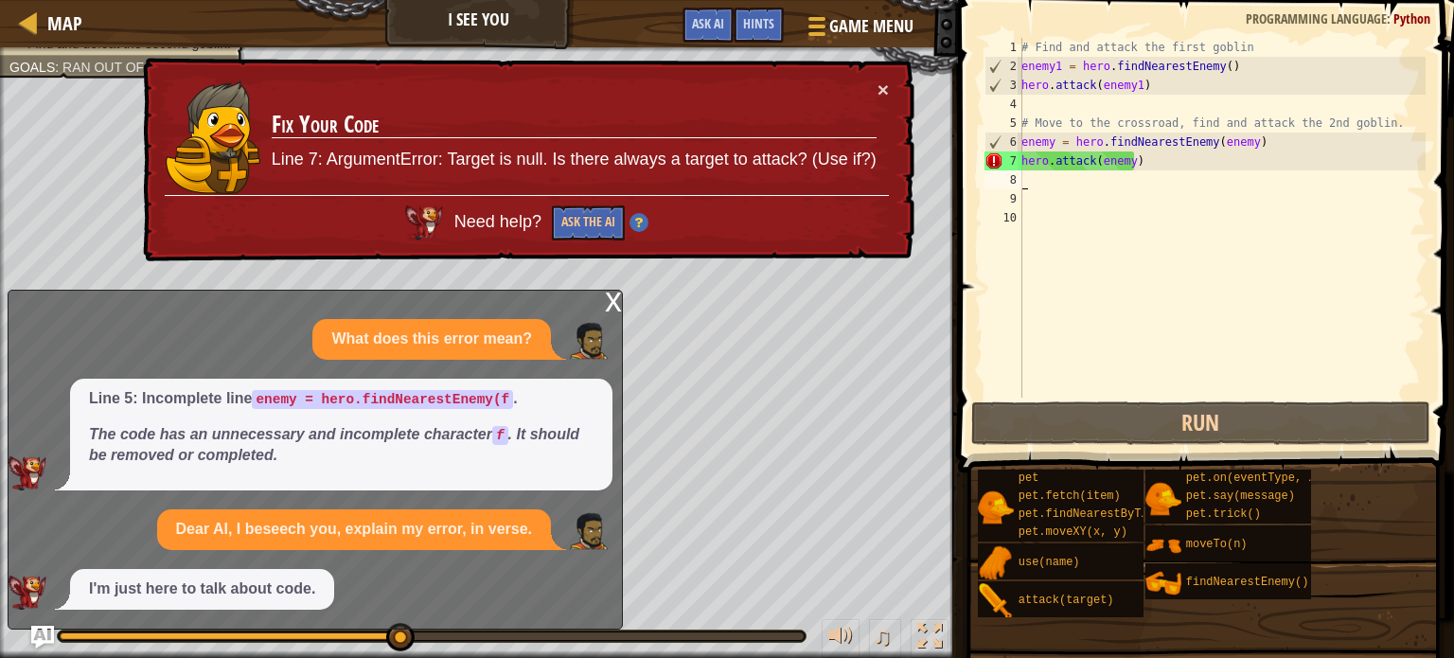
click at [1256, 132] on div "# Find and attack the first goblin enemy1 = hero . findNearestEnemy ( ) hero . …" at bounding box center [1222, 237] width 408 height 398
click at [1244, 151] on div "# Find and attack the first goblin enemy1 = hero . findNearestEnemy ( ) hero . …" at bounding box center [1222, 237] width 408 height 398
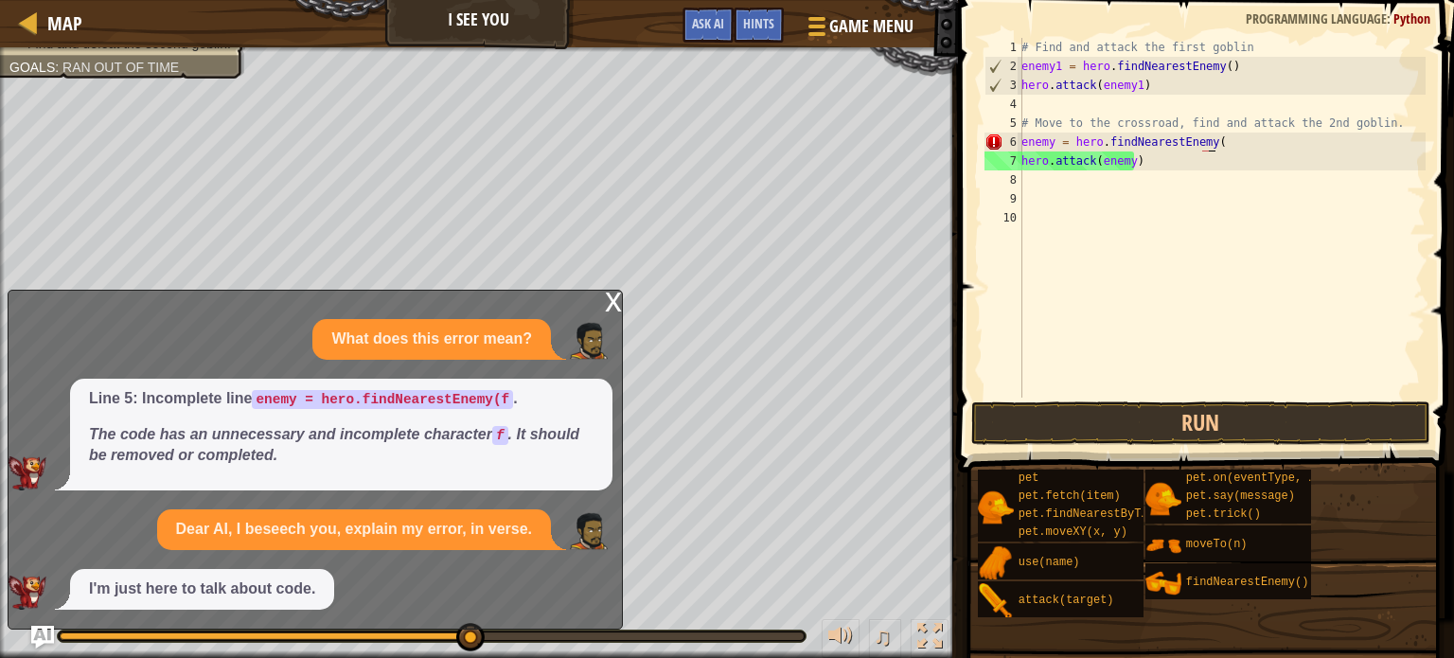
type textarea "enemy = hero.findNearestEnemy(f"
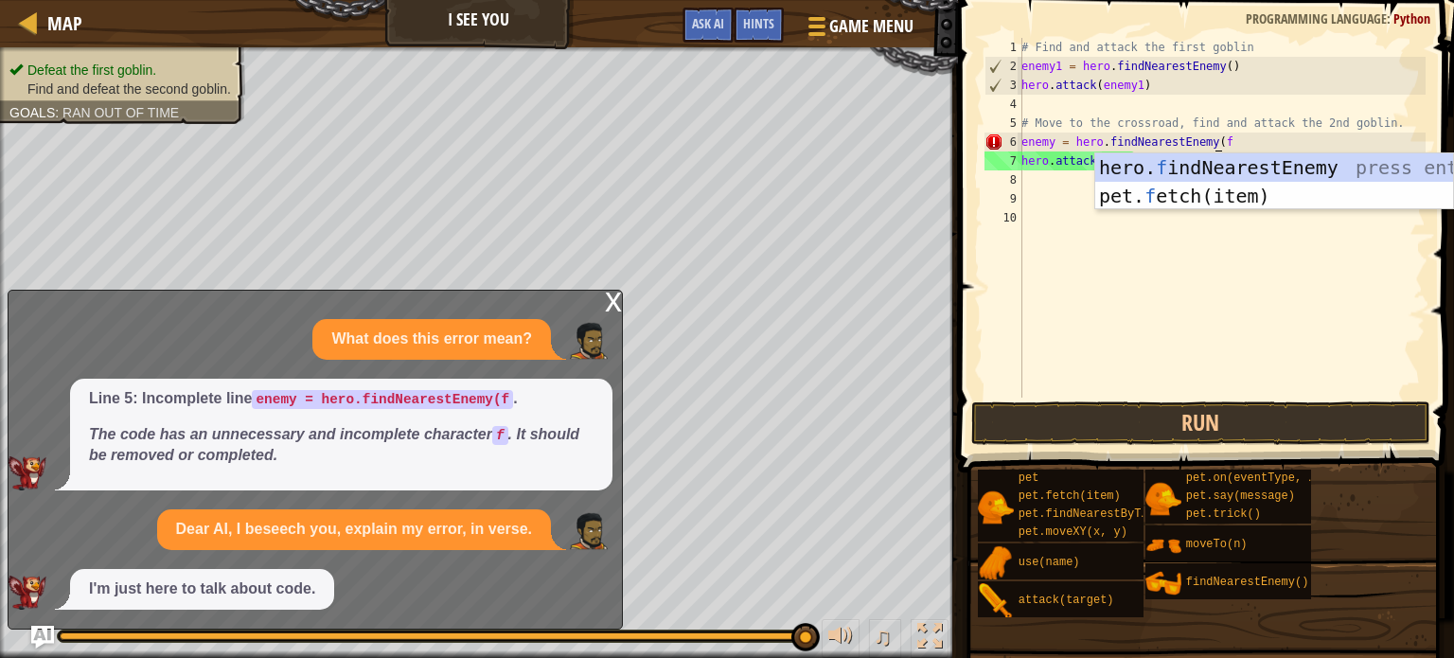
click at [1260, 134] on div "# Find and attack the first goblin enemy1 = hero . findNearestEnemy ( ) hero . …" at bounding box center [1222, 237] width 408 height 398
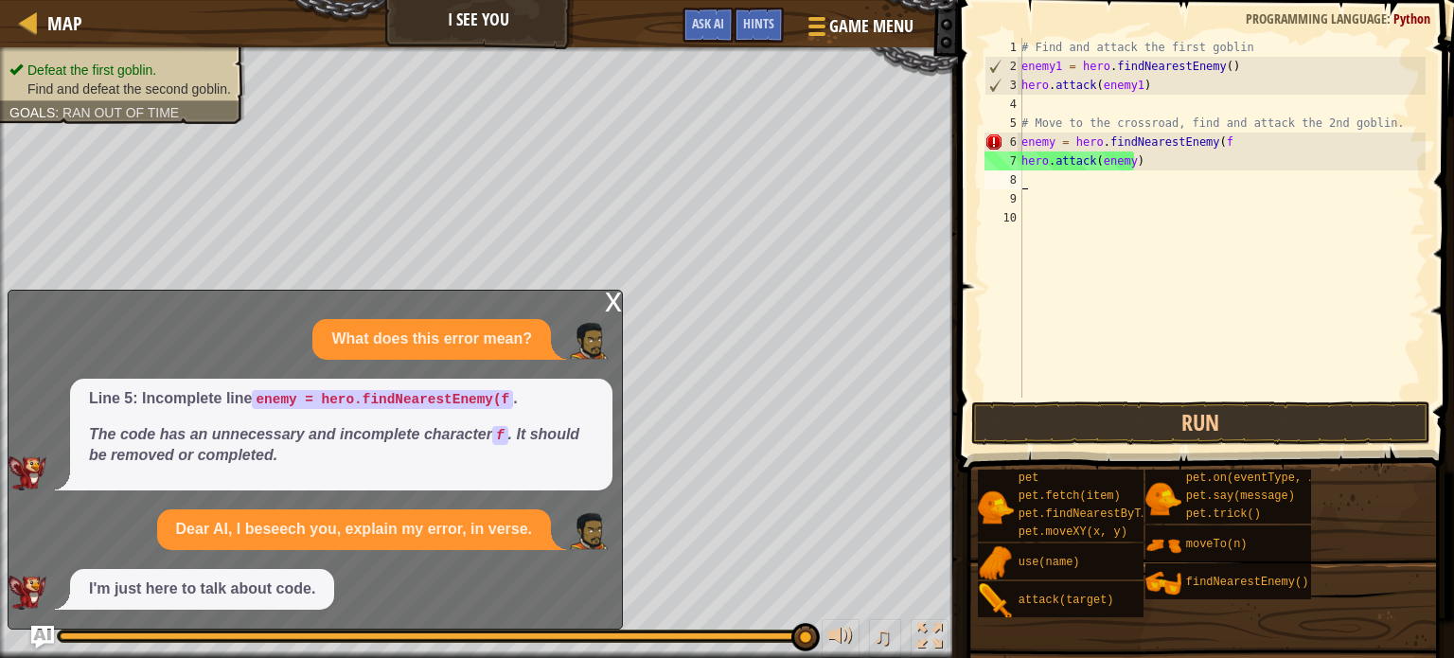
click at [1137, 181] on div "# Find and attack the first goblin enemy1 = hero . findNearestEnemy ( ) hero . …" at bounding box center [1222, 237] width 408 height 398
click at [1142, 146] on div "# Find and attack the first goblin enemy1 = hero . findNearestEnemy ( ) hero . …" at bounding box center [1222, 237] width 408 height 398
type textarea "enemy = hero.findNearestEnemy(f"
click at [1135, 170] on div "# Find and attack the first goblin enemy1 = hero . findNearestEnemy ( ) hero . …" at bounding box center [1222, 237] width 408 height 398
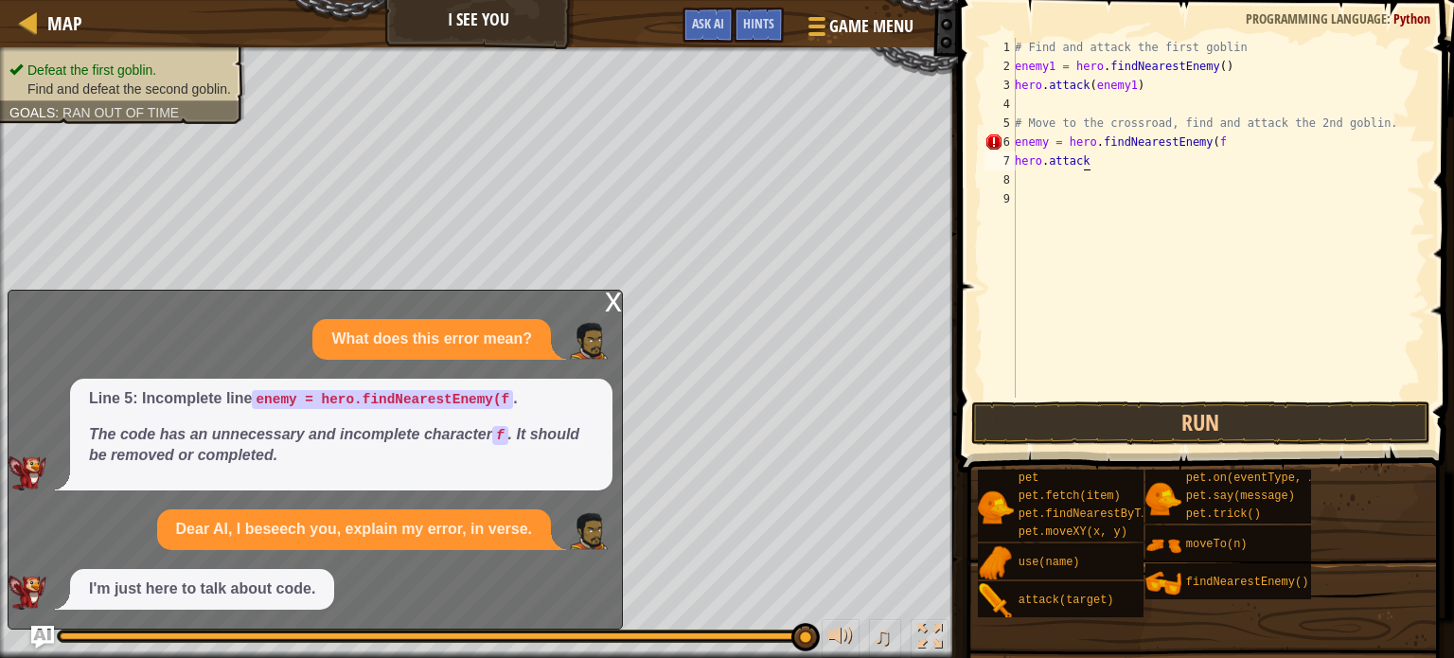
click at [1216, 153] on div "# Find and attack the first goblin enemy1 = hero . findNearestEnemy ( ) hero . …" at bounding box center [1218, 237] width 415 height 398
drag, startPoint x: 1216, startPoint y: 153, endPoint x: 1216, endPoint y: 140, distance: 13.3
click at [1216, 140] on div "# Find and attack the first goblin enemy1 = hero . findNearestEnemy ( ) hero . …" at bounding box center [1218, 237] width 415 height 398
click at [1216, 140] on div "# Find and attack the first goblin enemy1 = hero . findNearestEnemy ( ) hero . …" at bounding box center [1218, 218] width 415 height 360
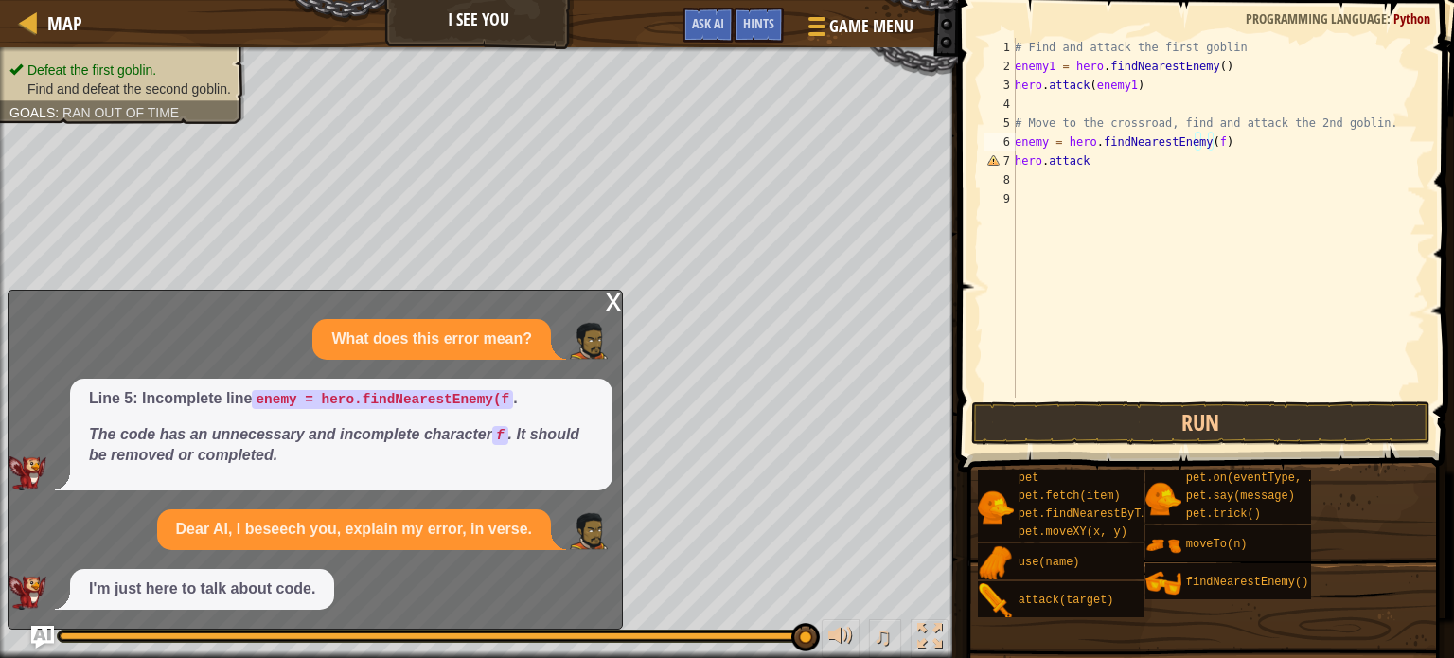
click at [1084, 159] on div "# Find and attack the first goblin enemy1 = hero . findNearestEnemy ( ) hero . …" at bounding box center [1218, 237] width 415 height 398
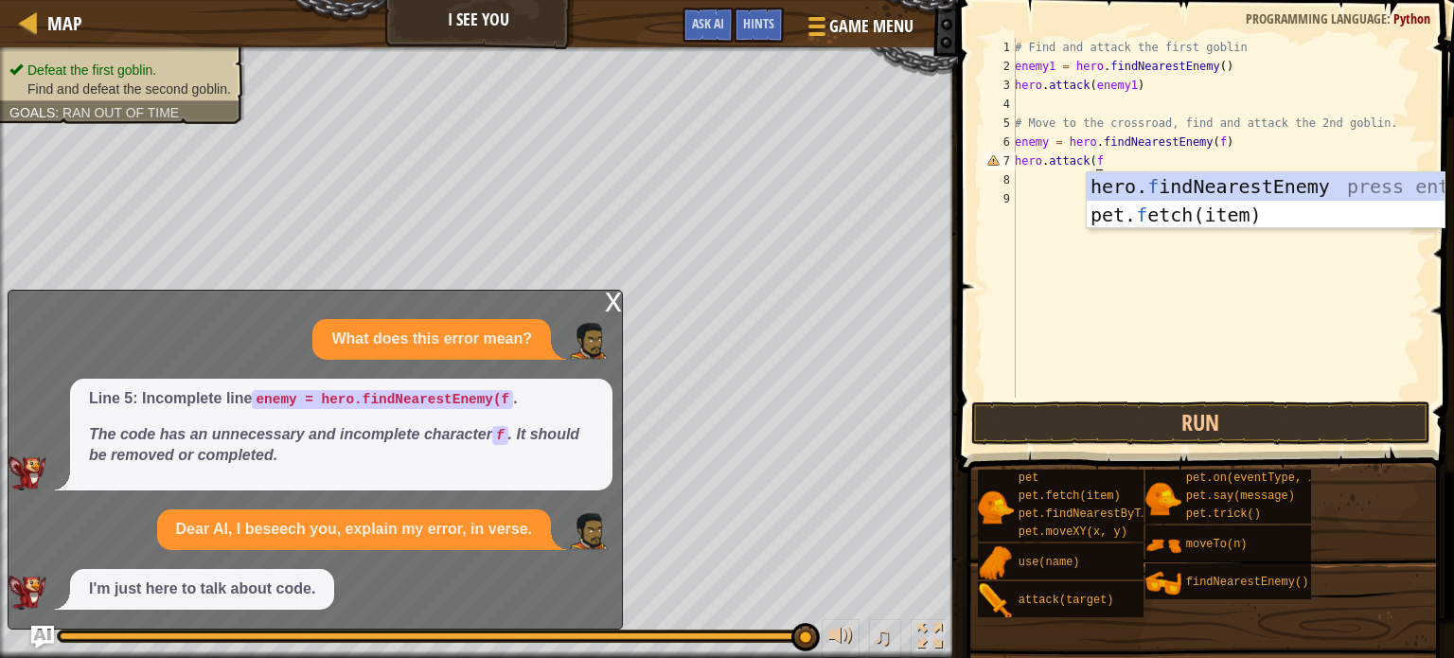
scroll to position [9, 6]
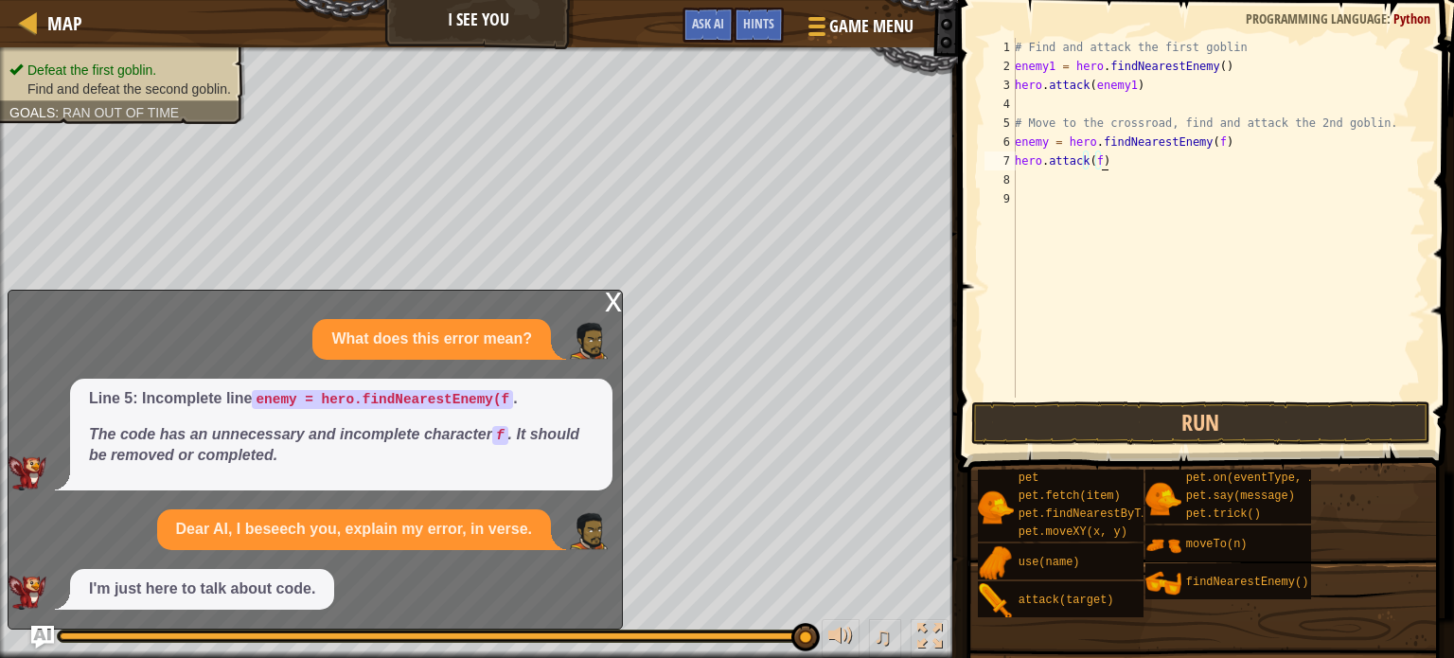
type textarea "hero.attack(f)"
drag, startPoint x: 144, startPoint y: 394, endPoint x: 262, endPoint y: 385, distance: 118.7
click at [281, 380] on div "Line 5: Incomplete line enemy = hero.findNearestEnemy(f . The code has an unnec…" at bounding box center [341, 435] width 543 height 113
drag, startPoint x: 150, startPoint y: 446, endPoint x: 431, endPoint y: 444, distance: 281.2
click at [432, 444] on p "The code has an unnecessary and incomplete character f . It should be removed o…" at bounding box center [341, 446] width 505 height 44
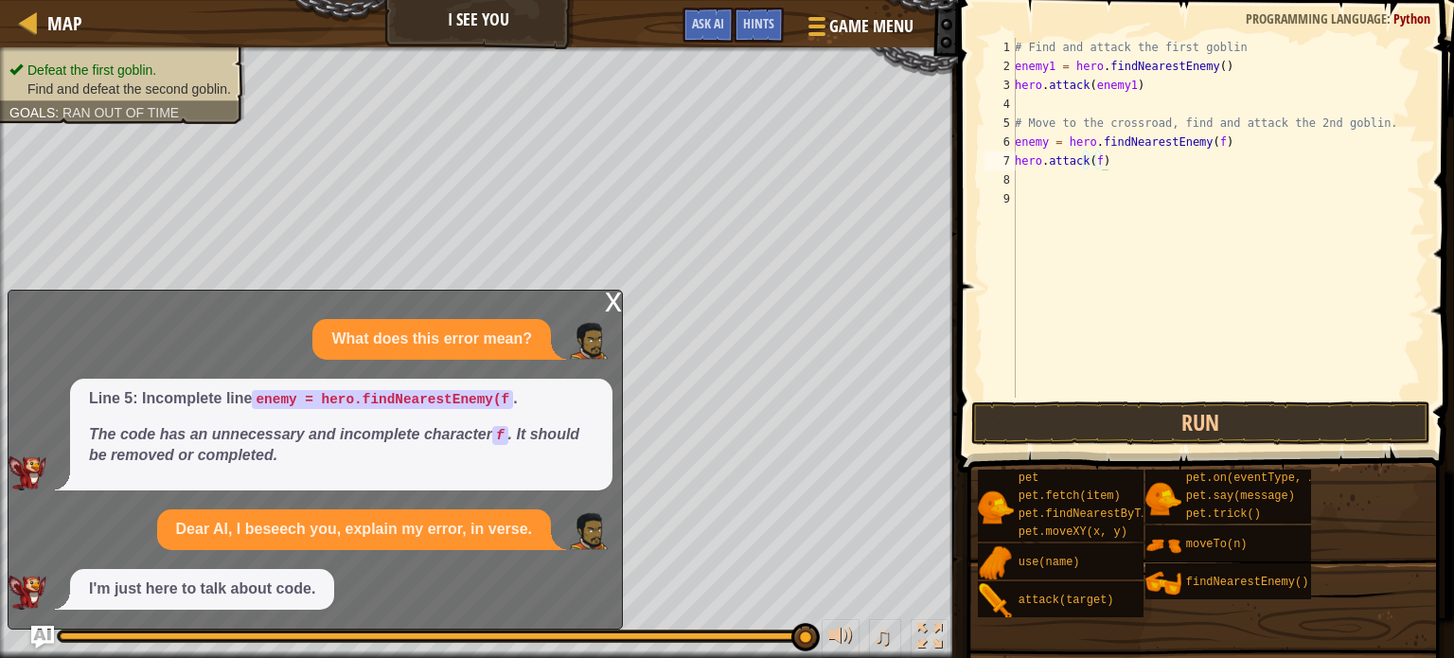
drag, startPoint x: 129, startPoint y: 586, endPoint x: 321, endPoint y: 589, distance: 192.2
click at [321, 589] on div "I'm just here to talk about code." at bounding box center [202, 589] width 264 height 41
click at [621, 298] on div "x" at bounding box center [613, 300] width 17 height 19
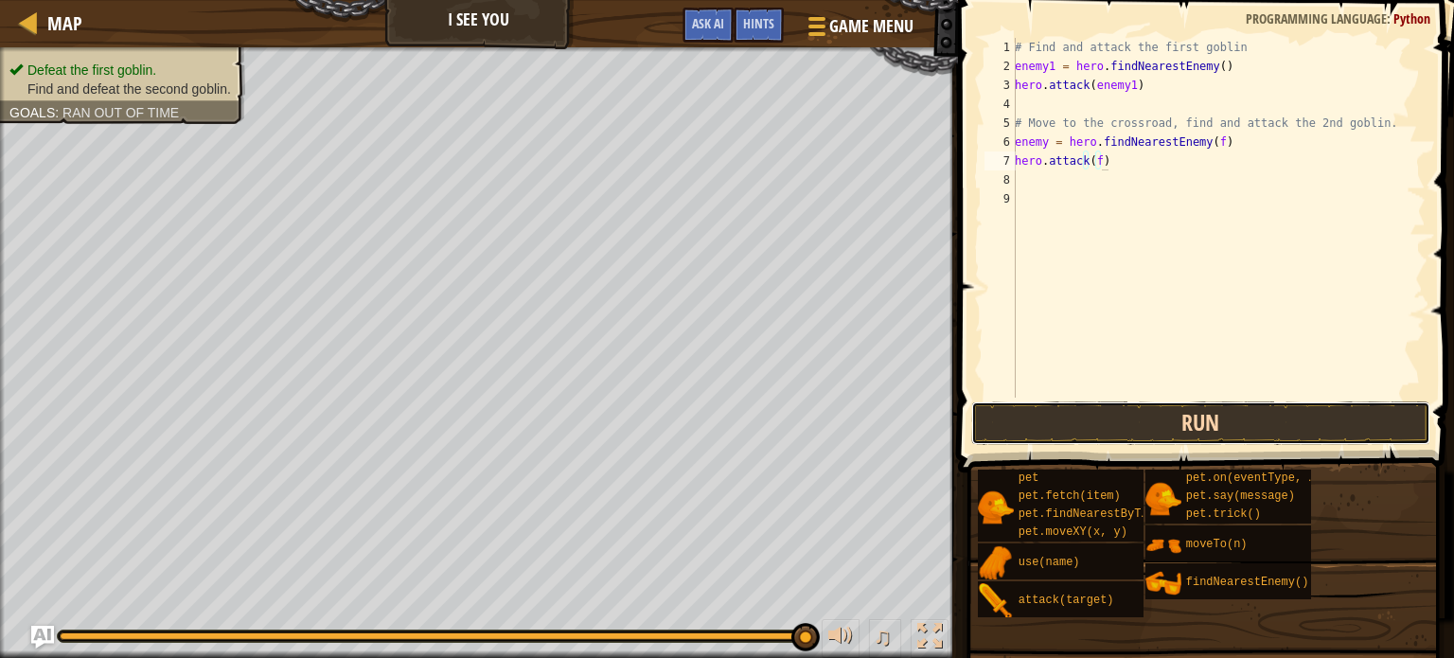
drag, startPoint x: 1273, startPoint y: 411, endPoint x: 1265, endPoint y: 429, distance: 19.5
click at [1271, 422] on button "Run" at bounding box center [1201, 423] width 459 height 44
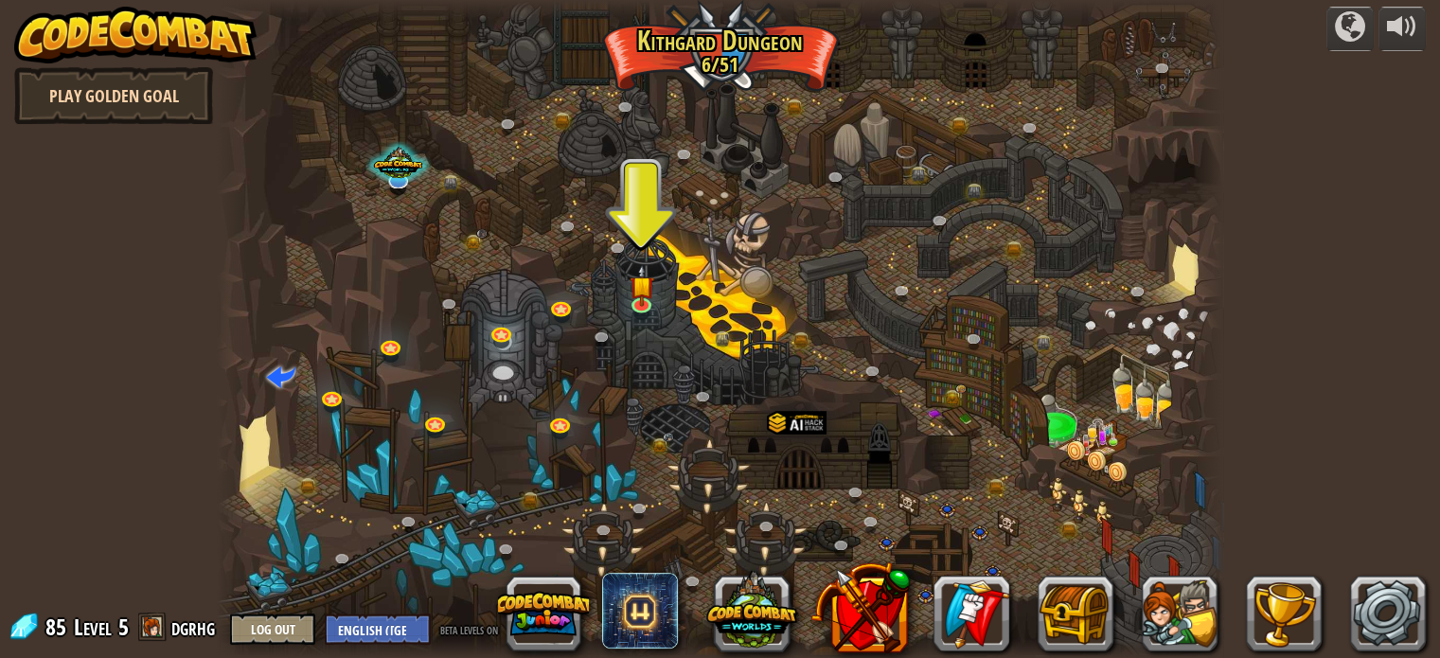
click at [87, 95] on link "Play Golden Goal" at bounding box center [113, 95] width 199 height 57
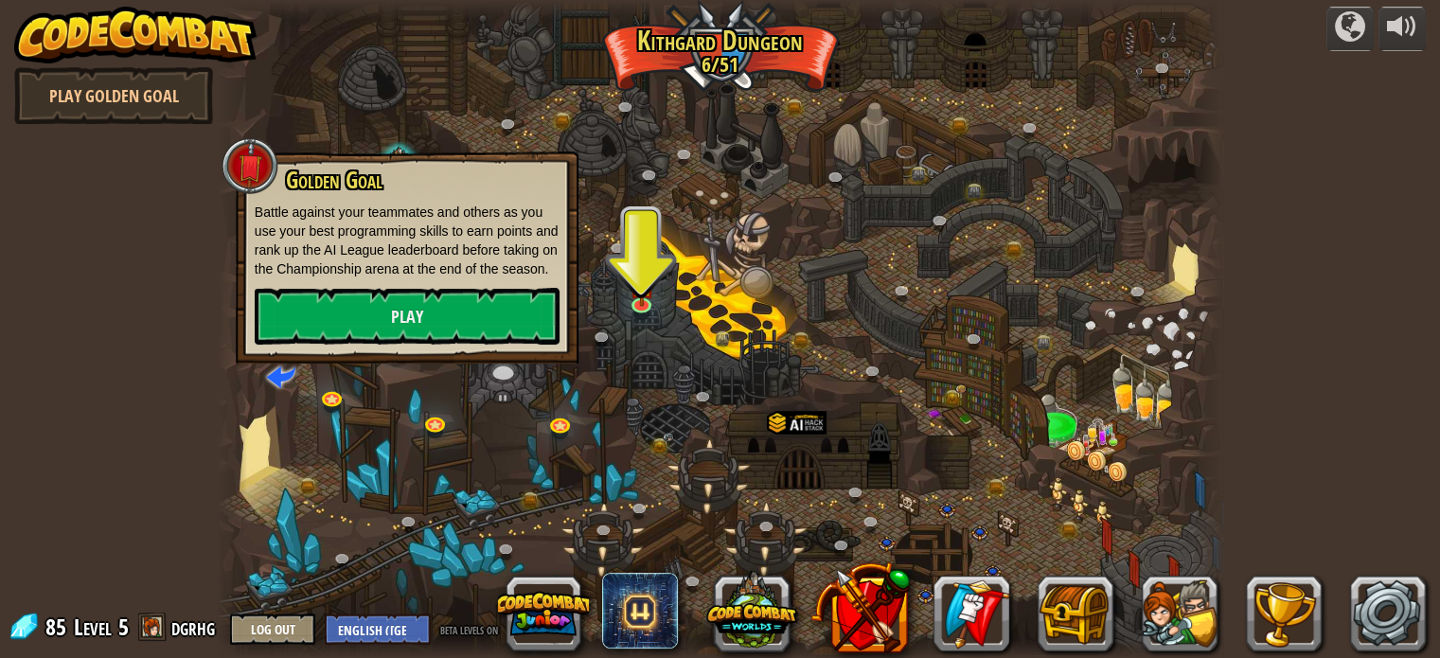
click at [694, 241] on div at bounding box center [720, 329] width 1007 height 658
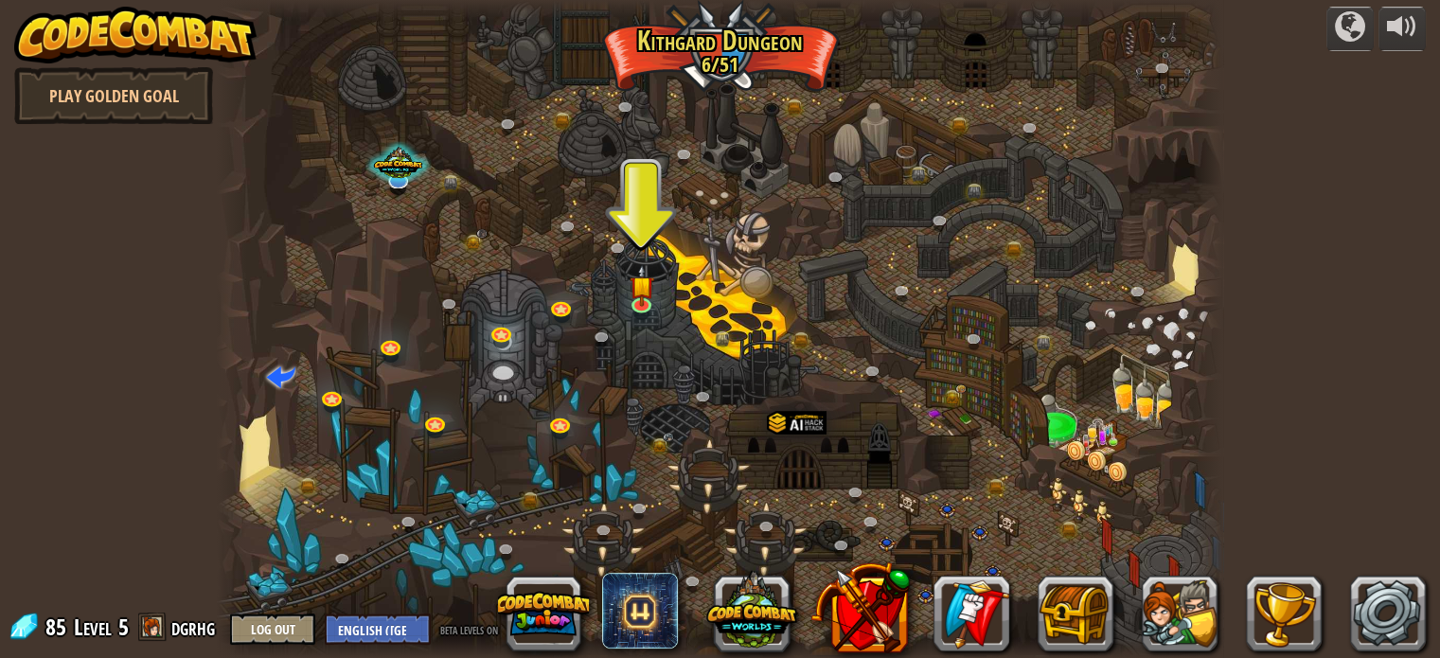
click at [514, 350] on div at bounding box center [720, 329] width 1007 height 658
click at [506, 344] on link at bounding box center [504, 333] width 38 height 38
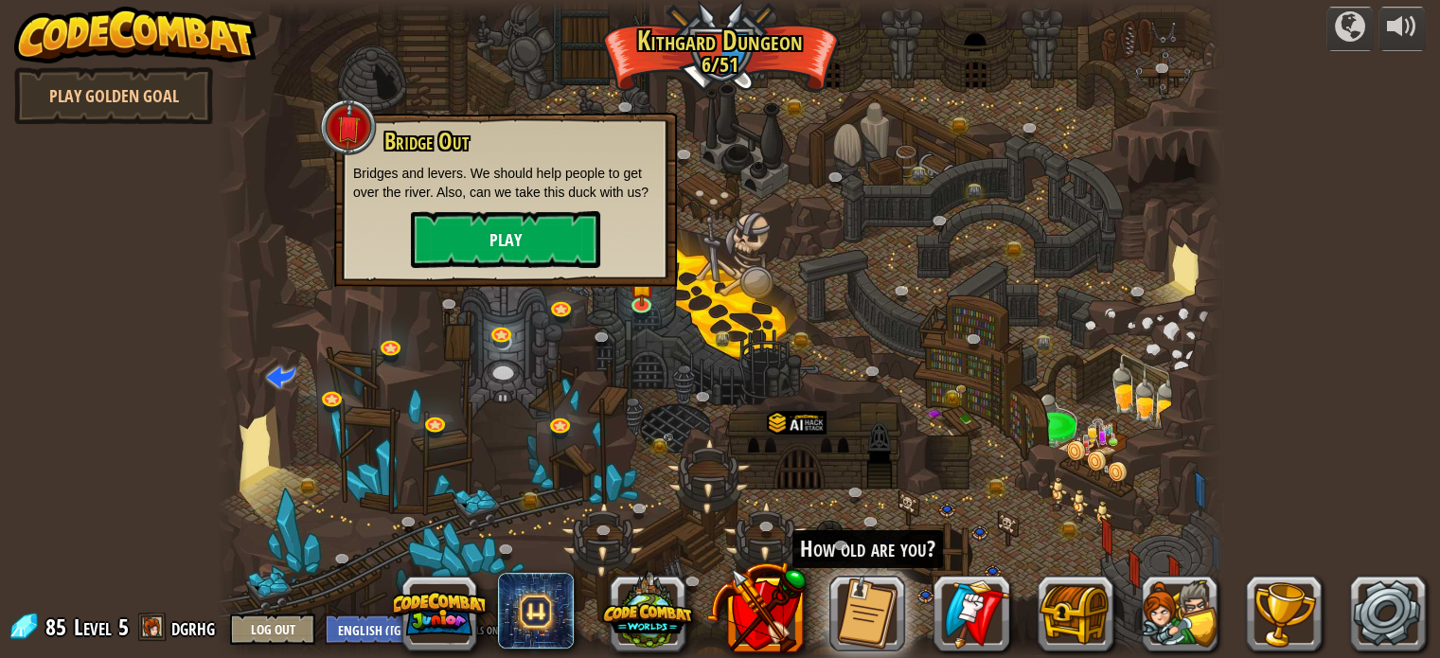
drag, startPoint x: 519, startPoint y: 204, endPoint x: 521, endPoint y: 226, distance: 22.8
click at [519, 204] on div "Bridge Out Bridges and levers. We should help people to get over the river. Als…" at bounding box center [505, 198] width 305 height 139
click at [521, 226] on button "Play" at bounding box center [505, 239] width 189 height 57
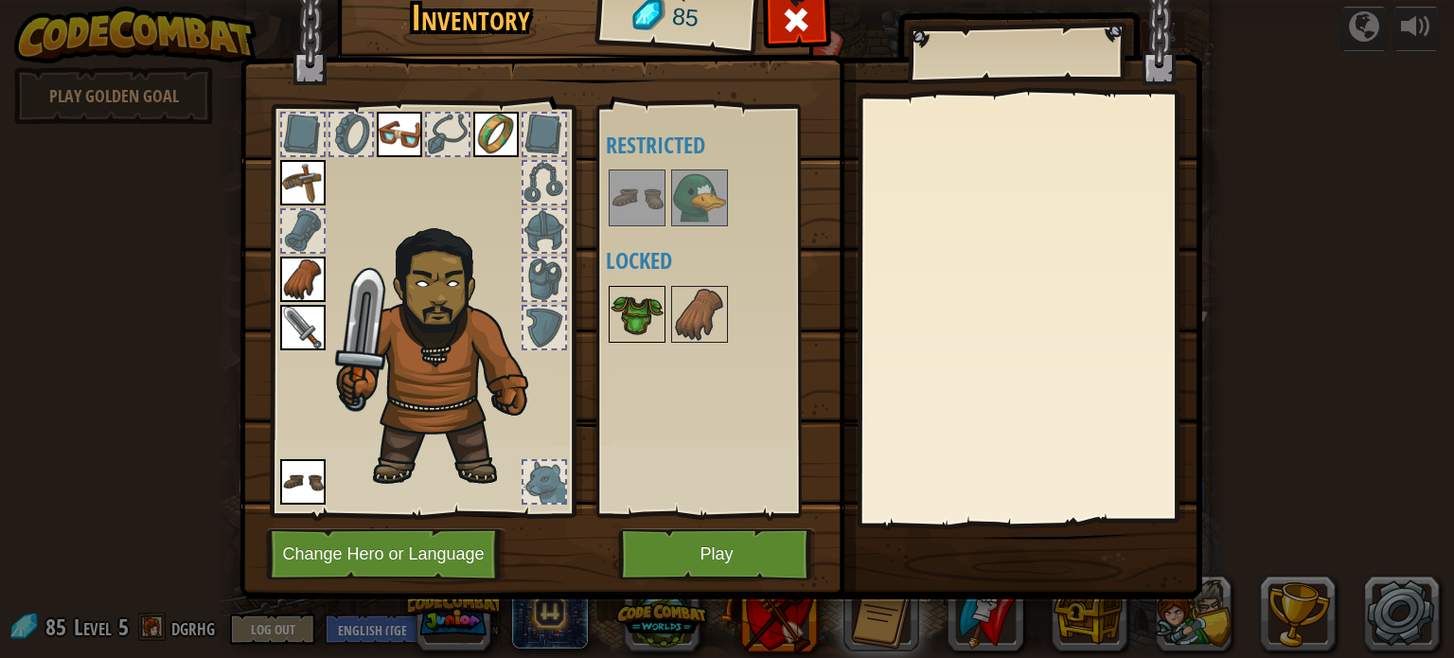
click at [625, 309] on img at bounding box center [637, 314] width 53 height 53
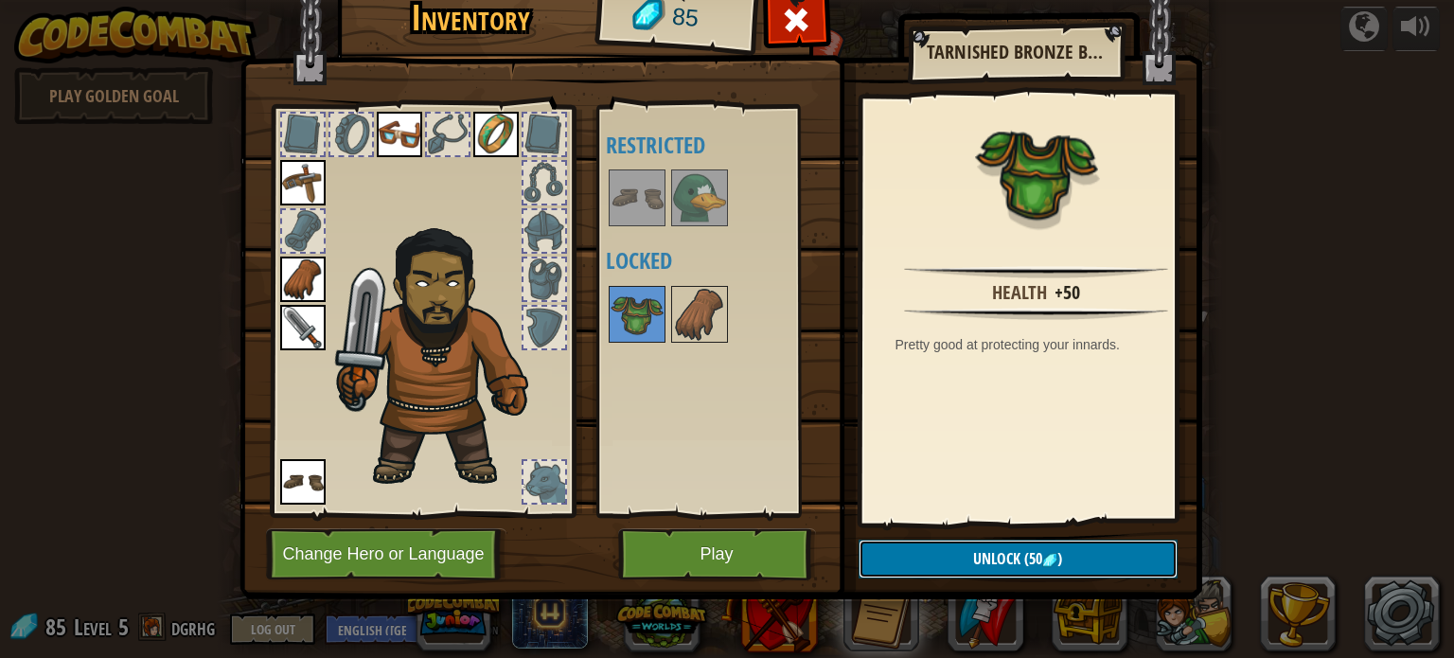
click at [1068, 552] on button "Unlock (50 )" at bounding box center [1018, 559] width 319 height 39
click at [1068, 552] on button "Confirm" at bounding box center [1018, 559] width 319 height 39
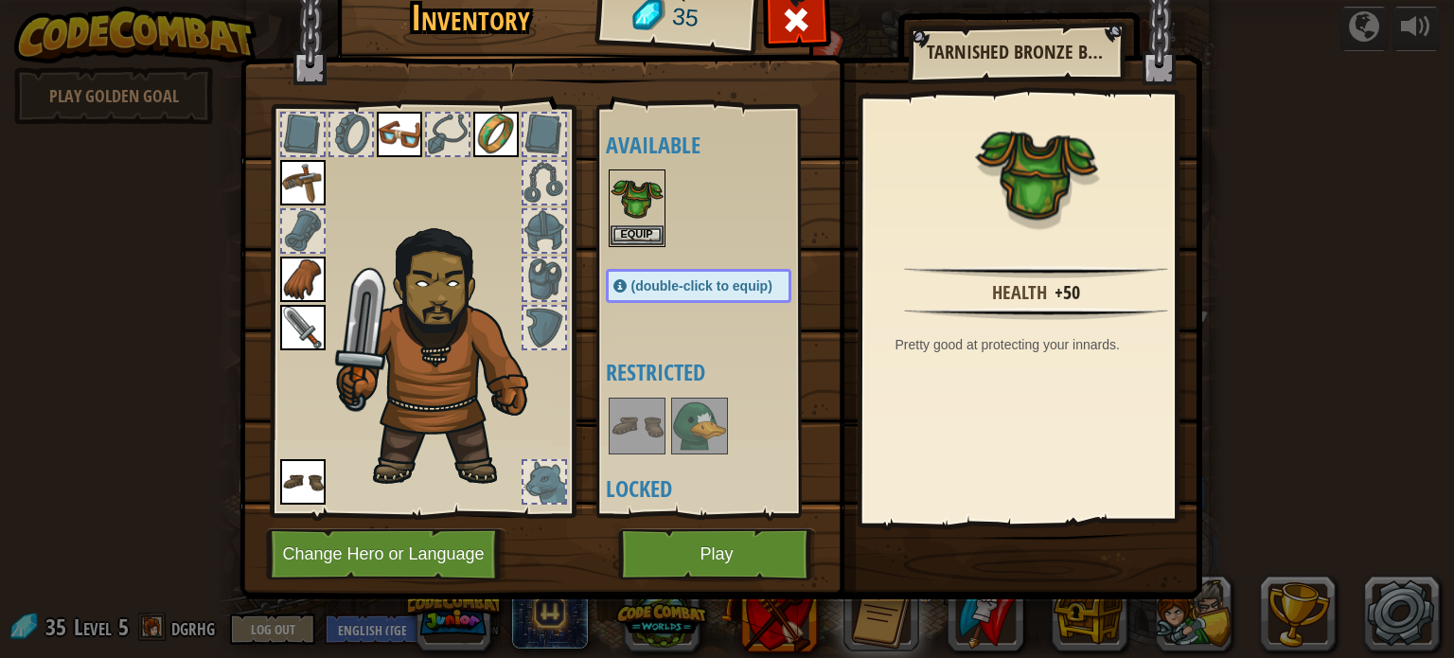
click at [696, 416] on img at bounding box center [699, 426] width 53 height 53
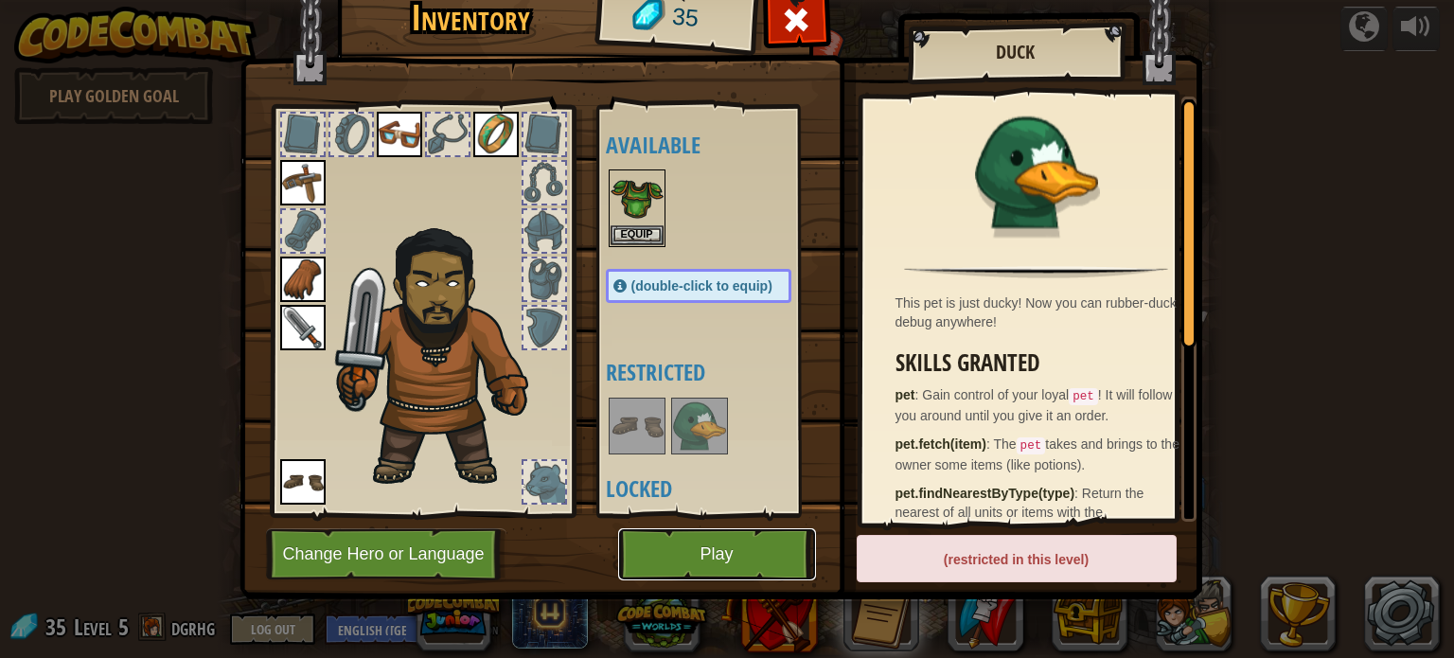
click at [714, 564] on button "Play" at bounding box center [717, 554] width 198 height 52
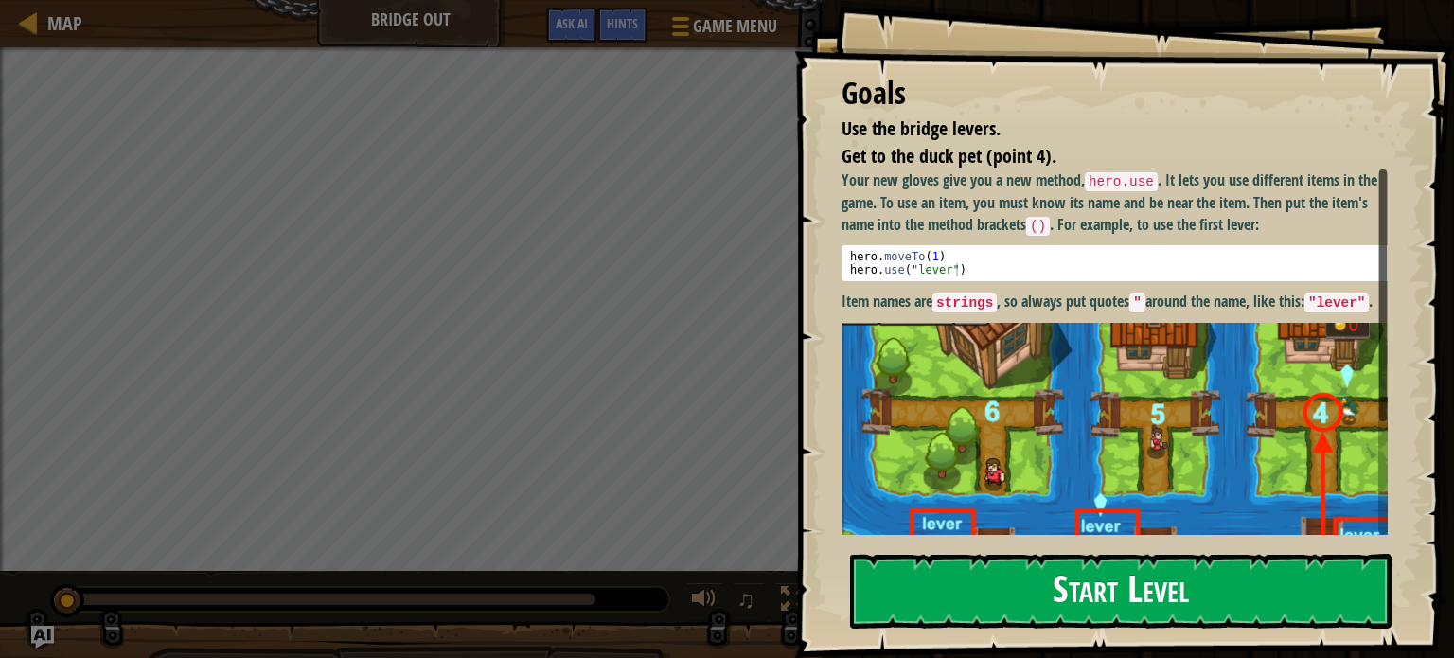
click at [1096, 593] on button "Start Level" at bounding box center [1121, 591] width 542 height 75
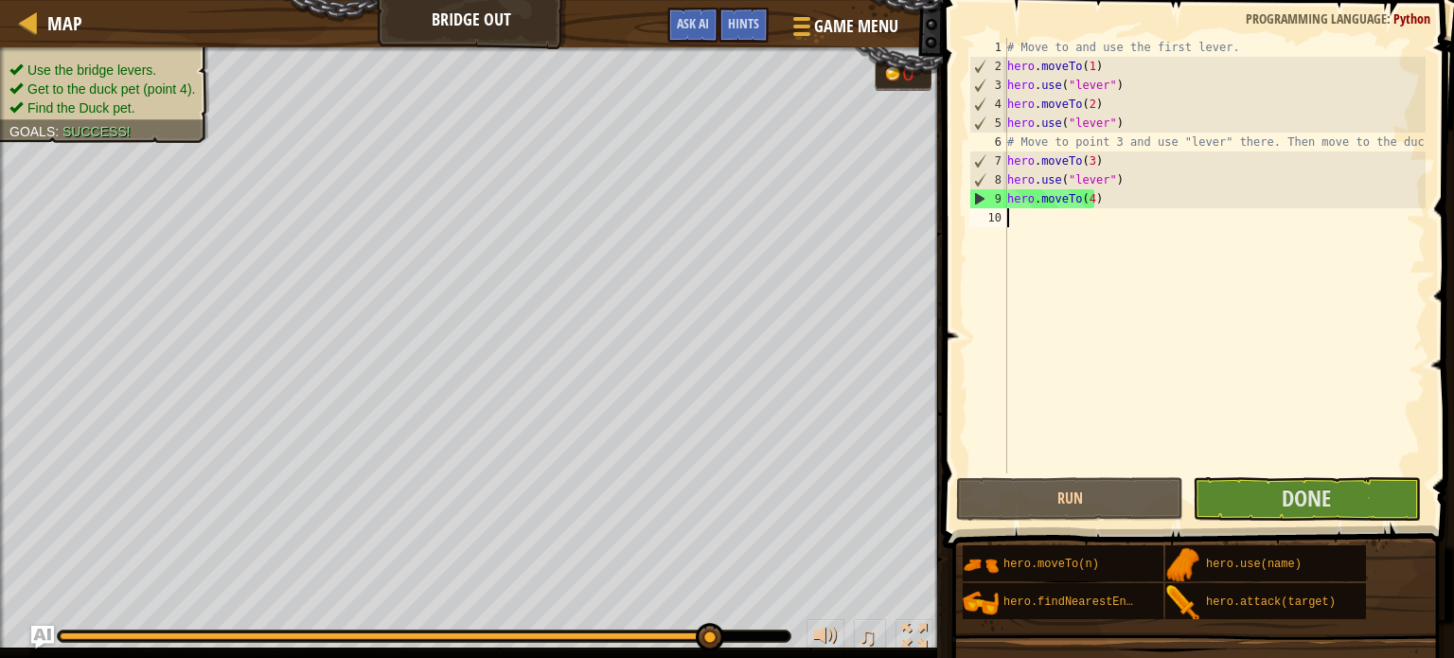
drag, startPoint x: 1095, startPoint y: 482, endPoint x: 1031, endPoint y: 310, distance: 183.6
click at [1031, 310] on div "# Move to and use the first lever. hero . moveTo ( 1 ) hero . use ( "lever" ) h…" at bounding box center [1215, 274] width 422 height 473
click at [1135, 442] on div "1 2 3 4 5 6 7 8 9 10 # Move to and use the first lever. hero . moveTo ( 1 ) her…" at bounding box center [1196, 256] width 460 height 436
click at [1069, 227] on div "# Move to and use the first lever. hero . moveTo ( 1 ) hero . use ( "lever" ) h…" at bounding box center [1215, 274] width 422 height 473
drag, startPoint x: 1114, startPoint y: 185, endPoint x: 1114, endPoint y: 174, distance: 10.4
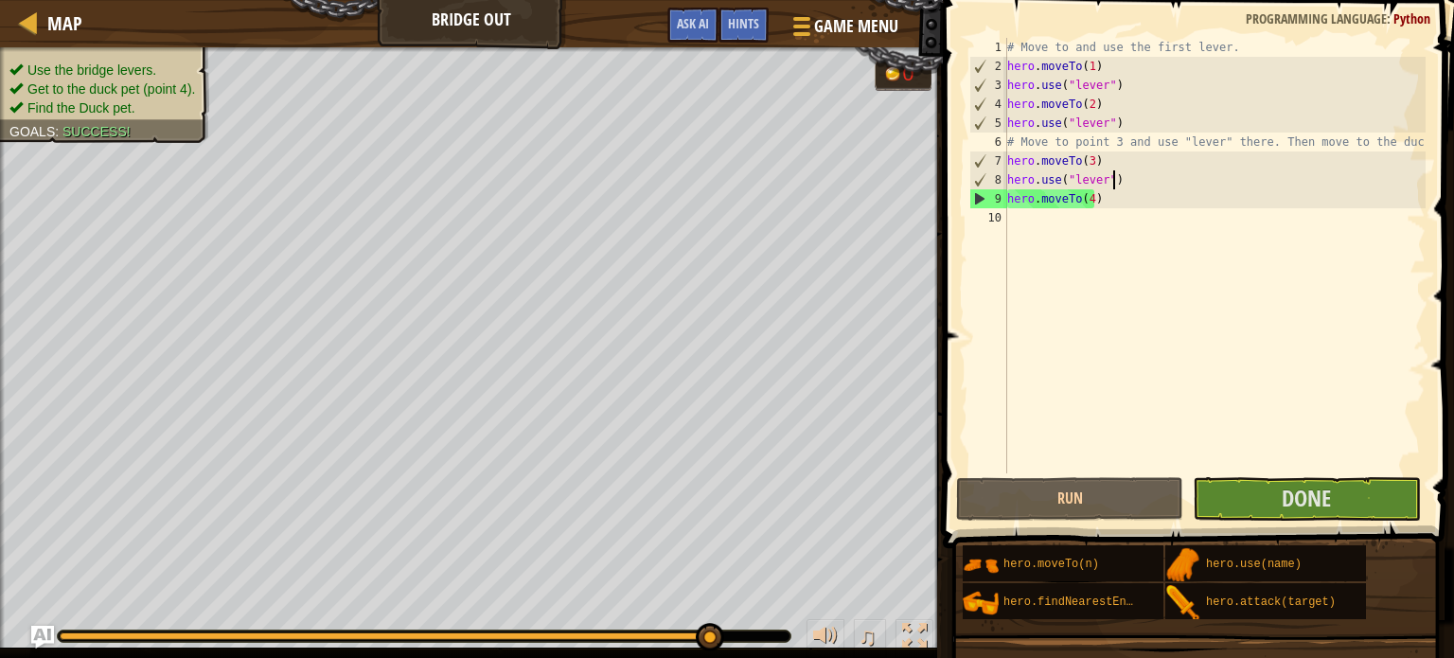
click at [1114, 185] on div "# Move to and use the first lever. hero . moveTo ( 1 ) hero . use ( "lever" ) h…" at bounding box center [1215, 274] width 422 height 473
click at [1110, 164] on div "# Move to and use the first lever. hero . moveTo ( 1 ) hero . use ( "lever" ) h…" at bounding box center [1215, 274] width 422 height 473
click at [1118, 124] on div "# Move to and use the first lever. hero . moveTo ( 1 ) hero . use ( "lever" ) h…" at bounding box center [1215, 274] width 422 height 473
type textarea "hero.use("lever")"
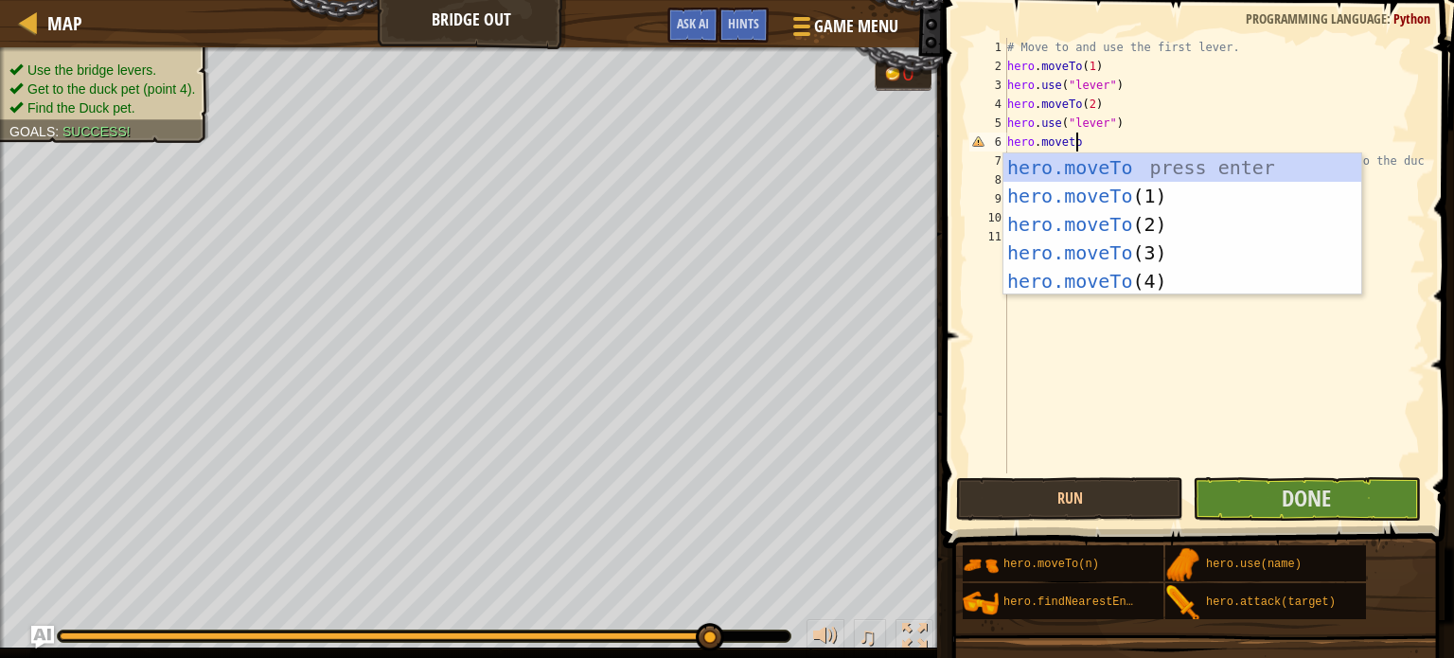
scroll to position [9, 5]
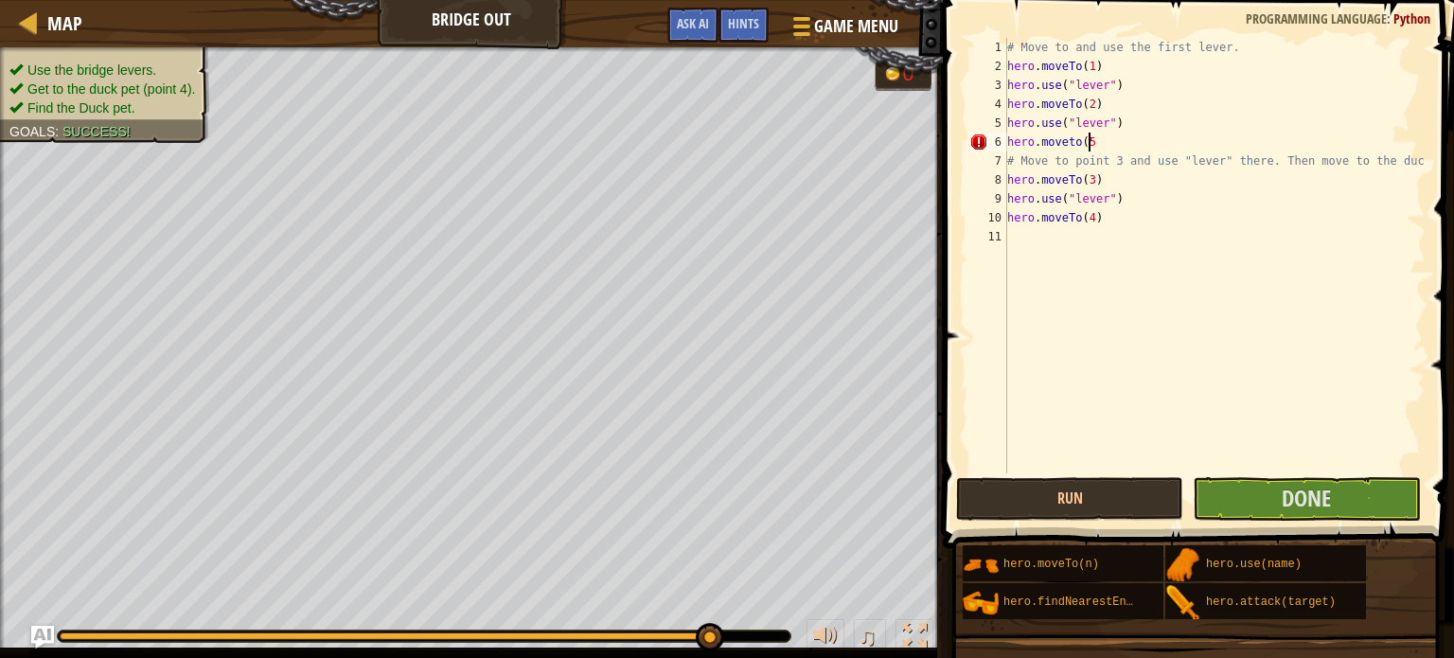
type textarea "hero.moveto(5)"
click at [1320, 504] on span "Done" at bounding box center [1306, 498] width 49 height 30
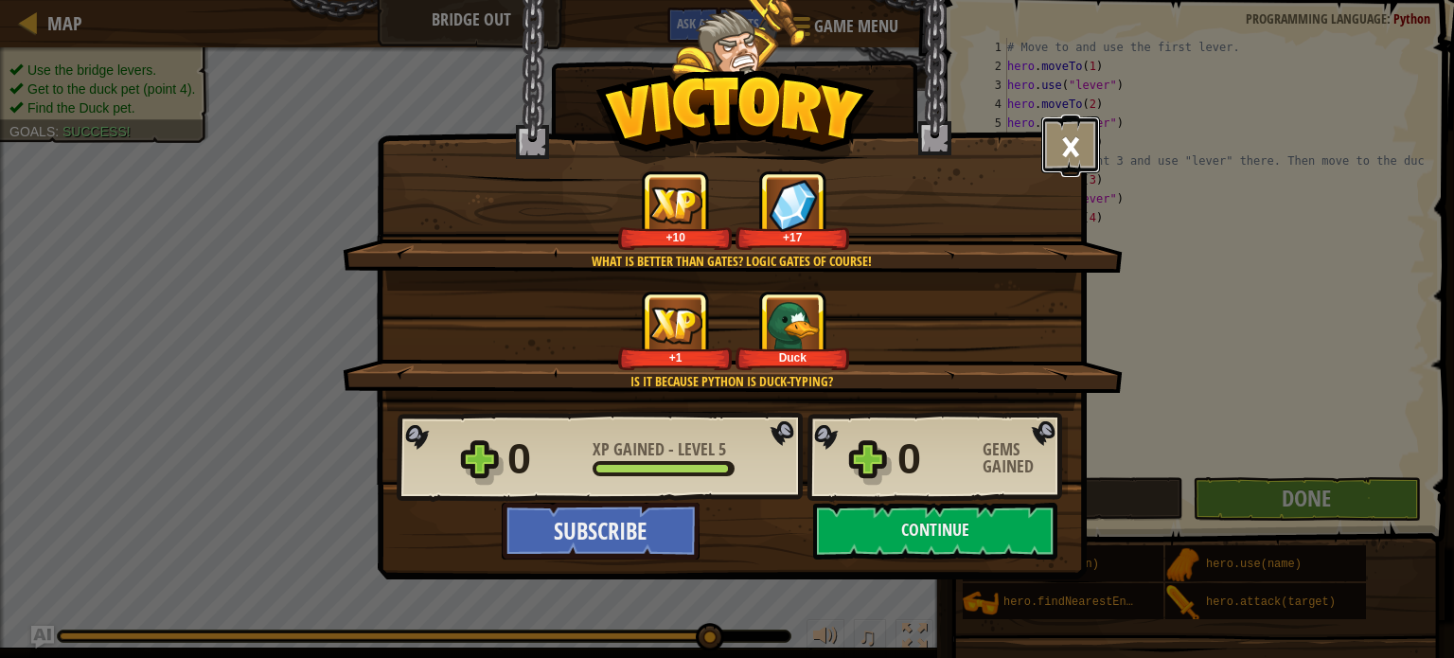
click at [1071, 146] on button "×" at bounding box center [1071, 144] width 59 height 57
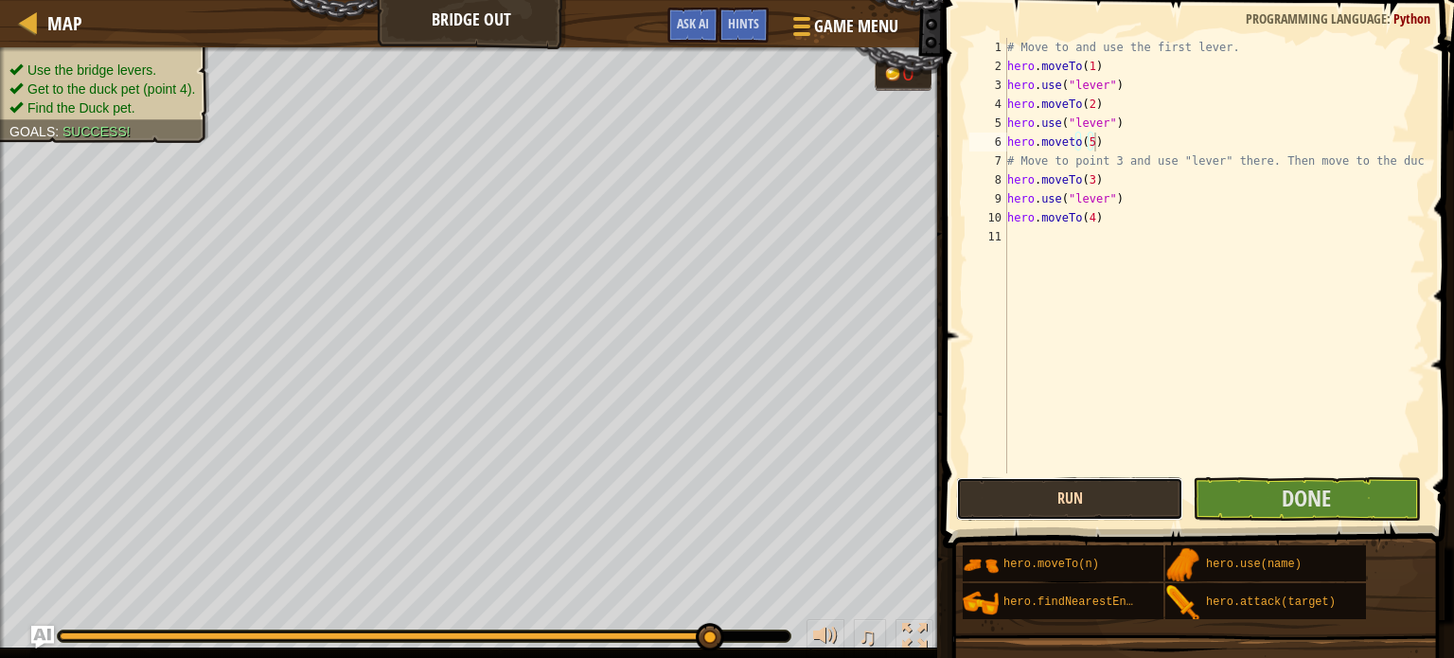
click at [1150, 502] on button "Run" at bounding box center [1069, 499] width 227 height 44
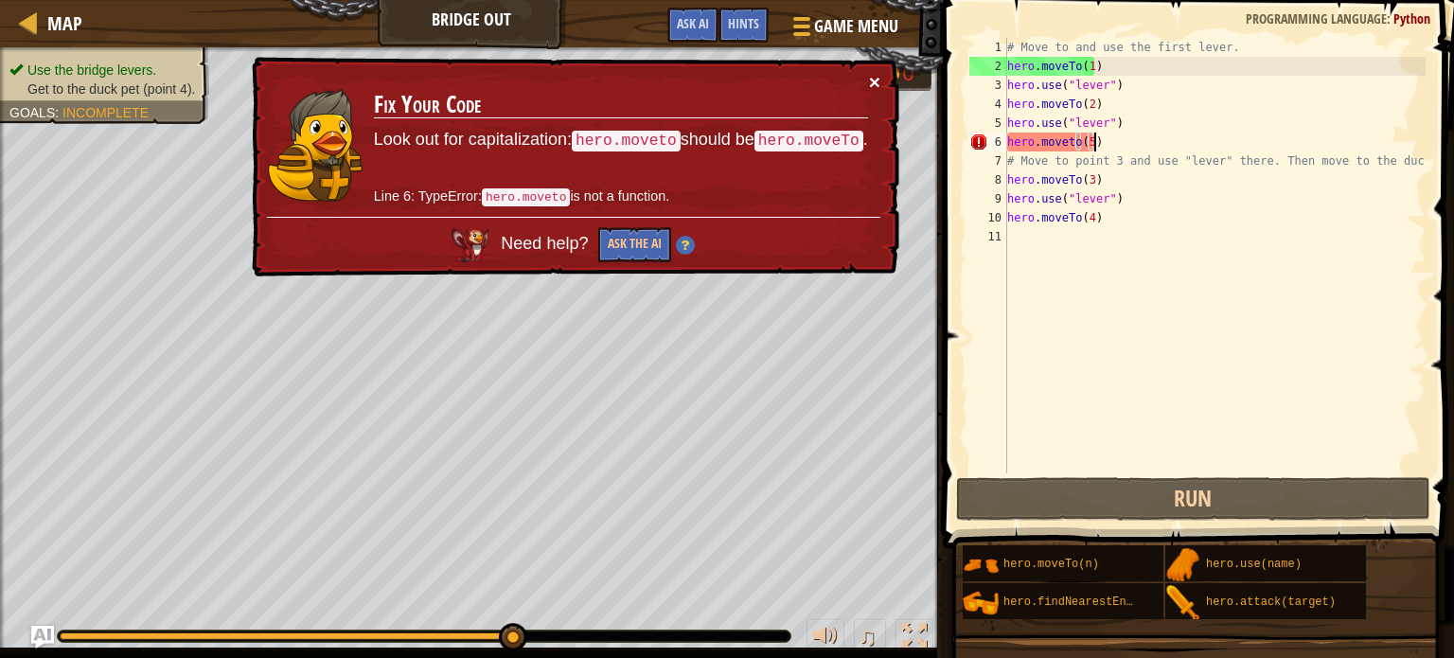
click at [878, 77] on button "×" at bounding box center [874, 82] width 11 height 20
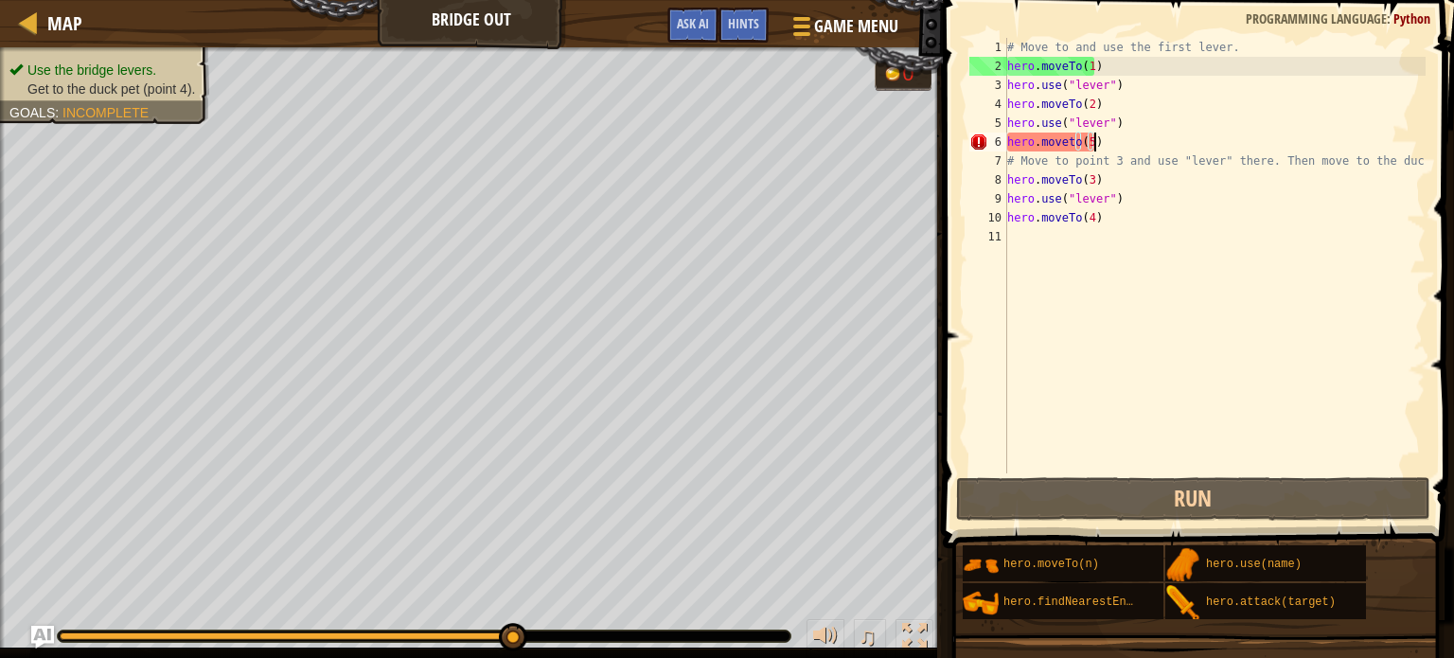
click at [1065, 140] on div "# Move to and use the first lever. hero . moveTo ( 1 ) hero . use ( "lever" ) h…" at bounding box center [1215, 274] width 422 height 473
click at [1072, 142] on div "# Move to and use the first lever. hero . moveTo ( 1 ) hero . use ( "lever" ) h…" at bounding box center [1215, 274] width 422 height 473
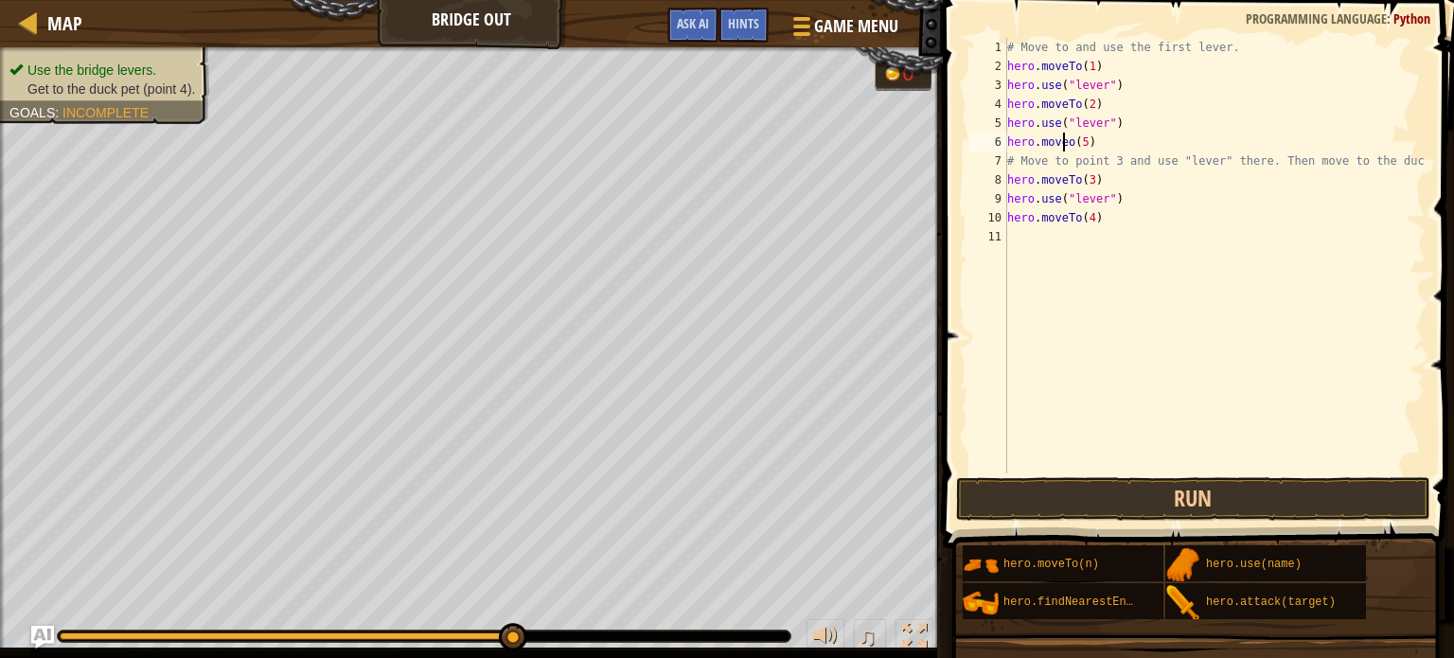
scroll to position [9, 4]
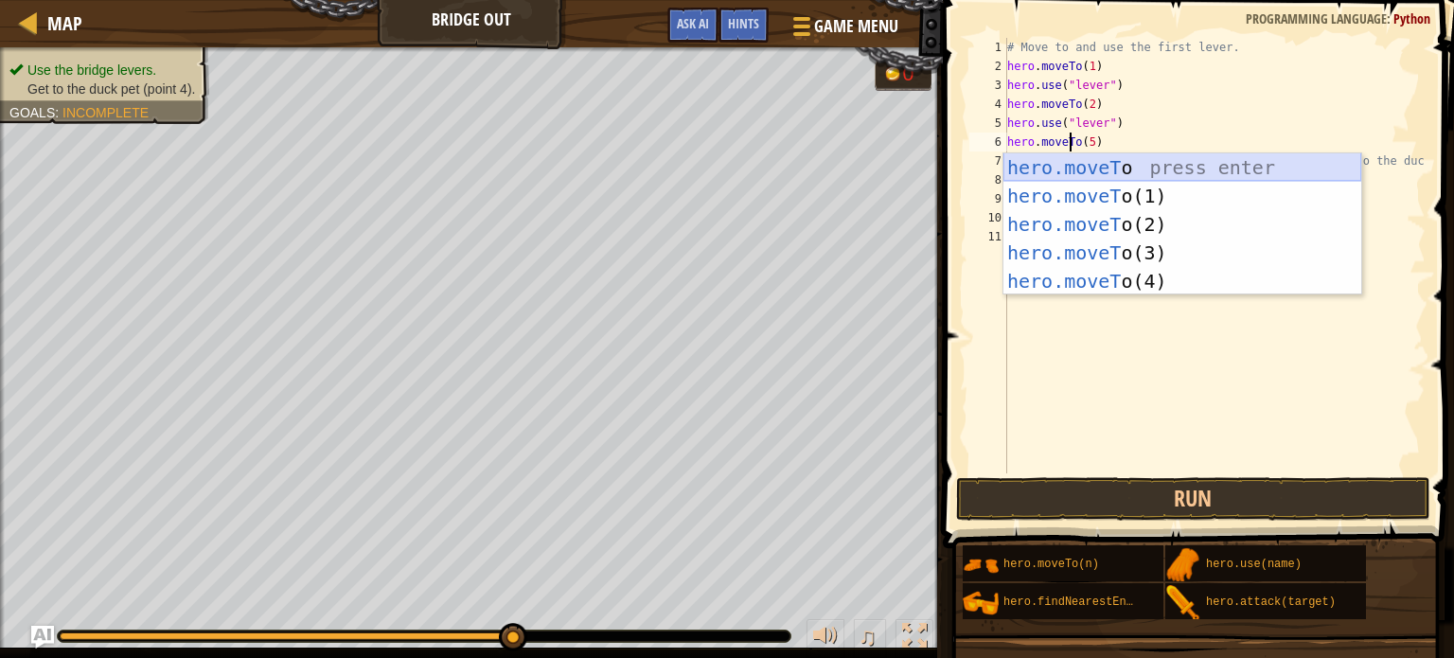
click at [1154, 158] on div "hero.moveT o press enter hero.moveT o(1) press enter hero.moveT o(2) press ente…" at bounding box center [1183, 252] width 358 height 199
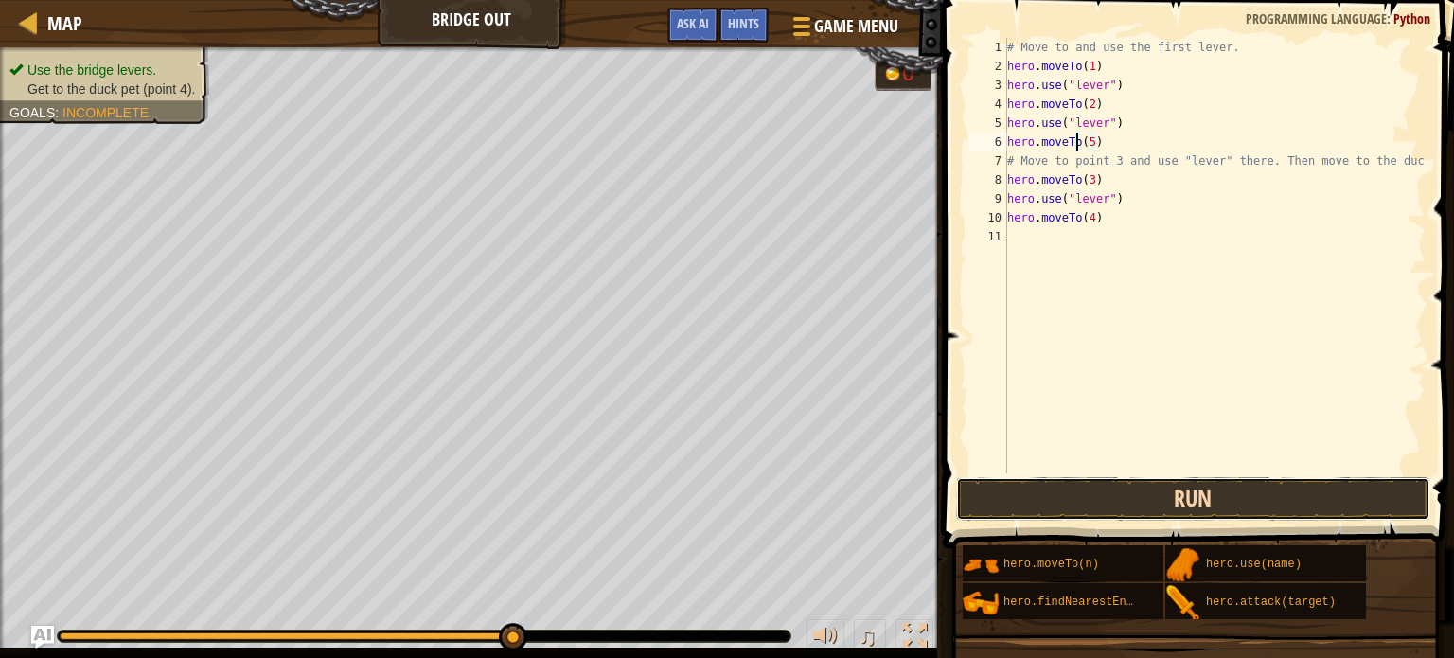
click at [1120, 495] on button "Run" at bounding box center [1193, 499] width 474 height 44
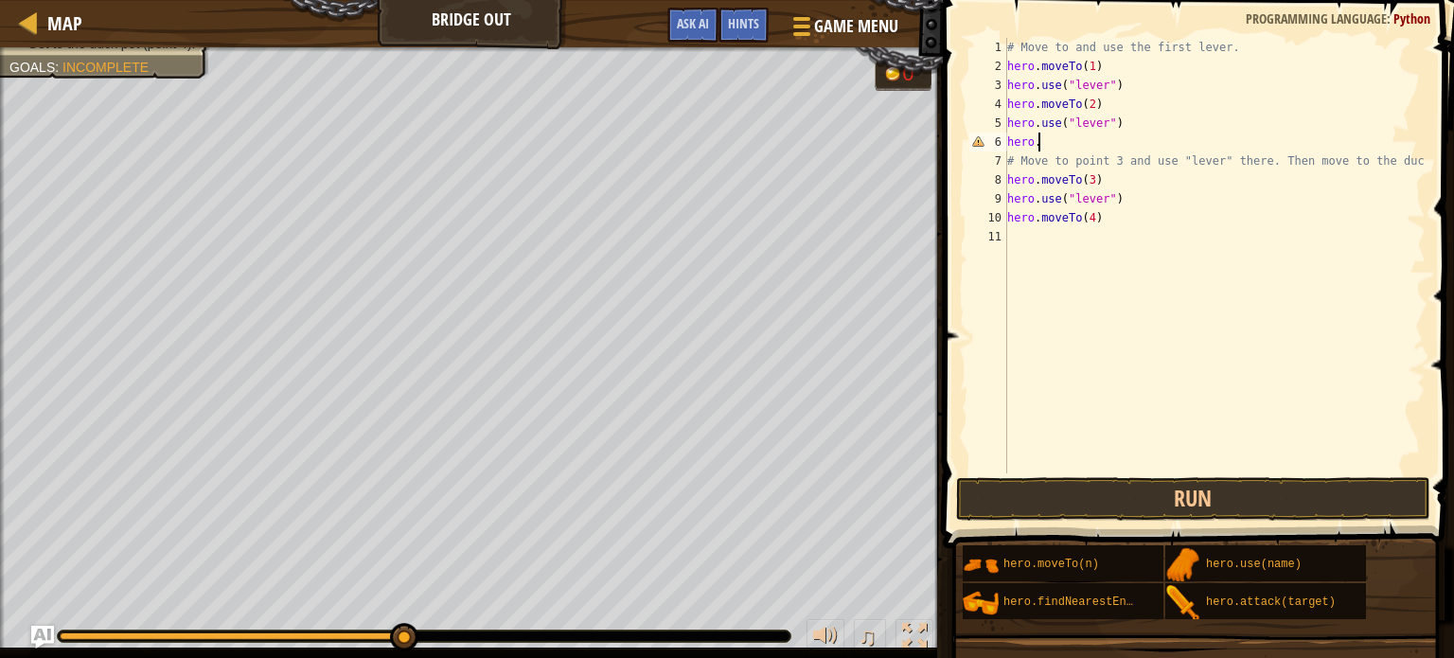
scroll to position [9, 1]
type textarea "hero"
type textarea "hero.use("lever")"
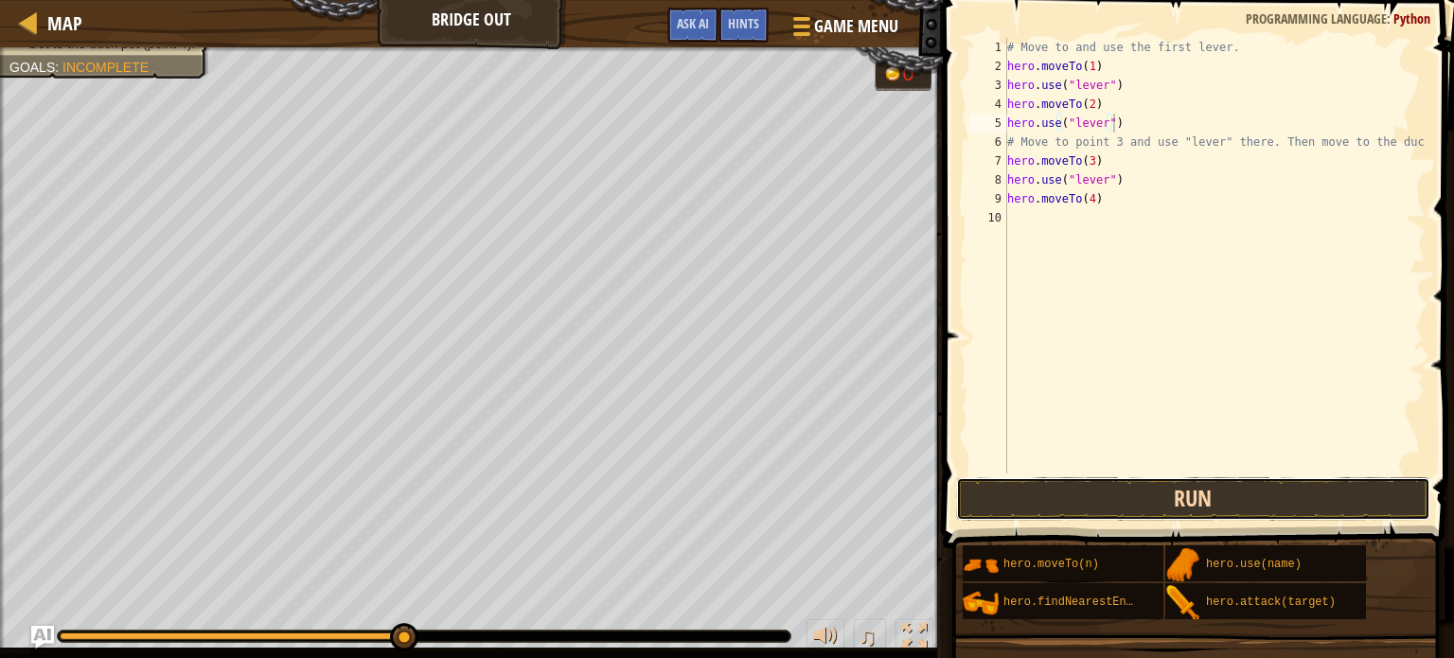
click at [1246, 497] on button "Run" at bounding box center [1193, 499] width 474 height 44
